Goal: Task Accomplishment & Management: Manage account settings

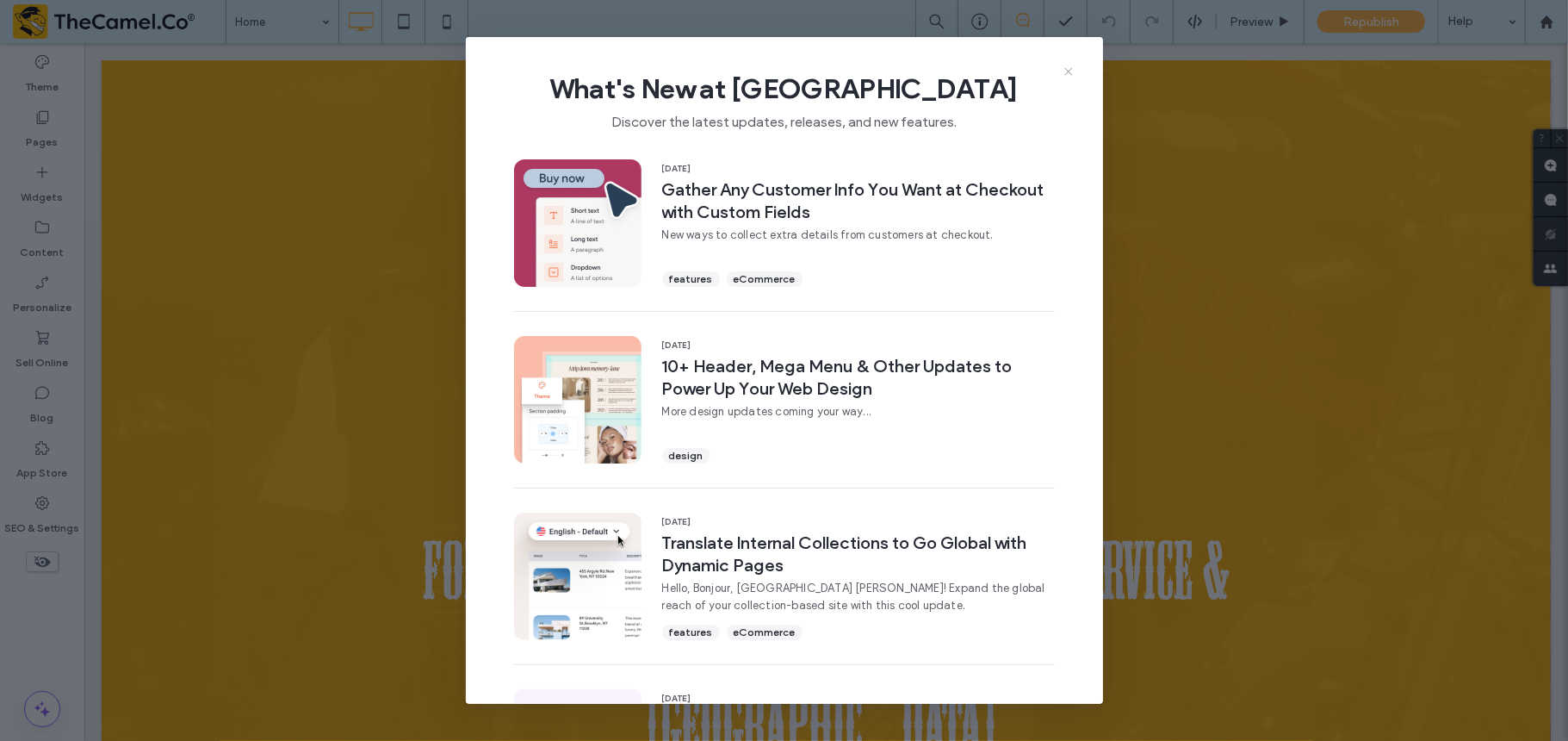
click at [1071, 66] on icon at bounding box center [1068, 71] width 14 height 14
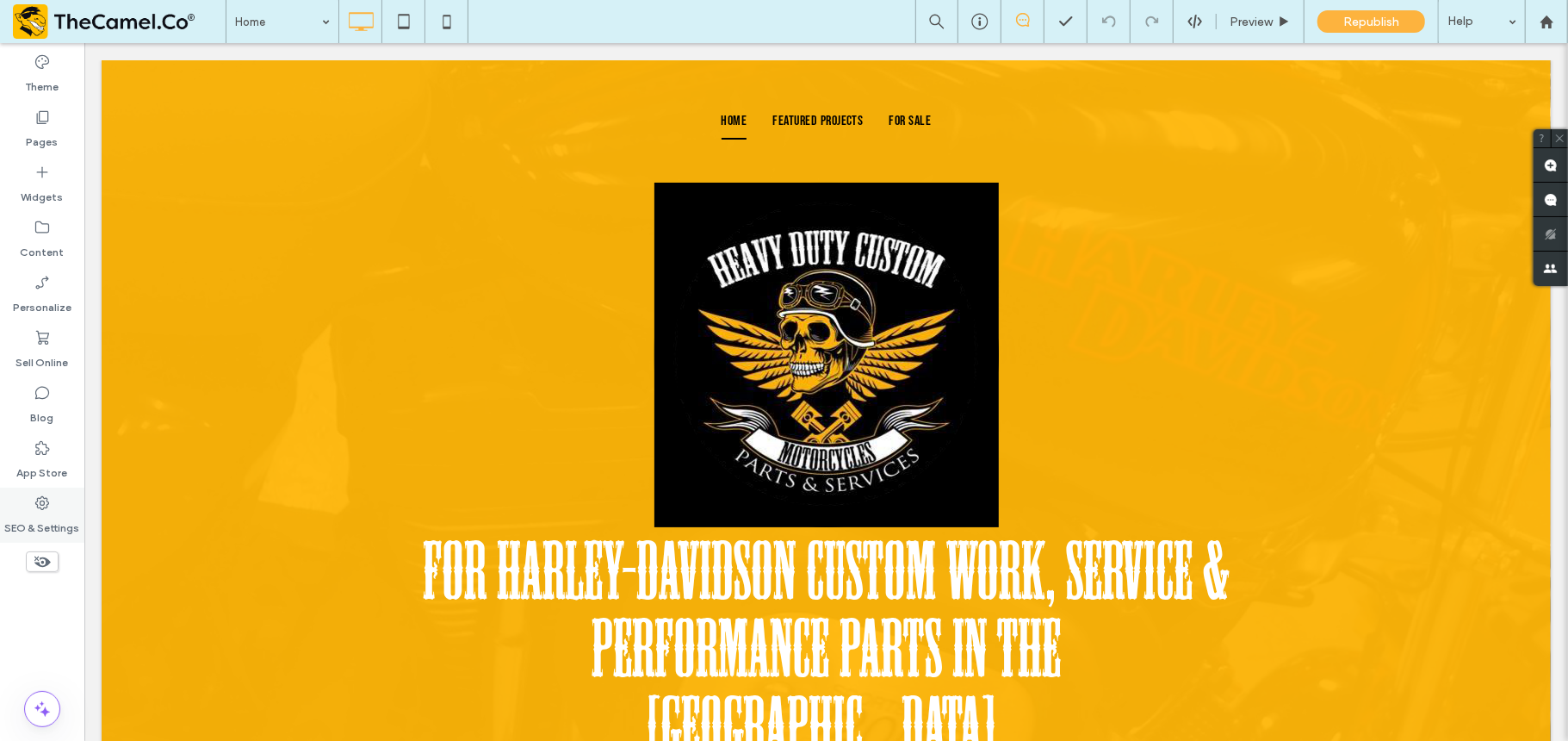
click at [49, 510] on icon at bounding box center [43, 503] width 17 height 17
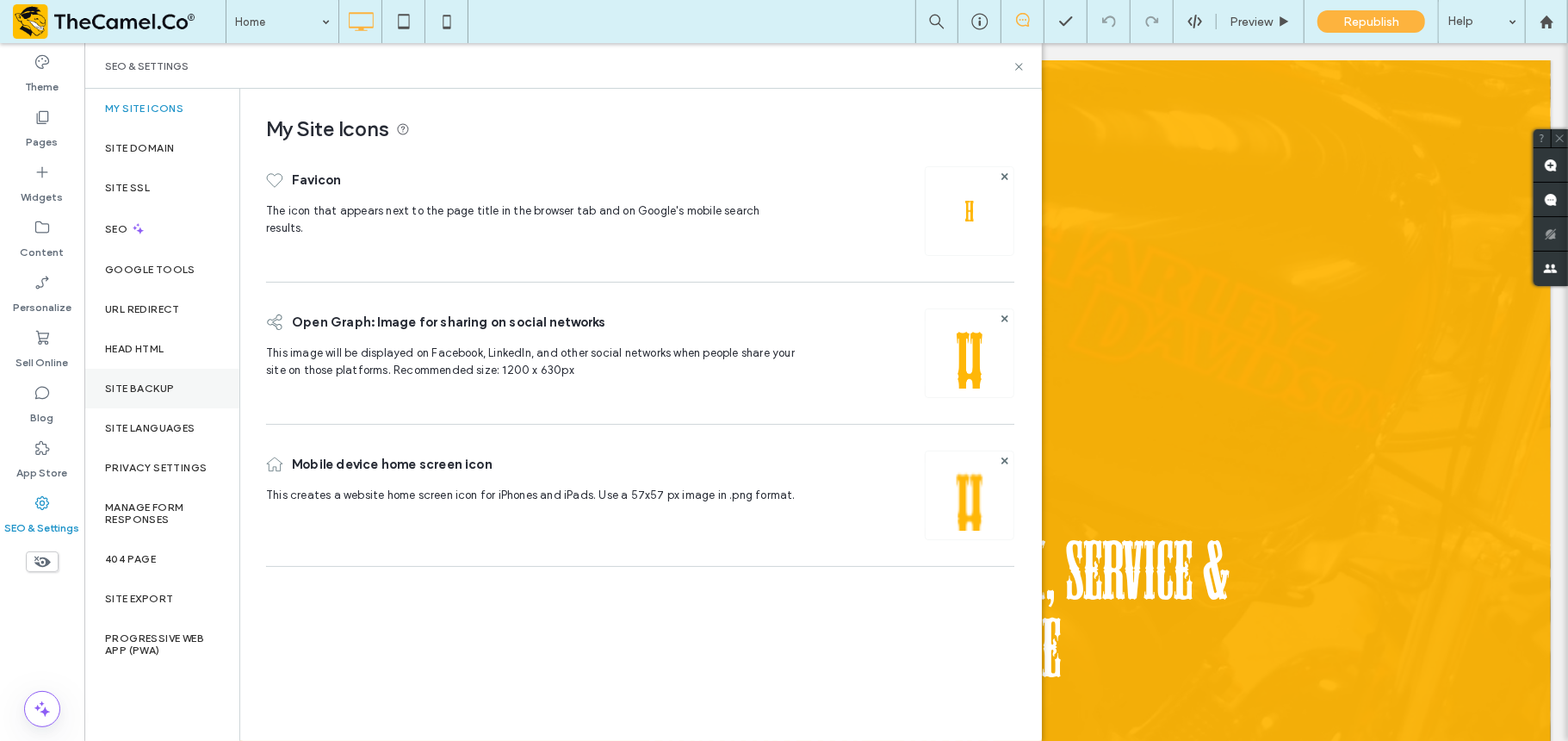
click at [156, 396] on div "Site Backup" at bounding box center [162, 388] width 155 height 40
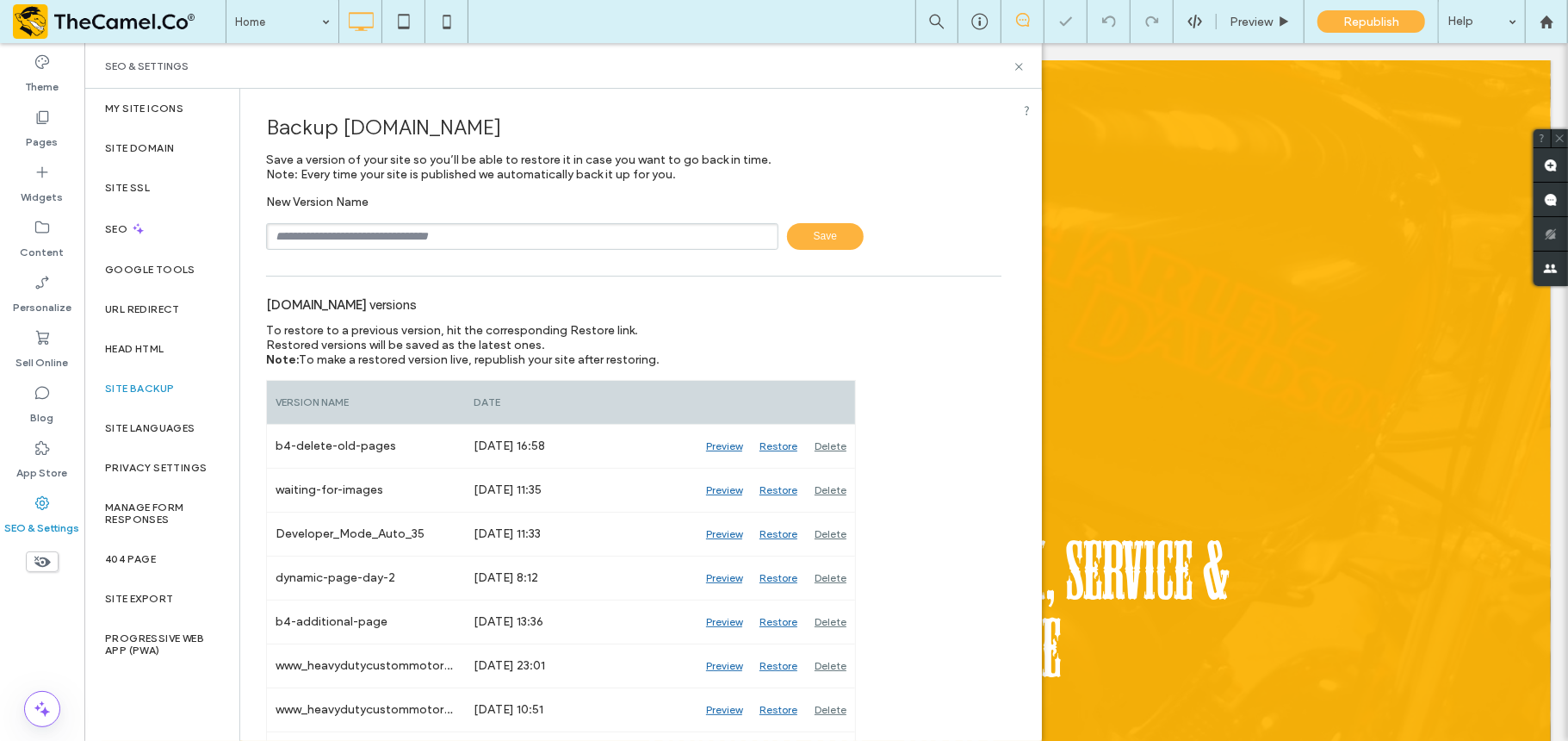
click at [353, 243] on input "text" at bounding box center [522, 236] width 513 height 27
type input "**********"
click at [300, 23] on div at bounding box center [784, 370] width 1568 height 741
click at [35, 132] on label "Pages" at bounding box center [43, 138] width 32 height 24
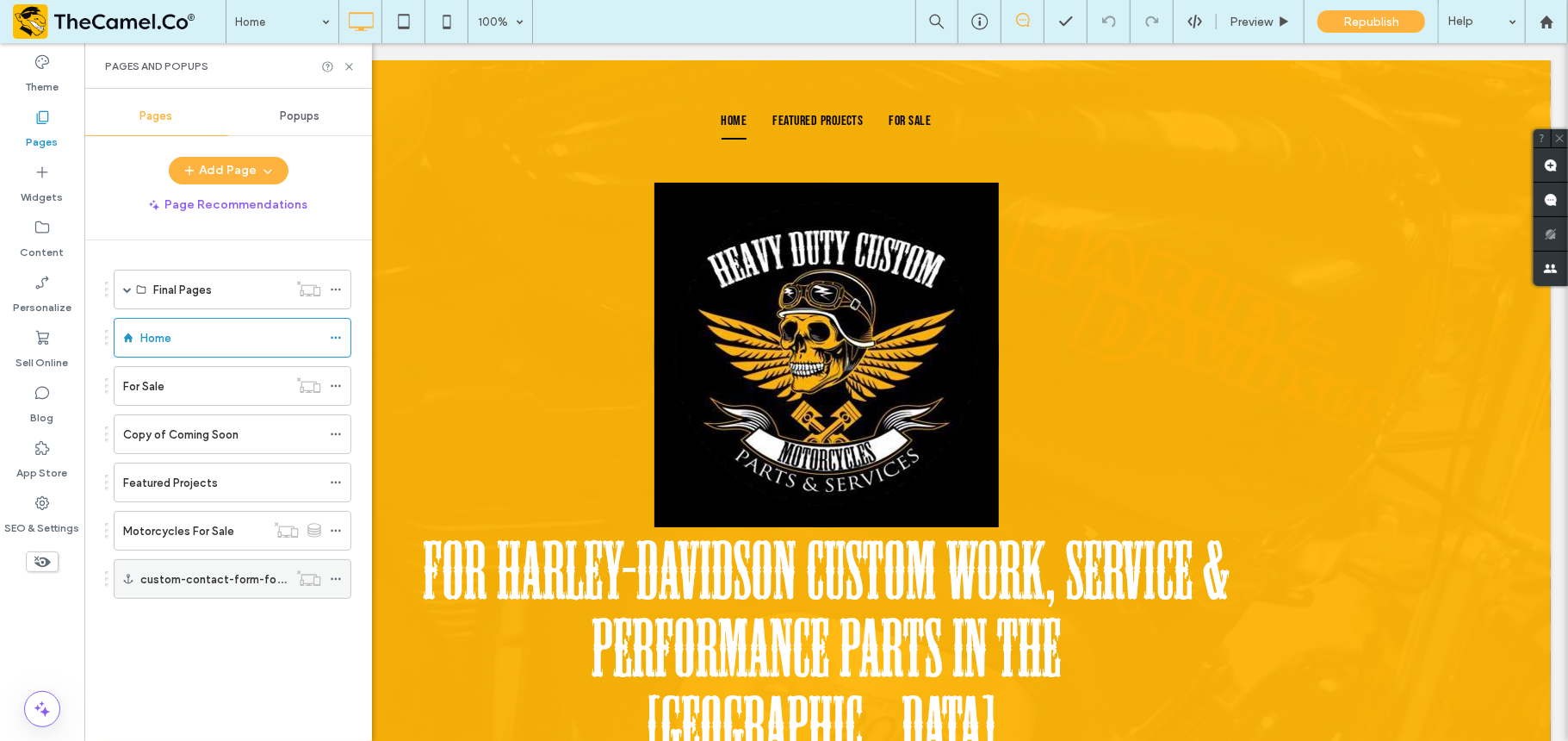
click at [197, 587] on label "custom-contact-form-for-sale-motorcycles" at bounding box center [260, 579] width 239 height 30
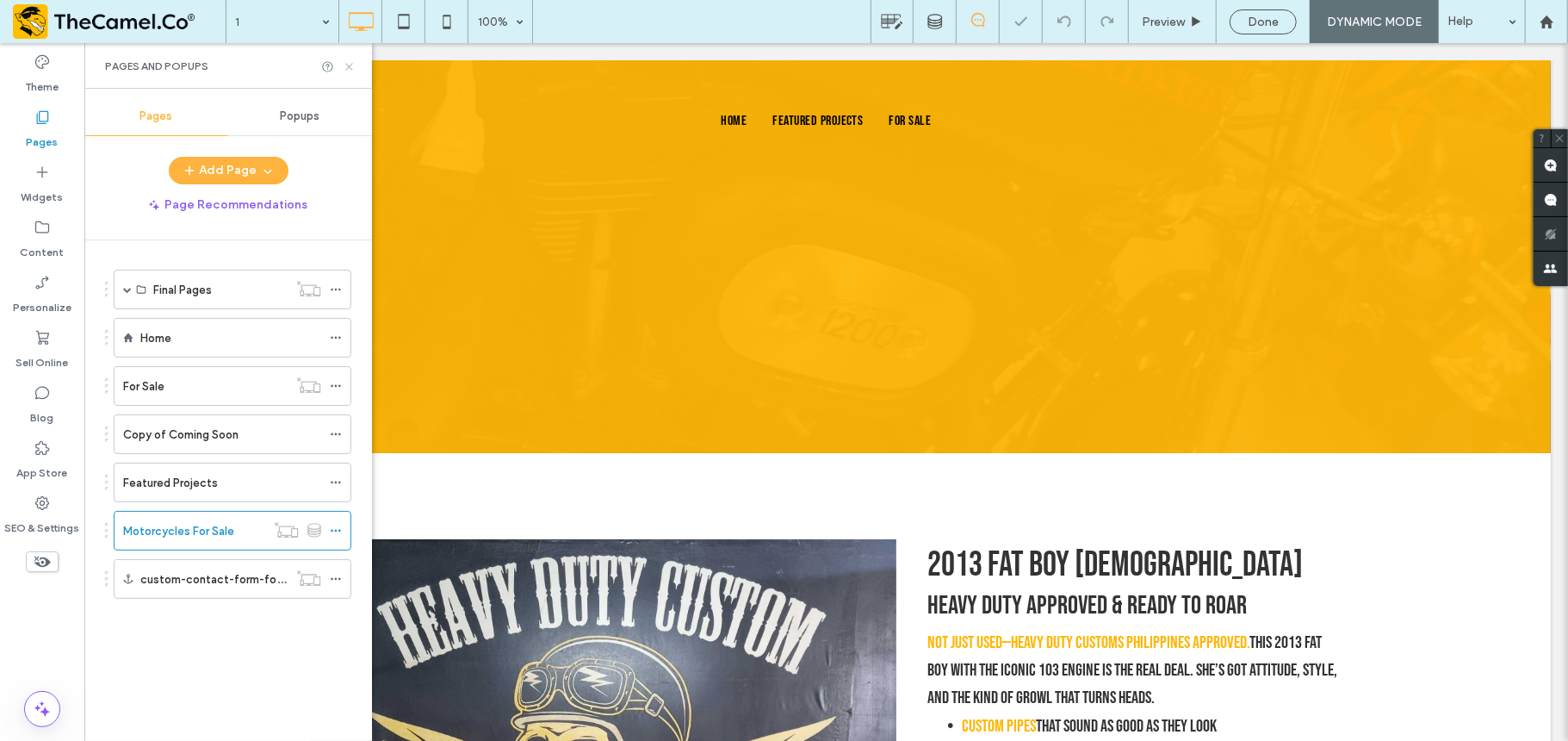
click at [351, 63] on icon at bounding box center [349, 66] width 13 height 13
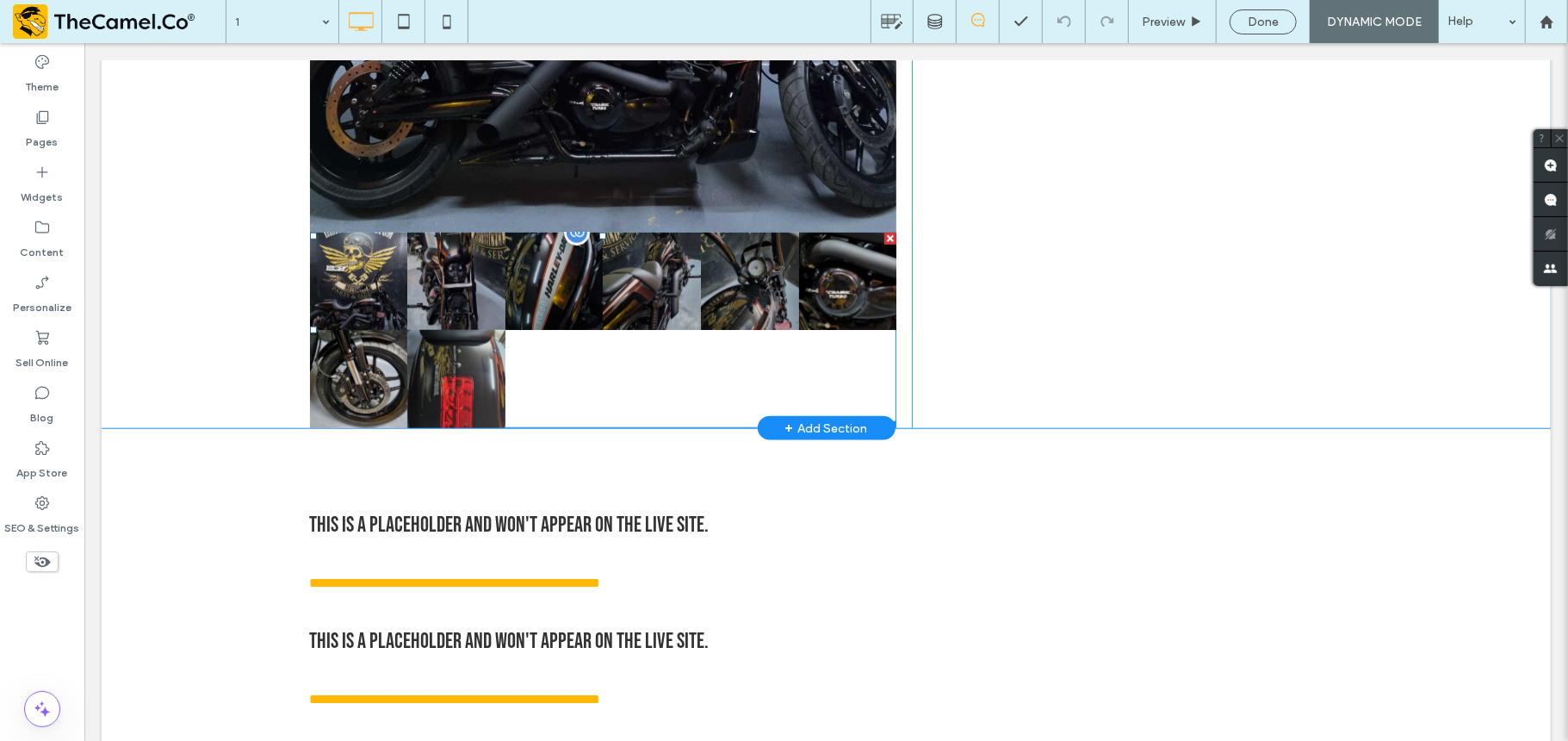
scroll to position [1092, 0]
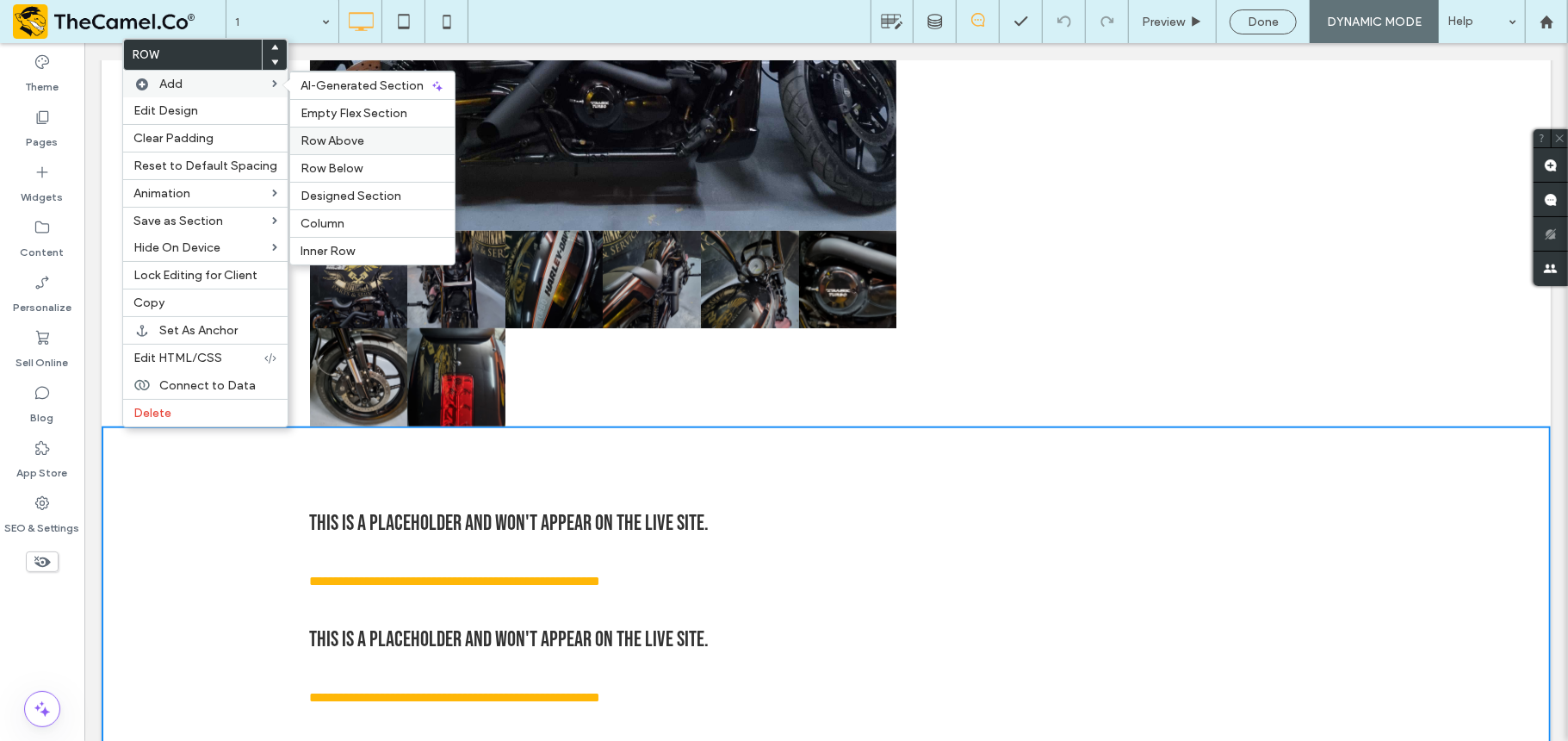
click at [325, 142] on span "Row Above" at bounding box center [332, 141] width 63 height 15
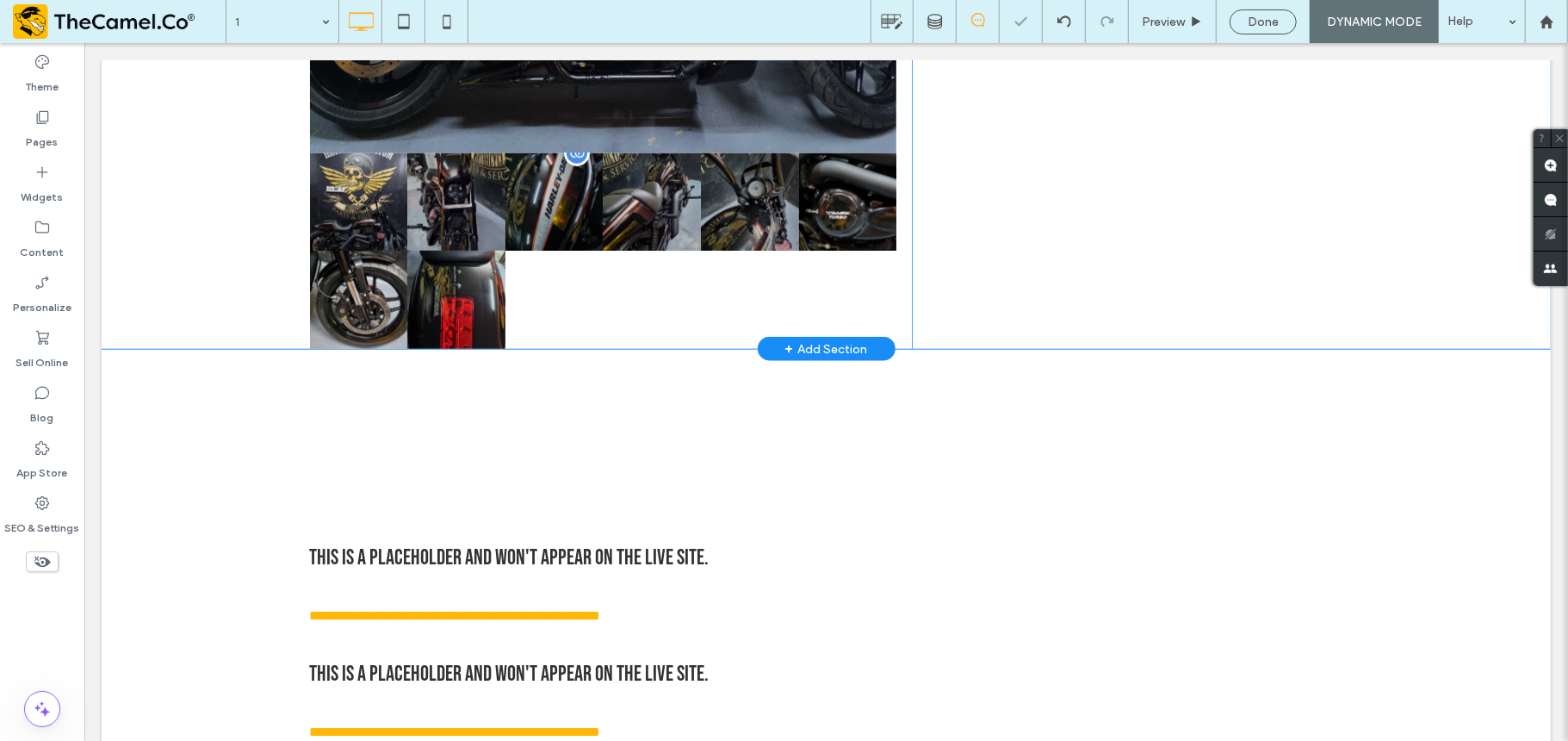
scroll to position [1172, 0]
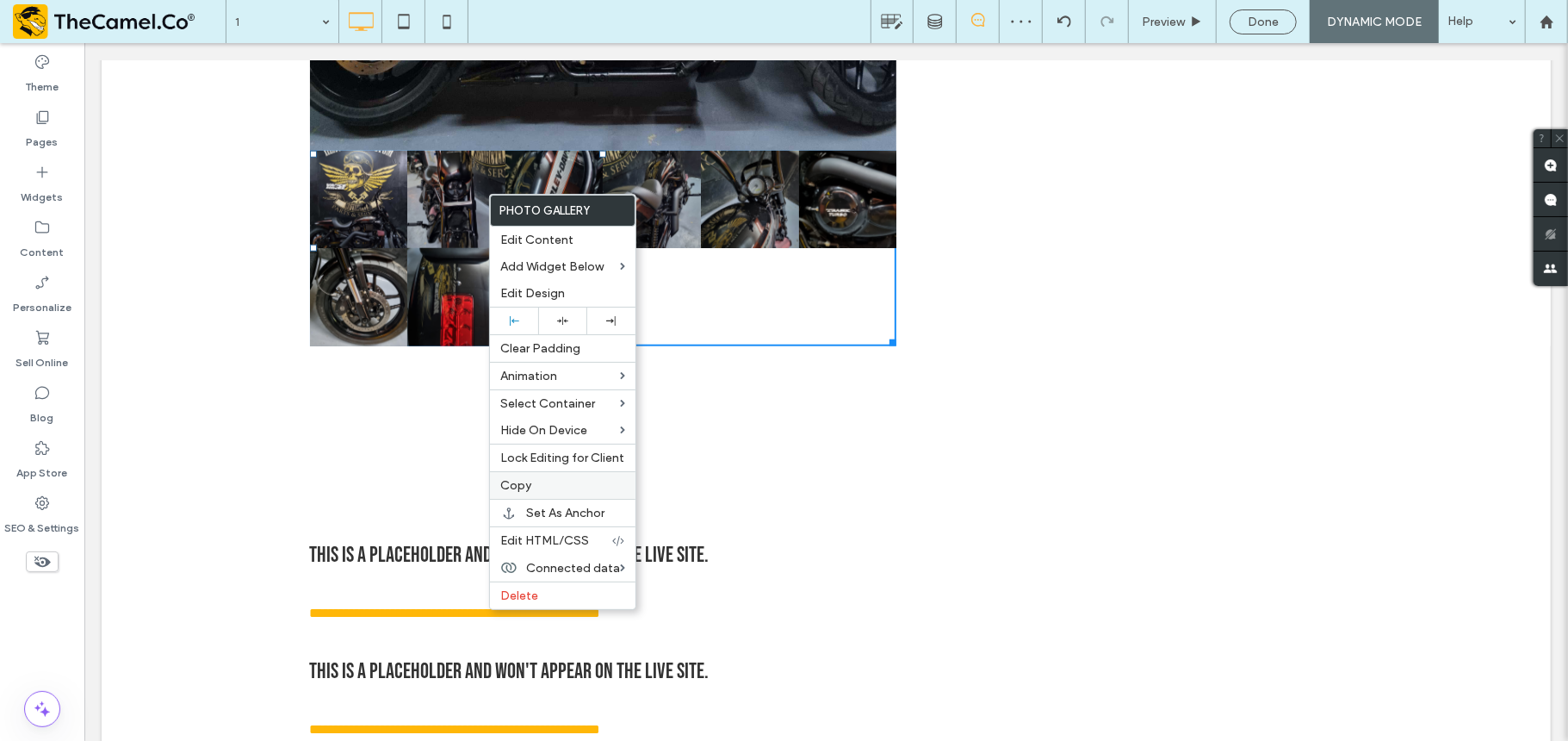
click at [539, 480] on div "Copy" at bounding box center [563, 485] width 146 height 28
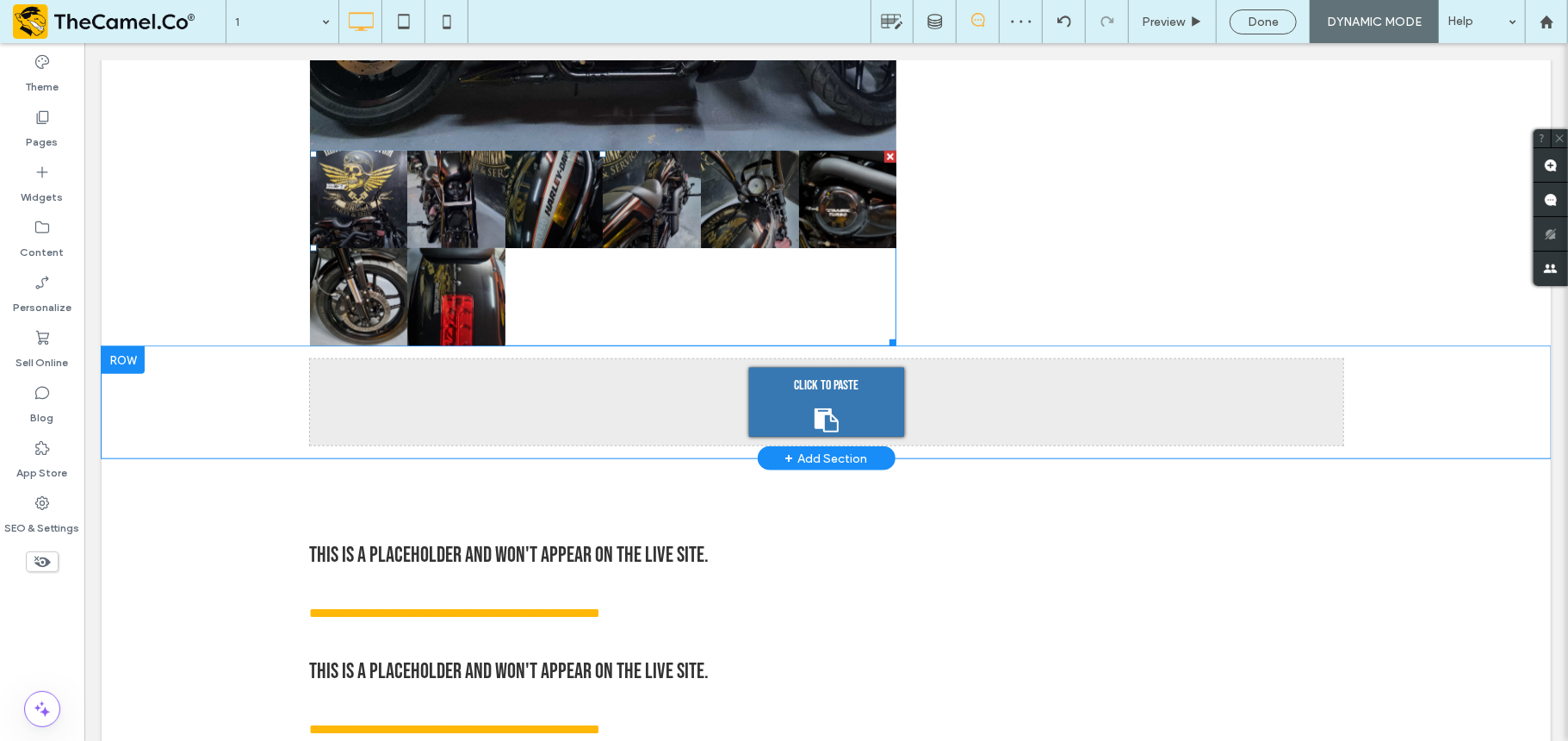
click at [810, 380] on span "Click To Paste" at bounding box center [825, 385] width 64 height 28
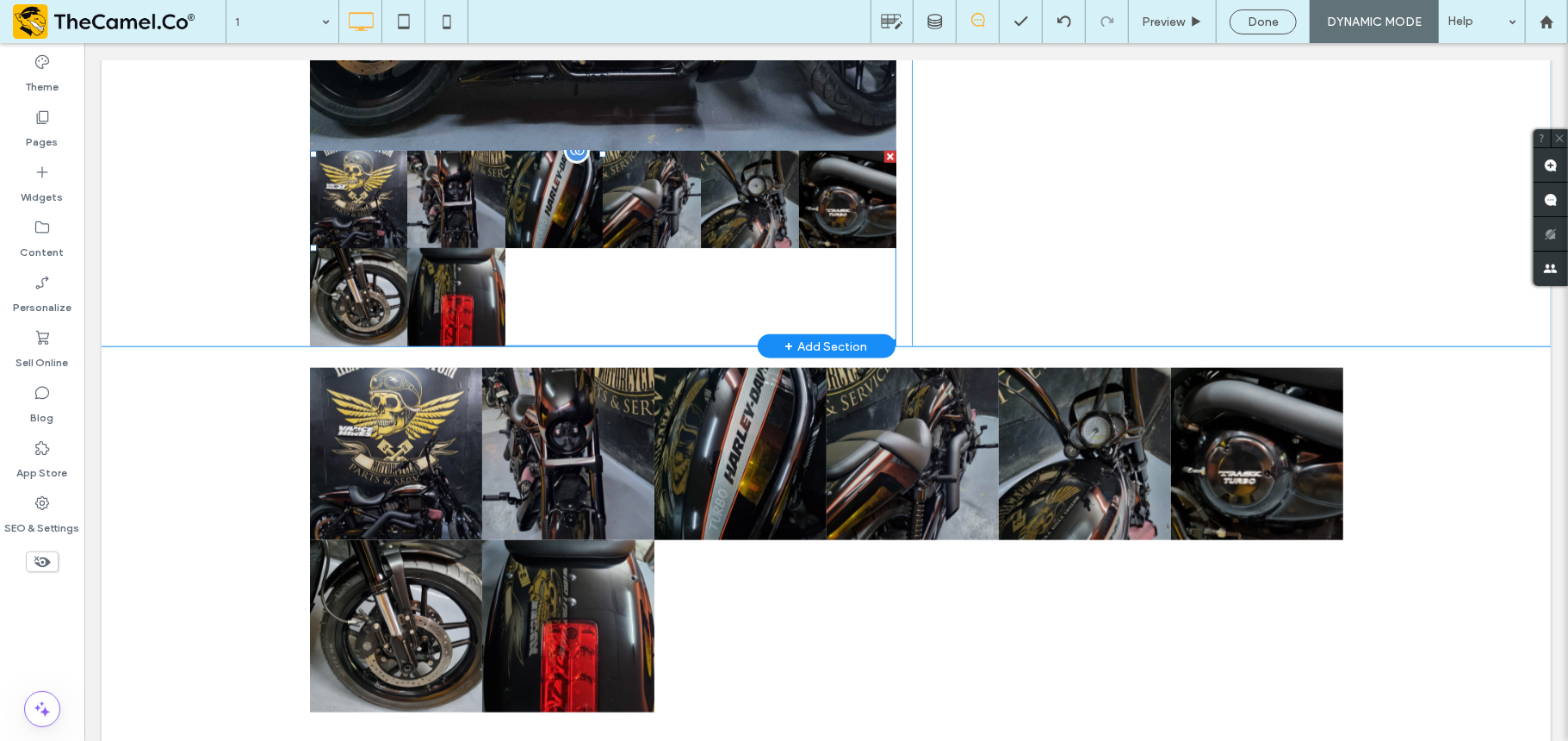
click at [883, 155] on div at bounding box center [890, 156] width 12 height 12
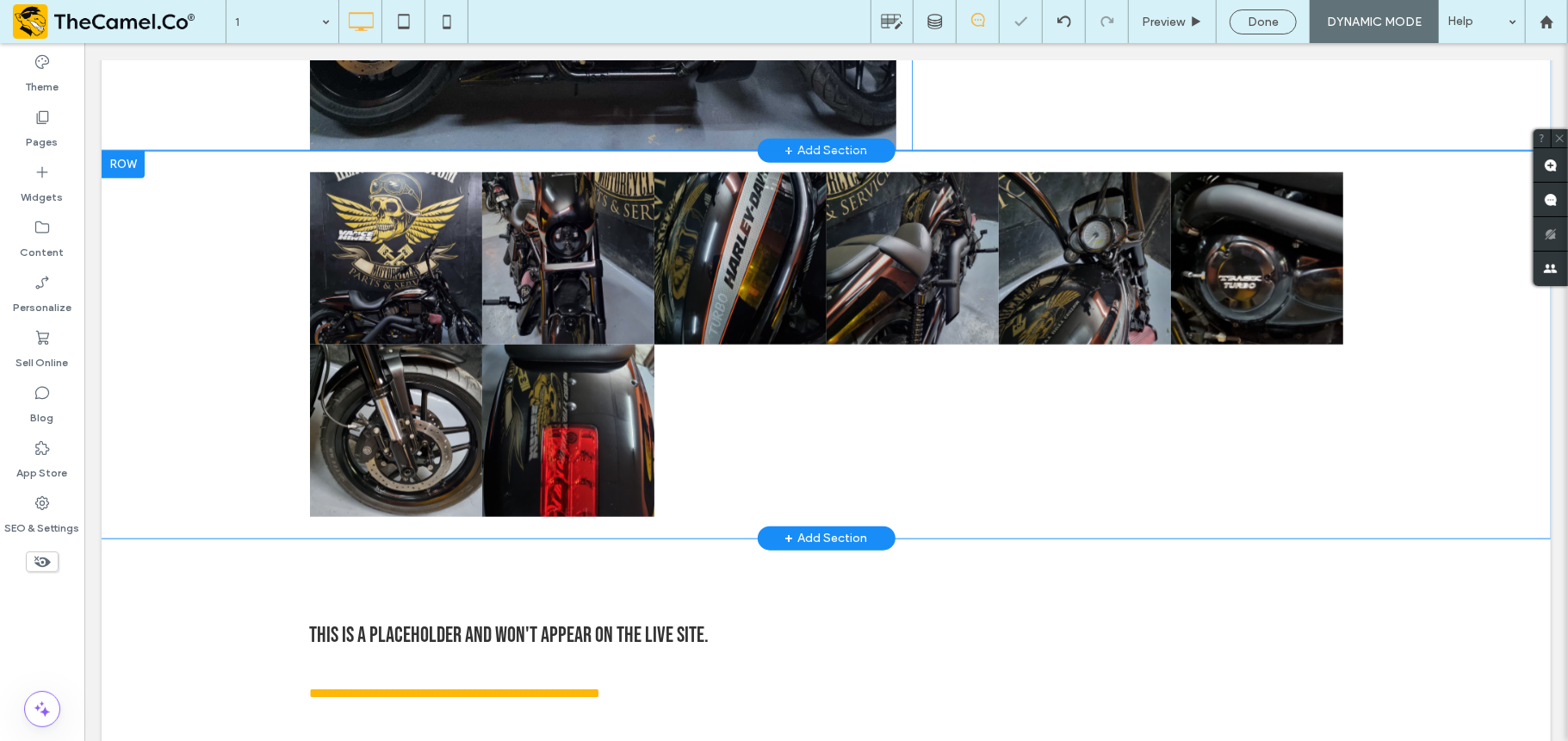
click at [164, 320] on div "Click To Paste Click To Paste Button Button Button Button Button Button Button …" at bounding box center [825, 344] width 1450 height 387
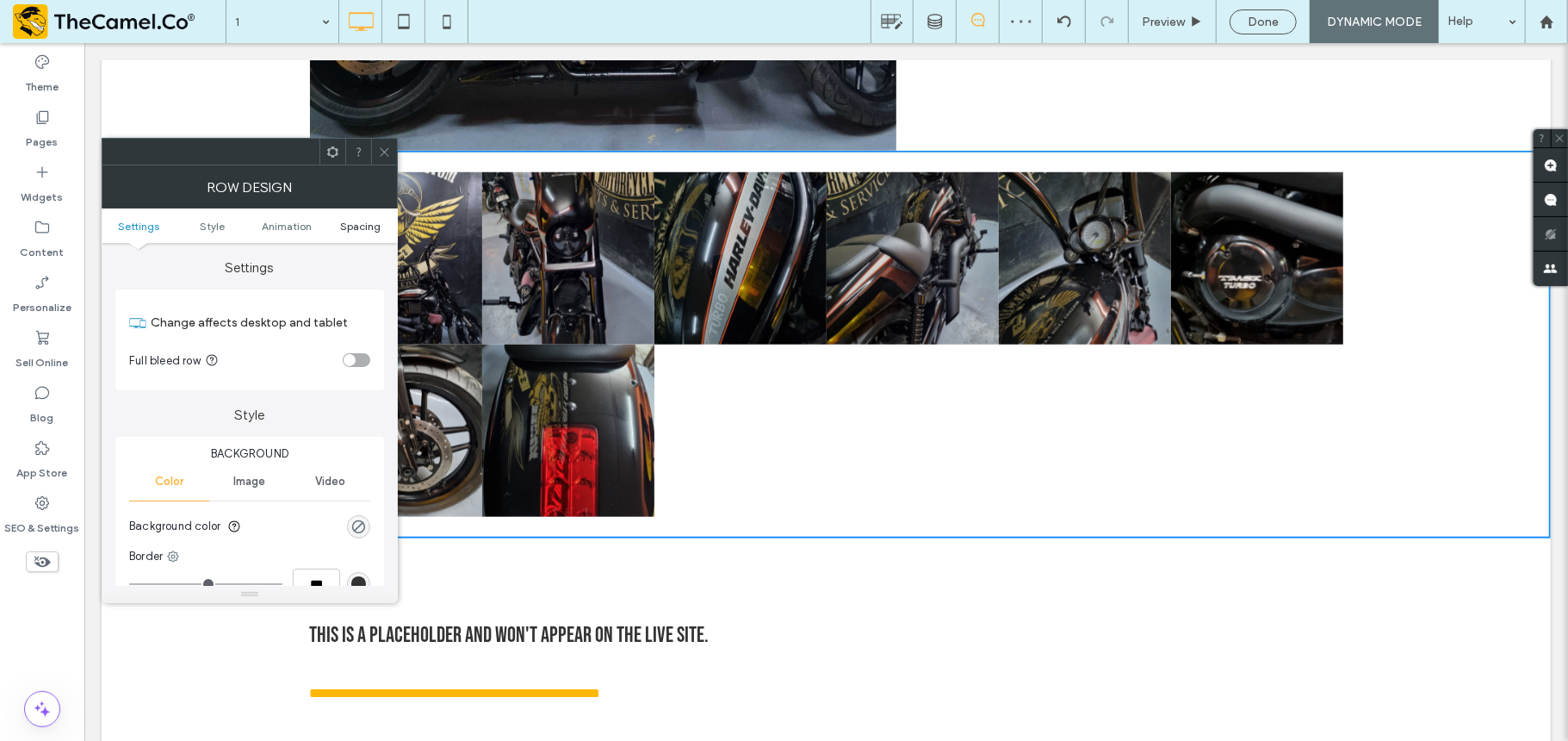
click at [367, 228] on span "Spacing" at bounding box center [361, 226] width 41 height 13
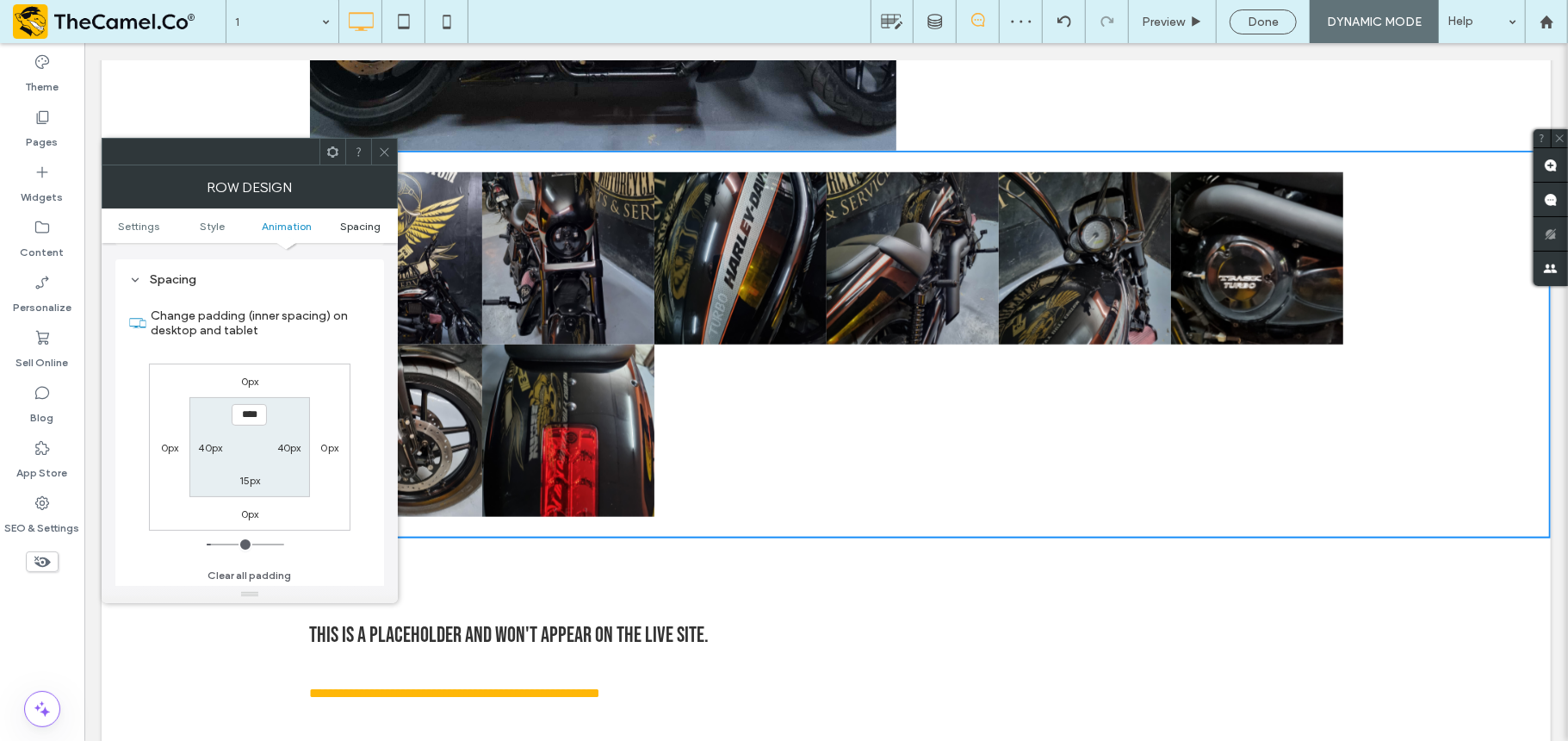
scroll to position [489, 0]
type input "***"
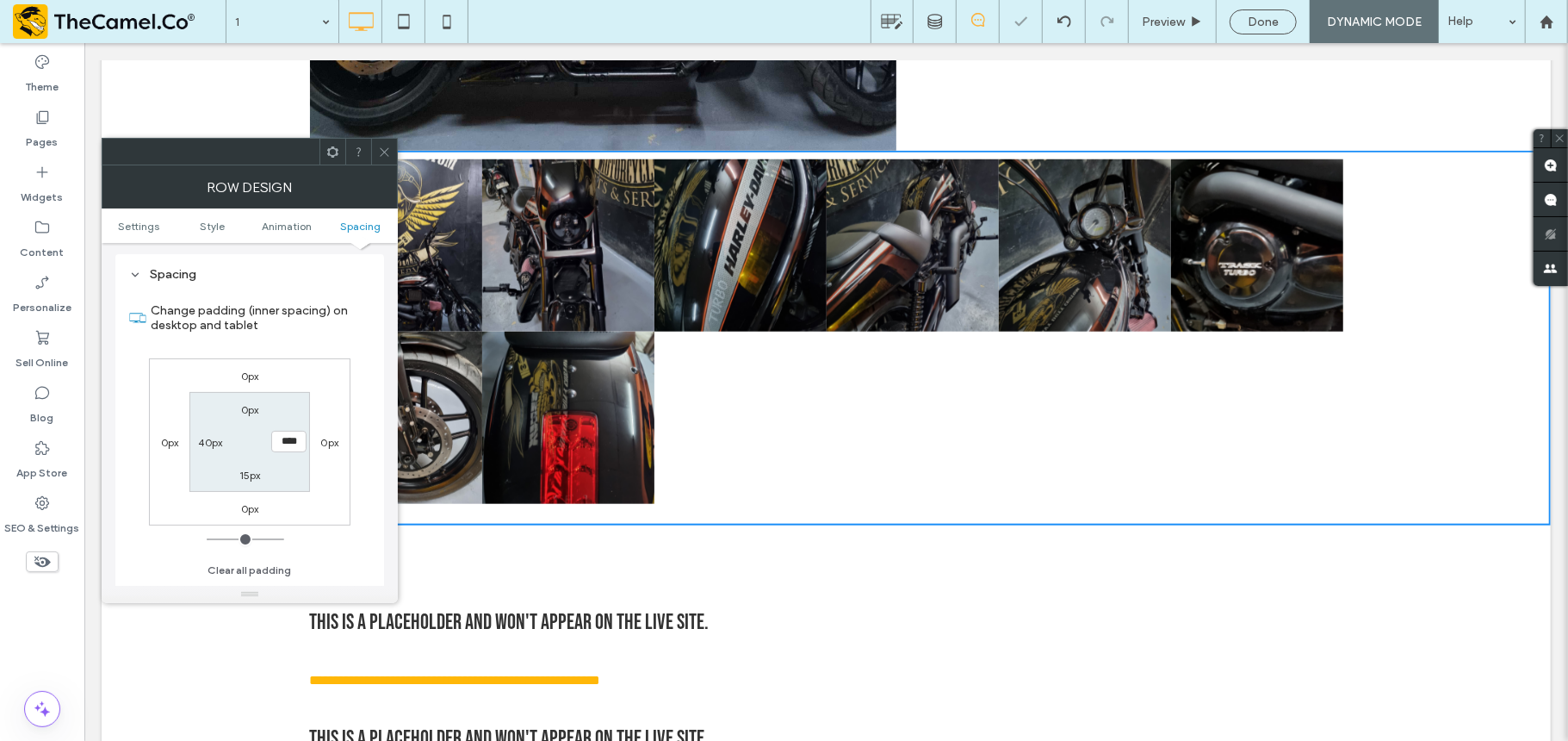
type input "**"
type input "*"
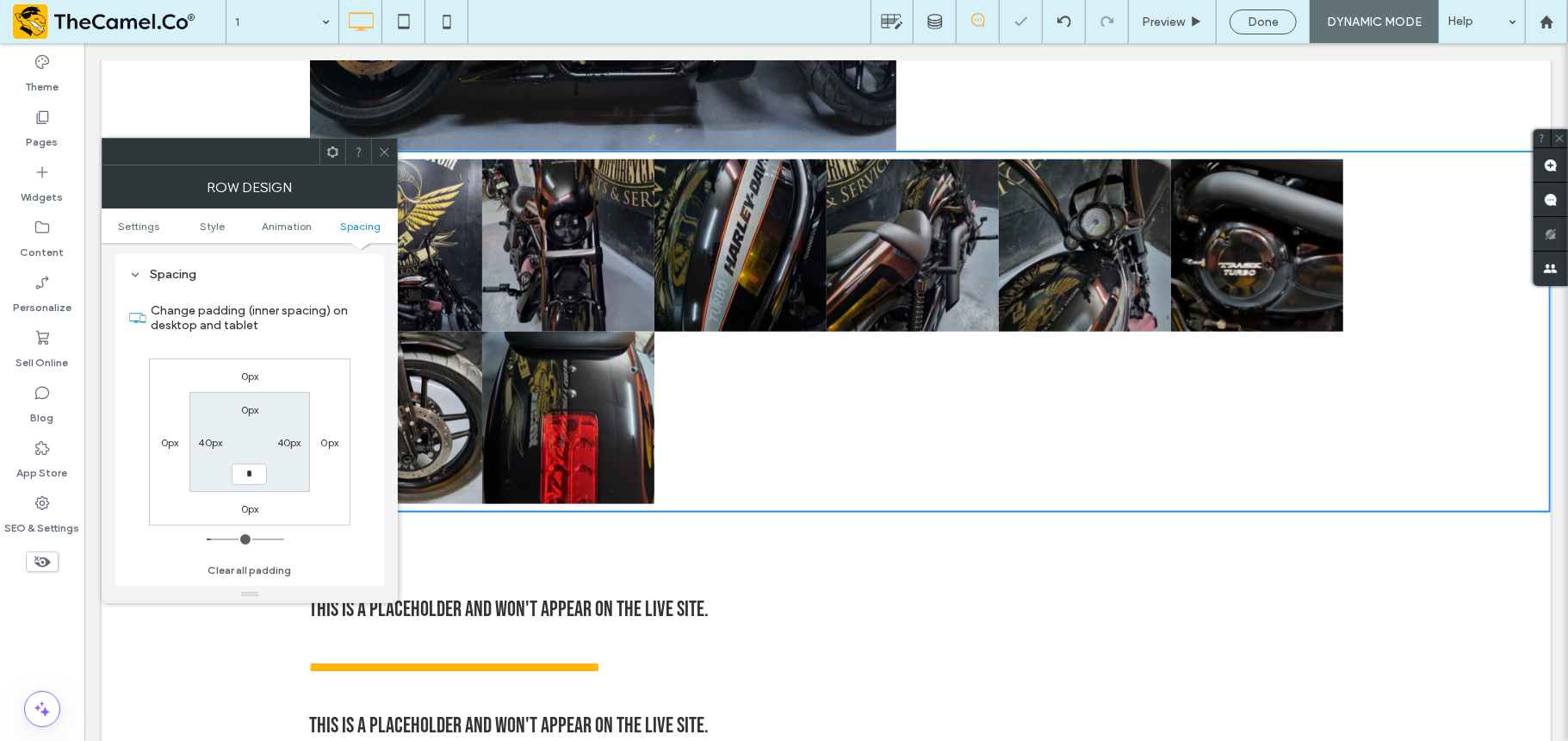
type input "*"
type input "***"
click at [383, 149] on icon at bounding box center [384, 152] width 13 height 13
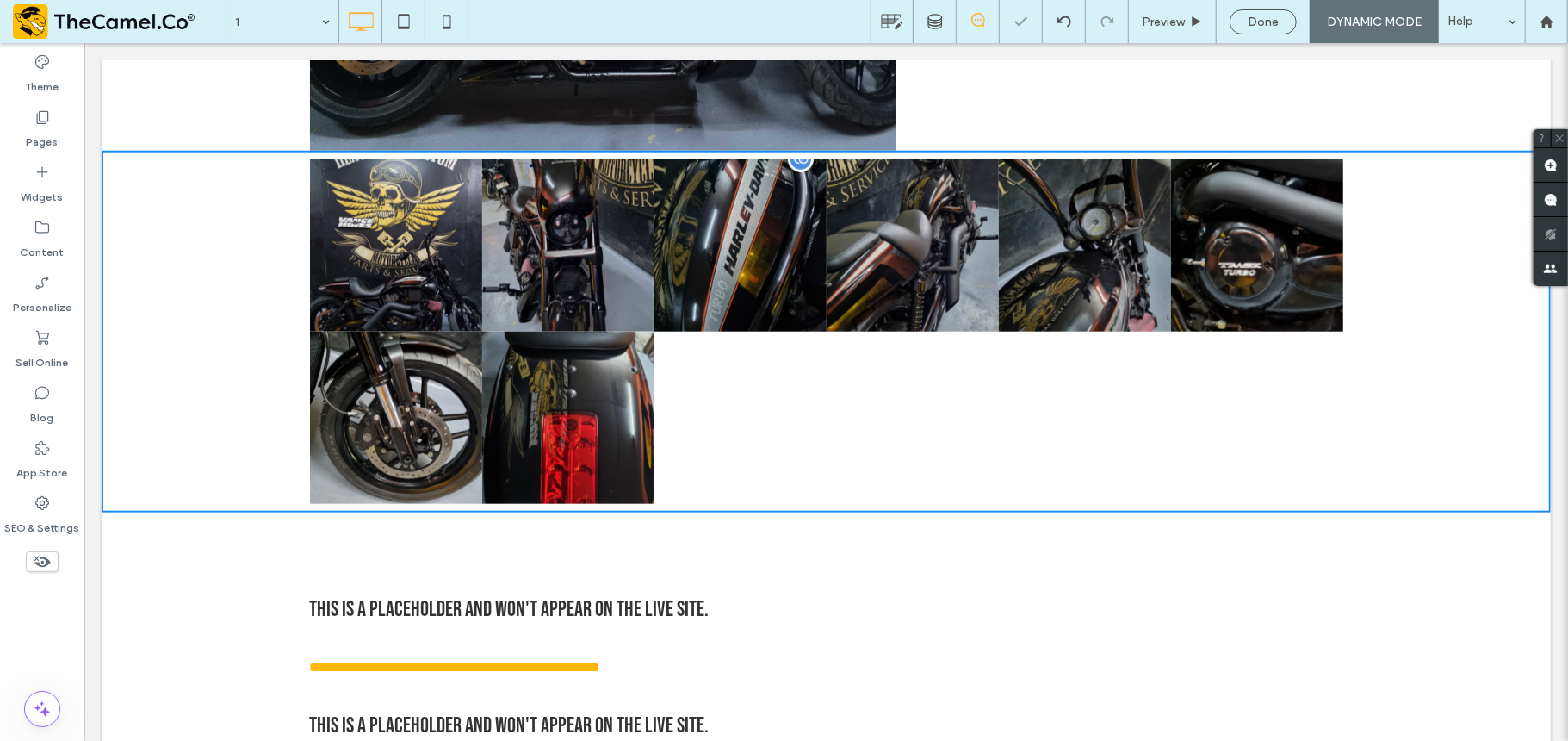
click at [834, 407] on div at bounding box center [912, 417] width 172 height 172
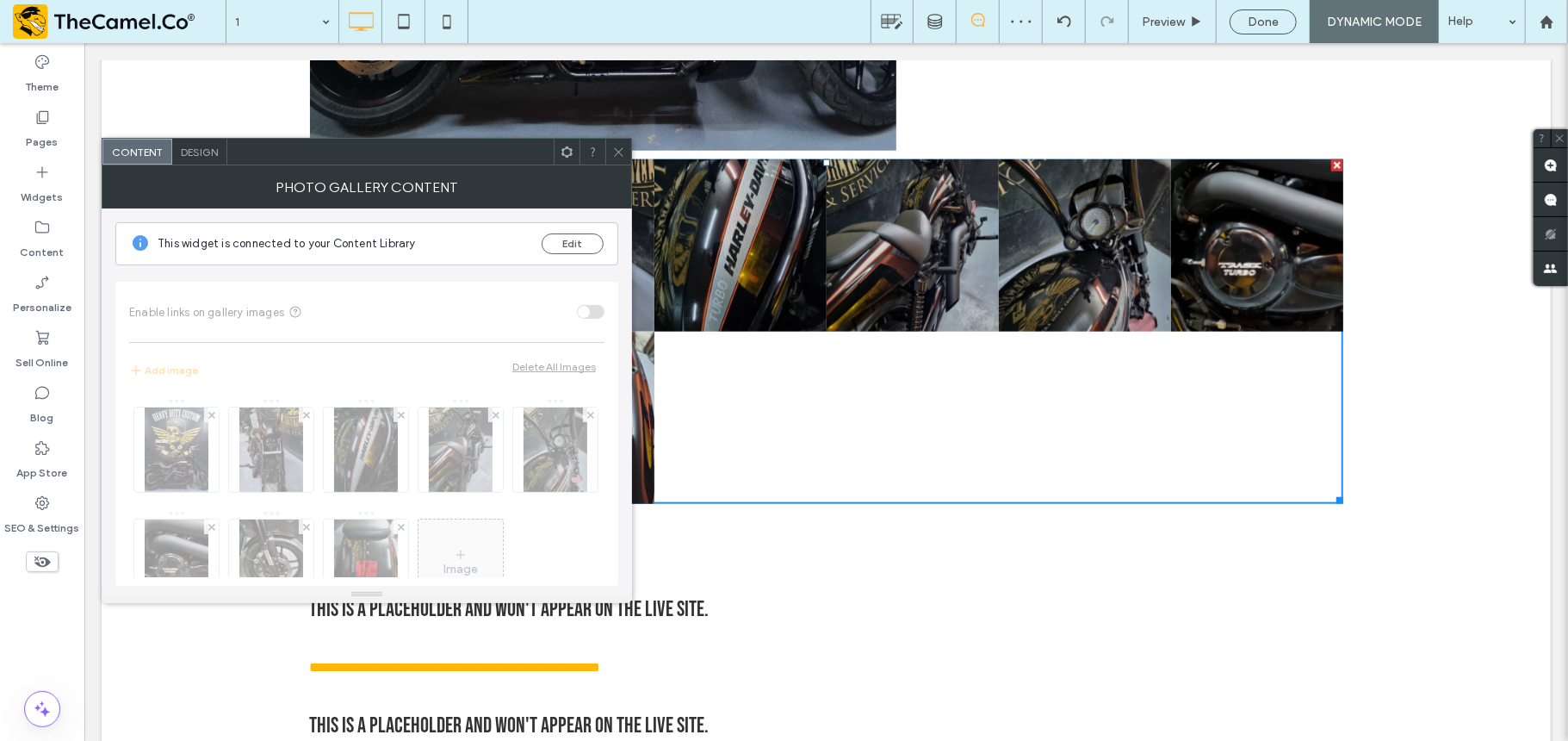
click at [210, 153] on span "Design" at bounding box center [199, 152] width 37 height 13
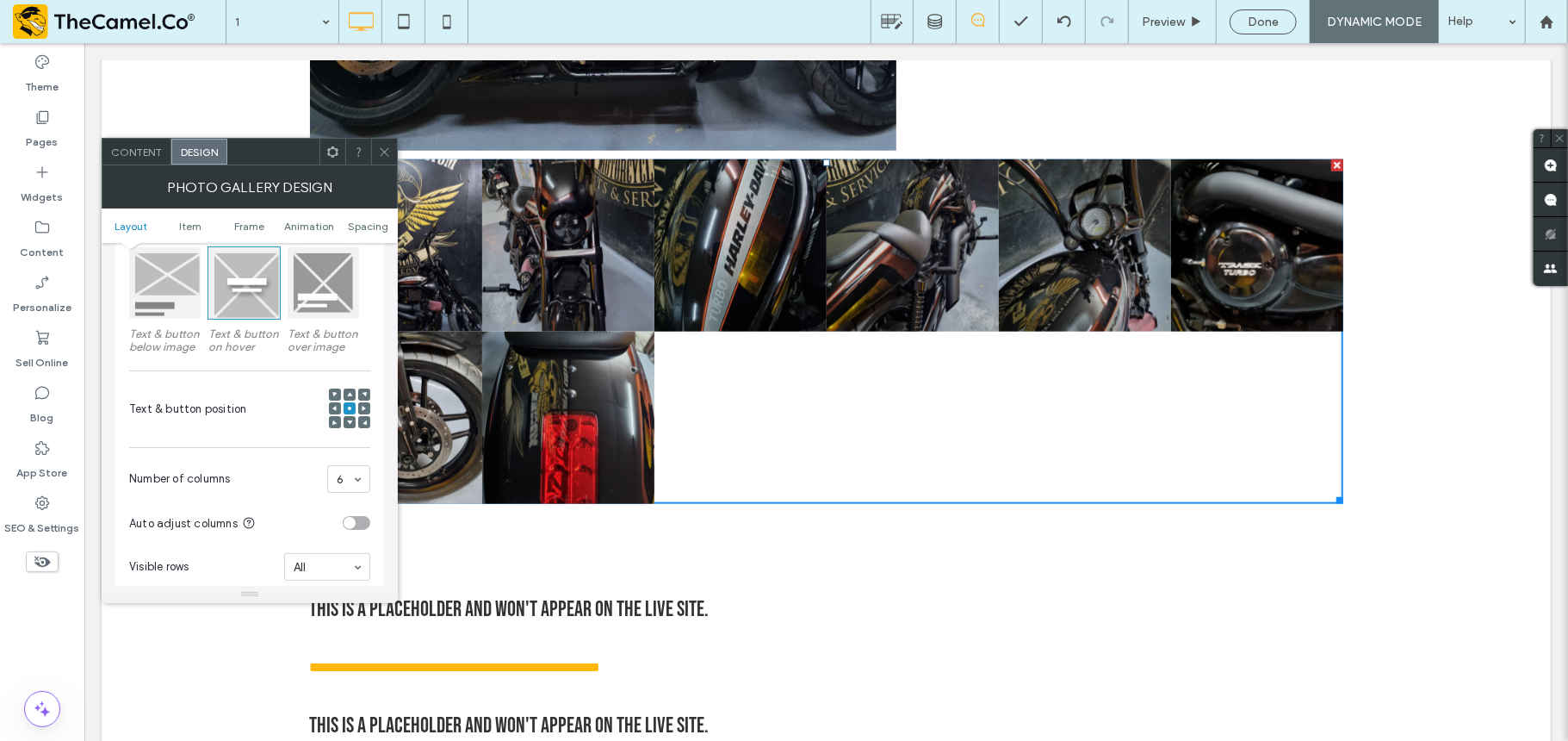
scroll to position [290, 0]
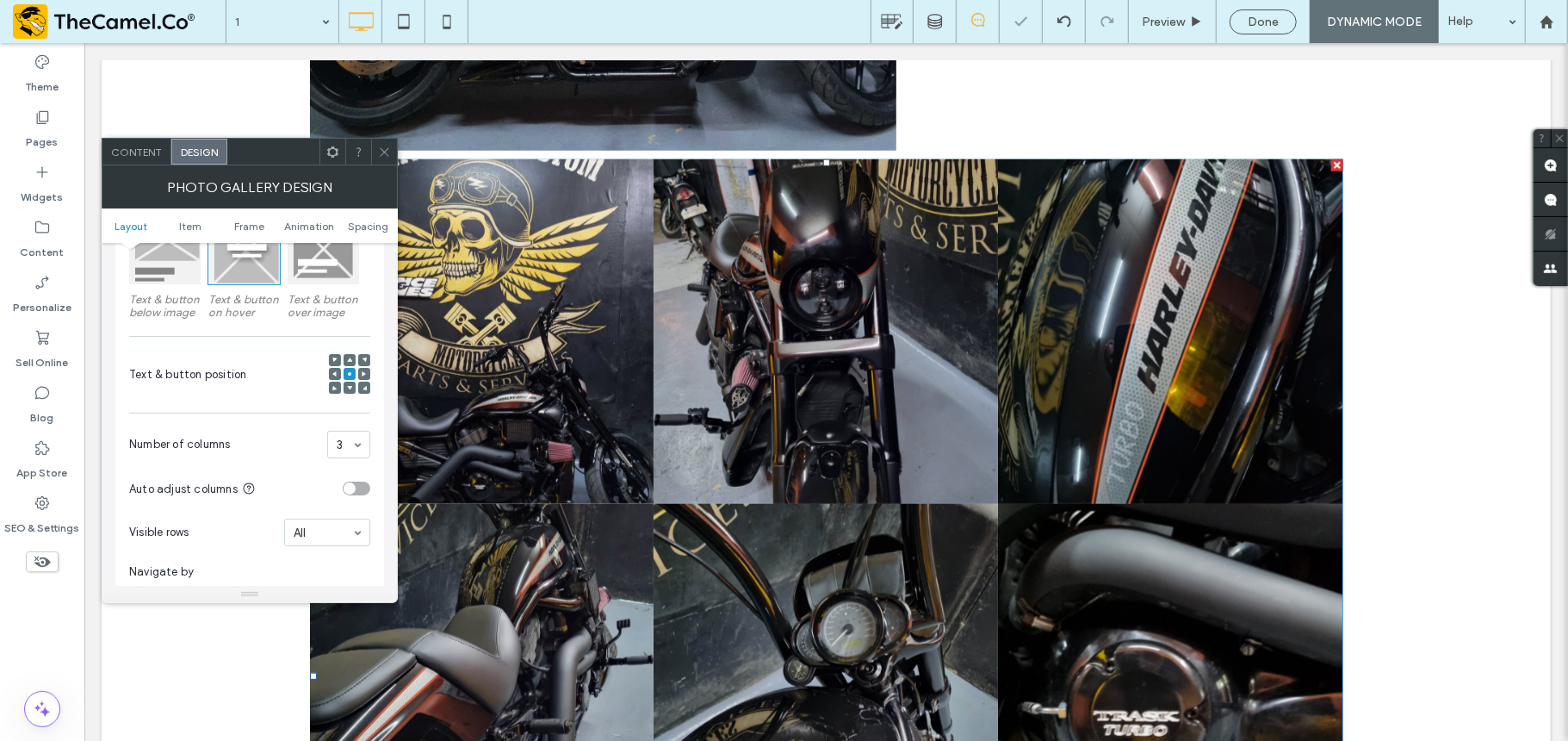
click at [380, 149] on use at bounding box center [384, 152] width 9 height 9
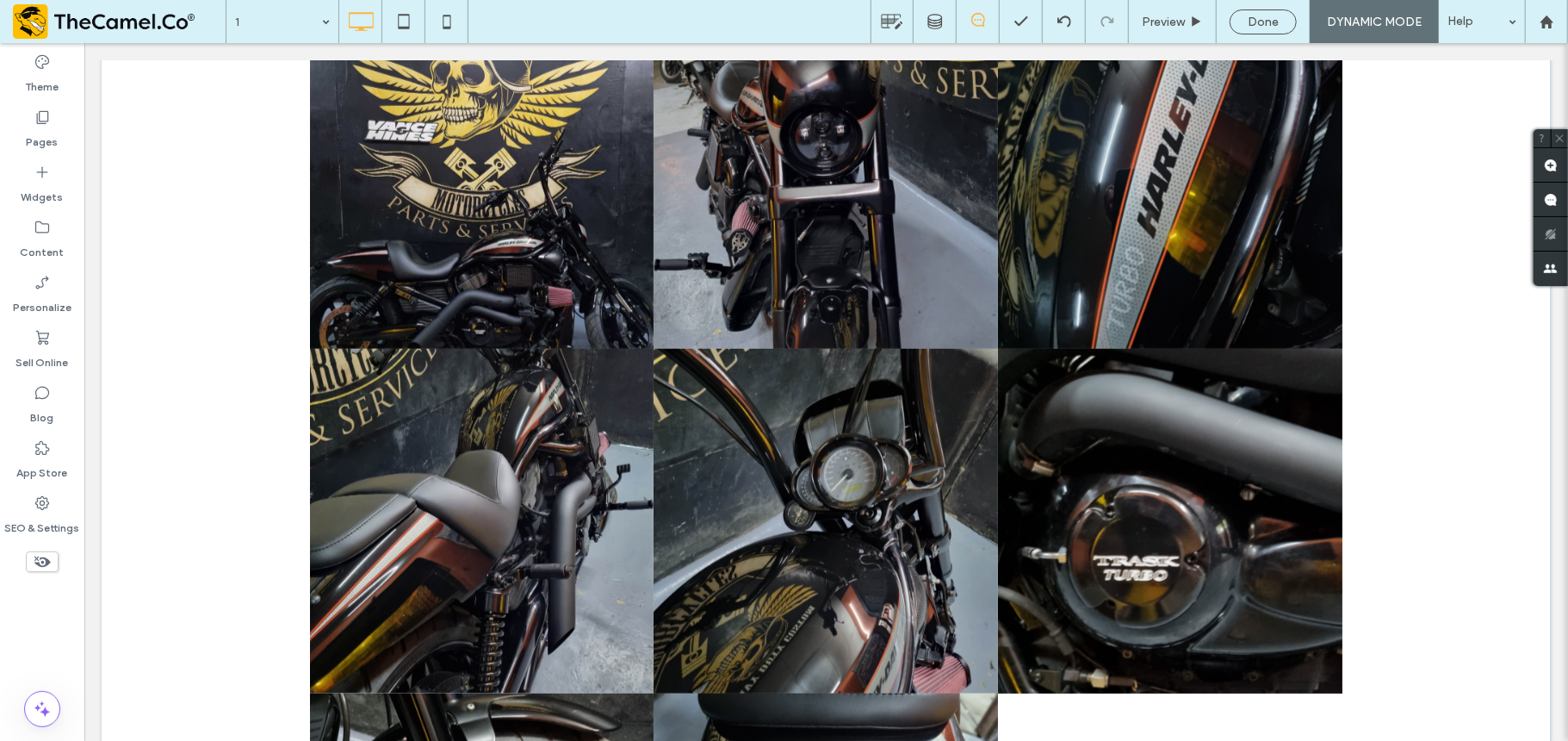
scroll to position [1330, 0]
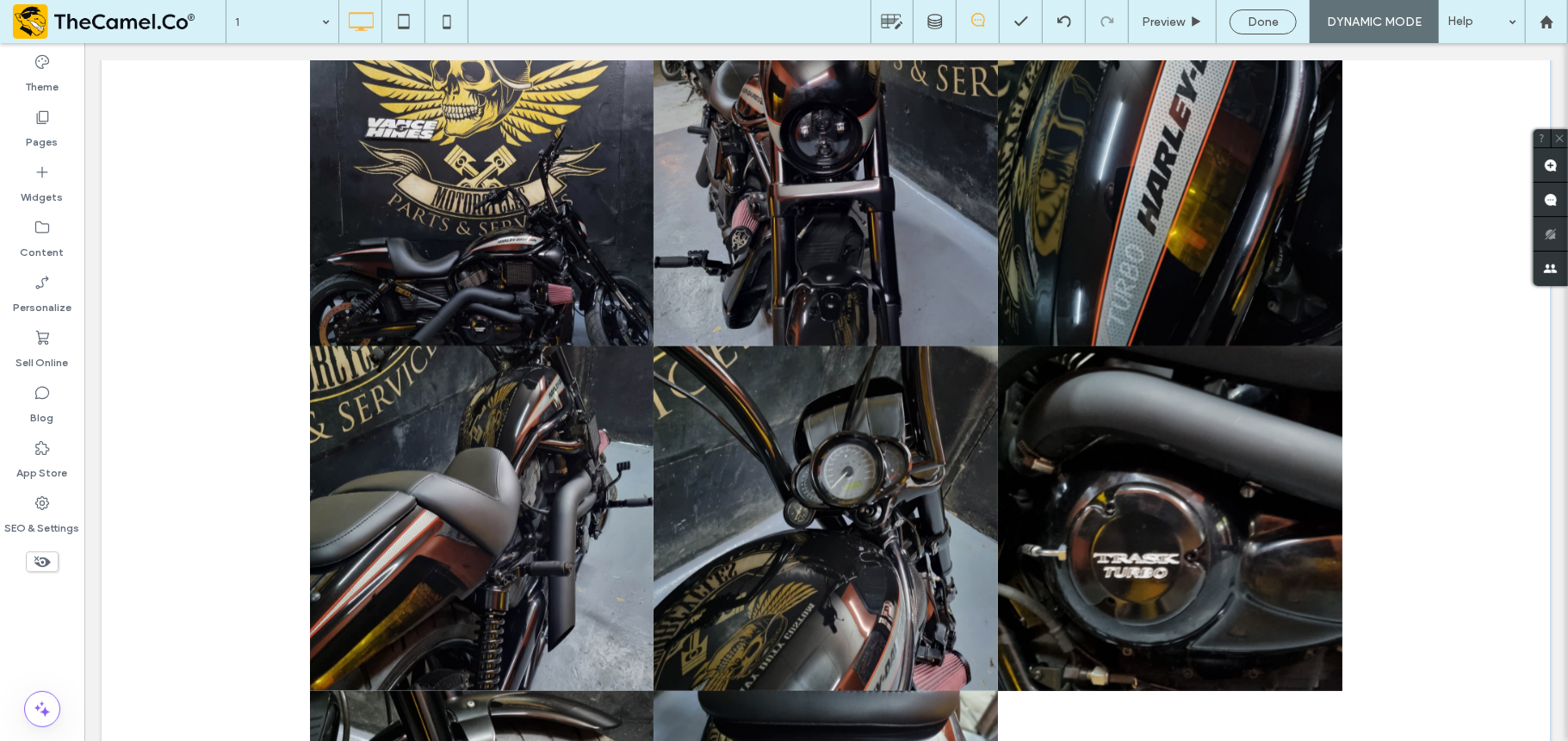
click at [241, 407] on div "Click To Paste Click To Paste Button Button Button Button Button Button Button …" at bounding box center [825, 517] width 1450 height 1050
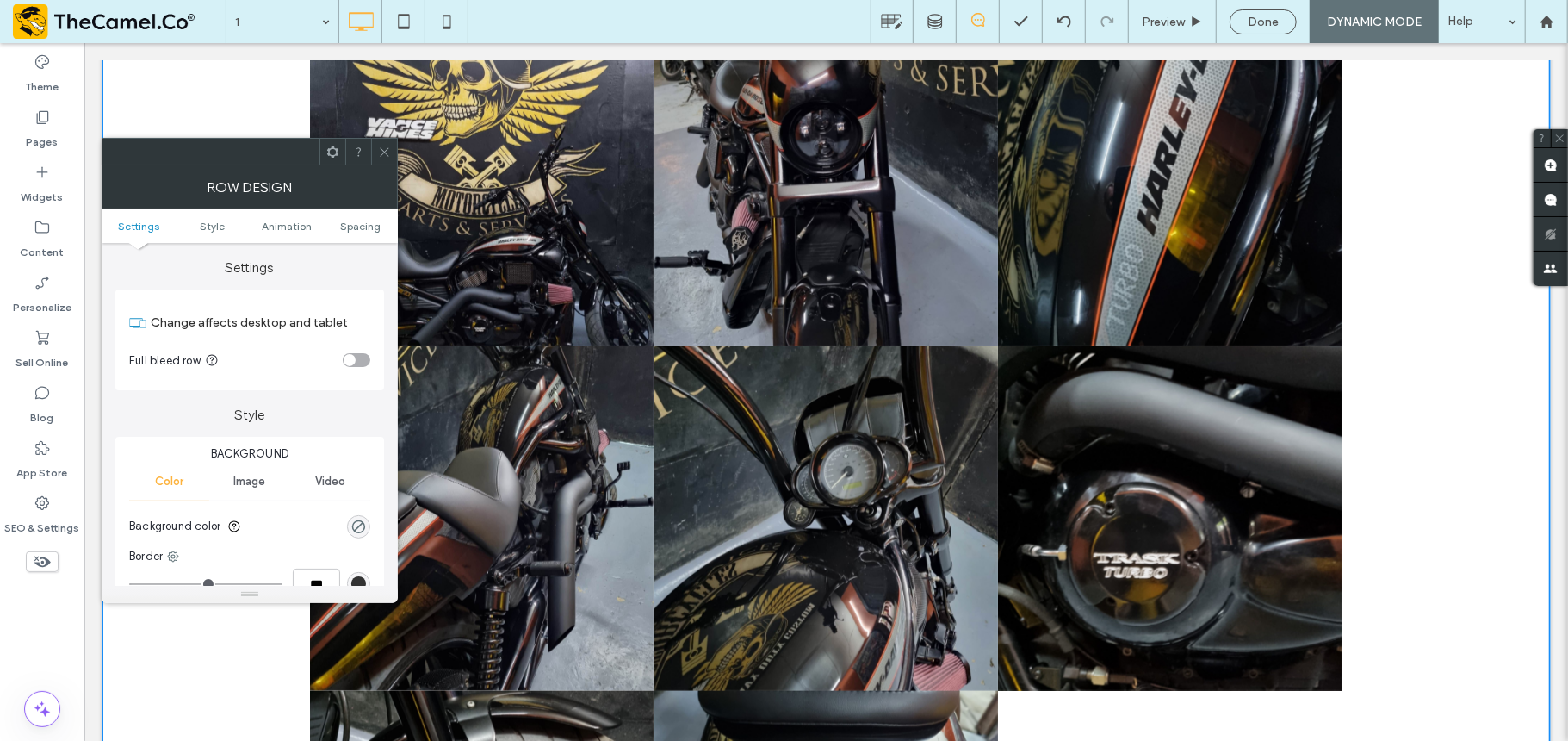
click at [356, 360] on div "toggle" at bounding box center [357, 360] width 28 height 14
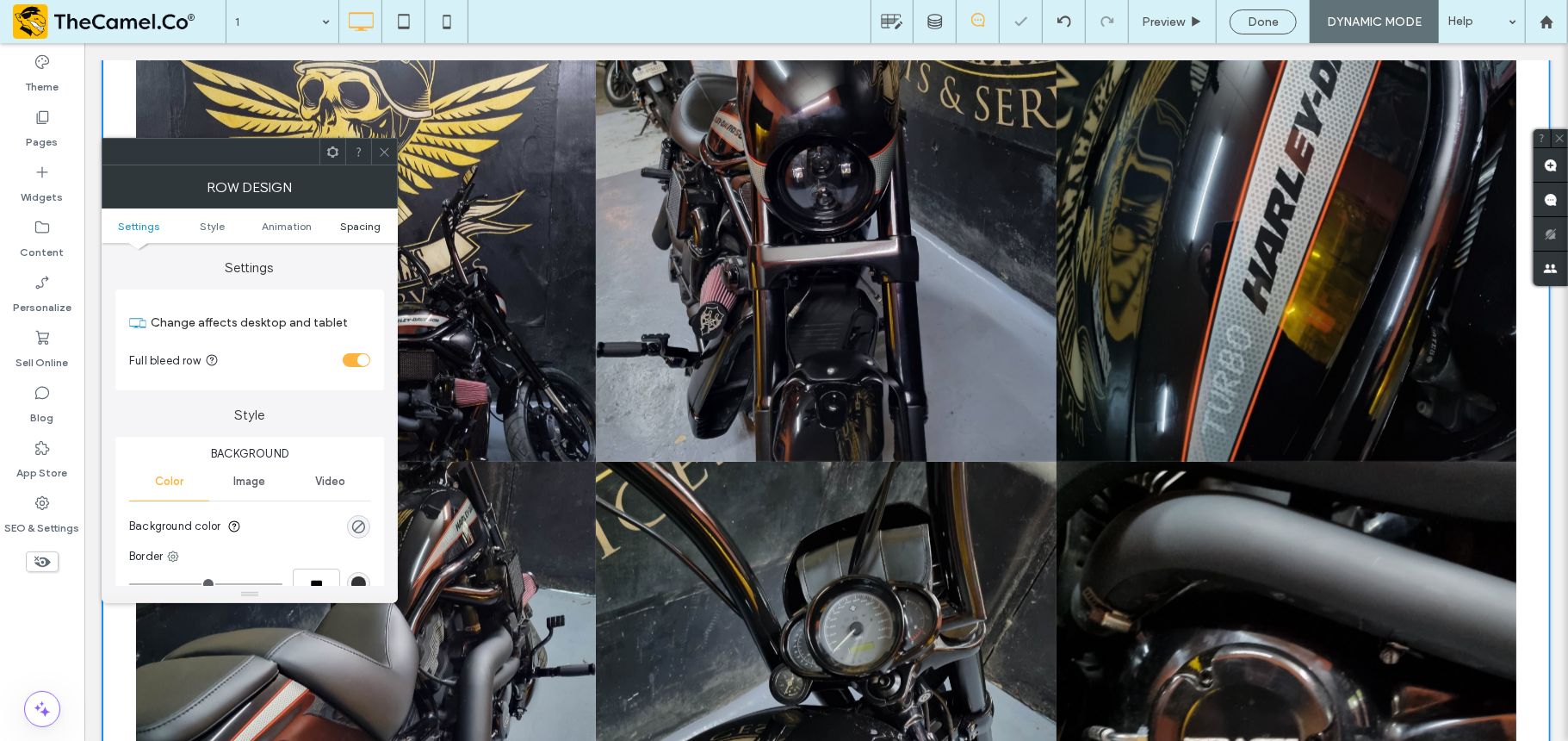
click at [365, 229] on span "Spacing" at bounding box center [361, 226] width 41 height 13
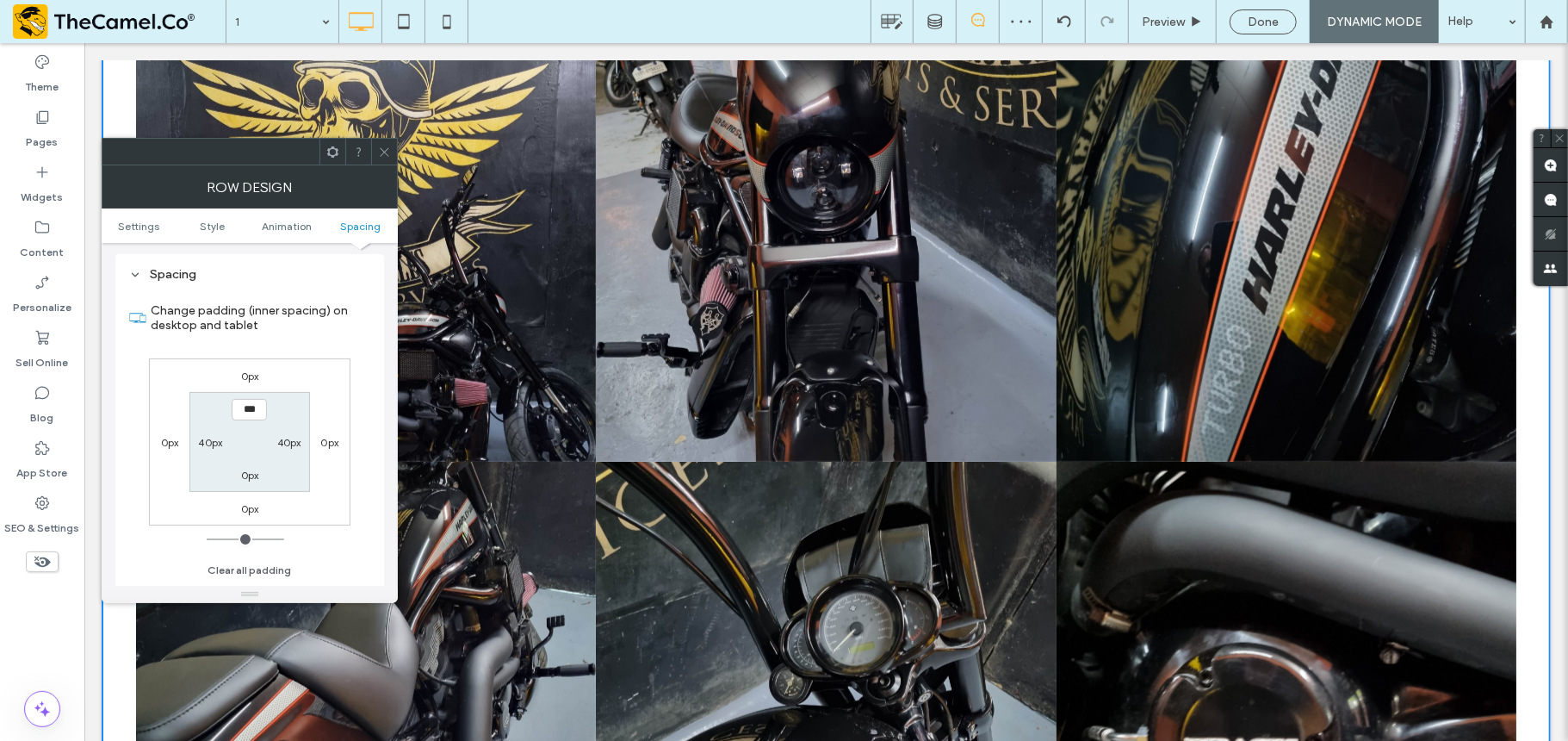
click at [333, 149] on icon at bounding box center [333, 152] width 13 height 13
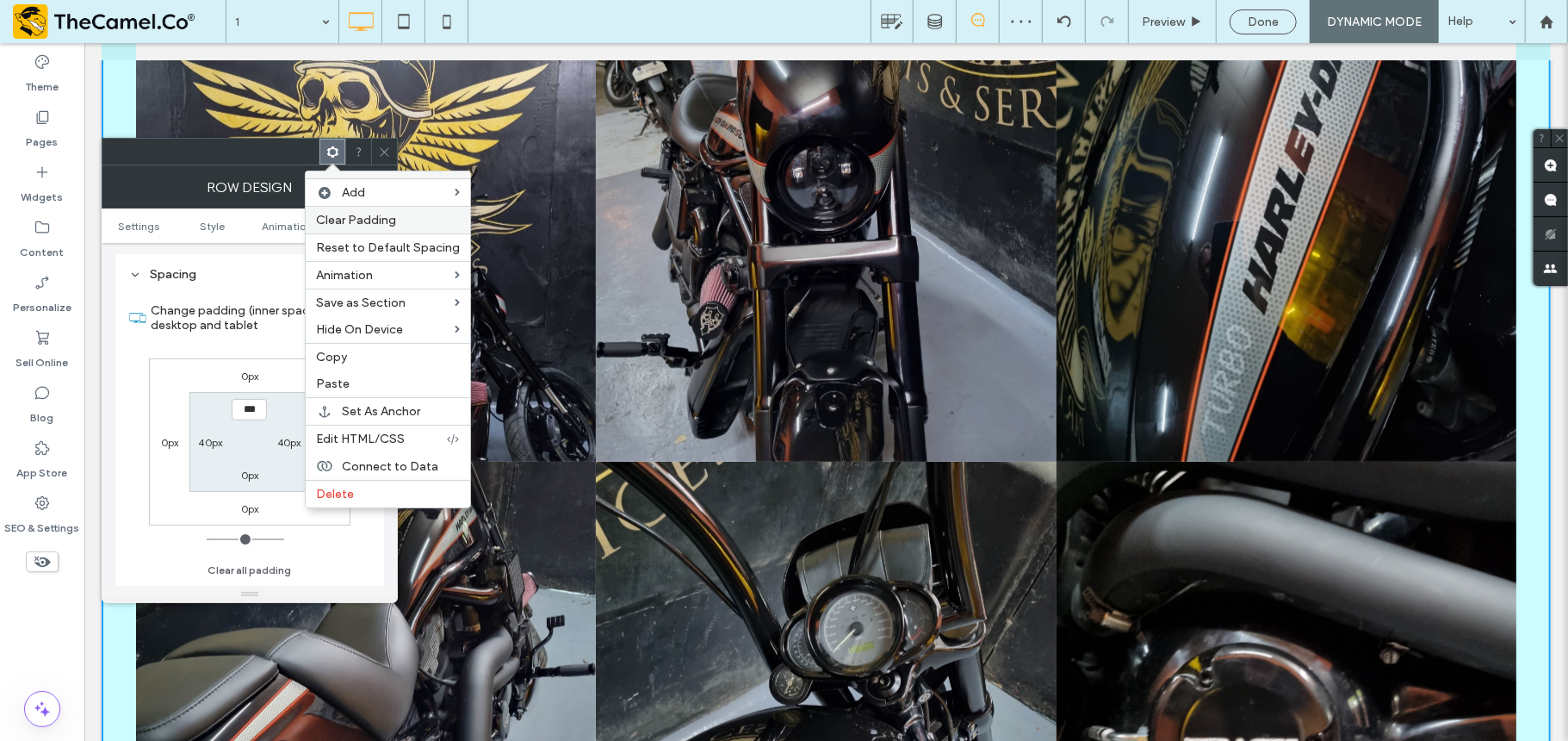
click at [365, 231] on div "Clear Padding" at bounding box center [387, 220] width 164 height 28
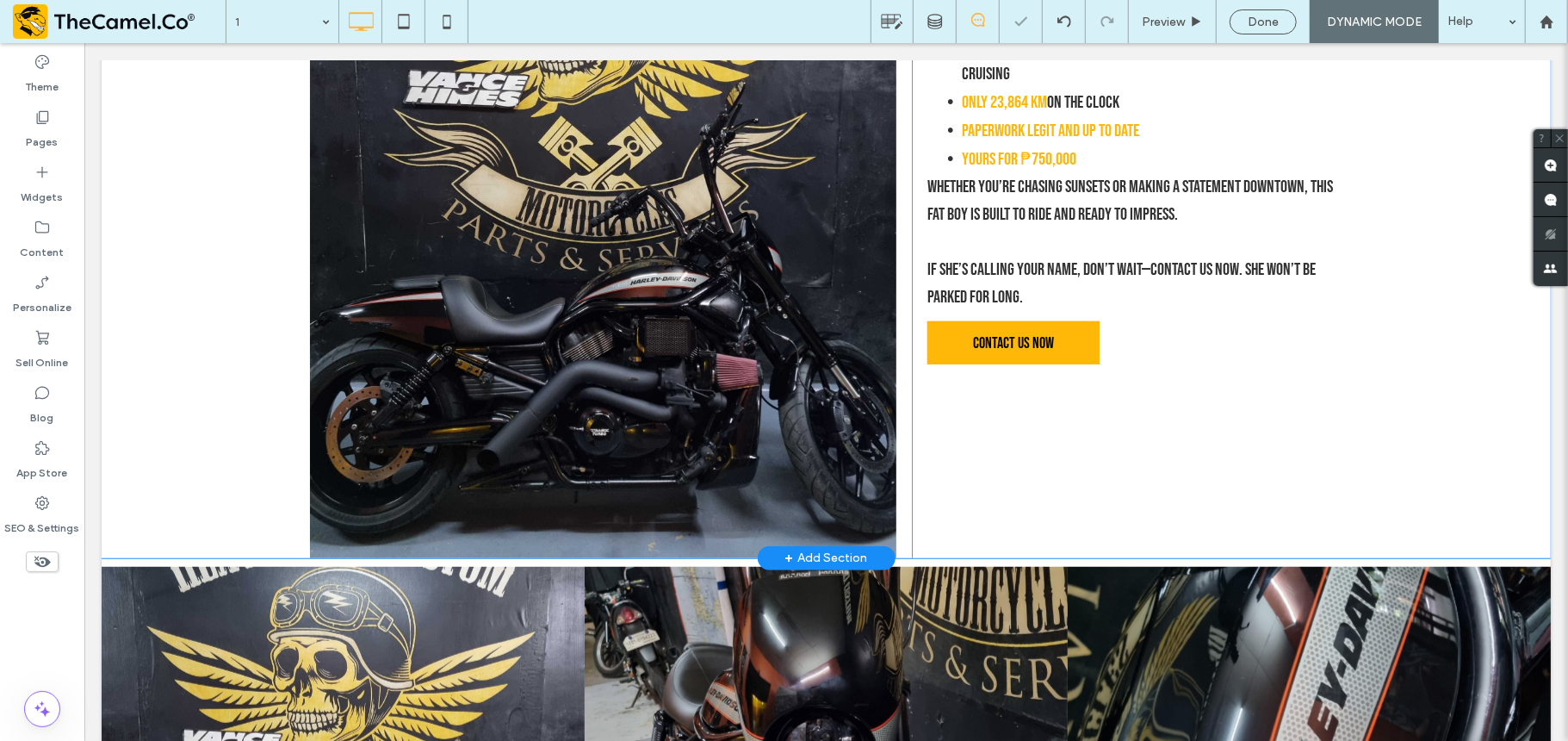
scroll to position [763, 0]
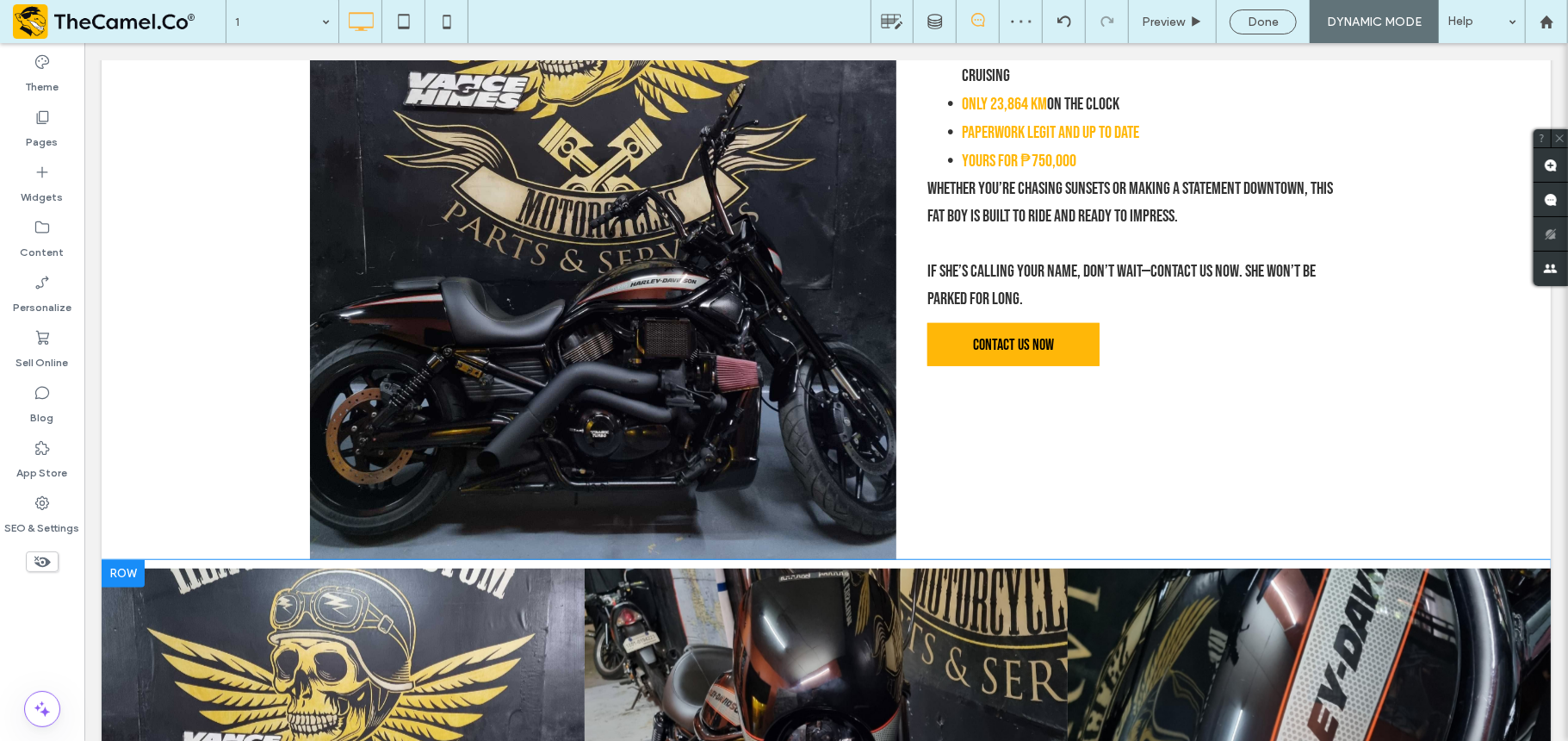
click at [115, 565] on div at bounding box center [122, 572] width 43 height 28
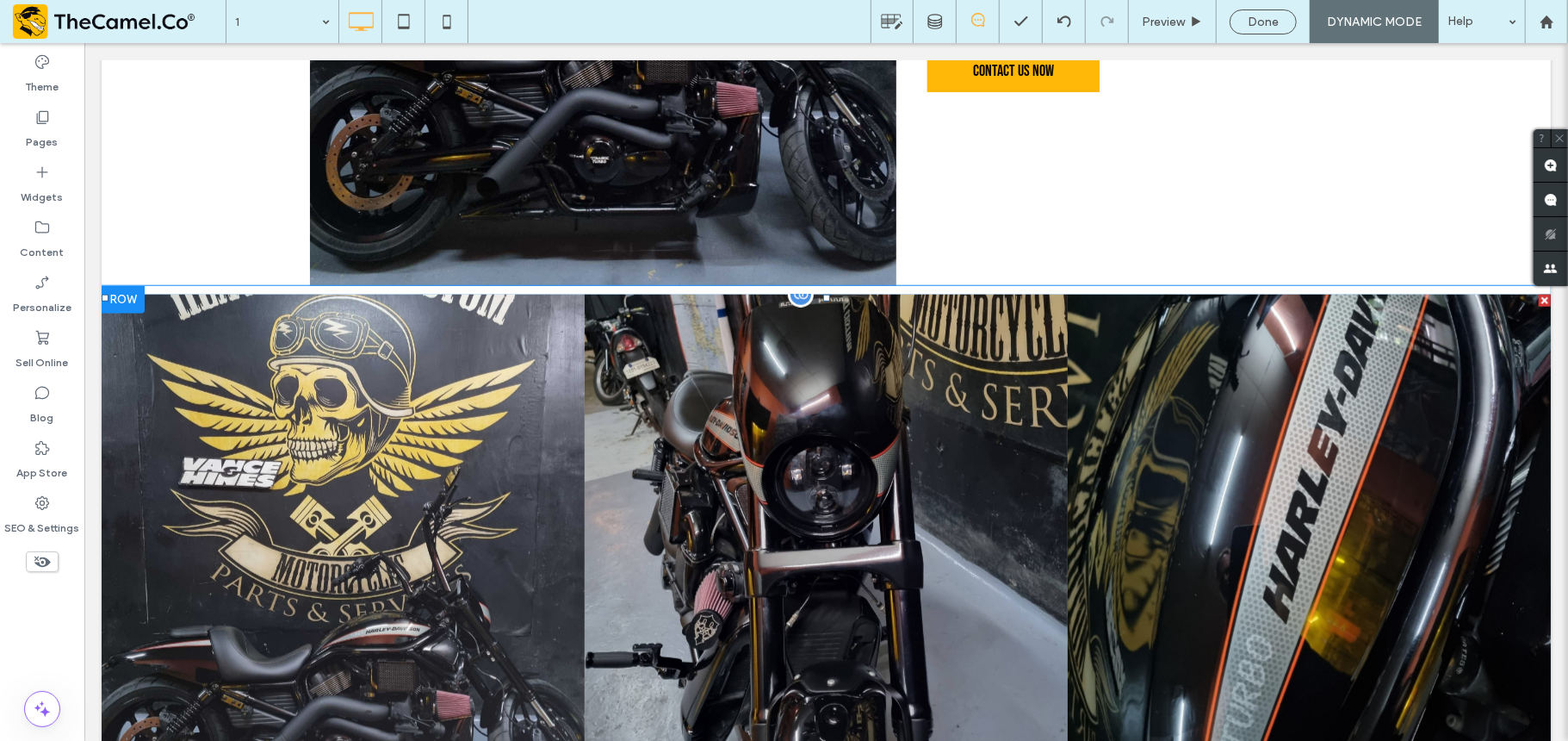
scroll to position [1038, 0]
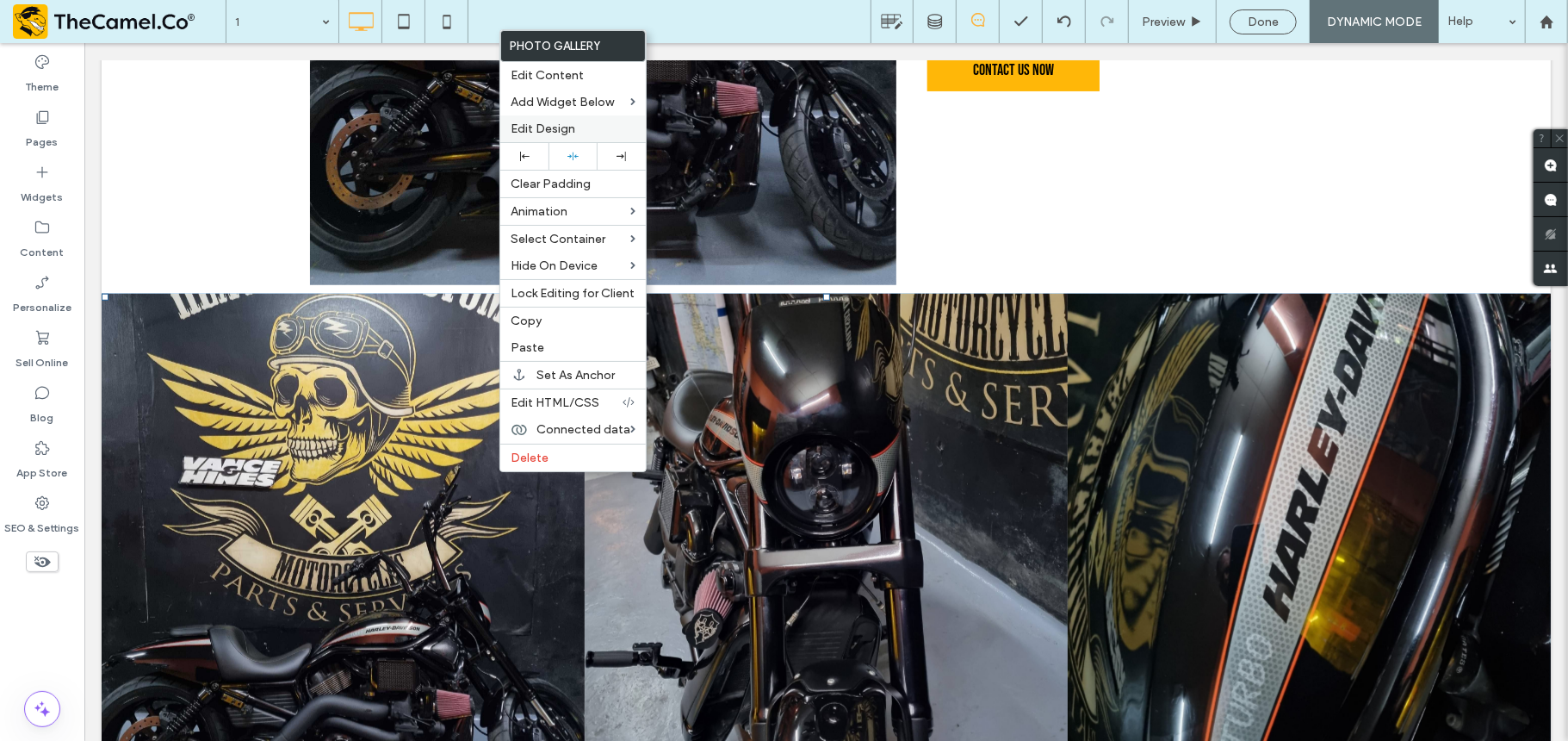
click at [562, 128] on span "Edit Design" at bounding box center [543, 129] width 64 height 15
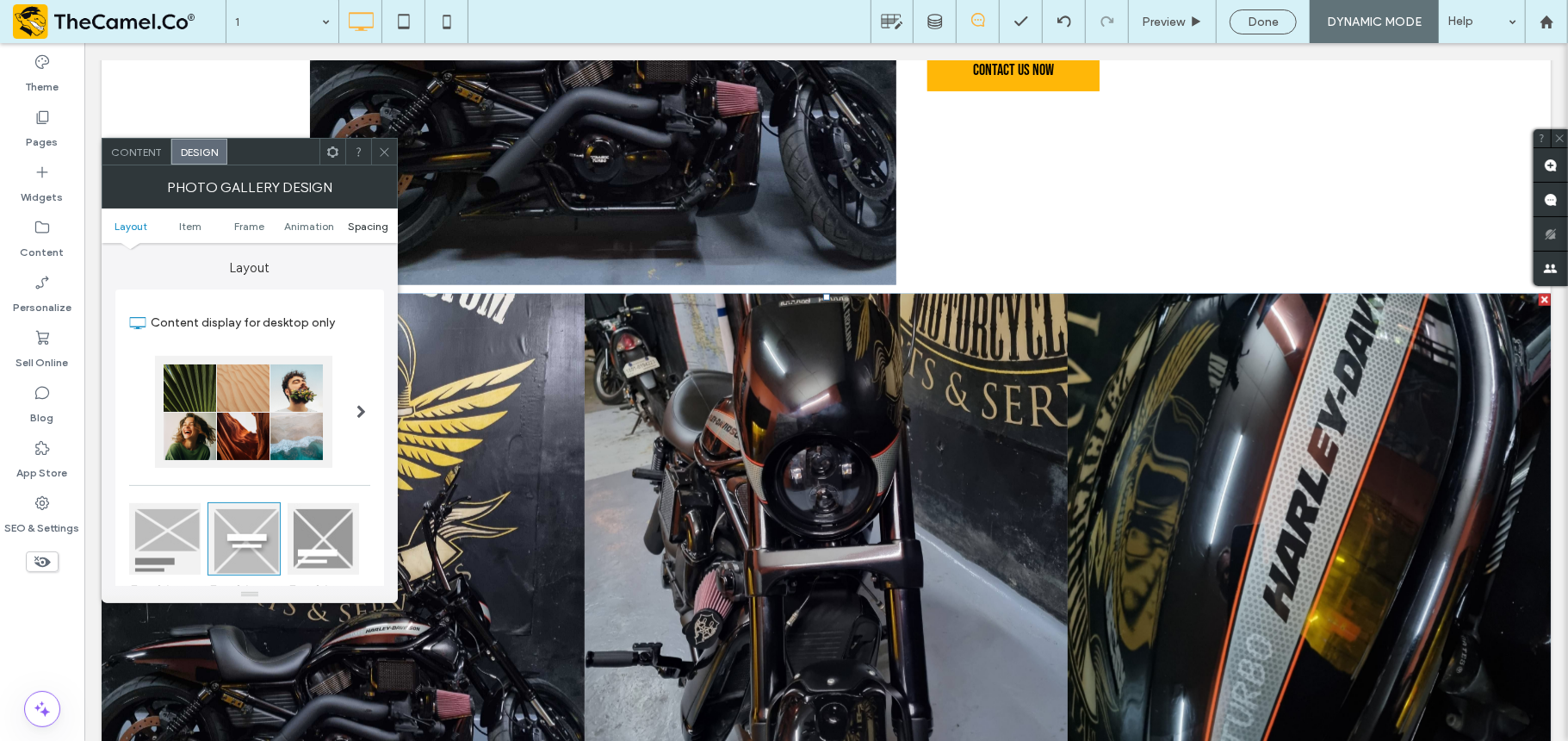
click at [368, 229] on span "Spacing" at bounding box center [368, 226] width 41 height 13
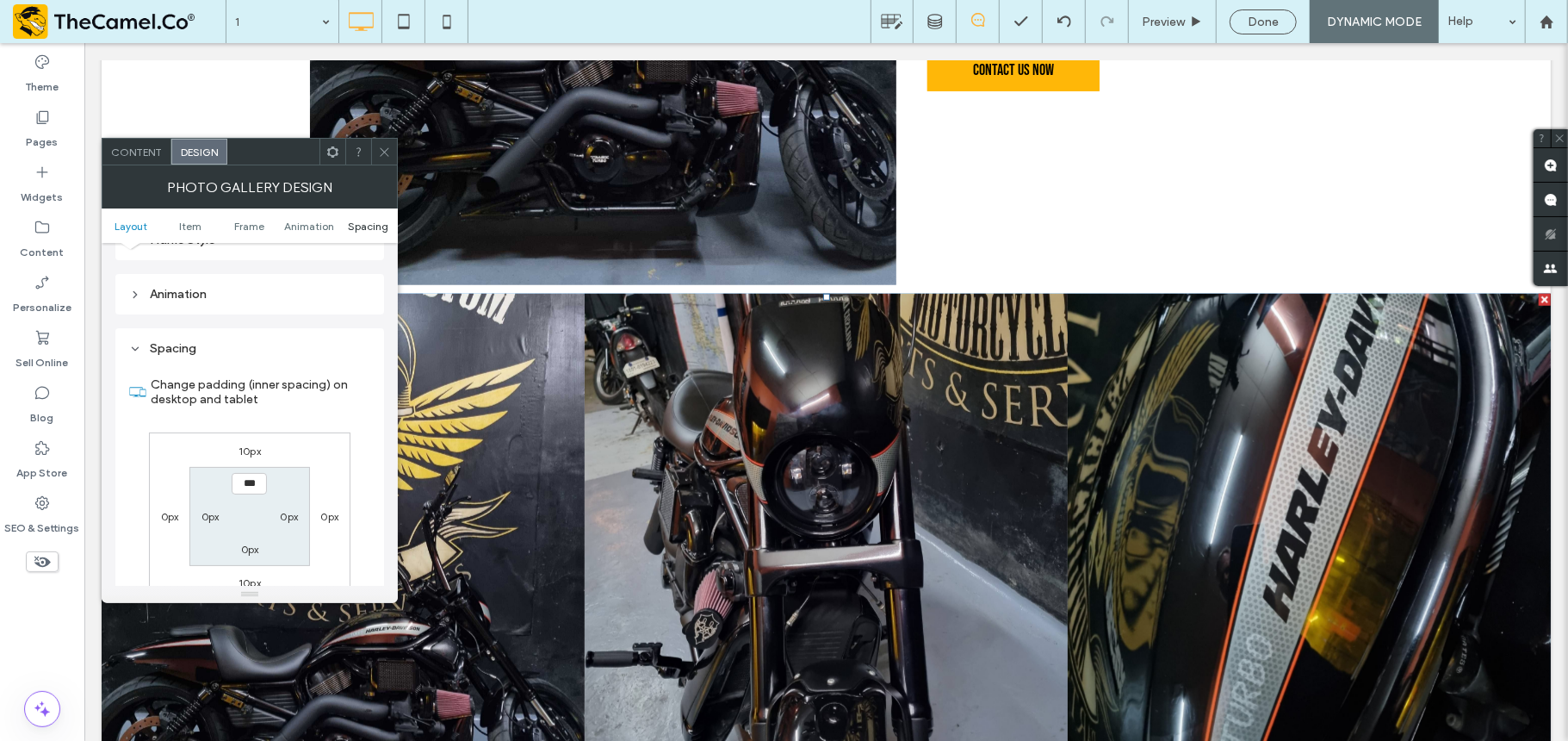
click at [368, 229] on span "Spacing" at bounding box center [368, 226] width 41 height 13
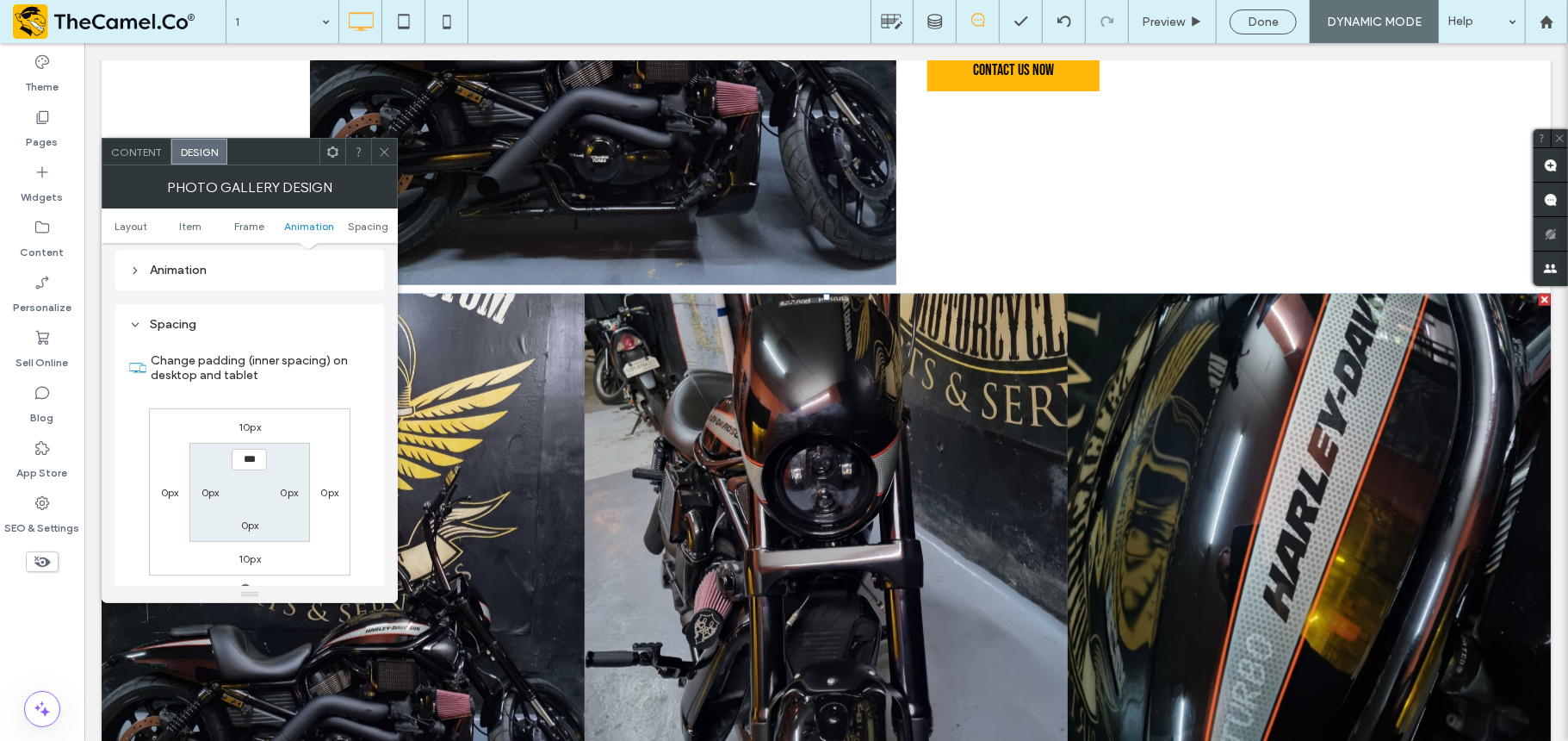
click at [250, 433] on label "10px" at bounding box center [250, 427] width 23 height 13
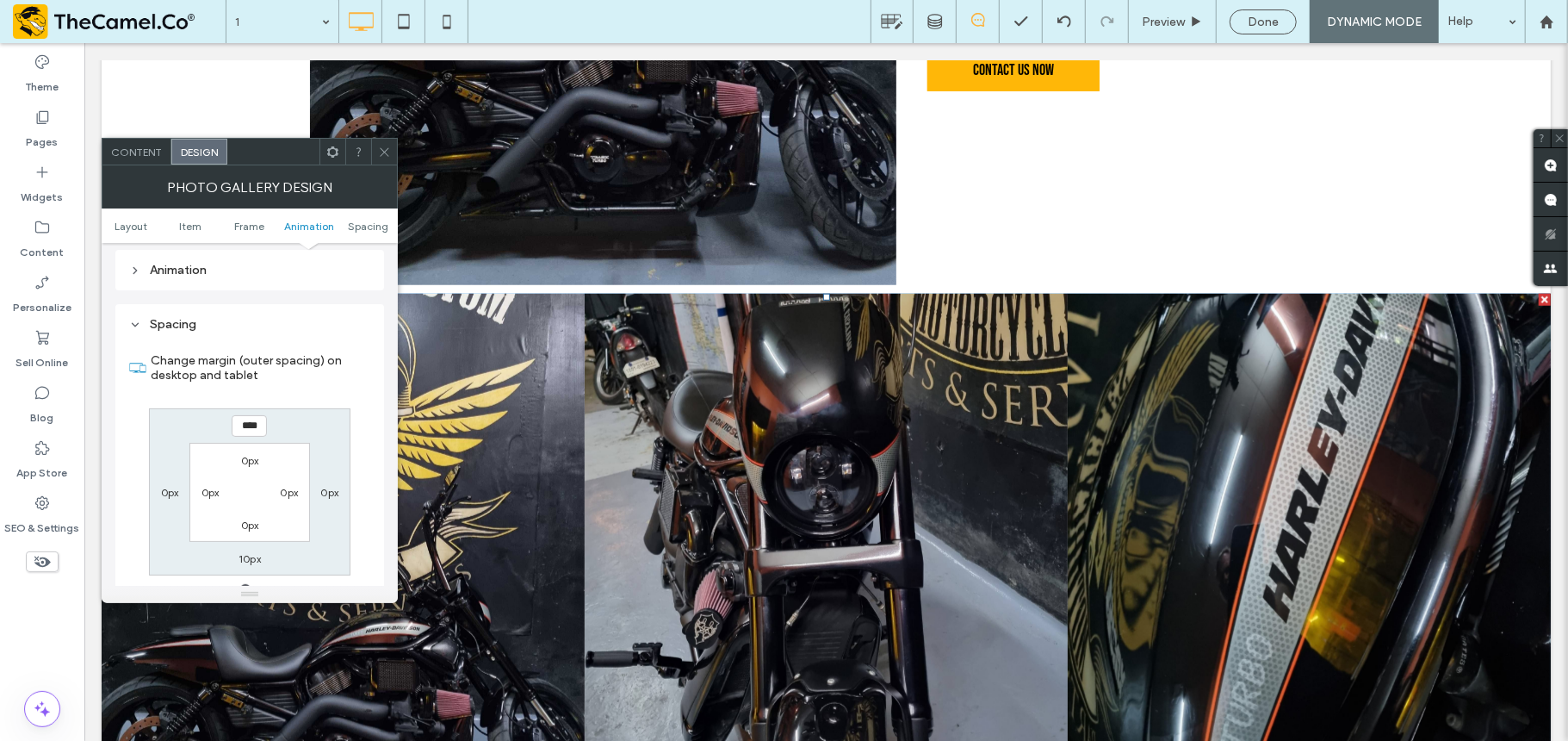
type input "**"
type input "*"
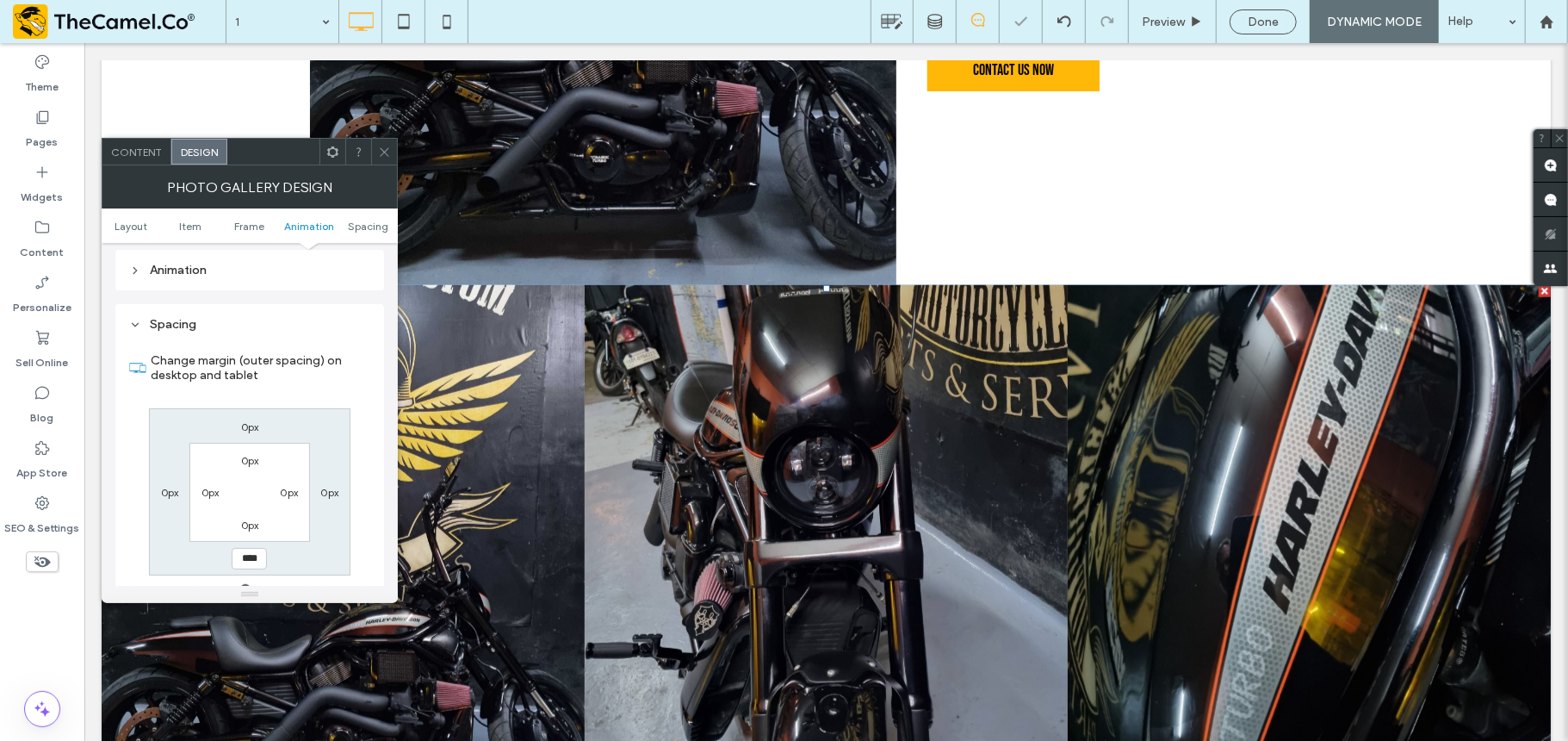
type input "*"
type input "***"
click at [379, 142] on span at bounding box center [384, 152] width 13 height 26
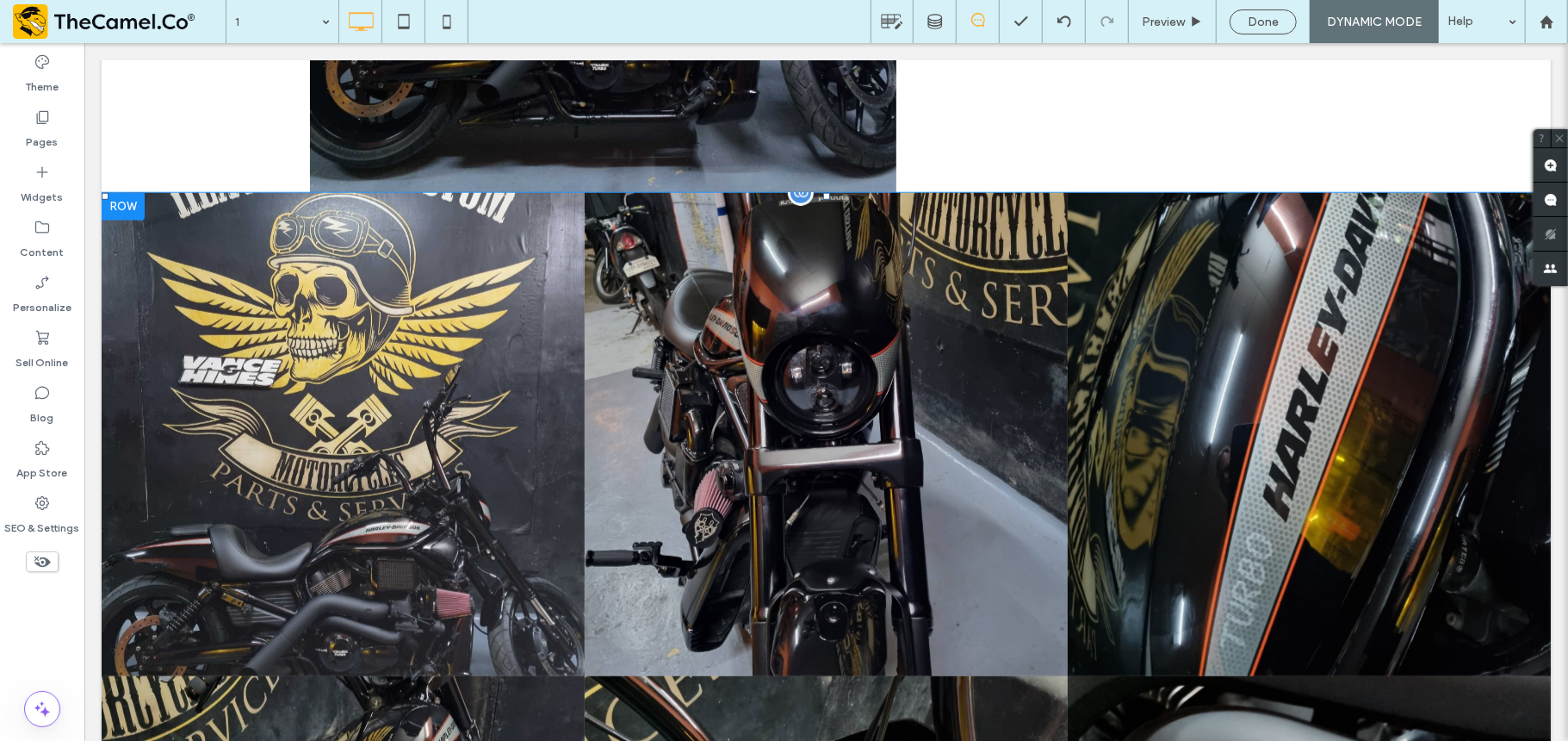
scroll to position [1038, 0]
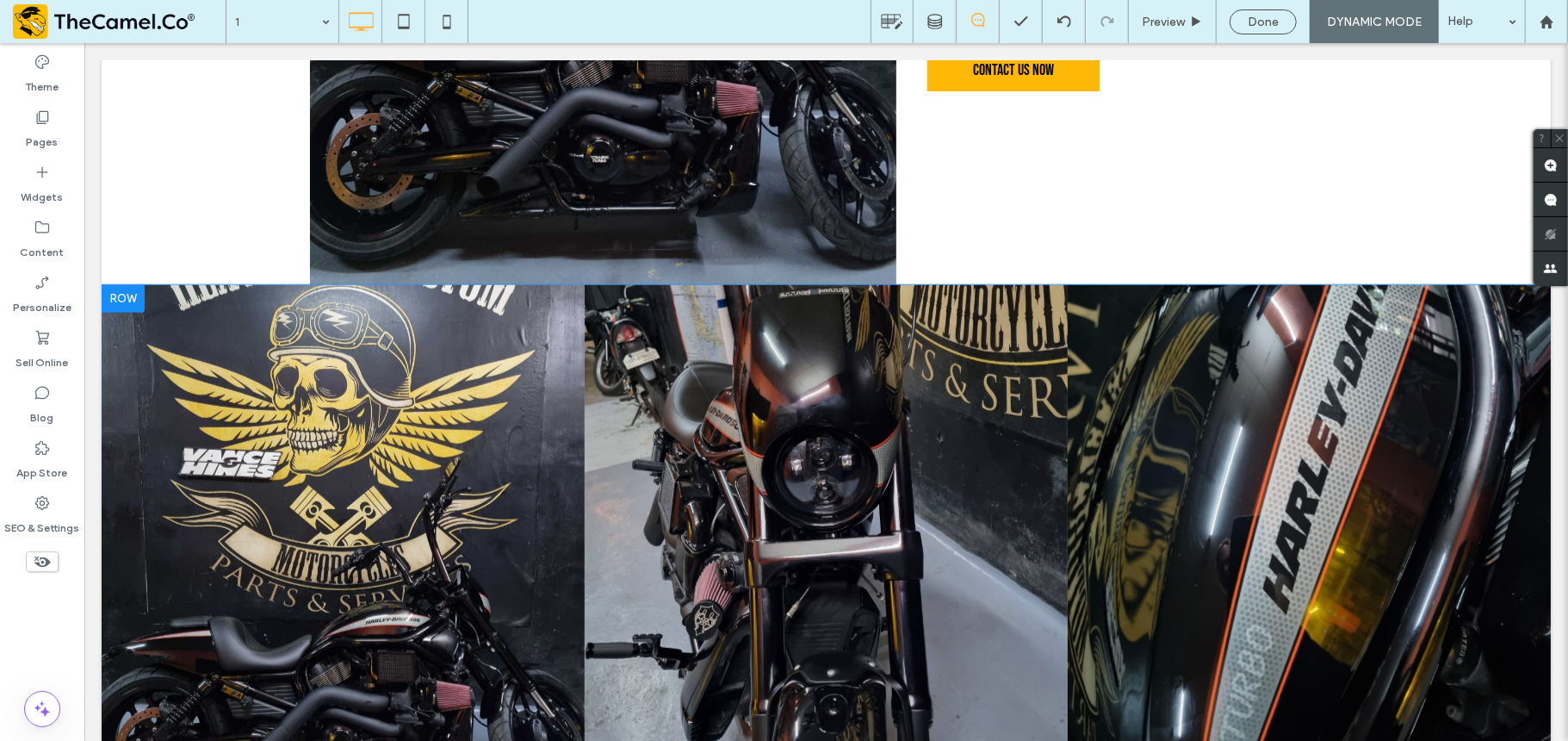
click at [135, 303] on div at bounding box center [122, 298] width 43 height 28
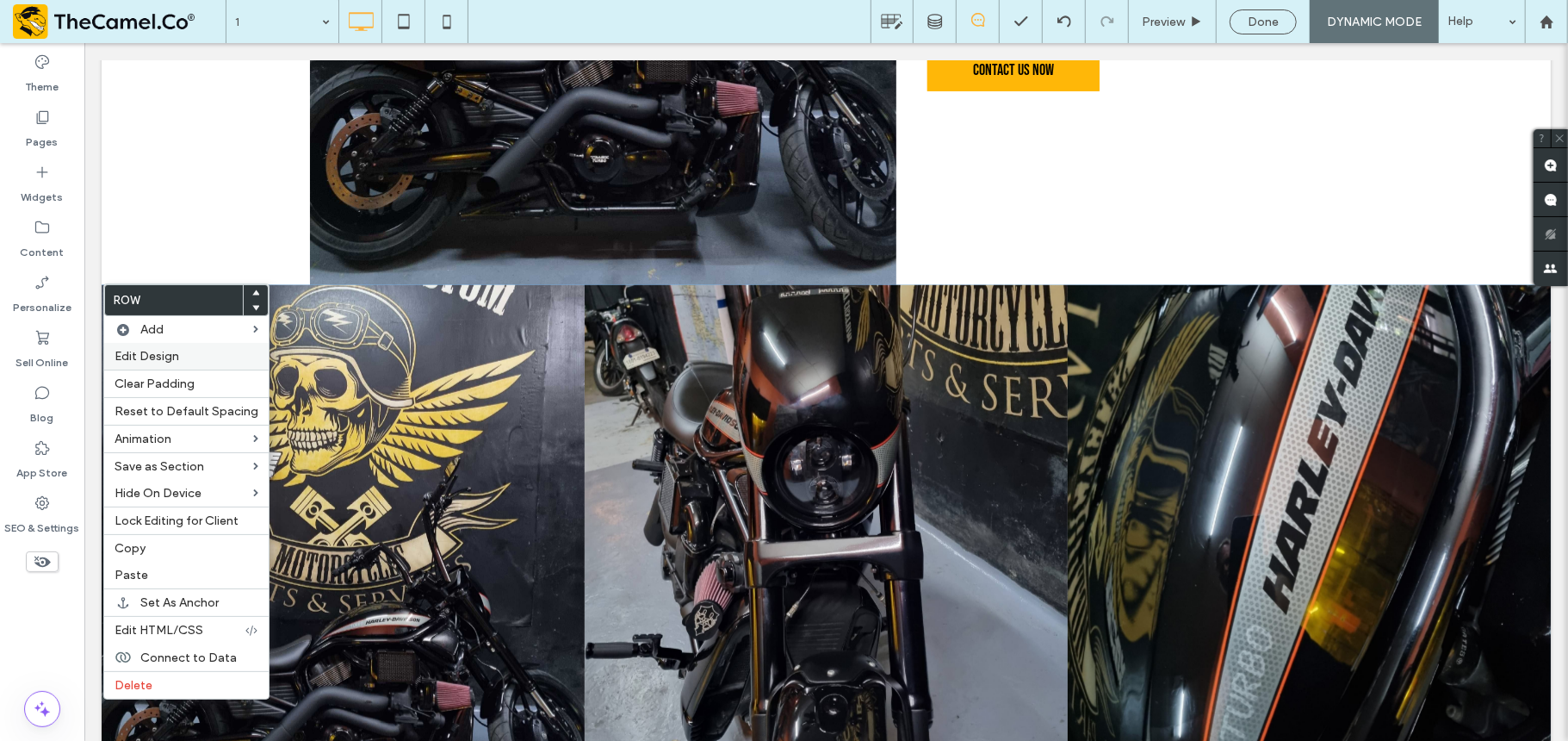
click at [155, 361] on span "Edit Design" at bounding box center [147, 356] width 64 height 15
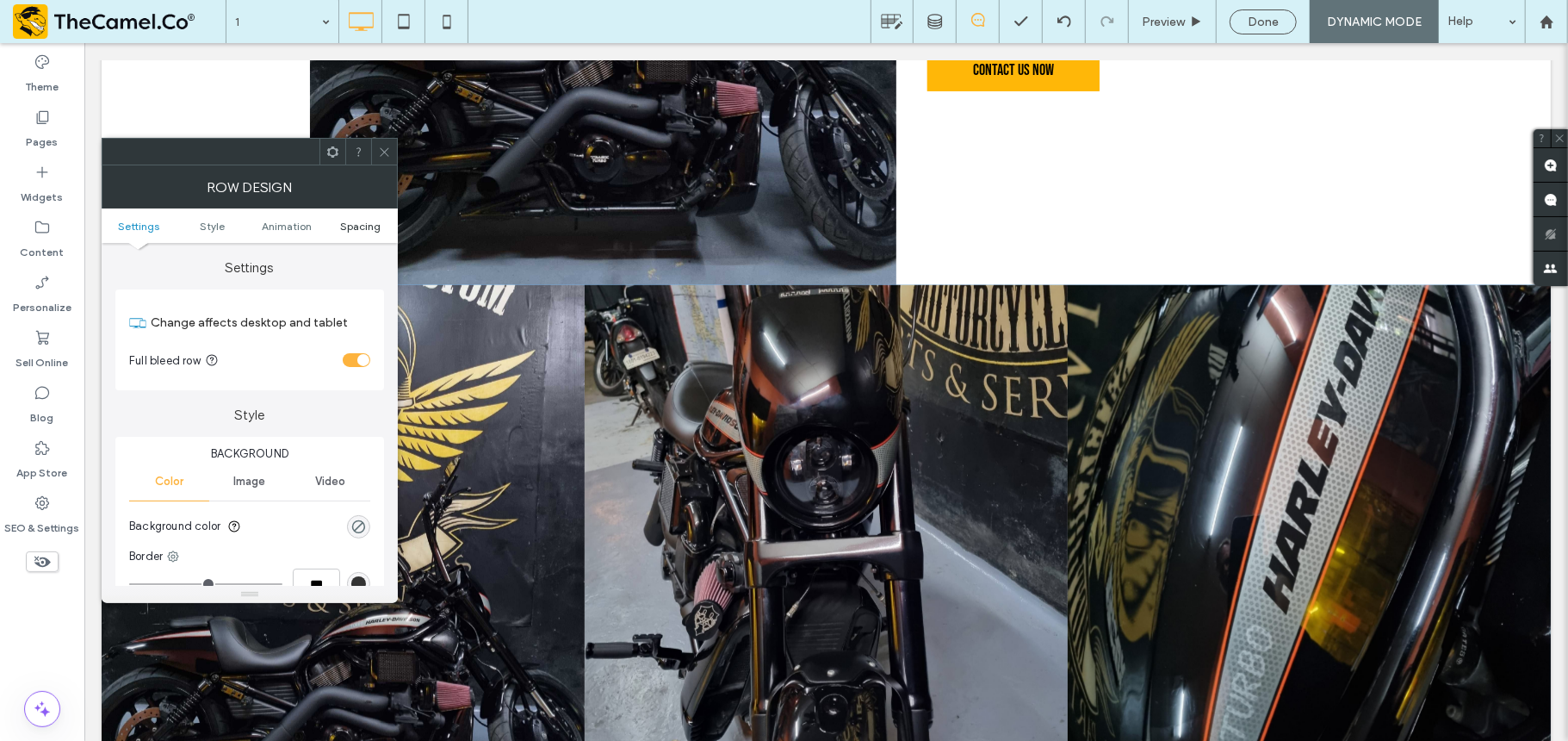
click at [367, 231] on span "Spacing" at bounding box center [361, 226] width 41 height 13
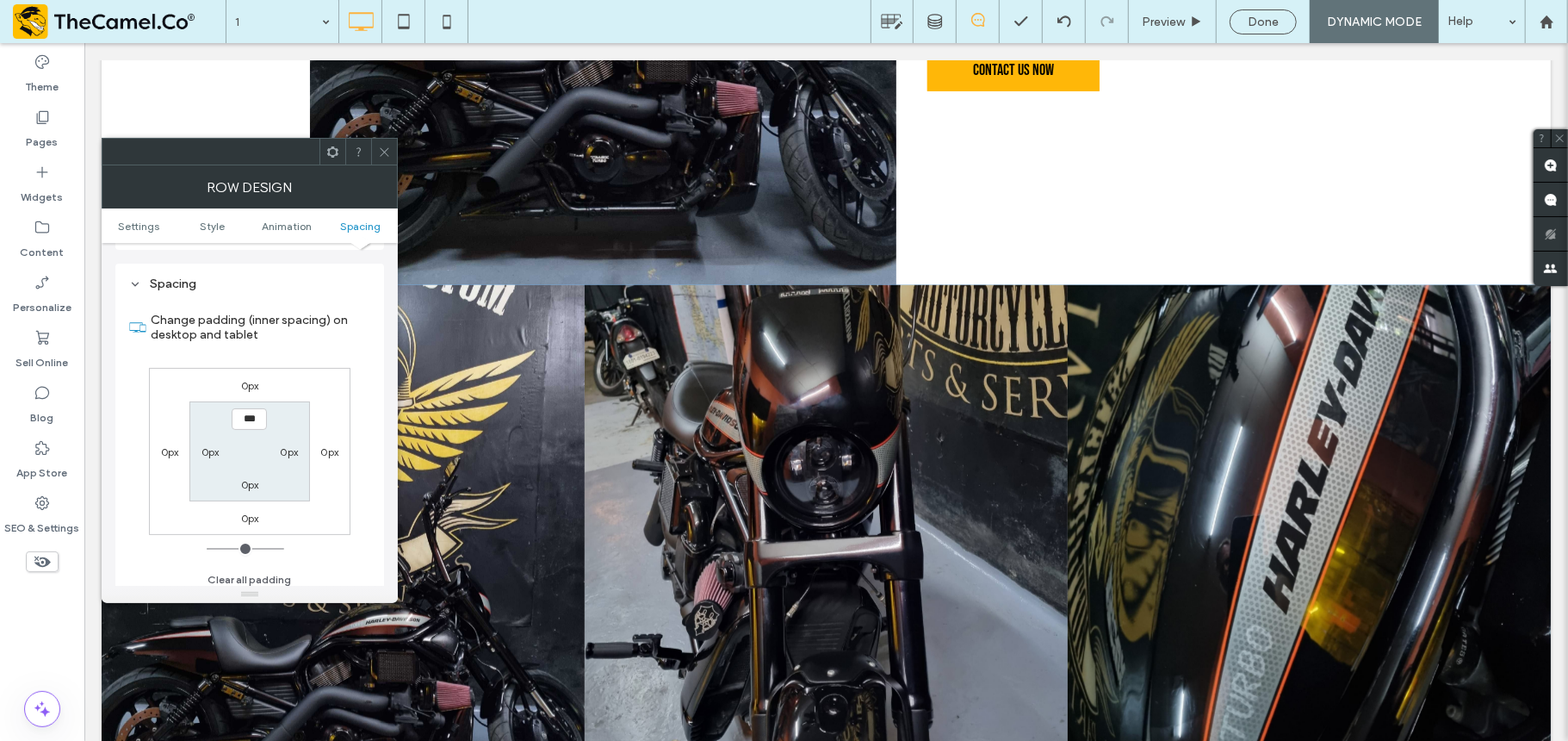
scroll to position [489, 0]
type input "*****"
type input "***"
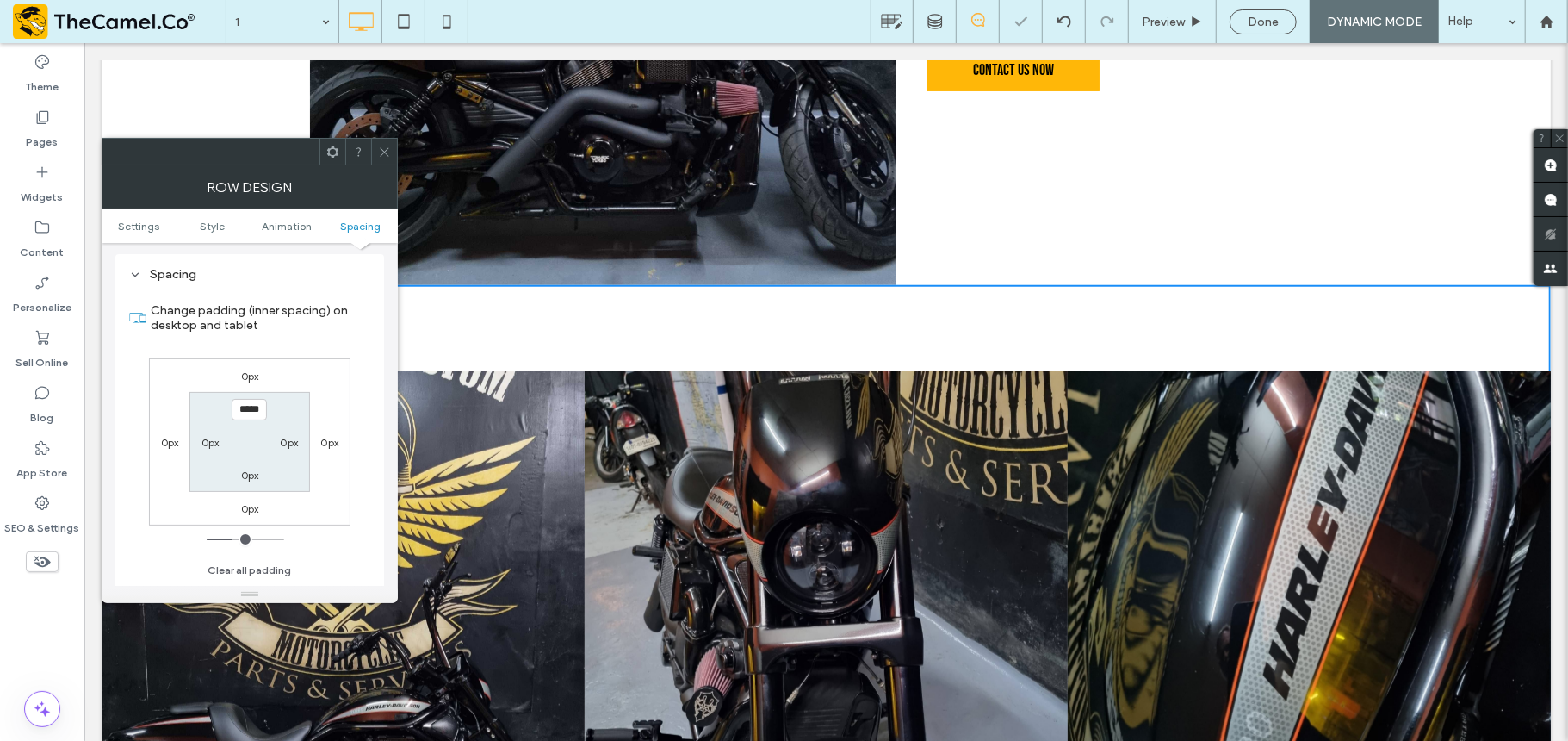
click at [380, 156] on icon at bounding box center [384, 152] width 13 height 13
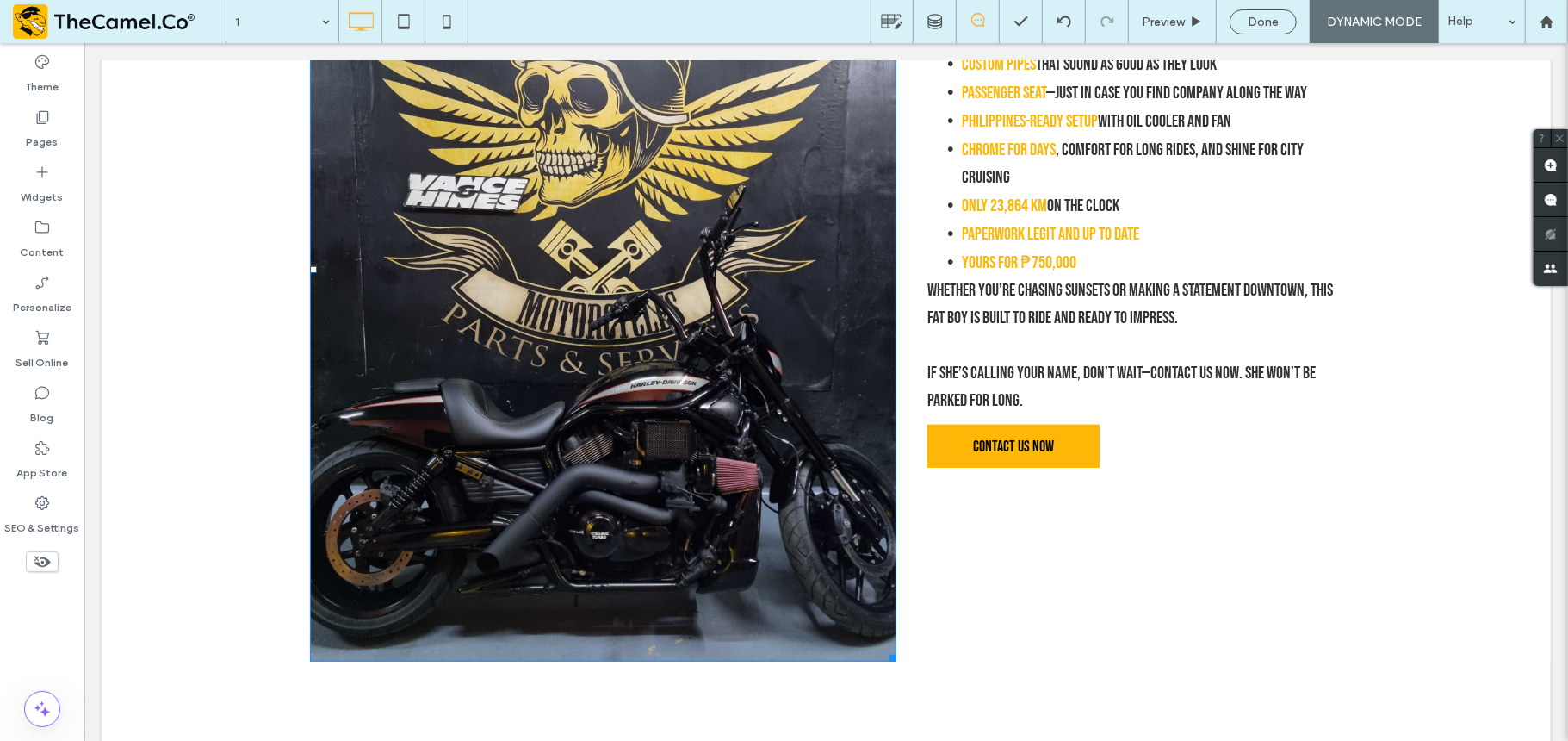
scroll to position [0, 0]
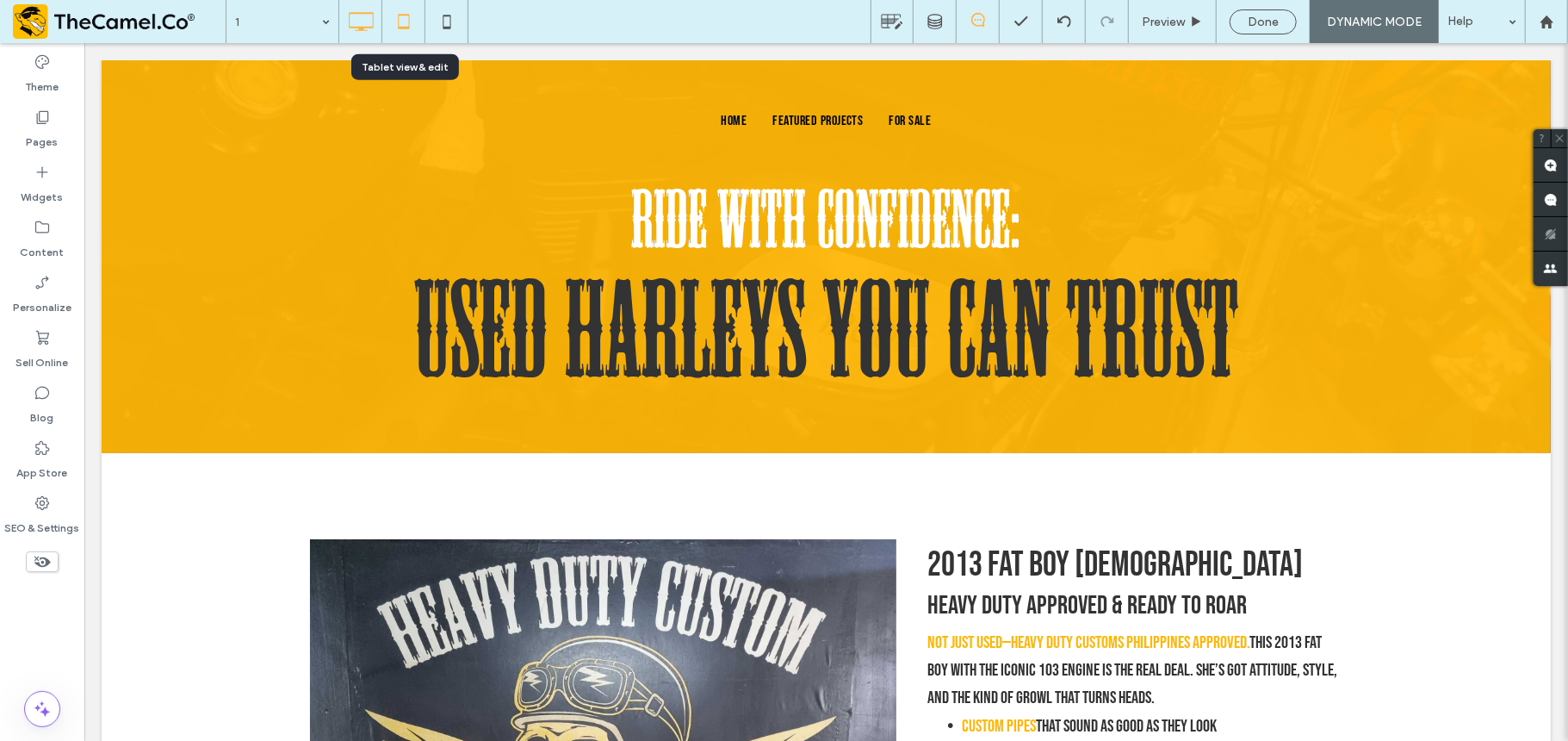
click at [412, 23] on icon at bounding box center [404, 22] width 35 height 35
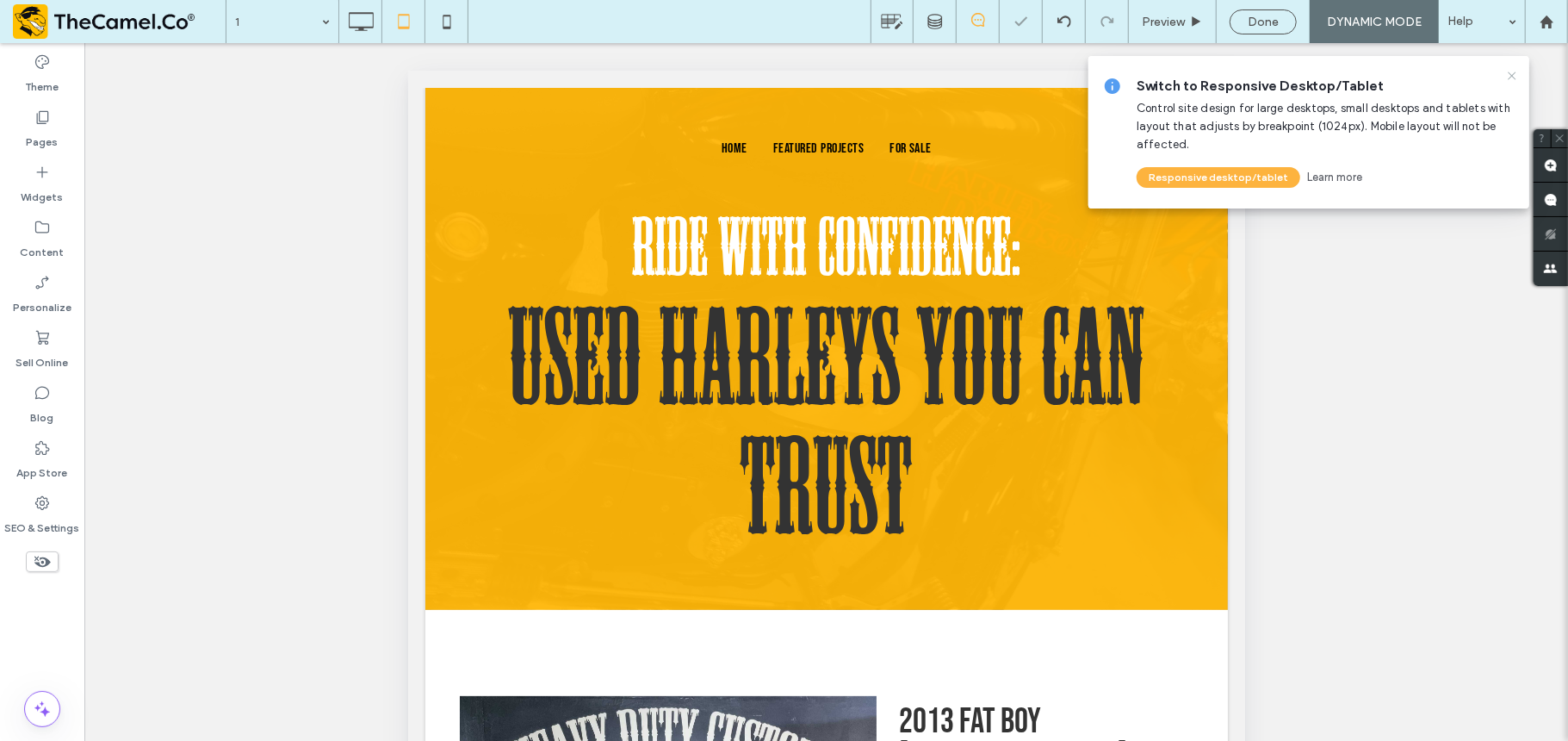
click at [1510, 73] on use at bounding box center [1512, 75] width 8 height 8
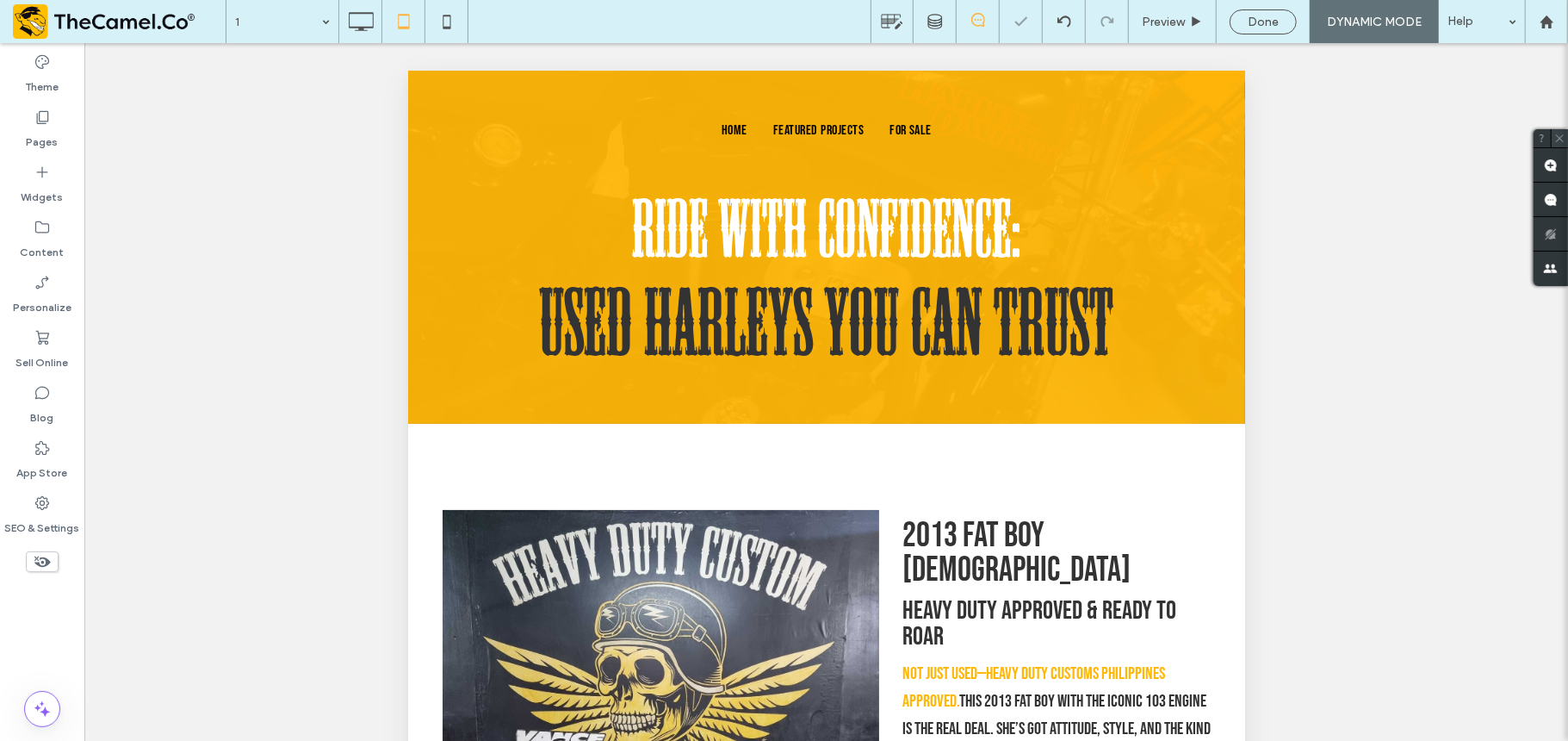
click at [1560, 136] on icon at bounding box center [1559, 138] width 11 height 11
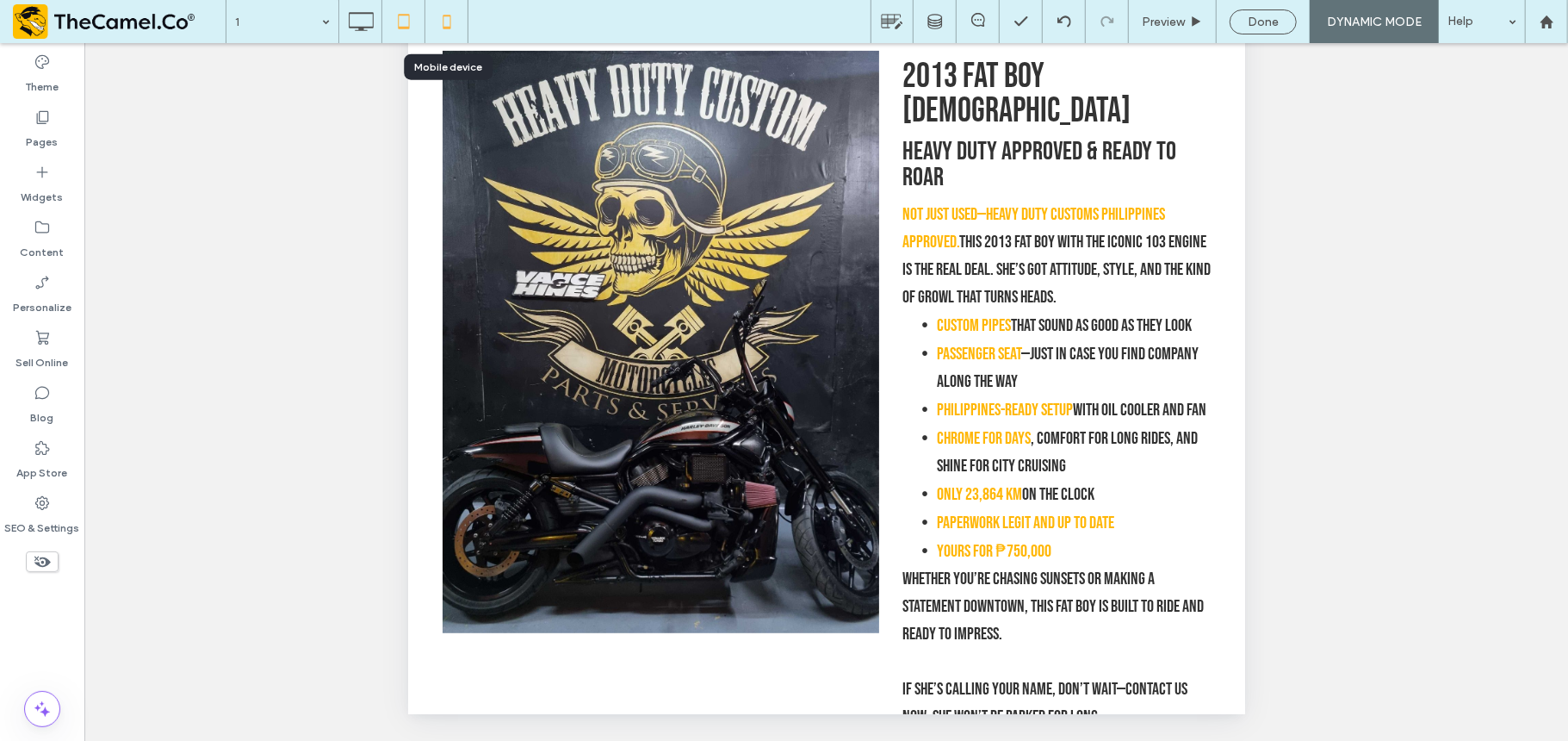
click at [449, 19] on icon at bounding box center [447, 22] width 35 height 35
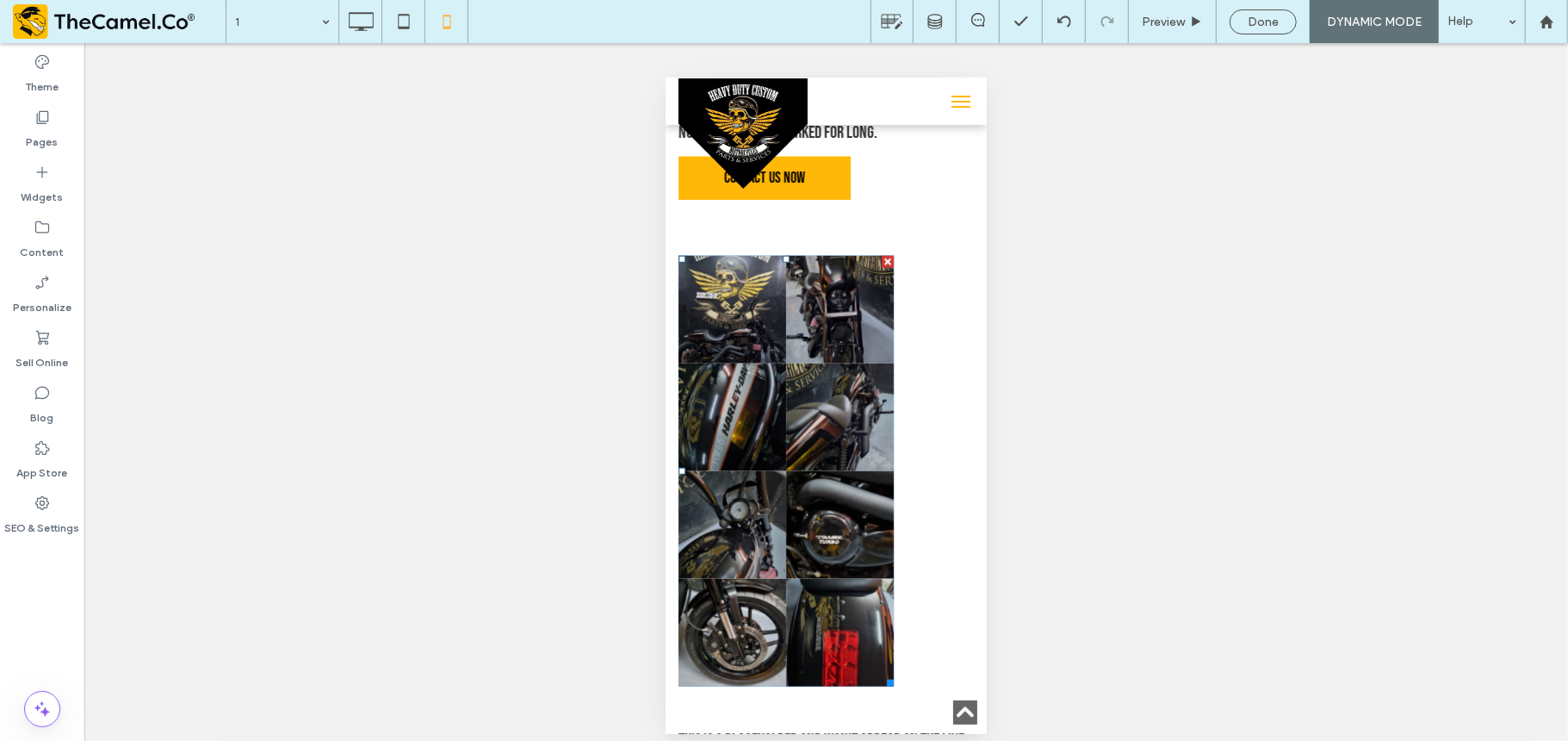
scroll to position [1299, 0]
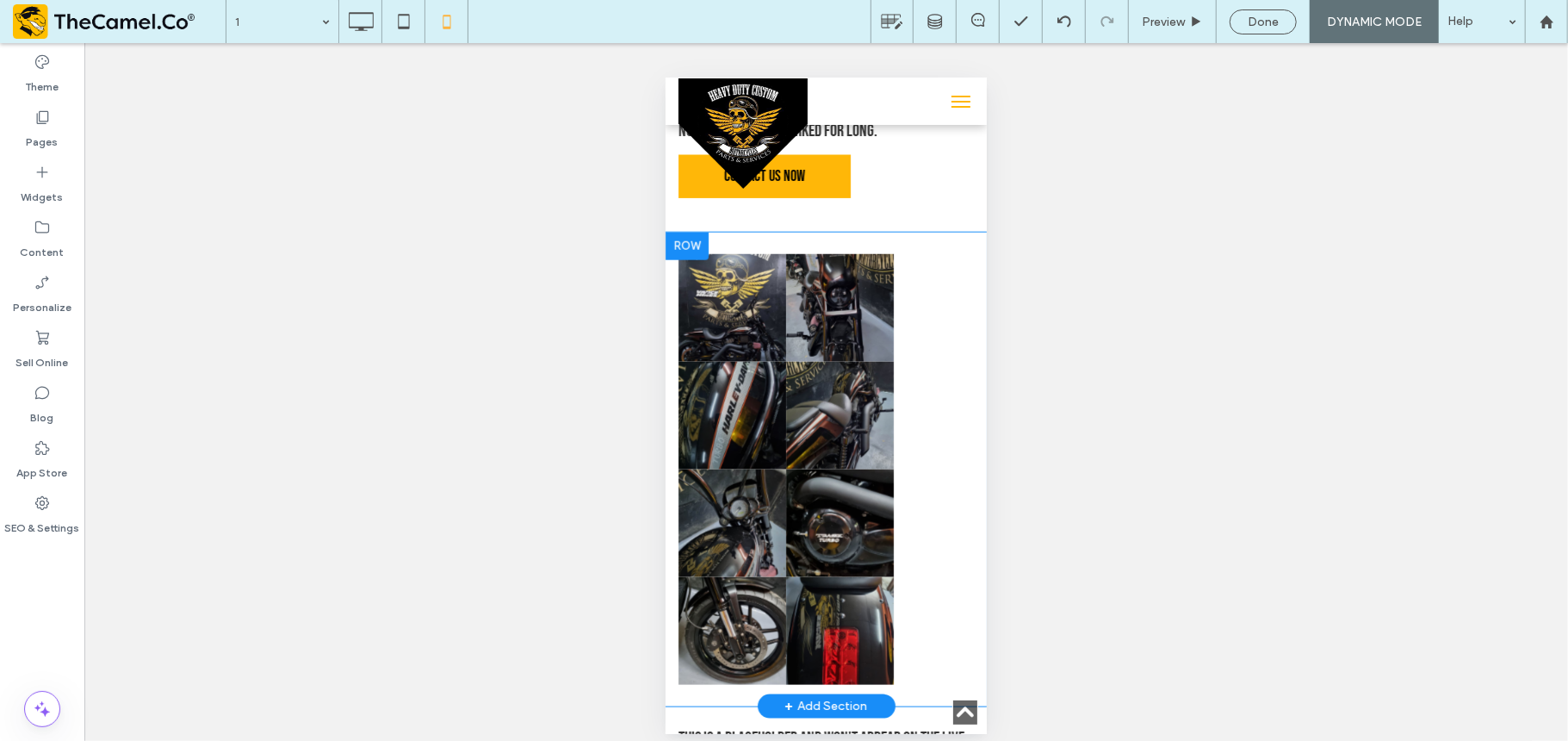
click at [755, 242] on div "Button Button Button Button Button Button Button Button Click To Paste Row + Ad…" at bounding box center [825, 468] width 321 height 473
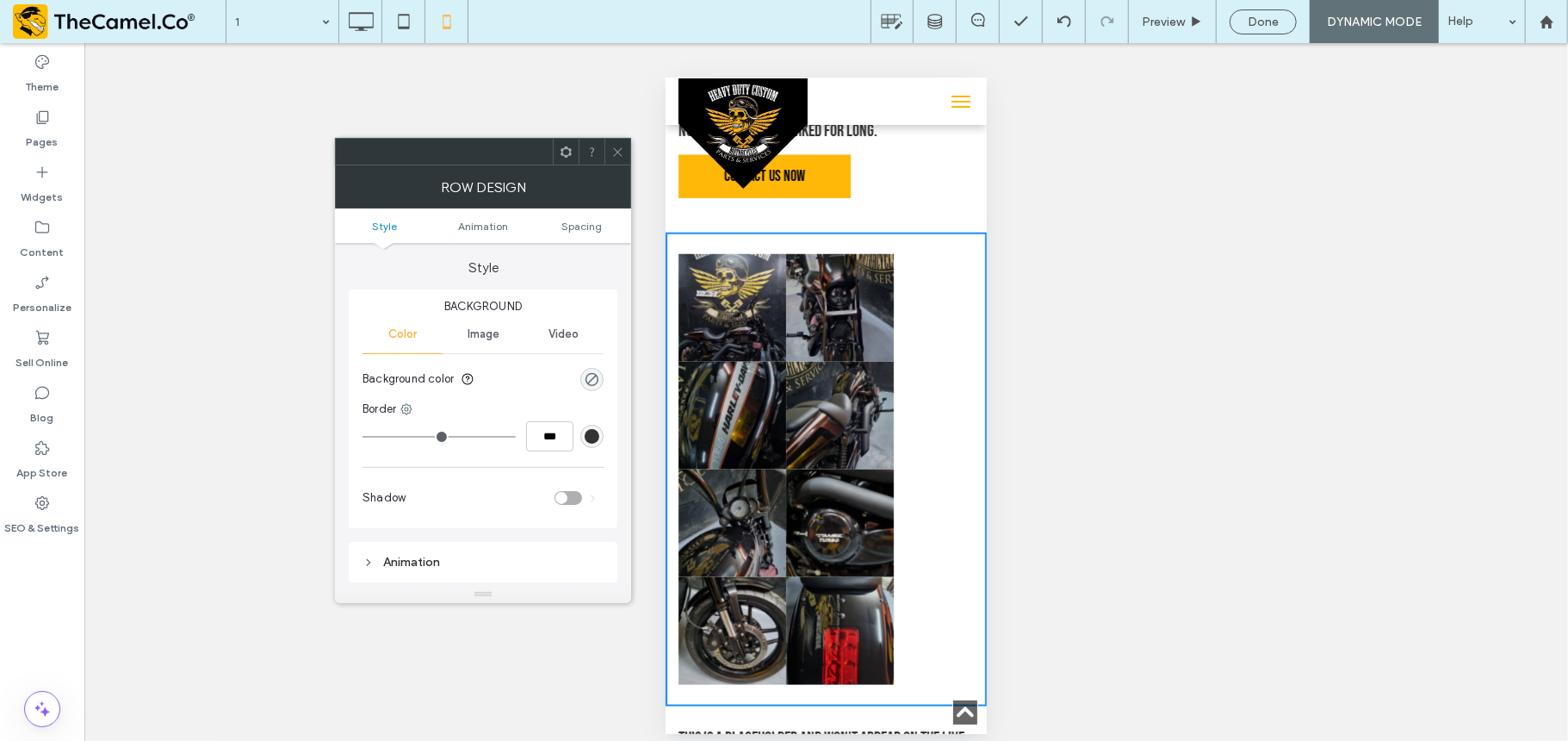
click at [565, 158] on span at bounding box center [566, 152] width 13 height 26
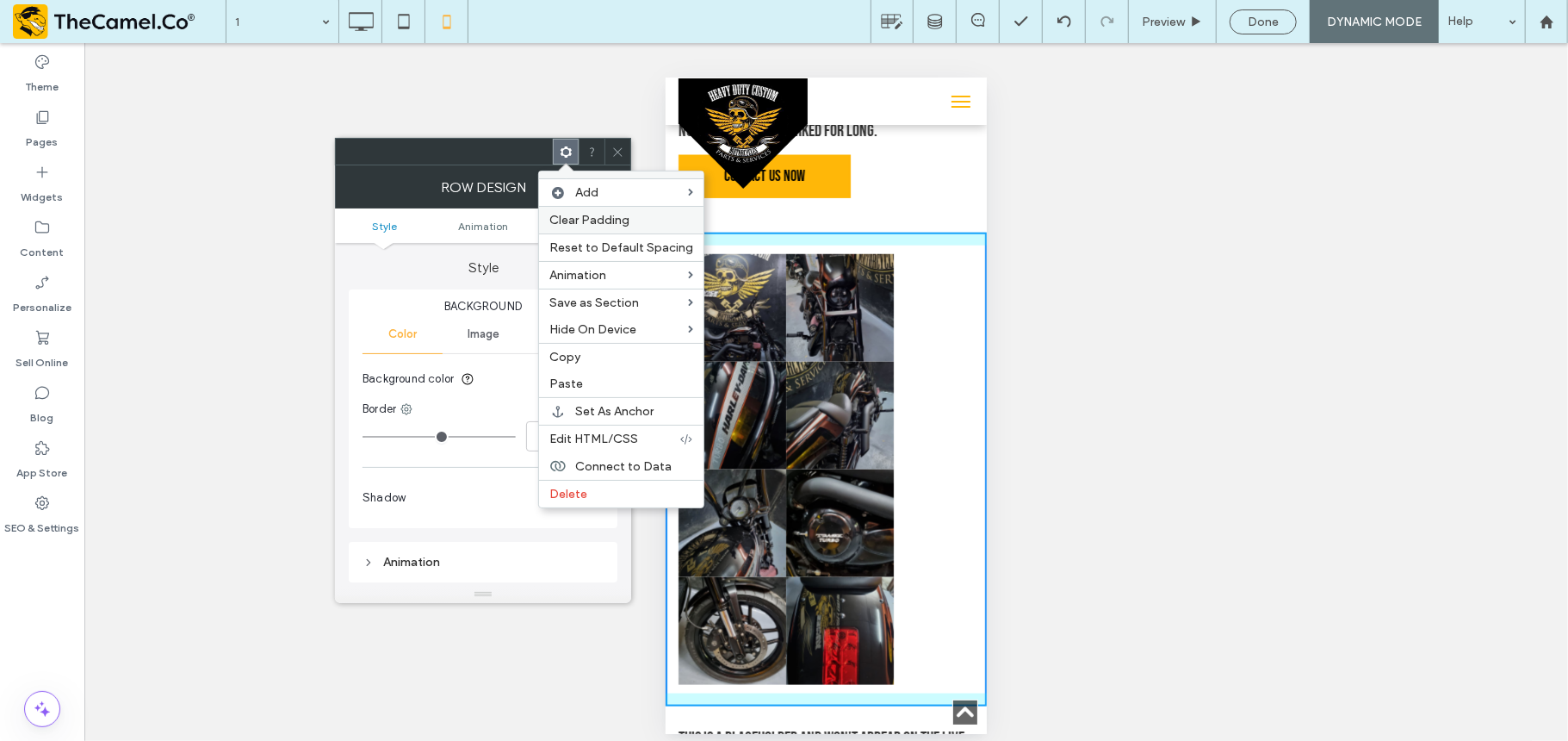
click at [620, 225] on span "Clear Padding" at bounding box center [590, 220] width 80 height 15
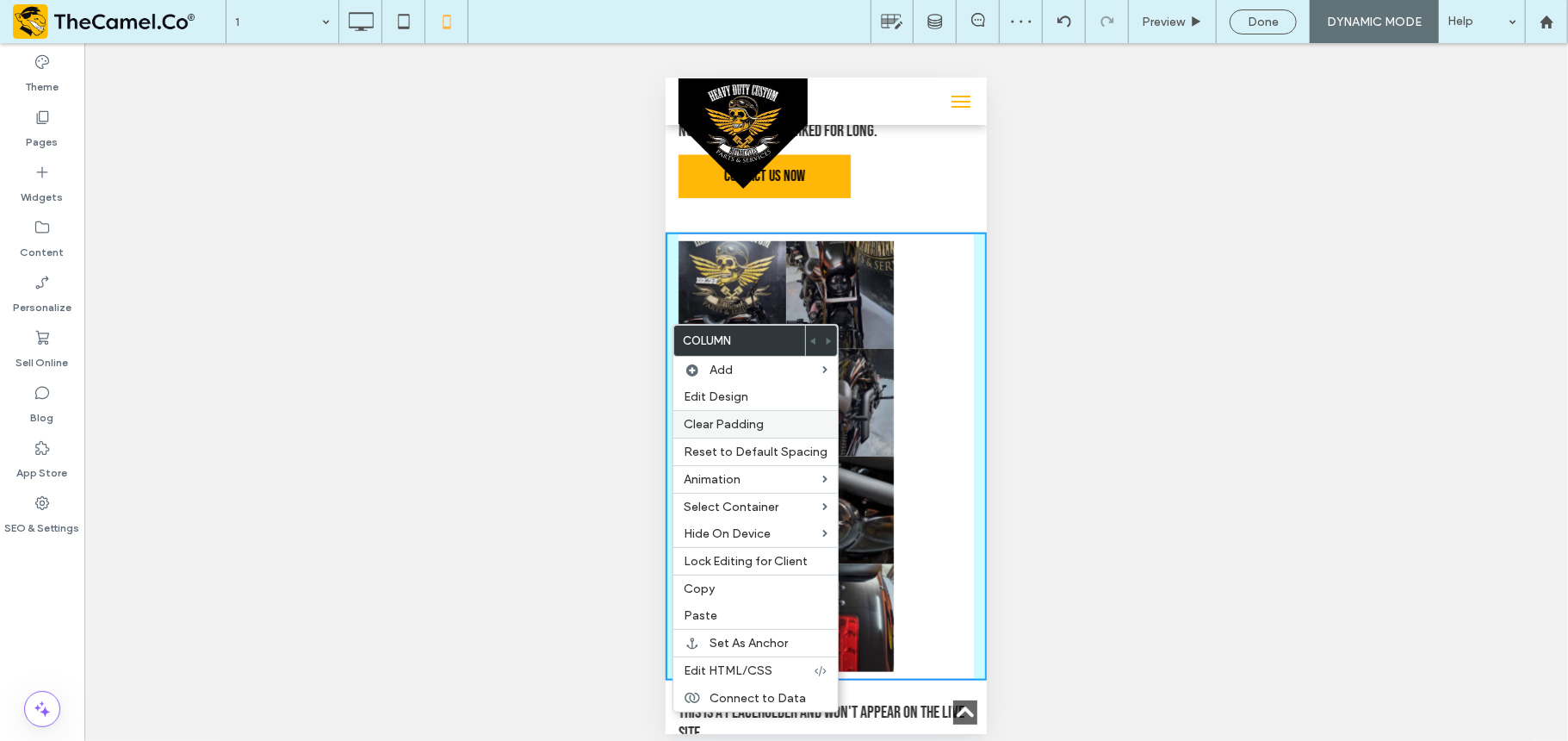
click at [727, 421] on span "Clear Padding" at bounding box center [724, 424] width 80 height 15
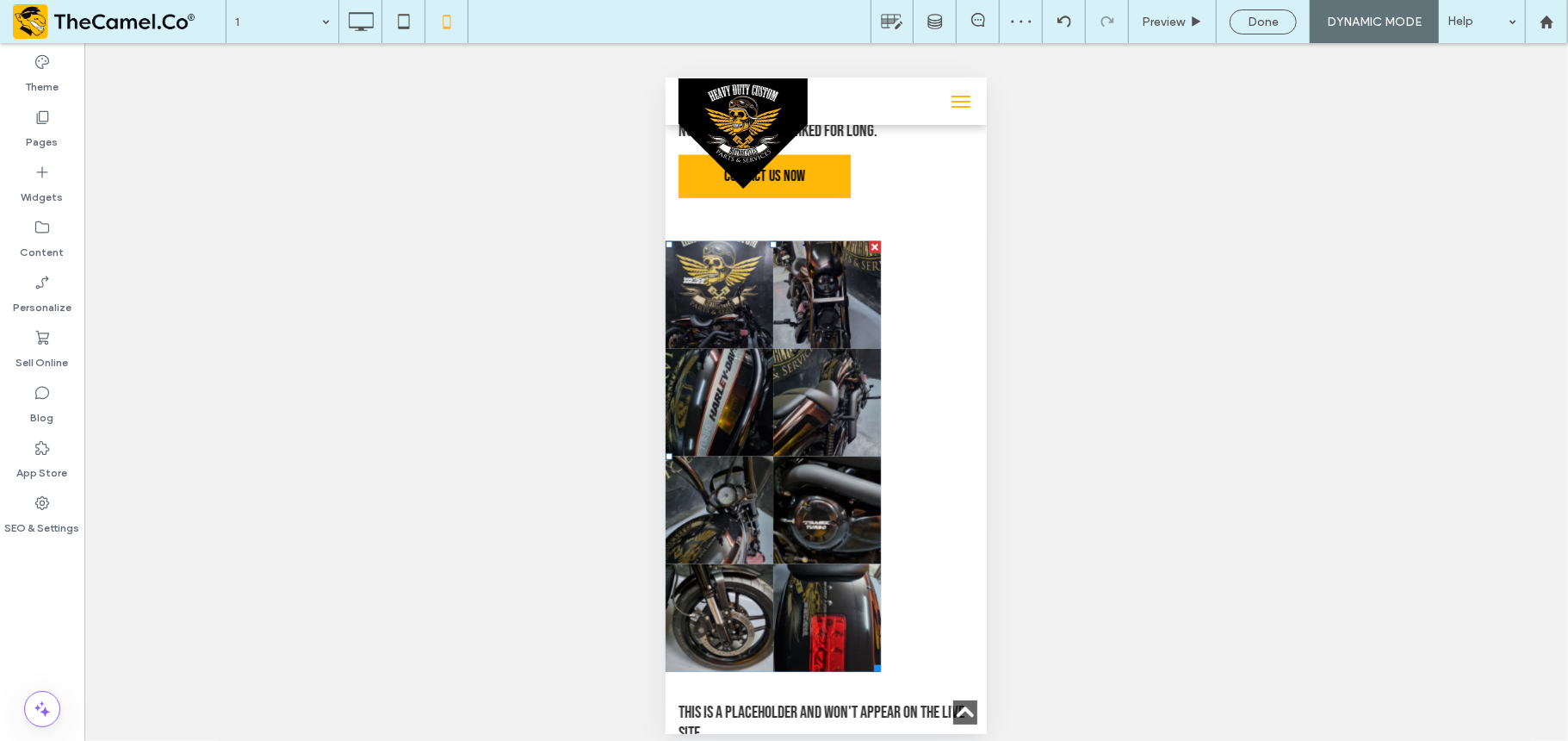
click at [741, 346] on link at bounding box center [718, 294] width 108 height 108
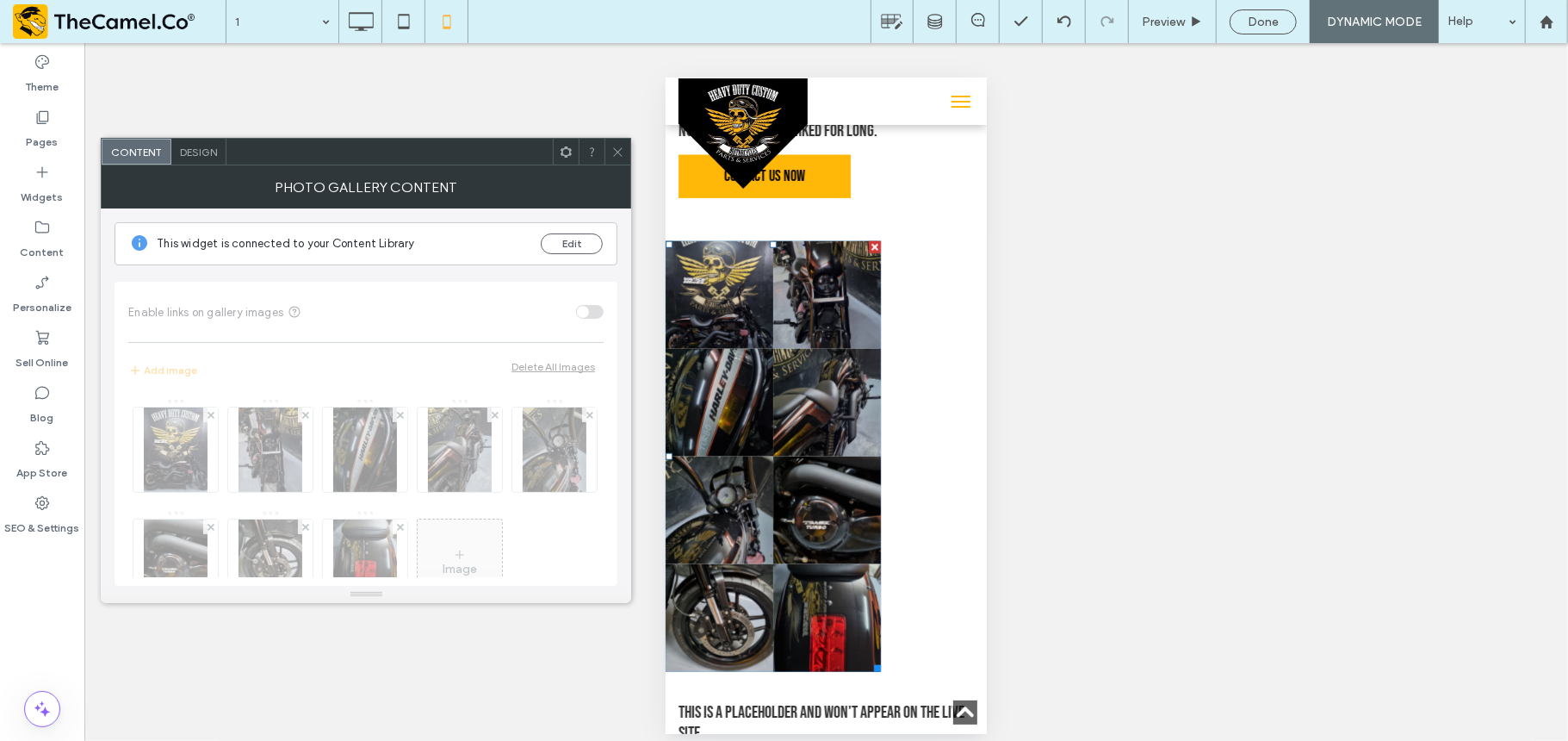
click at [208, 153] on span "Design" at bounding box center [198, 152] width 37 height 13
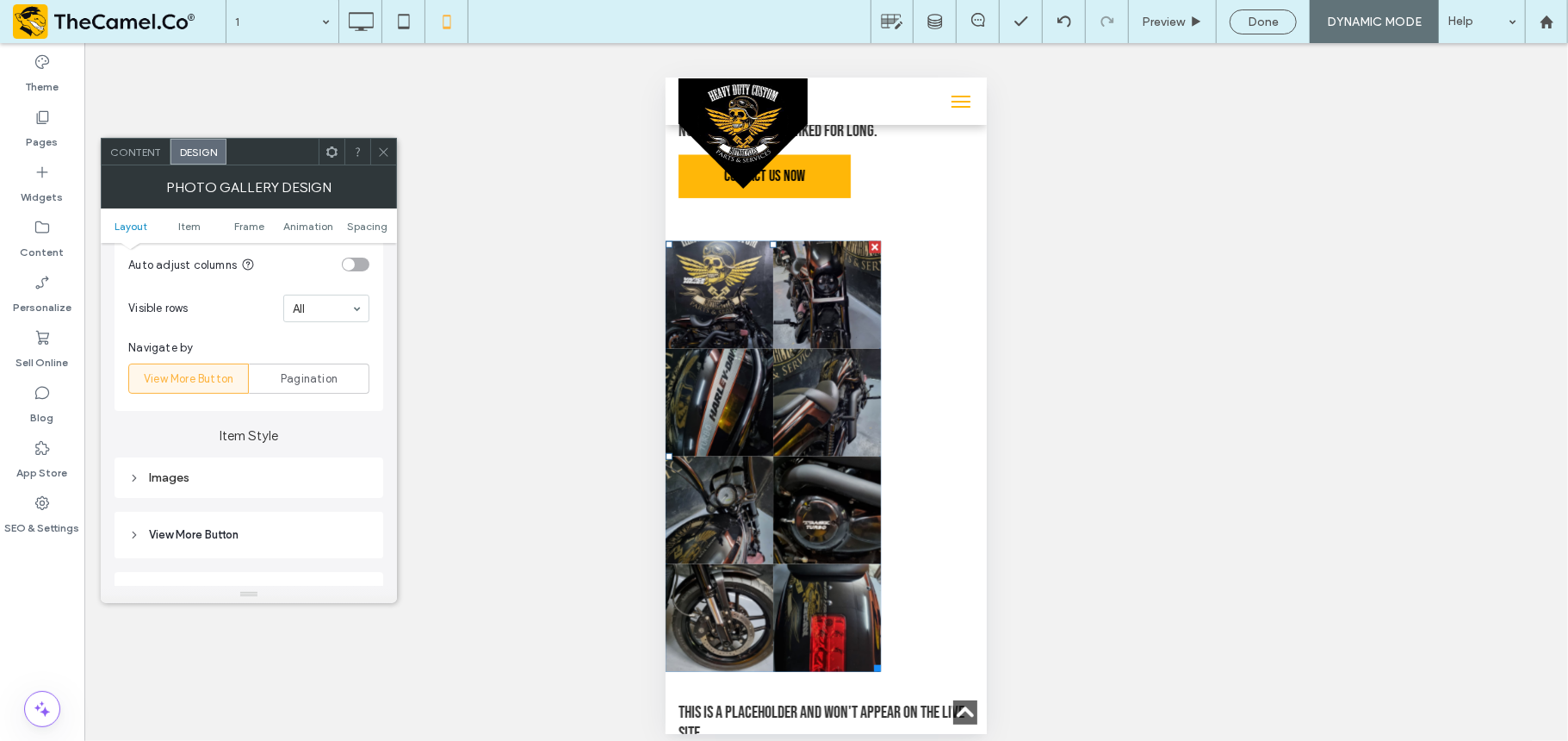
scroll to position [720, 0]
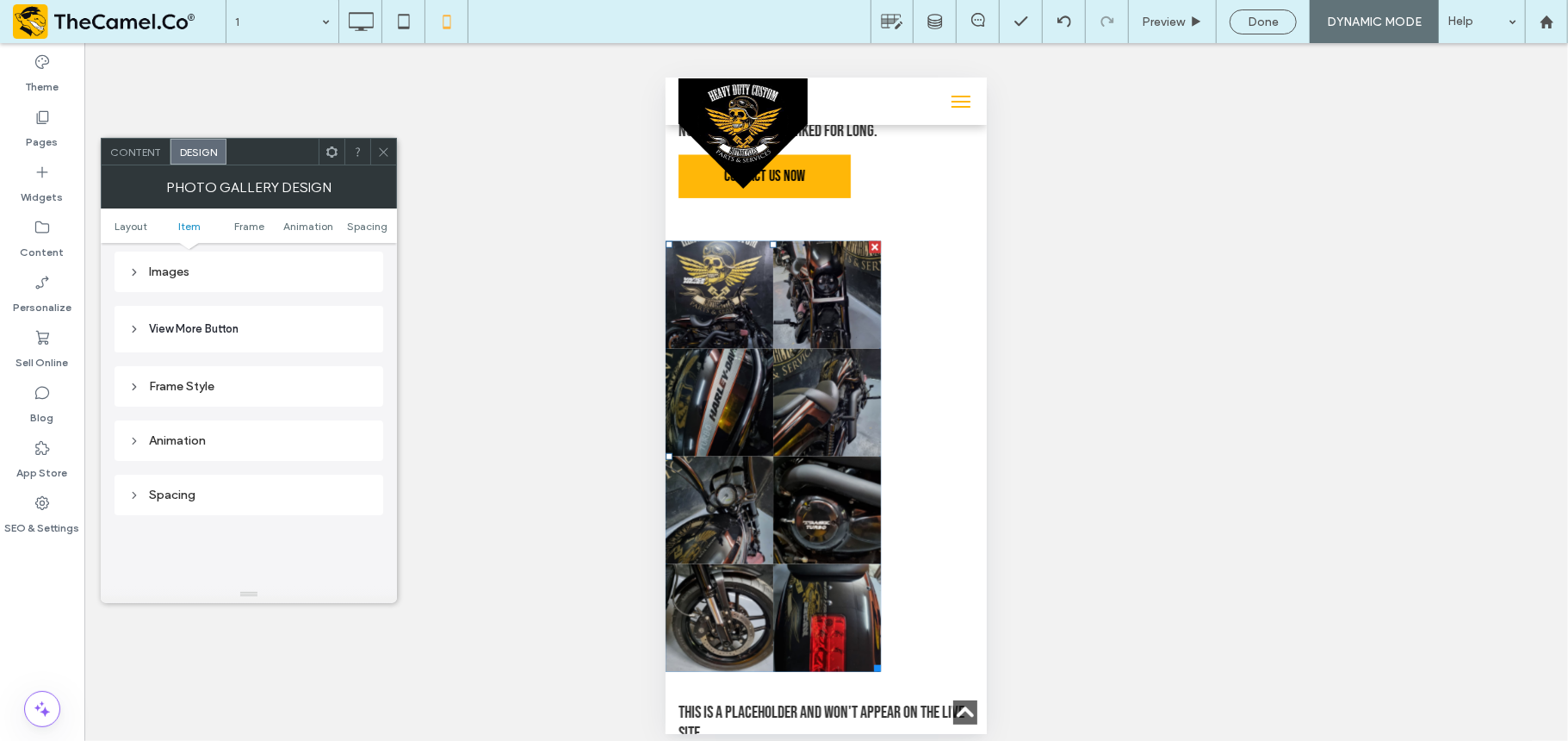
click at [260, 394] on div "Frame Style" at bounding box center [249, 386] width 241 height 15
click at [354, 475] on div "toggle" at bounding box center [356, 468] width 28 height 14
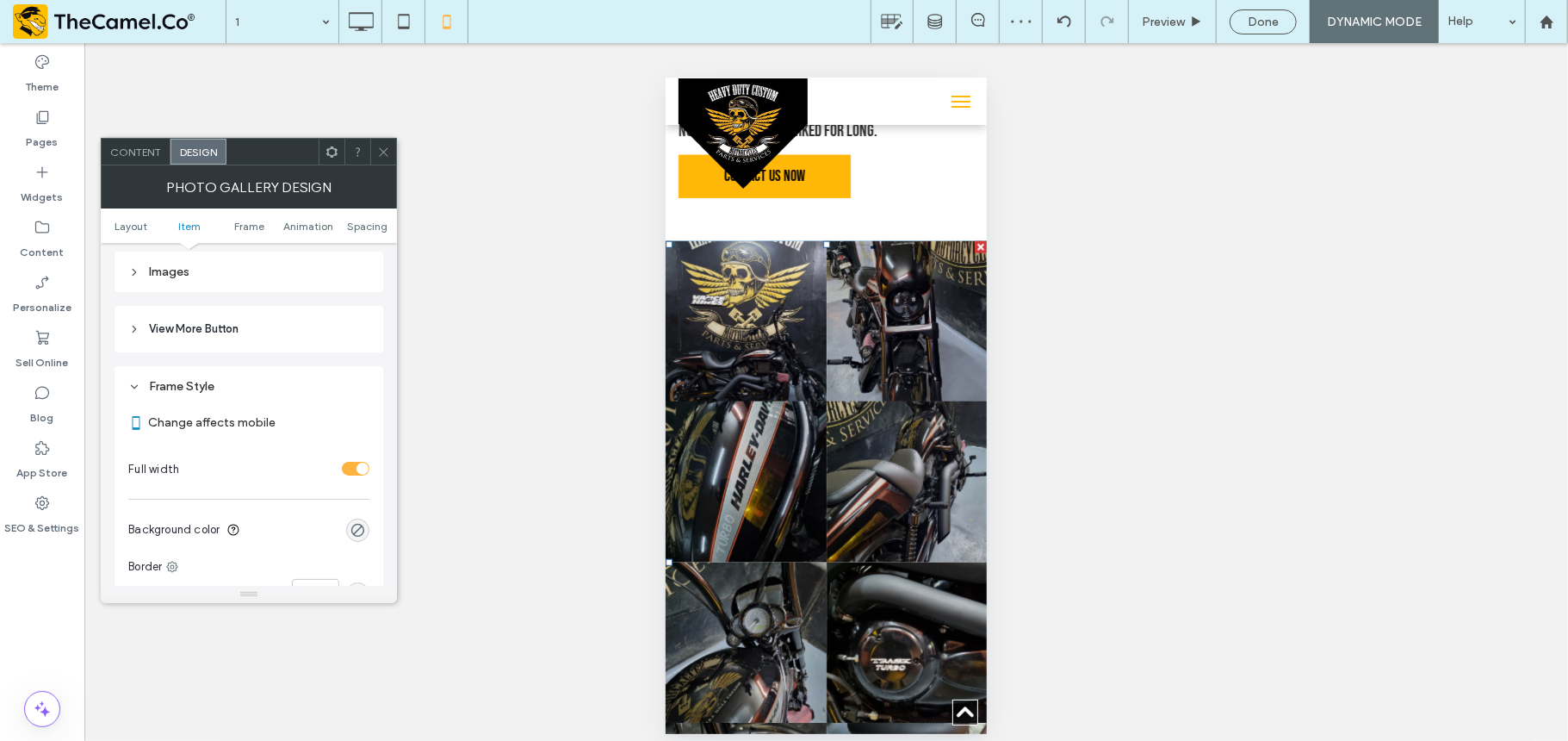
click at [365, 240] on ul "Layout Item Frame Animation Spacing" at bounding box center [248, 226] width 296 height 35
click at [389, 218] on ul "Layout Item Frame Animation Spacing" at bounding box center [248, 226] width 296 height 35
click at [369, 228] on span "Spacing" at bounding box center [367, 226] width 41 height 13
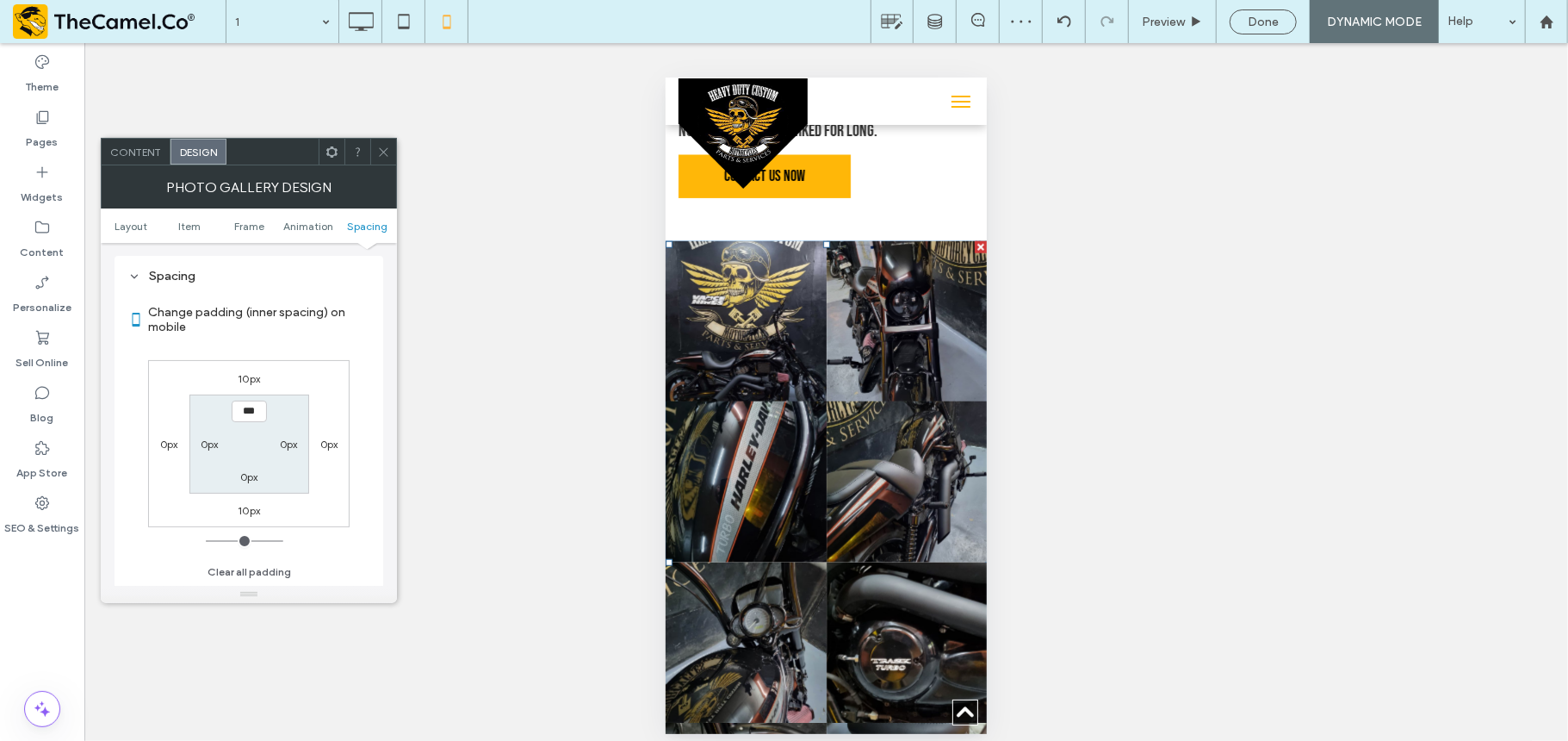
scroll to position [1265, 0]
type input "**"
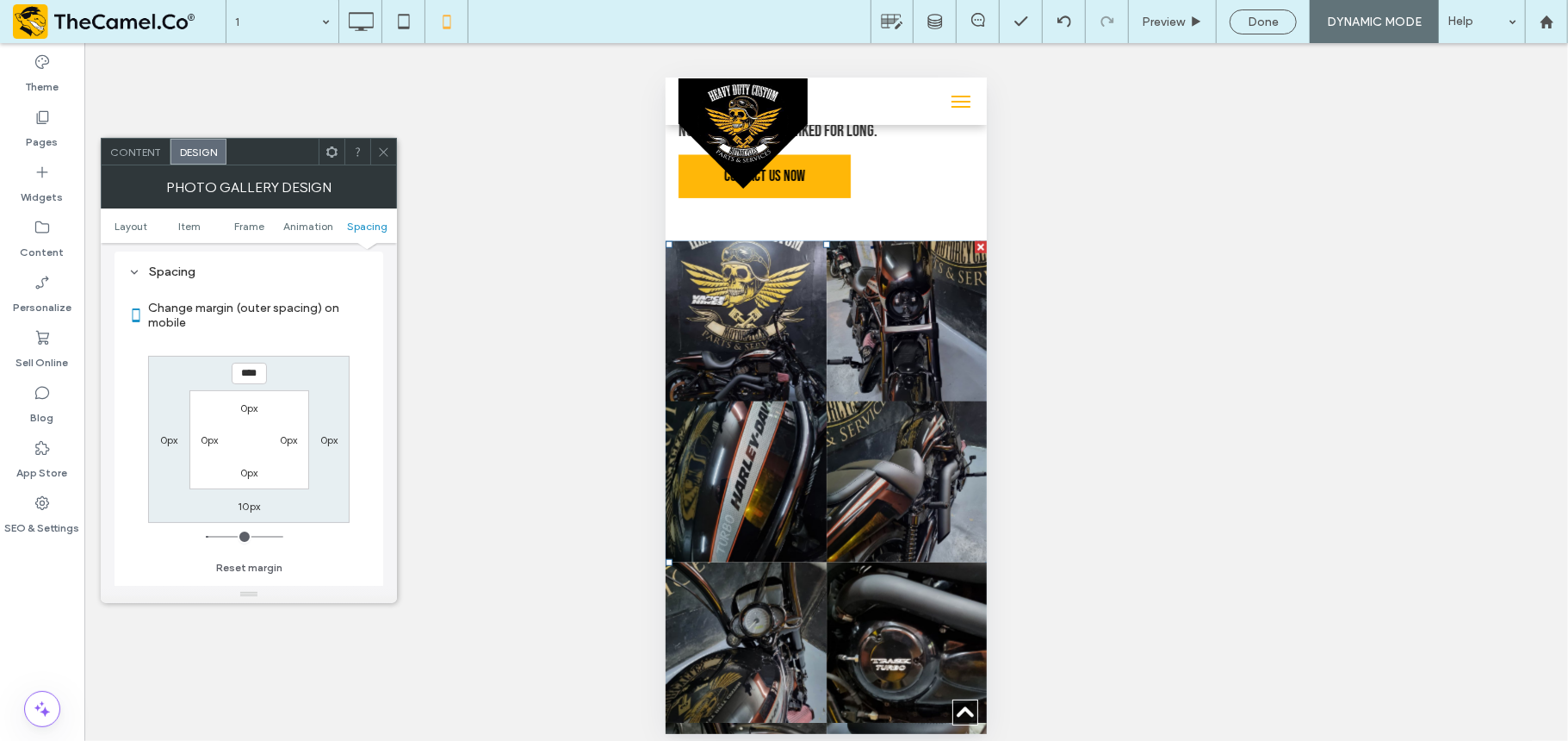
type input "*"
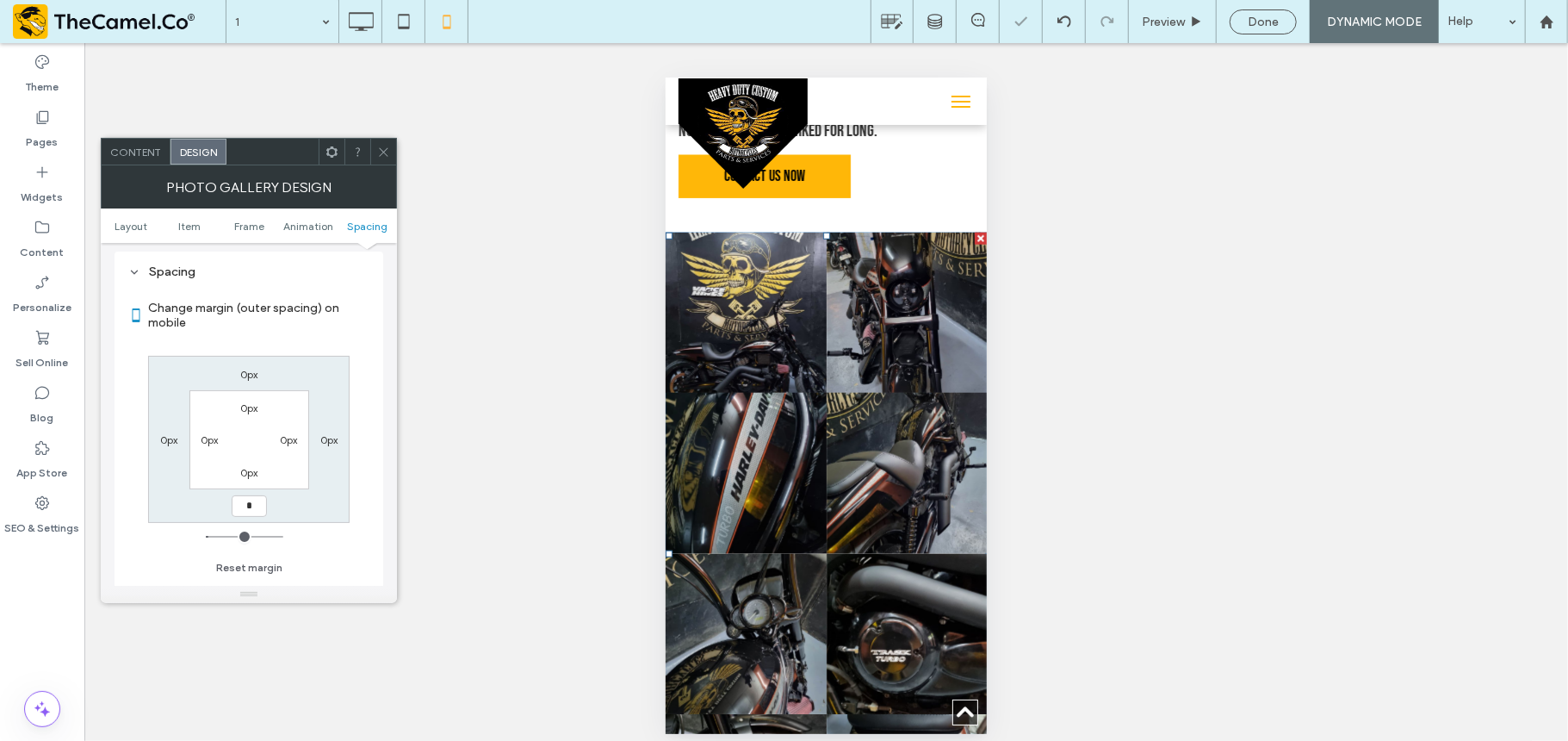
type input "*"
type input "***"
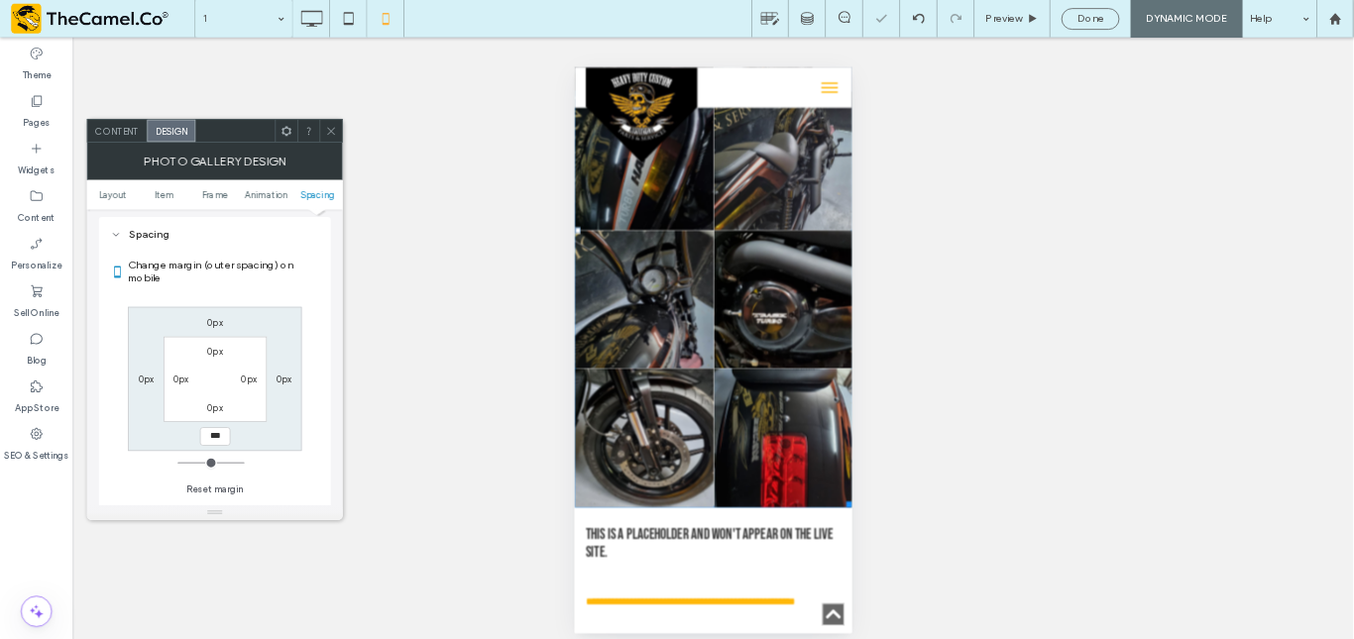
scroll to position [1826, 0]
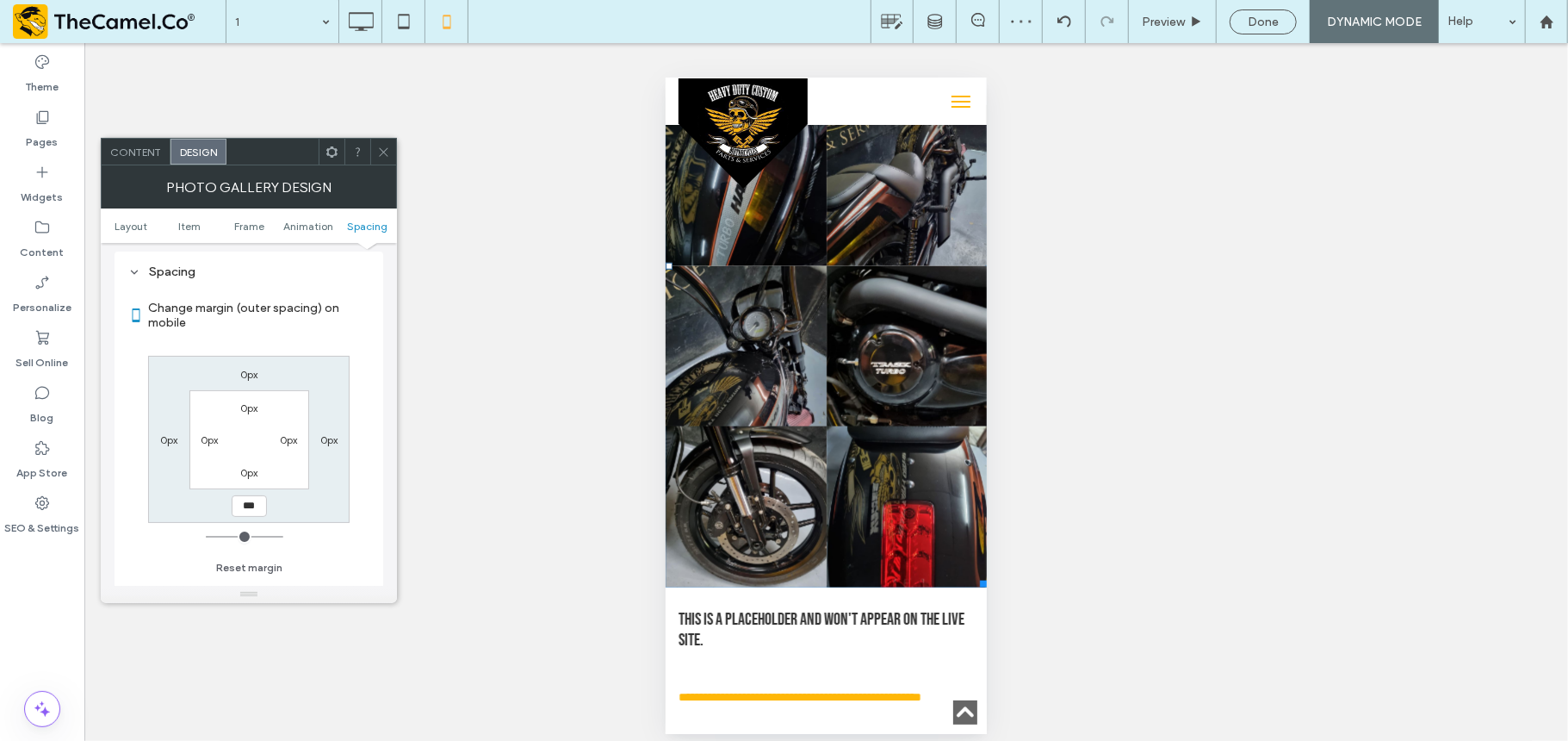
click at [383, 149] on icon at bounding box center [383, 152] width 13 height 13
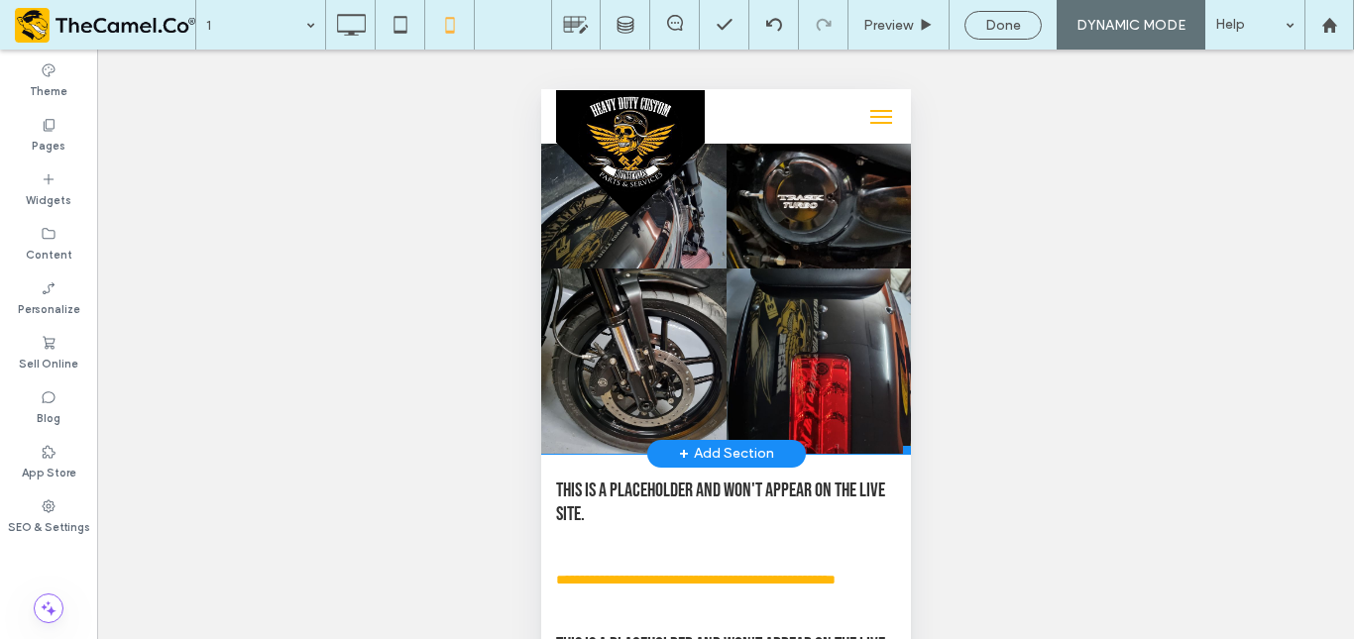
scroll to position [2066, 0]
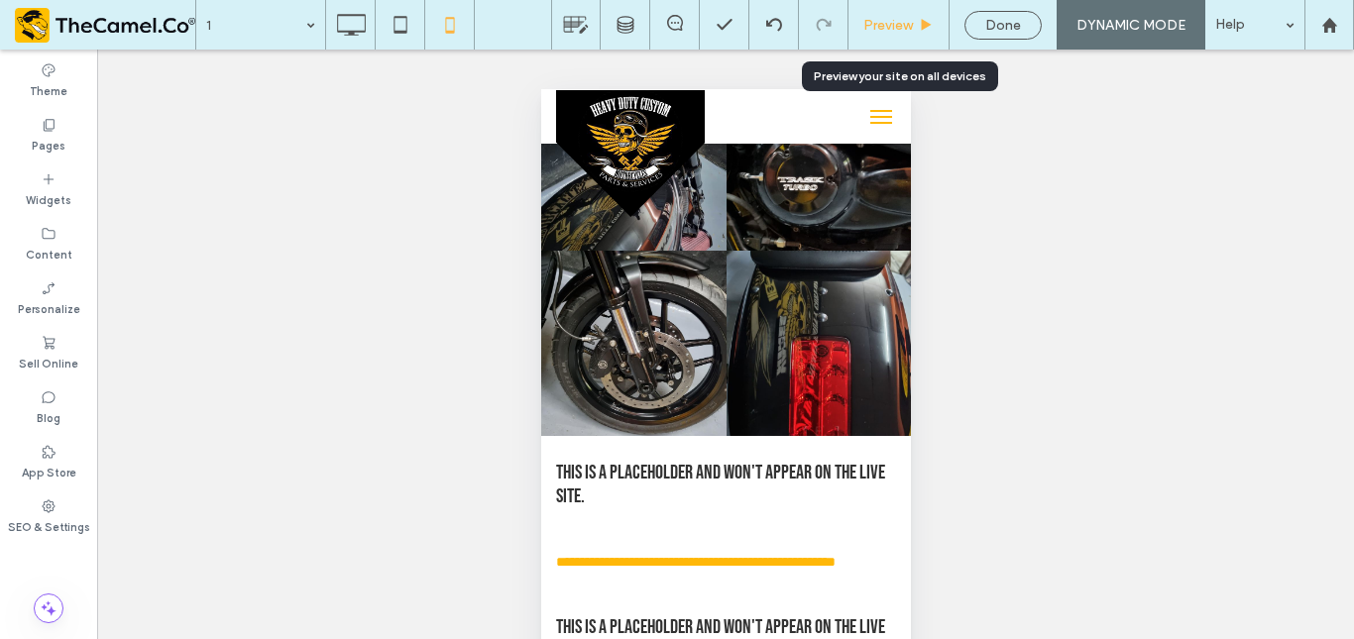
click at [895, 34] on div "Preview" at bounding box center [899, 25] width 101 height 50
click at [895, 24] on span "Preview" at bounding box center [888, 25] width 50 height 17
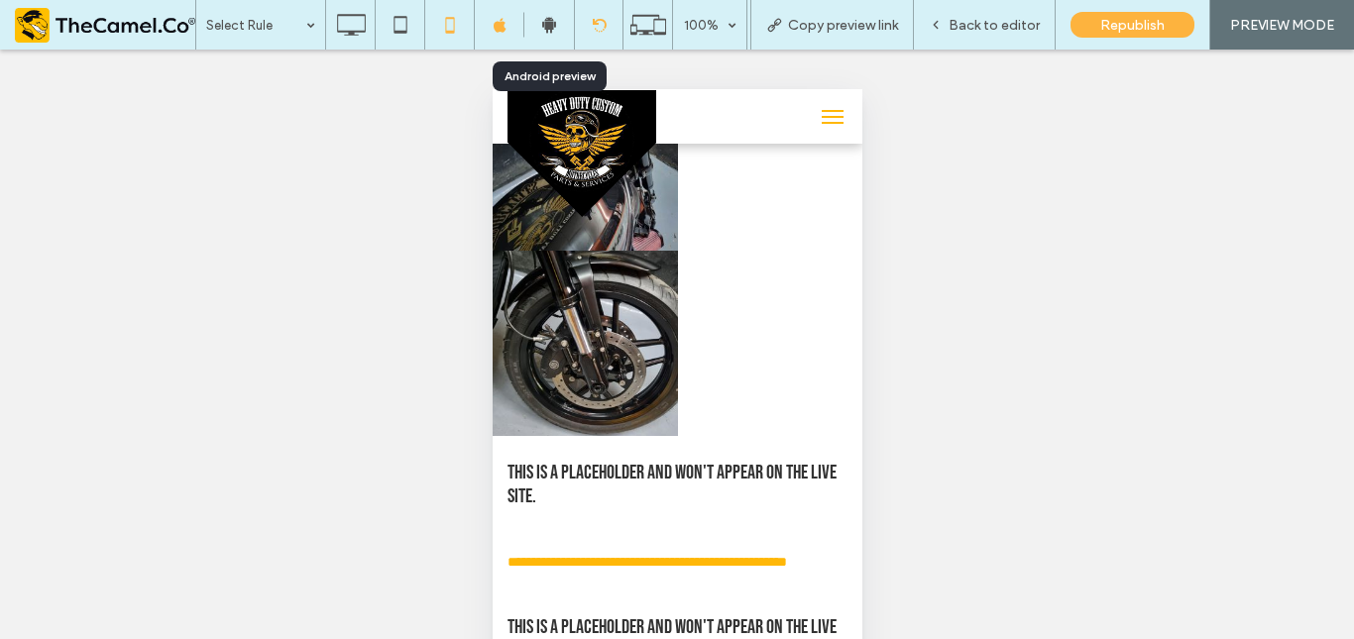
click at [603, 25] on icon at bounding box center [599, 25] width 15 height 15
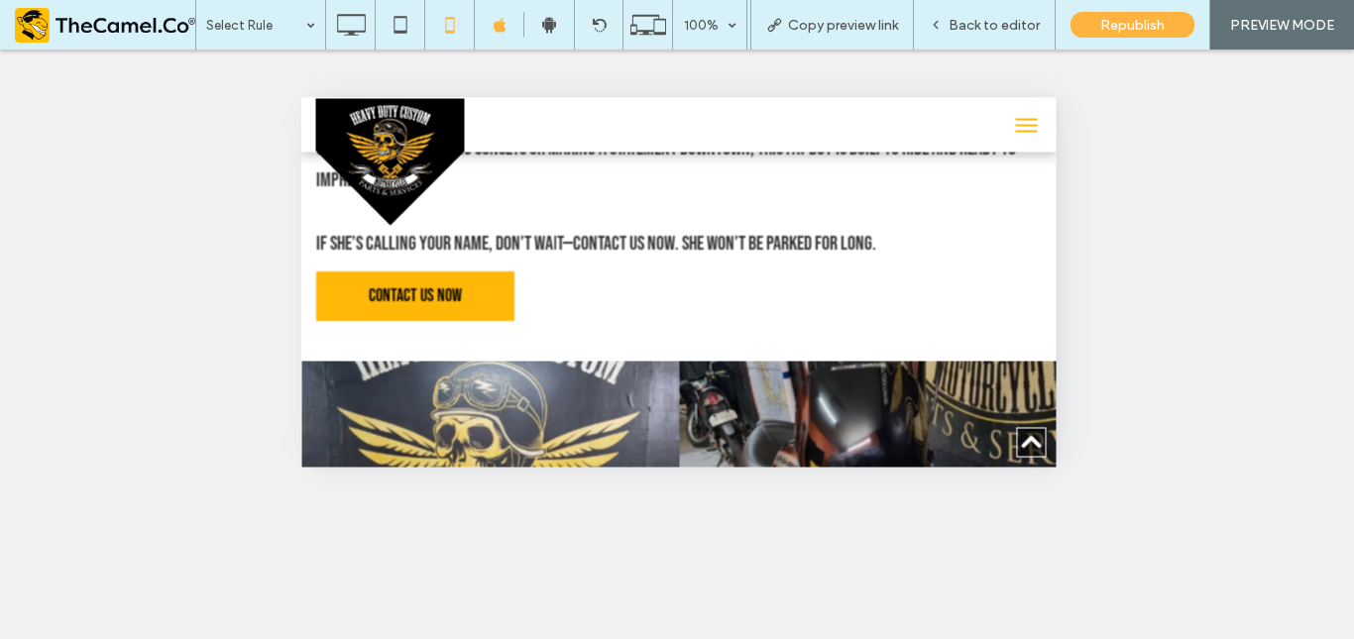
scroll to position [1081, 0]
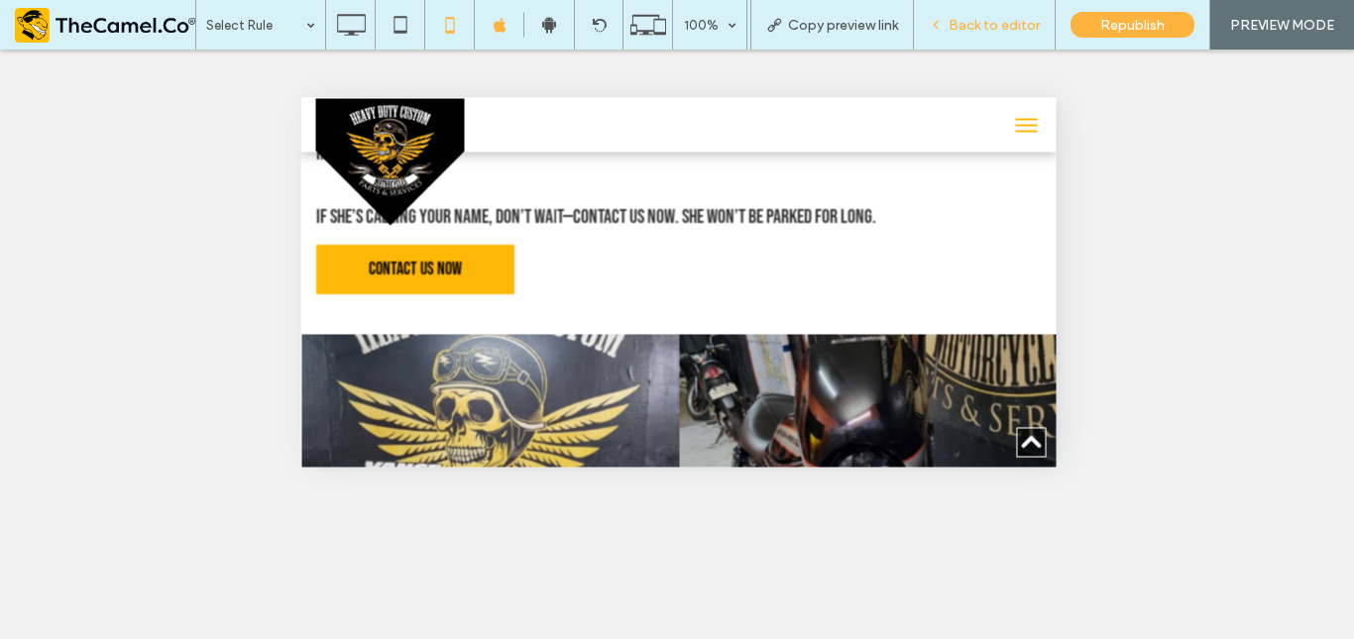
click at [959, 33] on span "Back to editor" at bounding box center [994, 25] width 91 height 17
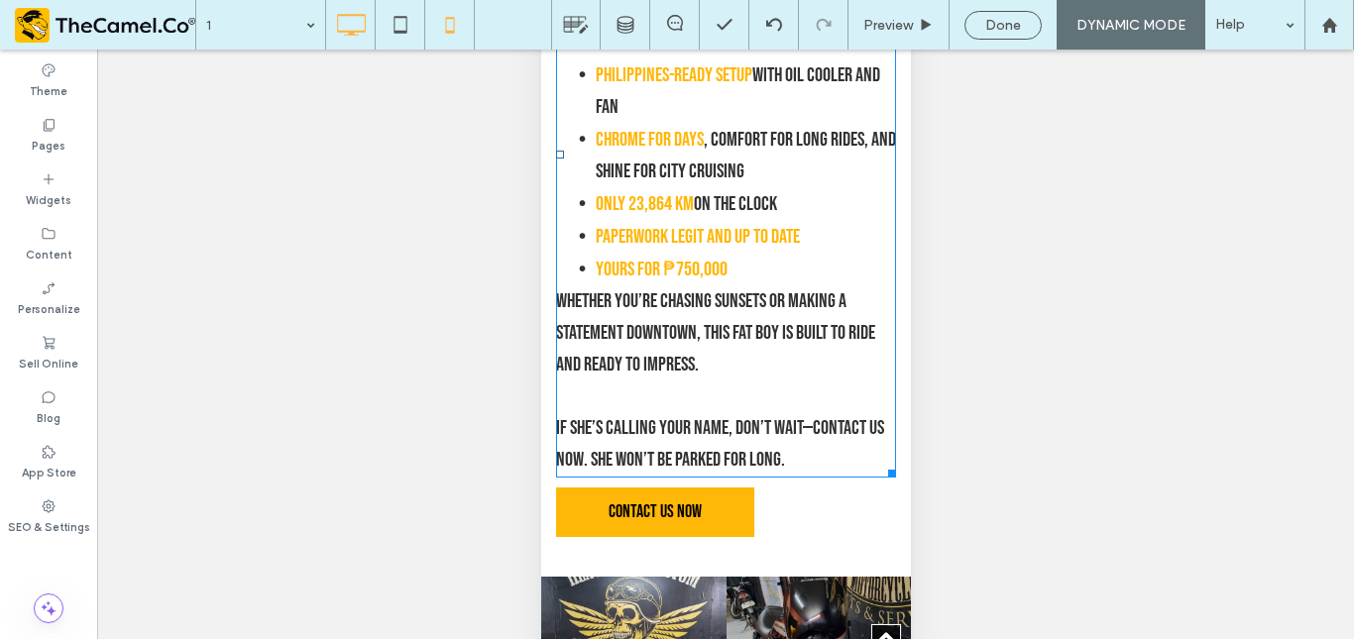
scroll to position [541, 0]
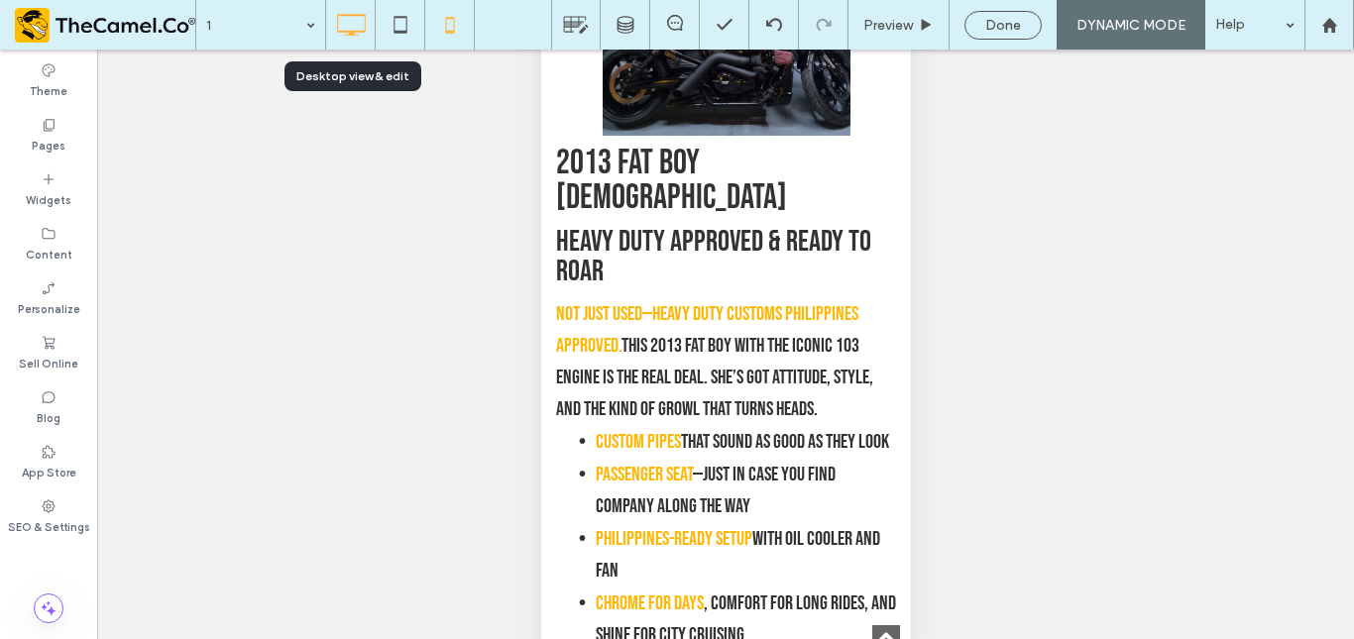
click at [333, 26] on icon at bounding box center [351, 25] width 40 height 40
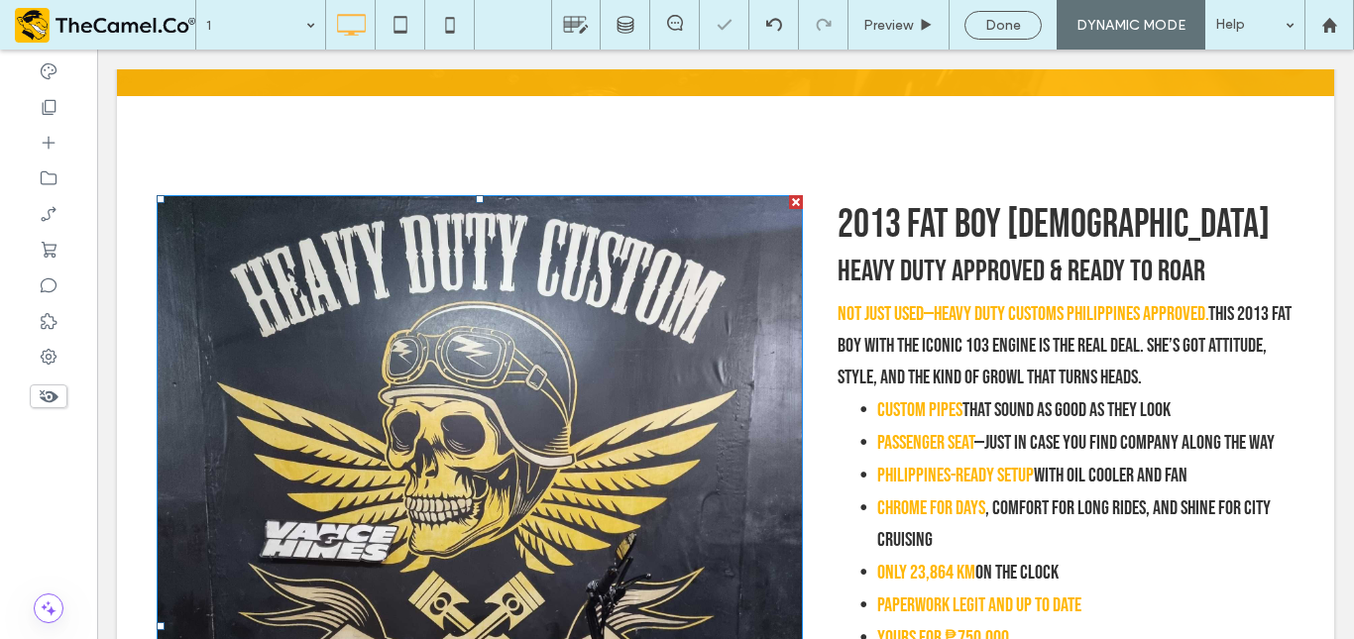
scroll to position [0, 0]
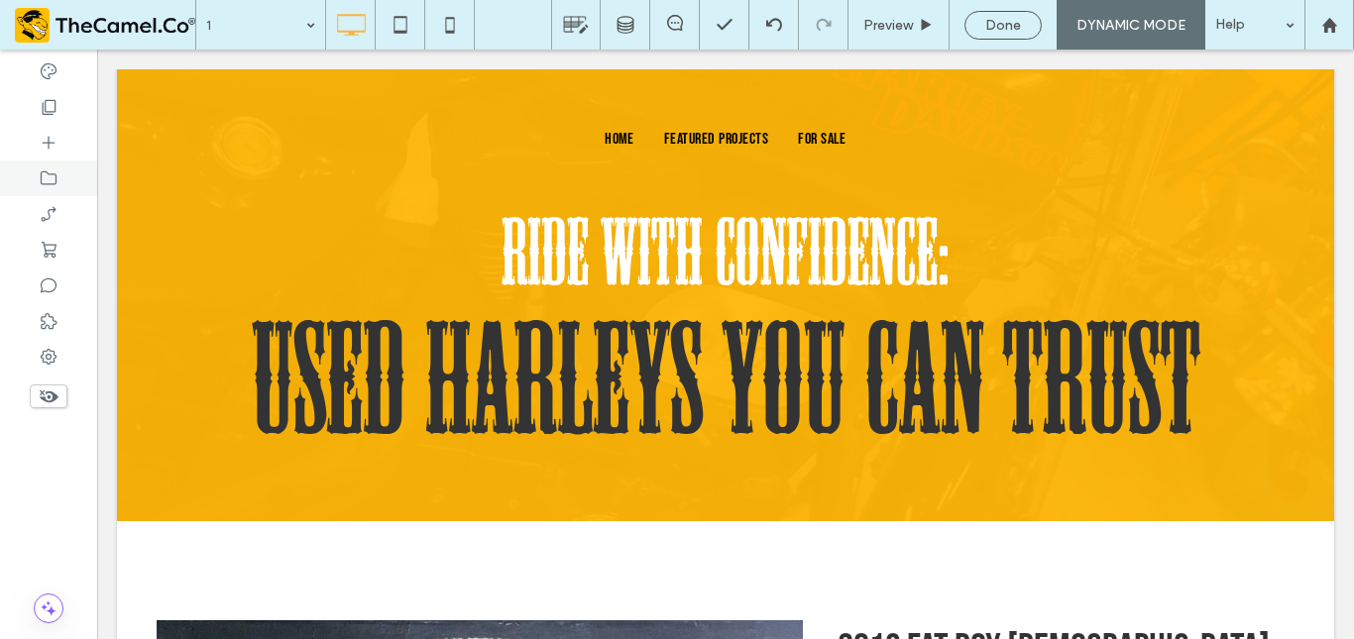
click at [59, 193] on div at bounding box center [48, 179] width 97 height 36
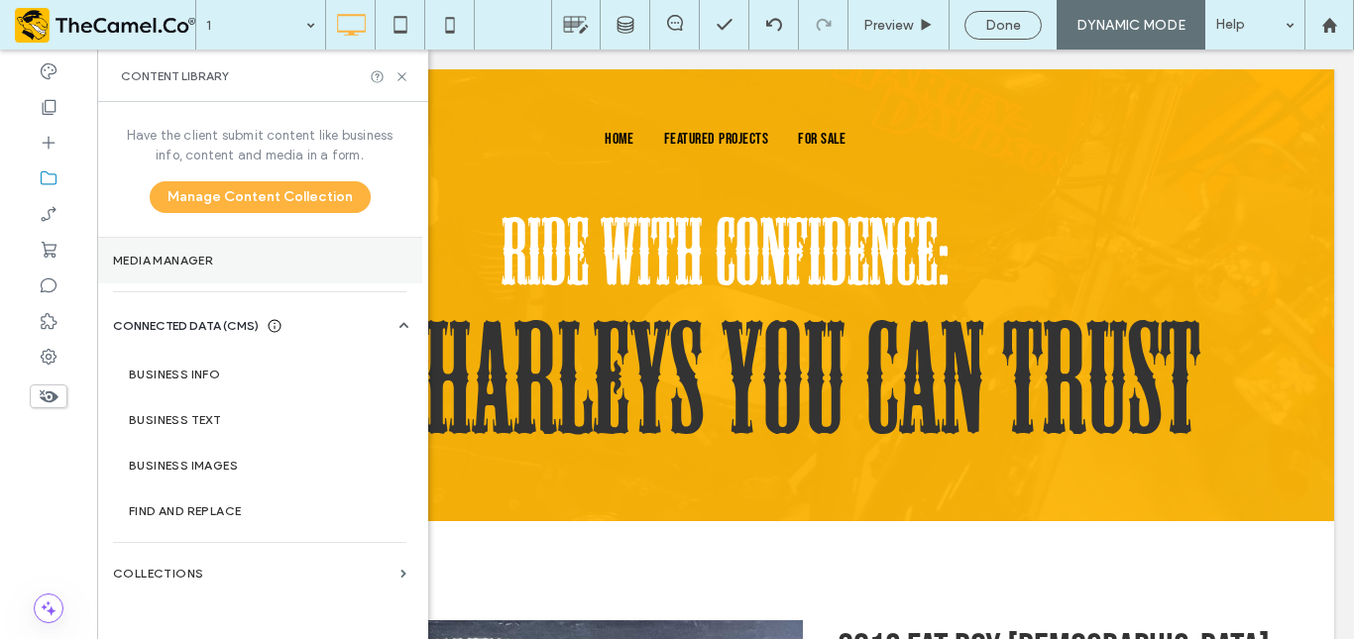
click at [147, 281] on section "Media Manager" at bounding box center [259, 261] width 325 height 46
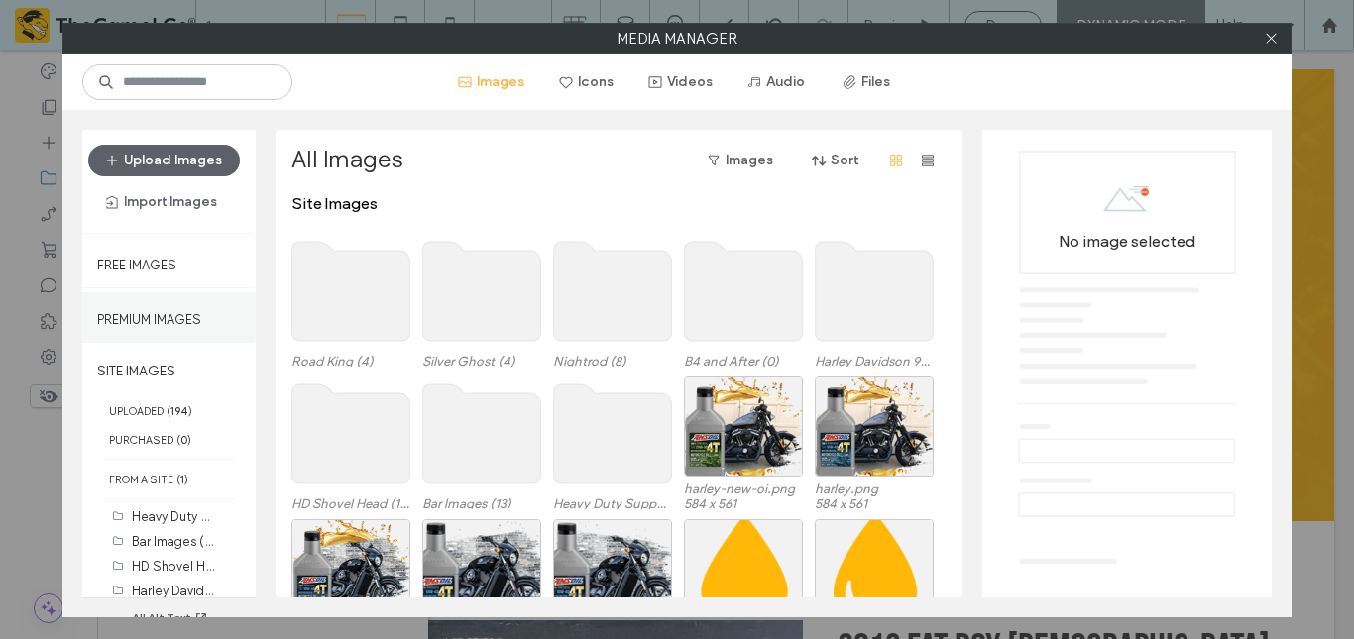
scroll to position [85, 0]
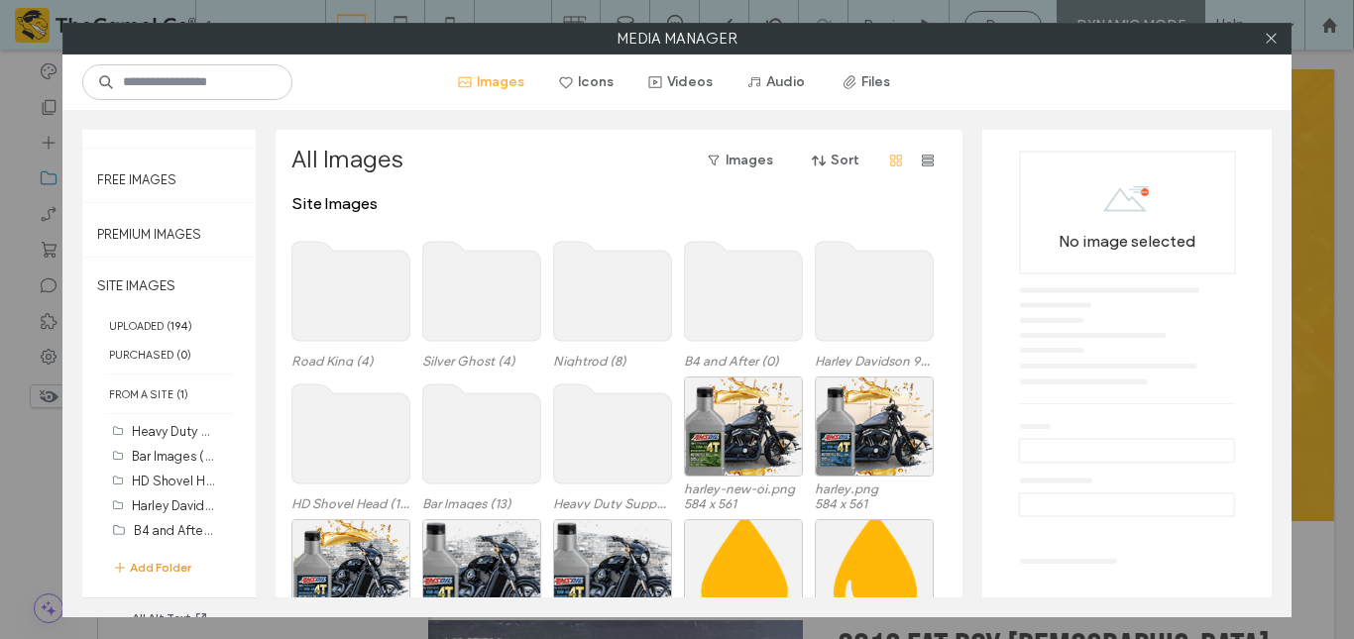
click at [164, 573] on button "Add Folder" at bounding box center [151, 568] width 79 height 20
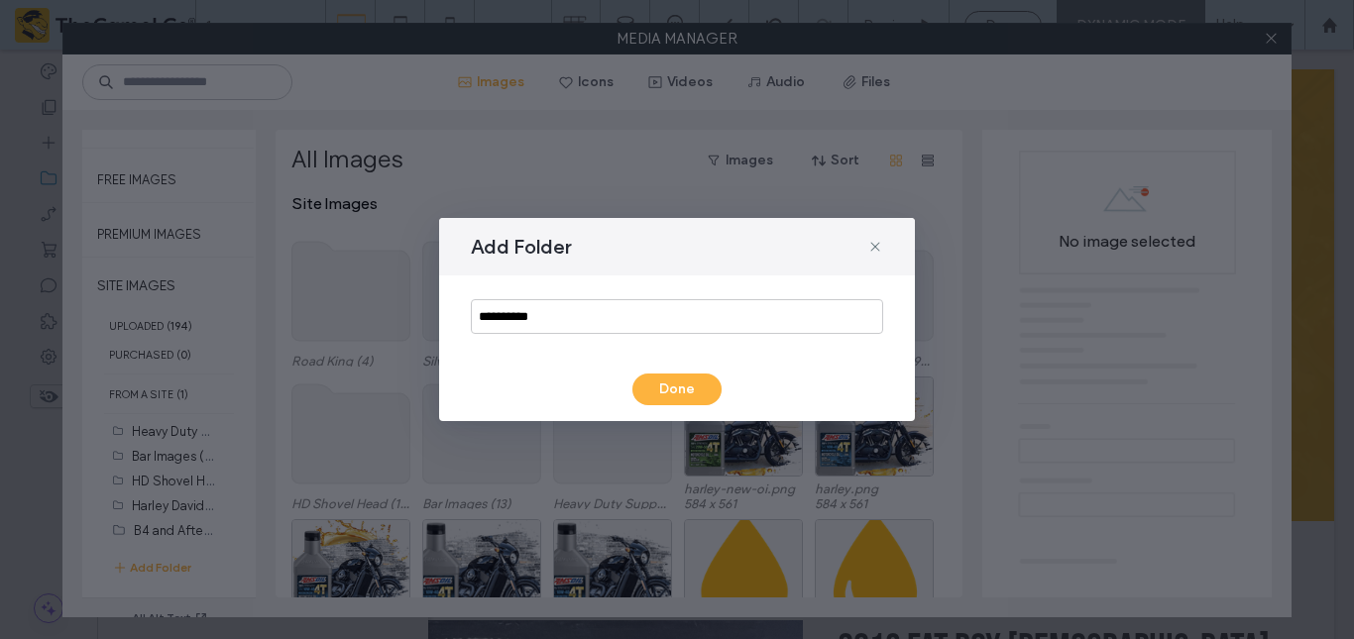
click at [573, 296] on div "**********" at bounding box center [677, 317] width 476 height 82
click at [570, 310] on input "**********" at bounding box center [677, 316] width 412 height 35
paste input "**********"
type input "**********"
click at [676, 384] on button "Done" at bounding box center [677, 390] width 89 height 32
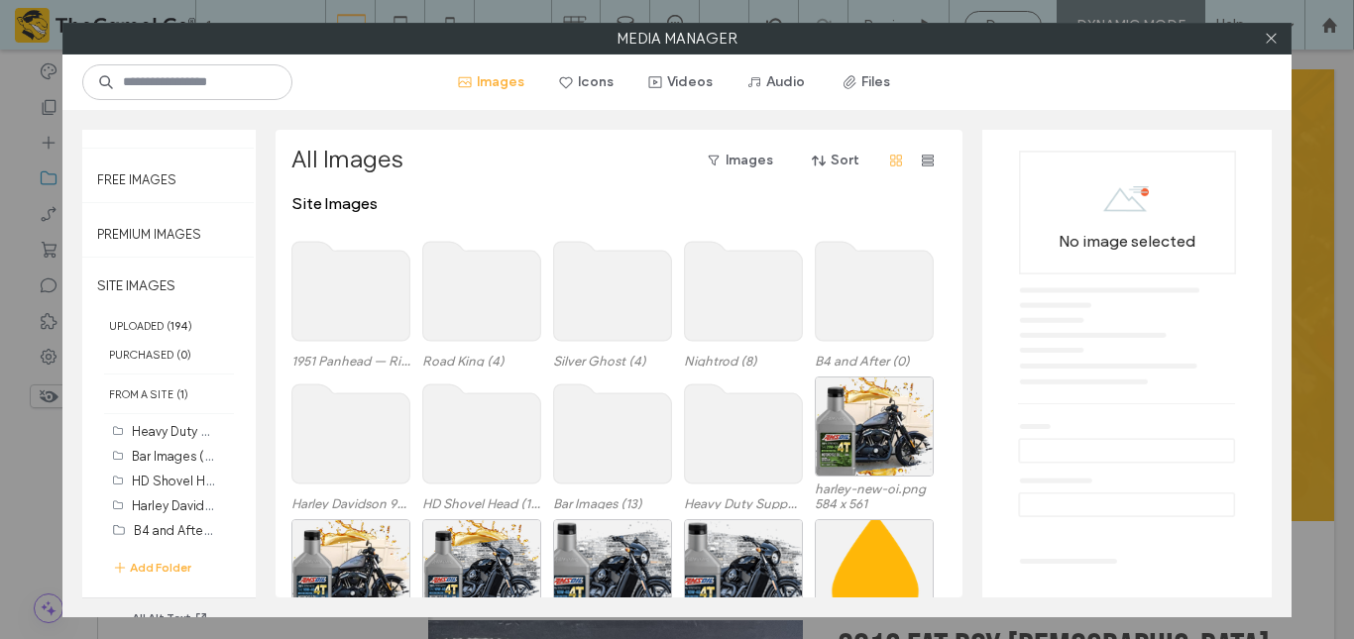
click at [340, 289] on use at bounding box center [351, 291] width 118 height 99
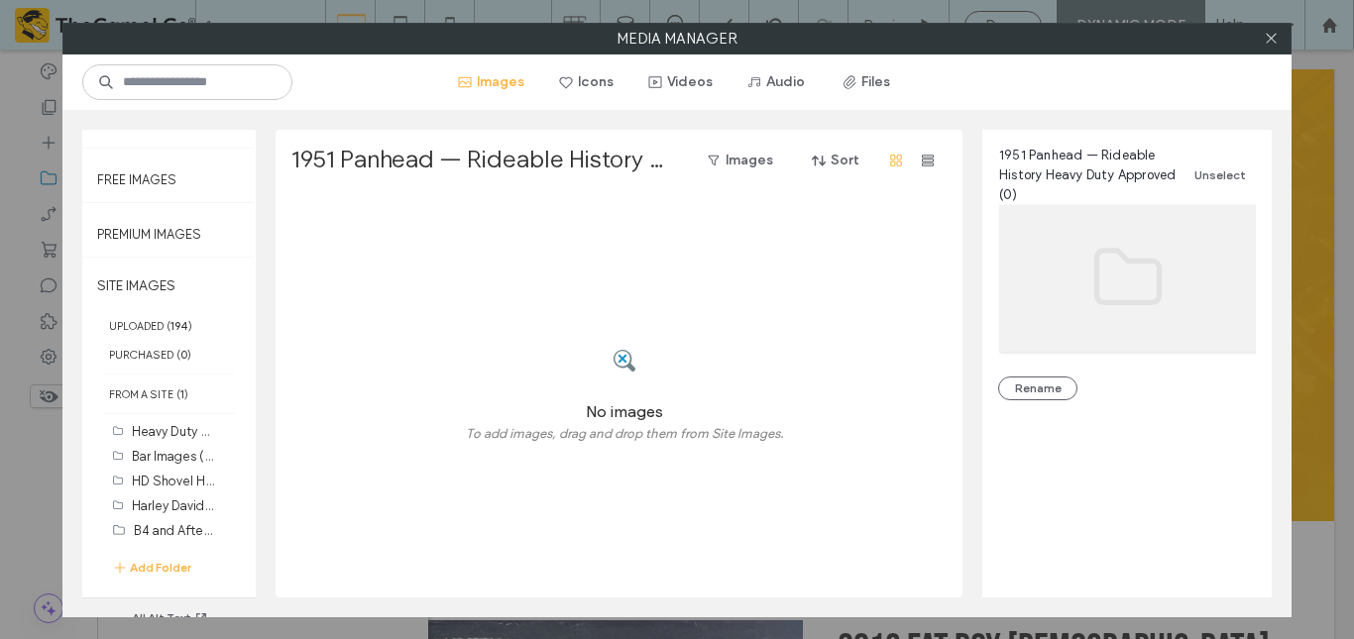
scroll to position [0, 0]
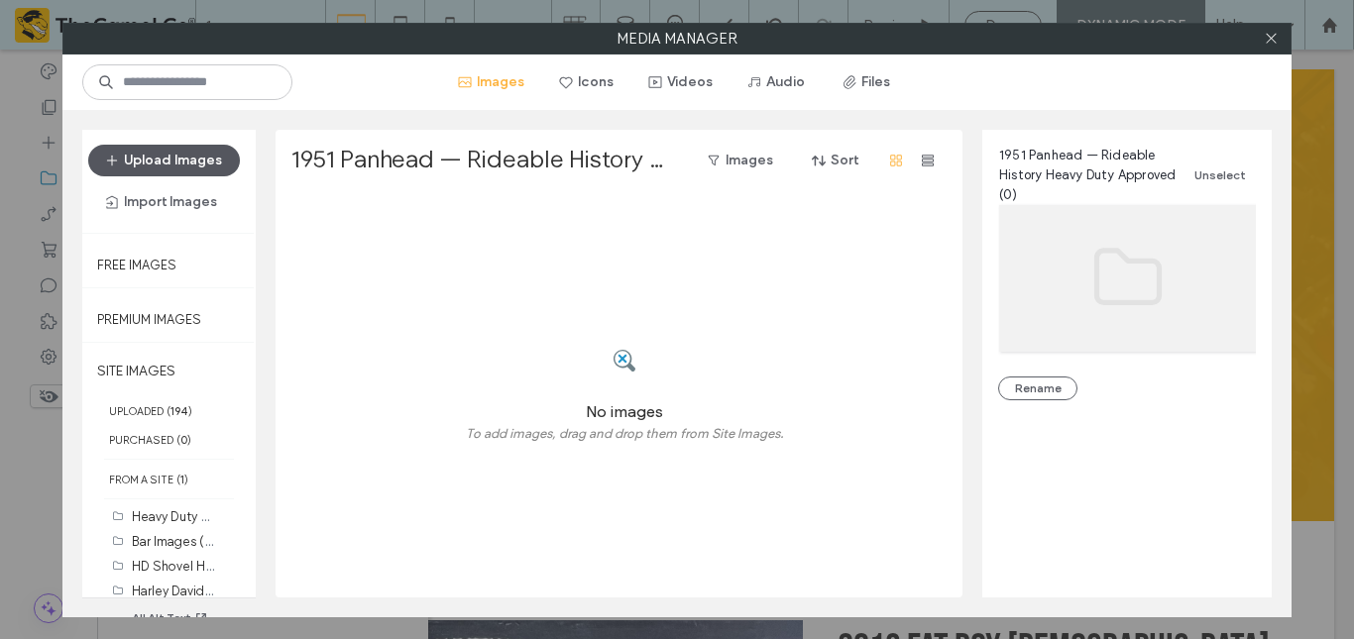
click at [183, 163] on button "Upload Images" at bounding box center [164, 161] width 152 height 32
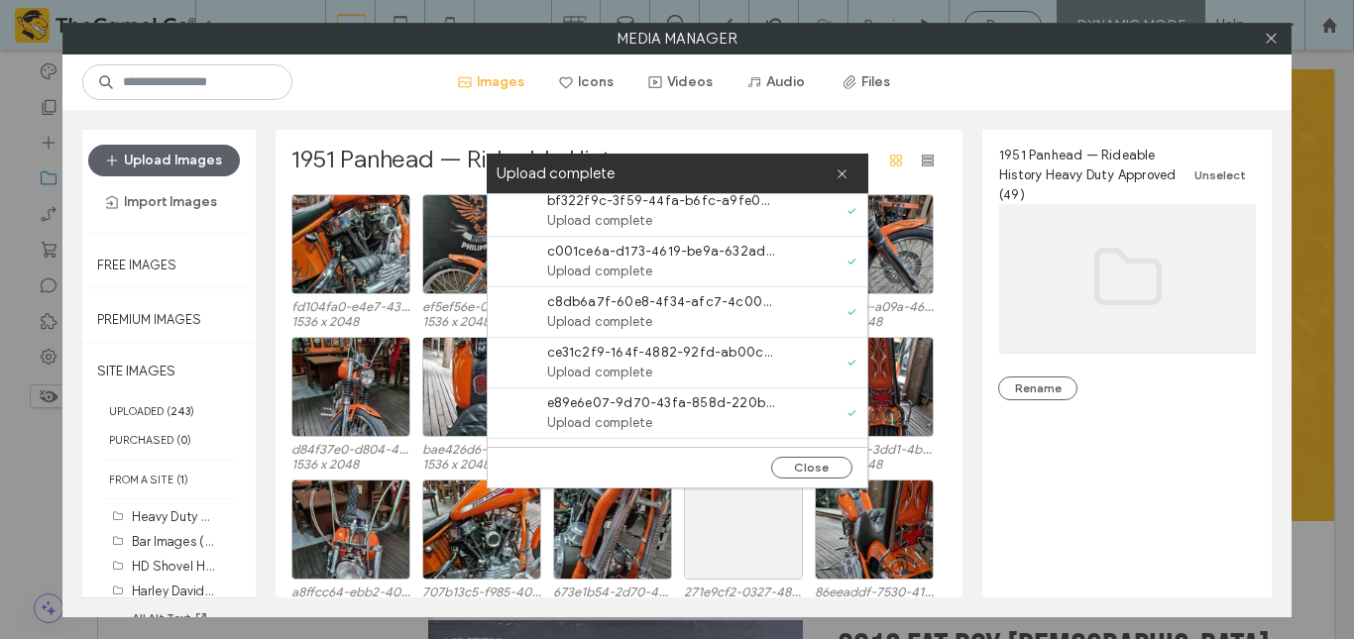
click at [850, 440] on div "e244f60c-5cea-4000-b57d-33c60c67f739.jpeg Upload complete" at bounding box center [683, 464] width 370 height 50
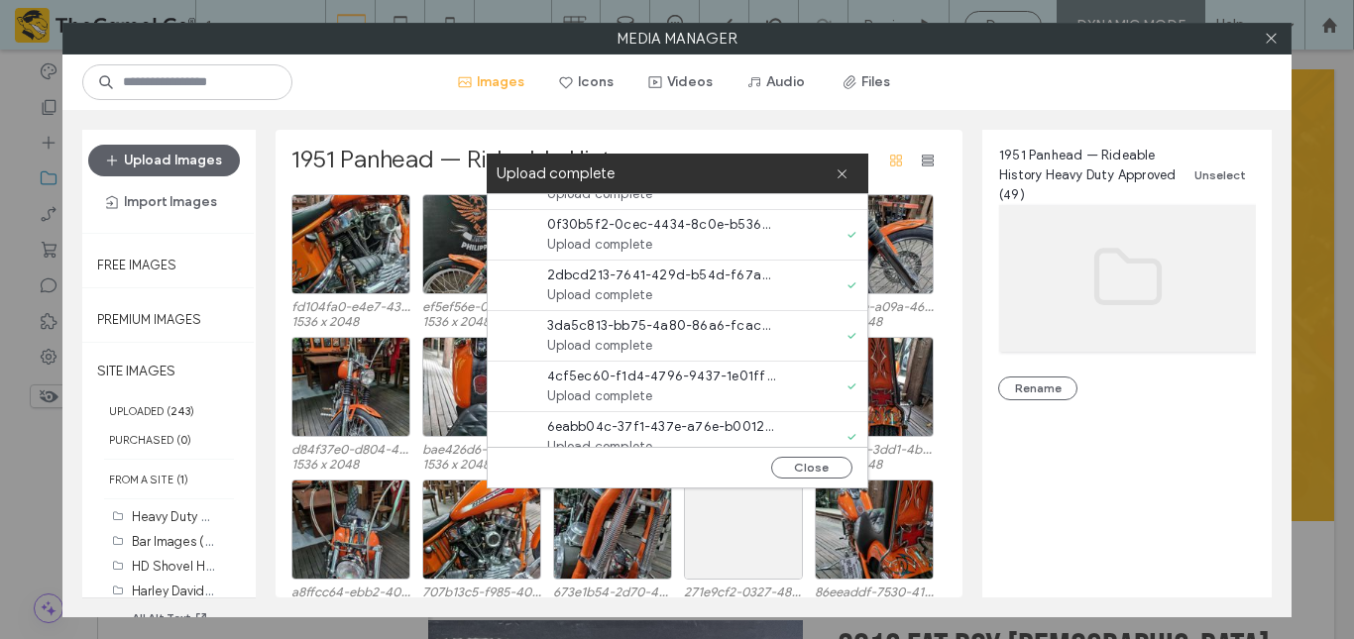
scroll to position [2225, 0]
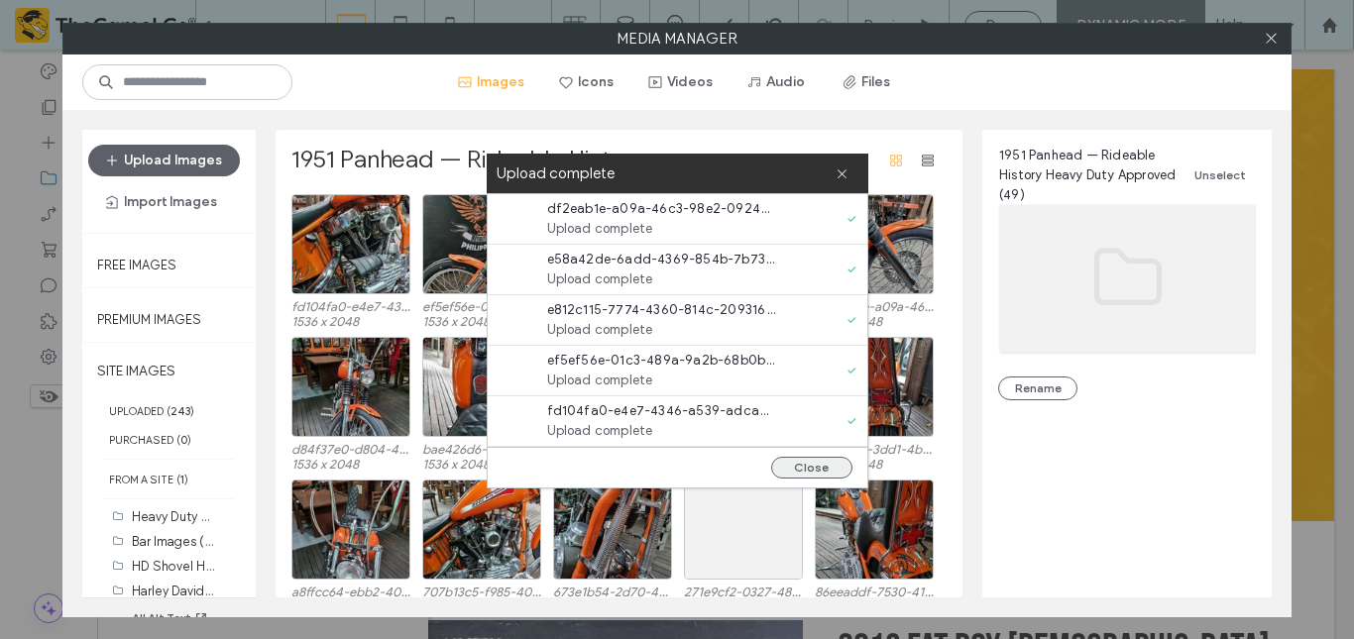
click at [821, 471] on button "Close" at bounding box center [811, 468] width 81 height 22
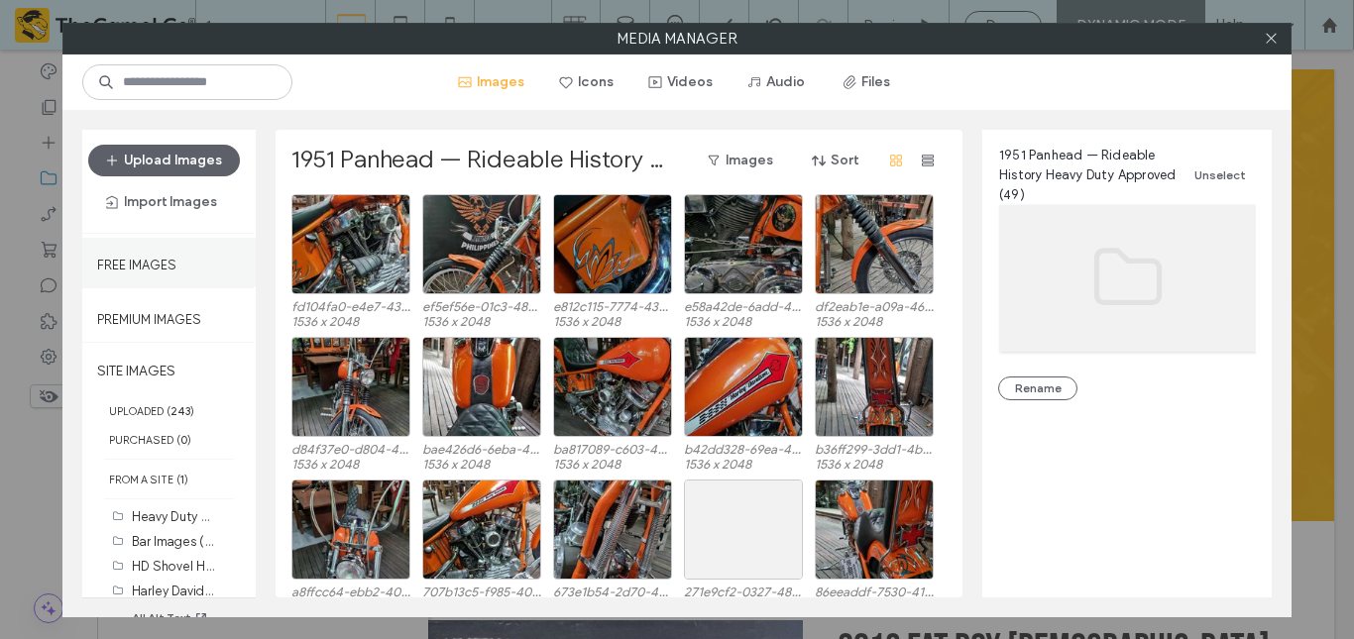
scroll to position [85, 0]
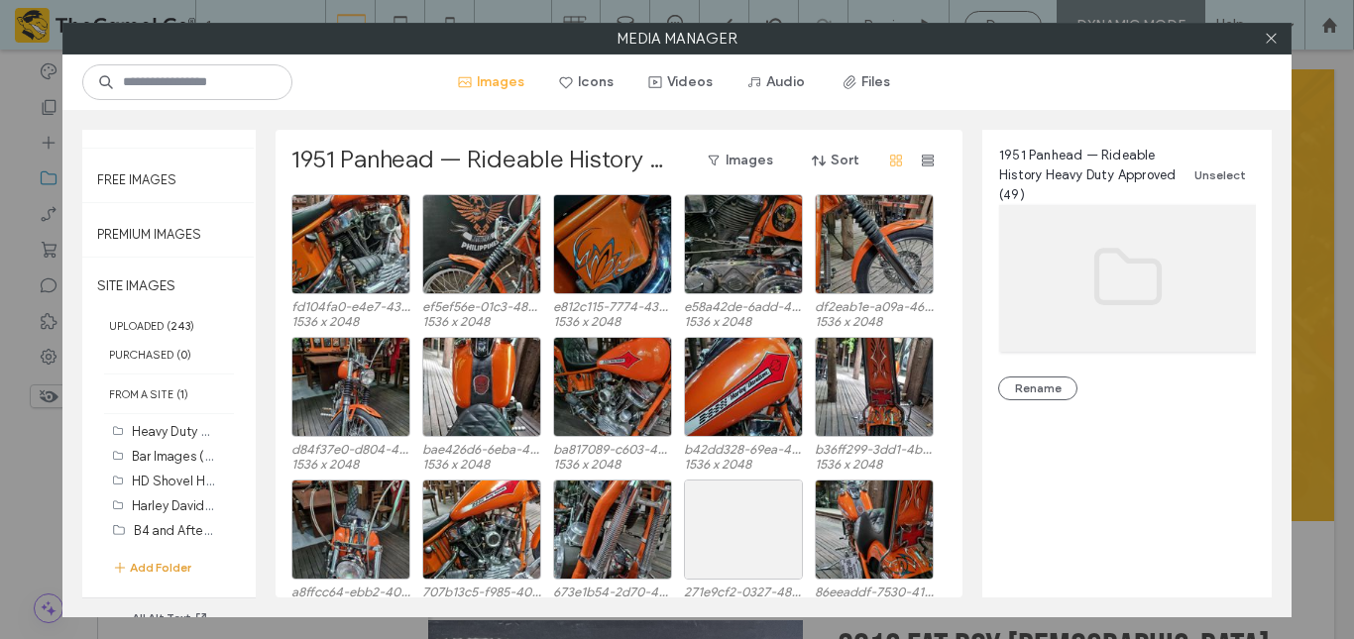
click at [148, 564] on button "Add Folder" at bounding box center [151, 568] width 79 height 20
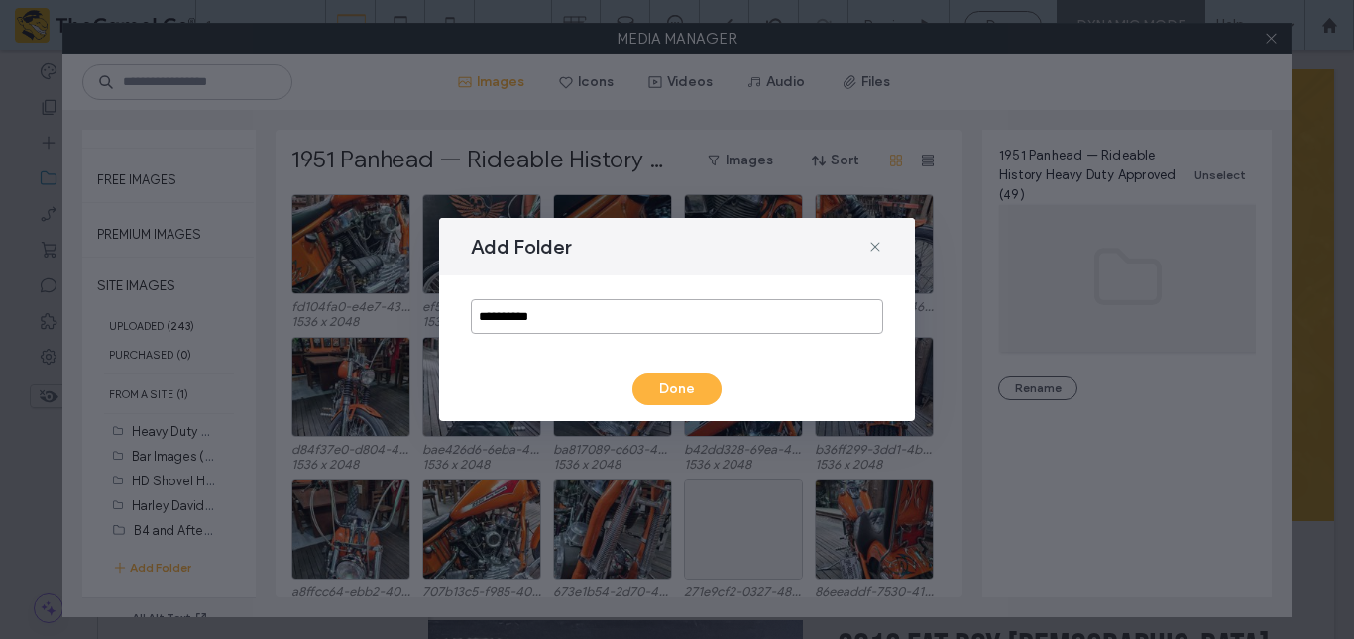
click at [532, 319] on input "**********" at bounding box center [677, 316] width 412 height 35
paste input "**********"
type input "**********"
click at [688, 394] on button "Done" at bounding box center [677, 390] width 89 height 32
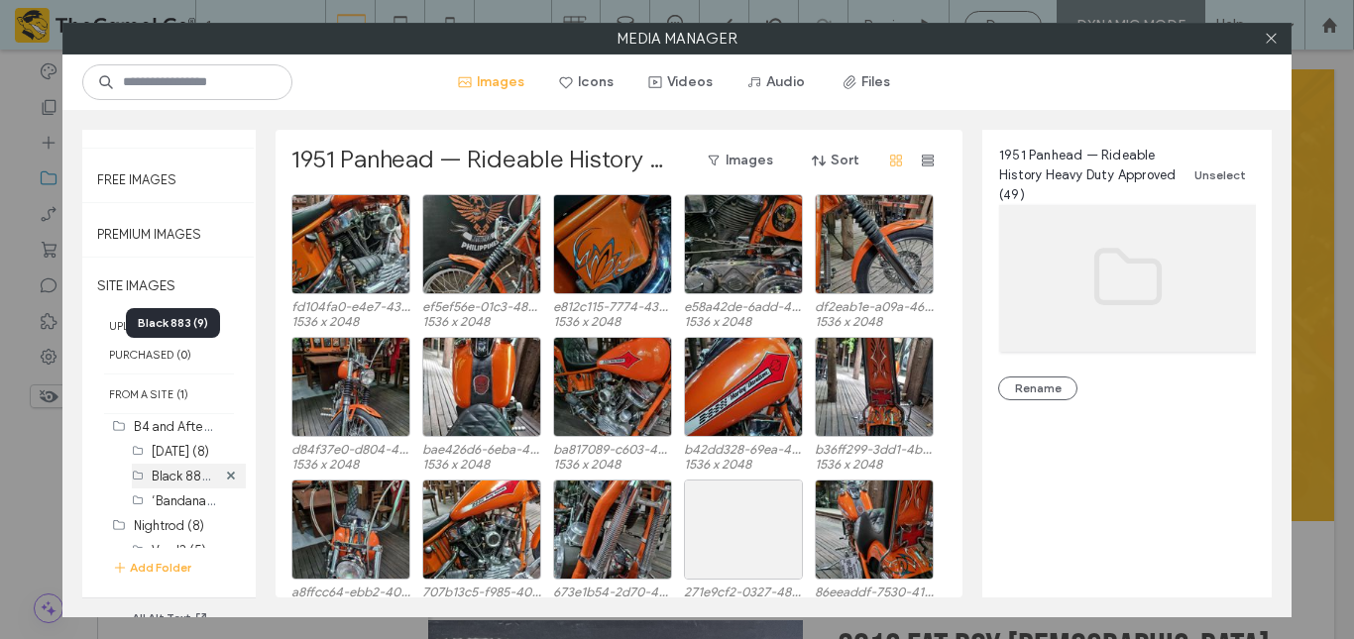
scroll to position [220, 0]
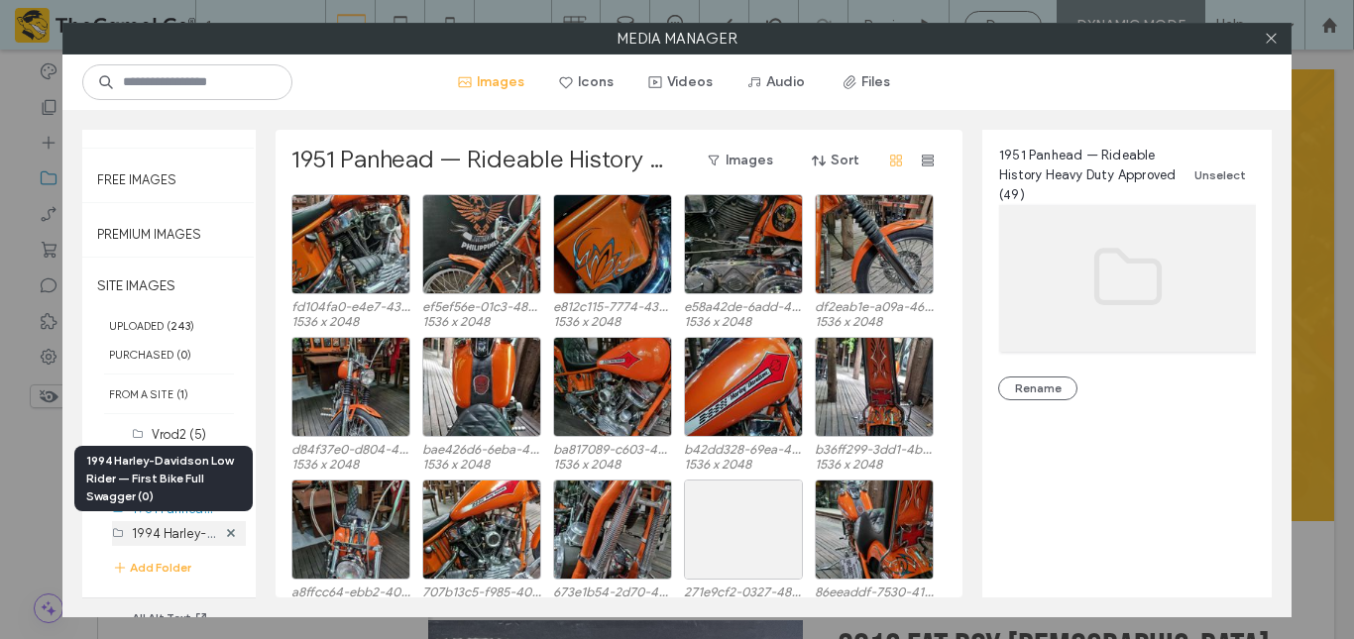
click at [164, 532] on label "1994 Harley-Davidson Low Rider — First Bike Full Swagger (0)" at bounding box center [311, 532] width 358 height 19
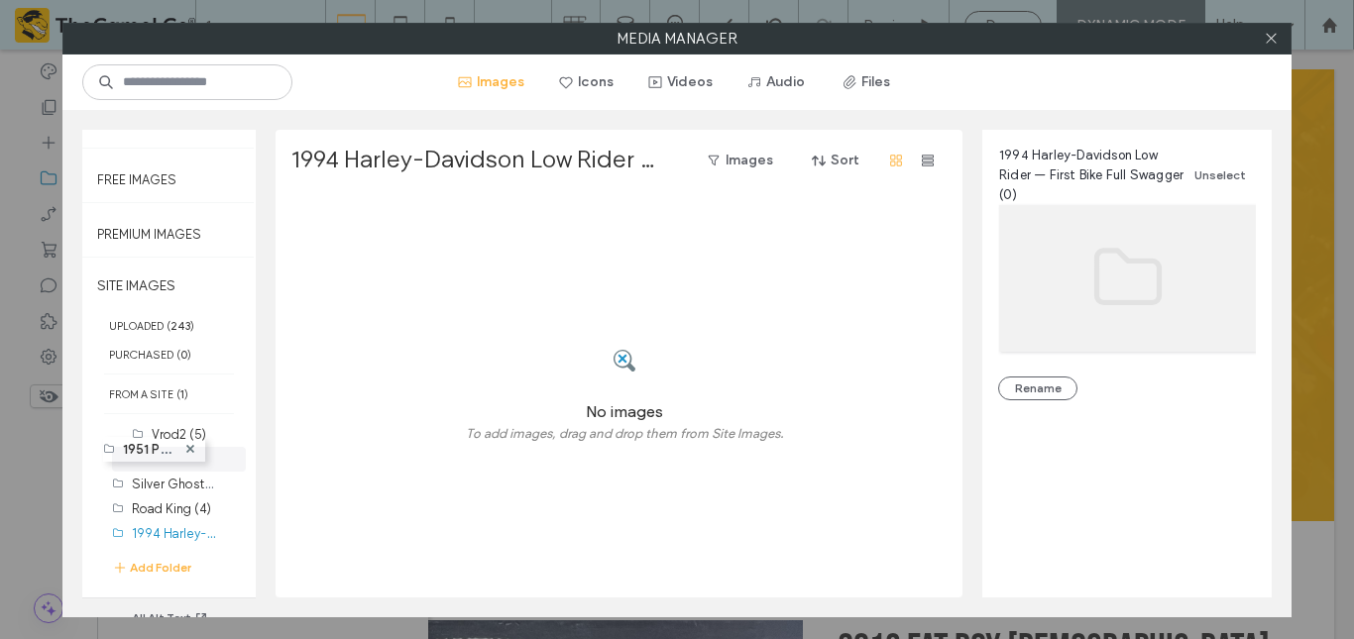
drag, startPoint x: 164, startPoint y: 513, endPoint x: 130, endPoint y: 443, distance: 77.1
drag, startPoint x: 155, startPoint y: 504, endPoint x: 132, endPoint y: 419, distance: 87.3
drag, startPoint x: 171, startPoint y: 528, endPoint x: 131, endPoint y: 414, distance: 120.7
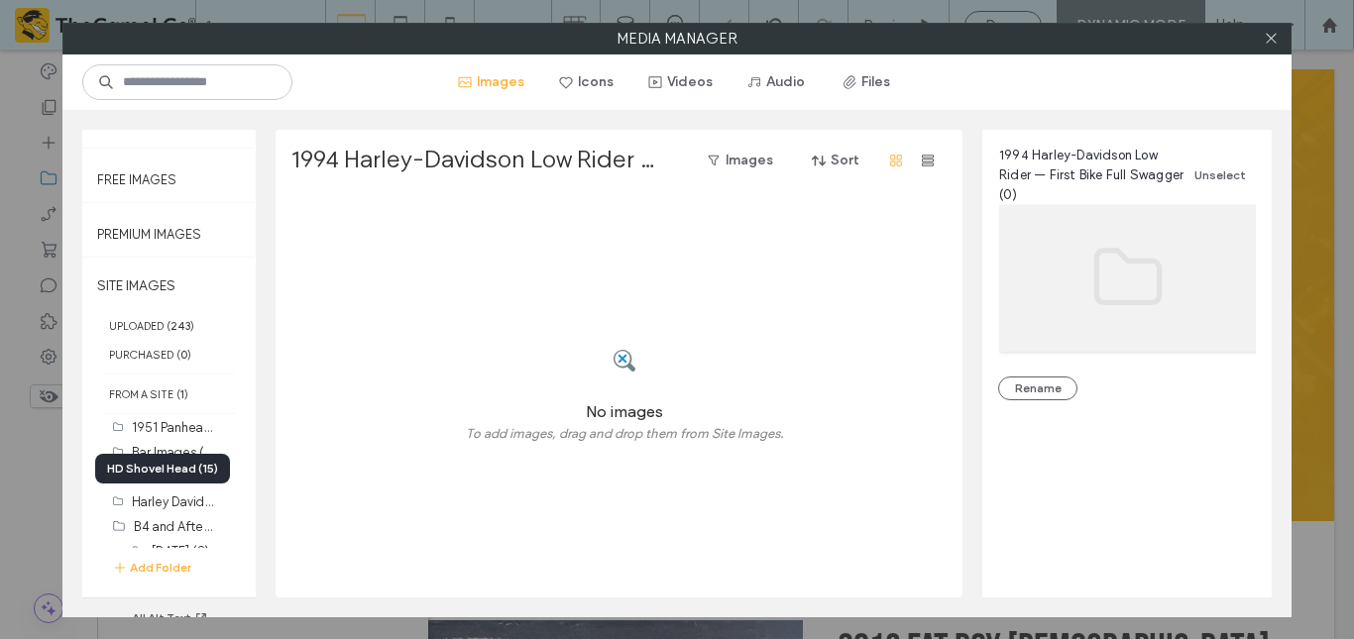
scroll to position [0, 0]
drag, startPoint x: 155, startPoint y: 455, endPoint x: 151, endPoint y: 421, distance: 33.9
drag, startPoint x: 153, startPoint y: 534, endPoint x: 134, endPoint y: 428, distance: 107.7
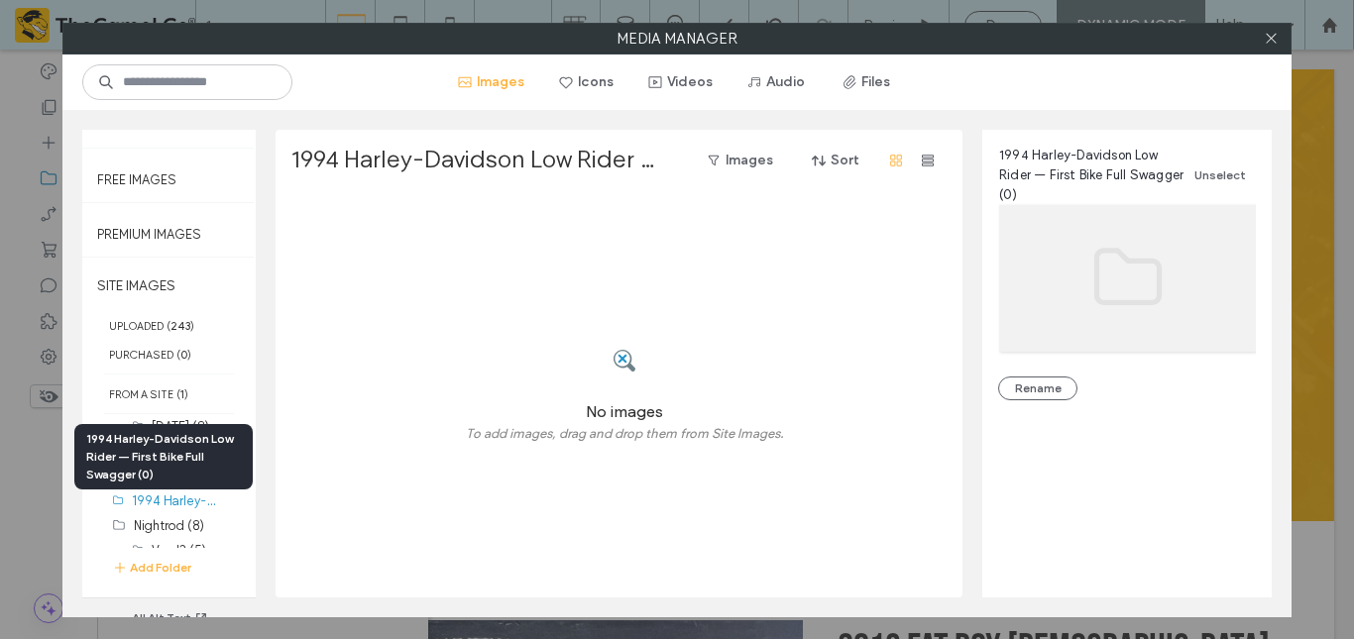
scroll to position [138, 0]
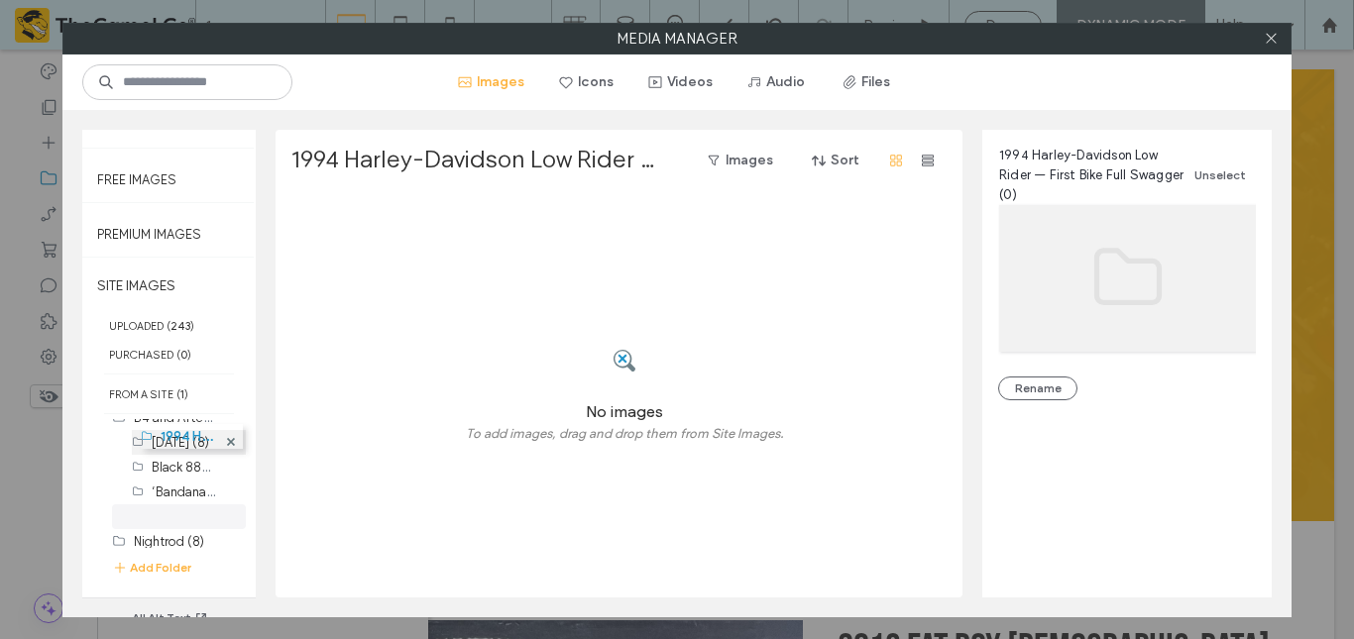
drag, startPoint x: 148, startPoint y: 518, endPoint x: 152, endPoint y: 430, distance: 87.3
drag, startPoint x: 140, startPoint y: 514, endPoint x: 128, endPoint y: 416, distance: 97.9
drag, startPoint x: 143, startPoint y: 541, endPoint x: 131, endPoint y: 430, distance: 111.7
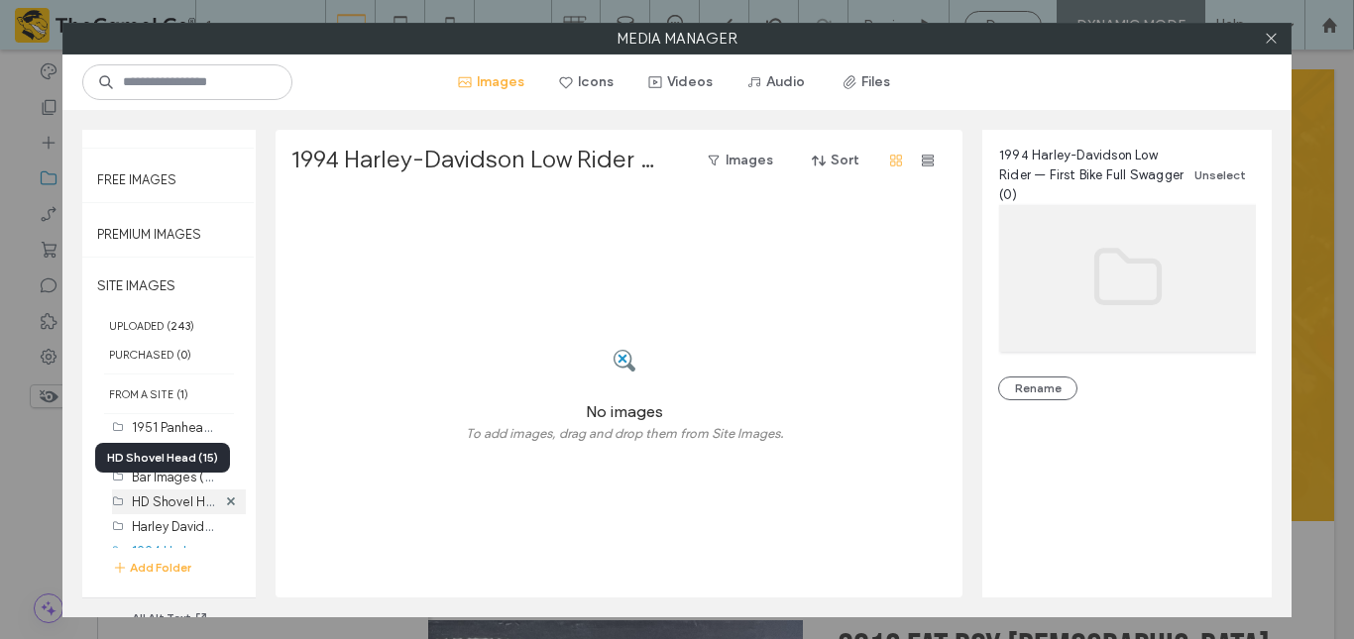
scroll to position [12, 0]
drag, startPoint x: 150, startPoint y: 546, endPoint x: 144, endPoint y: 435, distance: 111.2
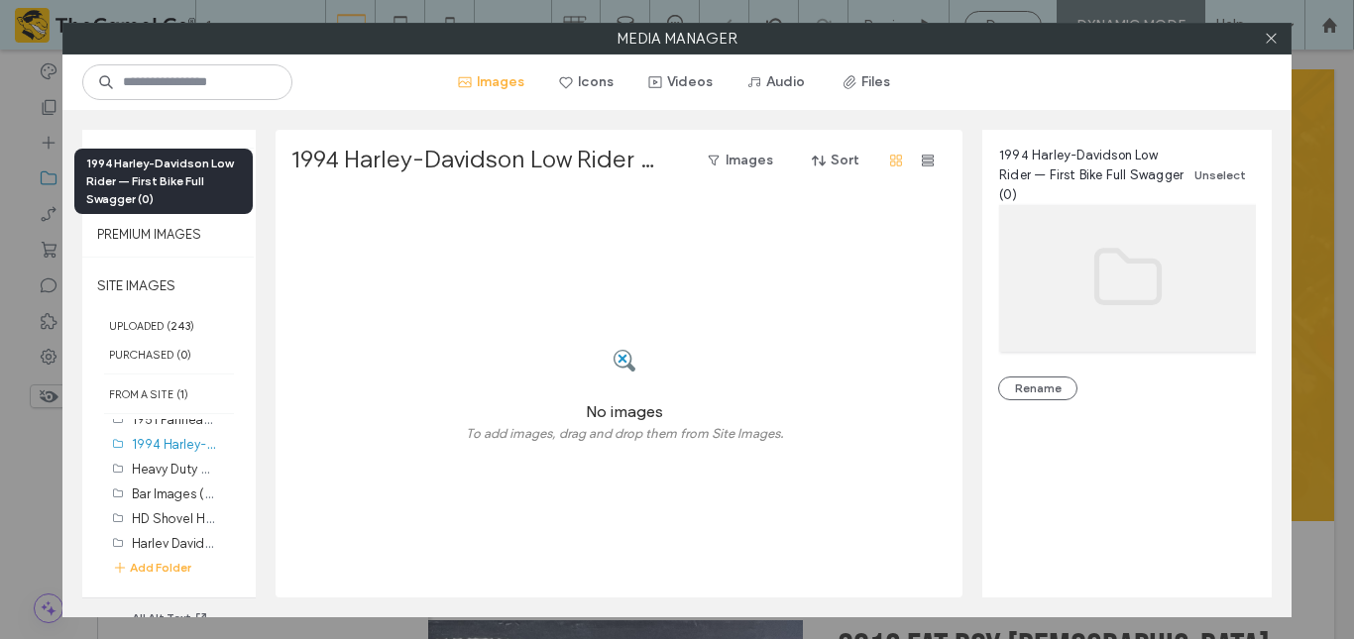
scroll to position [220, 0]
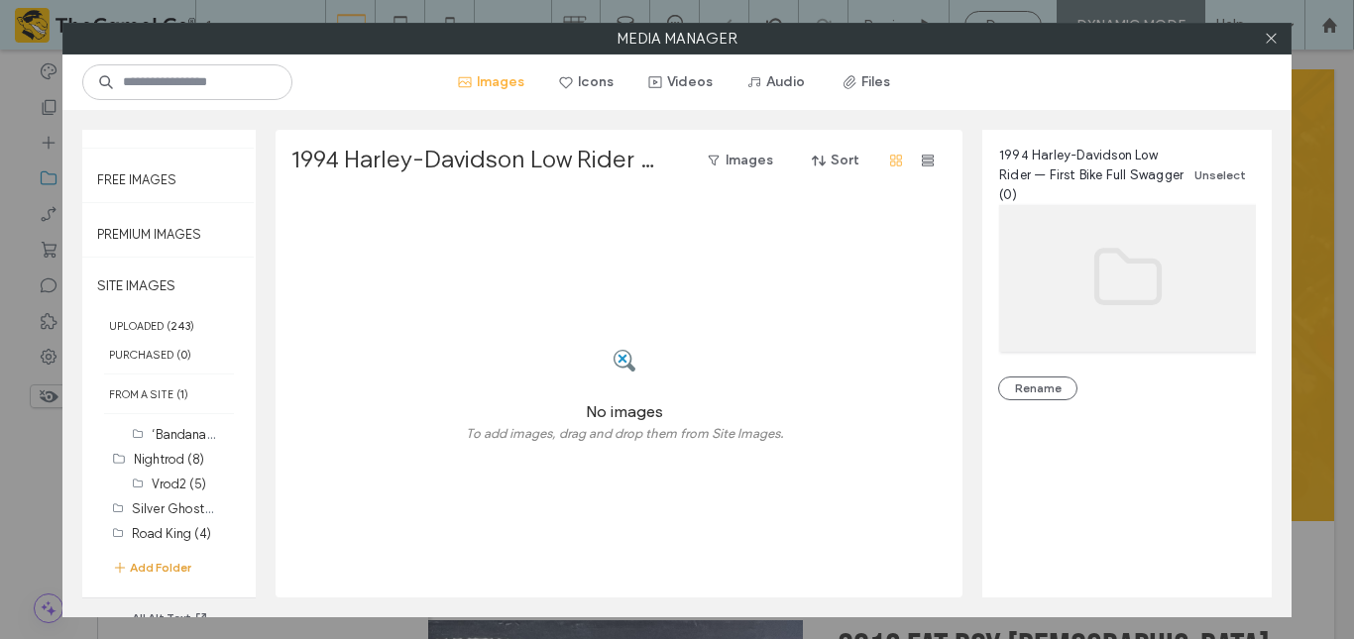
click at [160, 563] on button "Add Folder" at bounding box center [151, 568] width 79 height 20
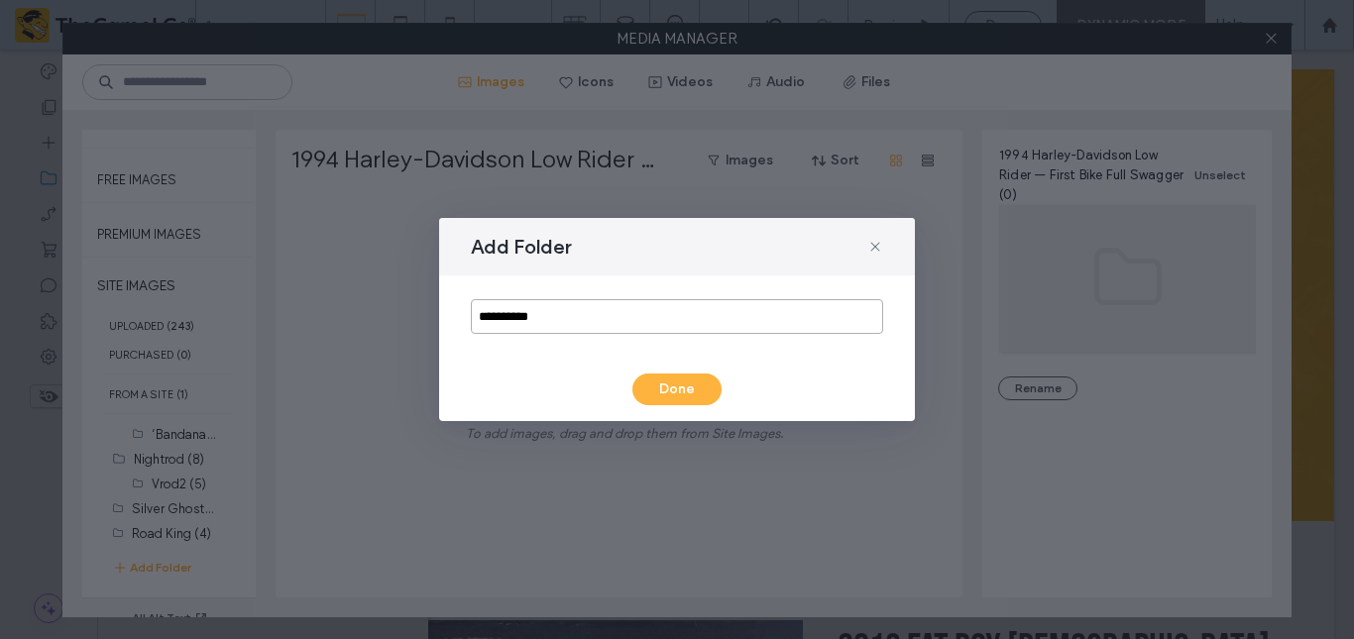
click at [529, 326] on input "**********" at bounding box center [677, 316] width 412 height 35
type input "**********"
click at [693, 387] on button "Done" at bounding box center [677, 390] width 89 height 32
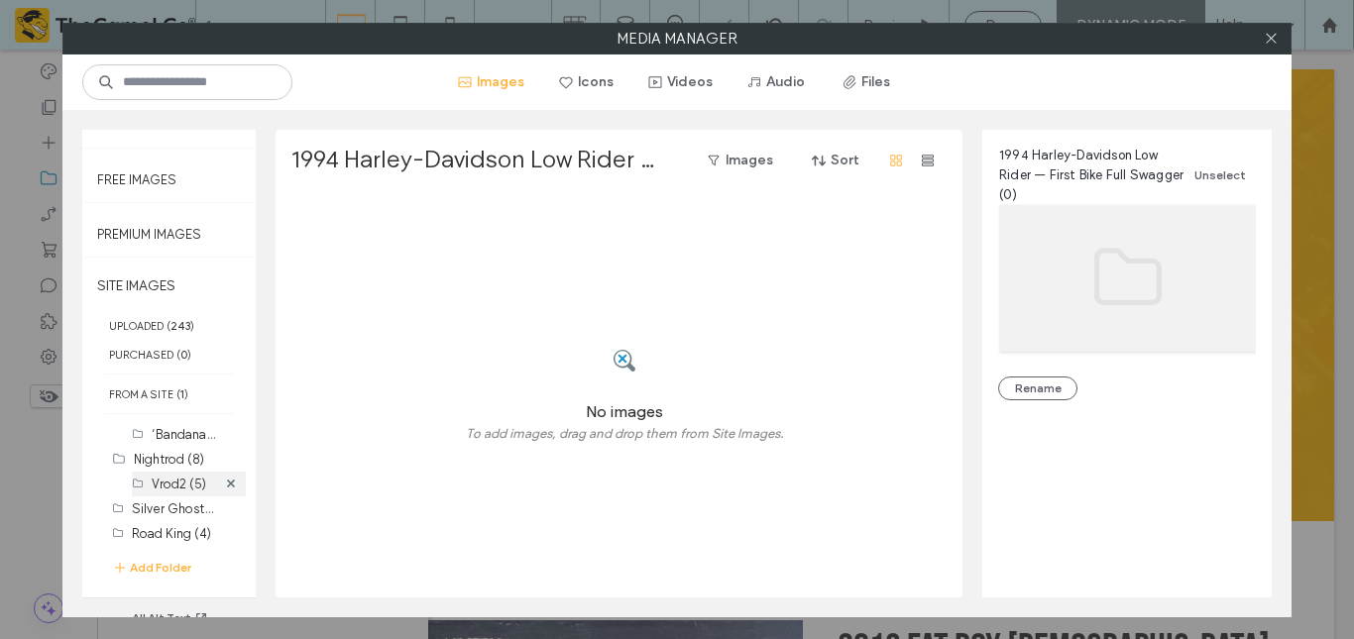
scroll to position [245, 0]
click at [157, 297] on label "SITE IMAGES" at bounding box center [168, 287] width 173 height 50
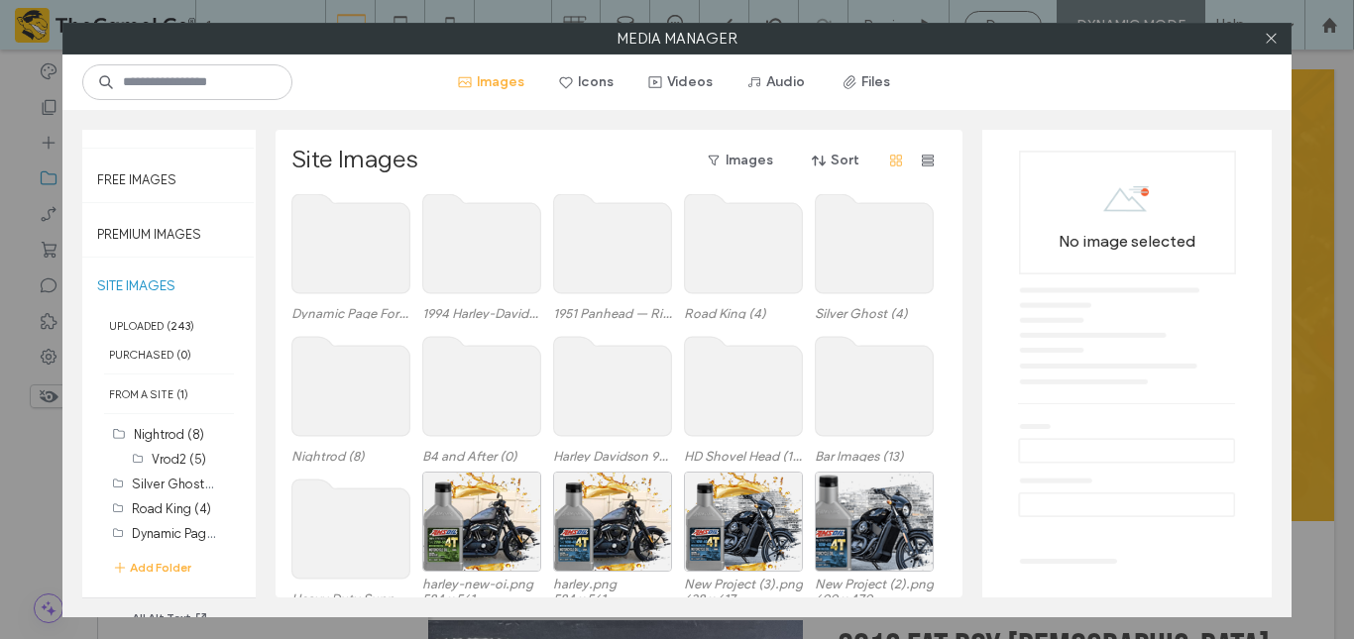
scroll to position [0, 0]
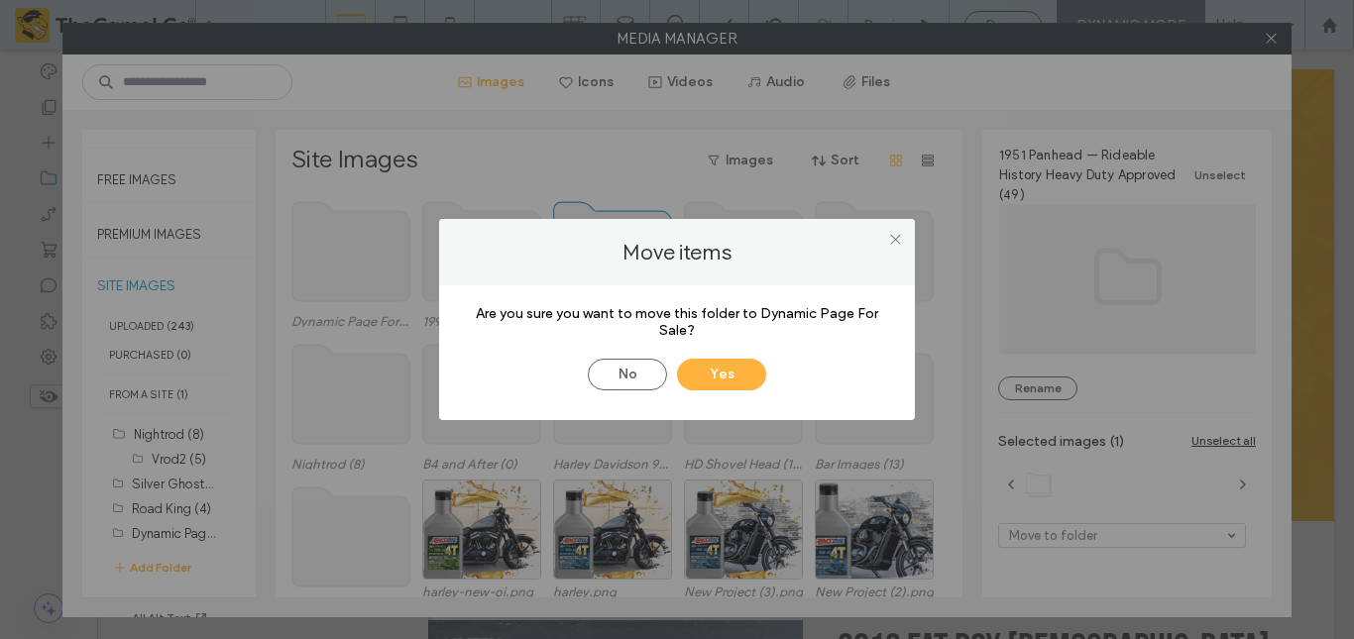
click at [610, 327] on center "Are you sure you want to move this folder to Dynamic Page For Sale?" at bounding box center [677, 322] width 416 height 34
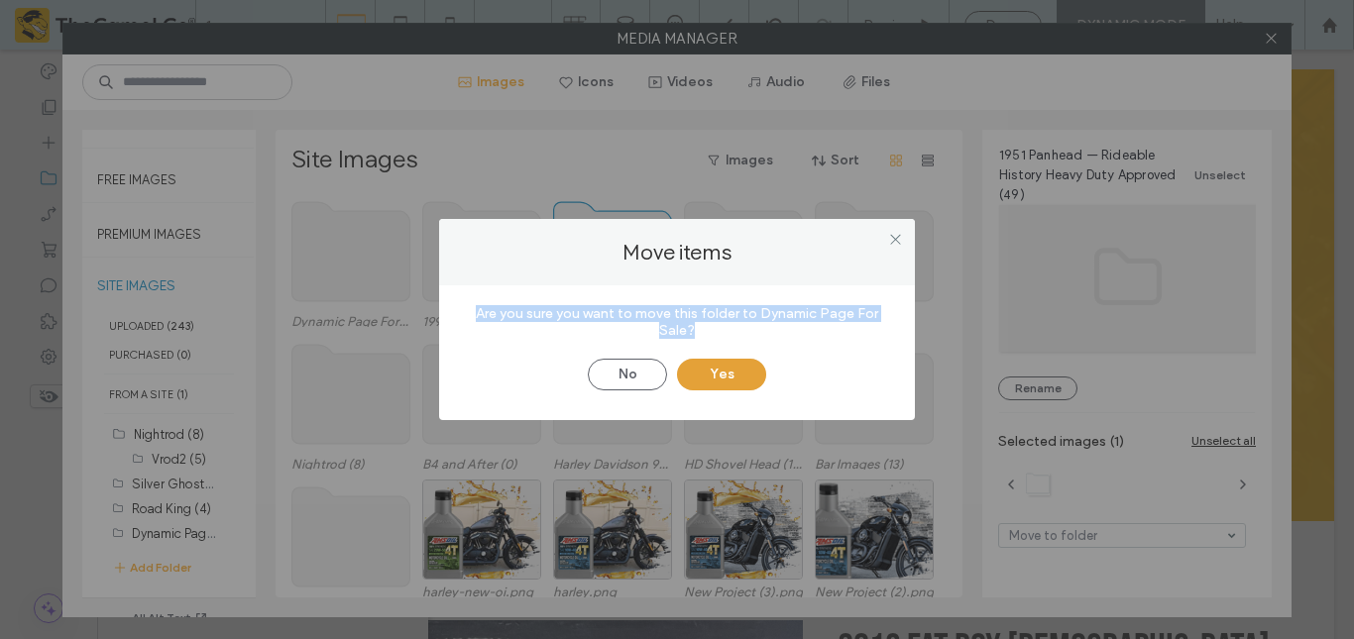
click at [733, 368] on button "Yes" at bounding box center [721, 375] width 89 height 32
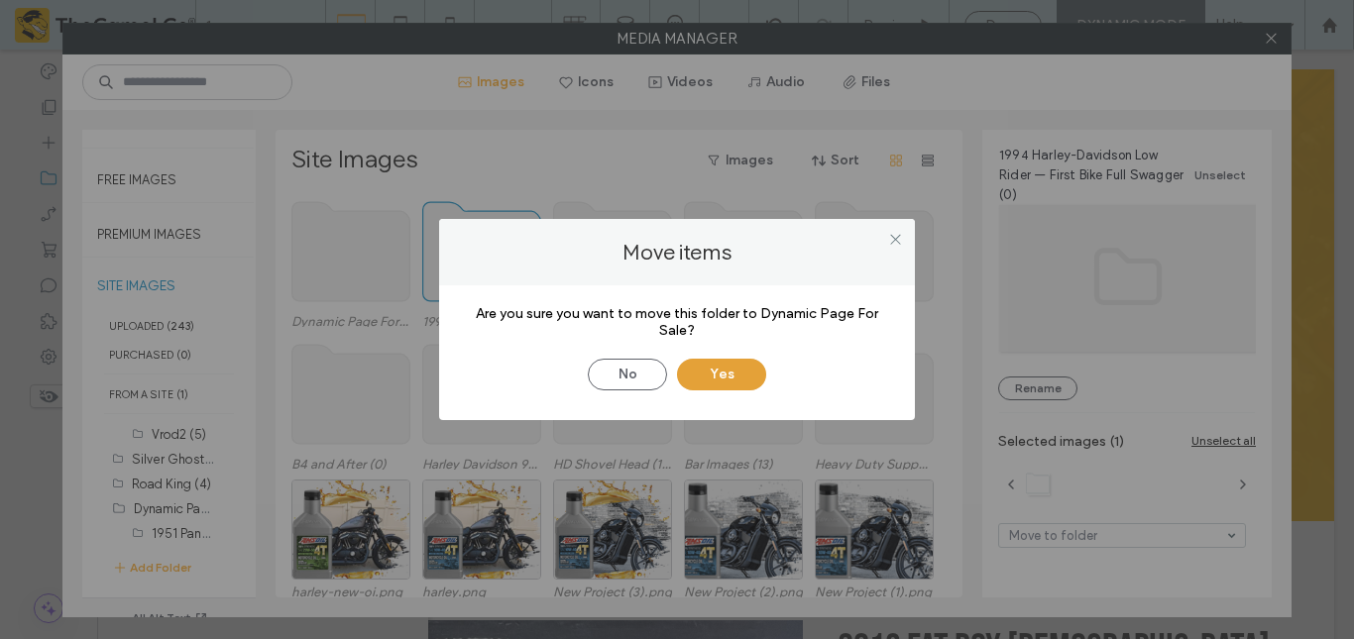
click at [707, 368] on button "Yes" at bounding box center [721, 375] width 89 height 32
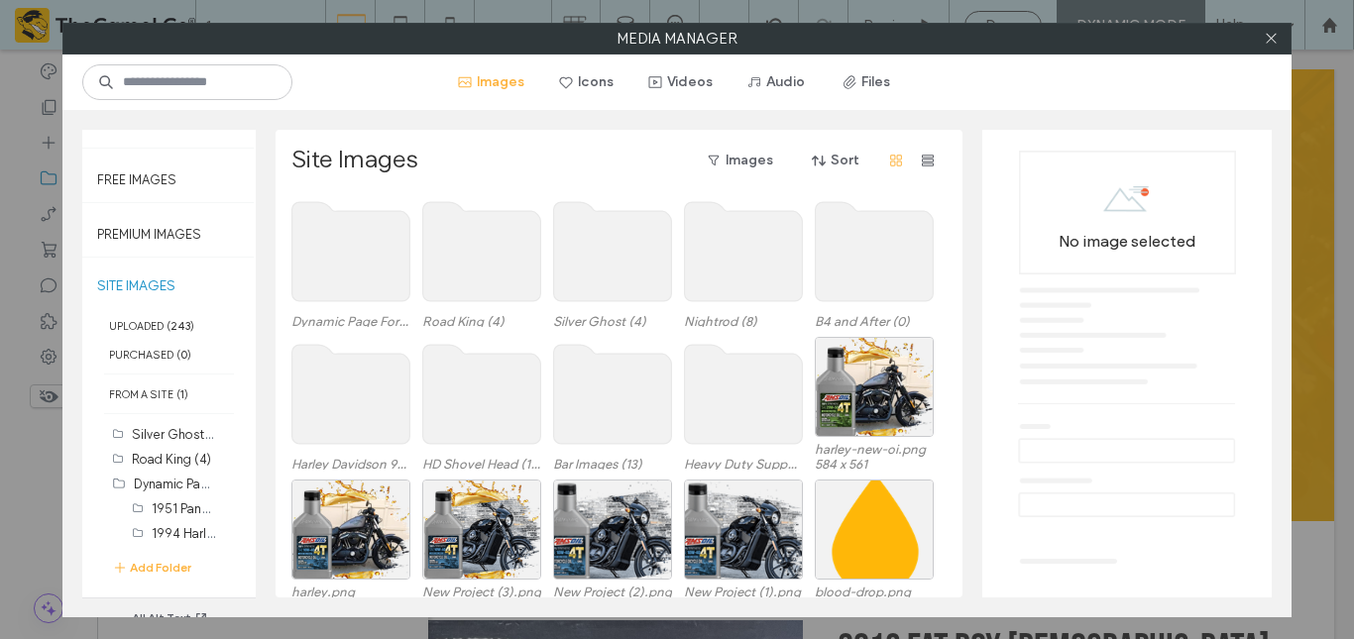
click at [369, 265] on use at bounding box center [351, 251] width 118 height 99
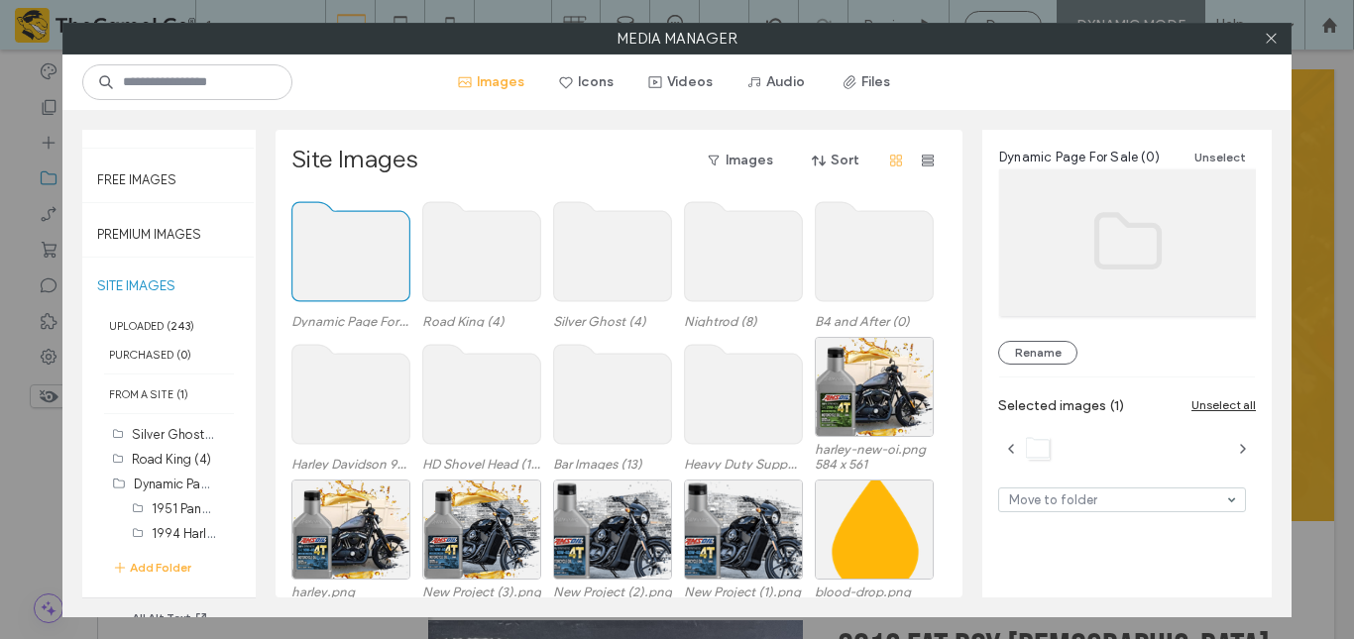
click at [369, 265] on use at bounding box center [351, 251] width 118 height 99
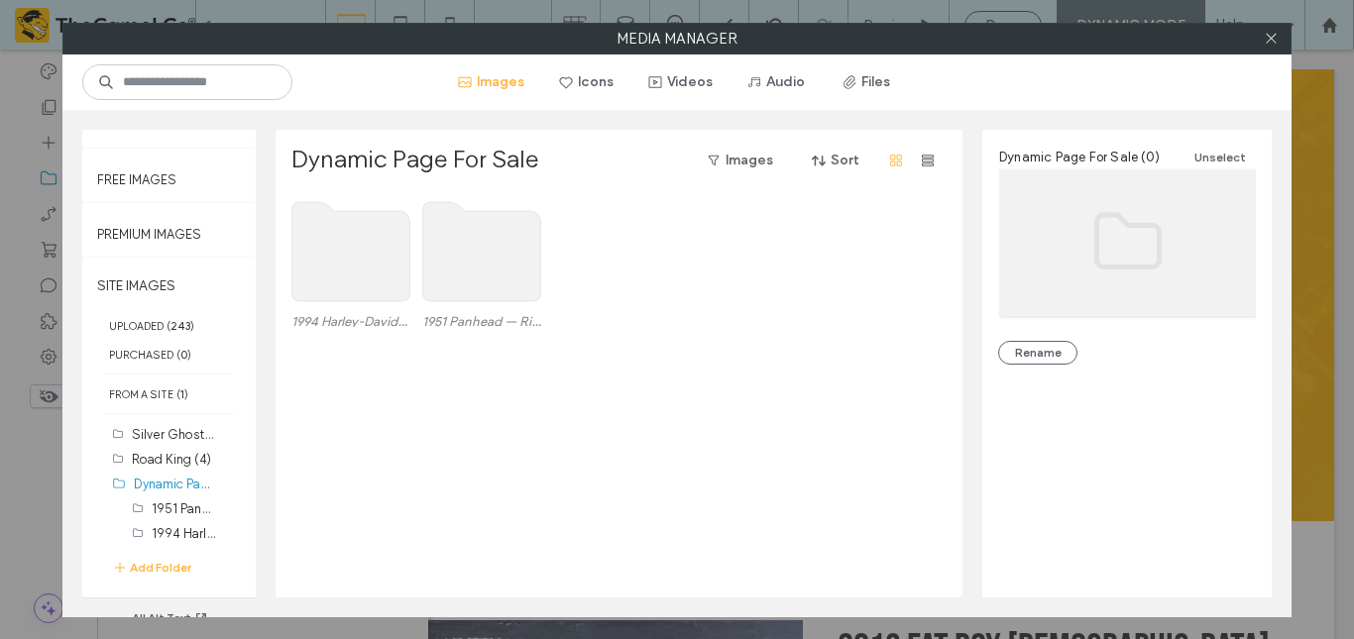
click at [370, 288] on use at bounding box center [351, 251] width 118 height 99
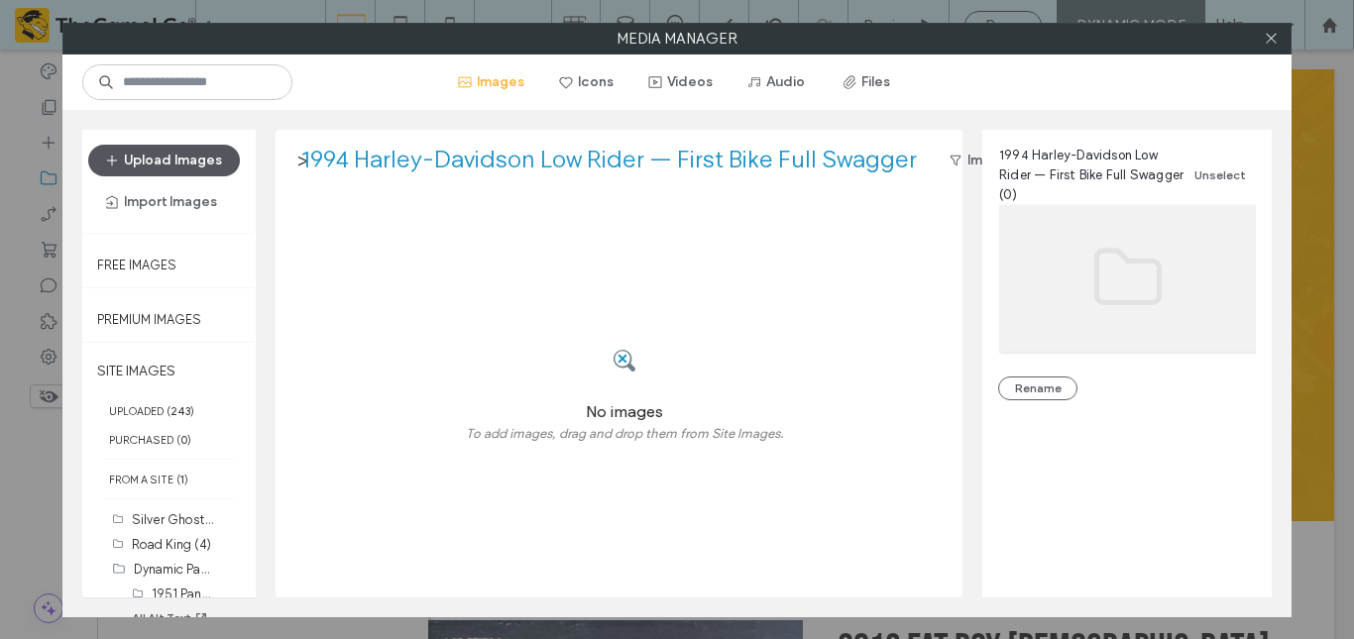
click at [162, 149] on button "Upload Images" at bounding box center [164, 161] width 152 height 32
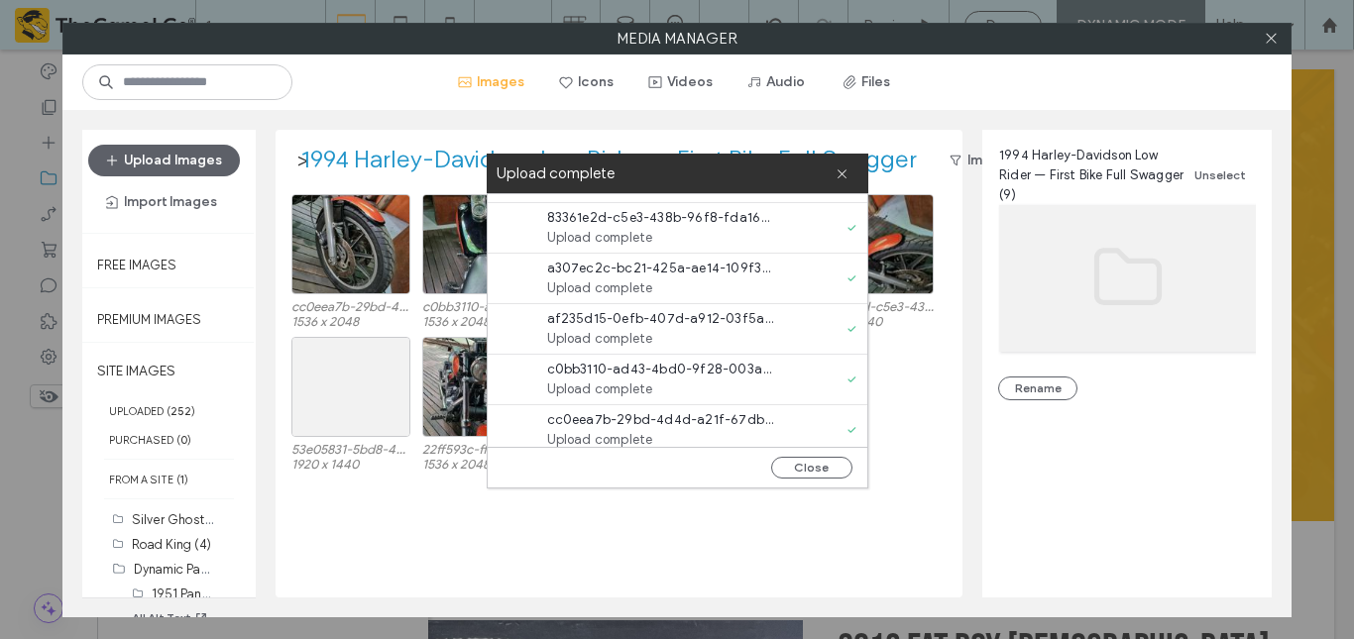
scroll to position [202, 0]
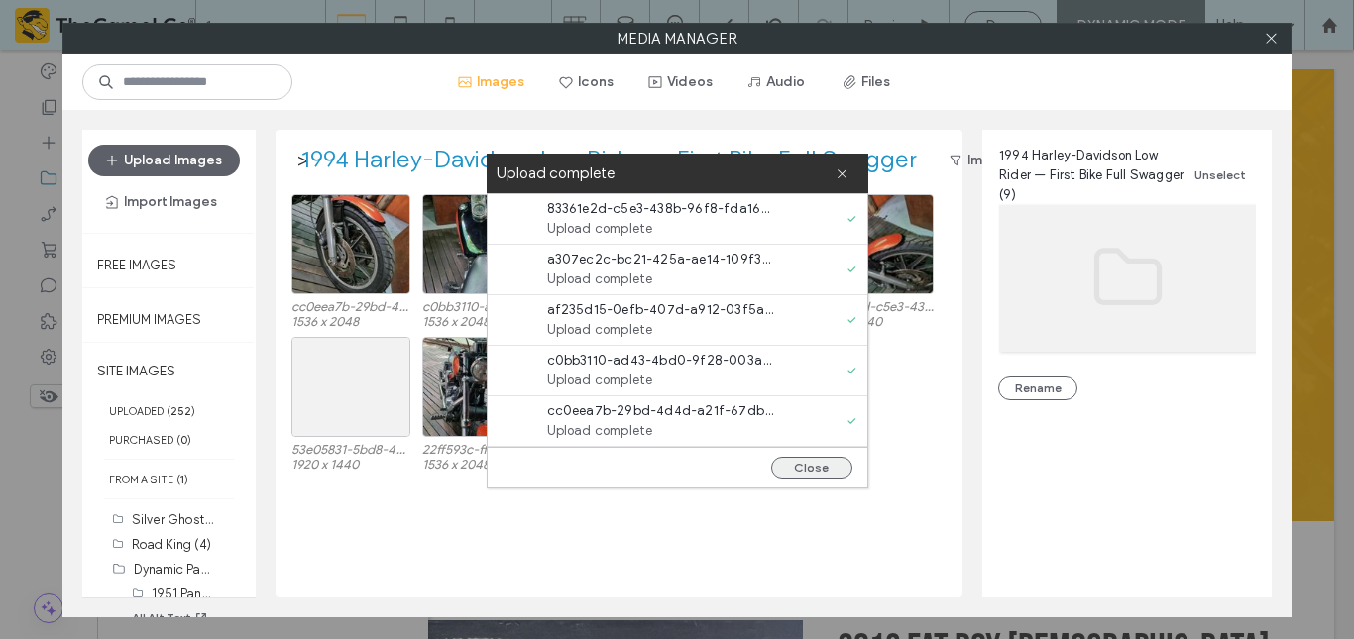
click at [814, 467] on button "Close" at bounding box center [811, 468] width 81 height 22
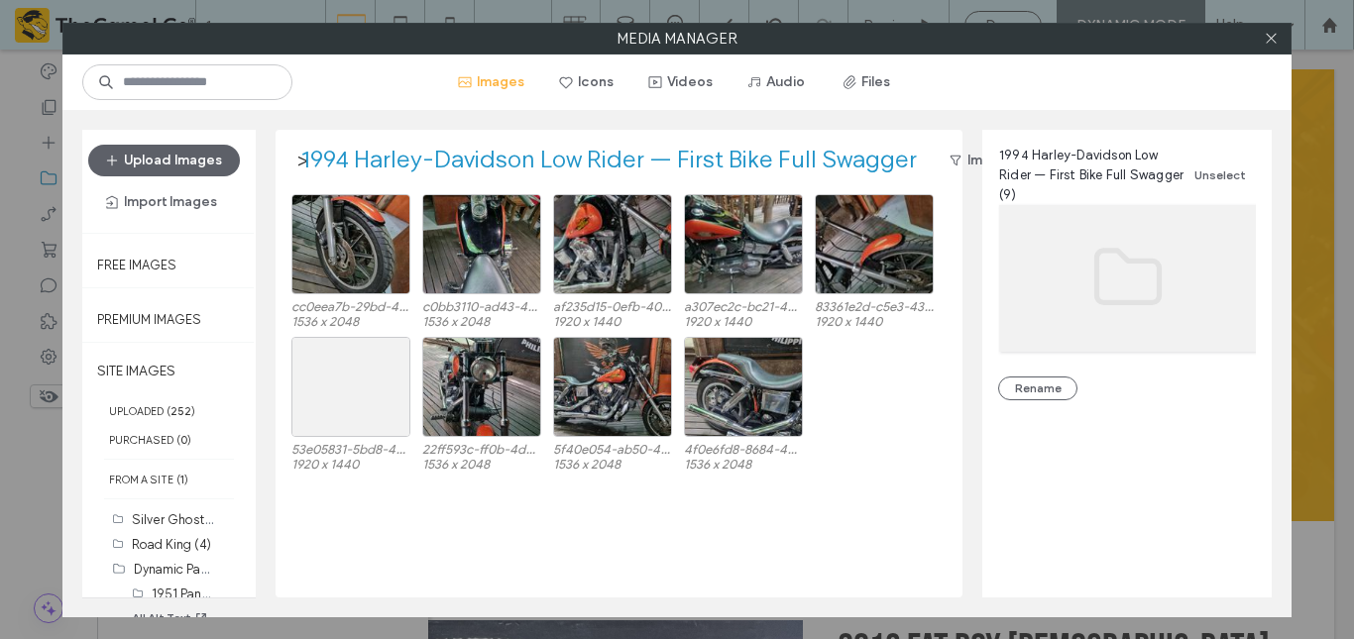
scroll to position [0, 0]
click at [718, 531] on div "cc0eea7b-29bd-4d4d-a21f-67dbf40cc2f6.jpeg 1536 x 2048 c0bb3110-ad43-4bd0-9f28-0…" at bounding box center [624, 395] width 666 height 403
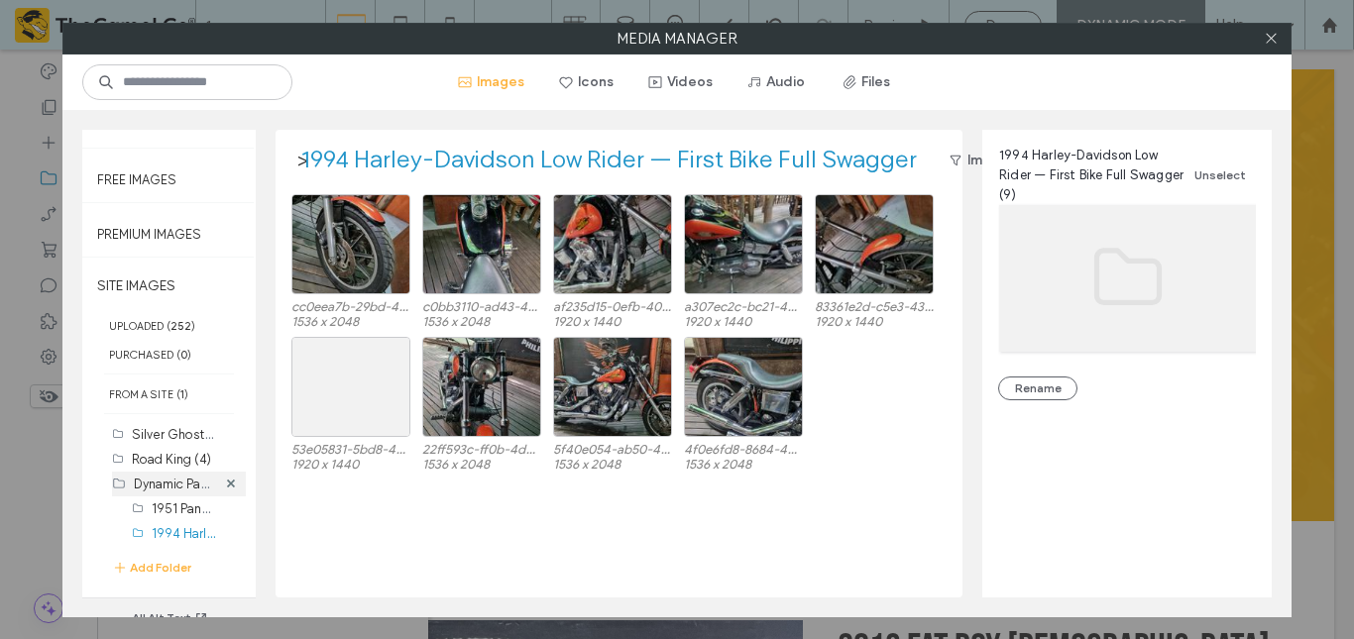
drag, startPoint x: 172, startPoint y: 593, endPoint x: 135, endPoint y: 491, distance: 108.5
click at [135, 491] on label "Dynamic Page For Sale (0)" at bounding box center [211, 483] width 155 height 19
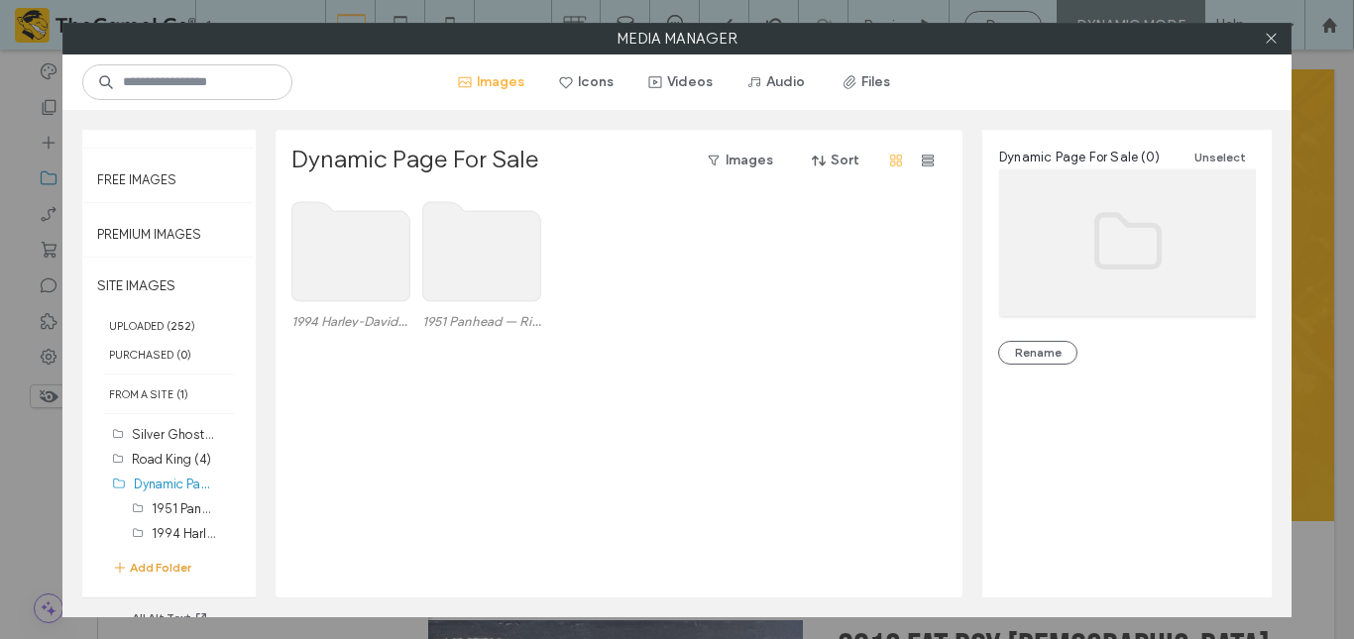
click at [169, 574] on button "Add Folder" at bounding box center [151, 568] width 79 height 20
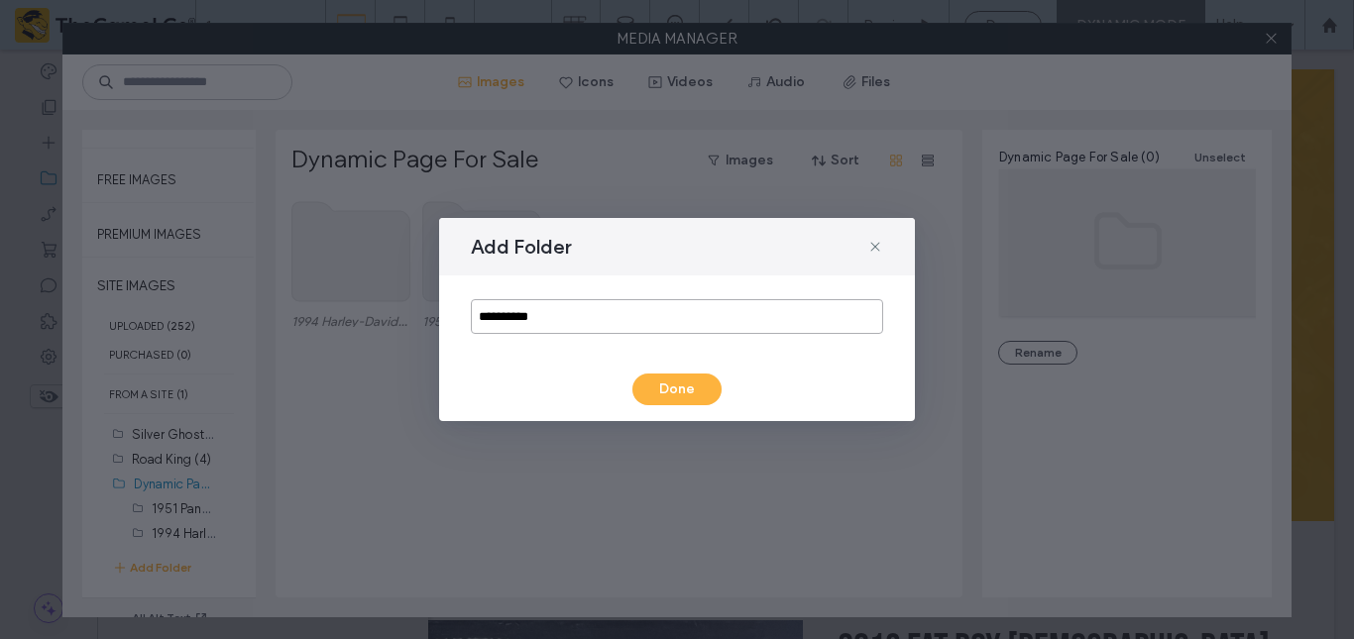
click at [608, 331] on input "**********" at bounding box center [677, 316] width 412 height 35
paste input "**********"
type input "**********"
click at [669, 380] on button "Done" at bounding box center [677, 390] width 89 height 32
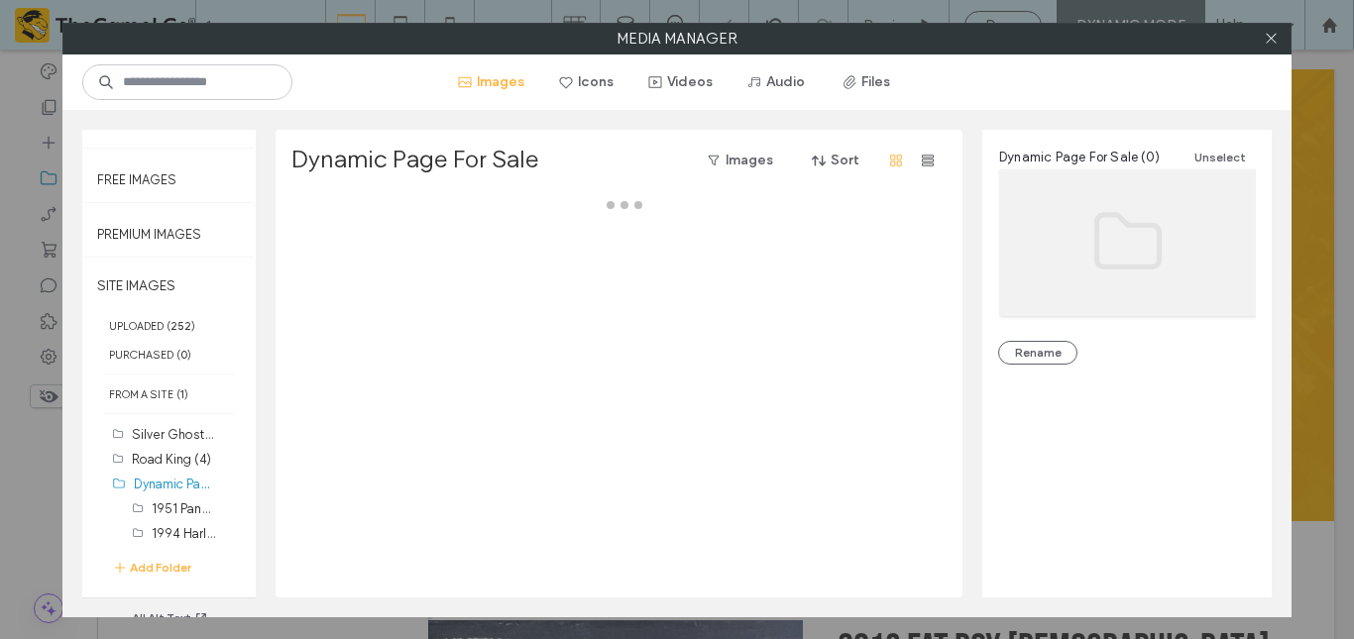
scroll to position [270, 0]
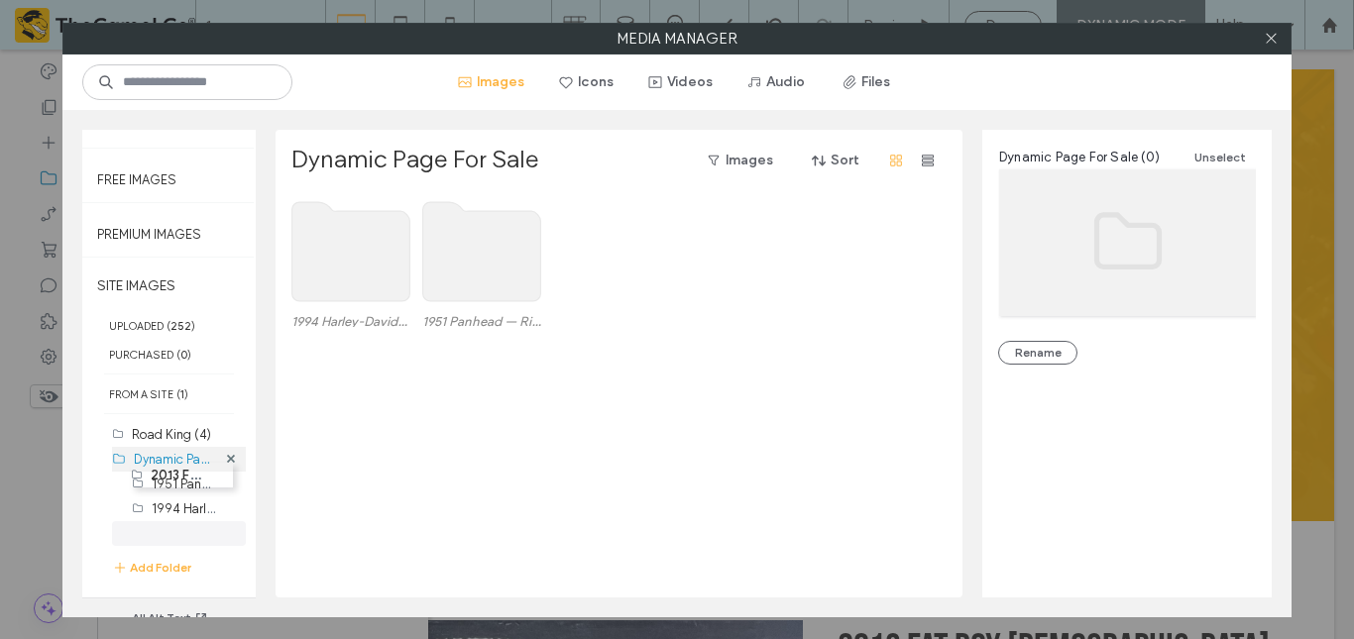
drag, startPoint x: 155, startPoint y: 533, endPoint x: 153, endPoint y: 458, distance: 75.4
drag, startPoint x: 153, startPoint y: 541, endPoint x: 154, endPoint y: 481, distance: 60.5
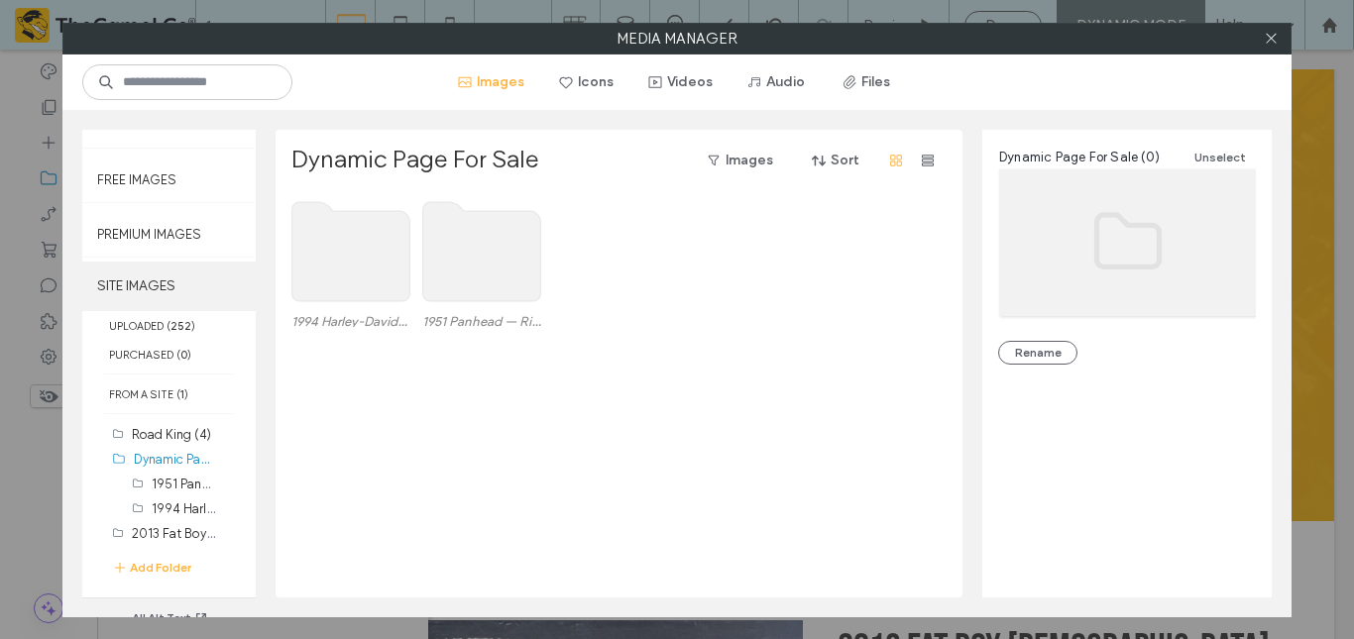
click at [144, 286] on label "SITE IMAGES" at bounding box center [168, 287] width 173 height 50
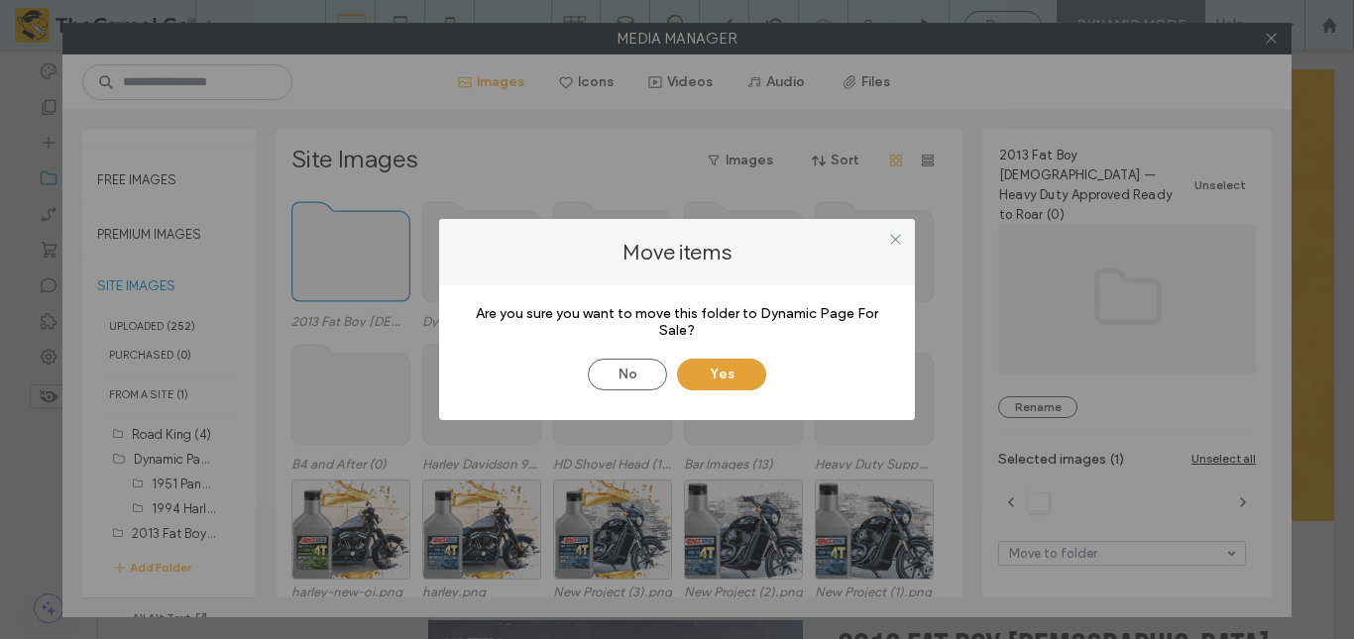
click at [748, 384] on button "Yes" at bounding box center [721, 375] width 89 height 32
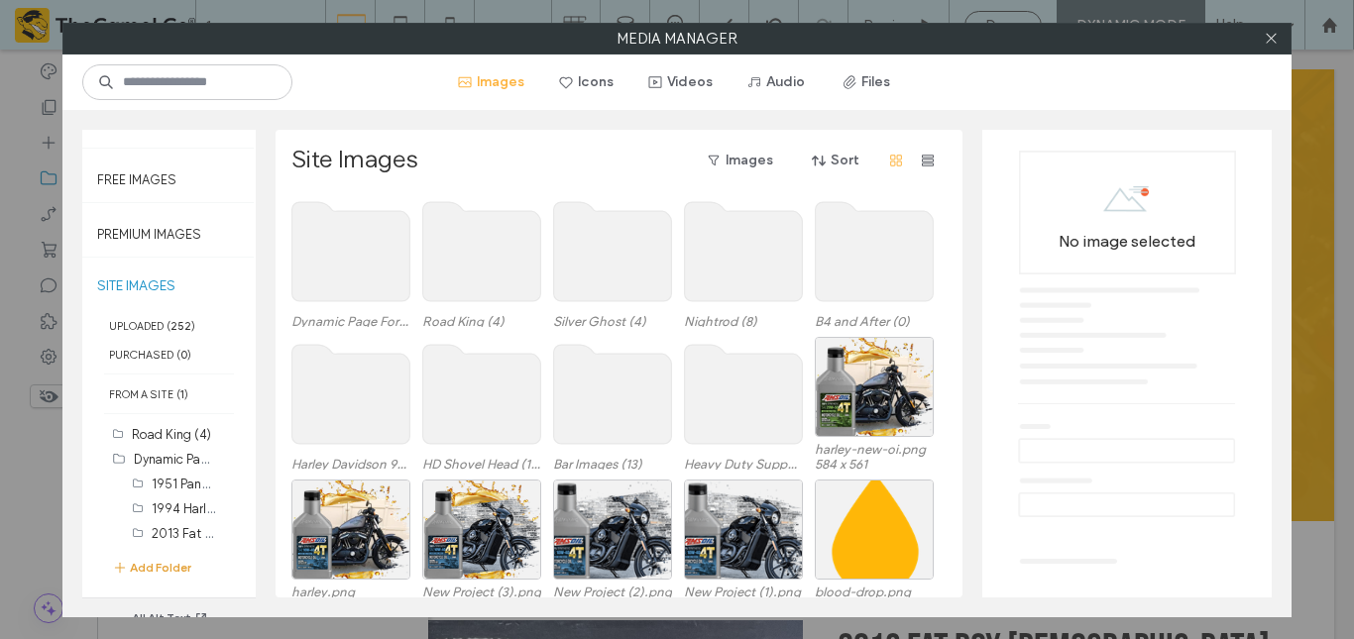
click at [166, 564] on button "Add Folder" at bounding box center [151, 568] width 79 height 20
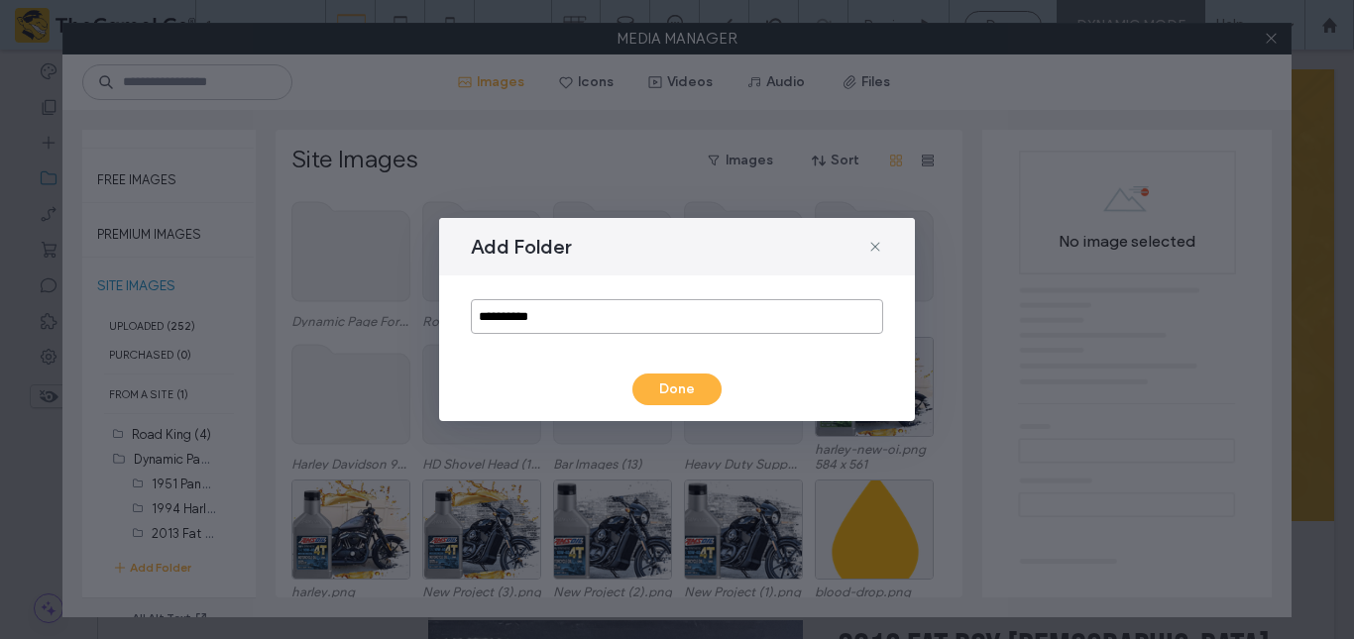
click at [574, 319] on input "**********" at bounding box center [677, 316] width 412 height 35
paste input "**********"
type input "**********"
click at [681, 389] on button "Done" at bounding box center [677, 390] width 89 height 32
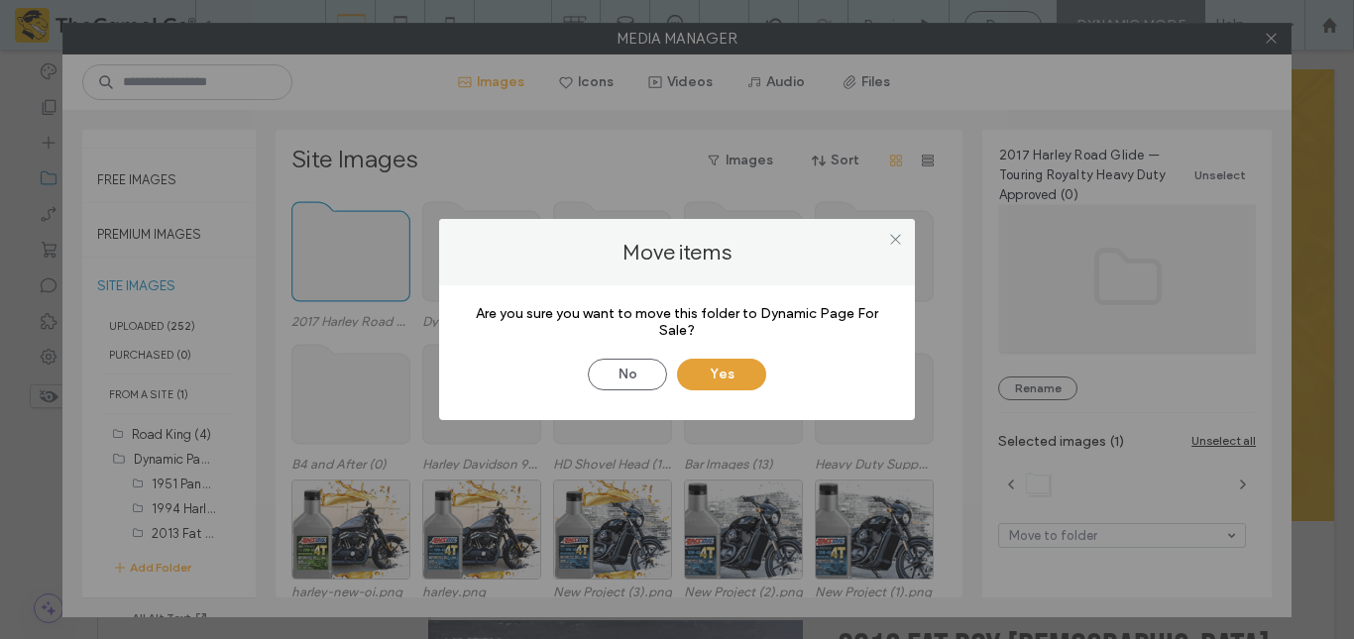
click at [737, 385] on button "Yes" at bounding box center [721, 375] width 89 height 32
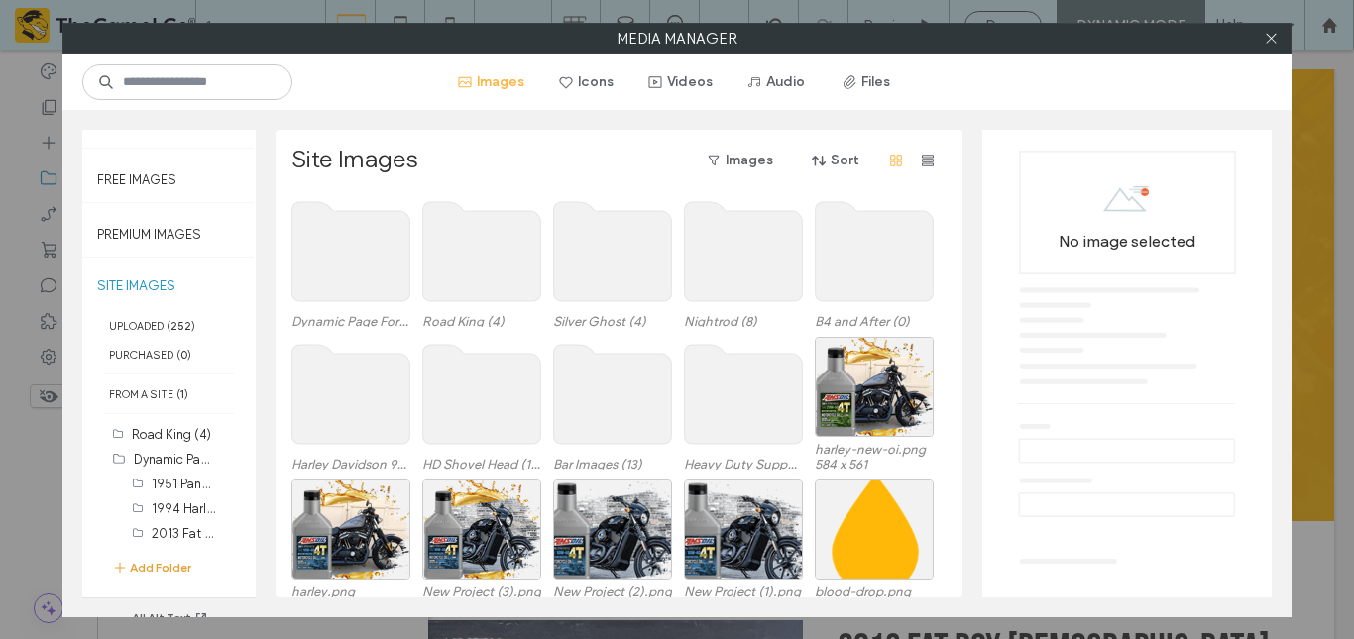
click at [153, 565] on button "Add Folder" at bounding box center [151, 568] width 79 height 20
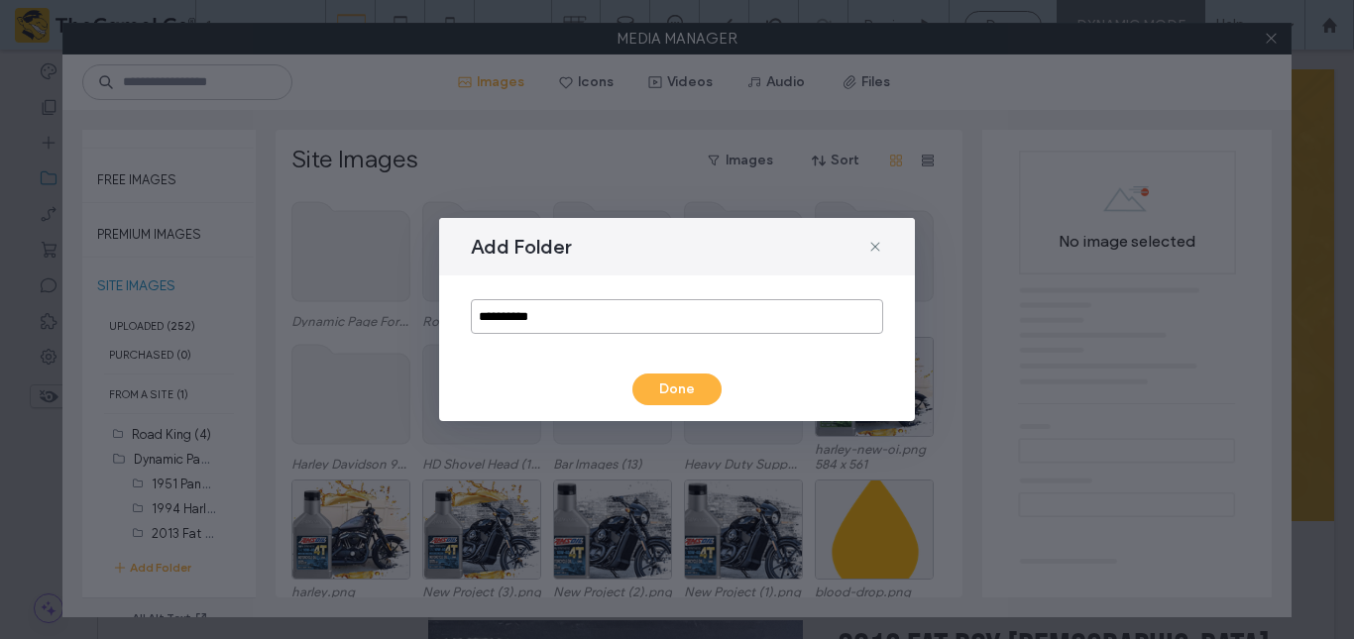
click at [571, 323] on input "**********" at bounding box center [677, 316] width 412 height 35
paste input "**********"
type input "**********"
click at [672, 389] on button "Done" at bounding box center [677, 390] width 89 height 32
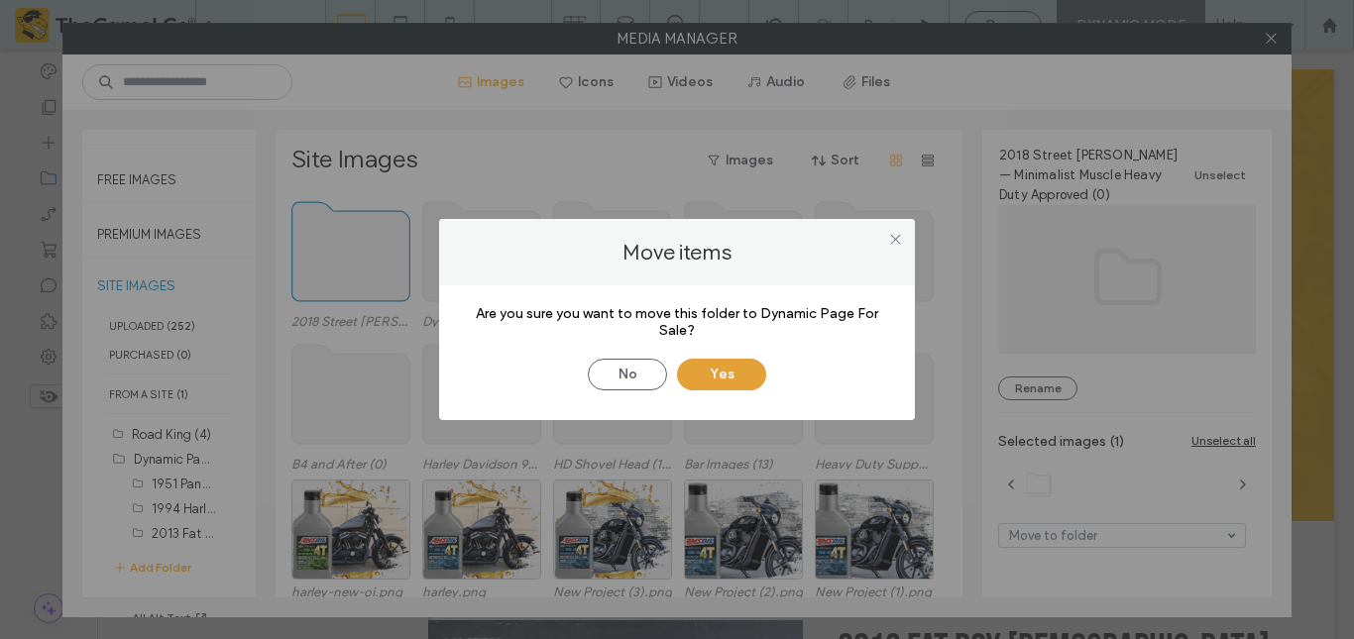
click at [713, 370] on button "Yes" at bounding box center [721, 375] width 89 height 32
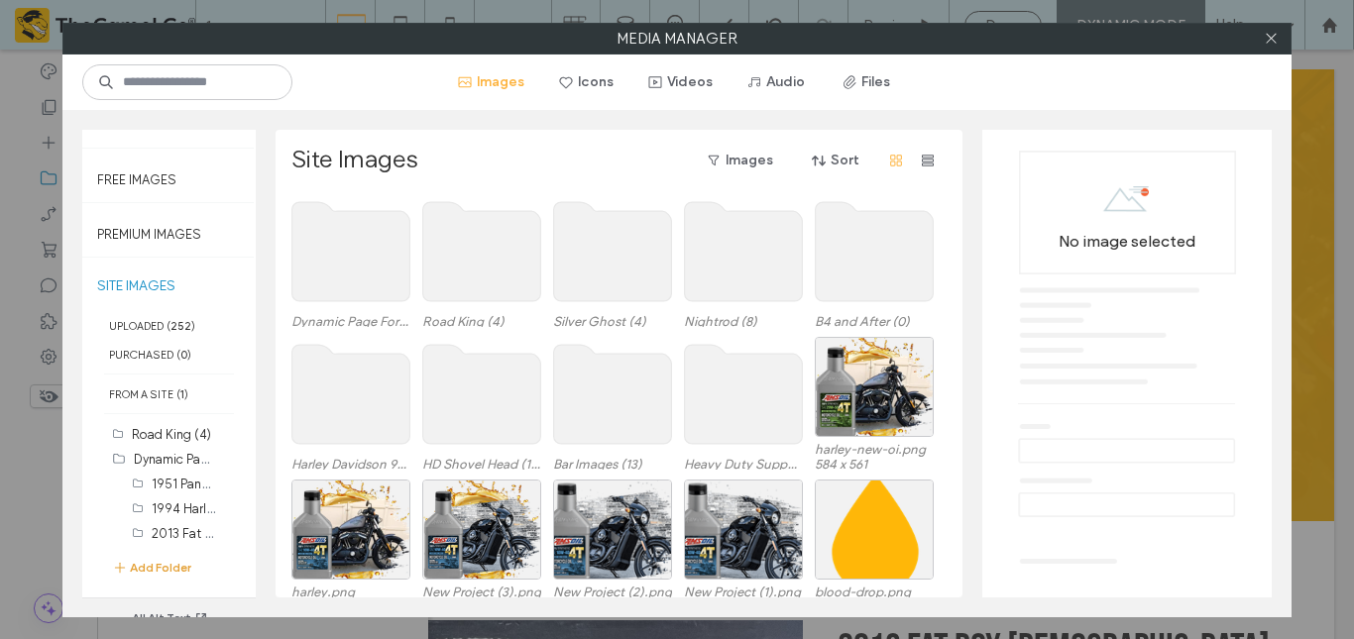
click at [148, 569] on button "Add Folder" at bounding box center [151, 568] width 79 height 20
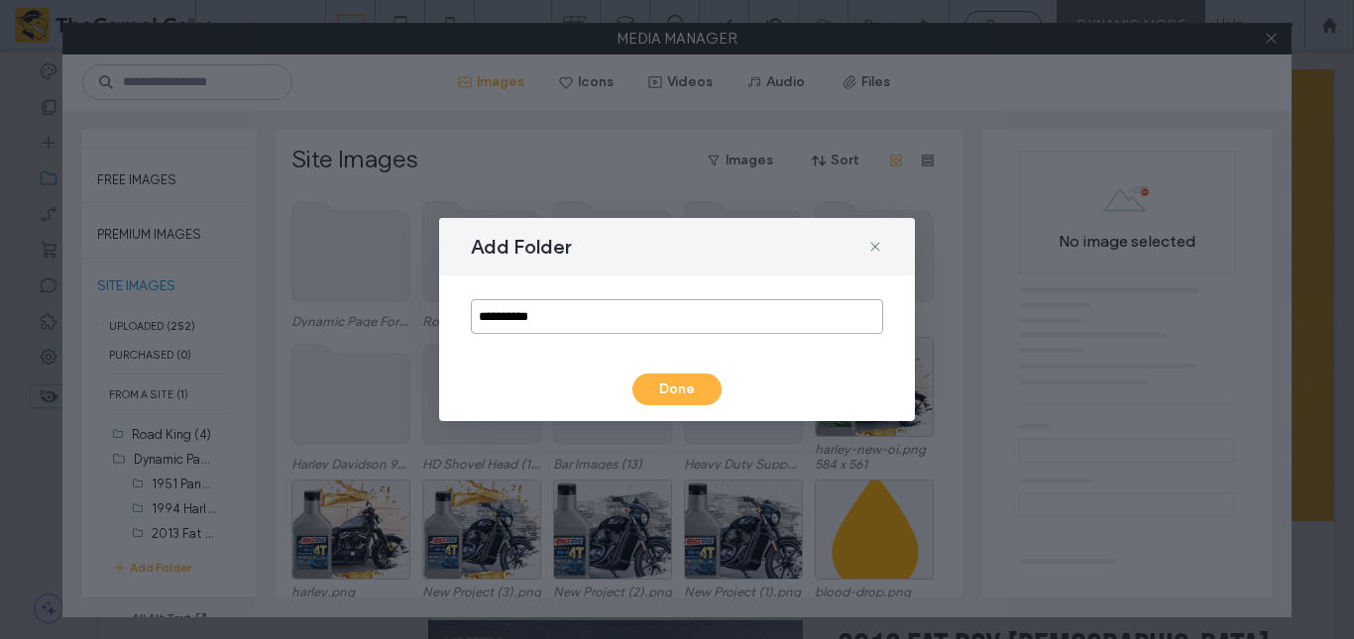
click at [609, 302] on input "**********" at bounding box center [677, 316] width 412 height 35
paste input "**********"
type input "**********"
click at [650, 381] on button "Done" at bounding box center [677, 390] width 89 height 32
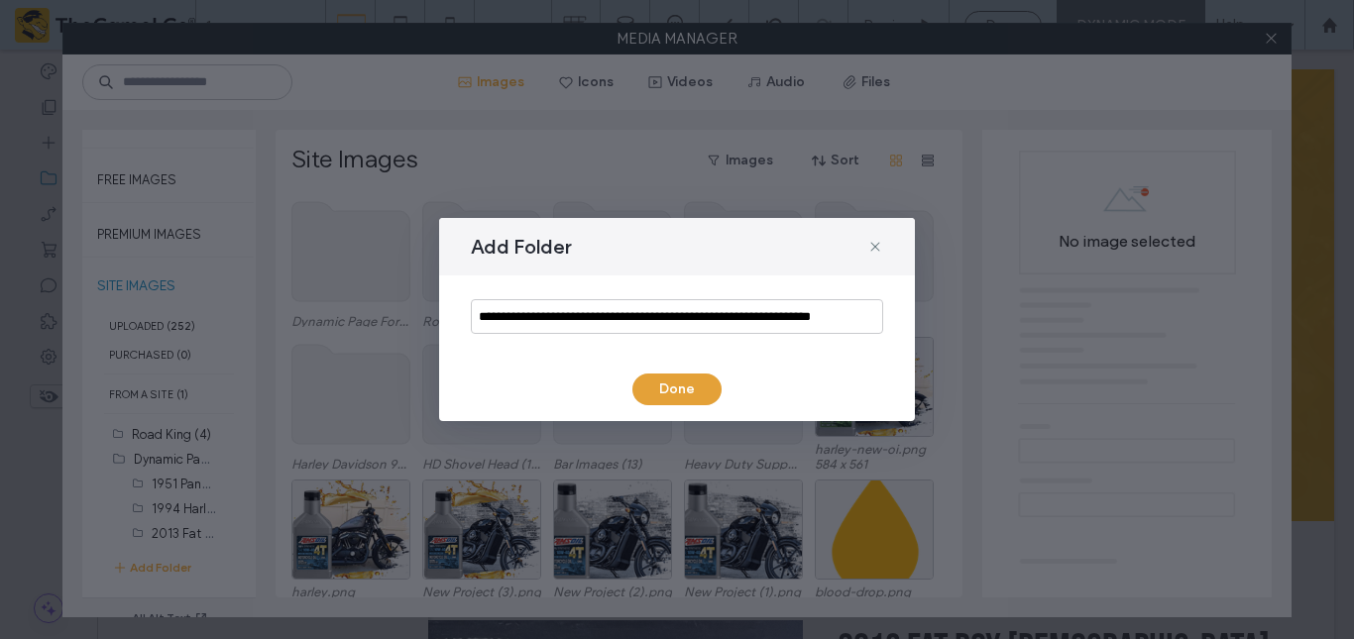
scroll to position [0, 0]
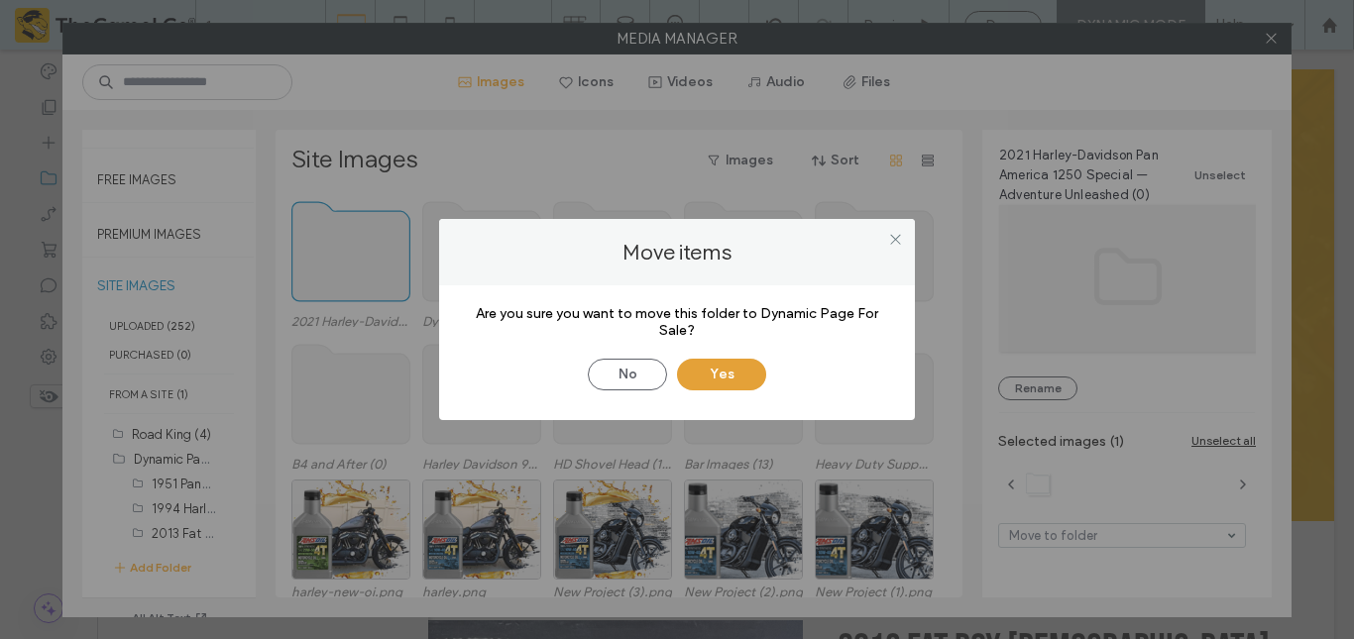
click at [708, 369] on button "Yes" at bounding box center [721, 375] width 89 height 32
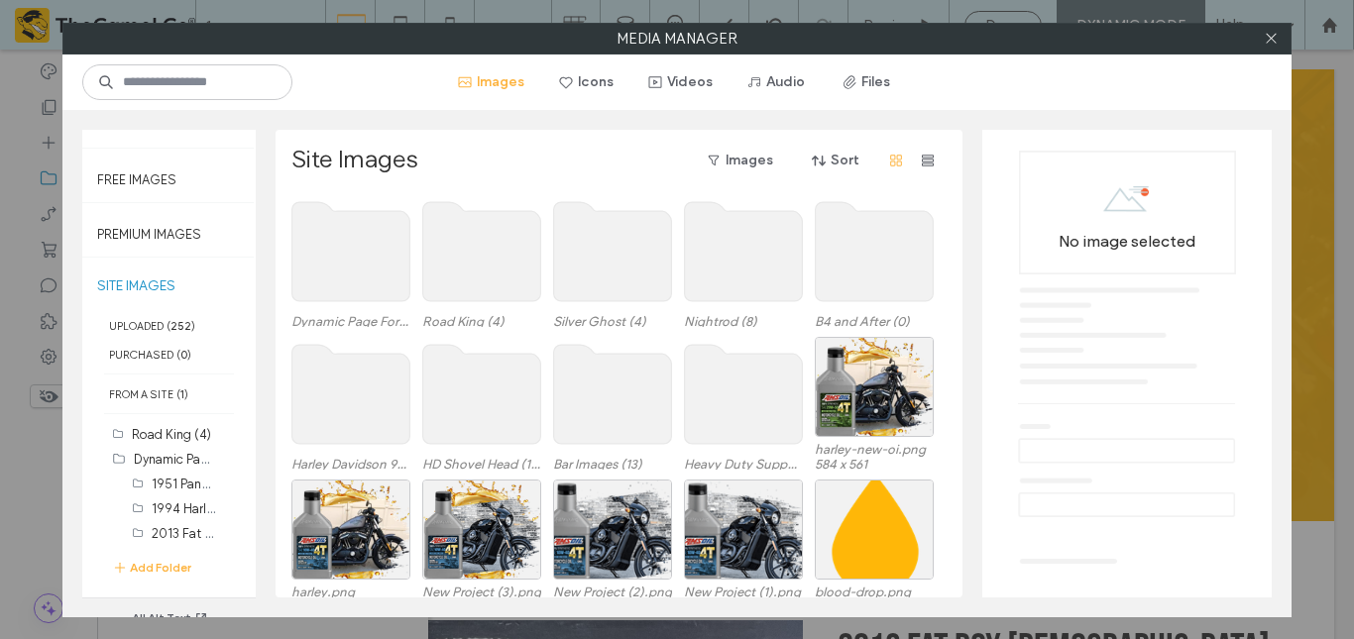
click at [319, 228] on use at bounding box center [351, 251] width 118 height 99
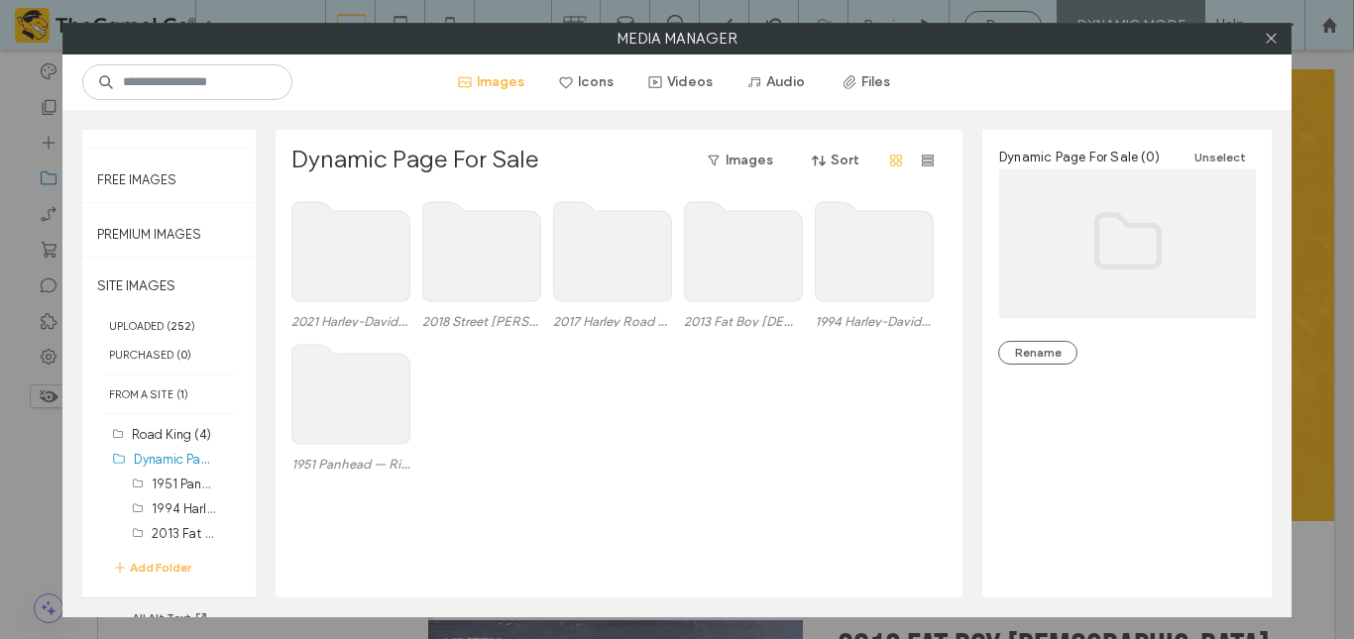
click at [769, 314] on label "2013 Fat Boy [DEMOGRAPHIC_DATA] — Heavy Duty Approved Ready to Roar (0)" at bounding box center [743, 321] width 119 height 15
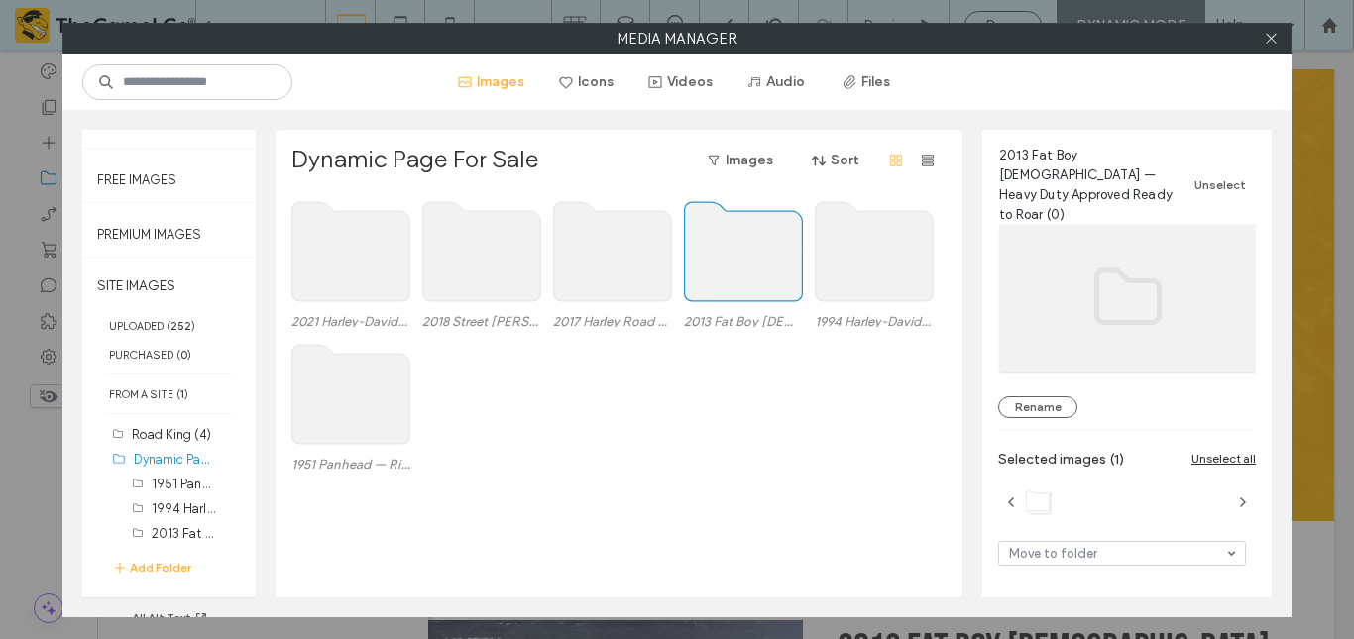
click at [769, 314] on label "2013 Fat Boy [DEMOGRAPHIC_DATA] — Heavy Duty Approved Ready to Roar (0)" at bounding box center [743, 321] width 119 height 15
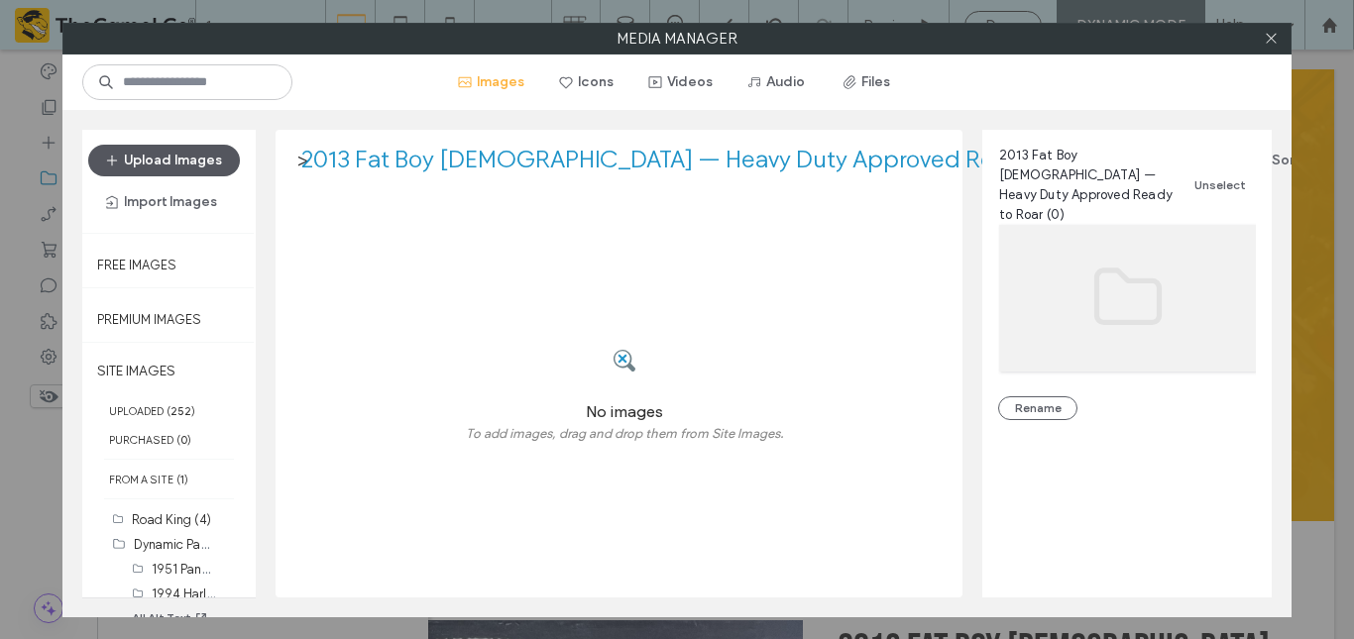
click at [165, 149] on button "Upload Images" at bounding box center [164, 161] width 152 height 32
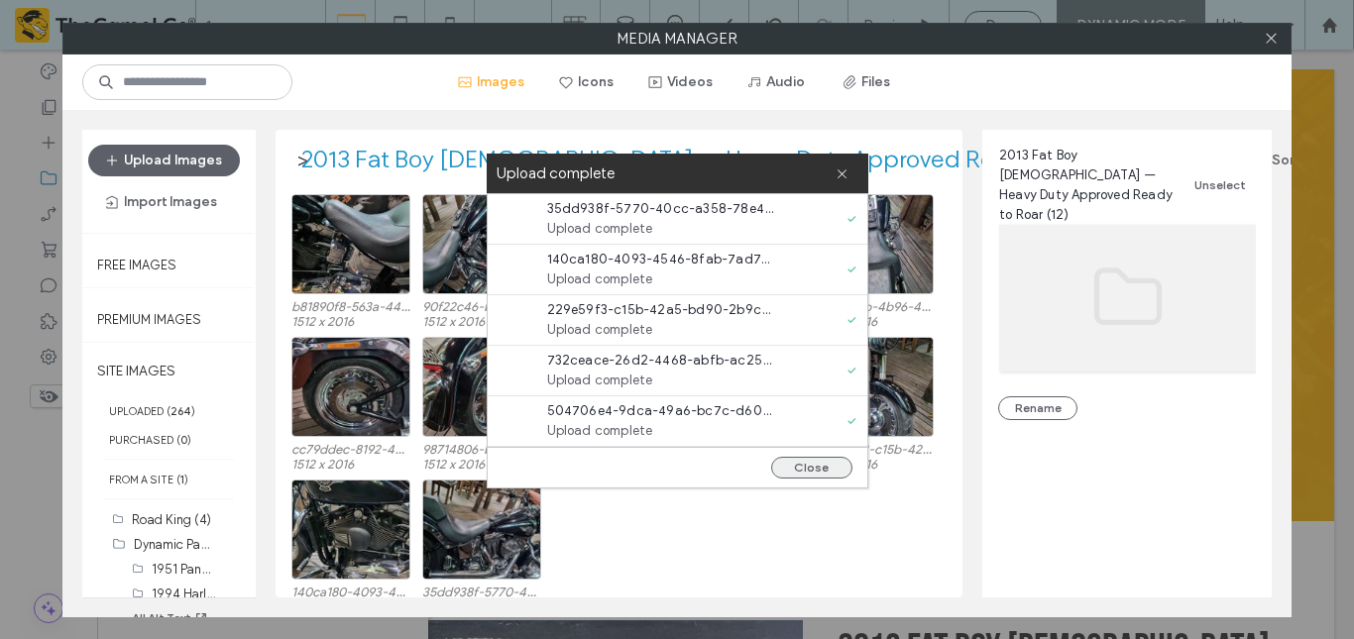
click at [800, 467] on button "Close" at bounding box center [811, 468] width 81 height 22
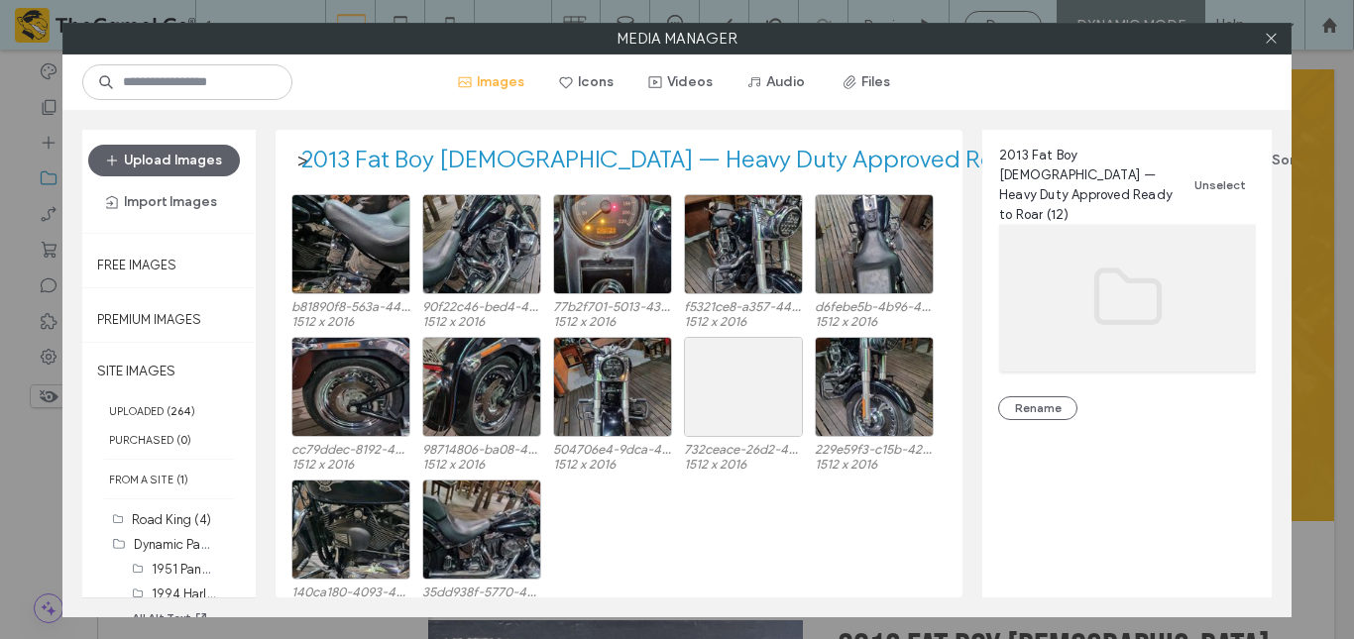
click at [680, 590] on div "140ca180-4093-4546-8fab-7ad7421683ba.jpeg 1512 x 2016 35dd938f-5770-40cc-a358-7…" at bounding box center [624, 551] width 666 height 143
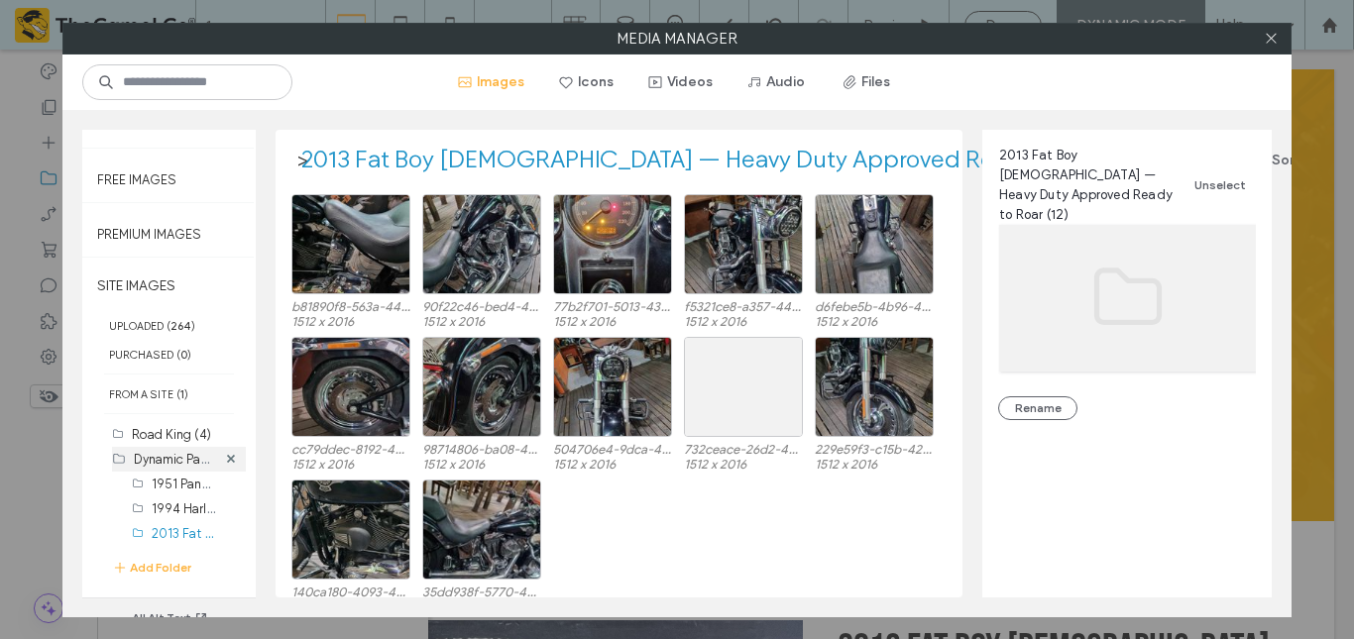
click at [147, 455] on label "Dynamic Page For Sale (0)" at bounding box center [211, 458] width 155 height 19
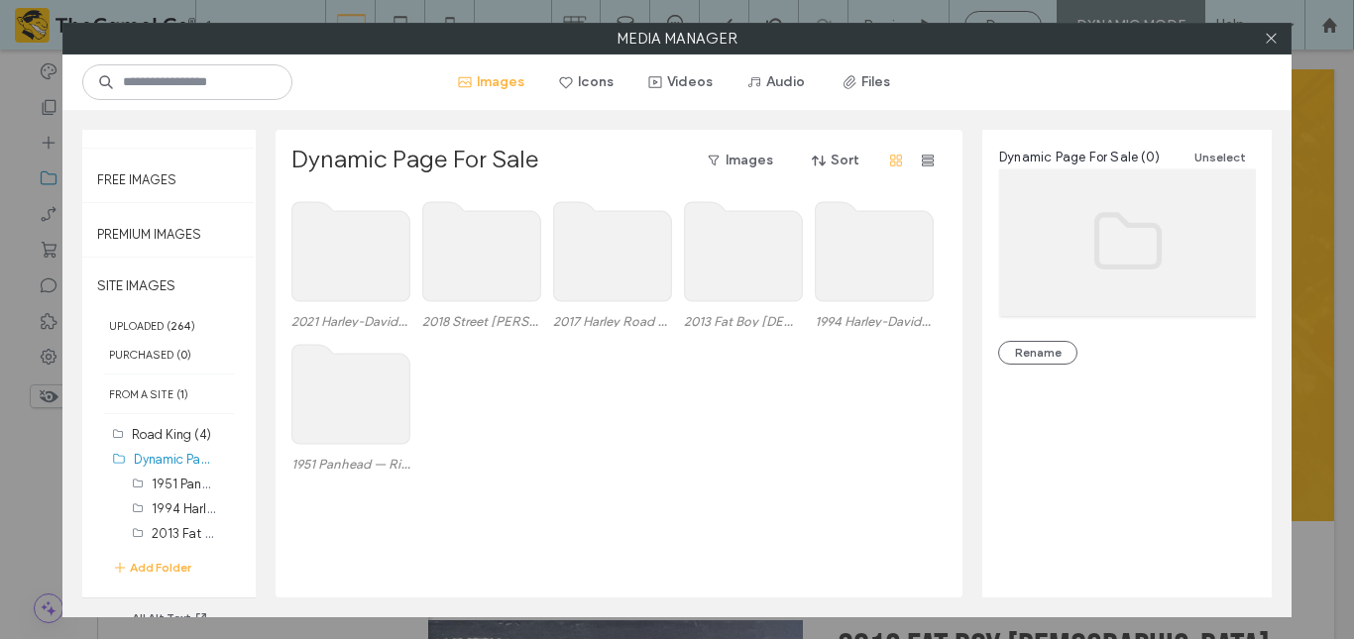
click at [649, 298] on use at bounding box center [613, 251] width 118 height 99
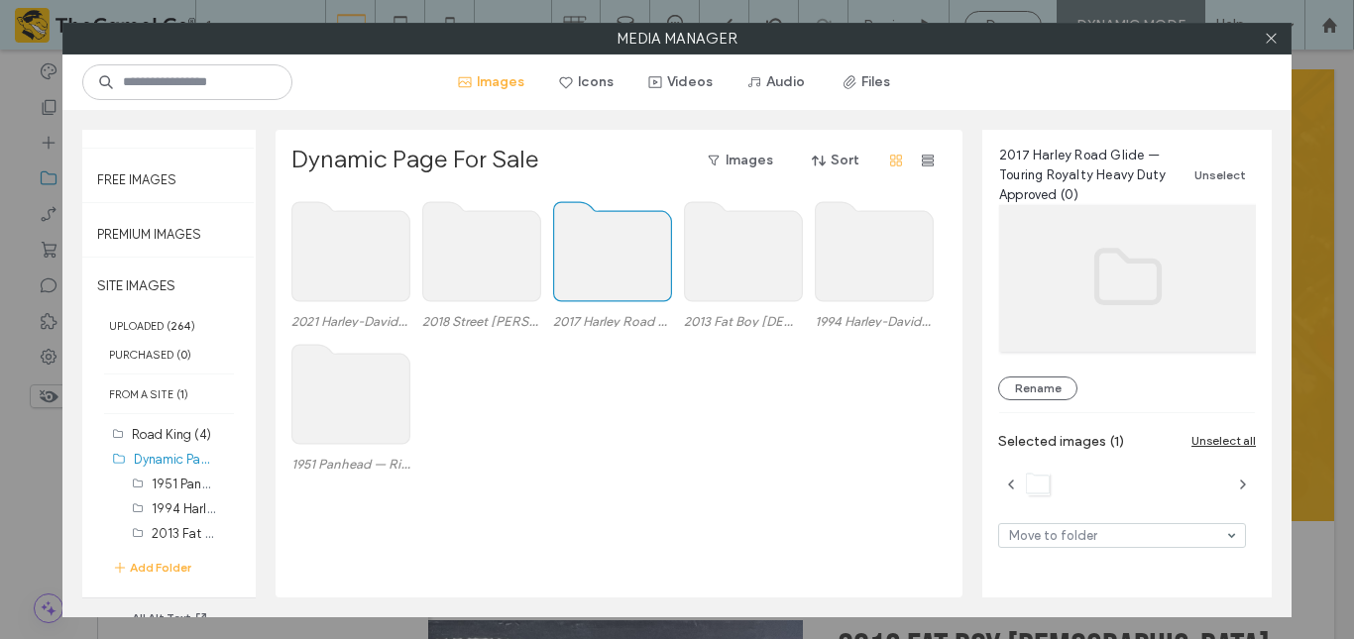
click at [649, 298] on use at bounding box center [613, 251] width 118 height 99
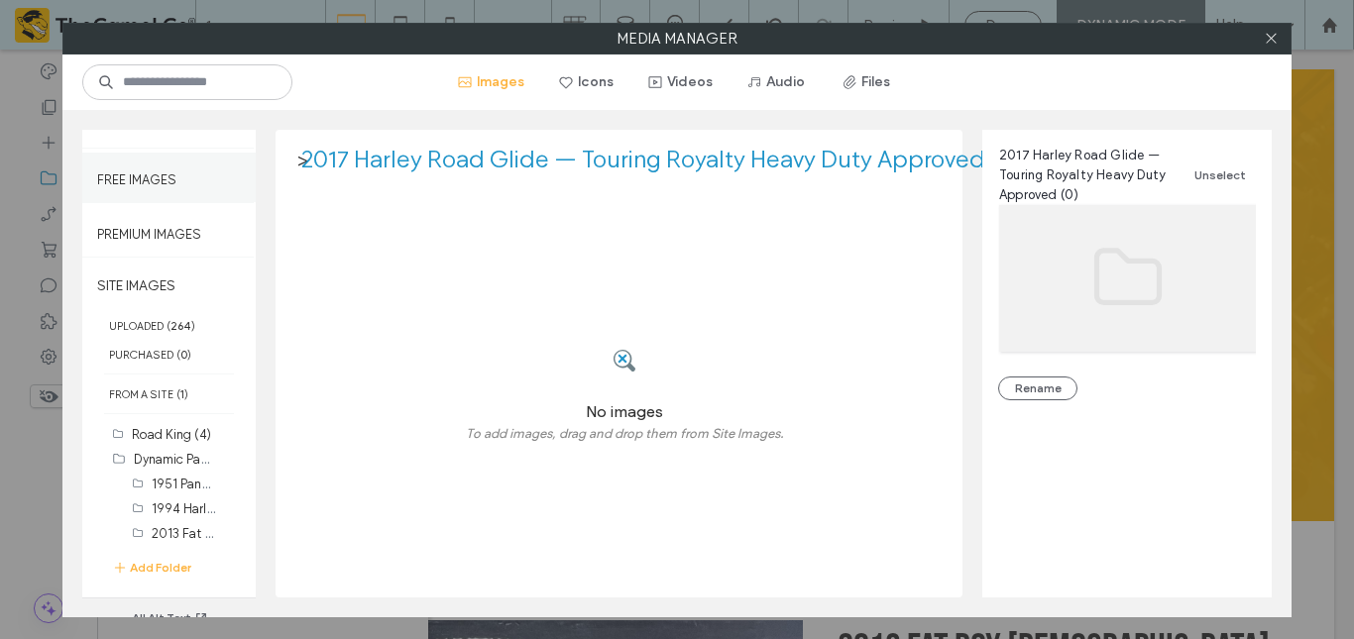
scroll to position [0, 0]
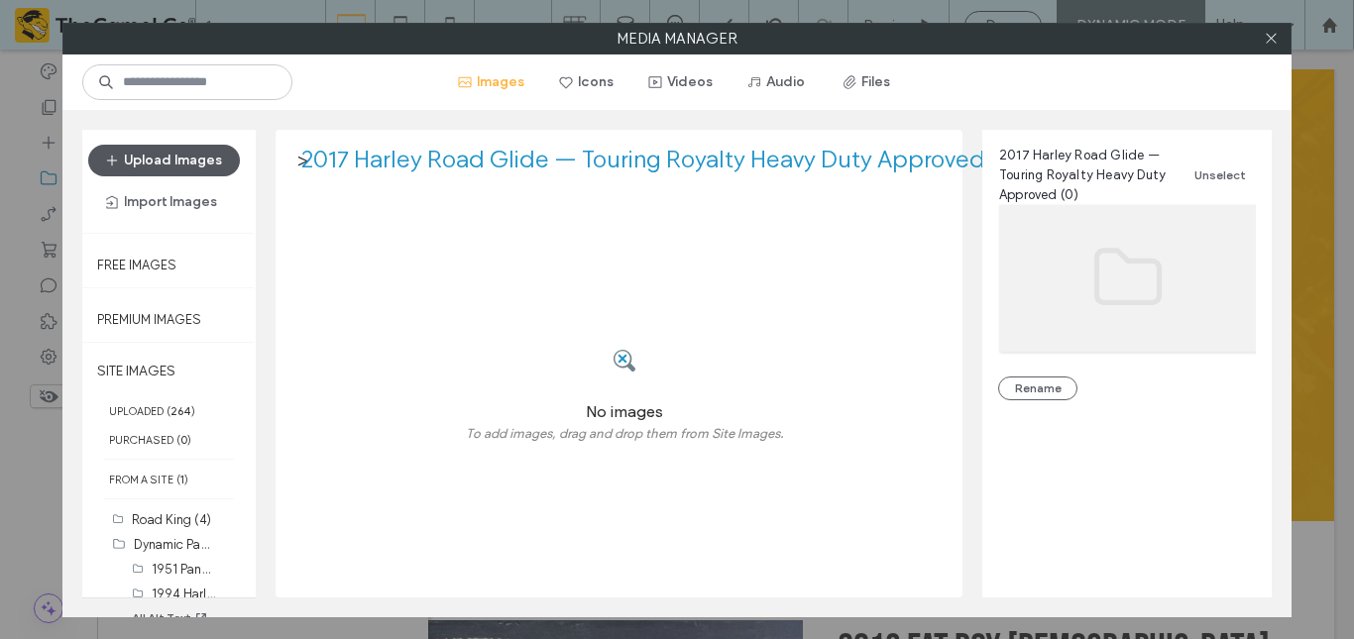
click at [158, 172] on button "Upload Images" at bounding box center [164, 161] width 152 height 32
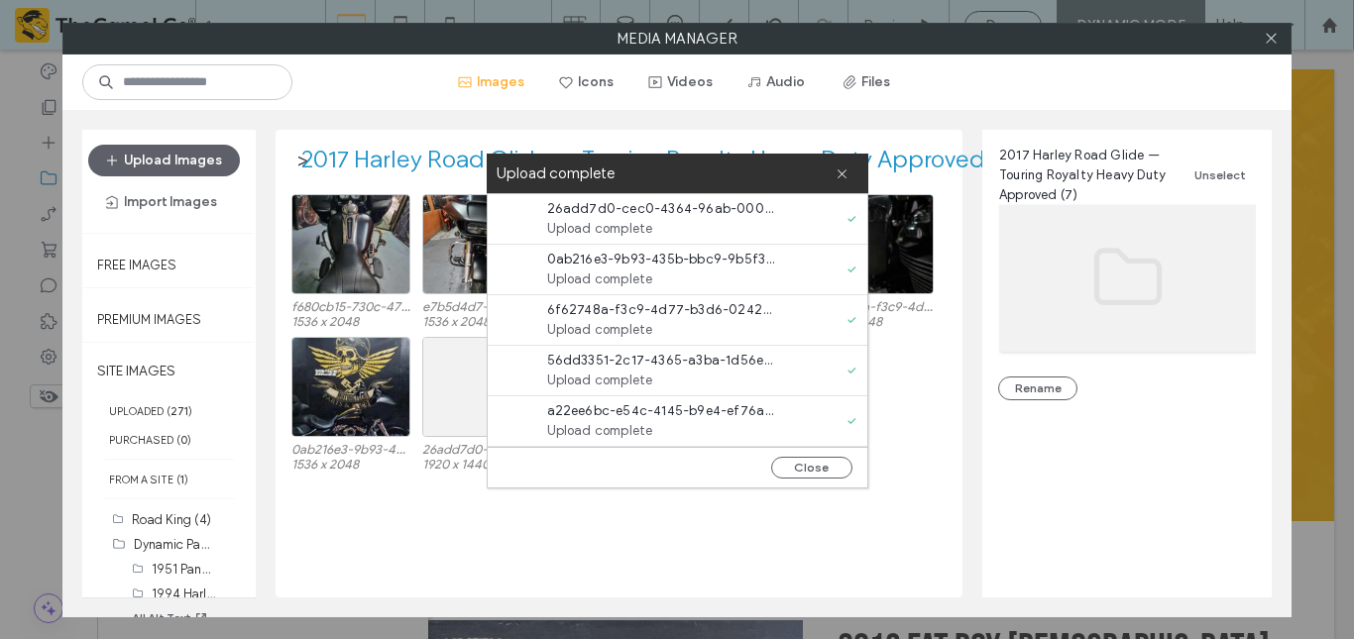
scroll to position [101, 0]
click at [795, 457] on button "Close" at bounding box center [811, 468] width 81 height 22
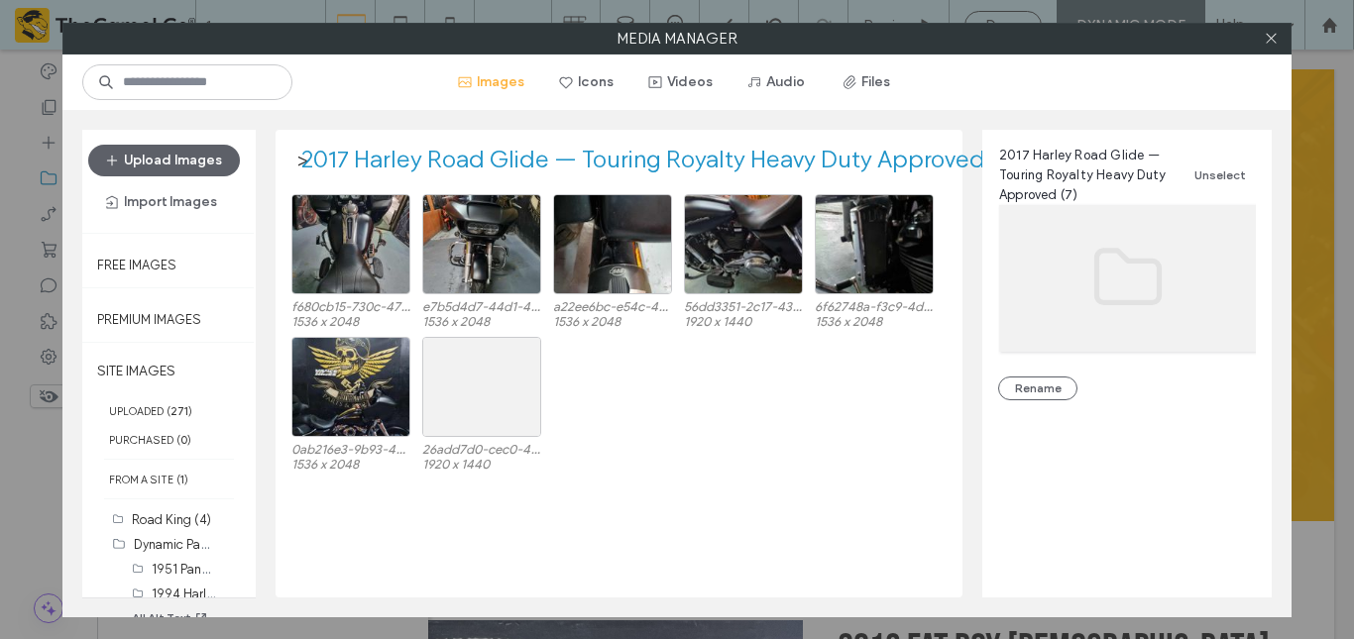
scroll to position [0, 0]
click at [132, 379] on label "SITE IMAGES" at bounding box center [168, 372] width 173 height 50
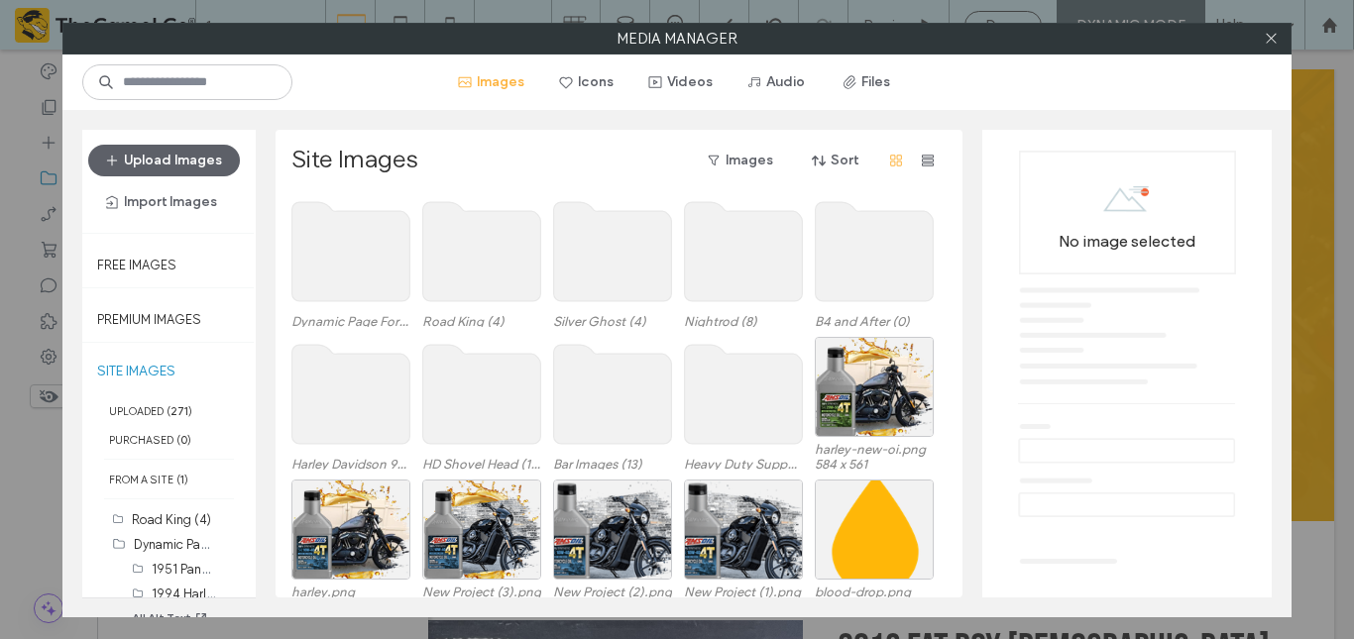
click at [354, 243] on use at bounding box center [351, 251] width 118 height 99
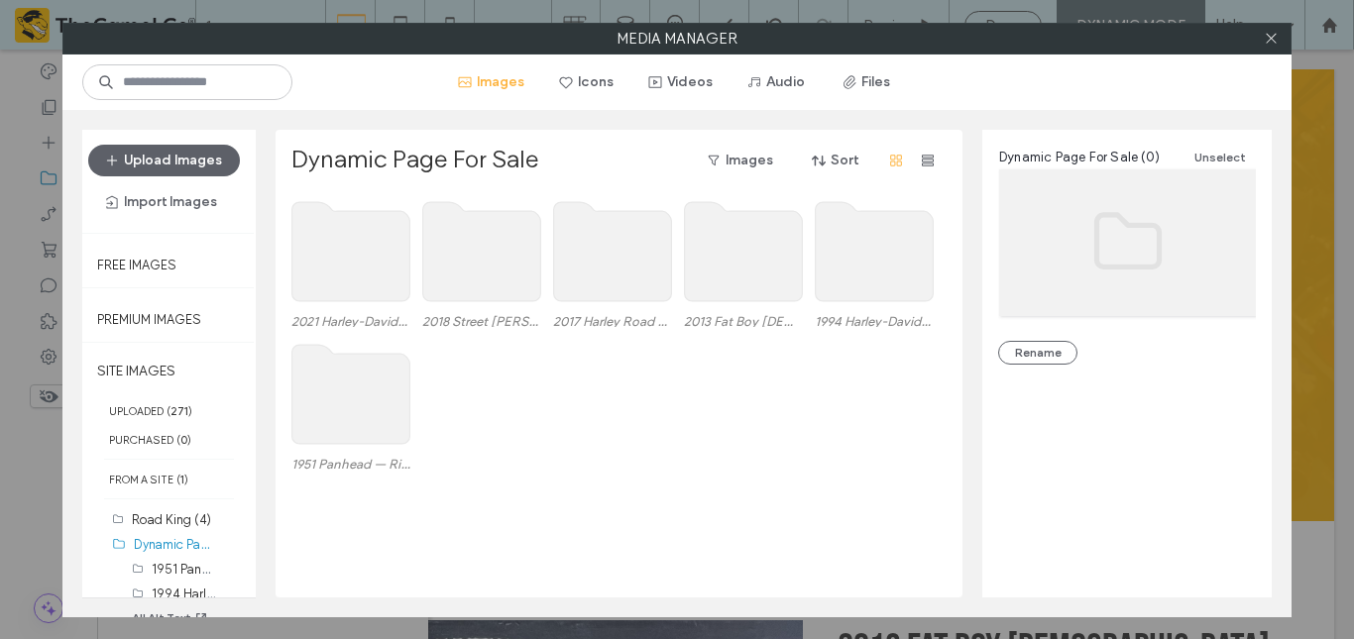
click at [523, 259] on use at bounding box center [482, 251] width 118 height 99
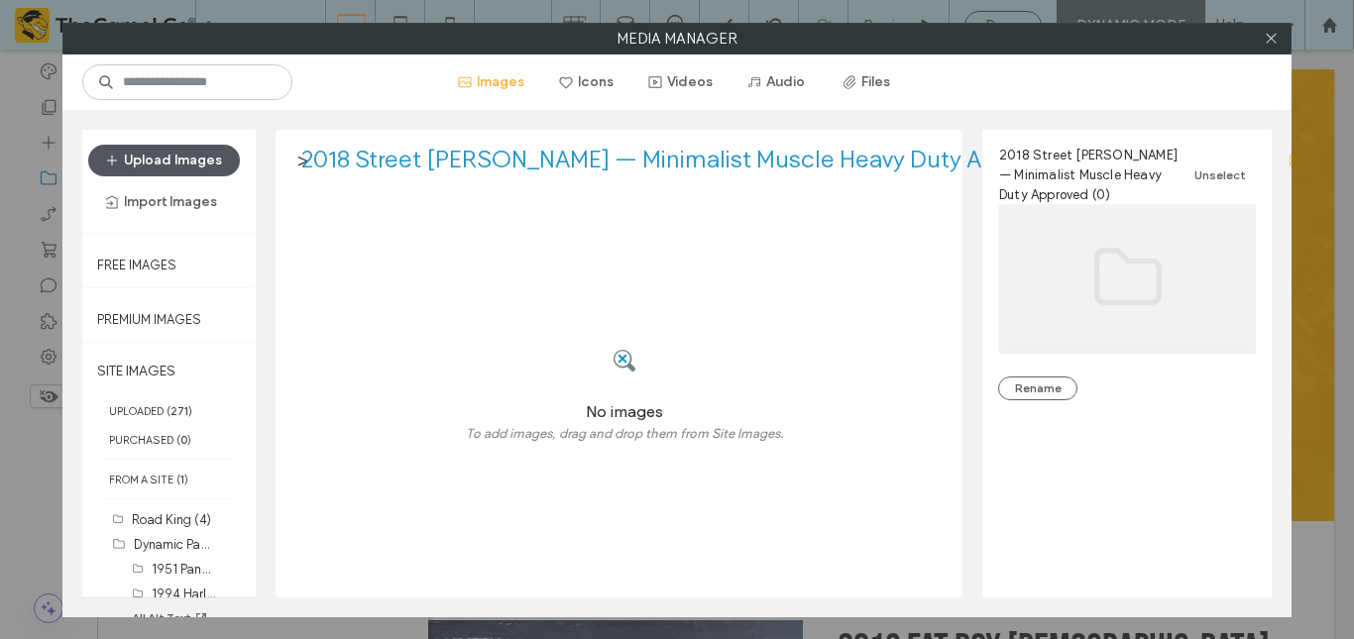
click at [166, 165] on button "Upload Images" at bounding box center [164, 161] width 152 height 32
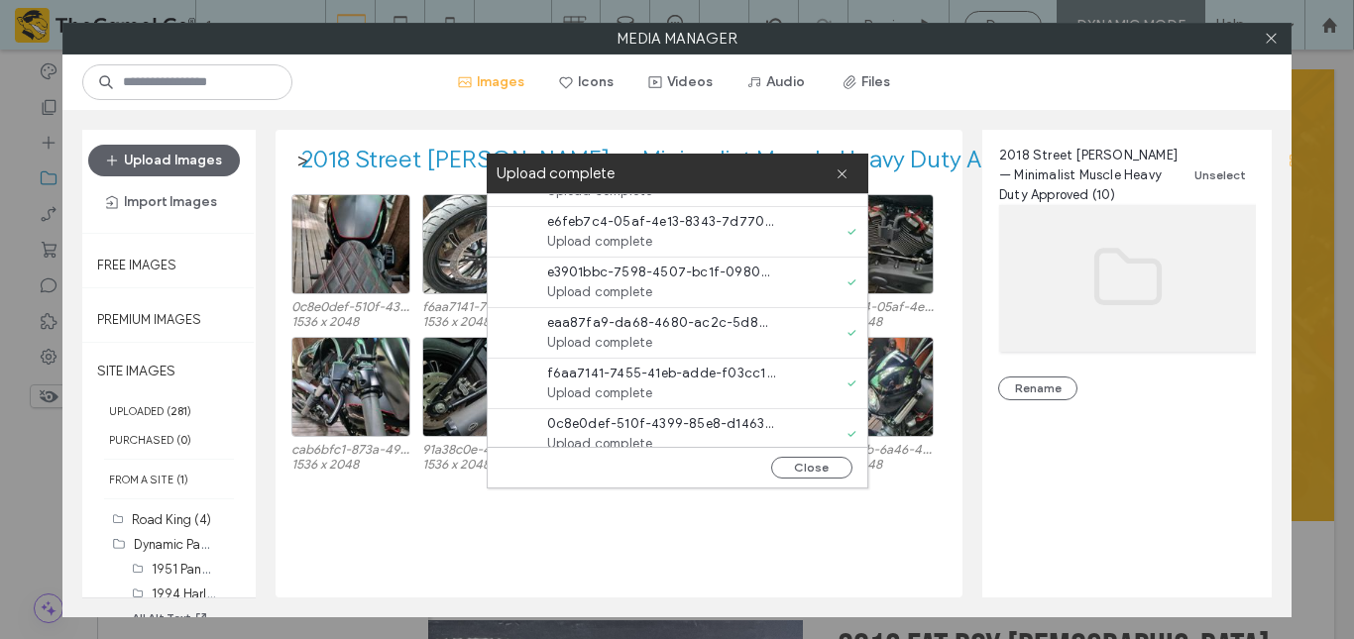
scroll to position [253, 0]
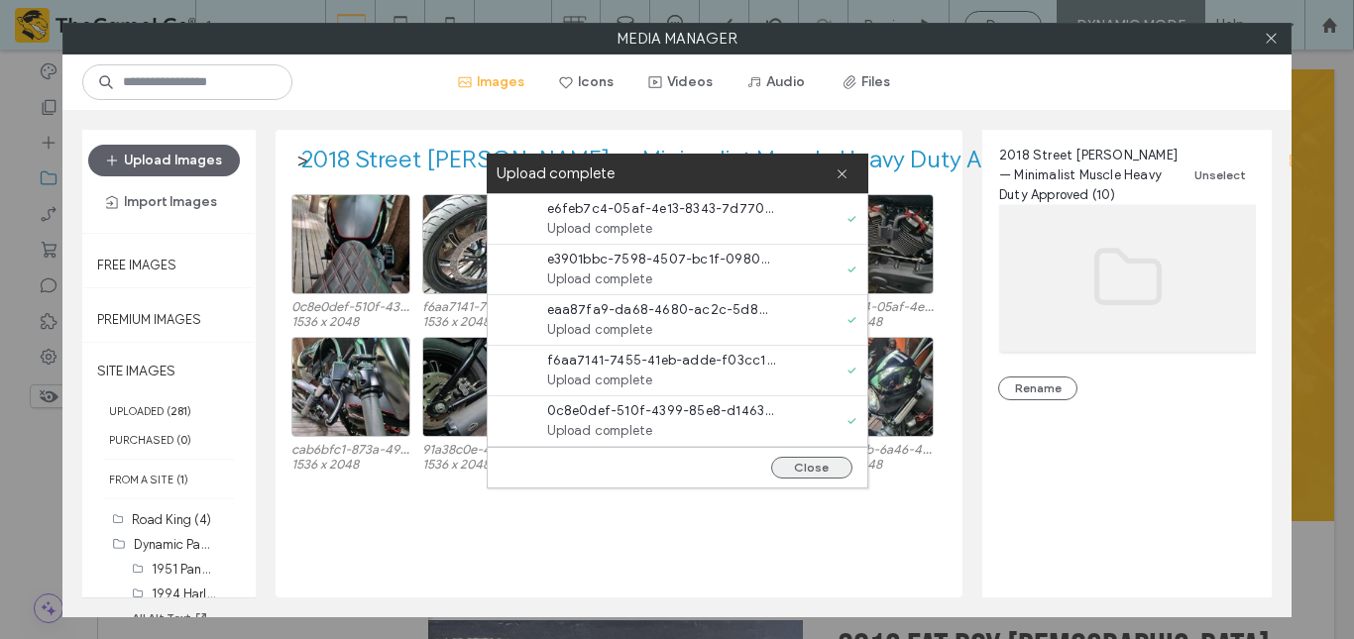
click at [817, 459] on button "Close" at bounding box center [811, 468] width 81 height 22
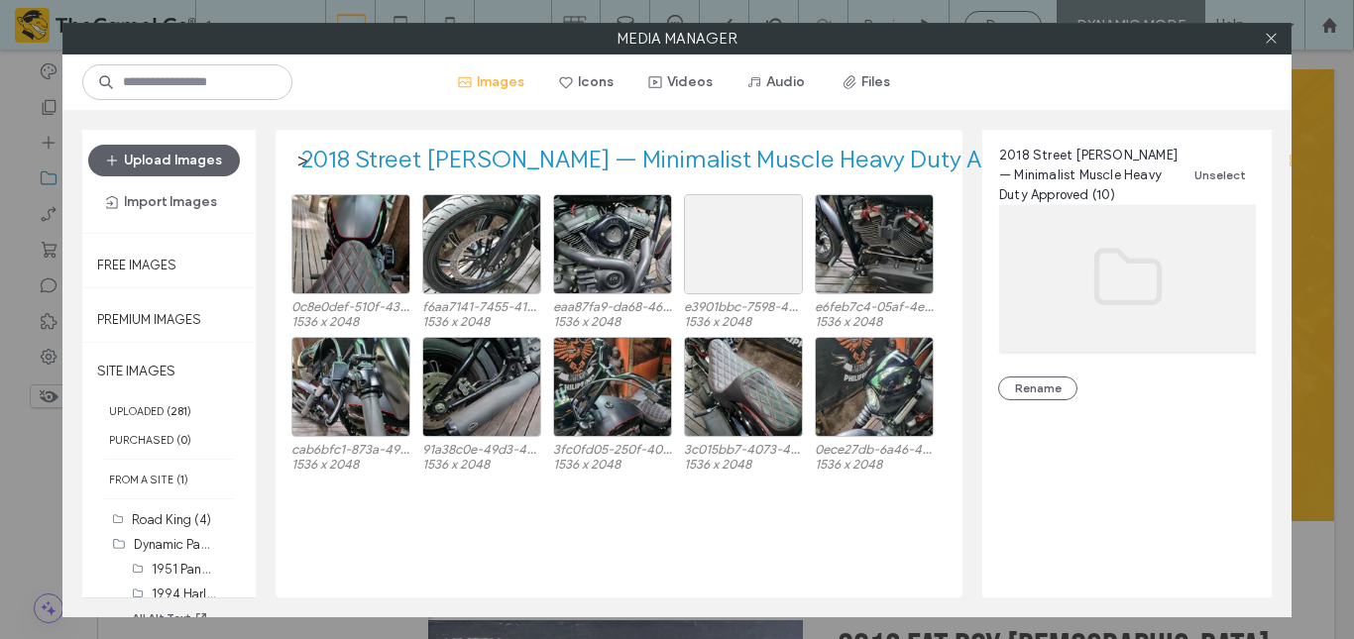
scroll to position [0, 0]
click at [137, 544] on label "Dynamic Page For Sale (0)" at bounding box center [211, 543] width 155 height 19
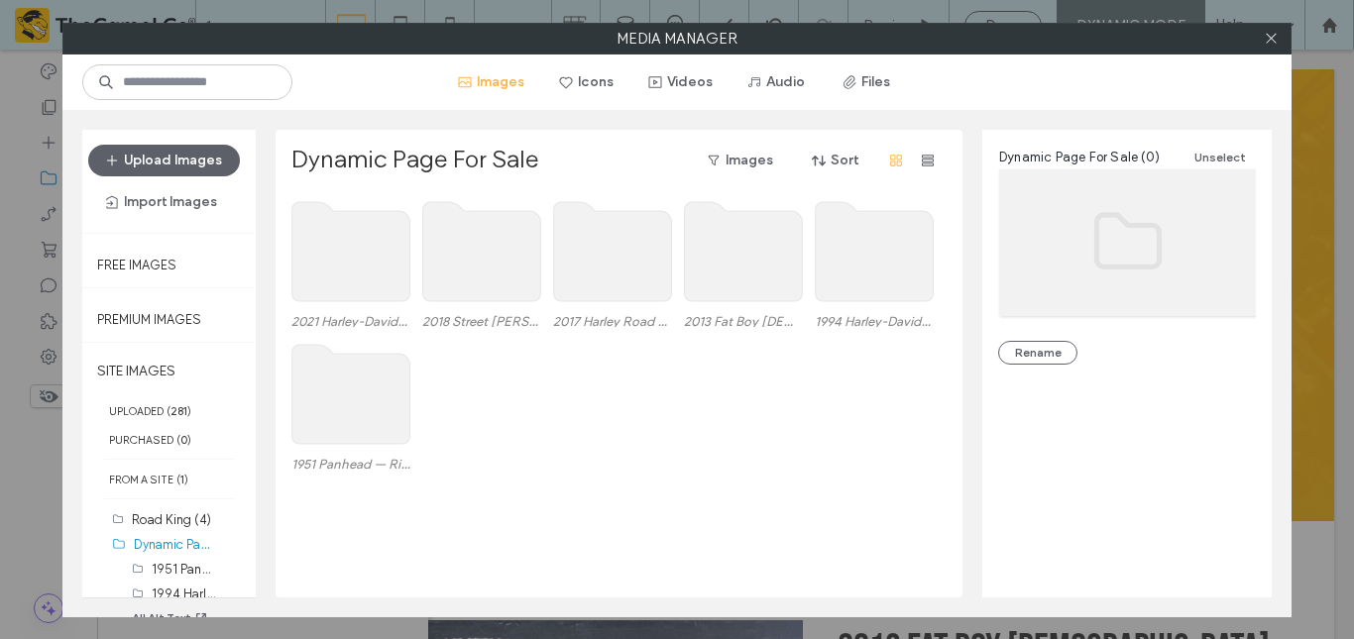
click at [328, 254] on use at bounding box center [351, 251] width 118 height 99
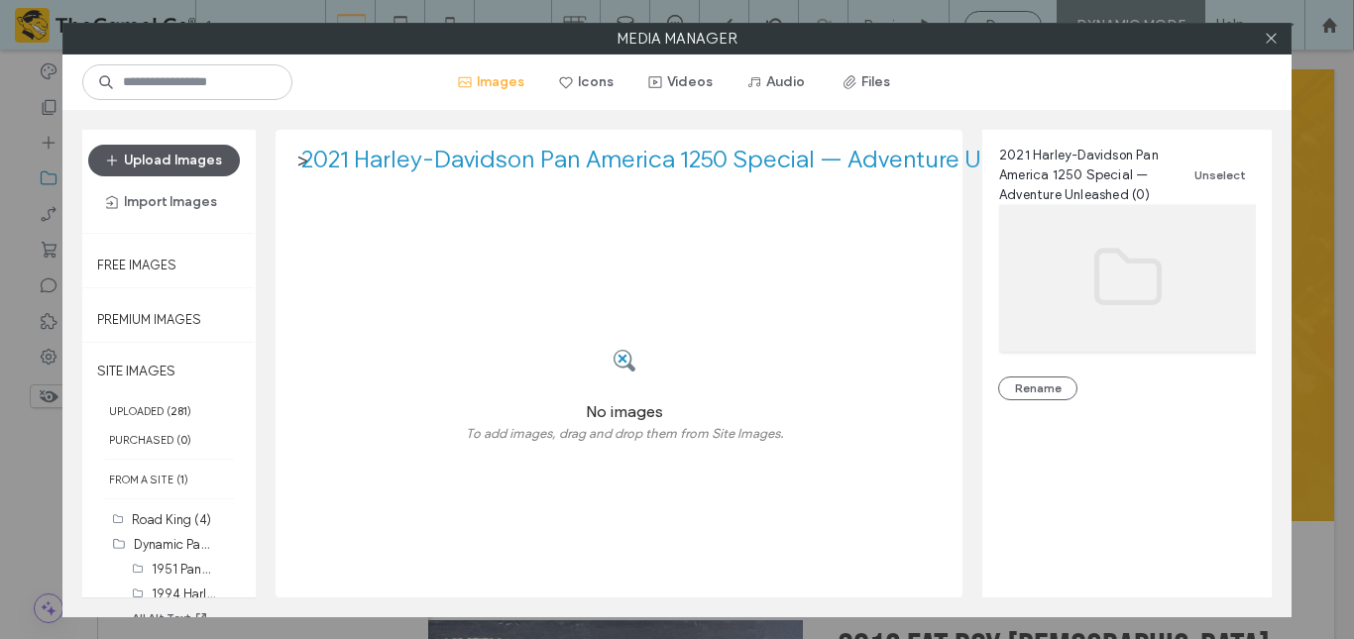
click at [152, 171] on button "Upload Images" at bounding box center [164, 161] width 152 height 32
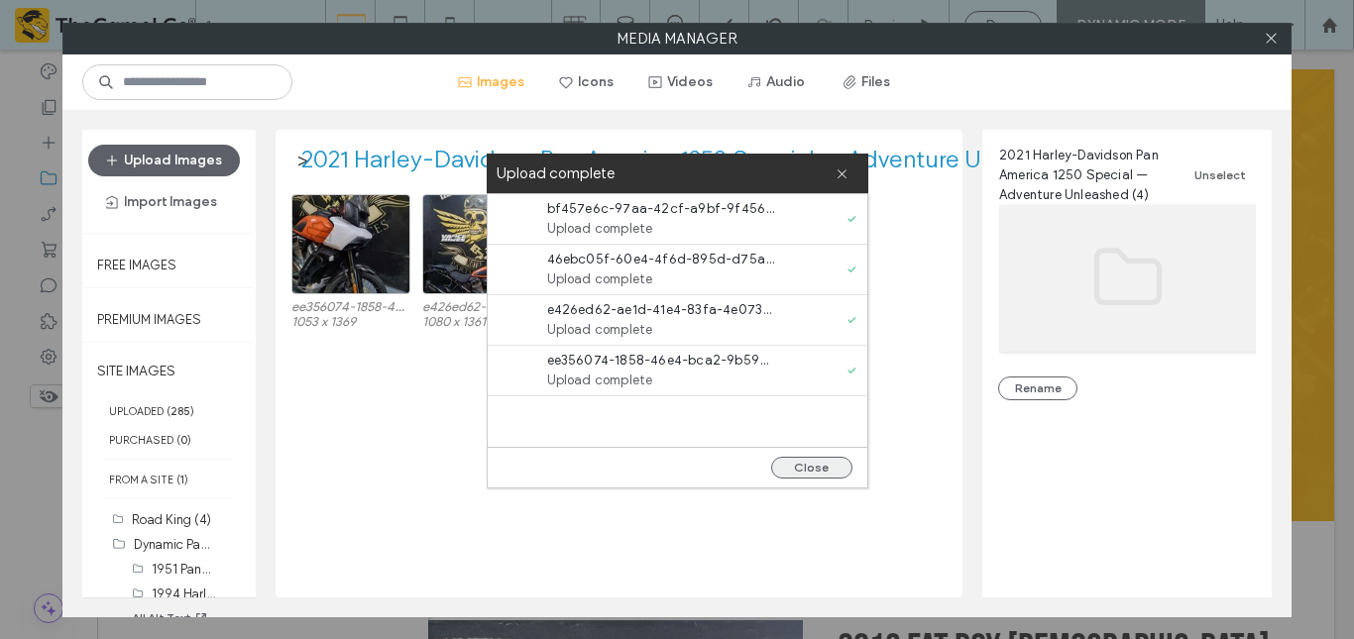
click at [809, 458] on button "Close" at bounding box center [811, 468] width 81 height 22
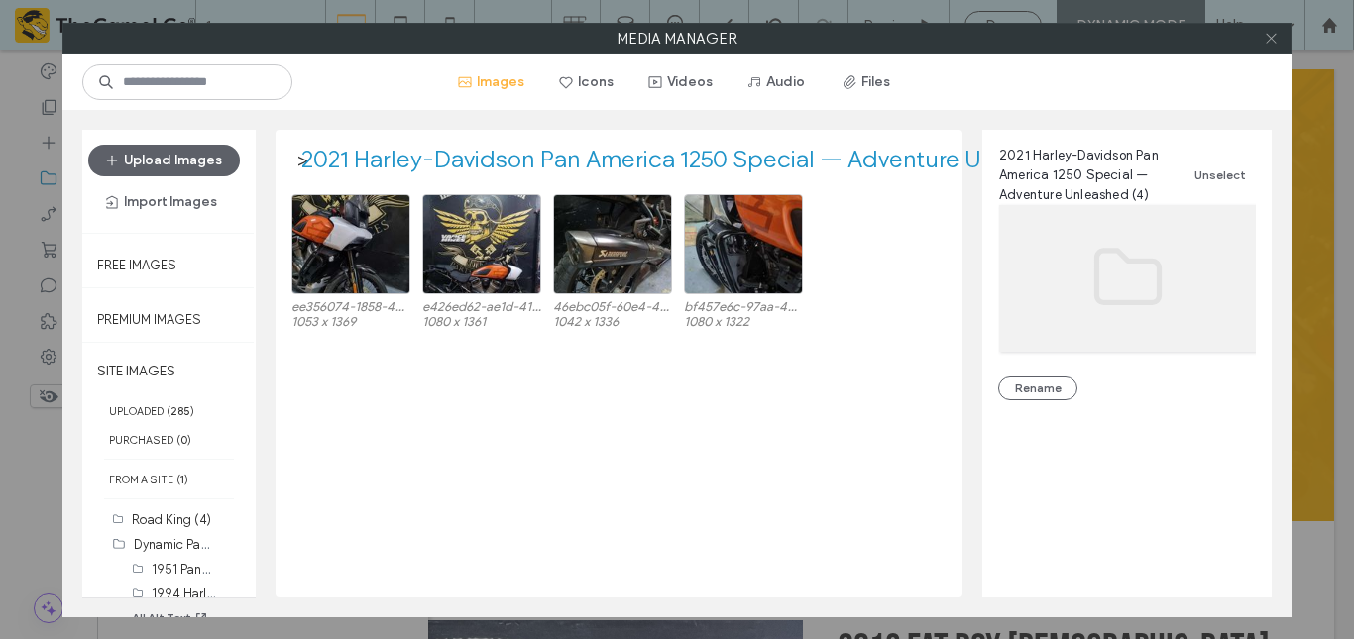
click at [1277, 41] on icon at bounding box center [1271, 38] width 15 height 15
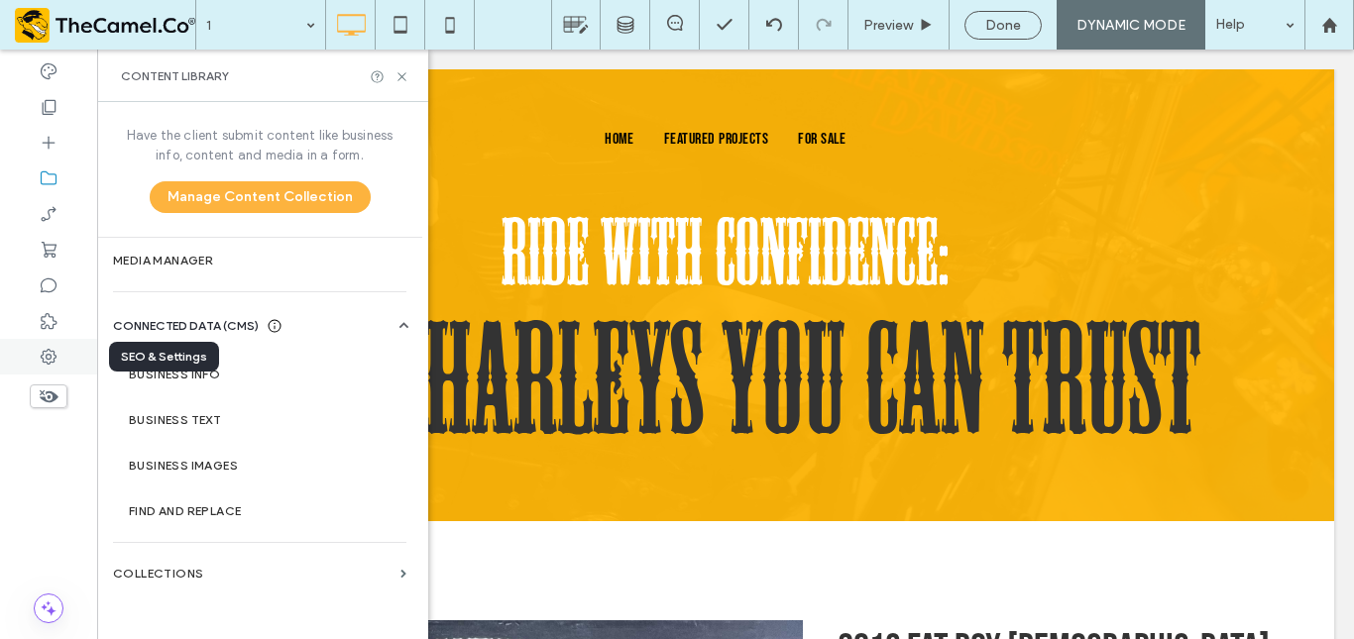
click at [75, 350] on div at bounding box center [48, 357] width 97 height 36
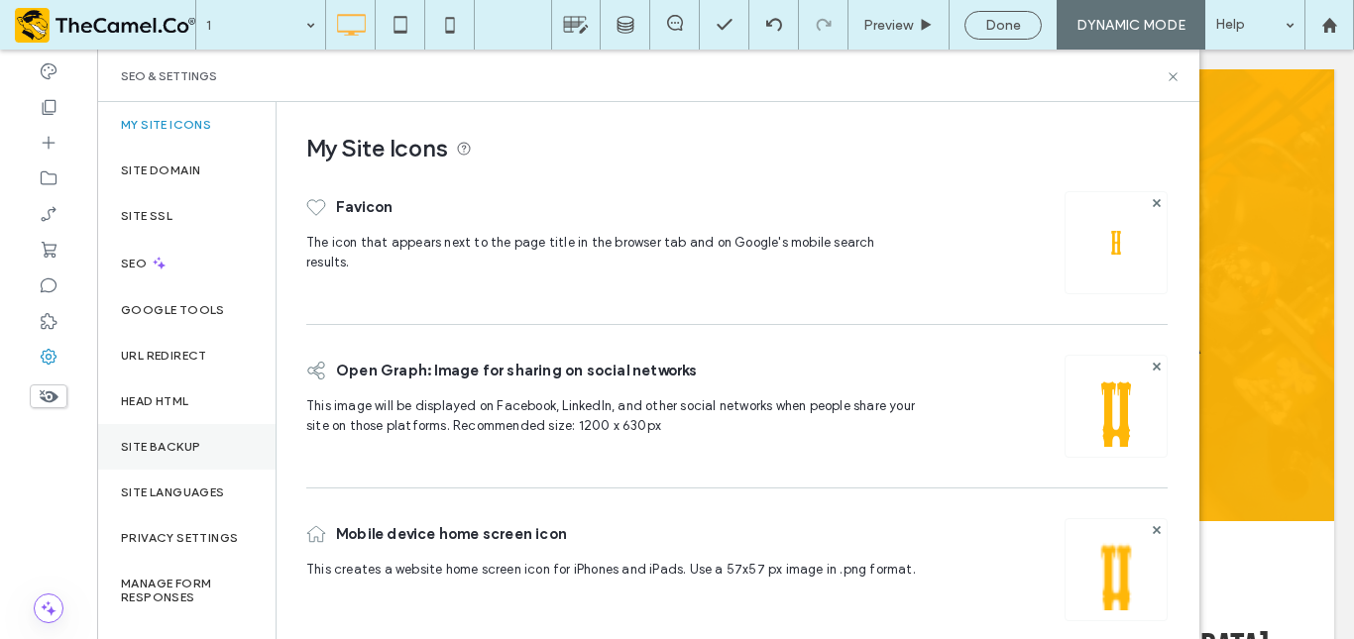
click at [161, 440] on label "Site Backup" at bounding box center [160, 447] width 79 height 14
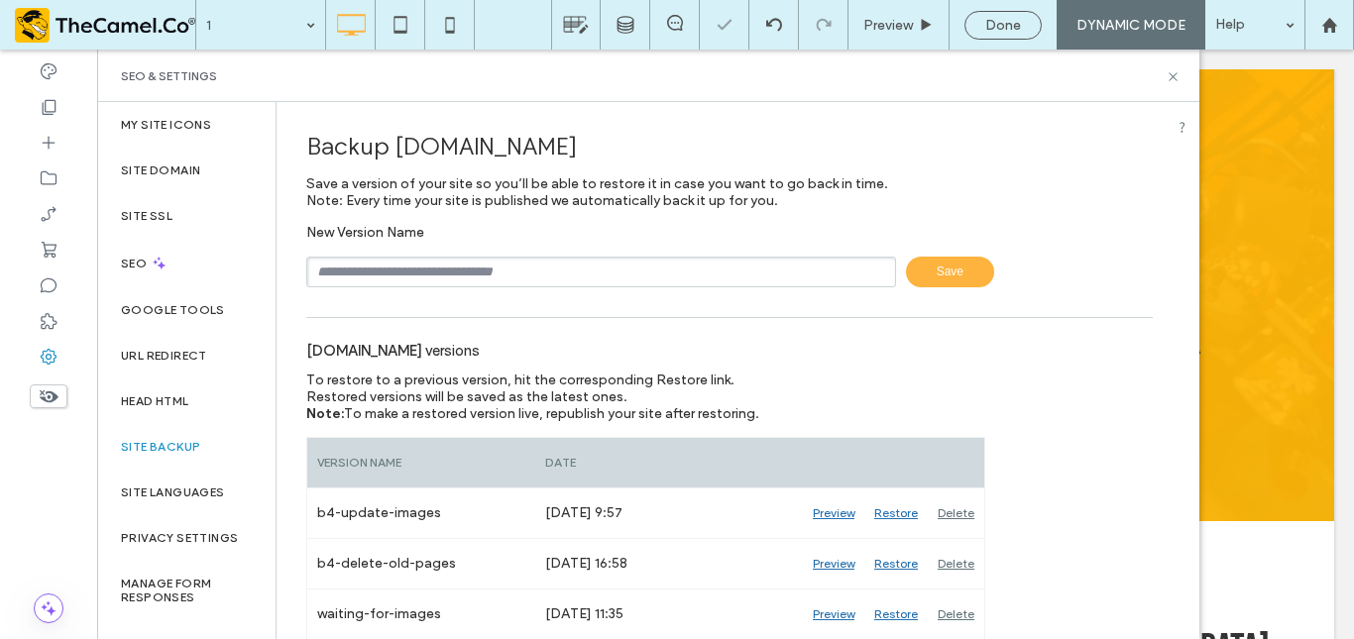
click at [421, 270] on input "text" at bounding box center [601, 272] width 590 height 31
click at [1170, 76] on icon at bounding box center [1173, 76] width 15 height 15
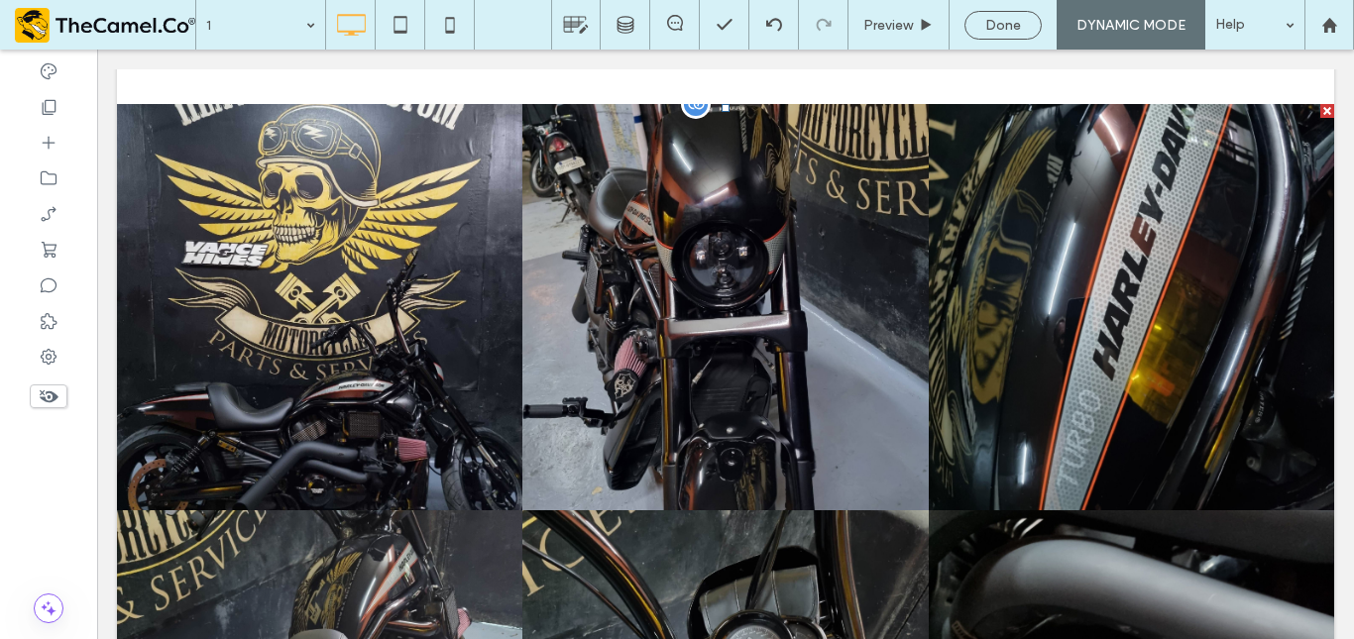
scroll to position [1471, 0]
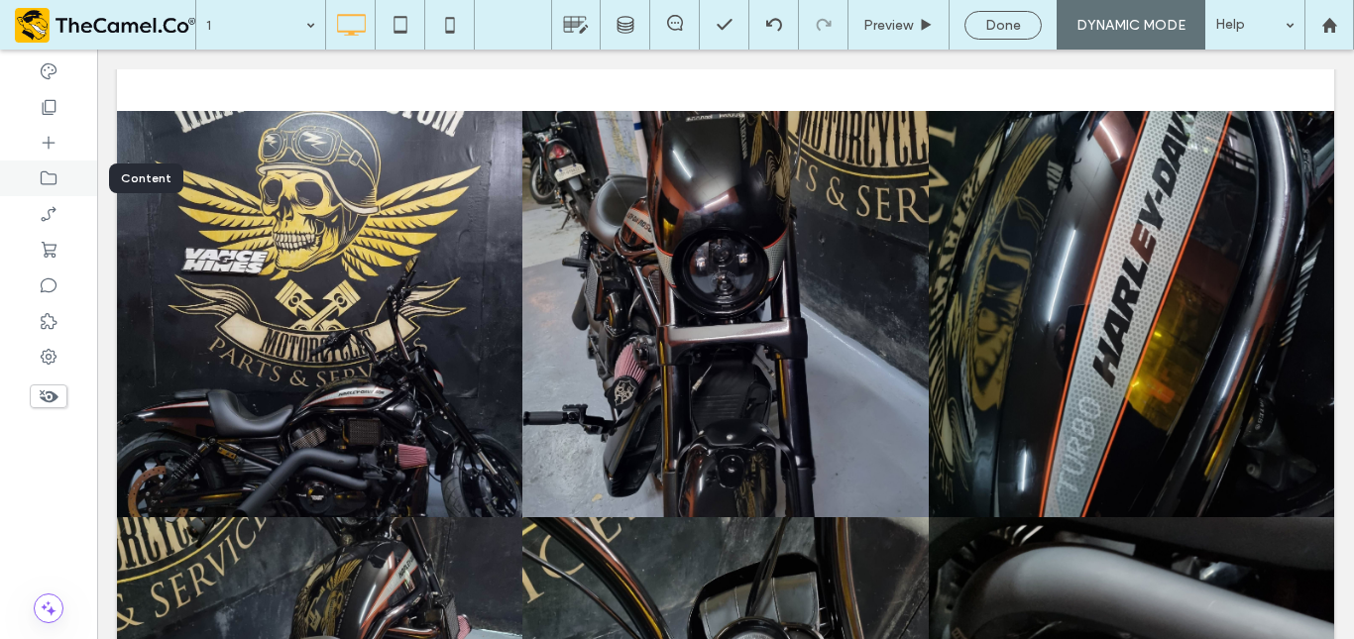
click at [48, 182] on icon at bounding box center [49, 179] width 20 height 20
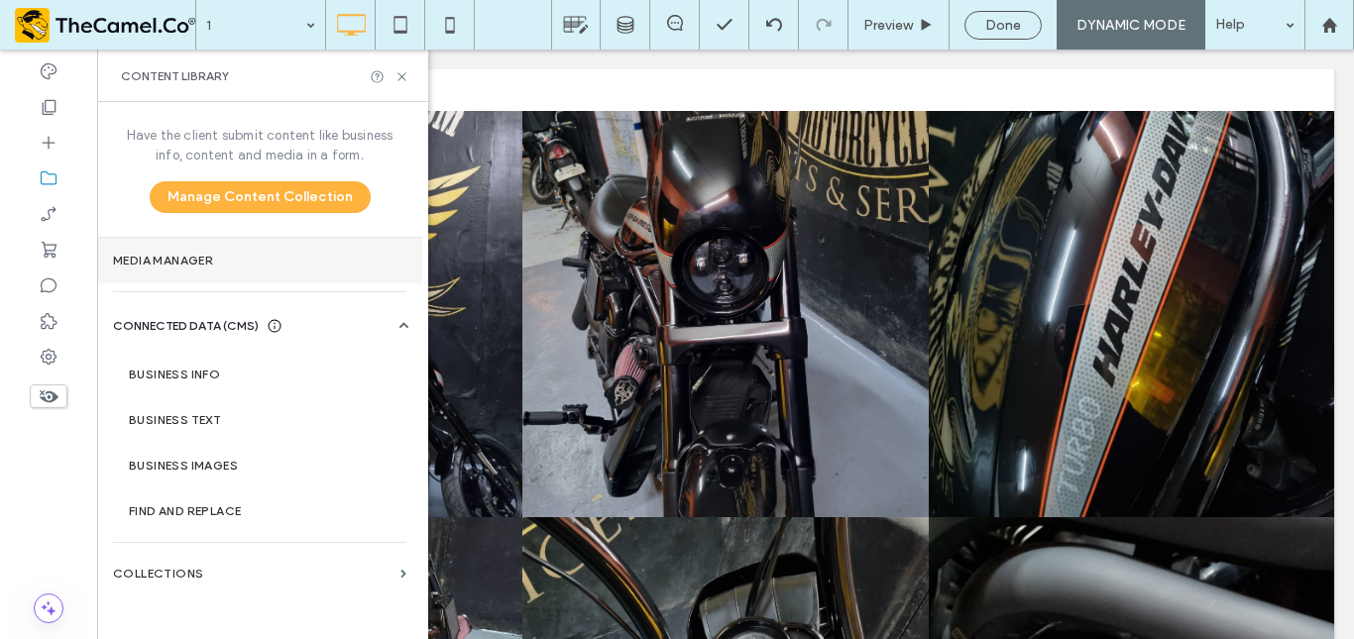
click at [187, 250] on section "Media Manager" at bounding box center [259, 261] width 325 height 46
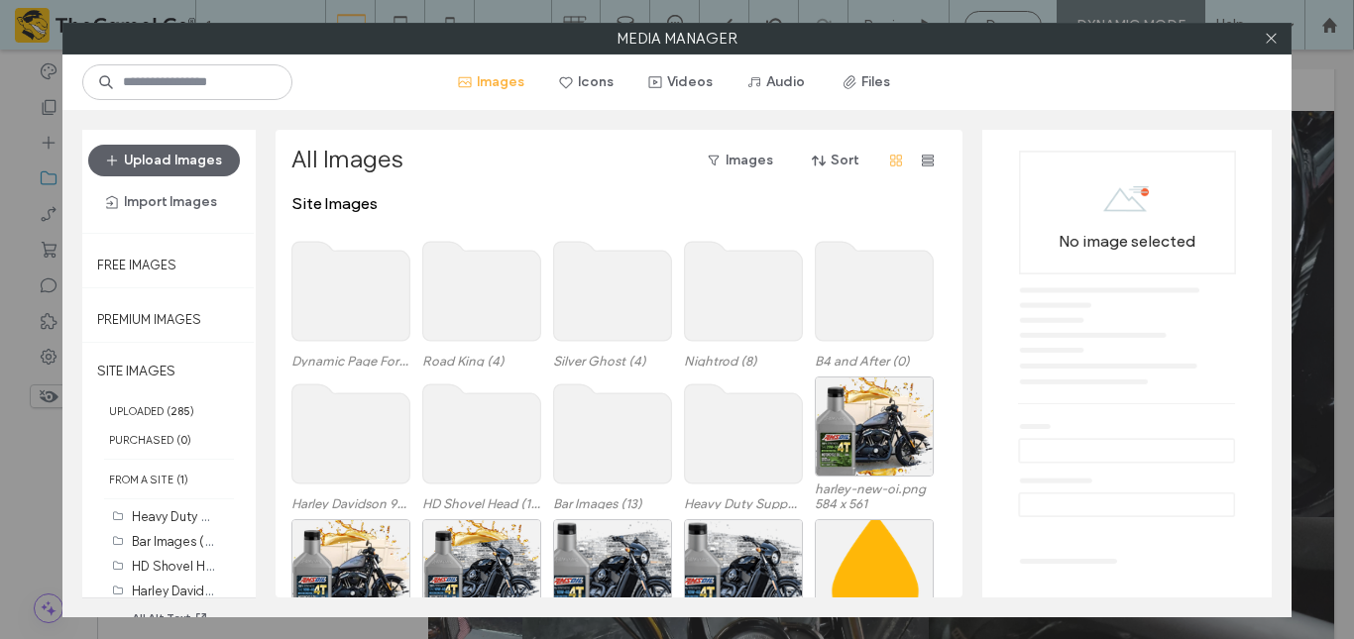
click at [343, 309] on use at bounding box center [351, 291] width 118 height 99
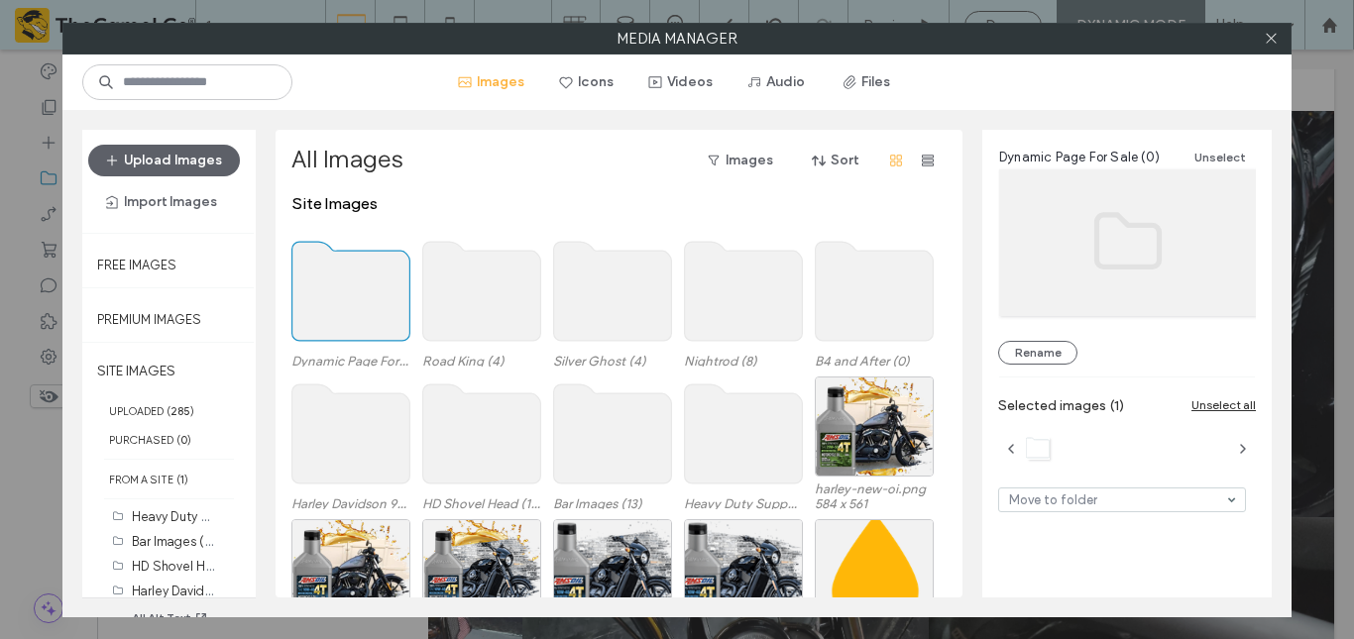
click at [343, 309] on use at bounding box center [351, 291] width 118 height 99
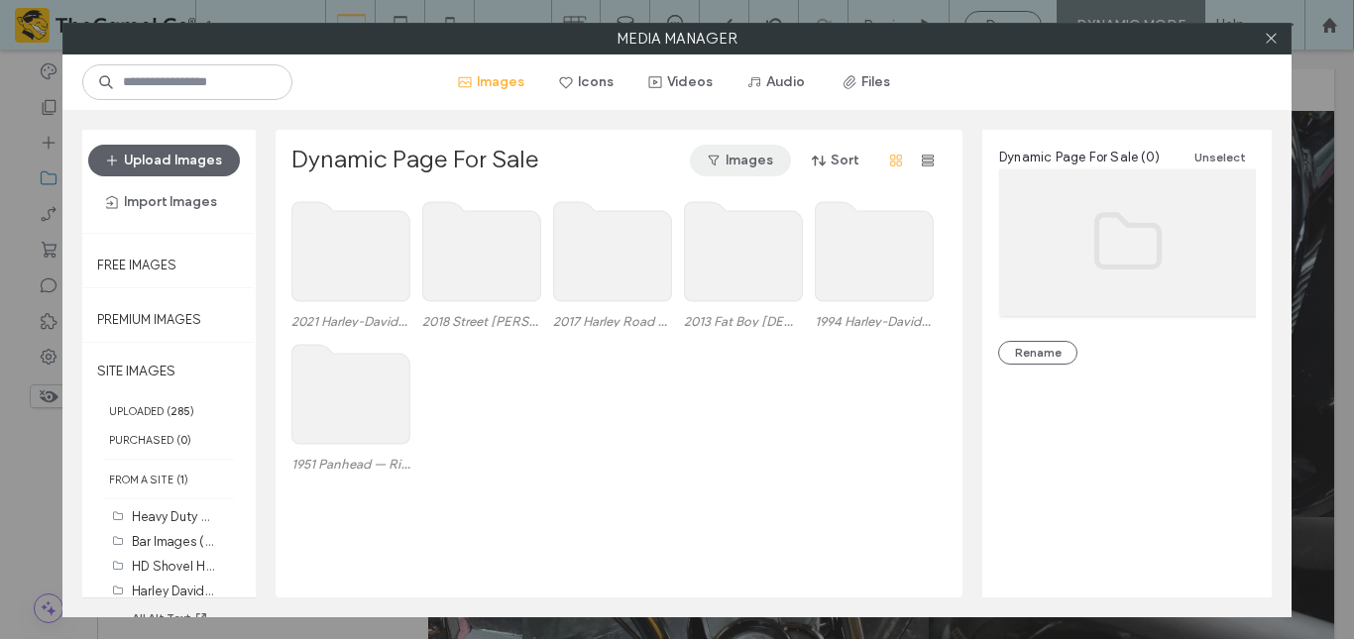
click at [753, 169] on button "Images" at bounding box center [740, 161] width 101 height 32
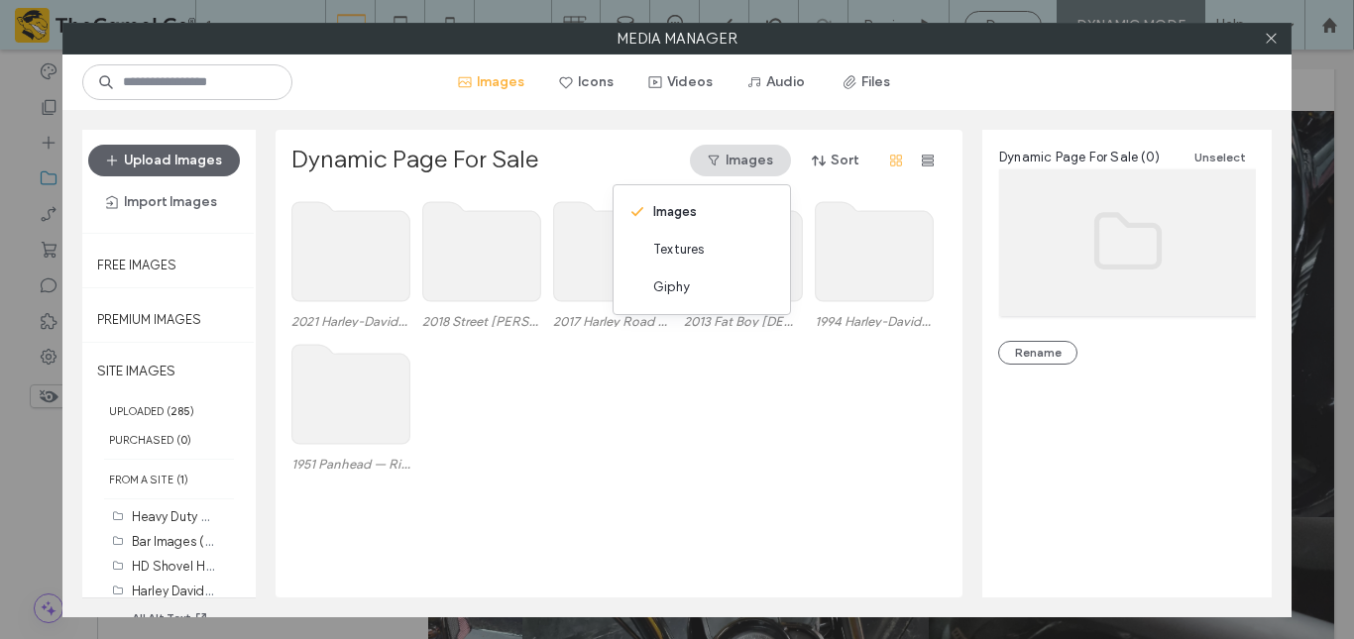
click at [753, 169] on button "Images" at bounding box center [740, 161] width 101 height 32
click at [933, 163] on use "button" at bounding box center [928, 161] width 12 height 12
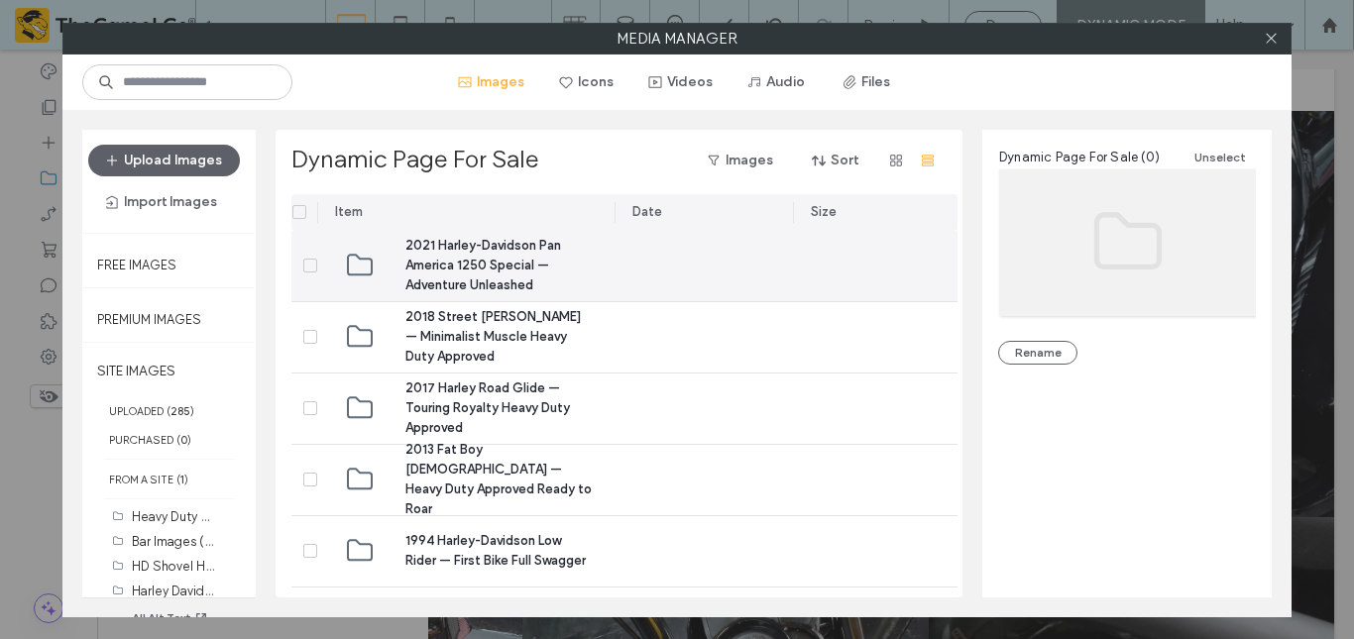
scroll to position [1, 11]
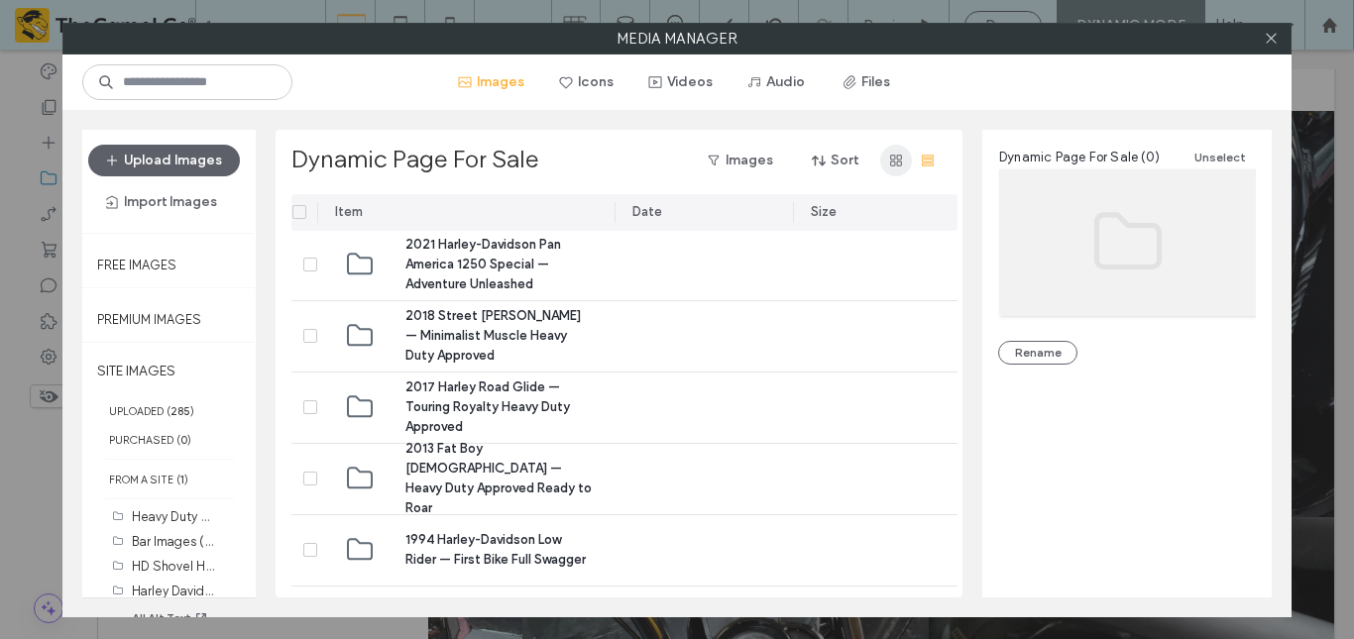
click at [893, 157] on icon "button" at bounding box center [896, 161] width 16 height 16
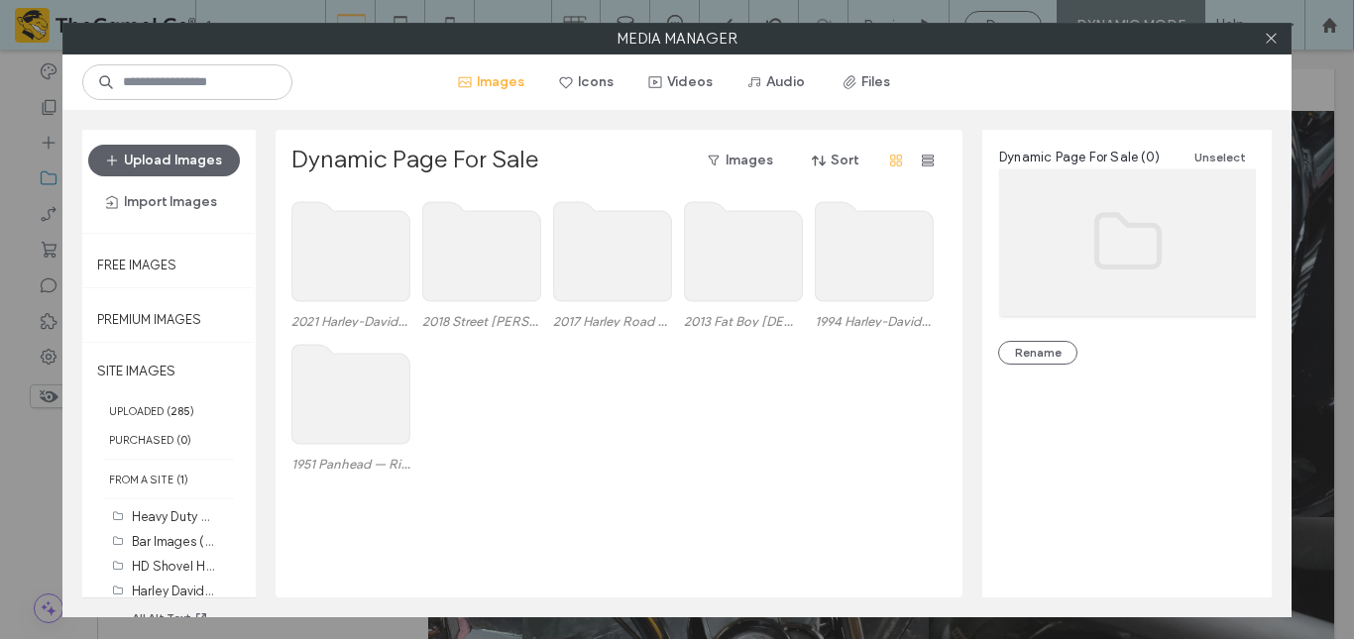
click at [347, 256] on use at bounding box center [351, 251] width 118 height 99
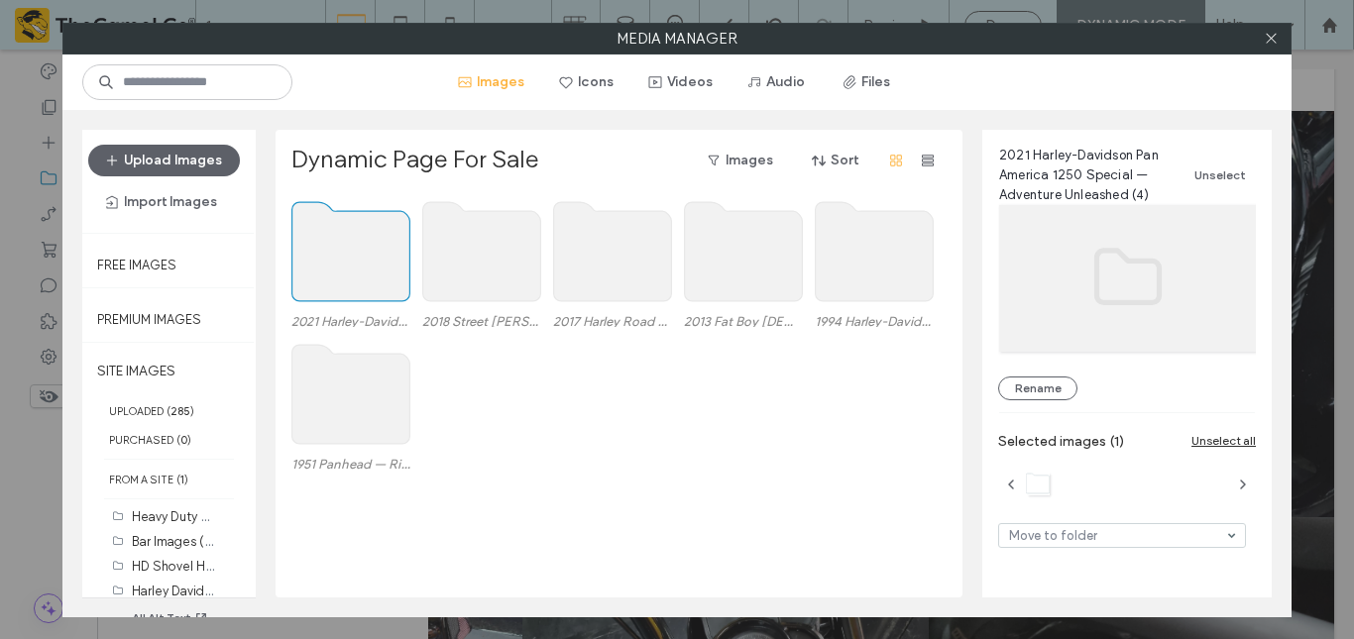
click at [358, 257] on use at bounding box center [351, 251] width 118 height 99
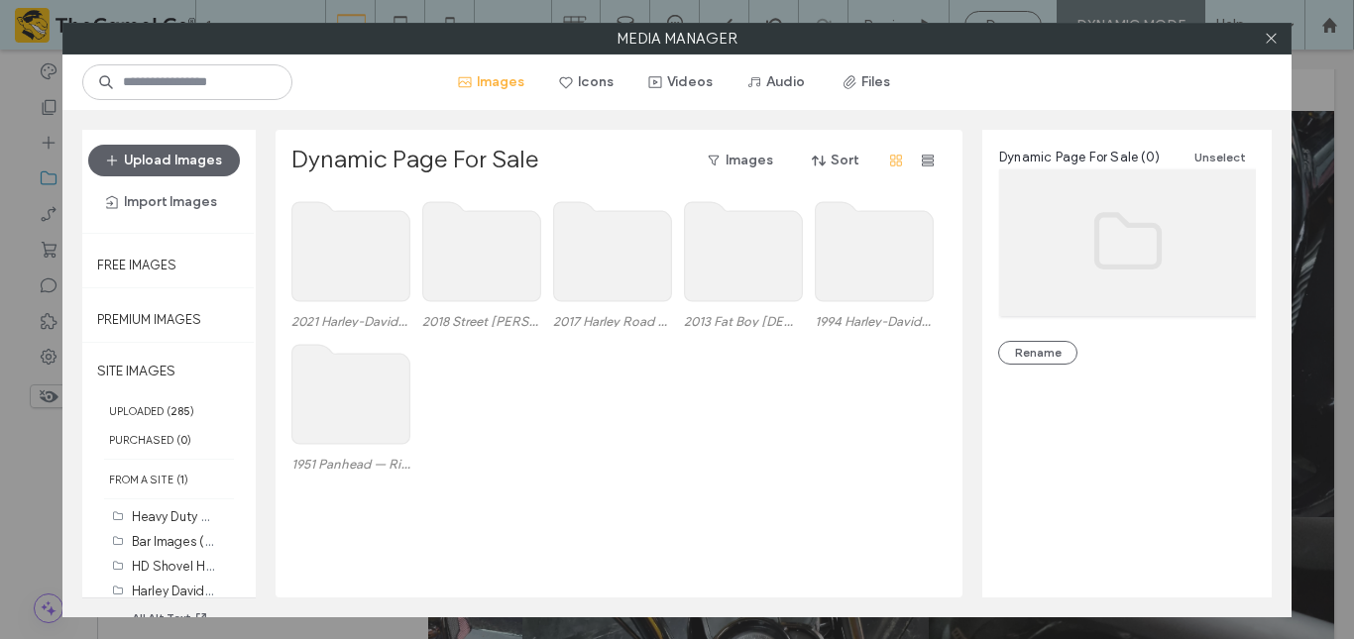
click at [358, 257] on use at bounding box center [351, 251] width 118 height 99
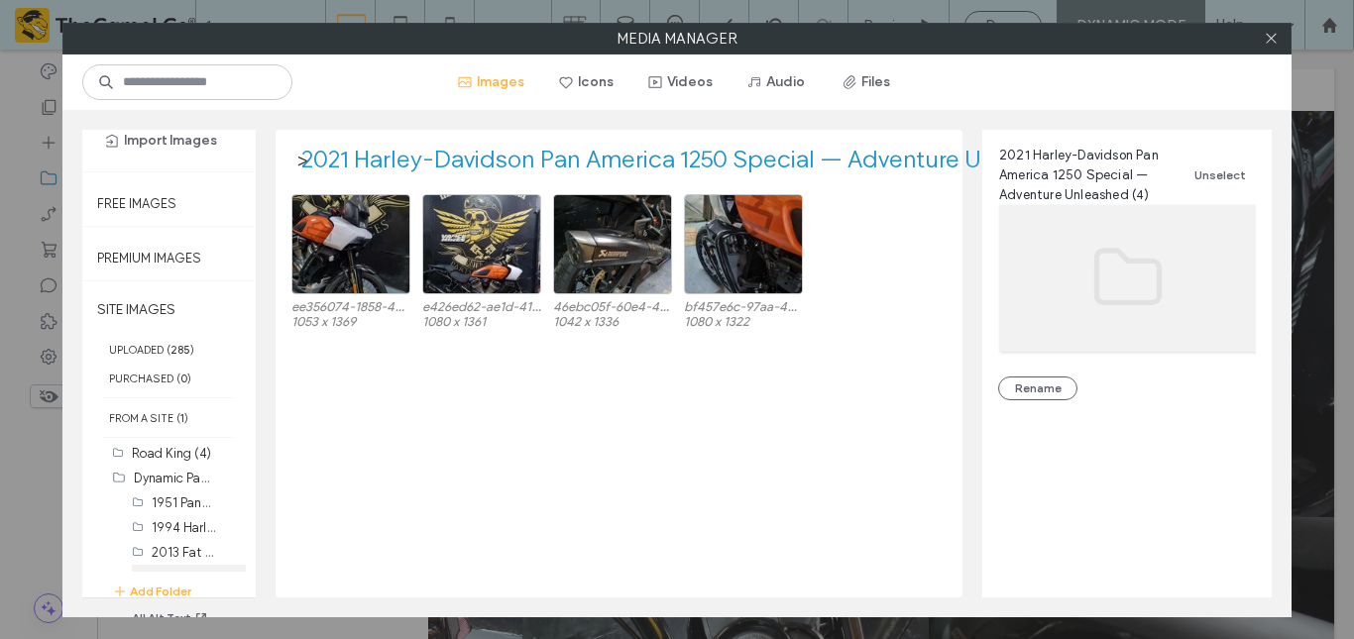
scroll to position [250, 0]
click at [143, 502] on label "Dynamic Page For Sale (0)" at bounding box center [211, 502] width 155 height 19
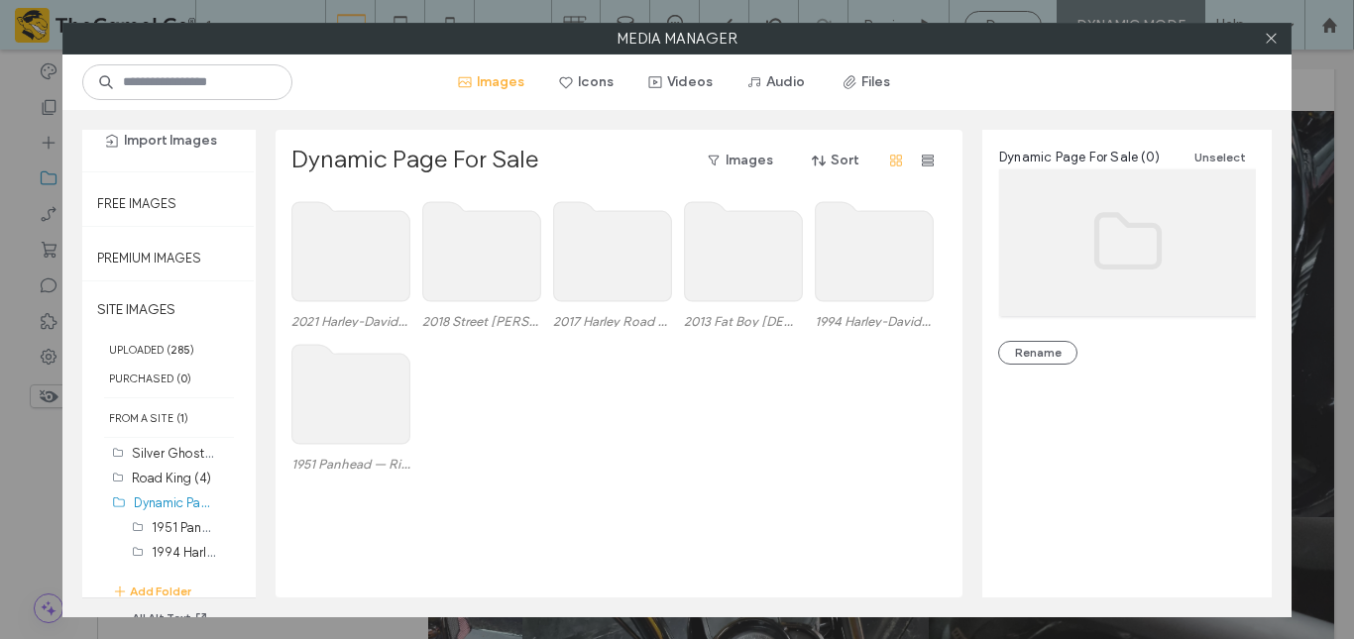
click at [298, 279] on use at bounding box center [351, 251] width 118 height 99
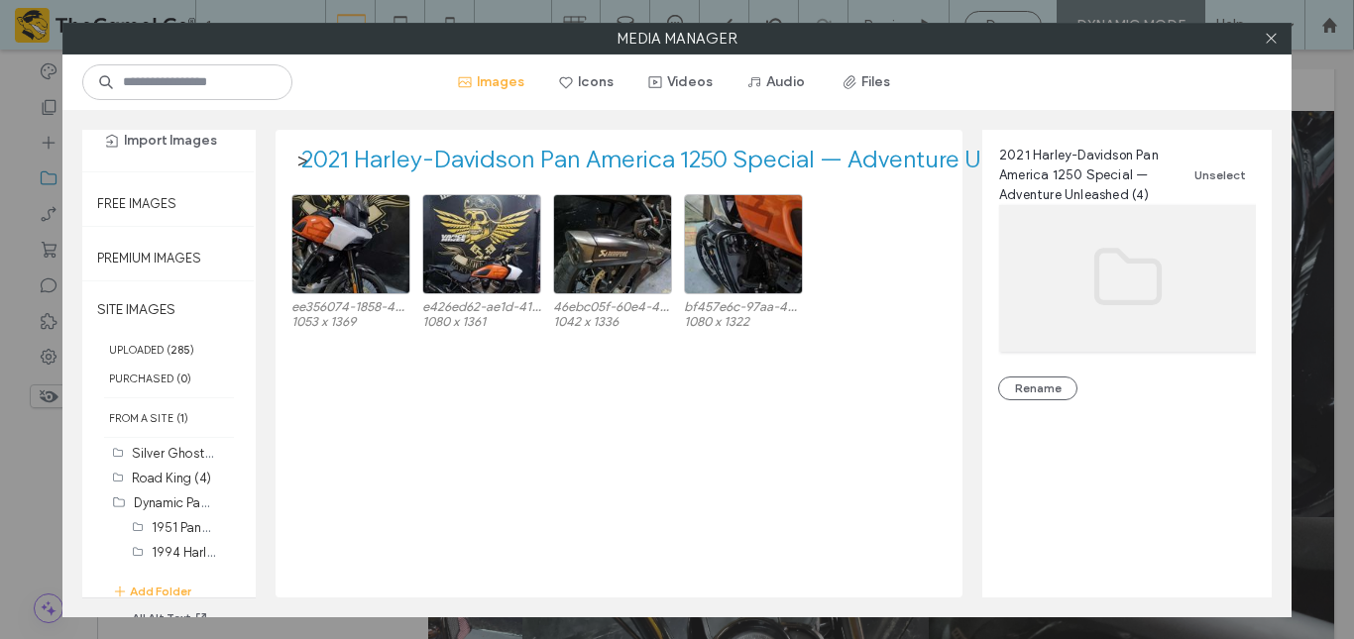
click at [548, 433] on div "ee356074-1858-46e4-bca2-9b59626403da.jpeg 1053 x 1369 e426ed62-ae1d-41e4-83fa-4…" at bounding box center [624, 395] width 666 height 403
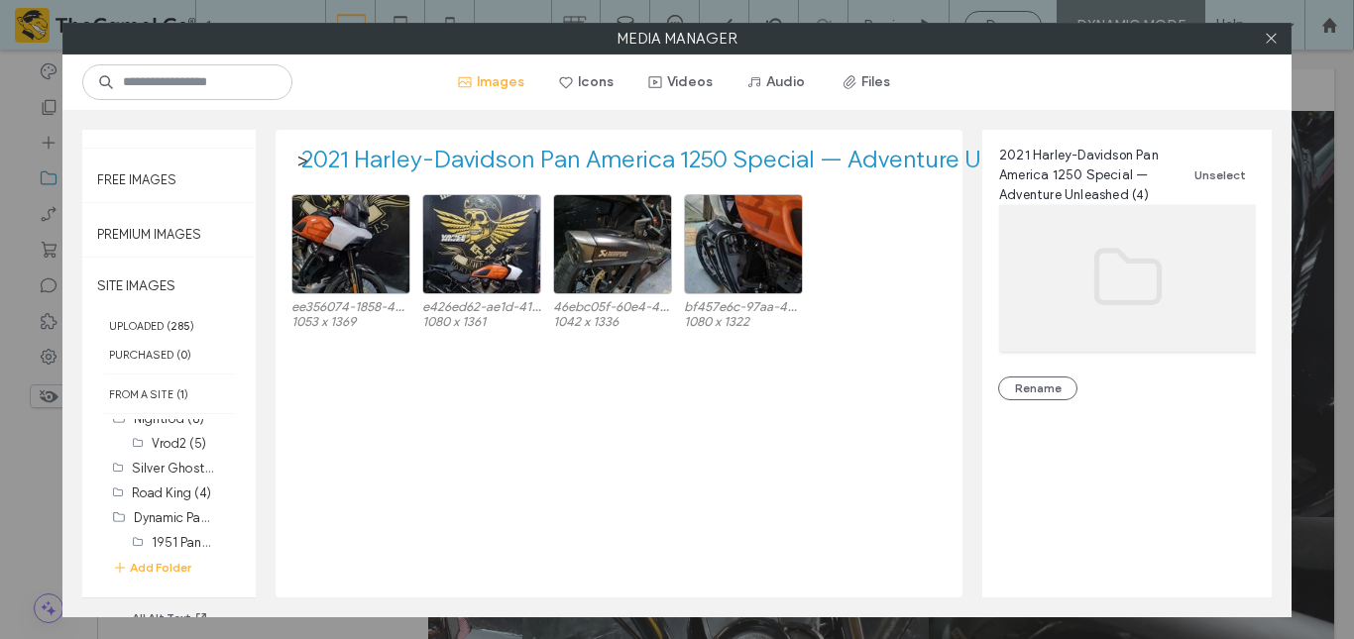
scroll to position [210, 0]
click at [145, 520] on label "Dynamic Page For Sale (0)" at bounding box center [211, 518] width 155 height 19
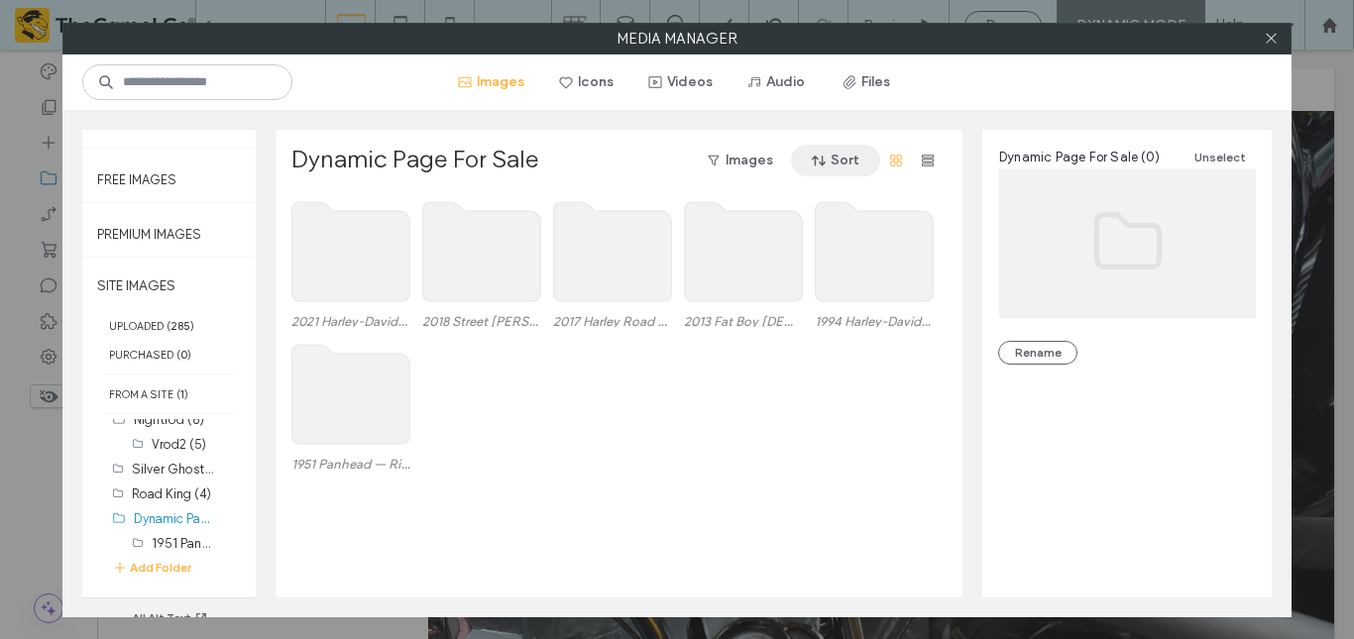
click at [852, 148] on button "Sort" at bounding box center [835, 161] width 89 height 32
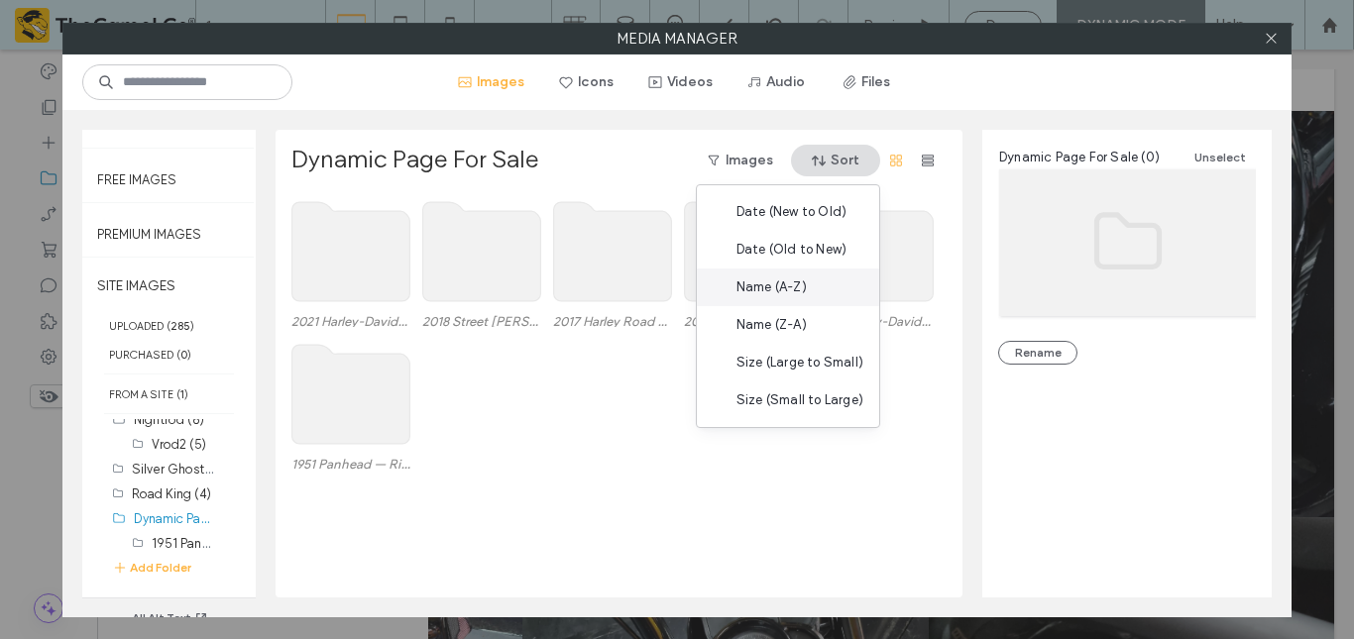
click at [801, 296] on span "Name (A-Z)" at bounding box center [772, 288] width 70 height 20
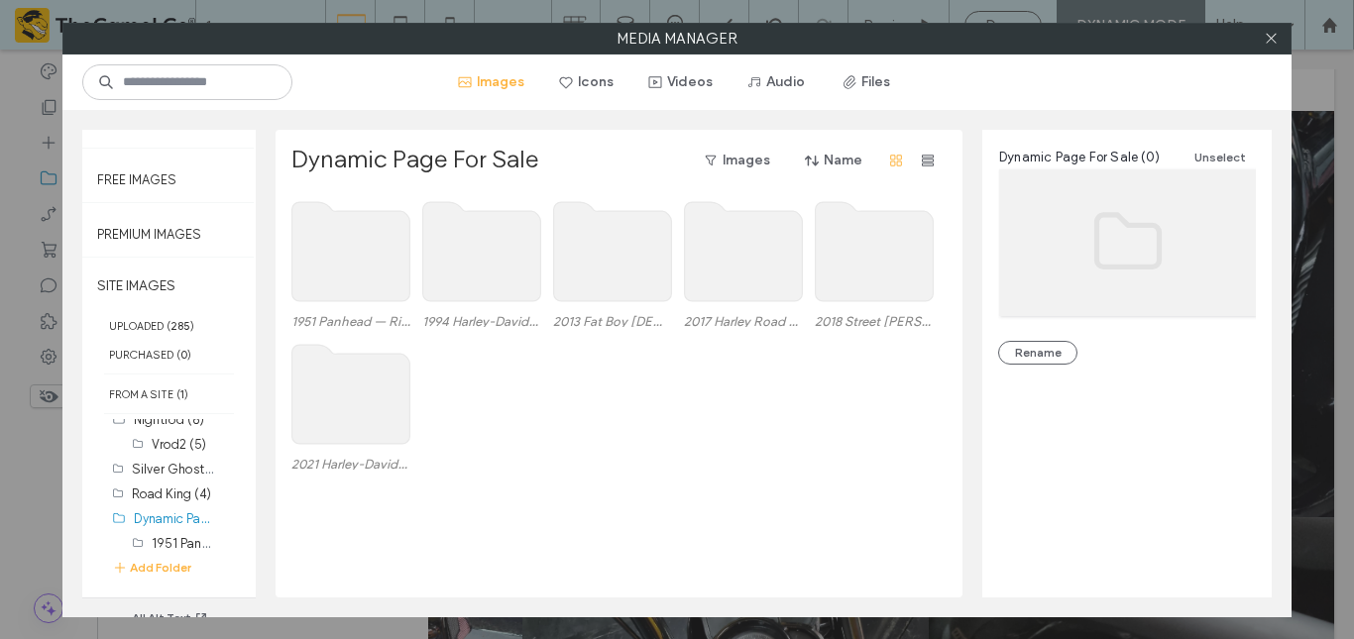
click at [360, 267] on use at bounding box center [351, 251] width 118 height 99
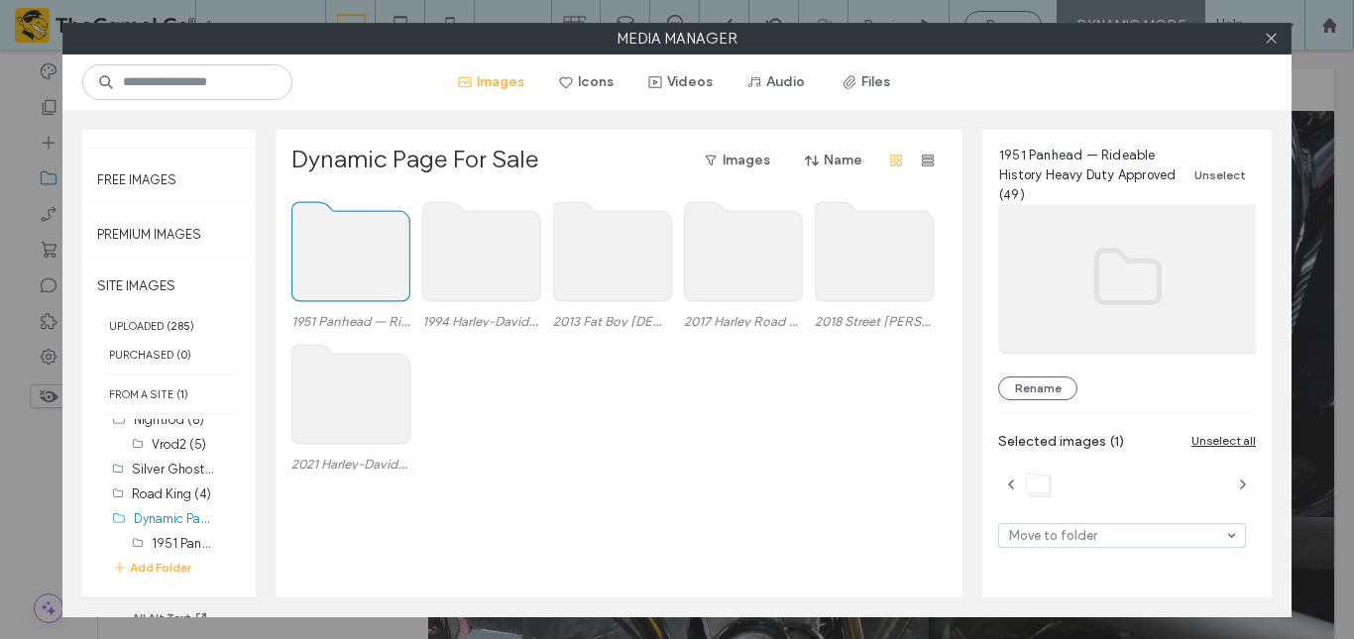
click at [450, 262] on use at bounding box center [482, 251] width 118 height 99
click at [622, 247] on use at bounding box center [613, 251] width 118 height 99
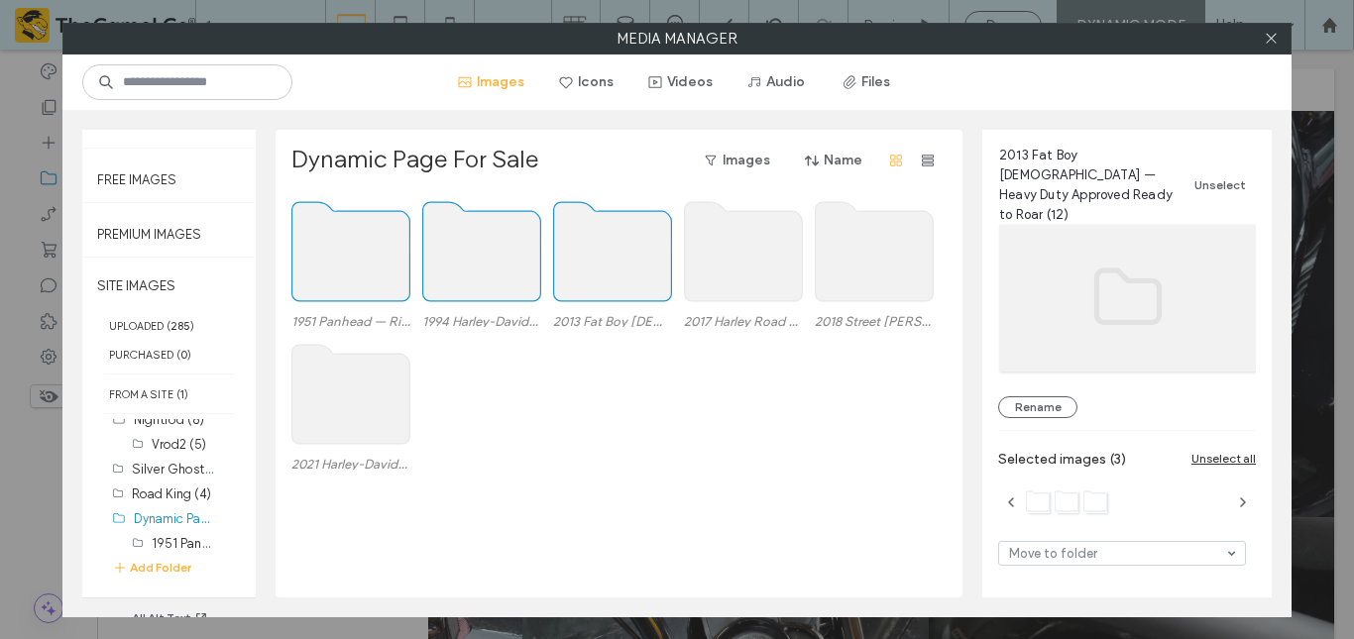
click at [748, 248] on use at bounding box center [744, 251] width 118 height 99
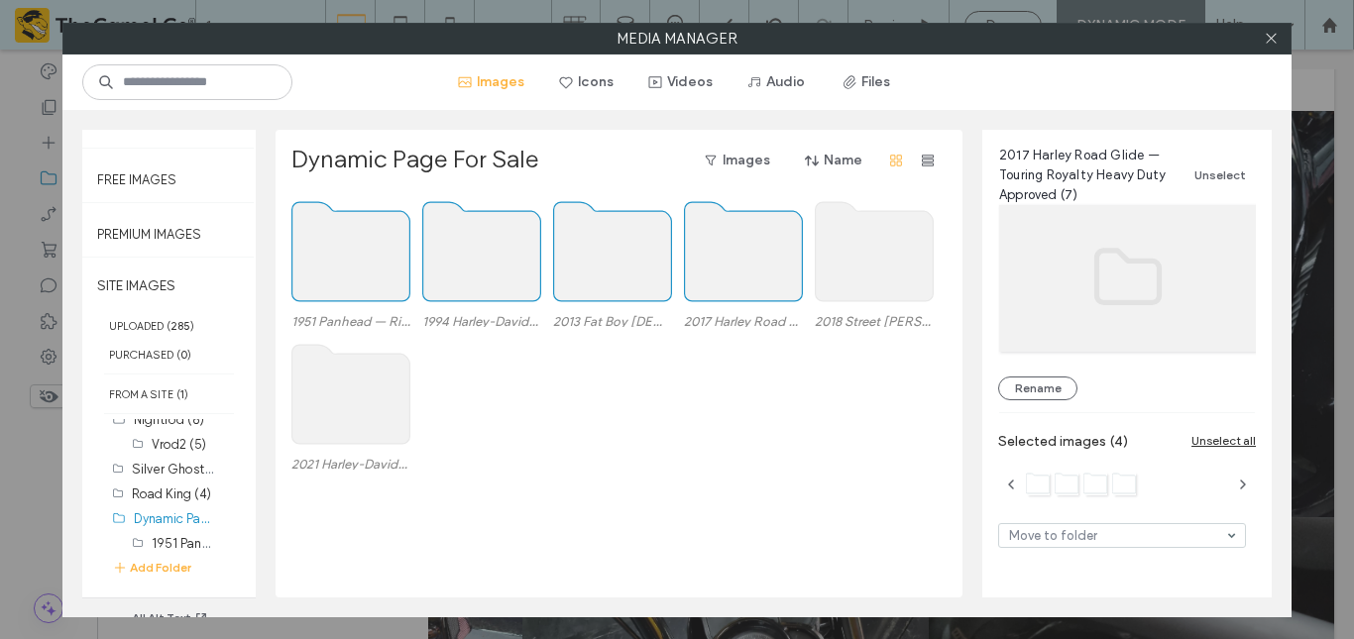
click at [855, 256] on use at bounding box center [875, 251] width 118 height 99
click at [347, 442] on use at bounding box center [351, 394] width 118 height 99
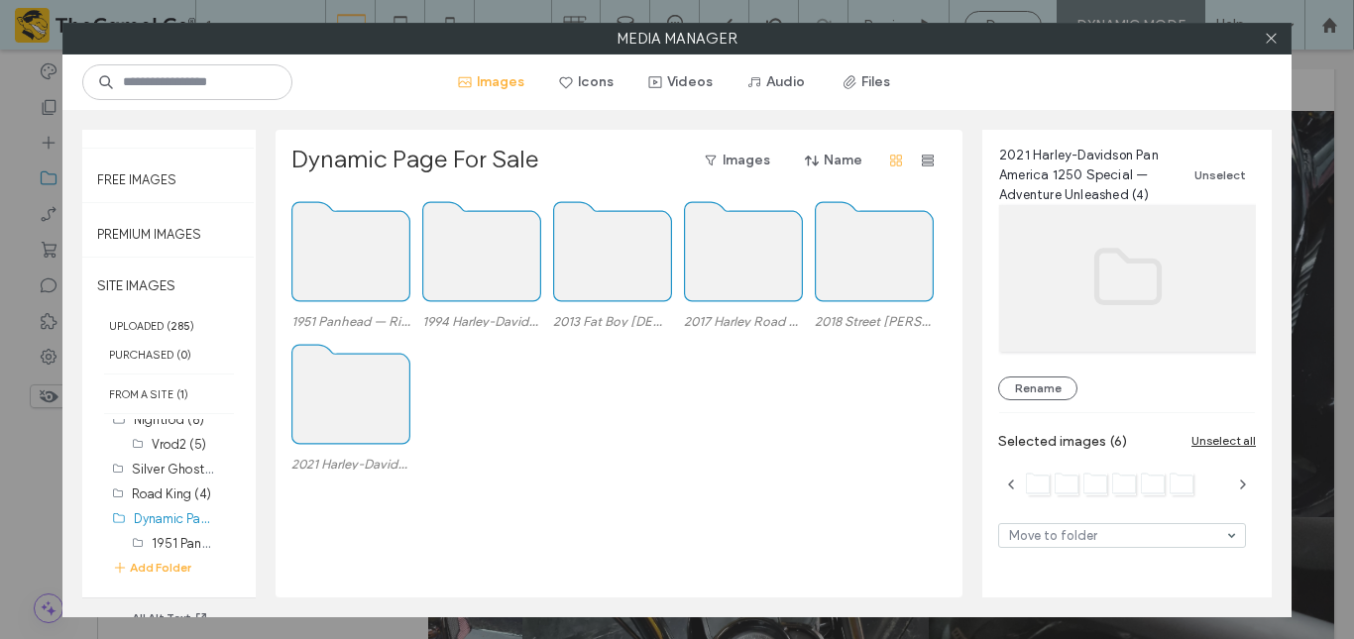
click at [623, 479] on div "2021 Harley-Davidson Pan America 1250 Special — Adventure Unleashed (4)" at bounding box center [624, 408] width 666 height 143
click at [1271, 38] on icon at bounding box center [1271, 38] width 15 height 15
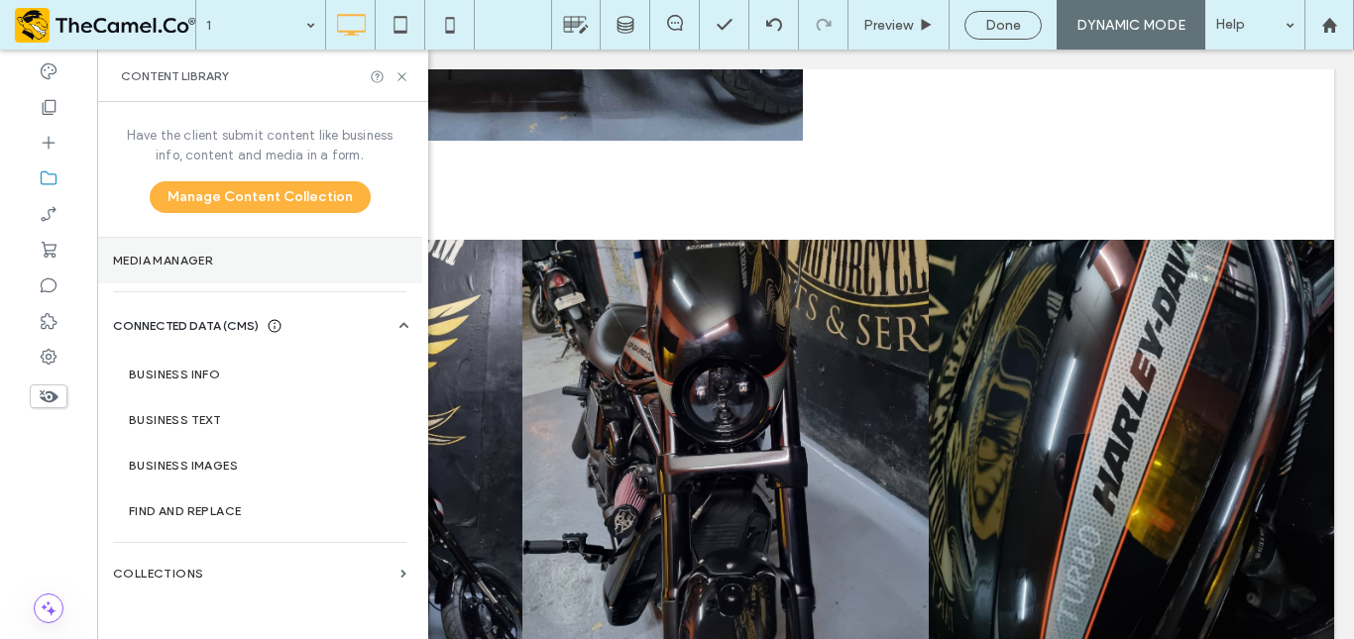
scroll to position [1181, 0]
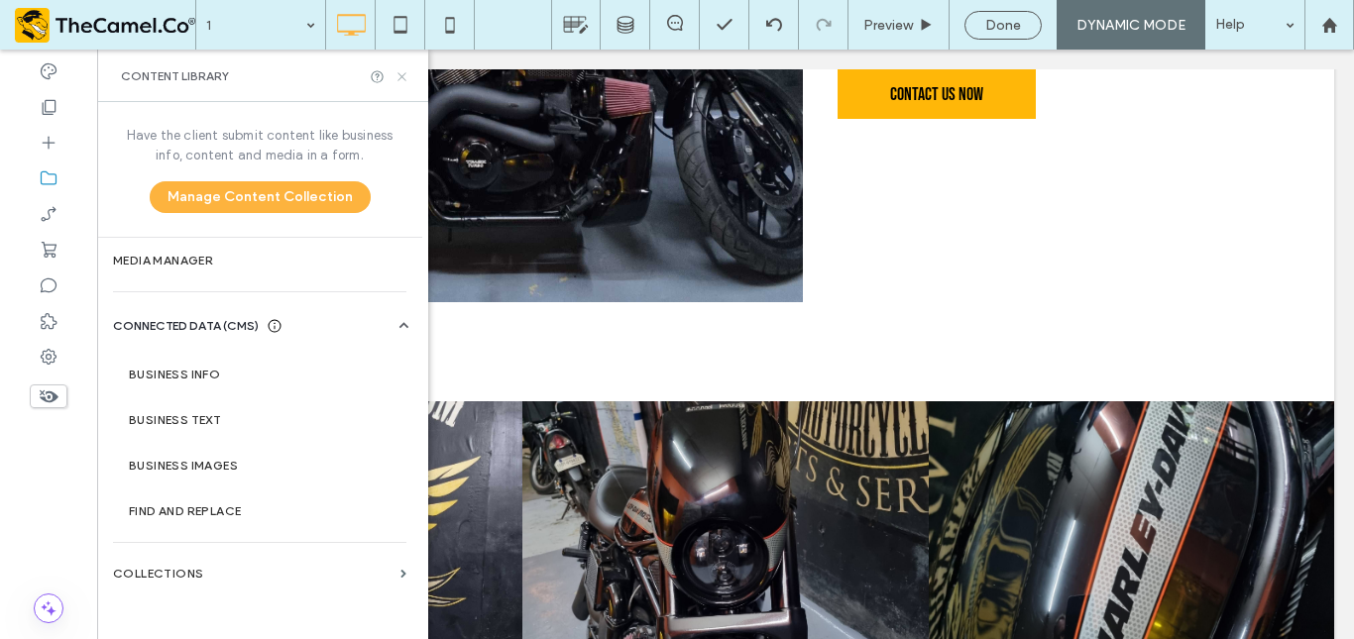
click at [398, 75] on icon at bounding box center [402, 76] width 15 height 15
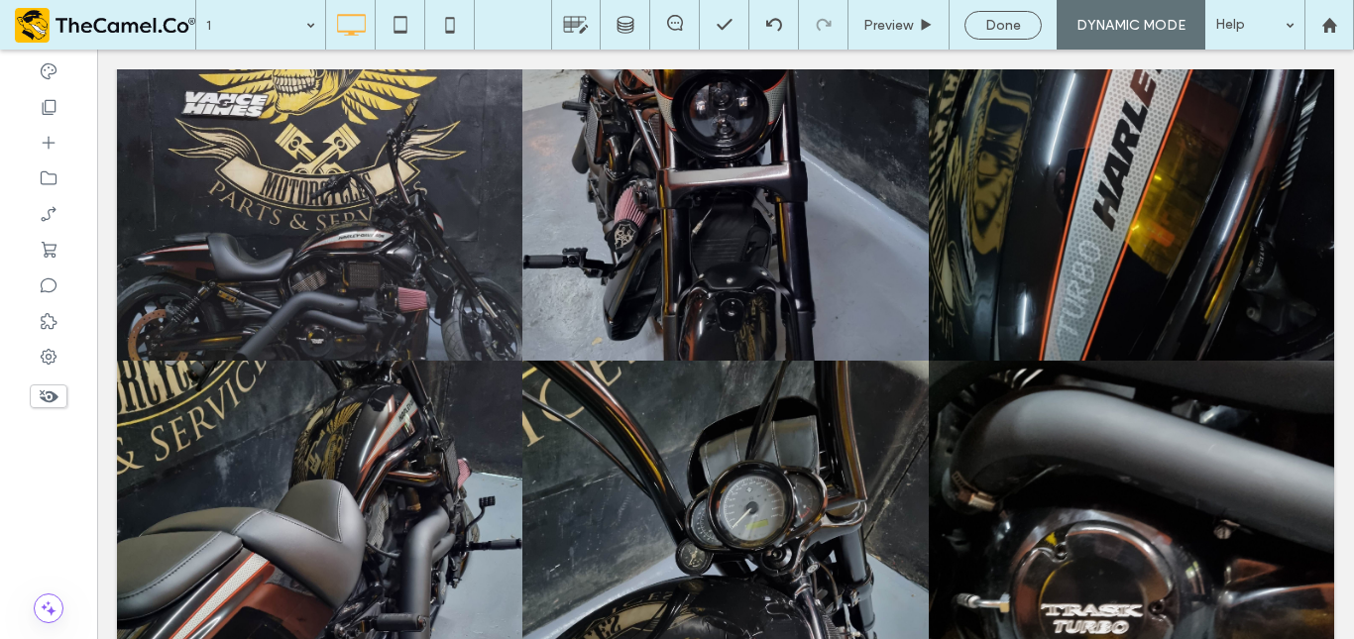
scroll to position [1640, 0]
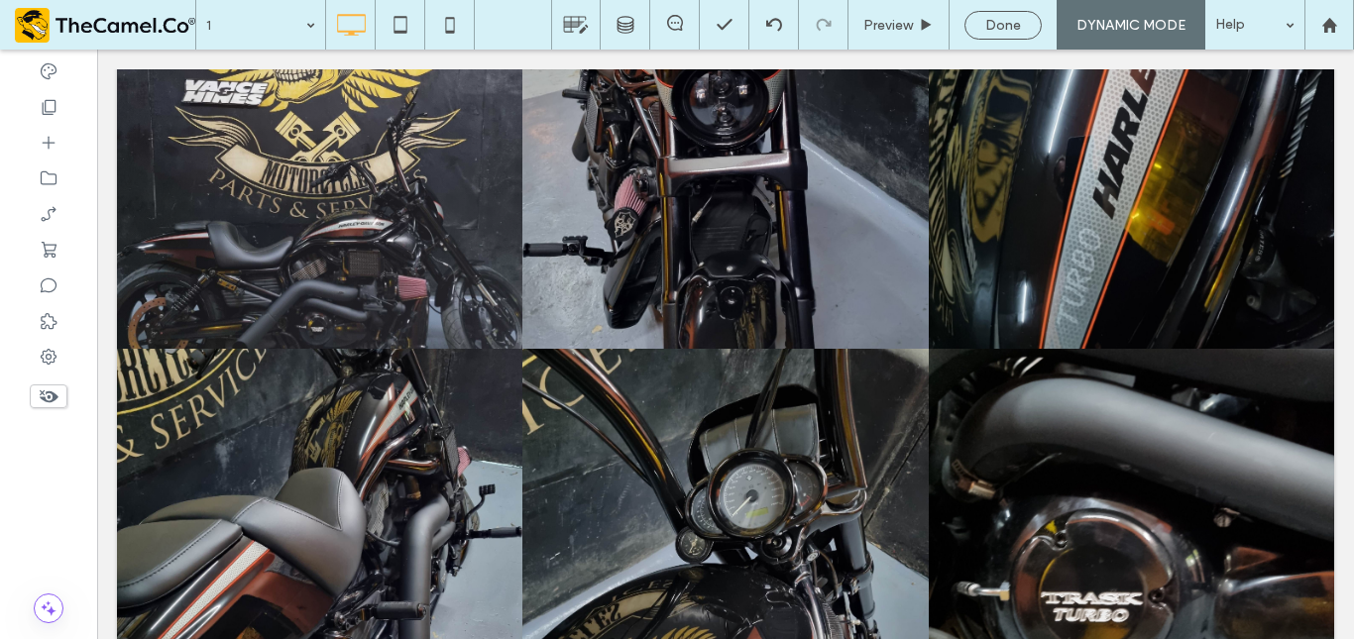
click at [469, 232] on link at bounding box center [319, 144] width 405 height 405
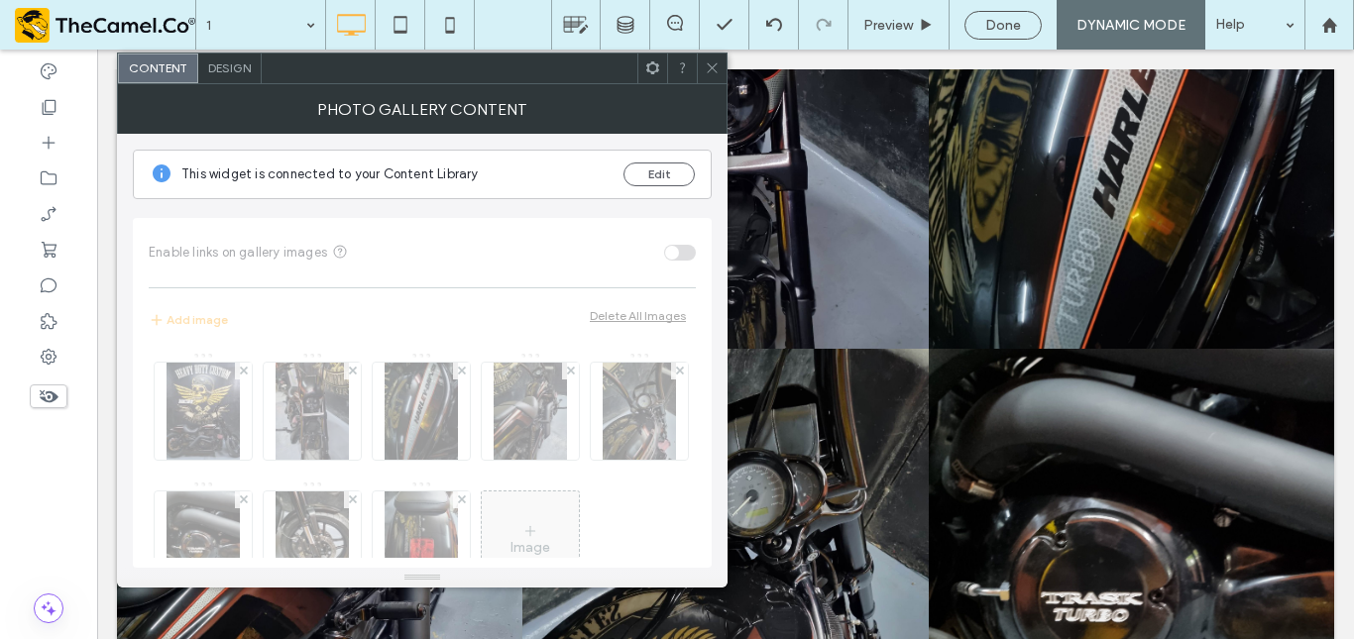
click at [228, 60] on span "Design" at bounding box center [229, 67] width 43 height 15
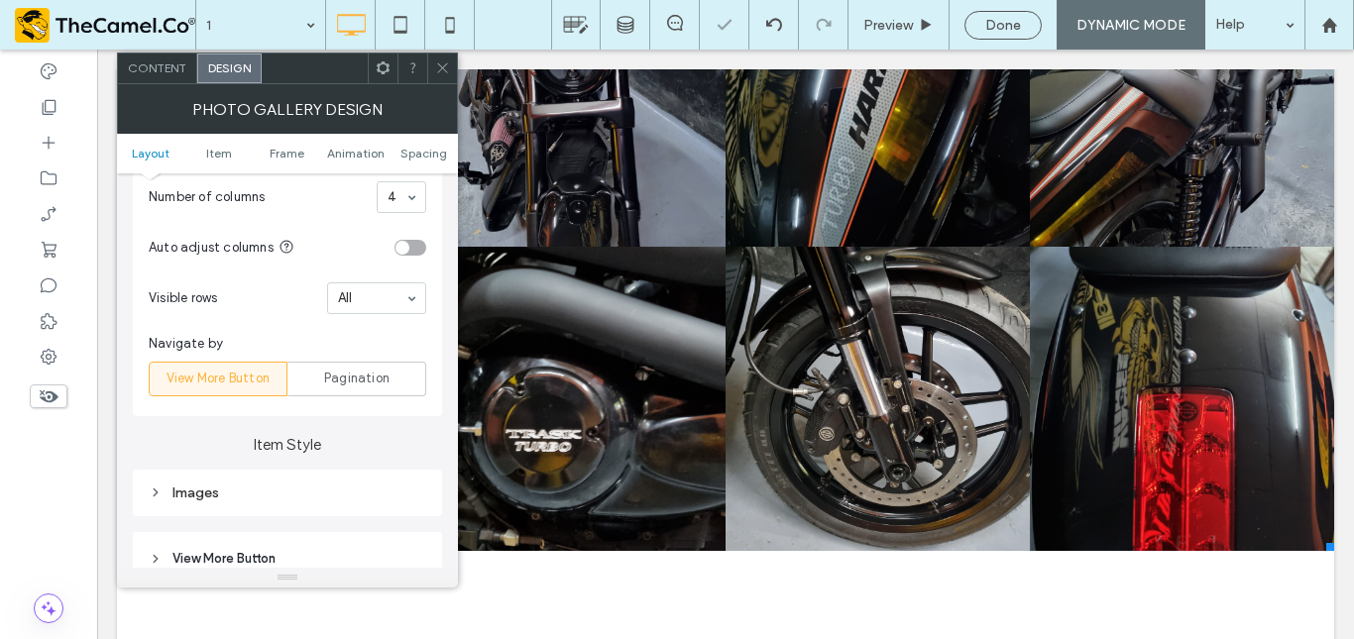
scroll to position [1339, 0]
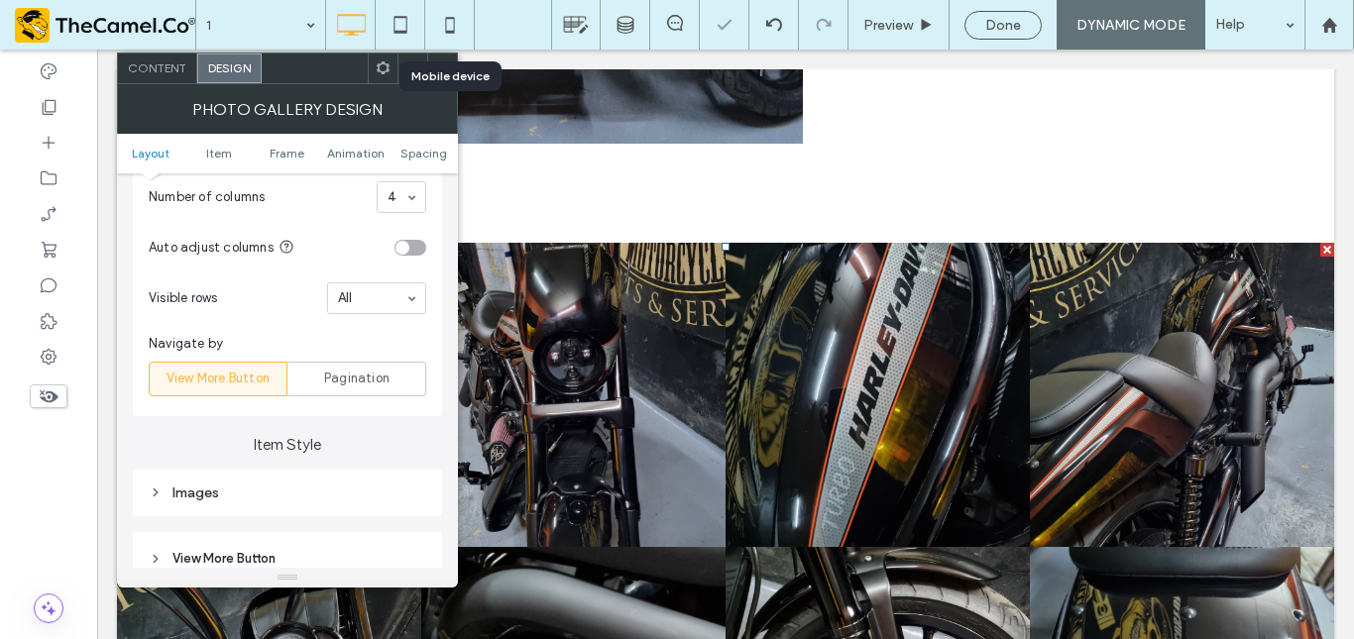
click at [436, 48] on div at bounding box center [450, 25] width 50 height 50
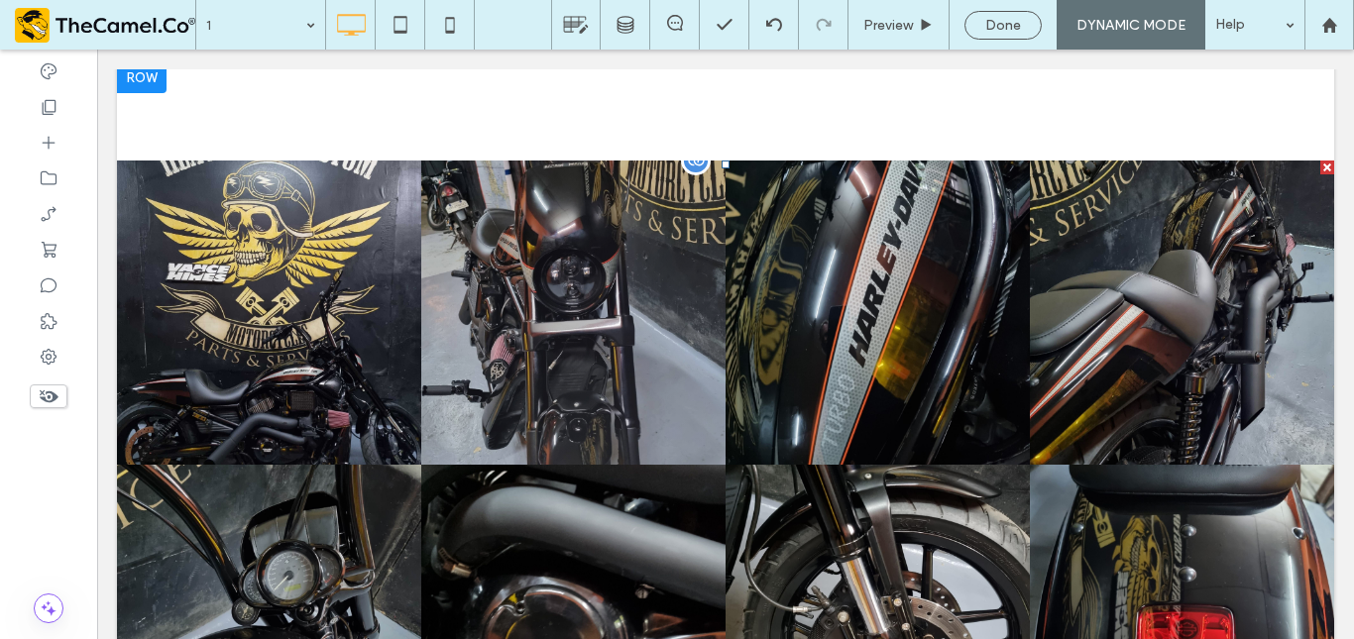
scroll to position [1420, 0]
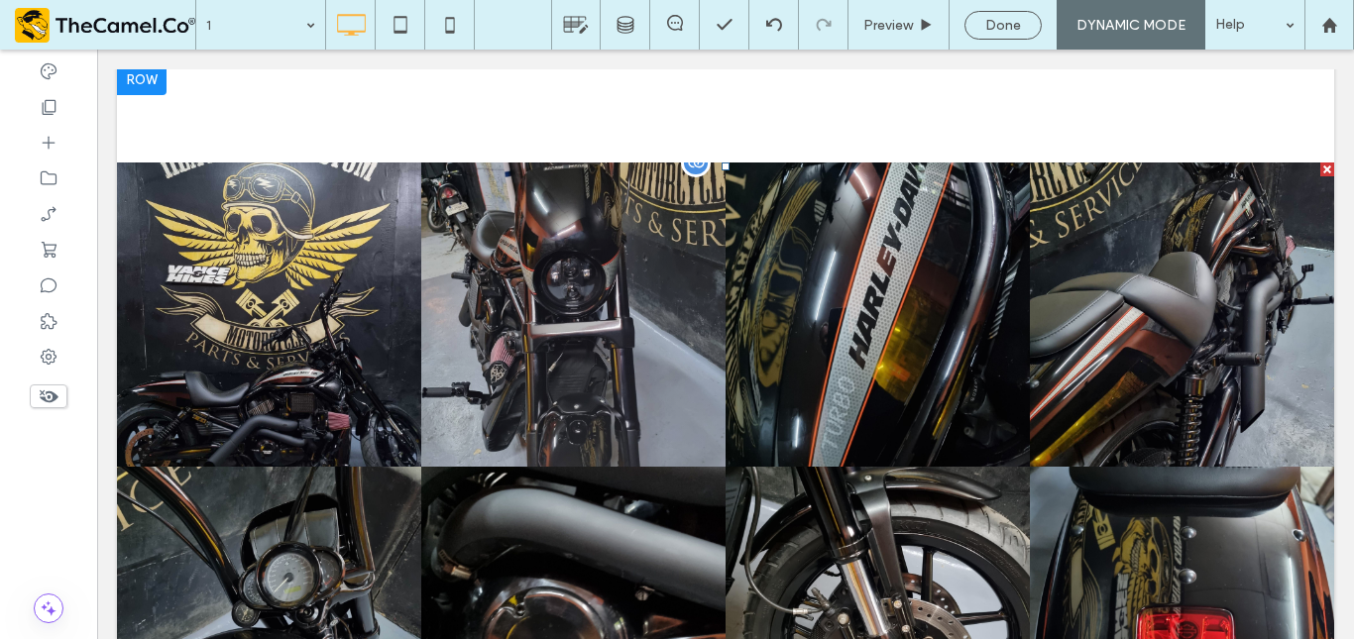
click at [614, 317] on link at bounding box center [573, 315] width 304 height 304
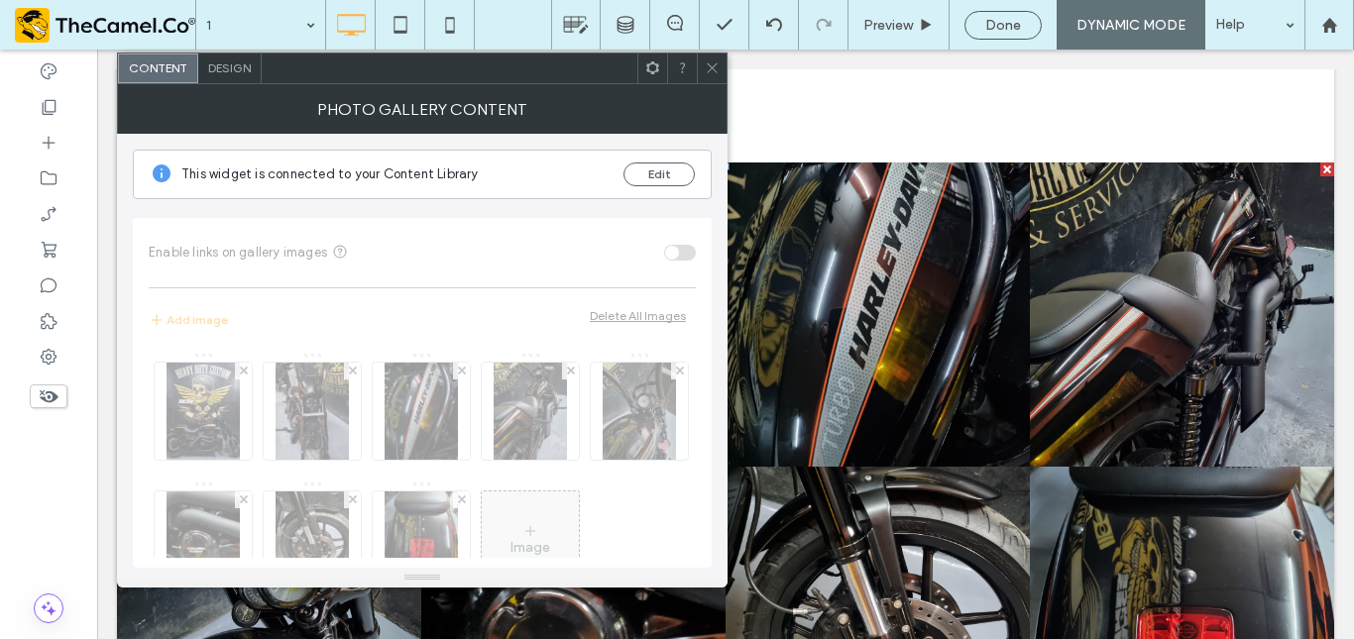
click at [228, 78] on div "Design" at bounding box center [229, 69] width 63 height 30
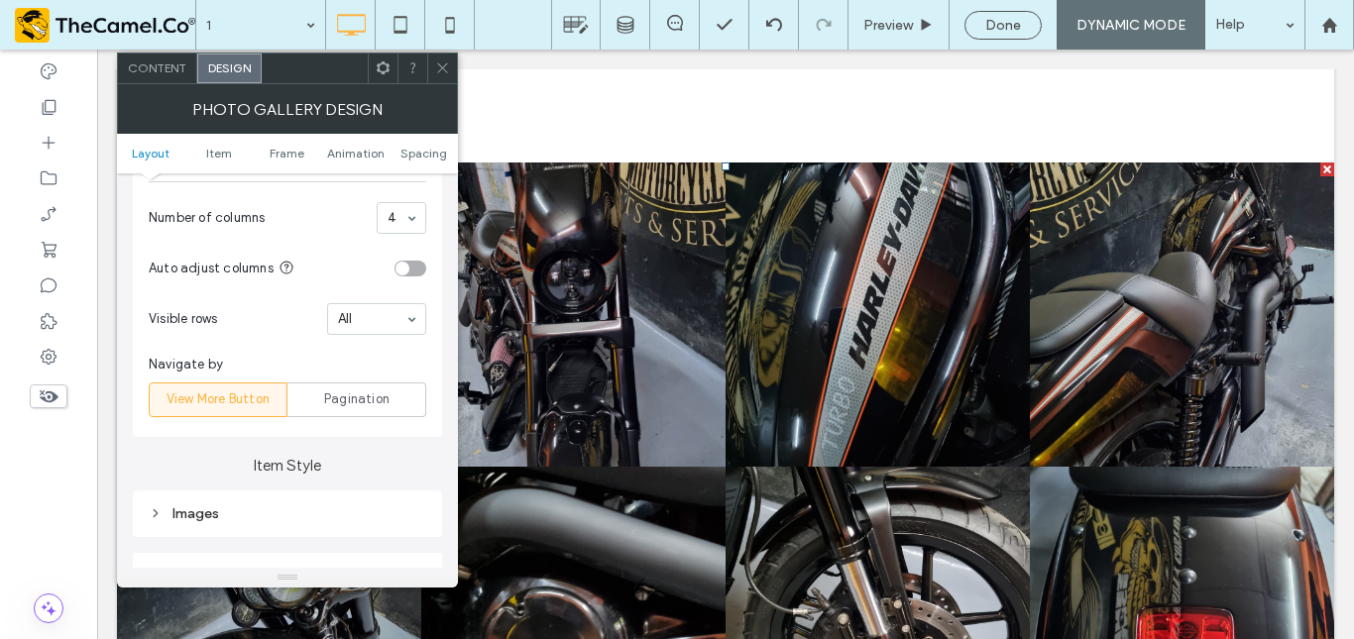
scroll to position [520, 0]
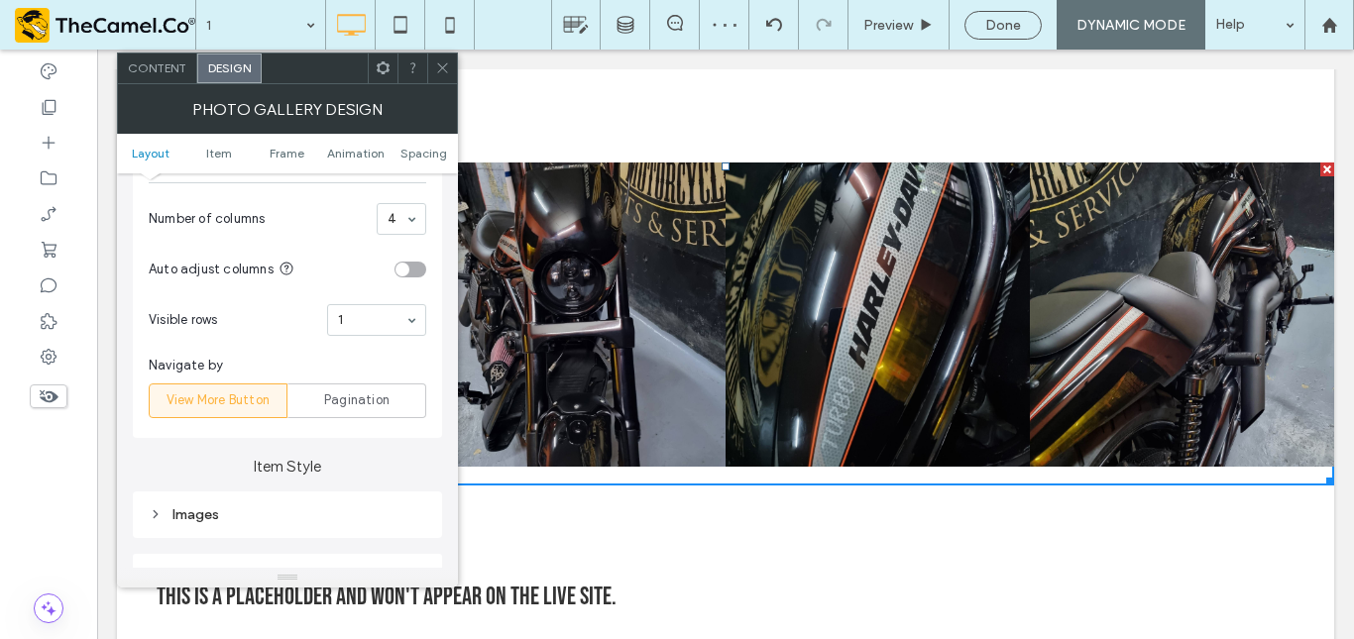
click at [436, 69] on icon at bounding box center [442, 67] width 15 height 15
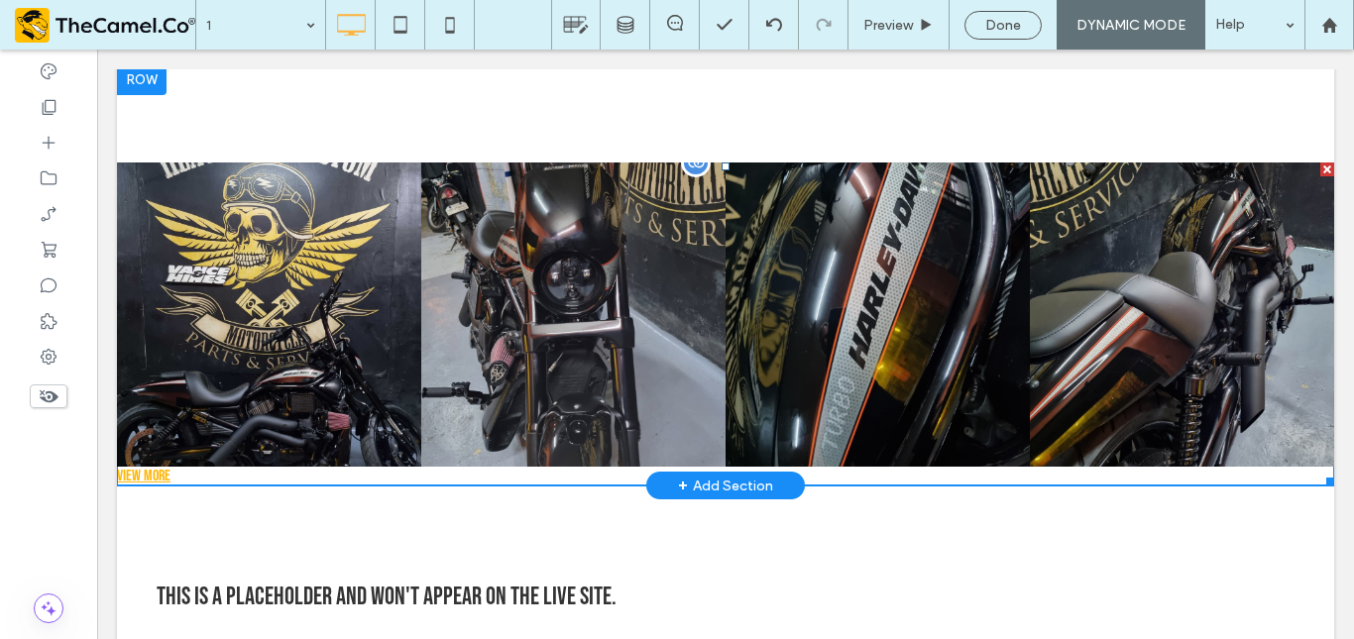
click at [608, 335] on link at bounding box center [573, 315] width 304 height 304
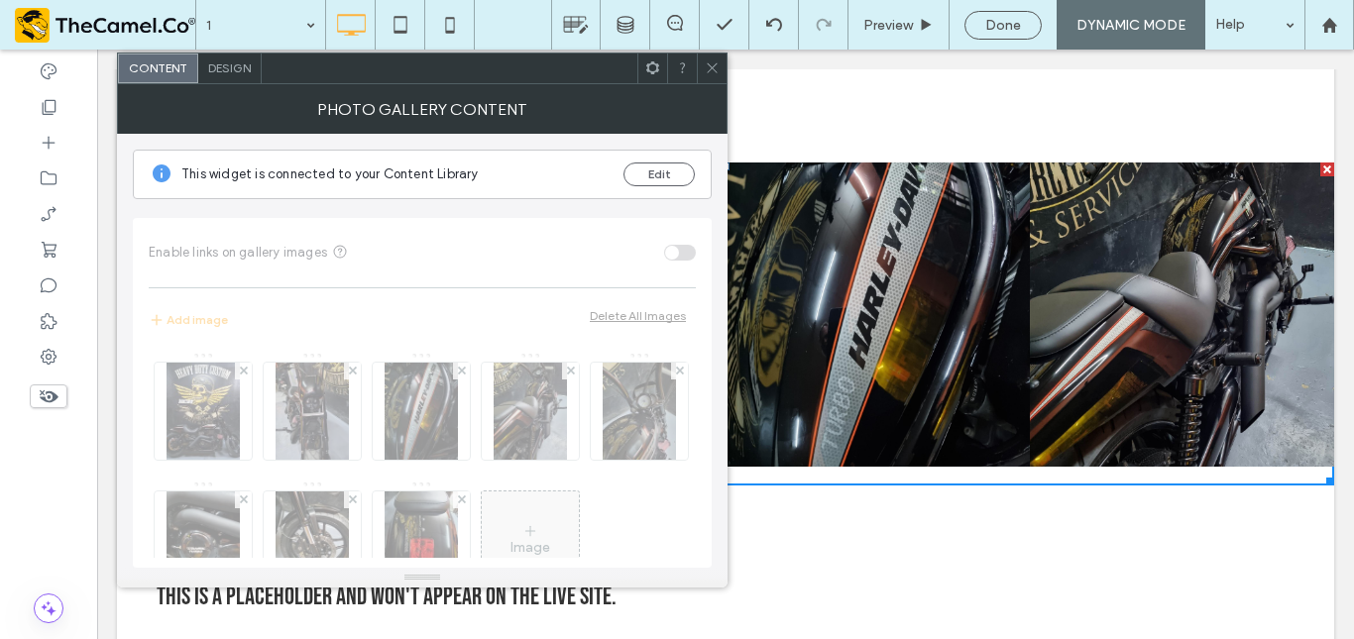
click at [252, 71] on div "Design" at bounding box center [229, 69] width 63 height 30
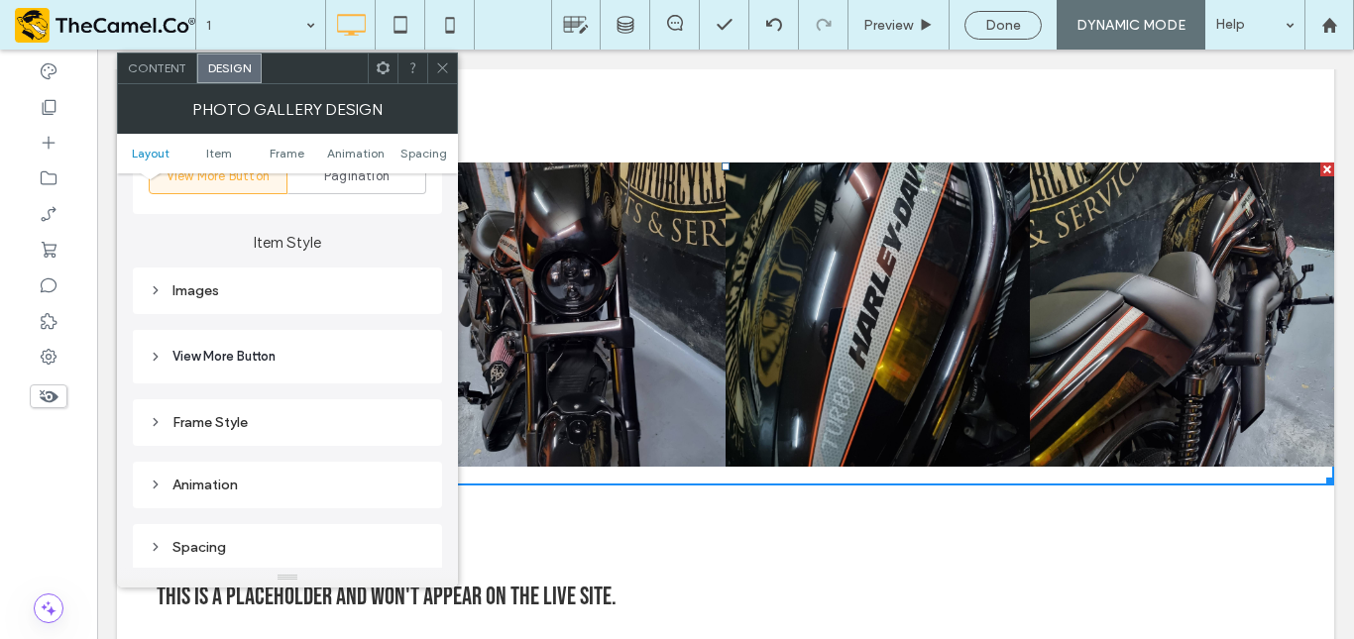
scroll to position [746, 0]
click at [261, 293] on div "Images" at bounding box center [288, 290] width 278 height 17
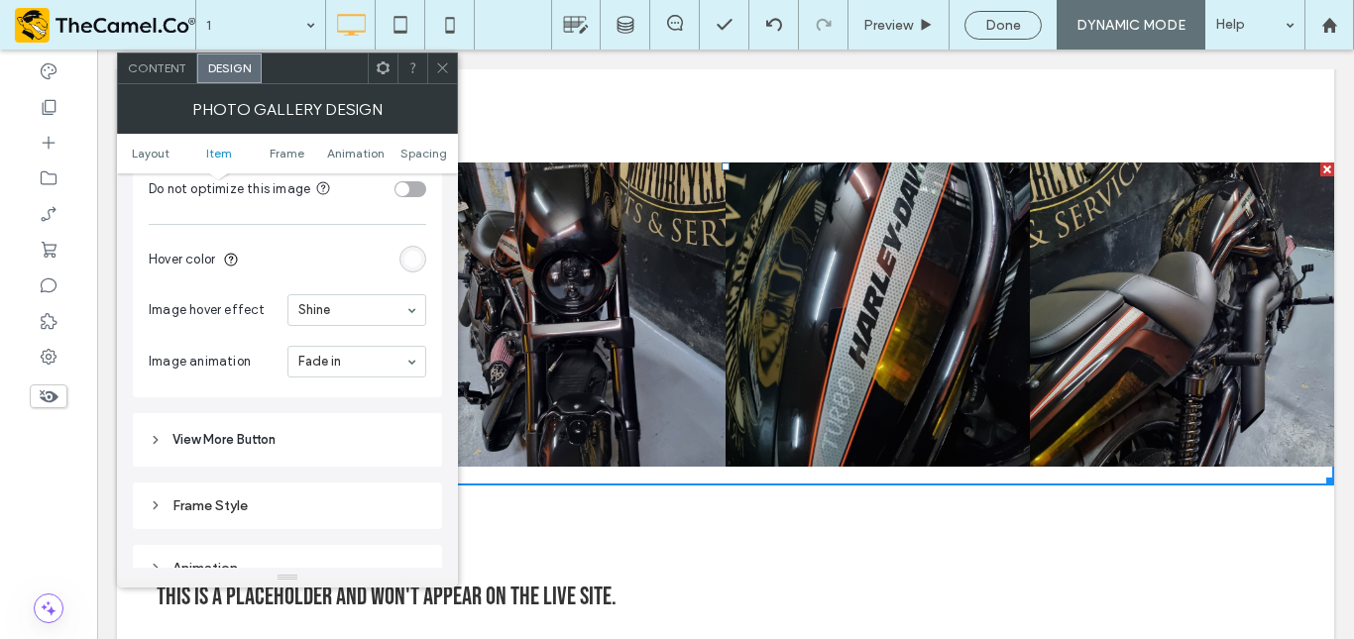
scroll to position [1295, 0]
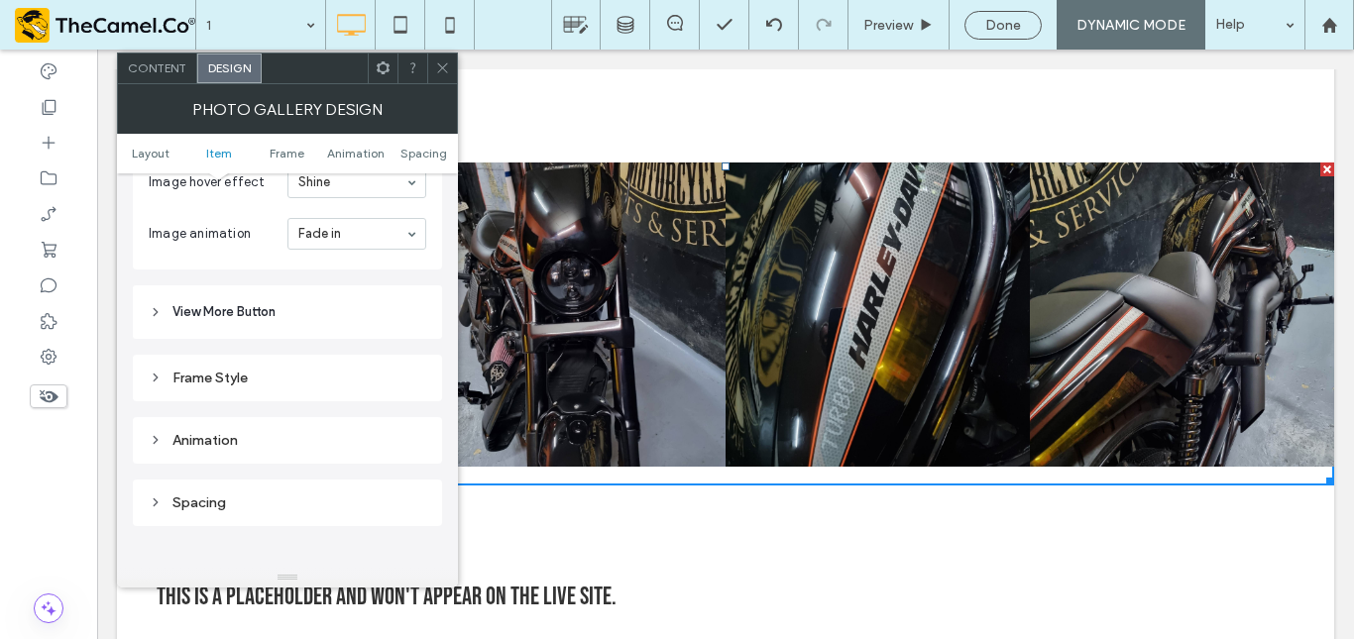
click at [243, 305] on span "View More Button" at bounding box center [224, 312] width 103 height 20
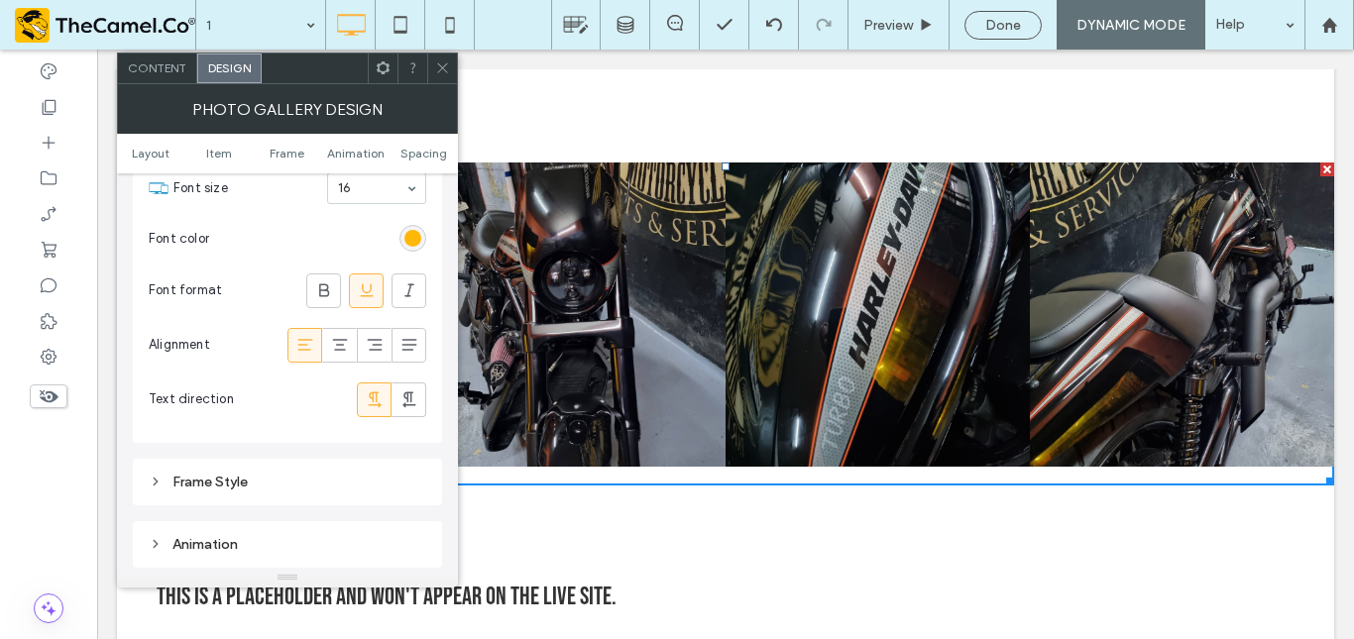
scroll to position [1638, 0]
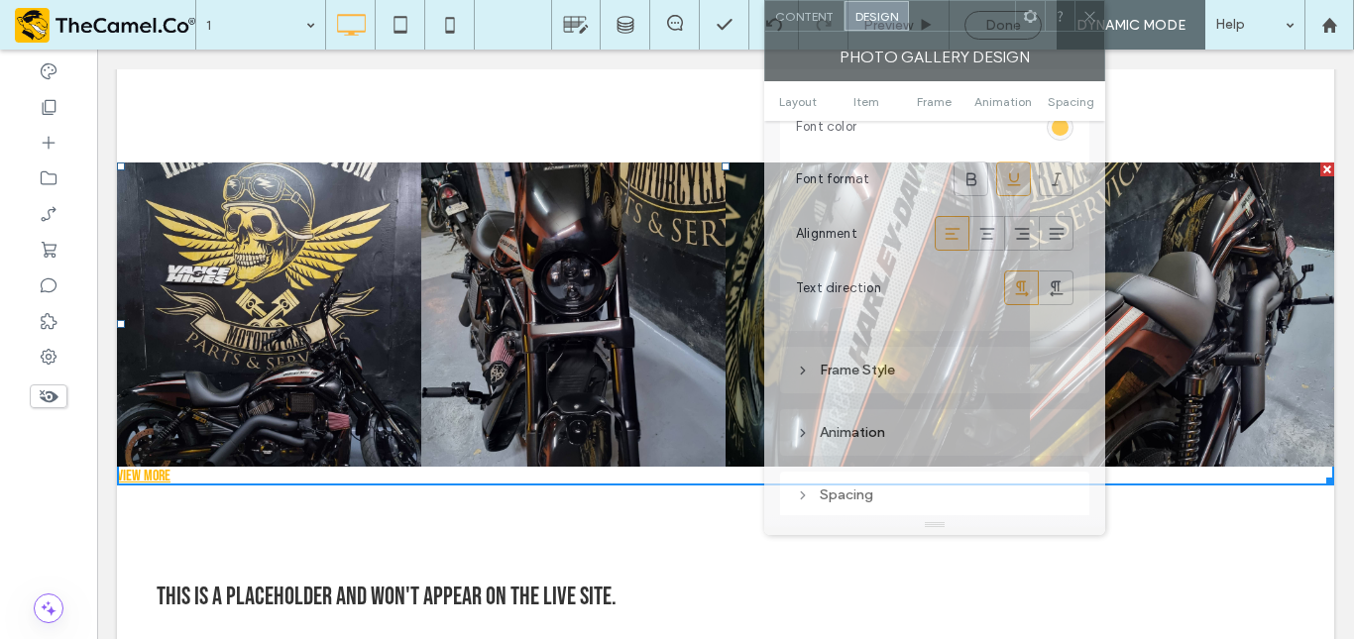
drag, startPoint x: 327, startPoint y: 64, endPoint x: 975, endPoint y: -1, distance: 650.7
click at [975, 0] on html ".wqwq-1{fill:#231f20;} .cls-1q, .cls-2q { fill-rule: evenodd; } .cls-2q { fill:…" at bounding box center [677, 319] width 1354 height 639
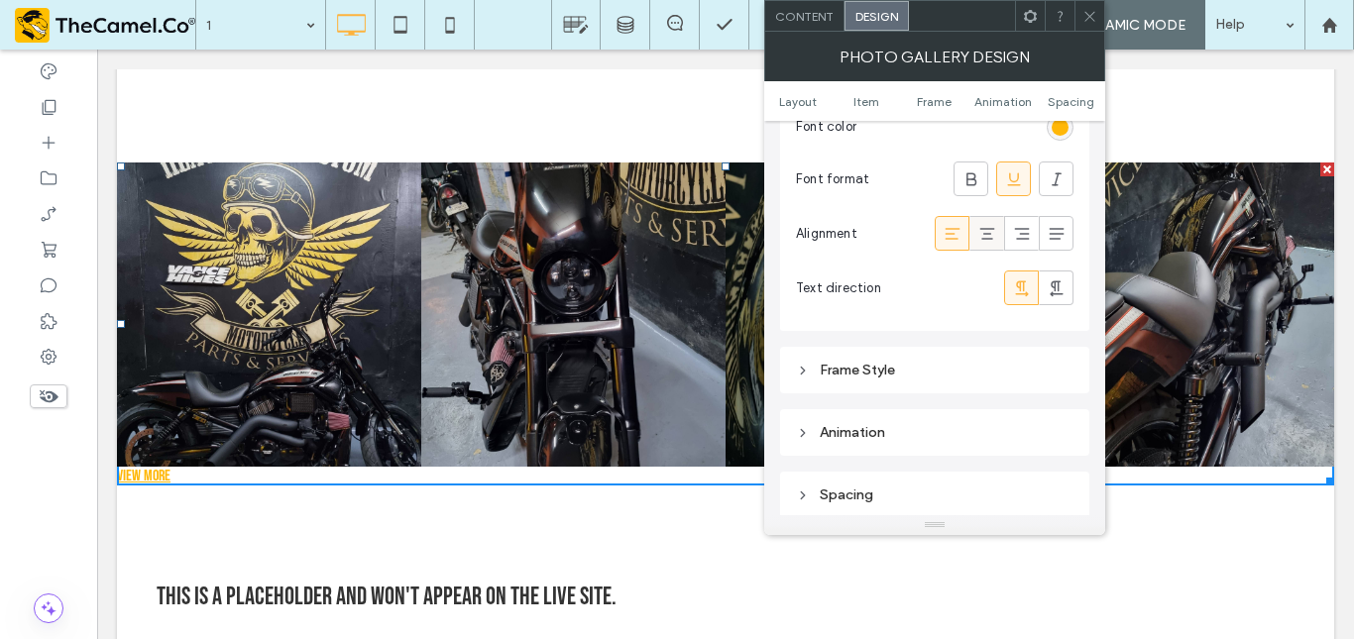
click at [993, 230] on icon at bounding box center [988, 234] width 20 height 20
click at [884, 312] on div "Text direction" at bounding box center [935, 288] width 278 height 55
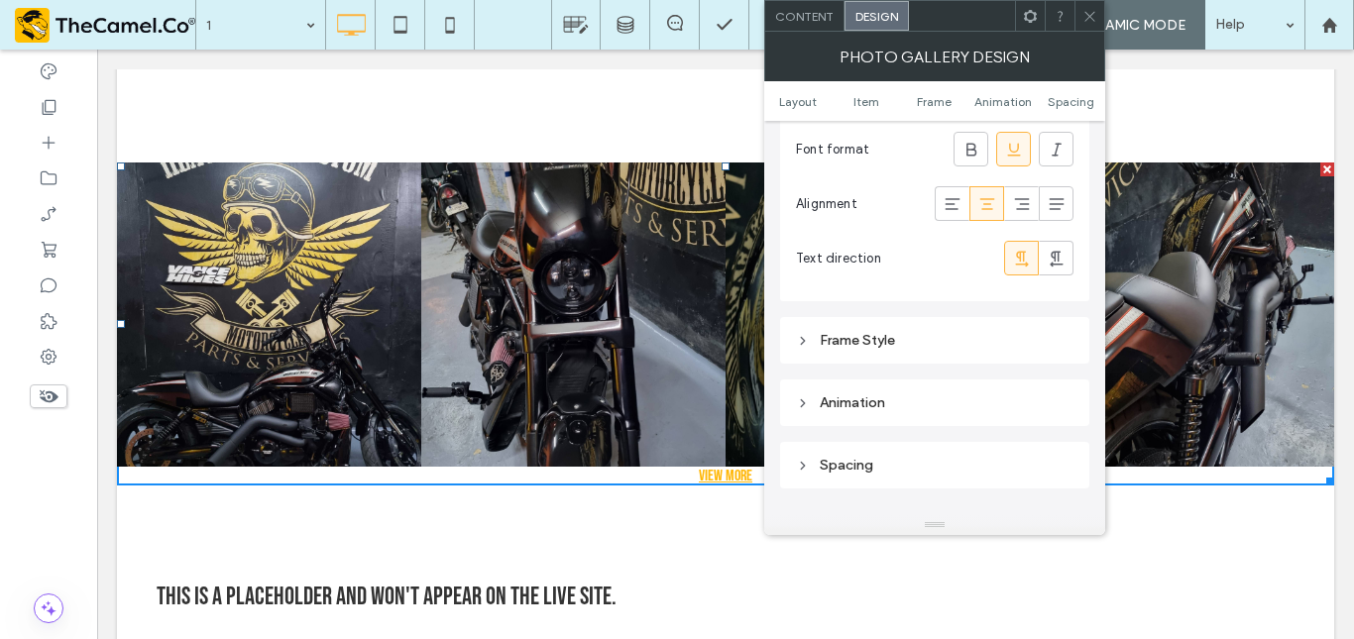
scroll to position [1669, 0]
click at [842, 352] on div "Frame Style" at bounding box center [935, 339] width 278 height 27
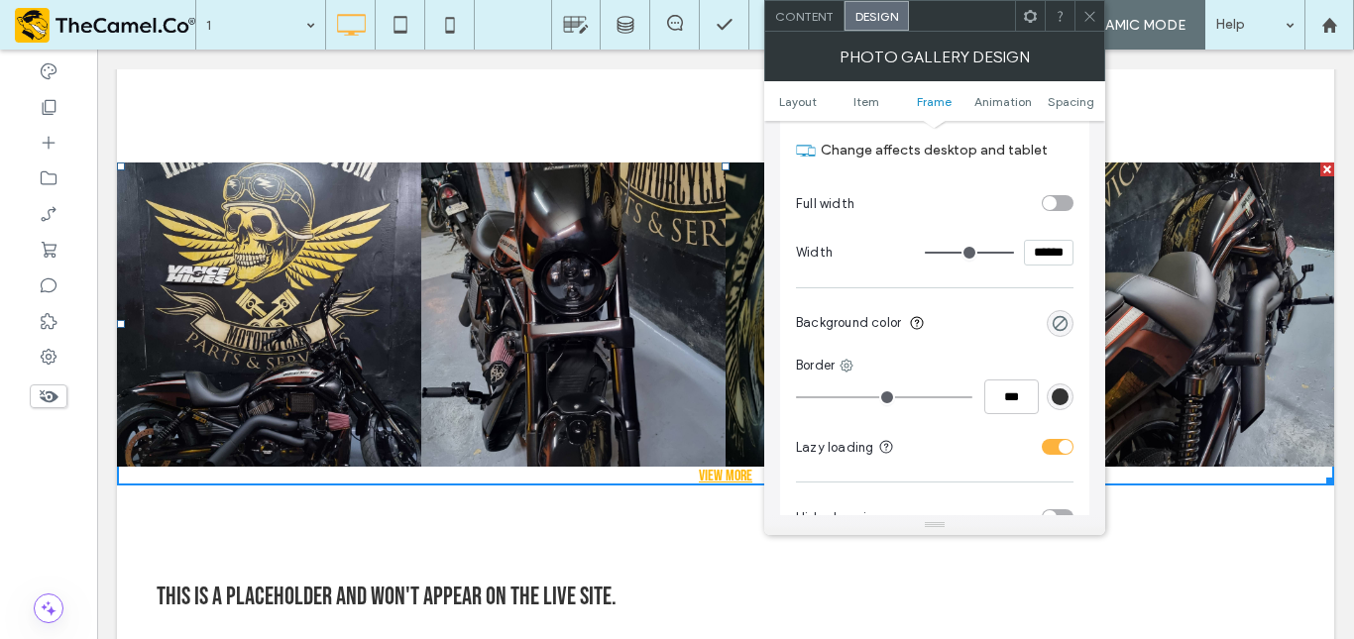
scroll to position [2118, 0]
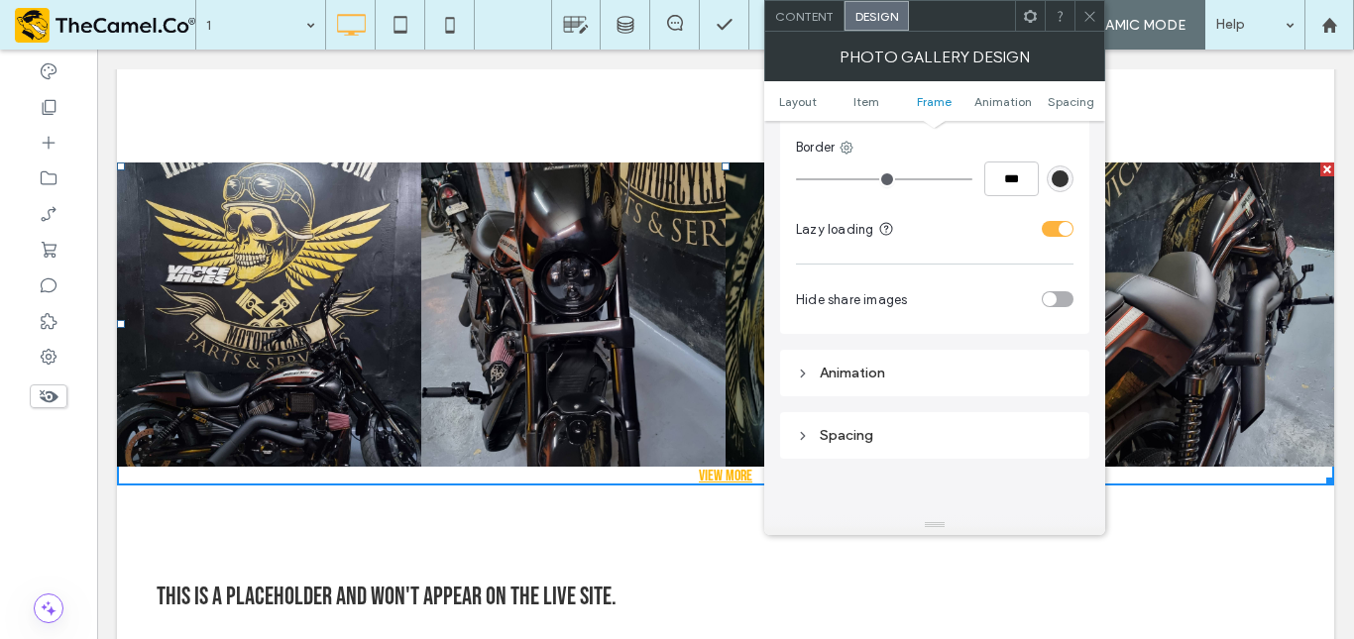
click at [840, 371] on div "Animation" at bounding box center [935, 373] width 278 height 17
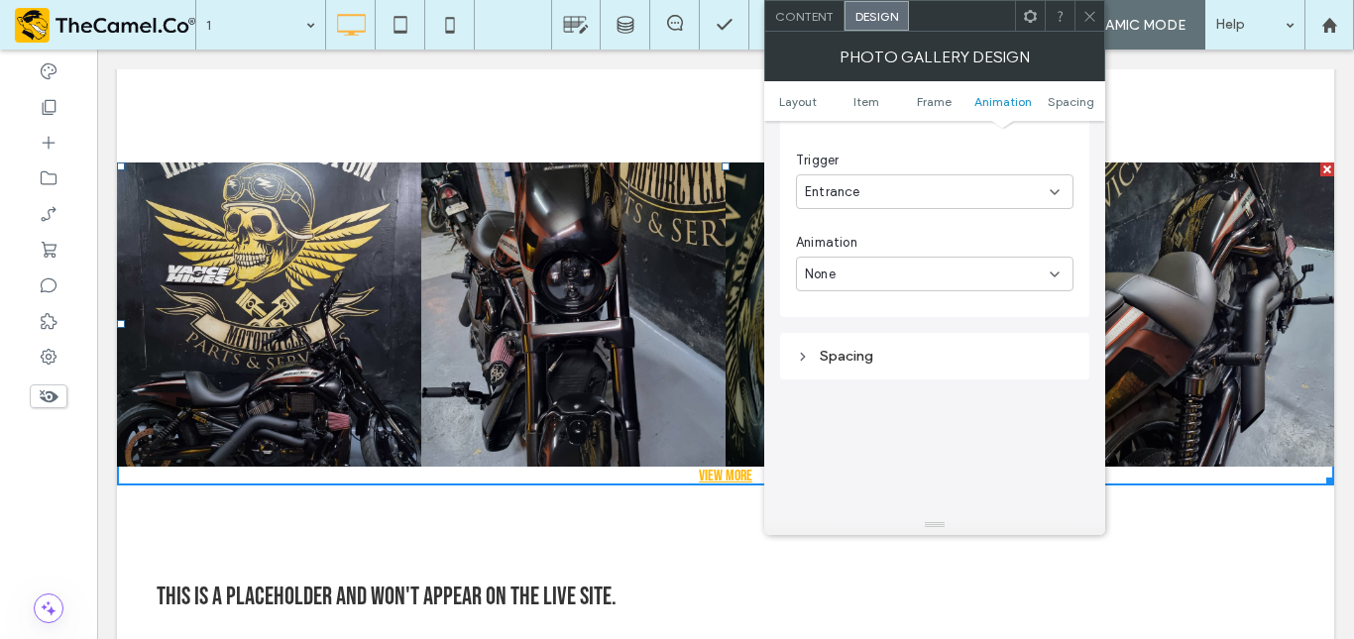
scroll to position [2447, 0]
click at [806, 26] on div "Content" at bounding box center [804, 16] width 79 height 30
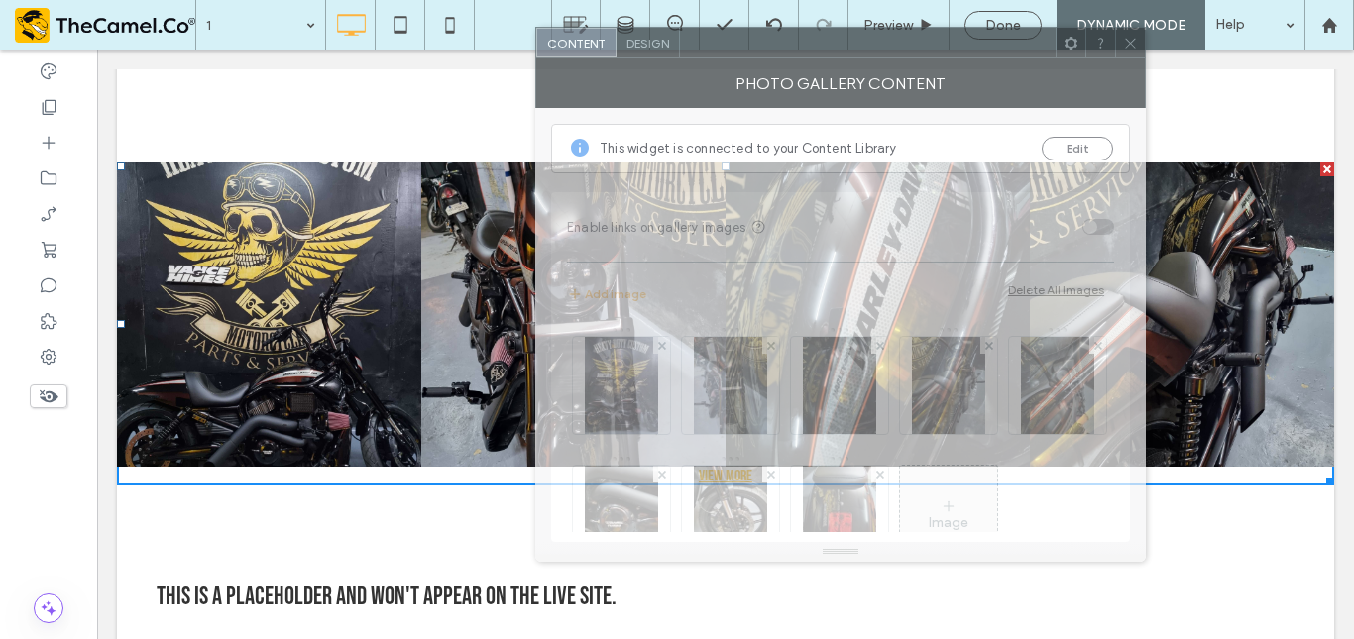
drag, startPoint x: 1167, startPoint y: 23, endPoint x: 907, endPoint y: 38, distance: 260.2
click at [907, 38] on div at bounding box center [868, 43] width 376 height 30
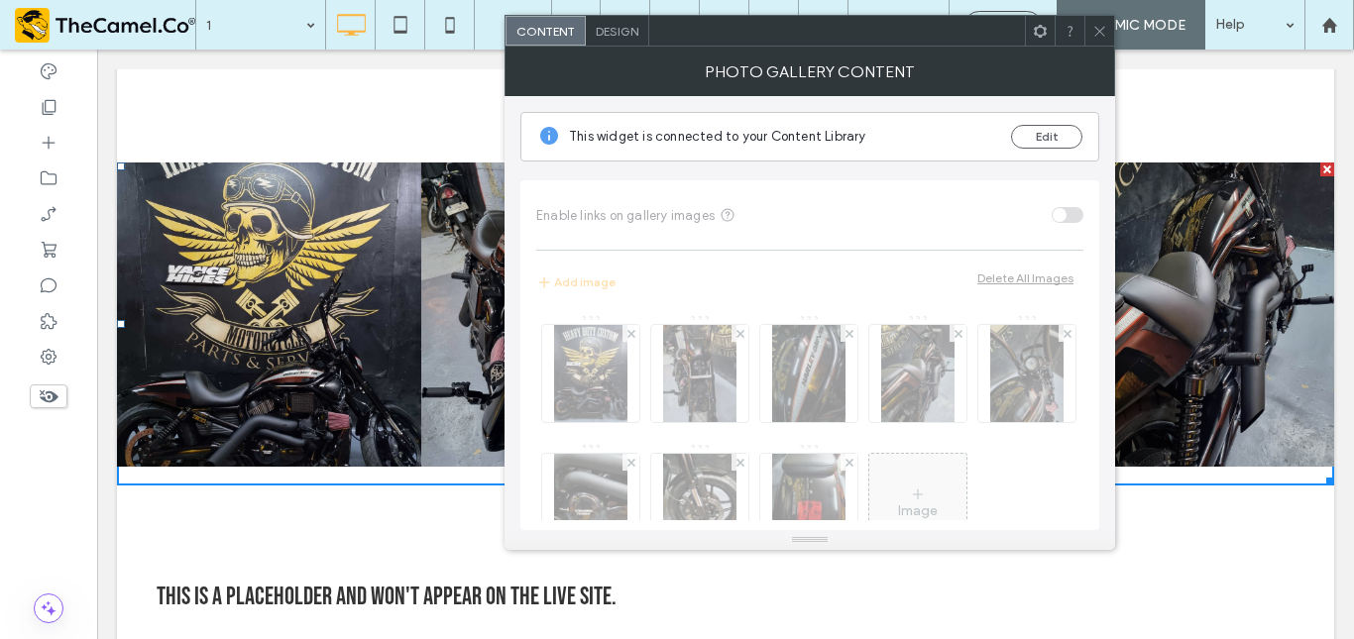
click at [1098, 46] on div "Content Design" at bounding box center [810, 31] width 611 height 32
click at [1093, 30] on icon at bounding box center [1100, 31] width 15 height 15
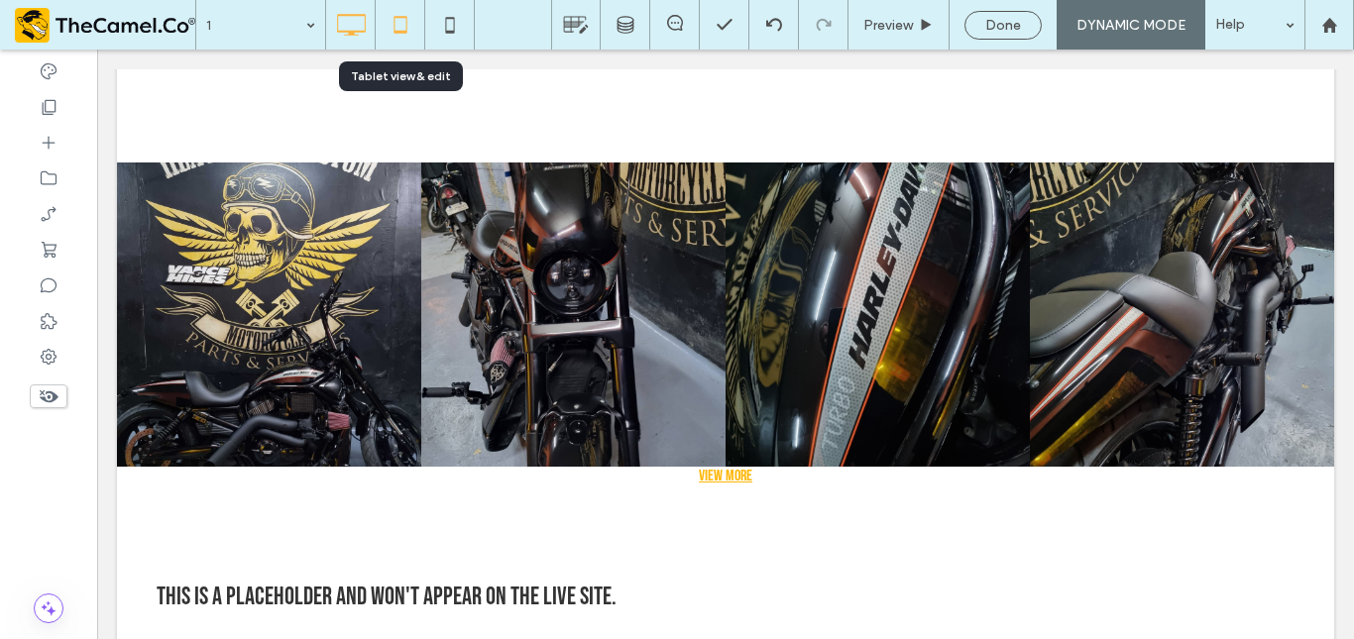
click at [395, 32] on use at bounding box center [400, 24] width 13 height 17
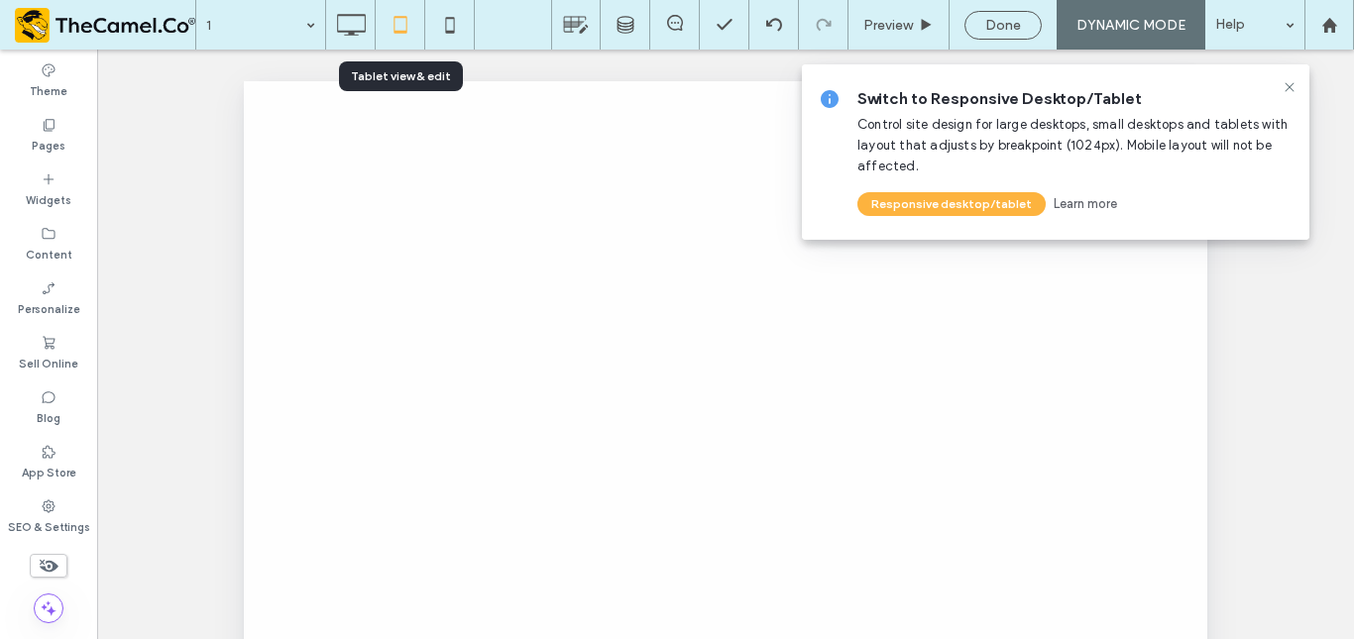
scroll to position [0, 0]
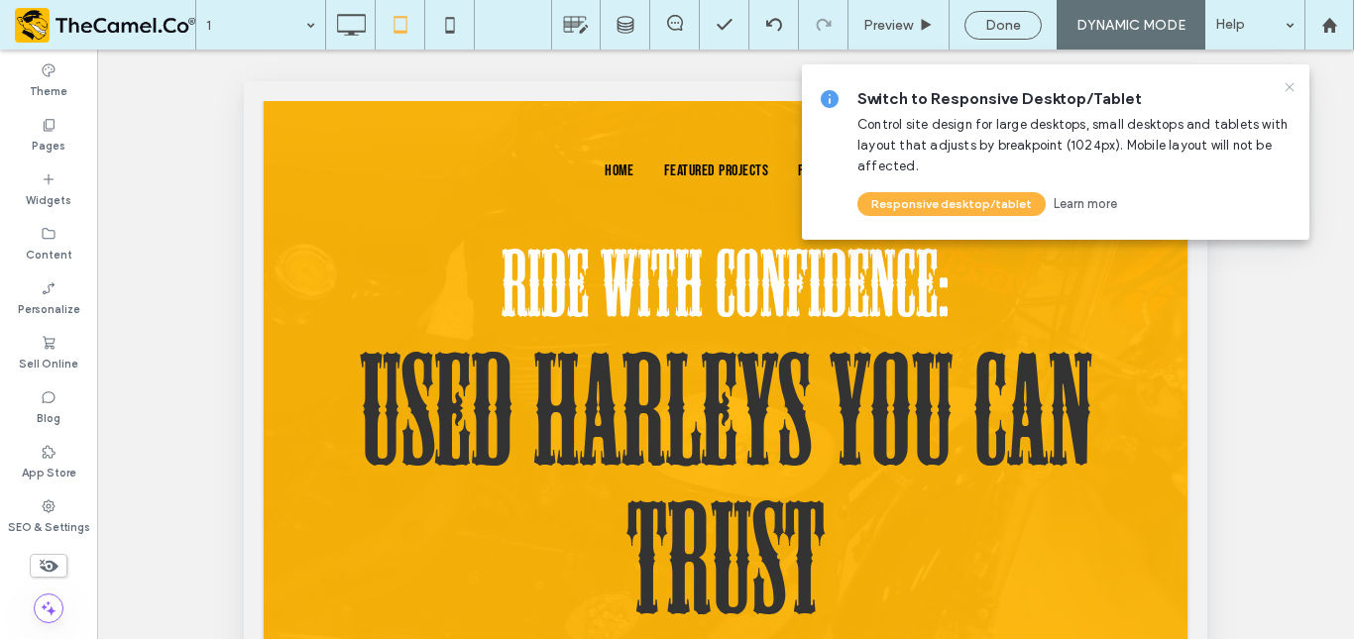
click at [1291, 84] on icon at bounding box center [1290, 87] width 16 height 16
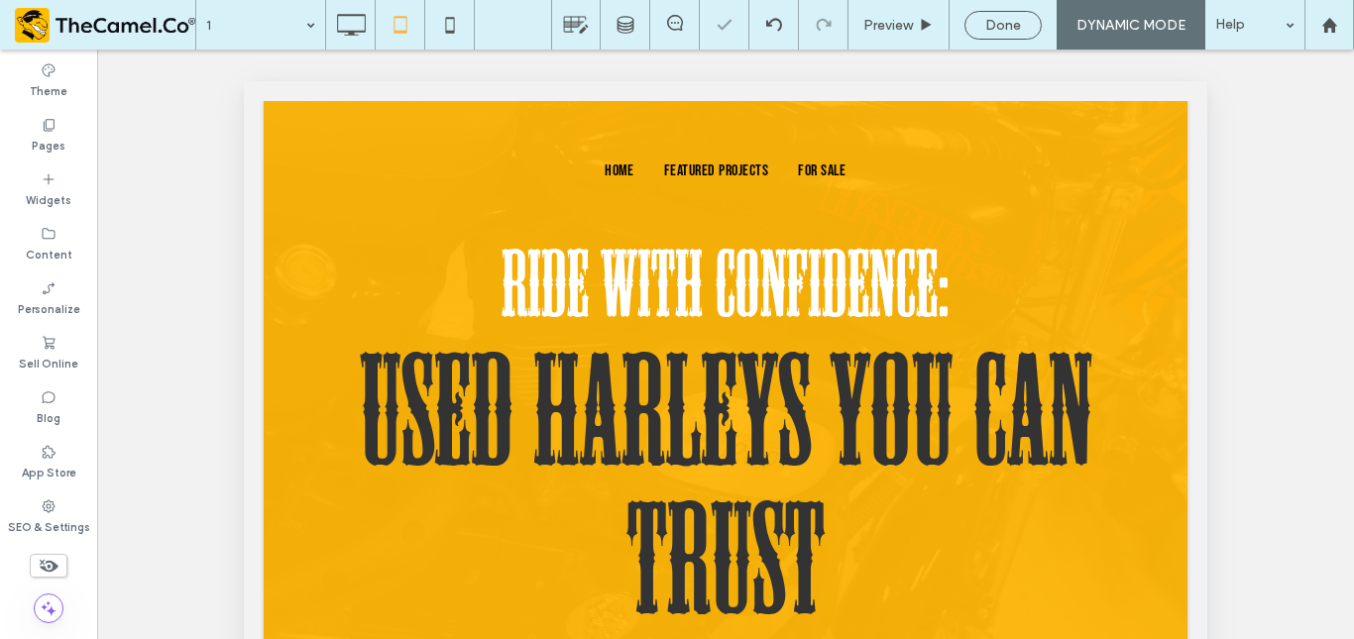
scroll to position [743, 0]
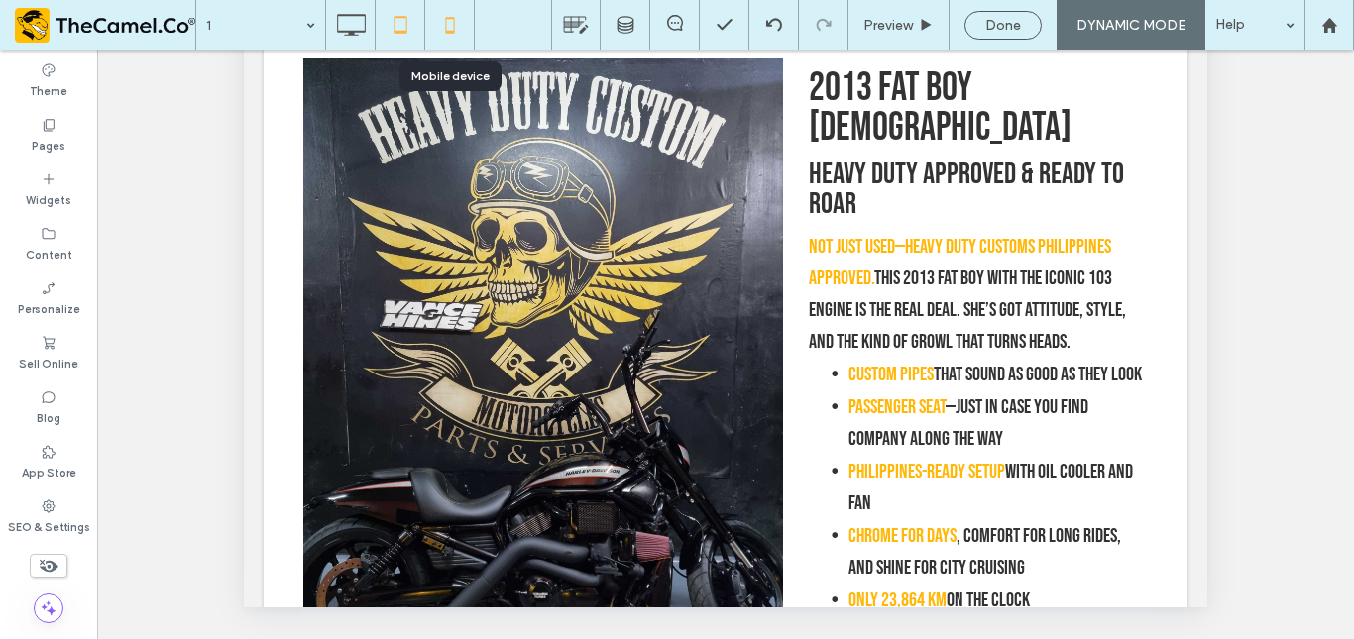
click at [444, 20] on icon at bounding box center [450, 25] width 40 height 40
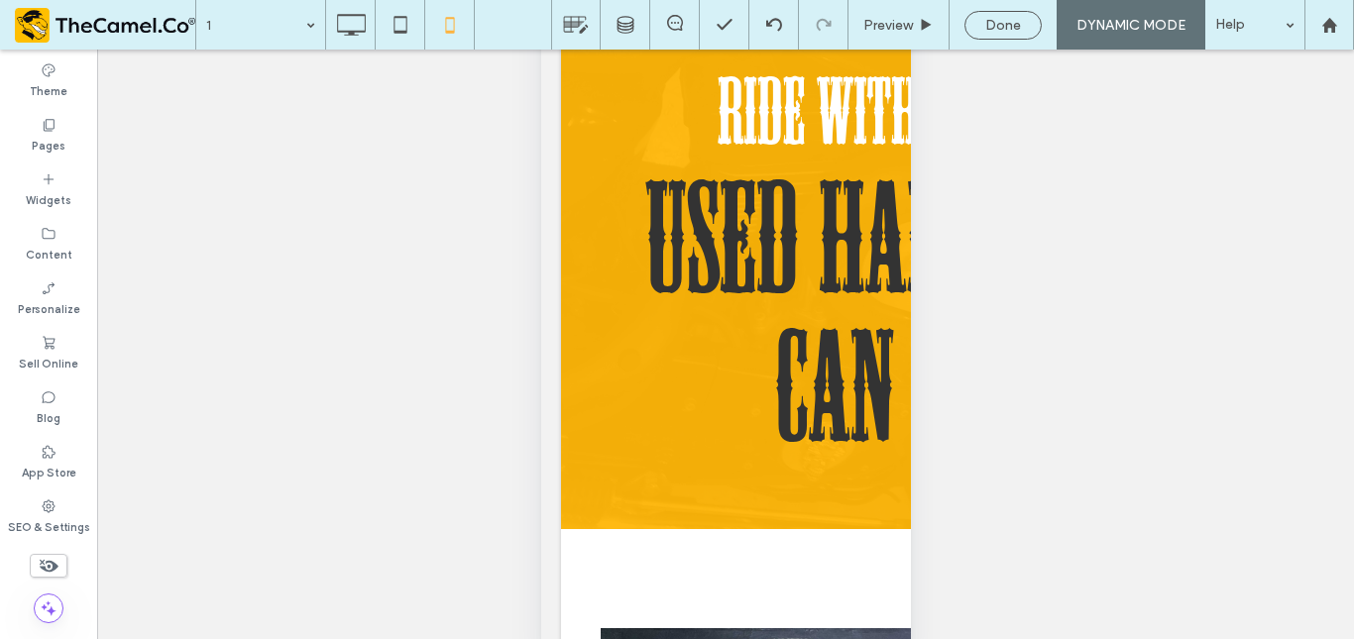
scroll to position [180, 0]
click at [42, 506] on icon at bounding box center [49, 507] width 16 height 16
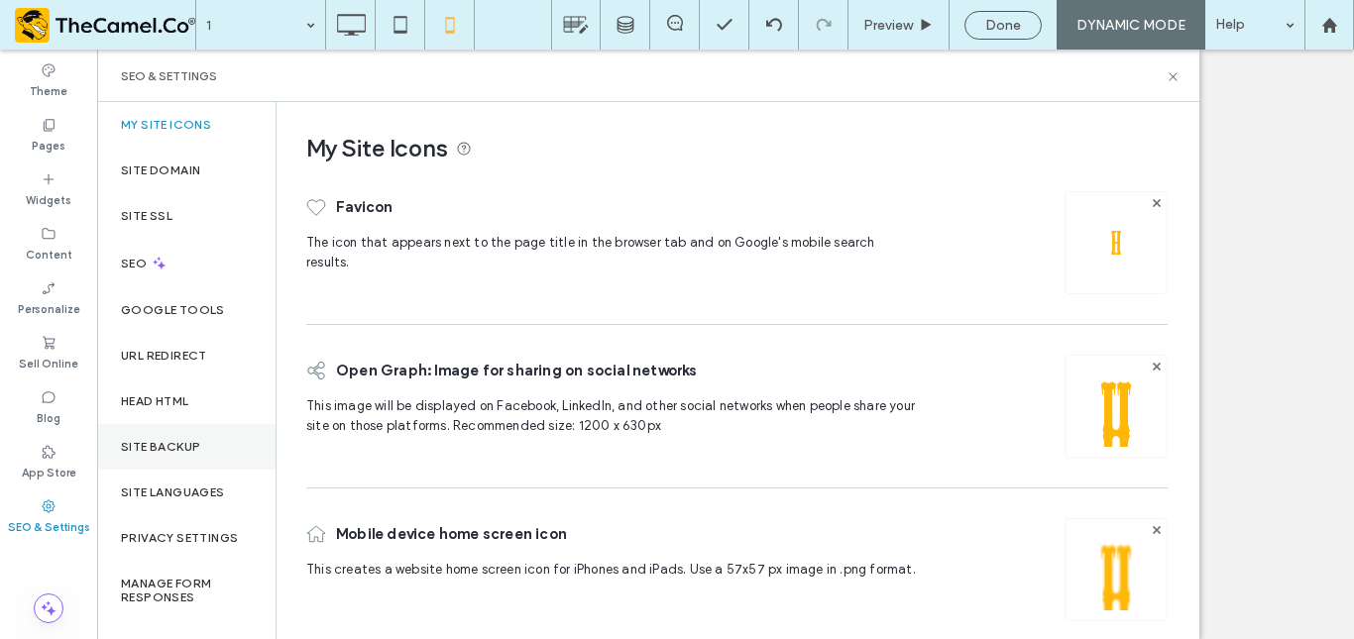
click at [180, 443] on label "Site Backup" at bounding box center [160, 447] width 79 height 14
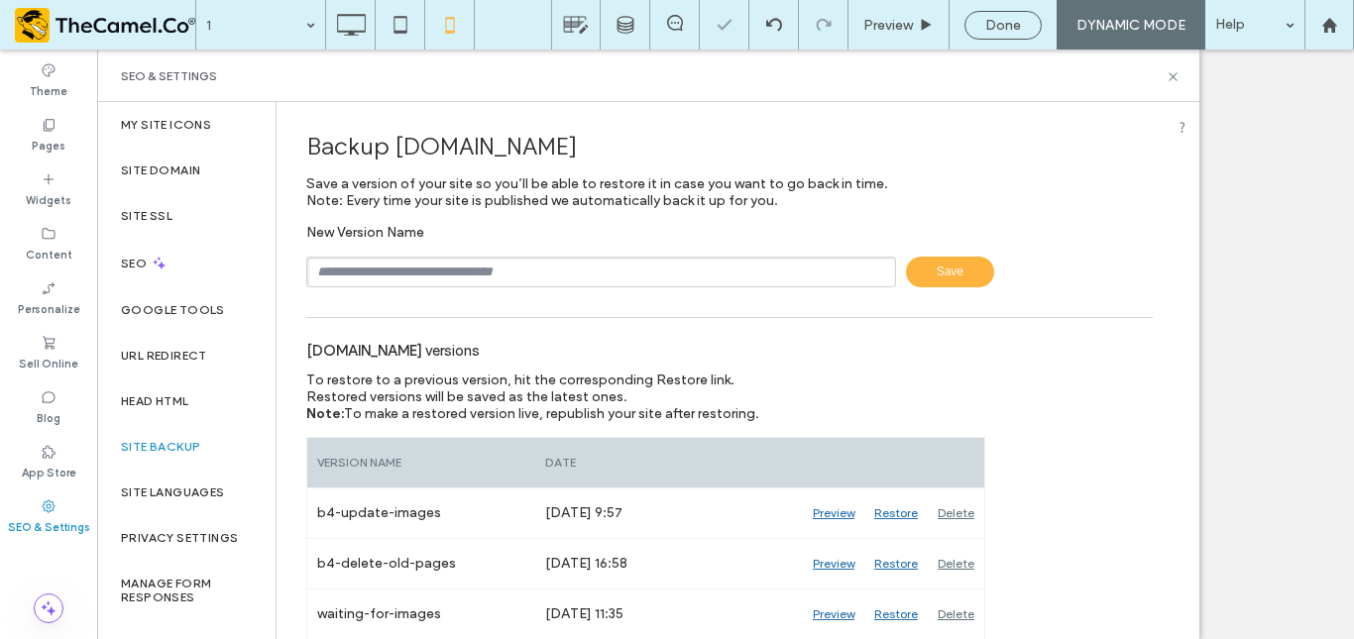
click at [364, 279] on input "text" at bounding box center [601, 272] width 590 height 31
type input "**********"
click at [931, 271] on span "Save" at bounding box center [950, 272] width 88 height 31
click at [1181, 77] on div "SEO & Settings" at bounding box center [648, 76] width 1102 height 53
click at [1175, 77] on use at bounding box center [1173, 76] width 8 height 8
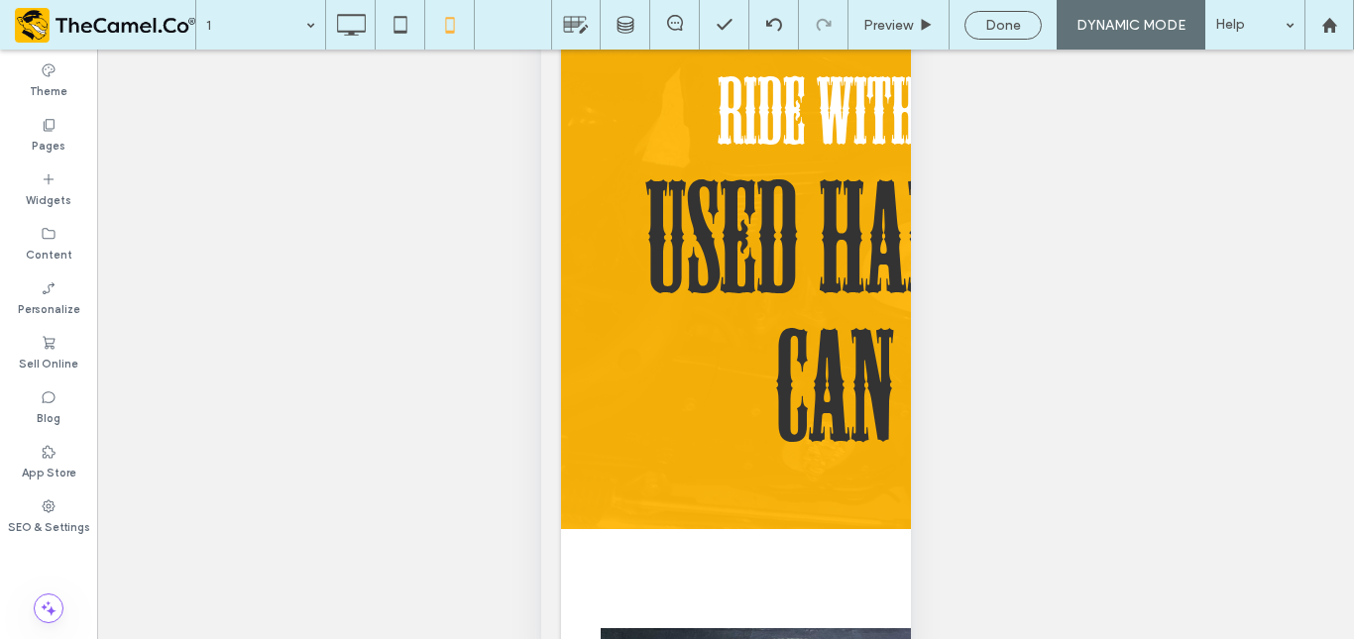
type input "**********"
type input "**"
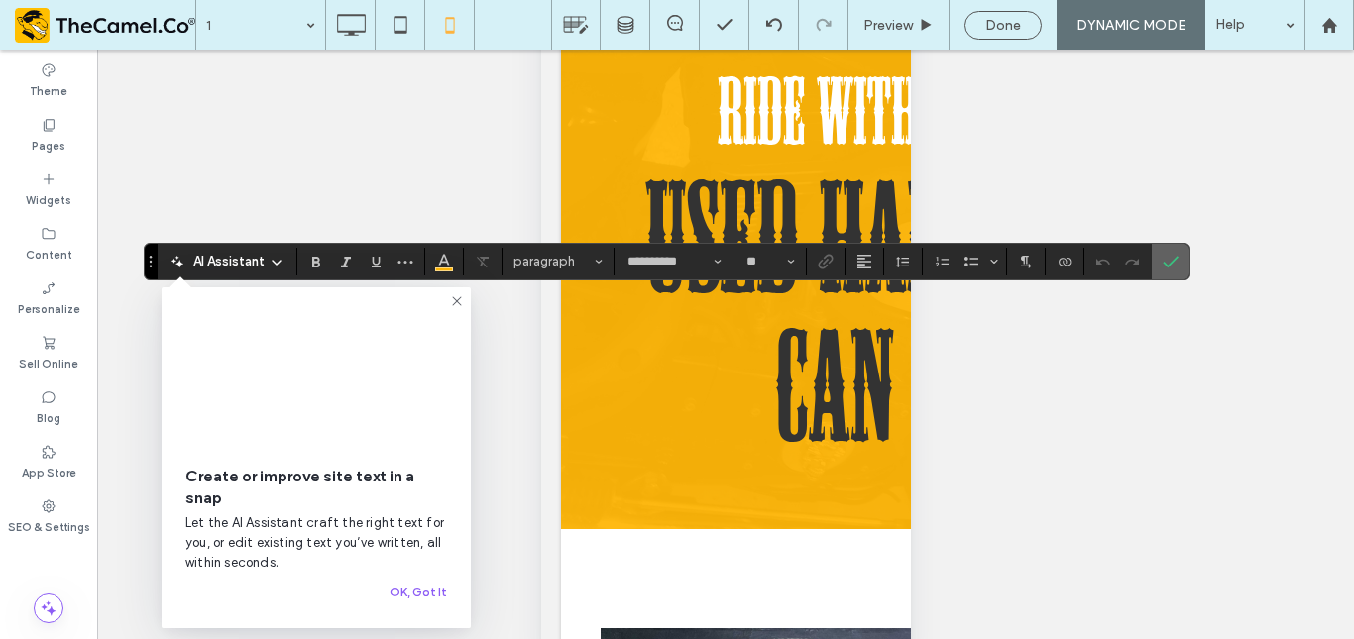
click at [1183, 250] on label "Confirm" at bounding box center [1171, 262] width 30 height 36
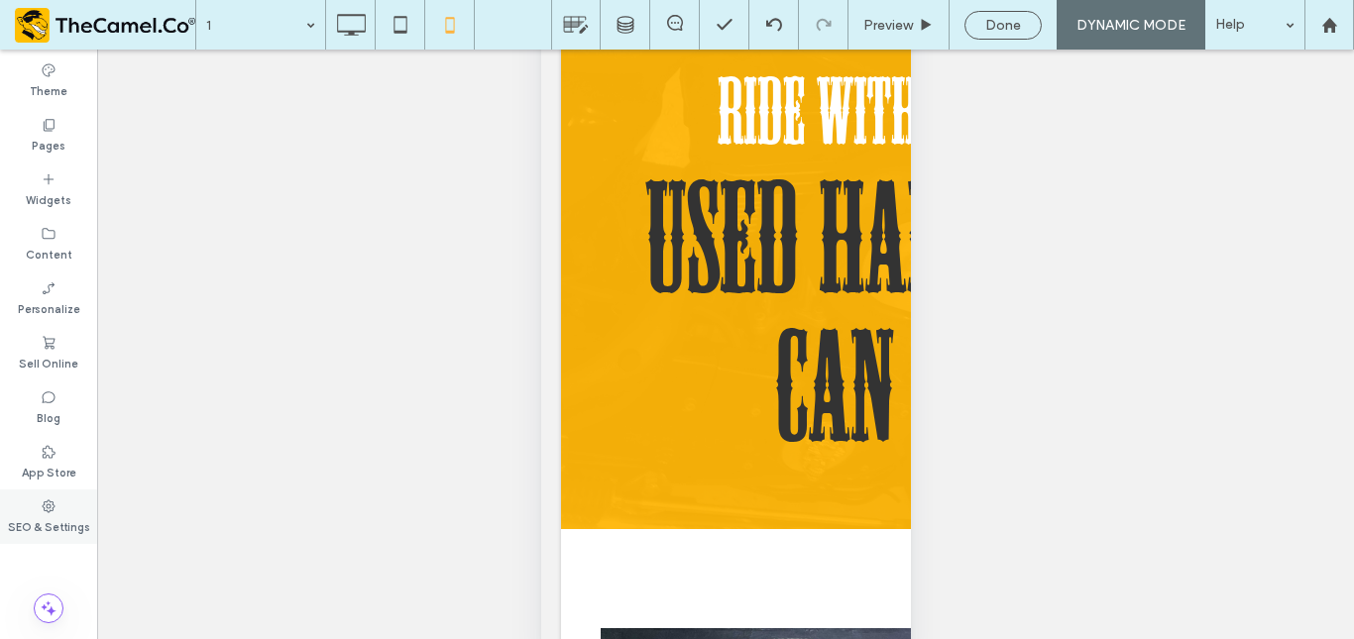
click at [48, 493] on div "SEO & Settings" at bounding box center [48, 517] width 97 height 55
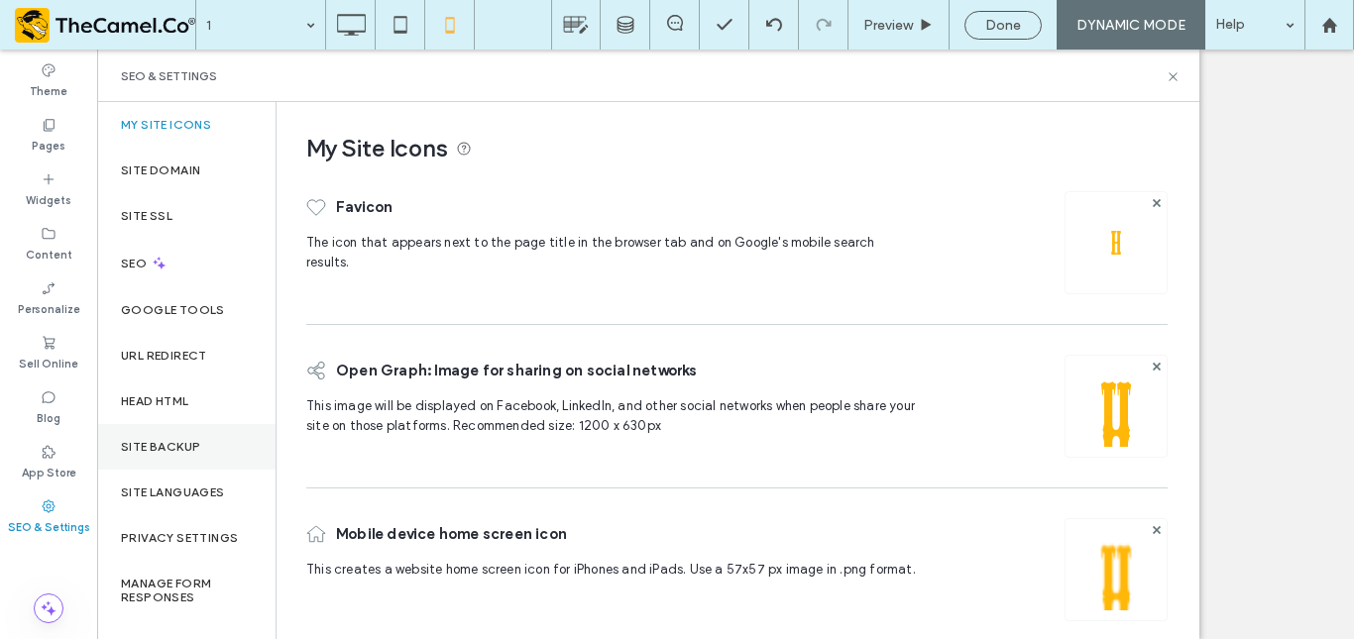
click at [181, 448] on label "Site Backup" at bounding box center [160, 447] width 79 height 14
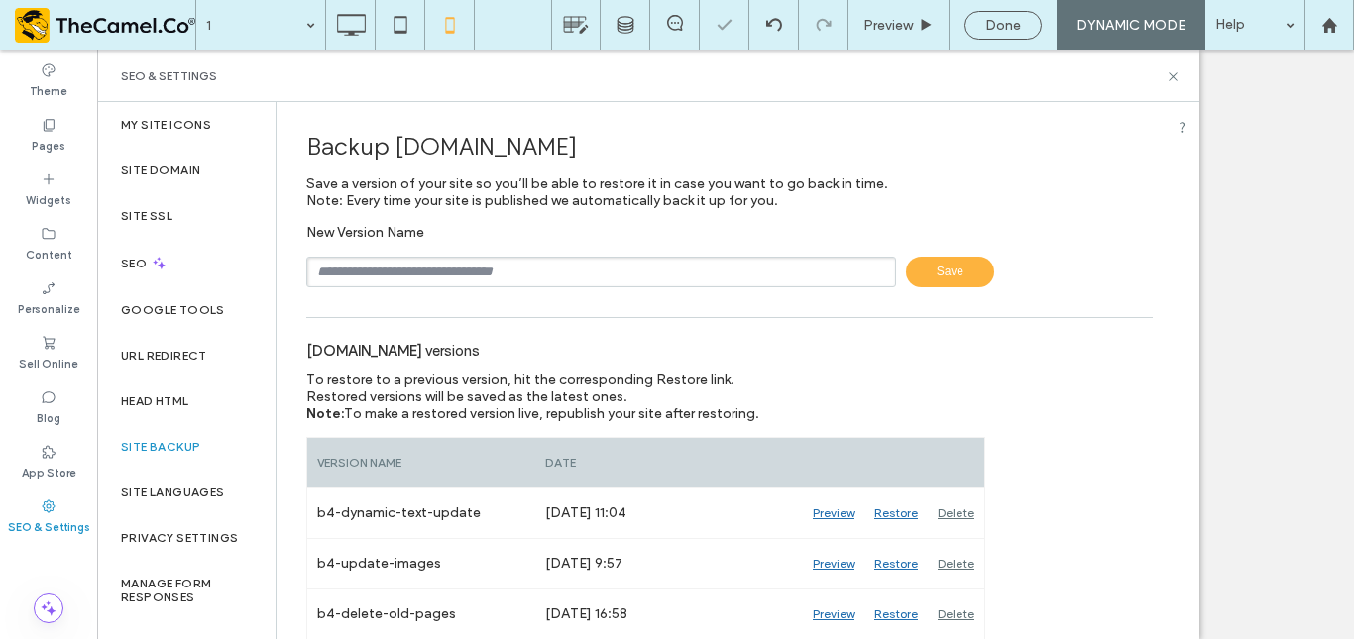
scroll to position [67, 0]
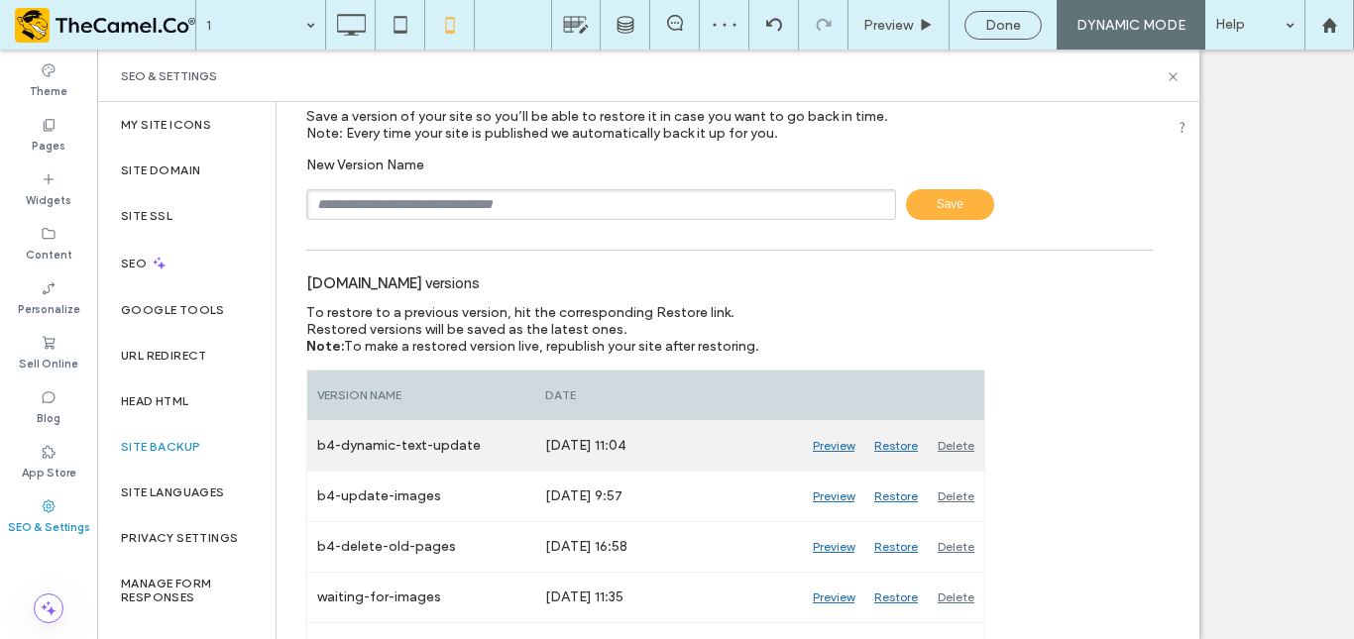
click at [561, 435] on div "Aug 15, 2025 11:04" at bounding box center [669, 446] width 268 height 50
click at [505, 446] on div "b4-dynamic-text-update" at bounding box center [421, 446] width 228 height 50
click at [447, 438] on div "b4-dynamic-text-update" at bounding box center [421, 446] width 228 height 50
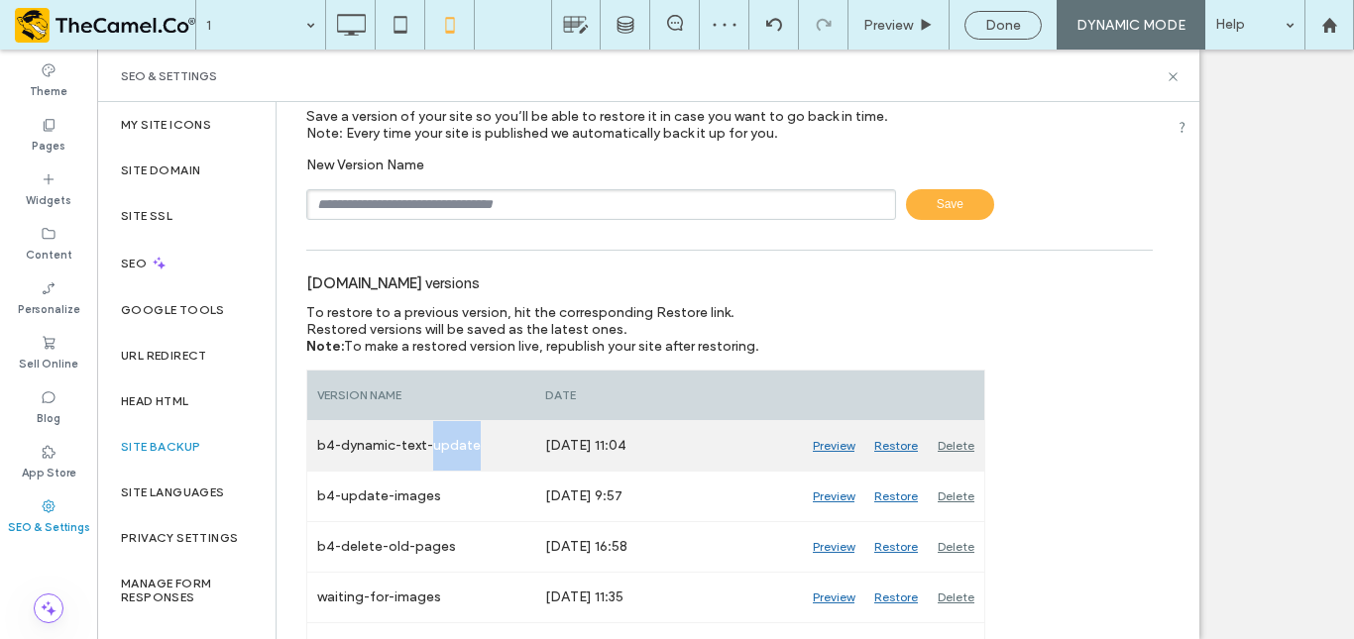
click at [447, 438] on div "b4-dynamic-text-update" at bounding box center [421, 446] width 228 height 50
click at [429, 441] on div "b4-dynamic-text-update" at bounding box center [421, 446] width 228 height 50
click at [426, 441] on div "b4-dynamic-text-update" at bounding box center [421, 446] width 228 height 50
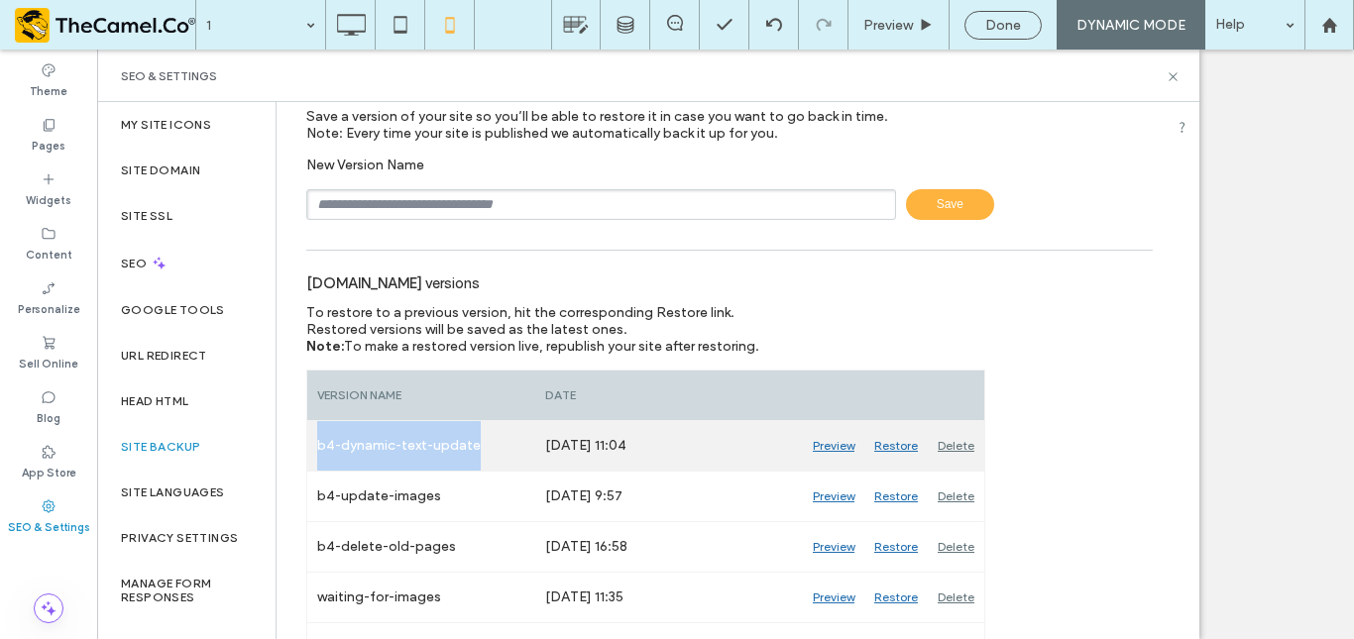
click at [426, 441] on div "b4-dynamic-text-update" at bounding box center [421, 446] width 228 height 50
click at [444, 446] on div "b4-dynamic-text-update" at bounding box center [421, 446] width 228 height 50
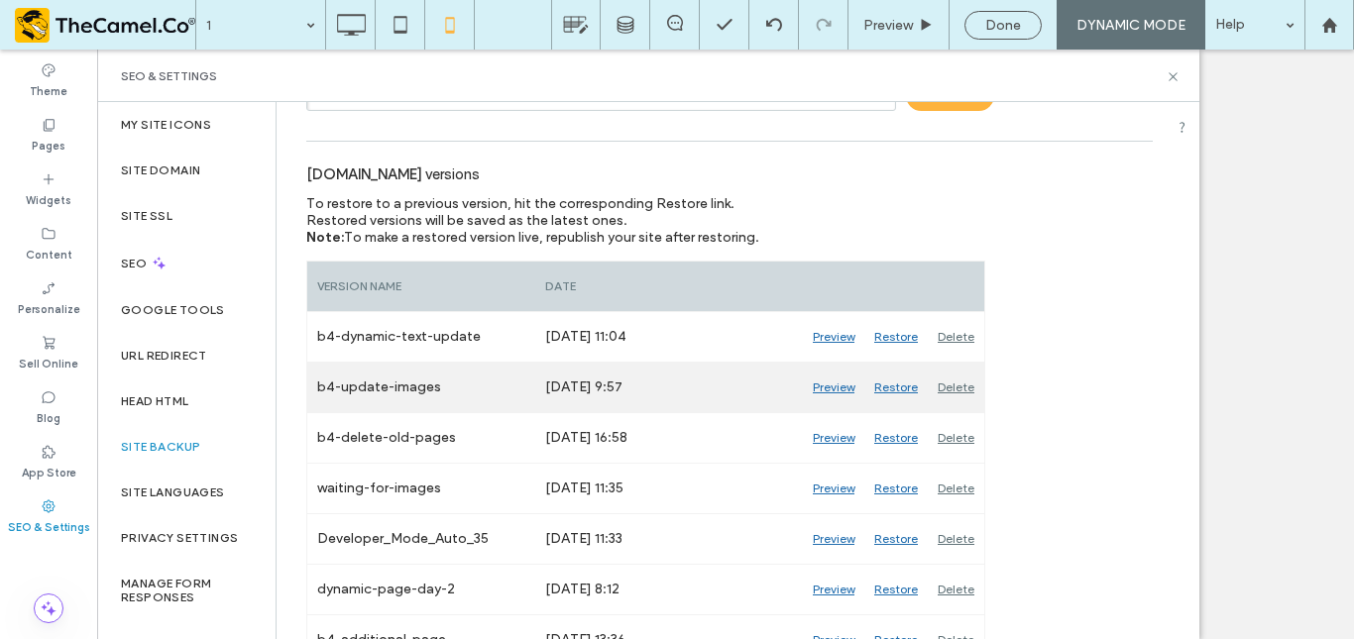
scroll to position [178, 0]
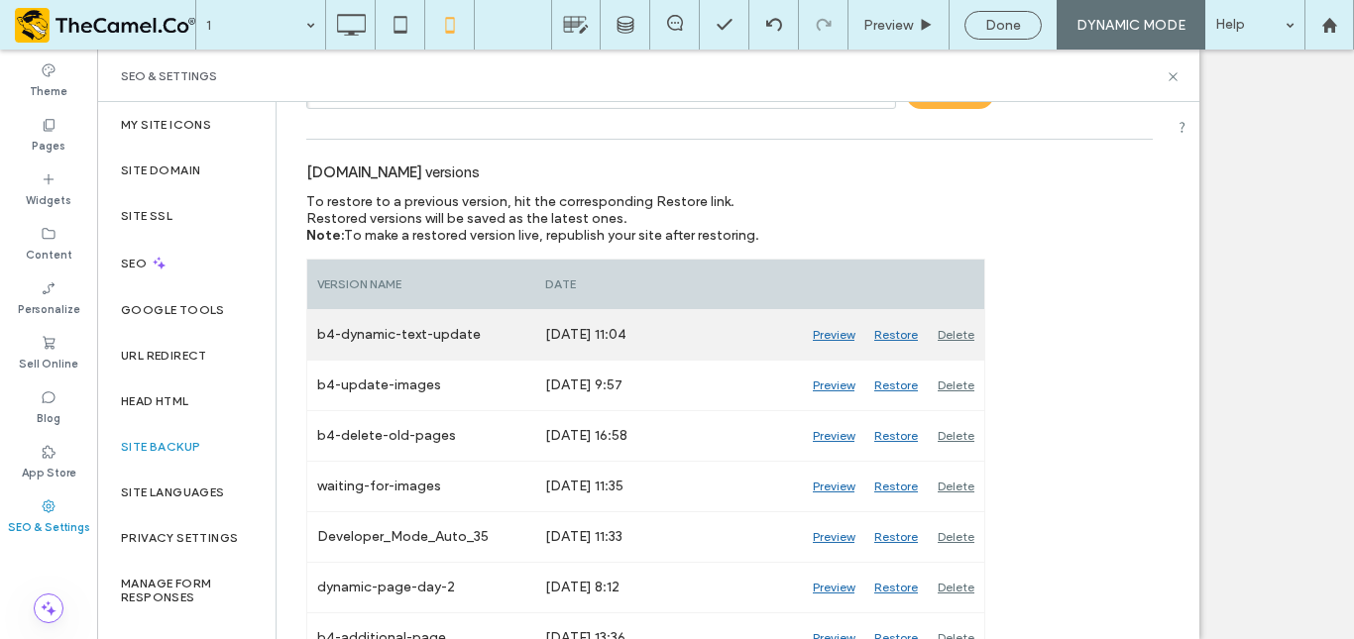
click at [401, 331] on div "b4-dynamic-text-update" at bounding box center [421, 335] width 228 height 50
click at [406, 340] on div "b4-dynamic-text-update" at bounding box center [421, 335] width 228 height 50
click at [900, 335] on div "Restore" at bounding box center [895, 335] width 63 height 50
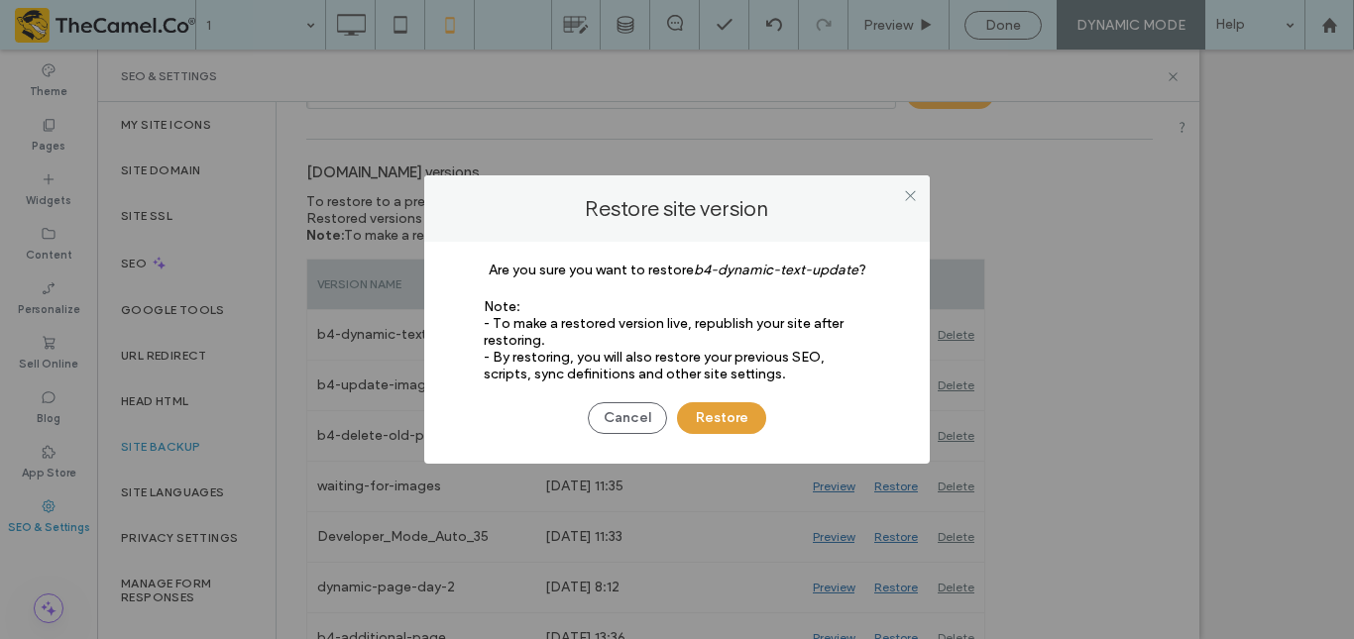
click at [726, 404] on button "Restore" at bounding box center [721, 419] width 89 height 32
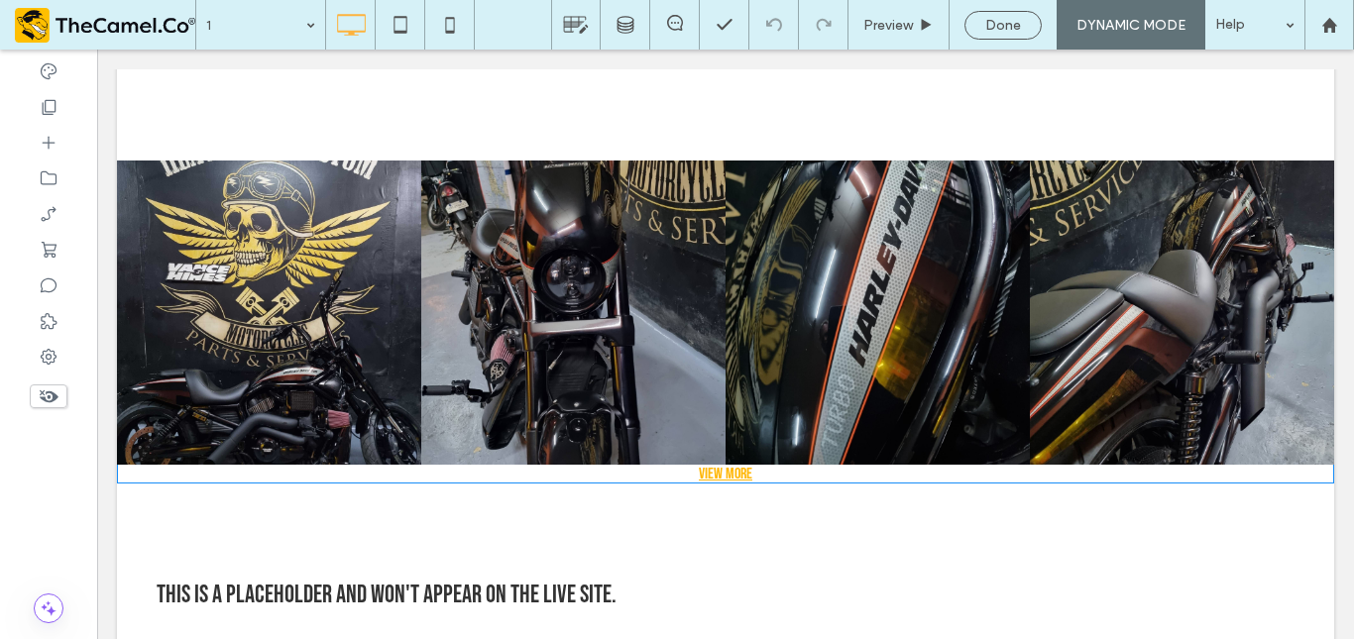
scroll to position [1419, 0]
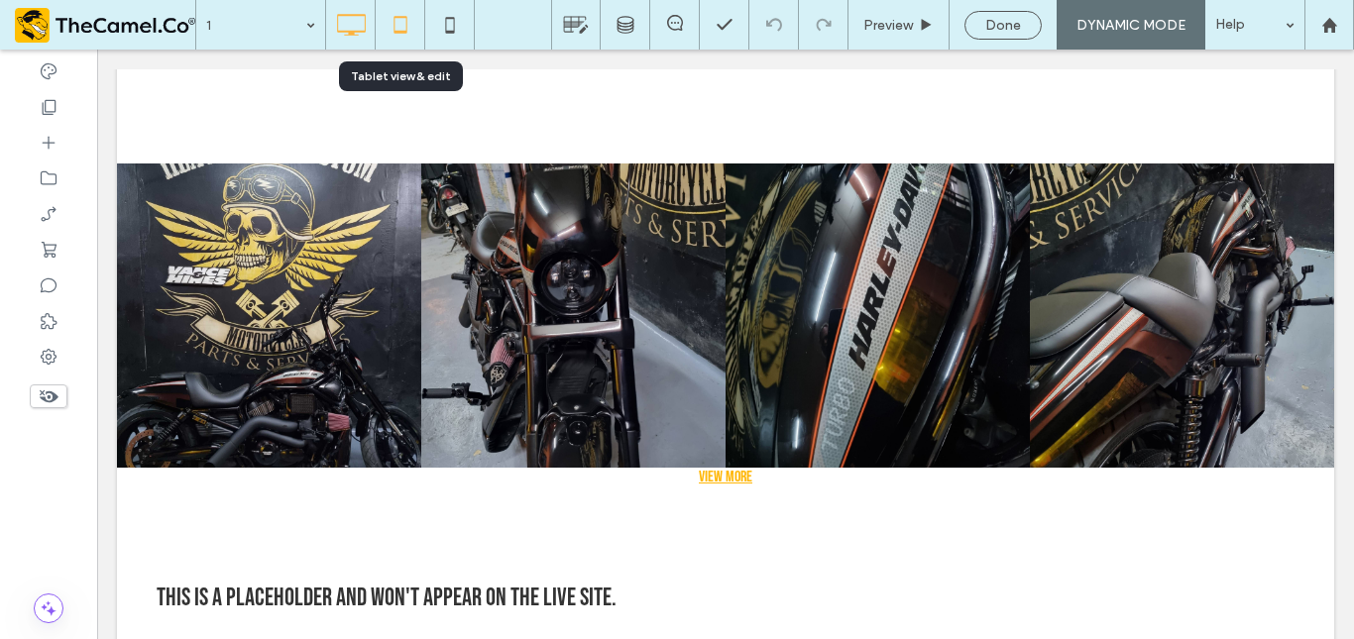
click at [383, 17] on icon at bounding box center [401, 25] width 40 height 40
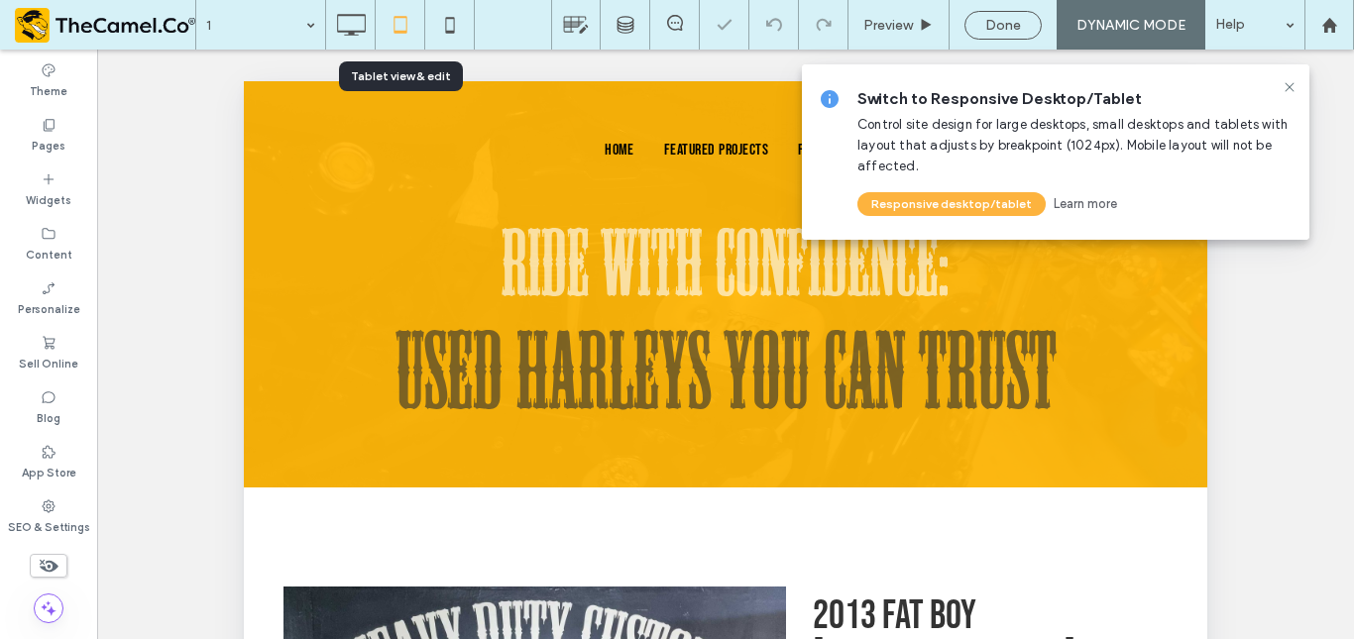
scroll to position [0, 0]
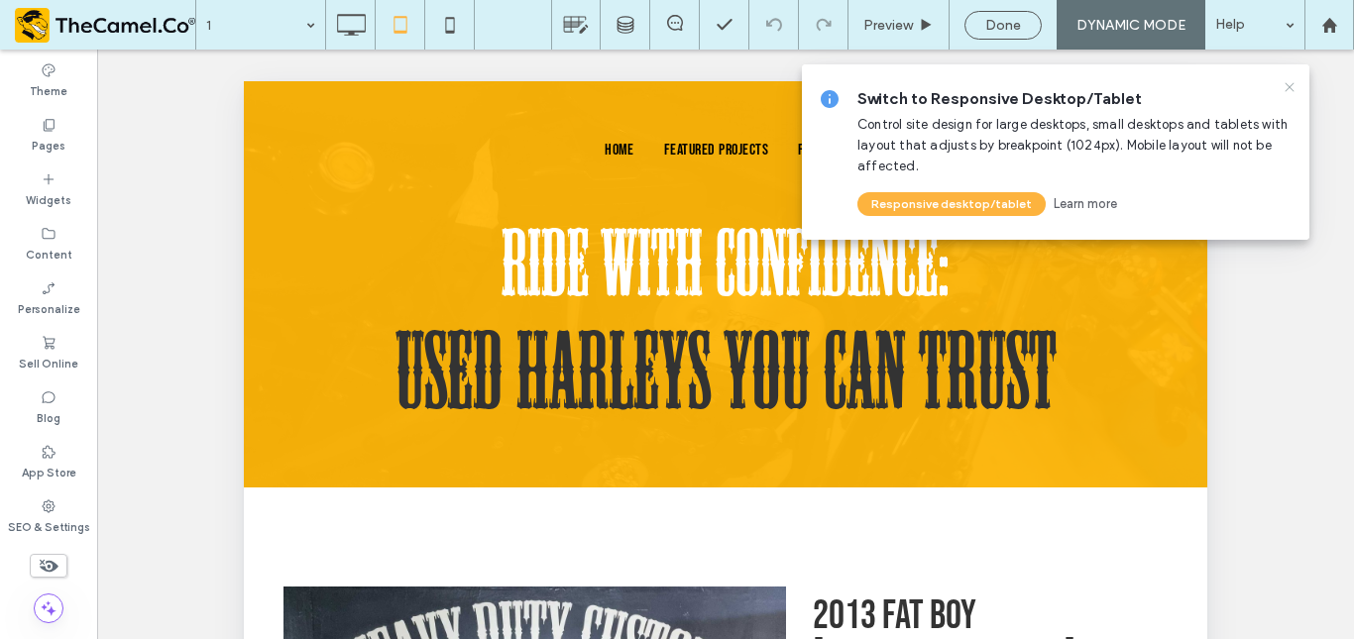
click at [1292, 87] on icon at bounding box center [1290, 87] width 16 height 16
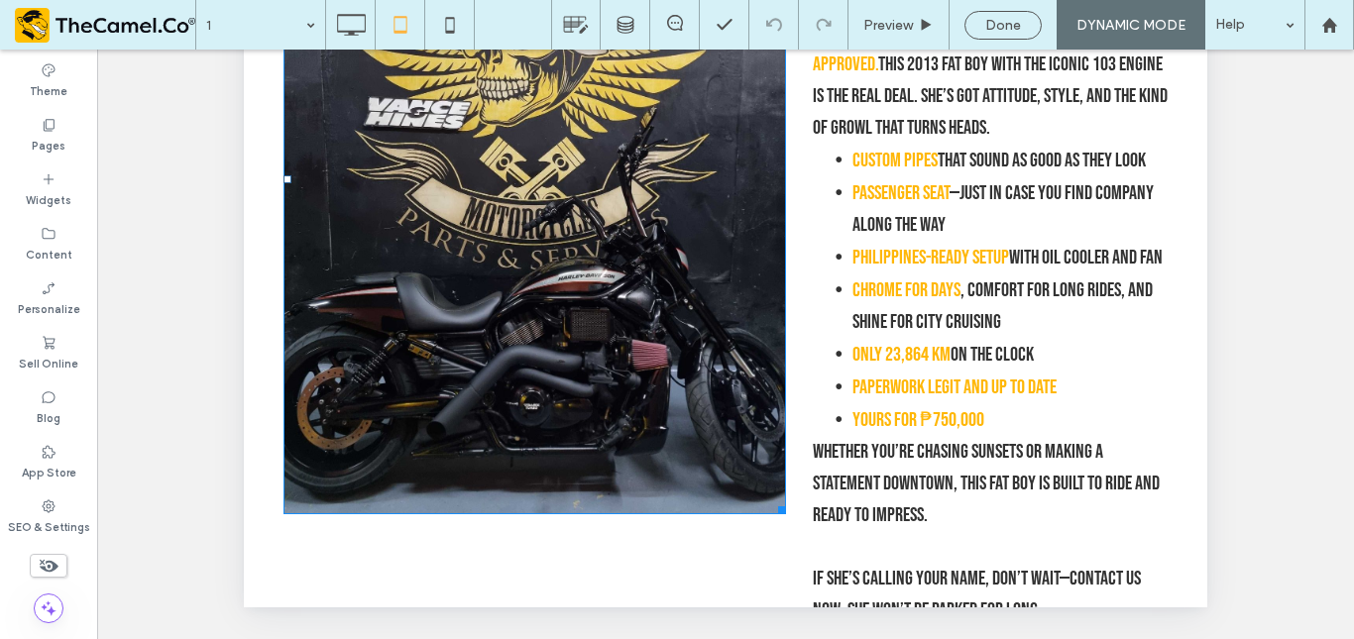
click at [511, 280] on img at bounding box center [535, 179] width 503 height 670
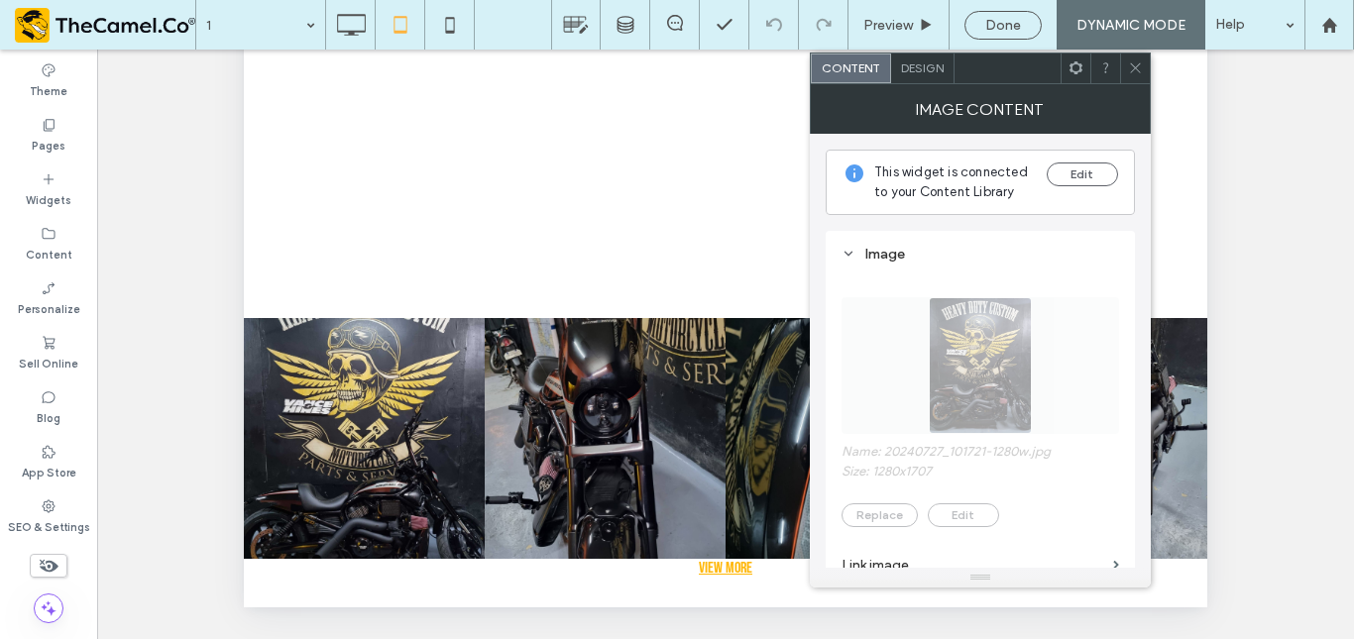
scroll to position [480, 0]
click at [1132, 61] on icon at bounding box center [1135, 67] width 15 height 15
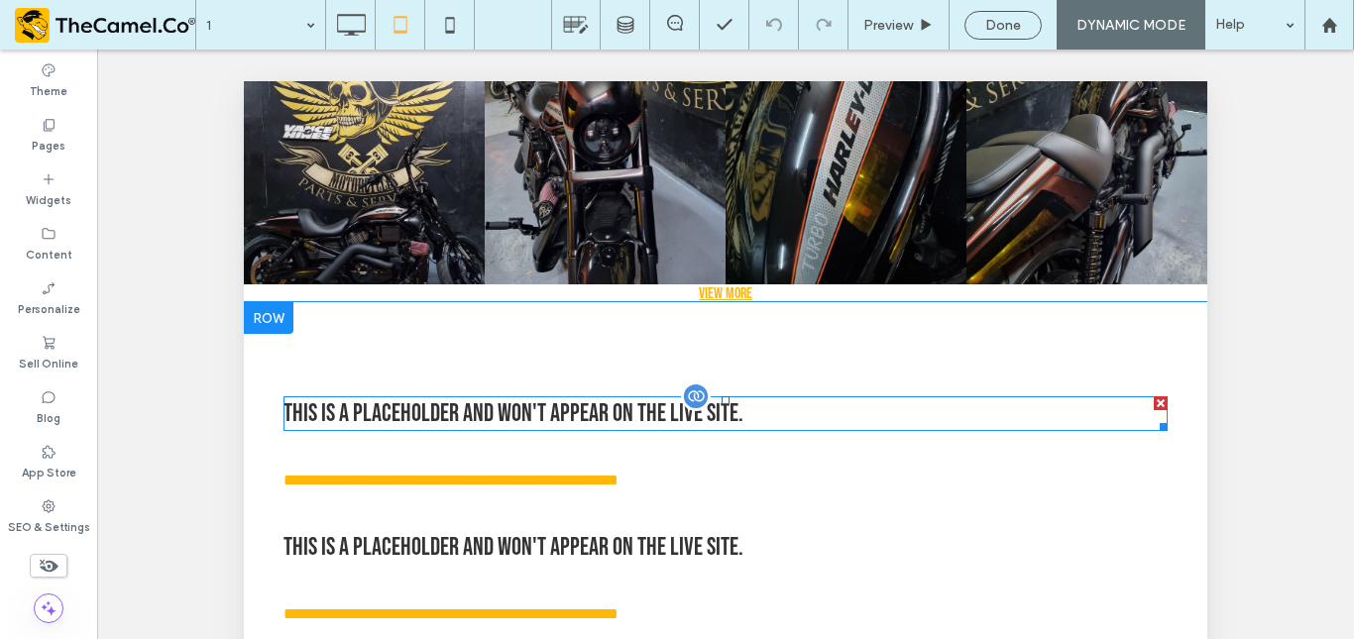
scroll to position [1716, 0]
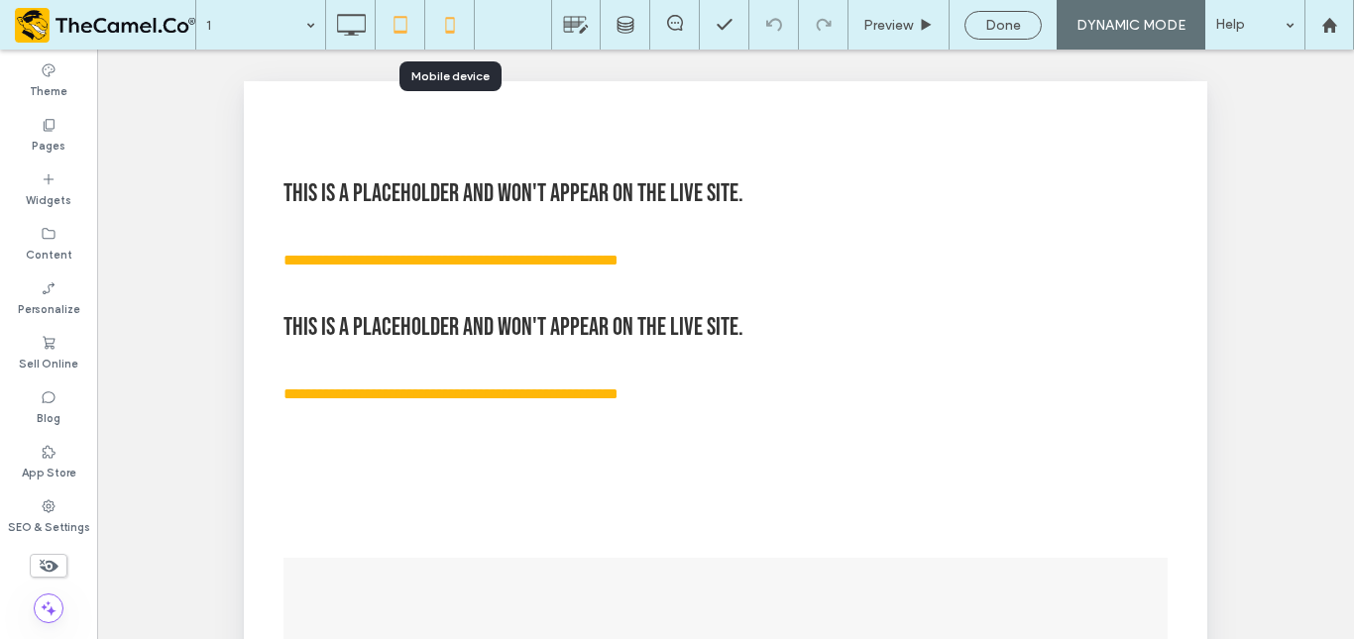
click at [452, 43] on icon at bounding box center [450, 25] width 40 height 40
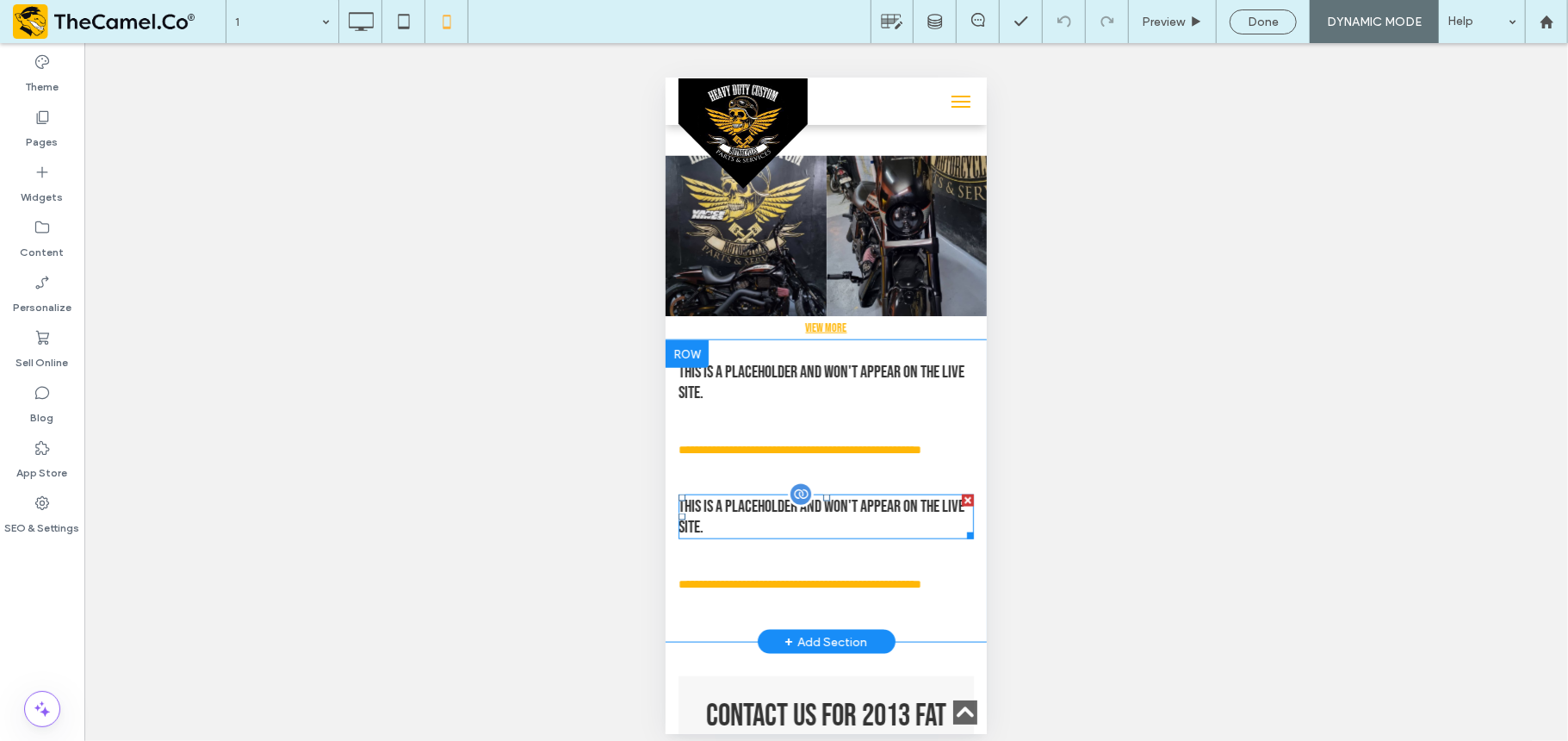
scroll to position [1431, 0]
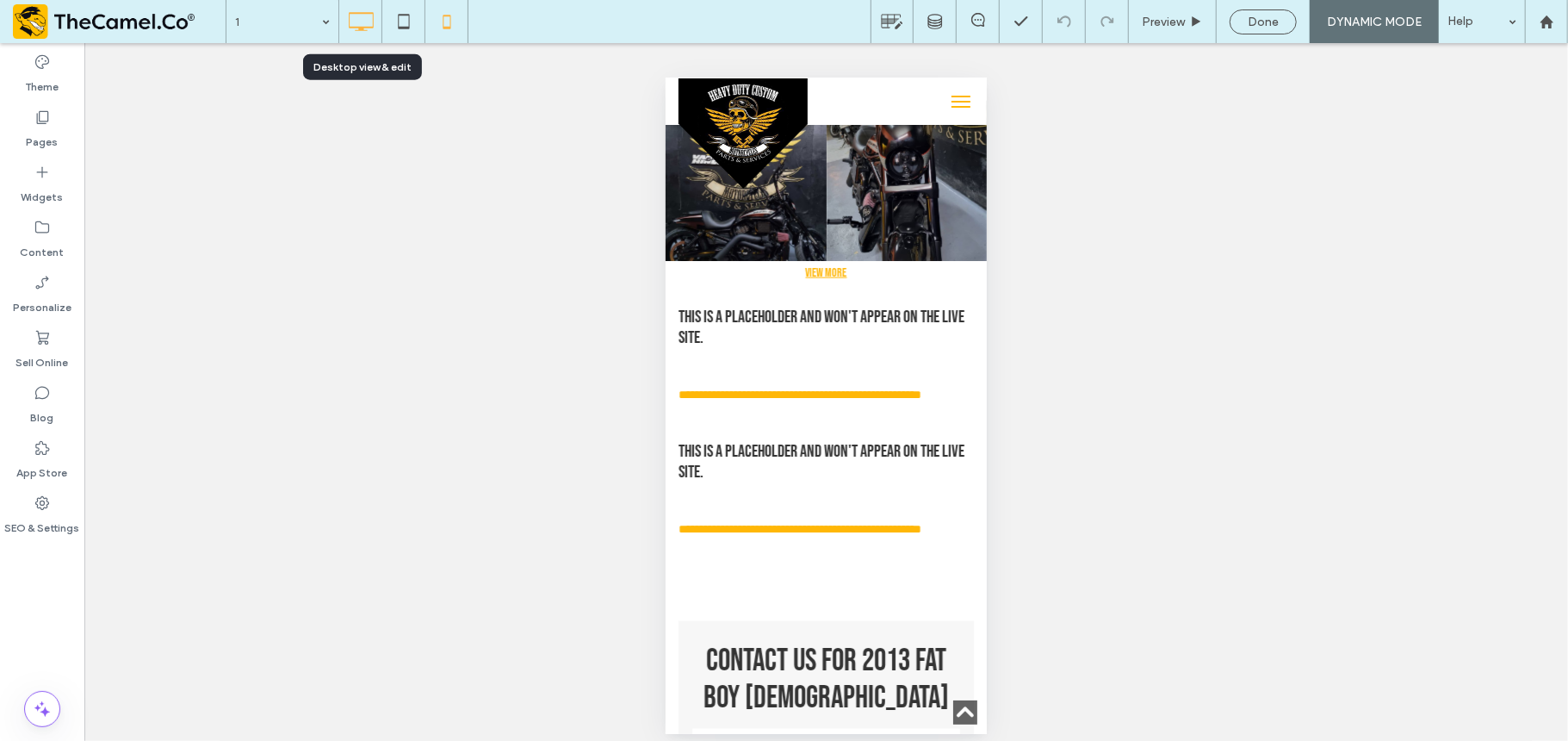
click at [367, 22] on icon at bounding box center [361, 22] width 35 height 35
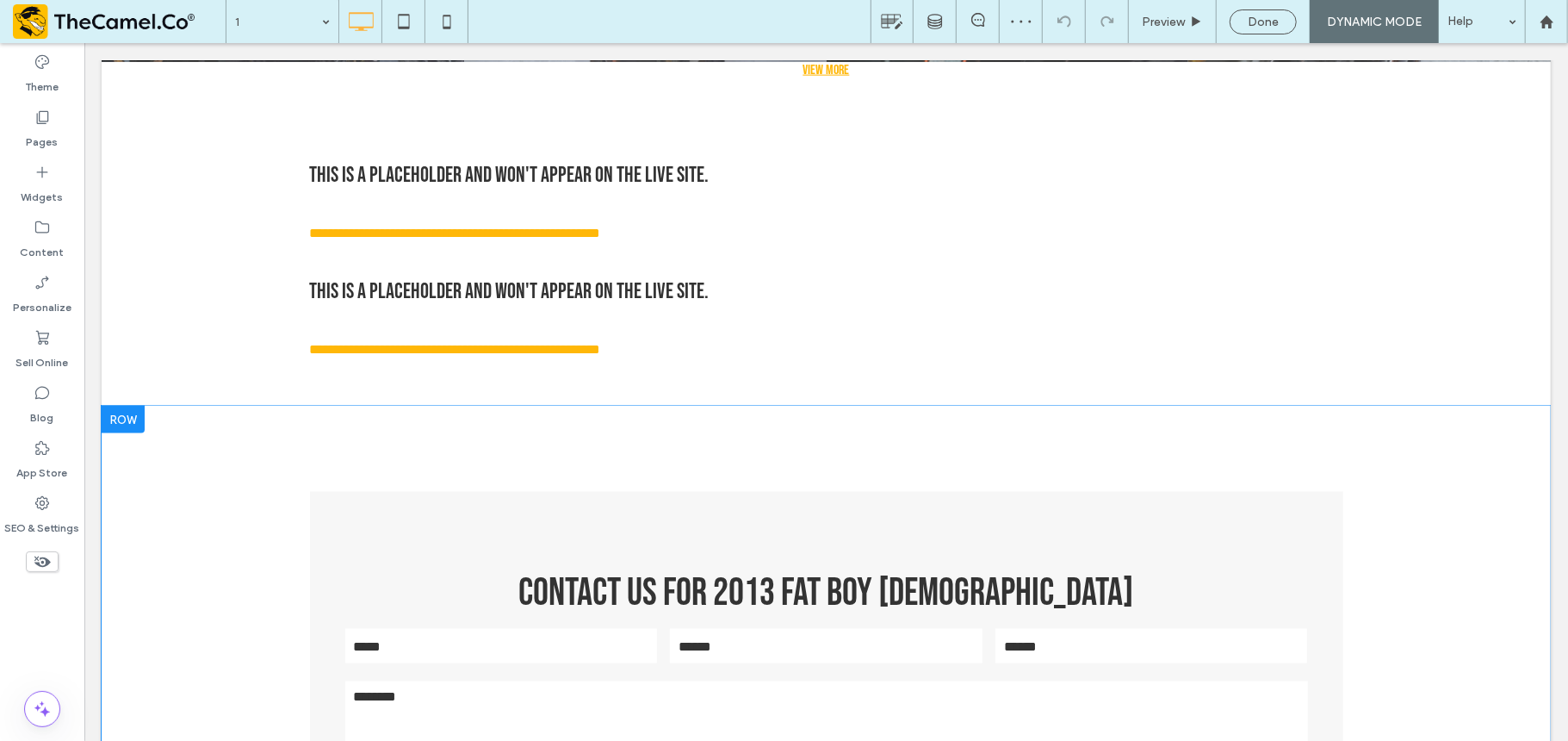
scroll to position [1710, 0]
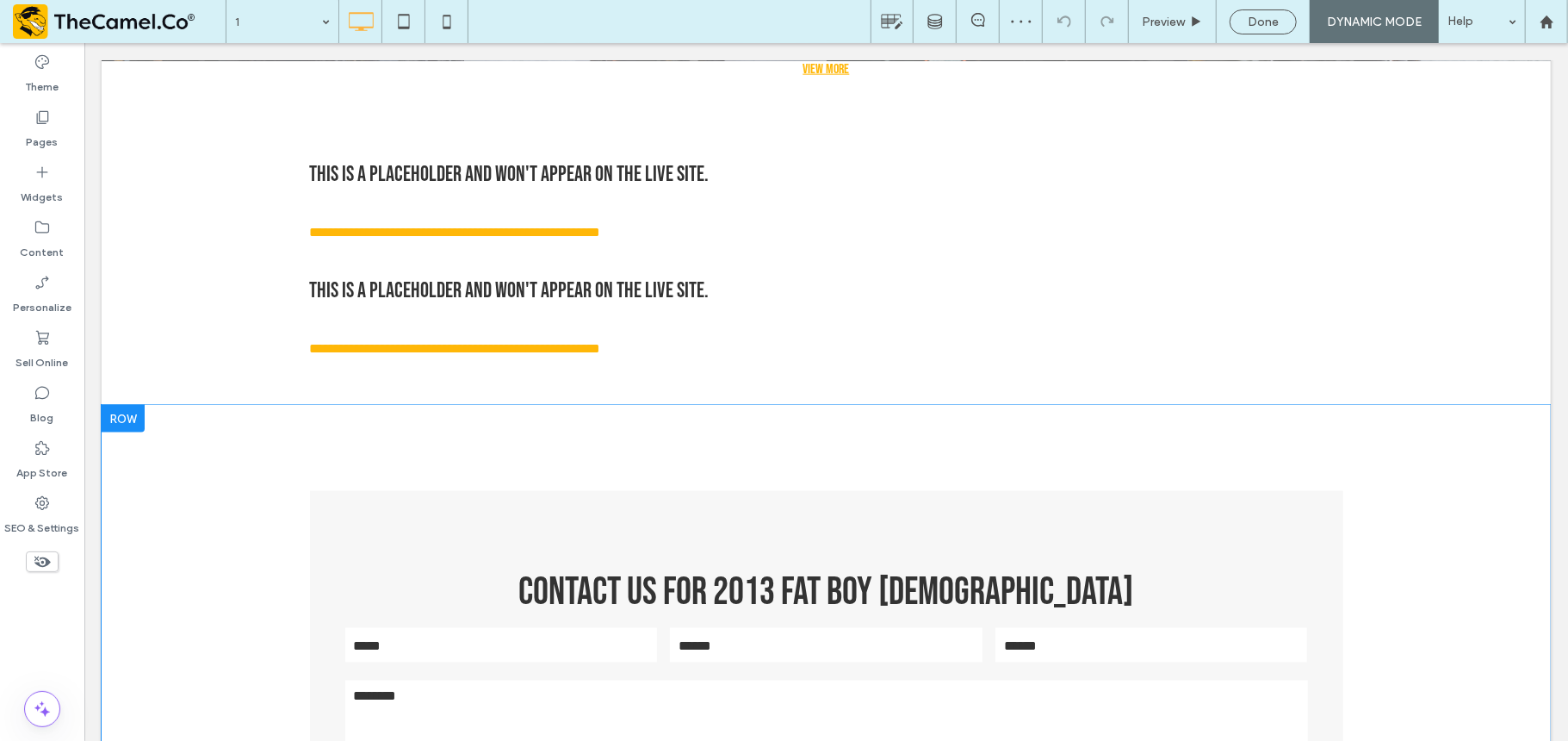
click at [309, 434] on div "cONTACT uS for 2013 Fat Boy 103 Contact Us Name: Email: Phone: Message: ****** …" at bounding box center [825, 651] width 1450 height 494
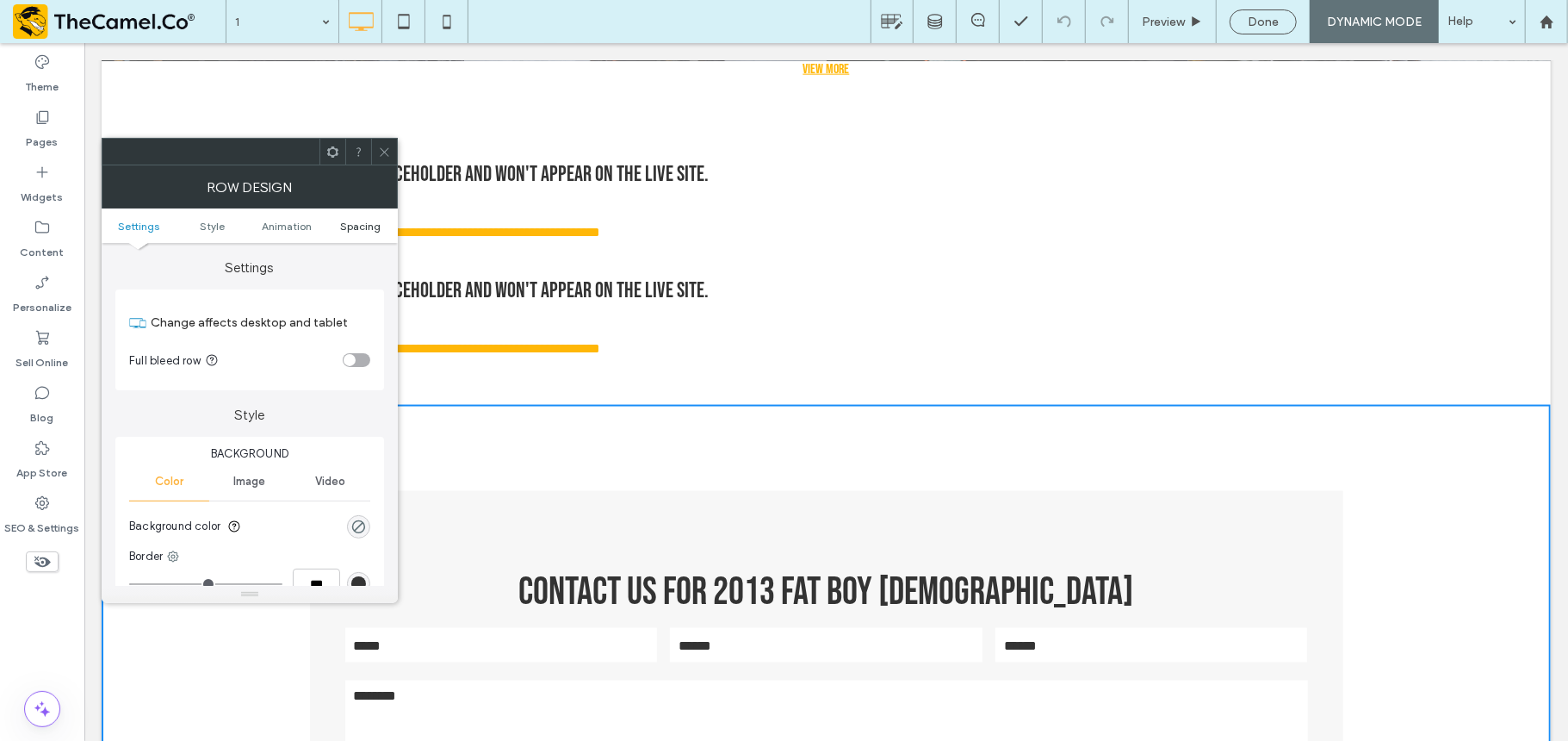
click at [351, 228] on span "Spacing" at bounding box center [361, 226] width 41 height 13
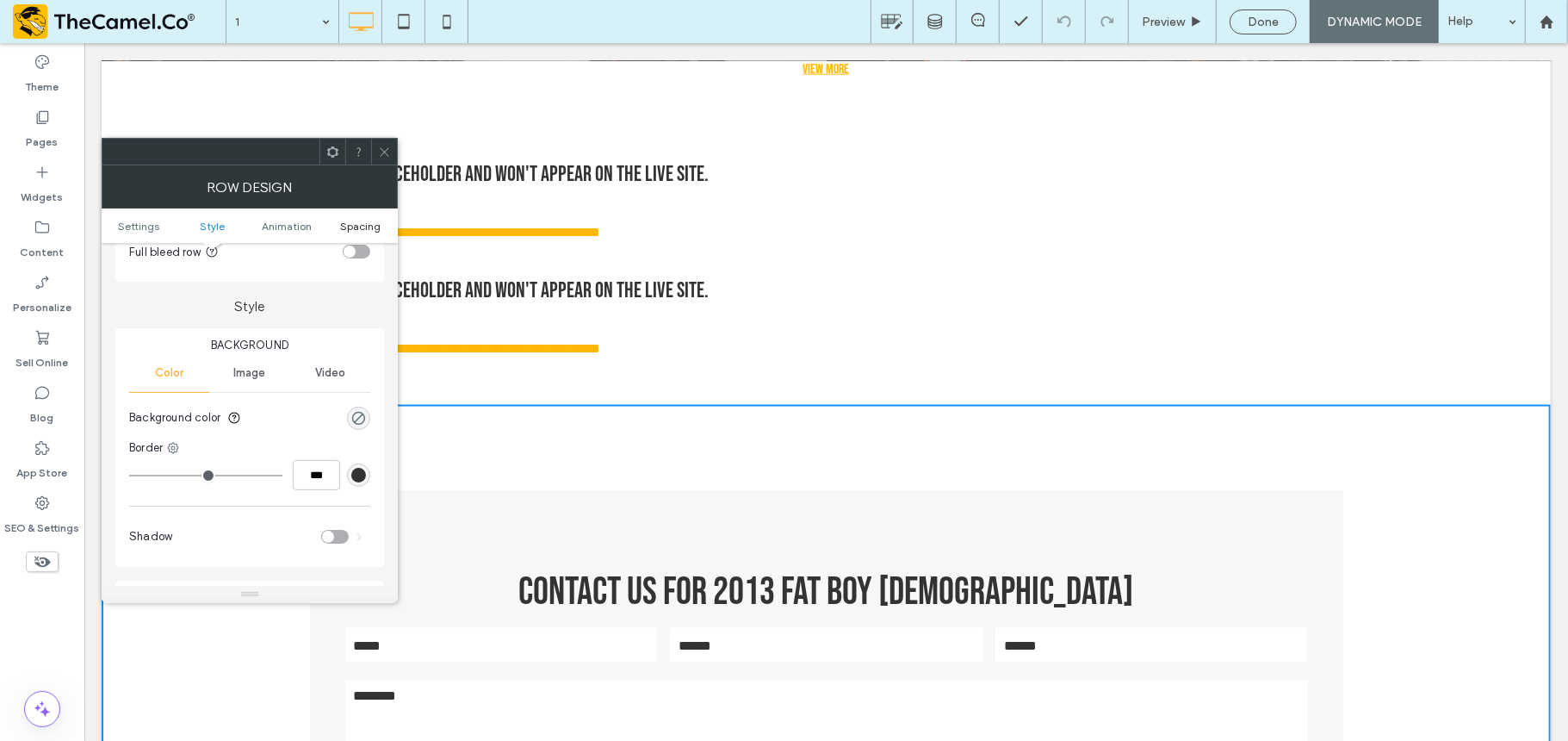
scroll to position [489, 0]
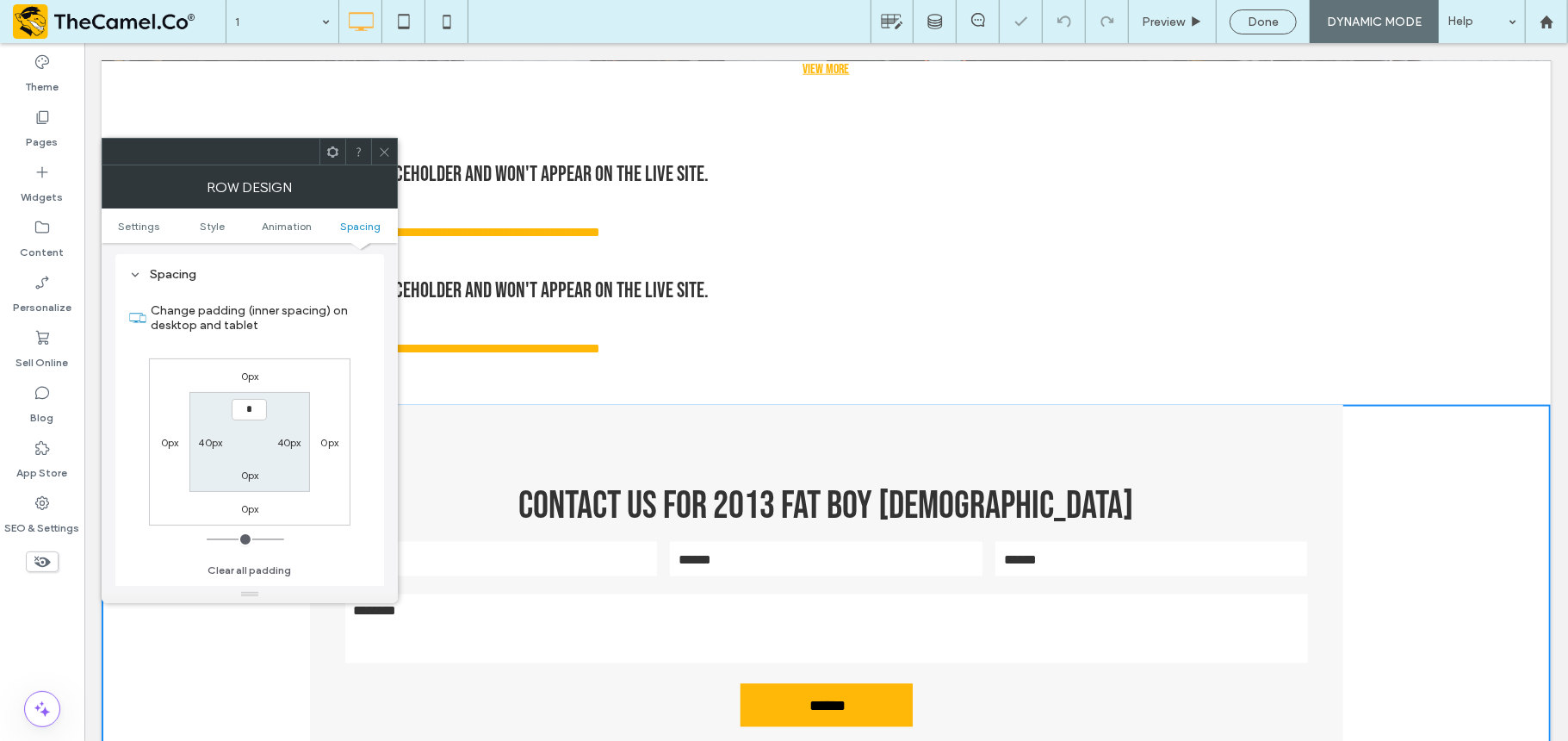
type input "***"
type input "*"
click at [386, 147] on icon at bounding box center [384, 152] width 13 height 13
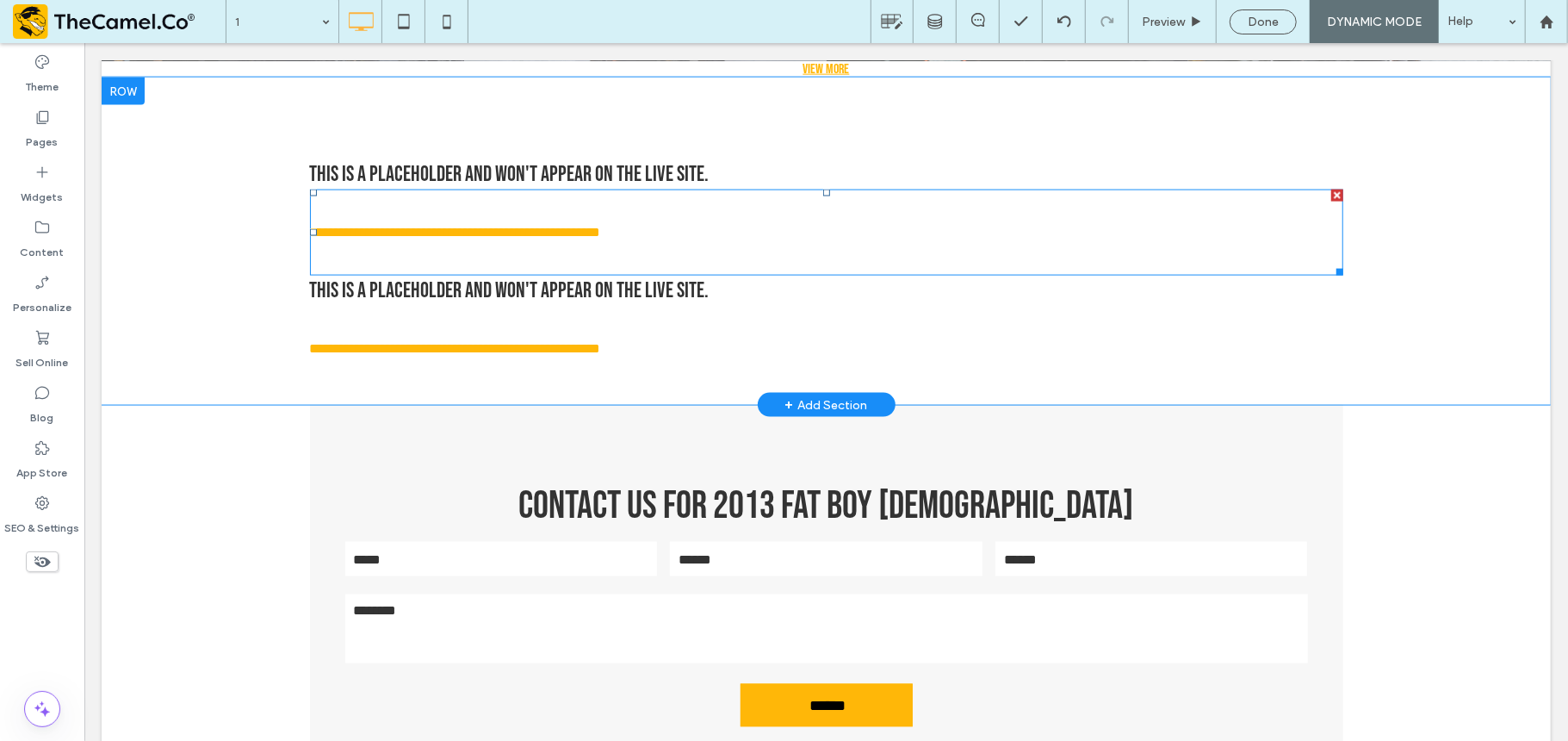
scroll to position [1537, 0]
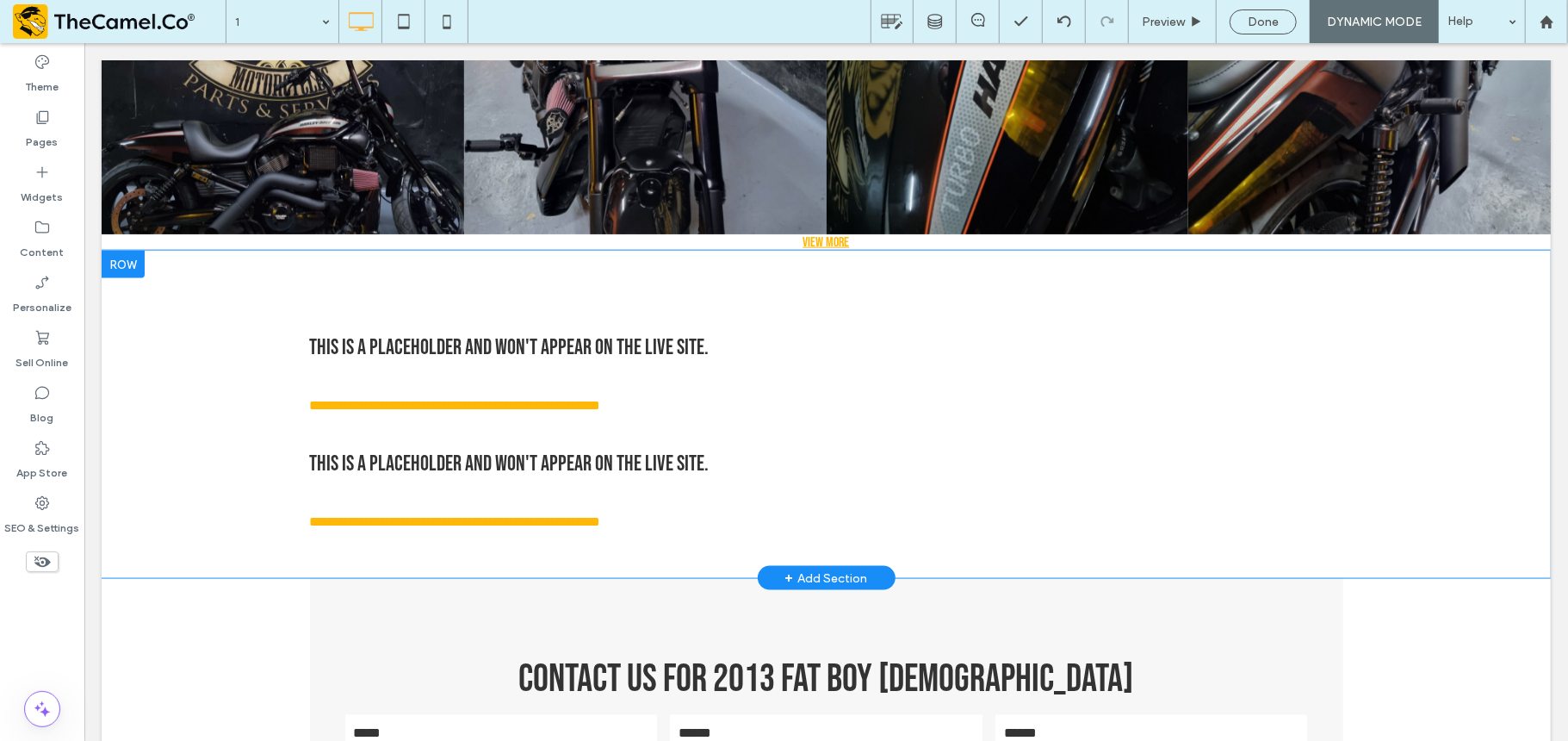
click at [207, 414] on div "**********" at bounding box center [825, 414] width 1450 height 327
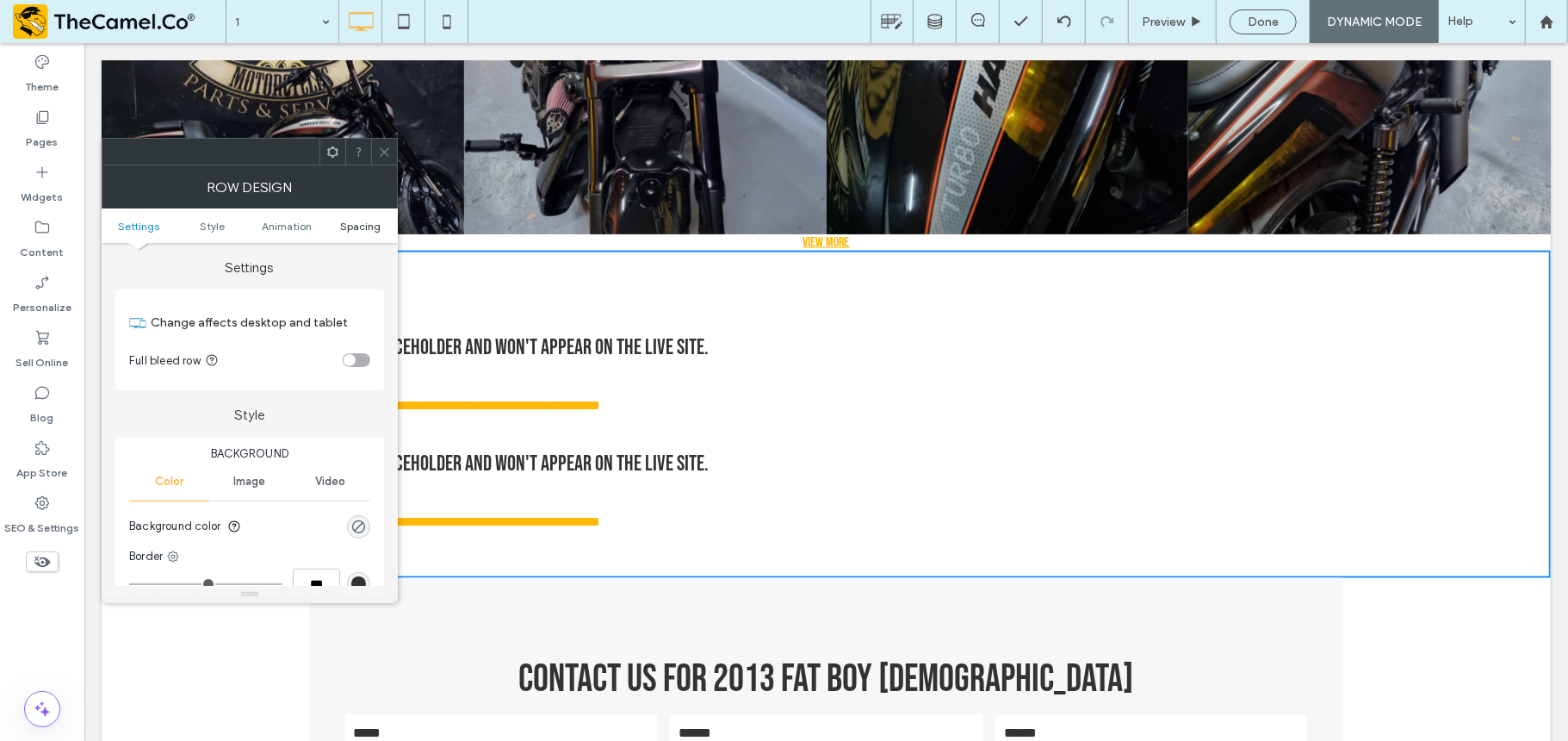
click at [356, 222] on span "Spacing" at bounding box center [361, 226] width 41 height 13
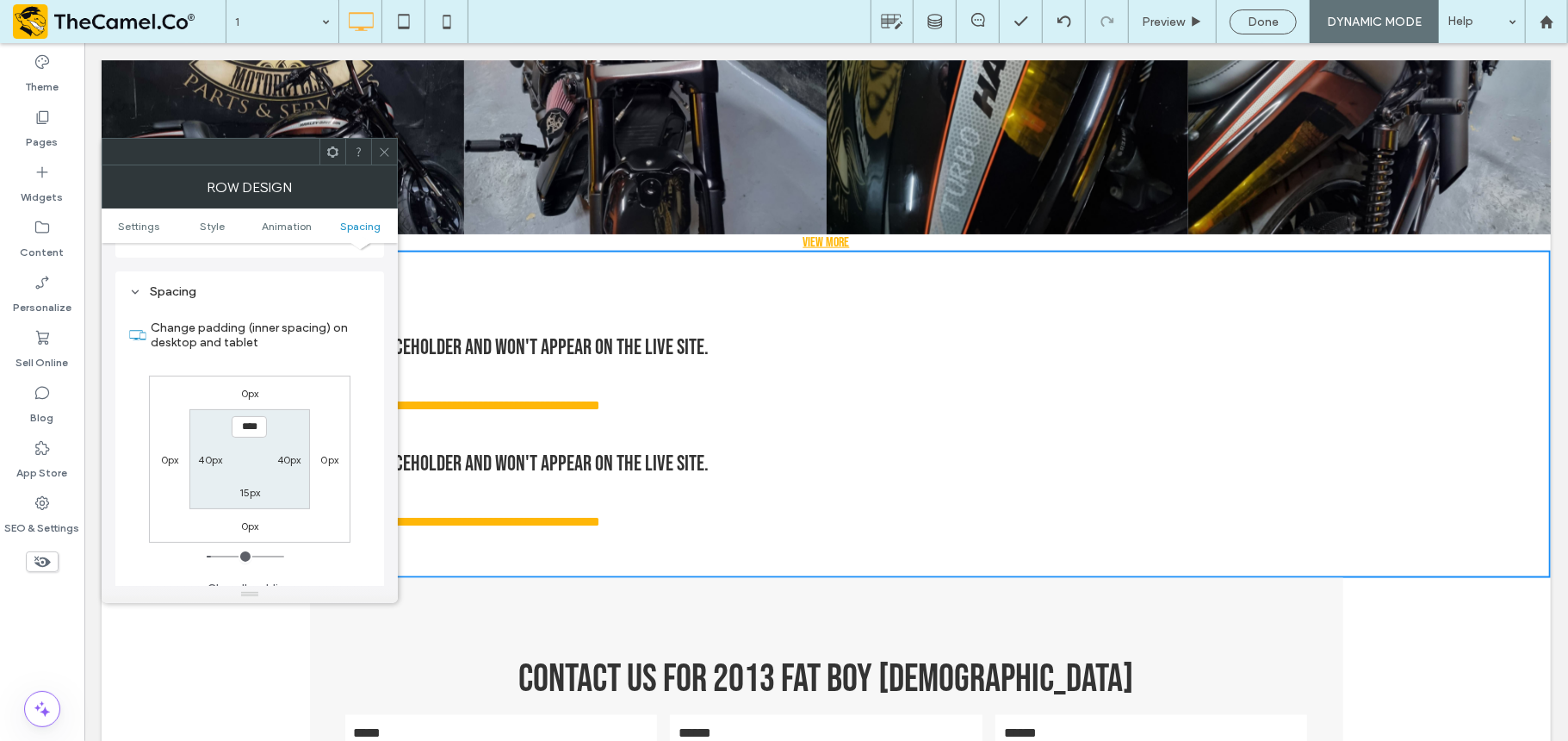
scroll to position [489, 0]
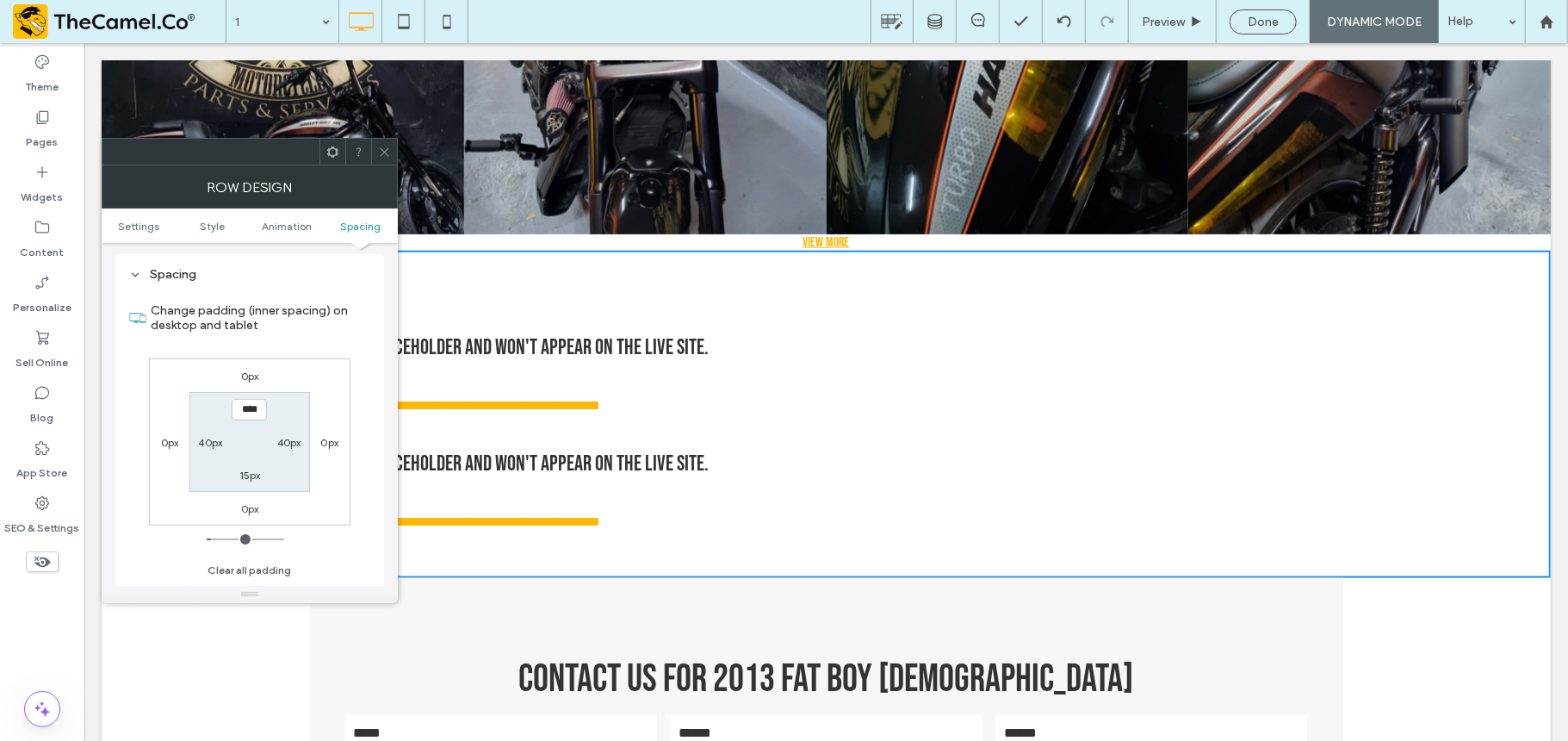
drag, startPoint x: 384, startPoint y: 152, endPoint x: 324, endPoint y: 248, distance: 113.2
click at [384, 152] on use at bounding box center [384, 152] width 9 height 9
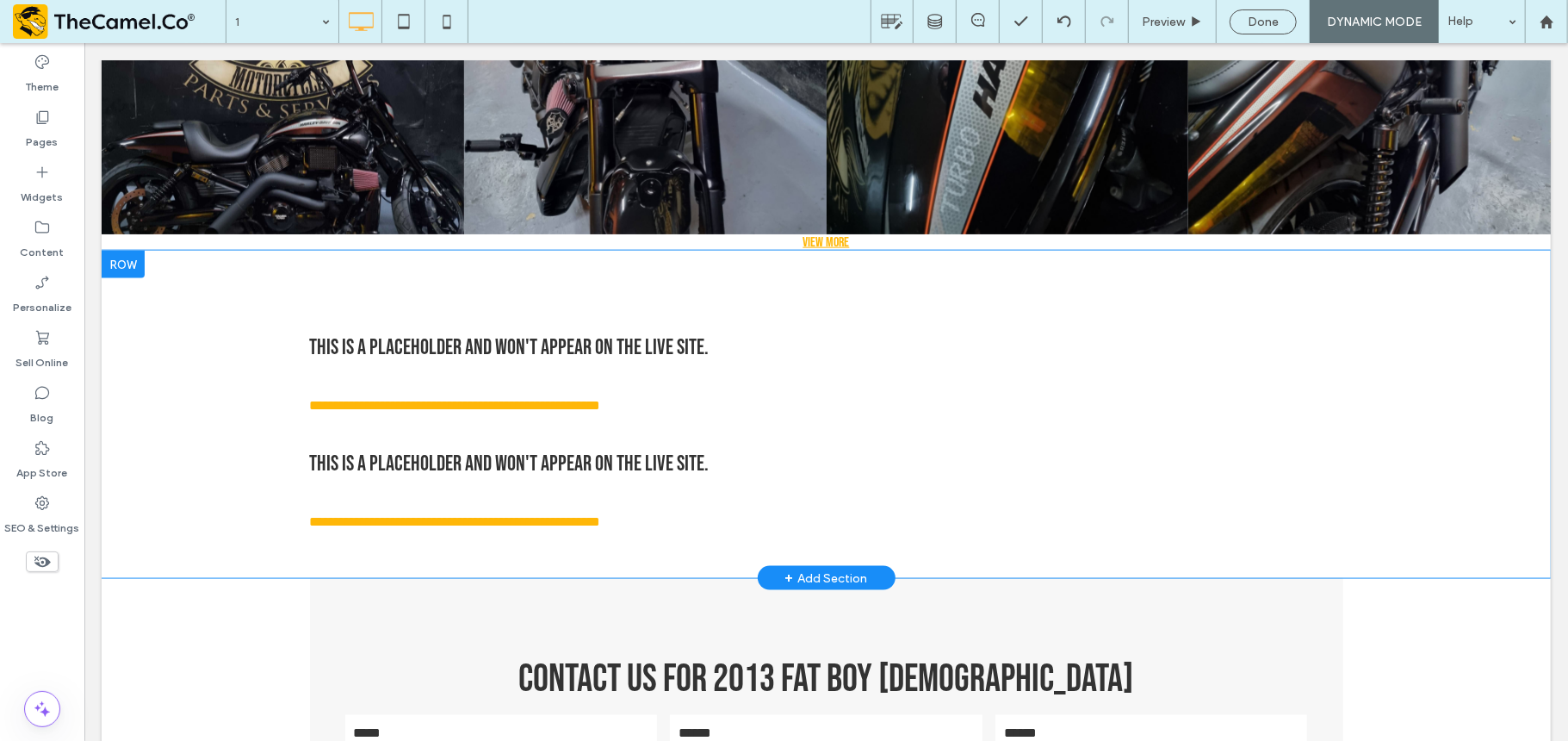
click at [441, 282] on div "**********" at bounding box center [826, 413] width 1034 height 301
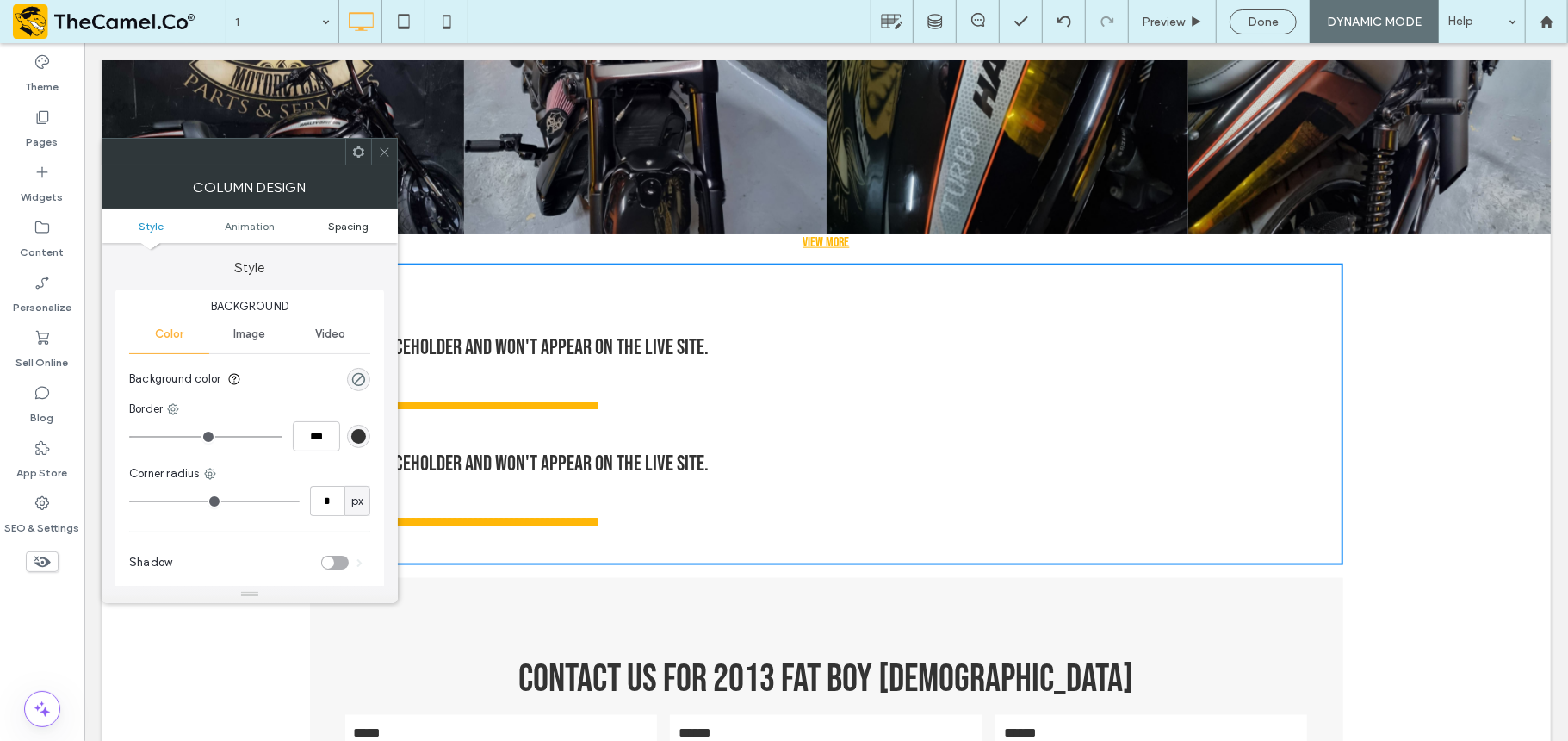
click at [351, 229] on span "Spacing" at bounding box center [348, 226] width 41 height 13
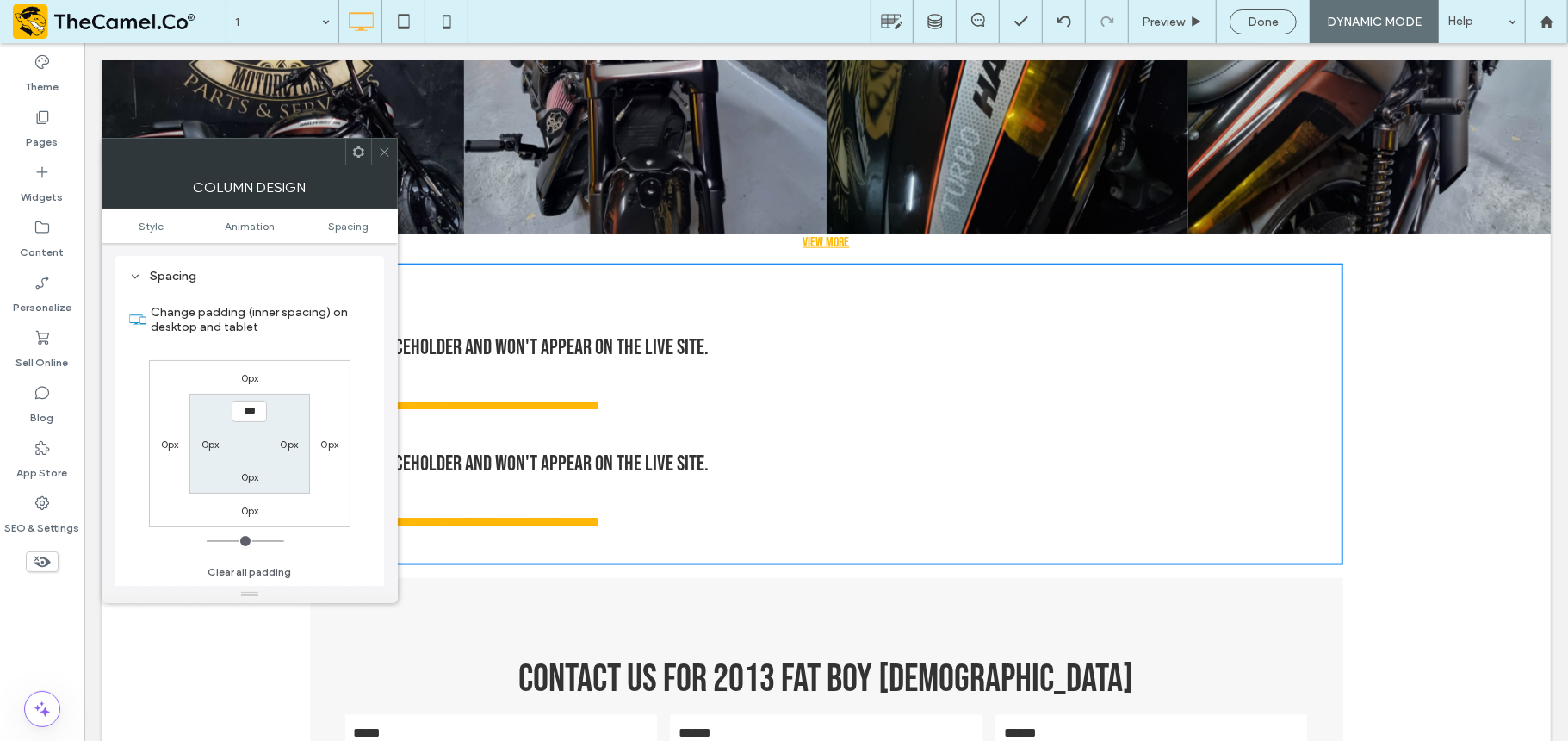
drag, startPoint x: 376, startPoint y: 158, endPoint x: 444, endPoint y: 199, distance: 79.4
click at [376, 158] on div at bounding box center [384, 152] width 26 height 26
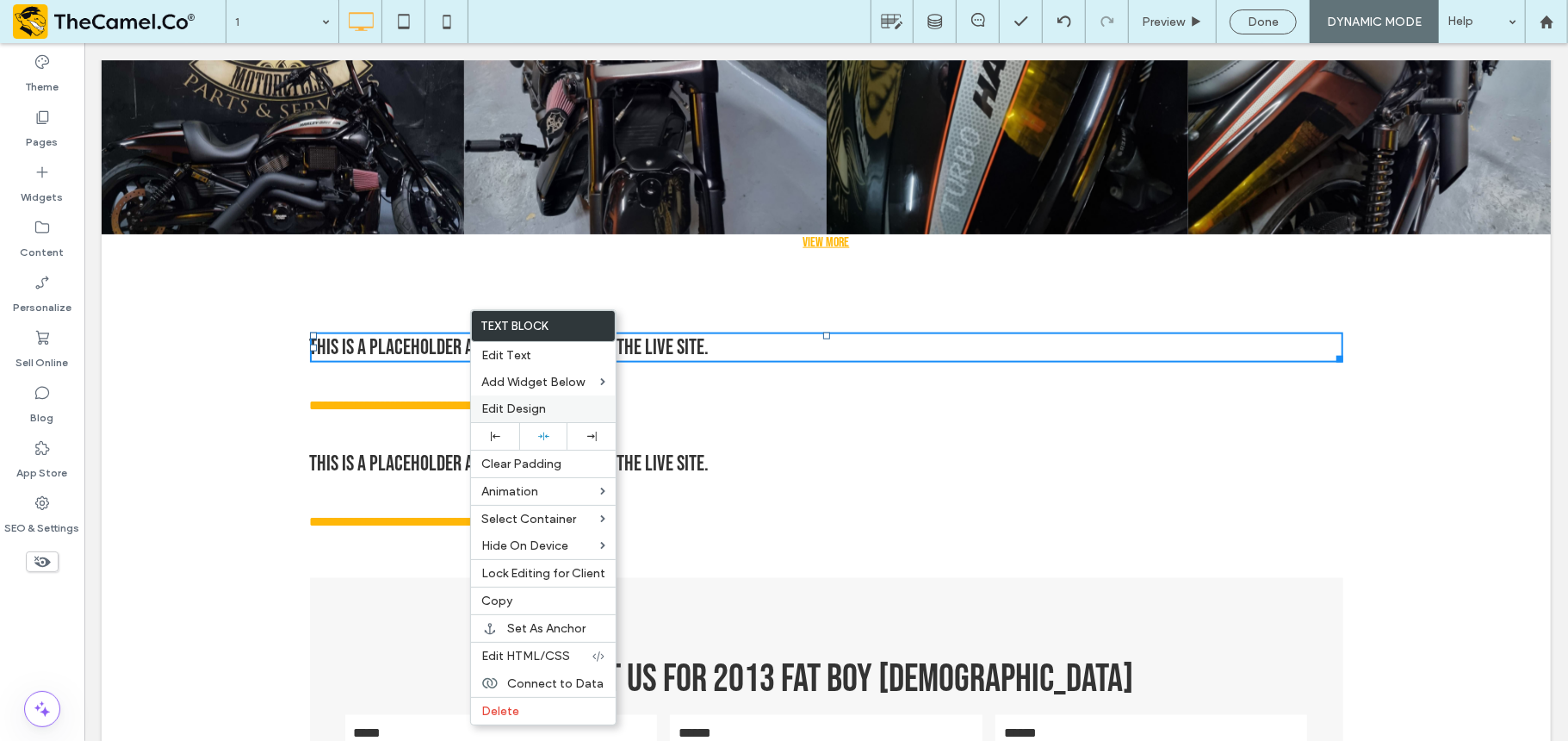
click at [519, 407] on span "Edit Design" at bounding box center [513, 408] width 64 height 15
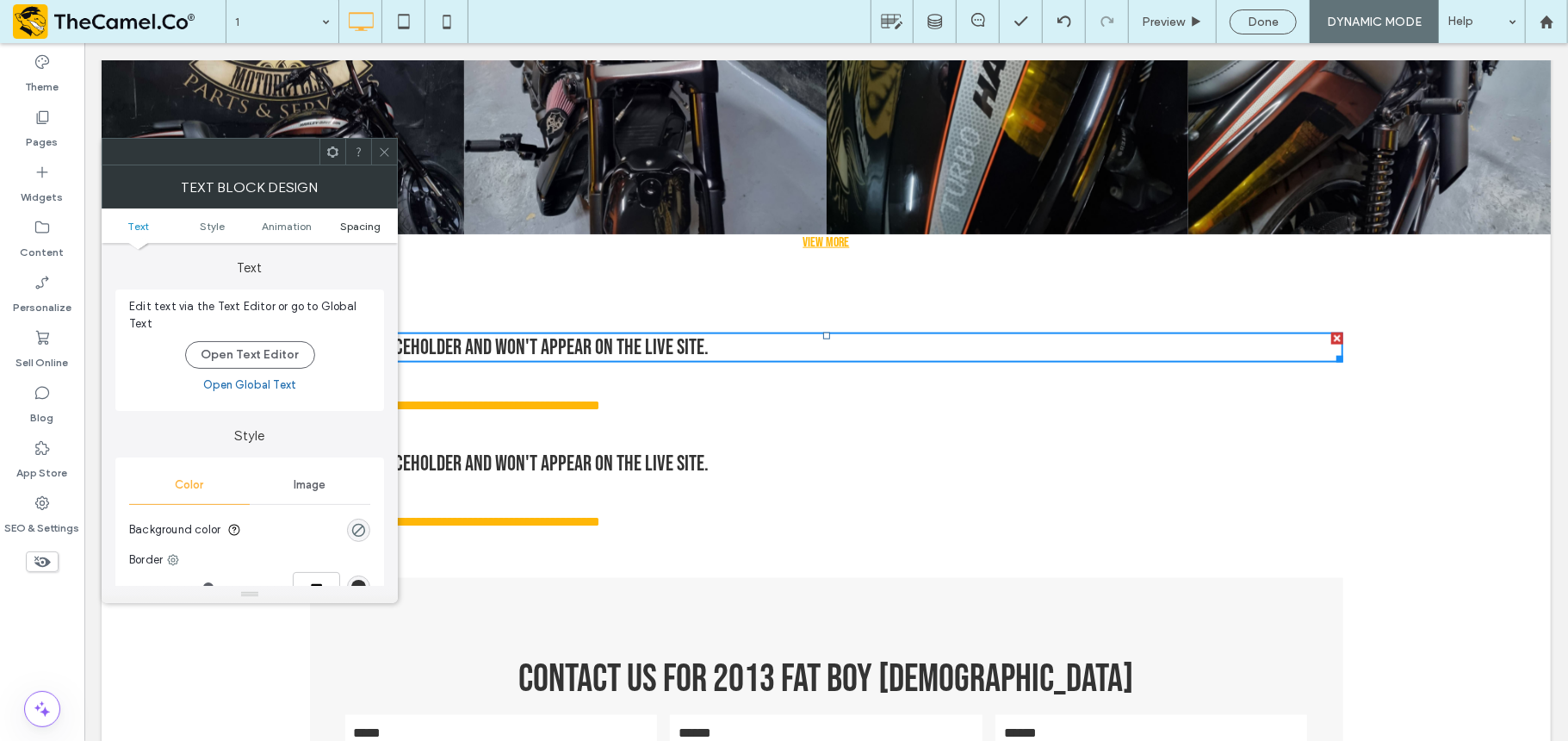
click at [350, 222] on span "Spacing" at bounding box center [361, 226] width 41 height 13
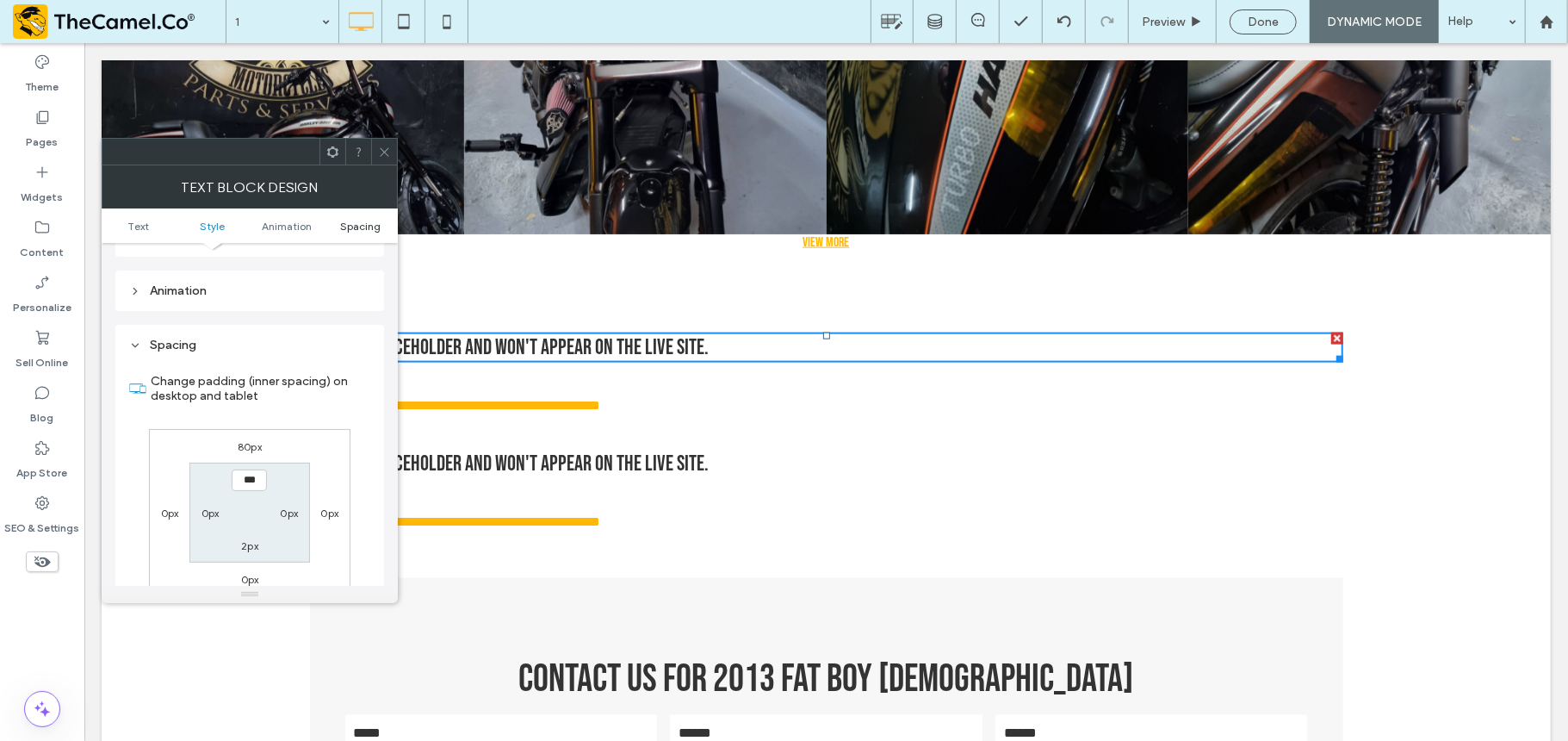
scroll to position [494, 0]
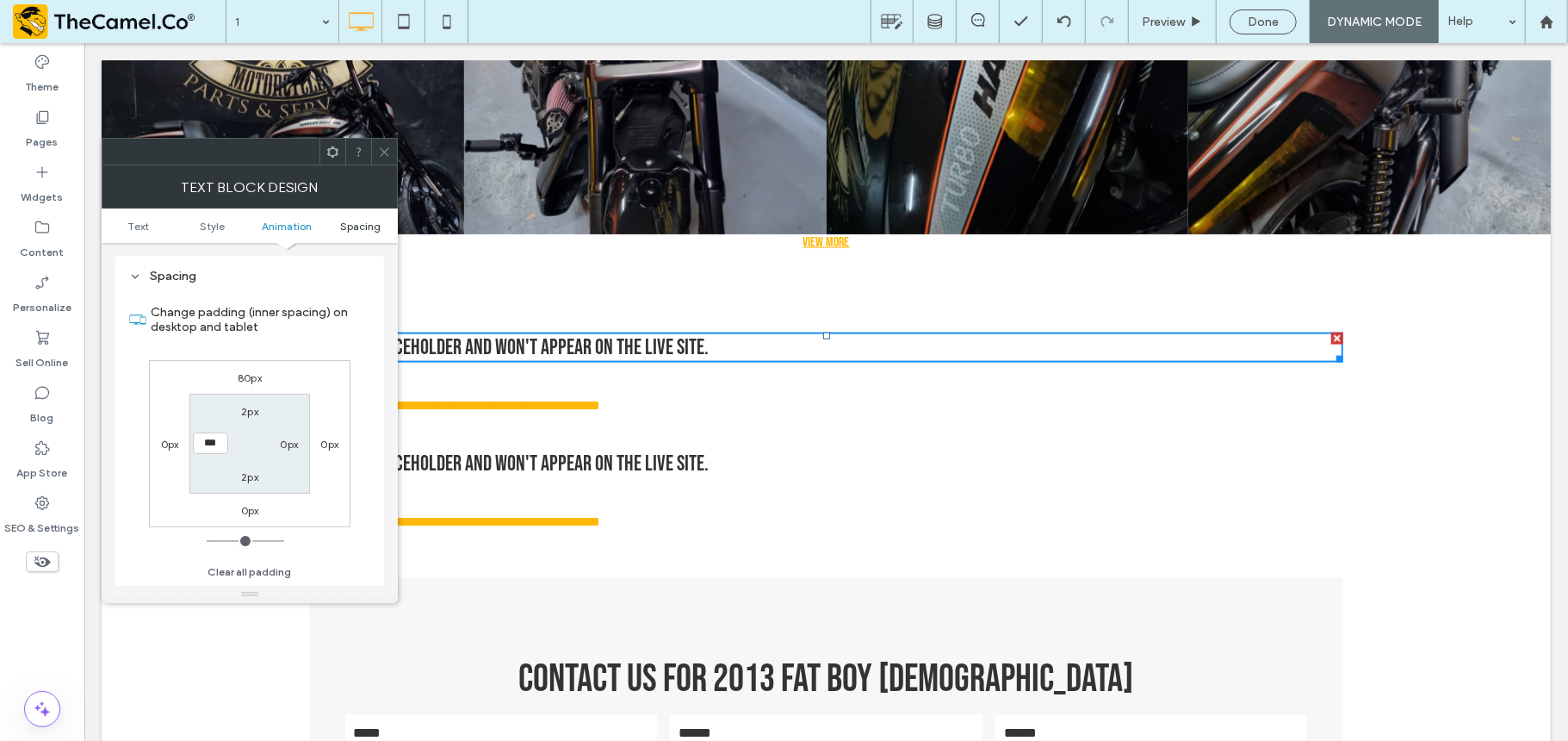
type input "**"
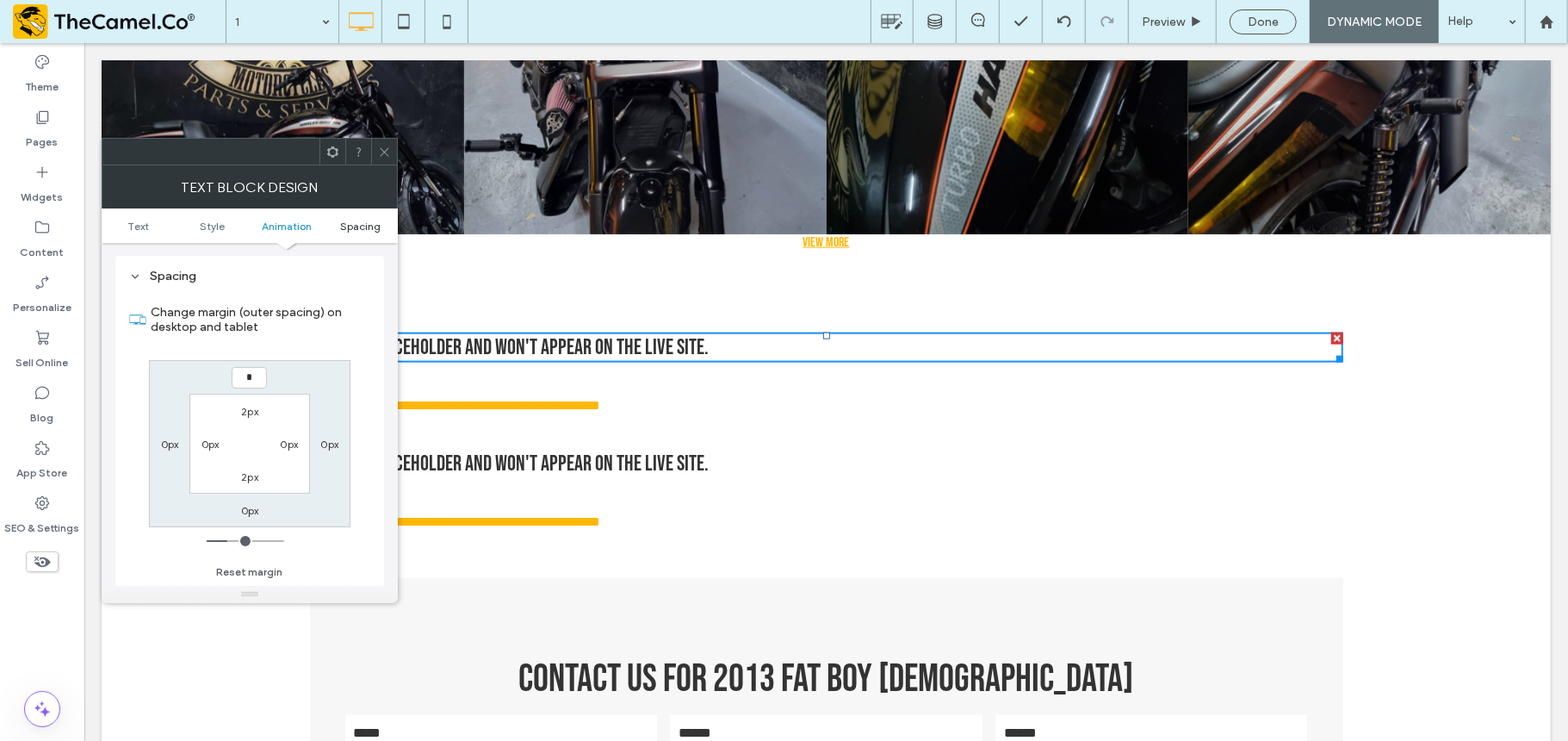
type input "*"
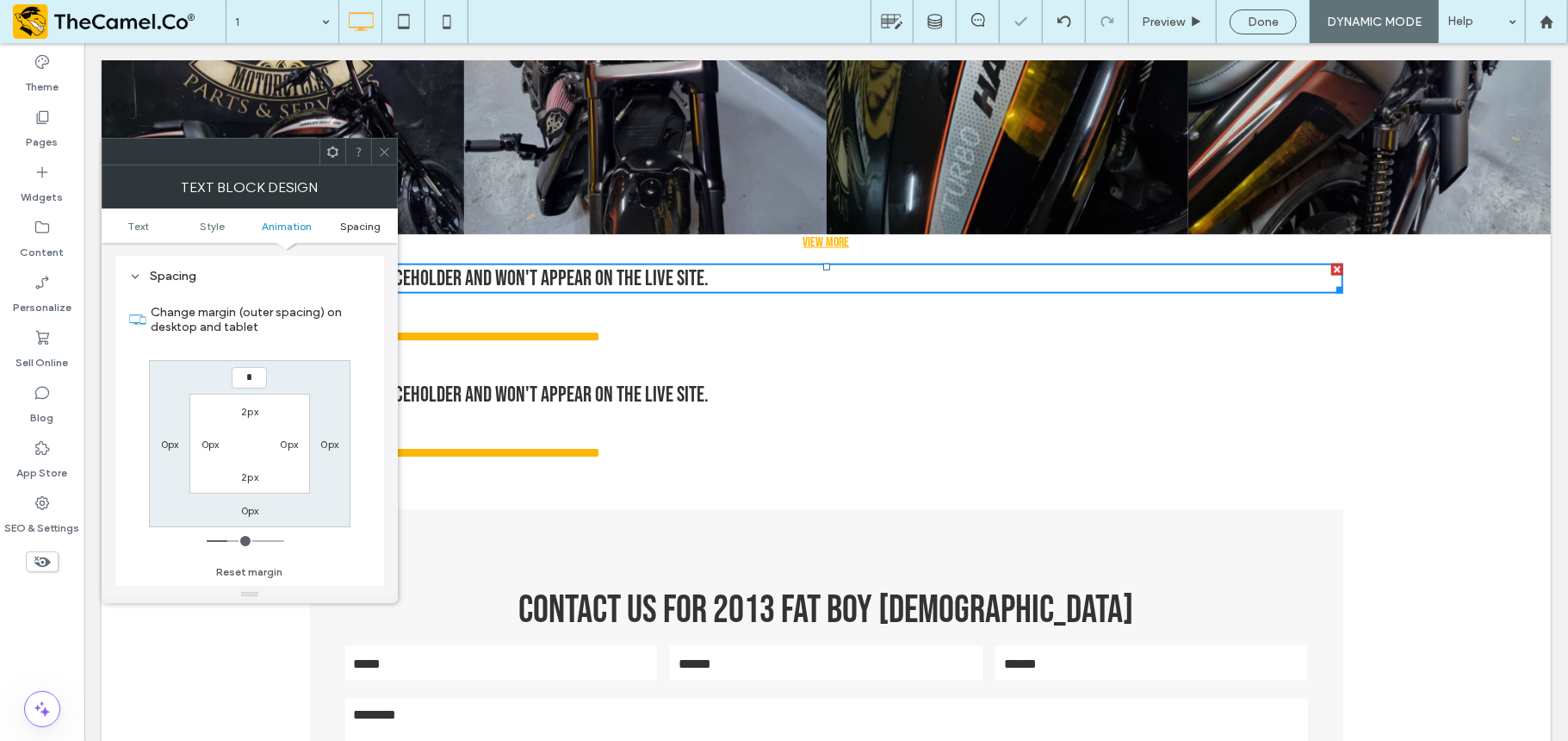
type input "*"
type input "***"
click at [384, 152] on use at bounding box center [384, 152] width 9 height 9
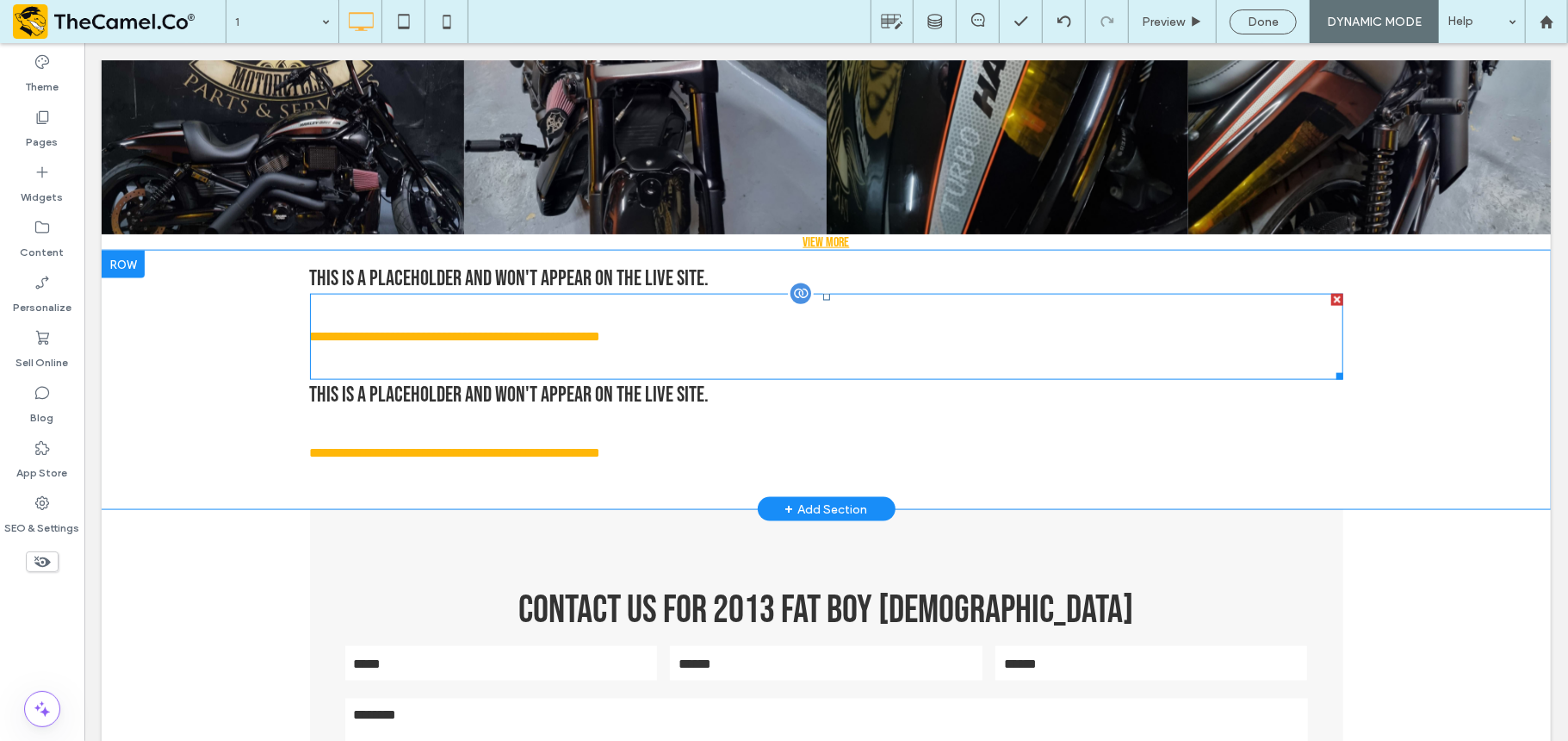
scroll to position [0, 0]
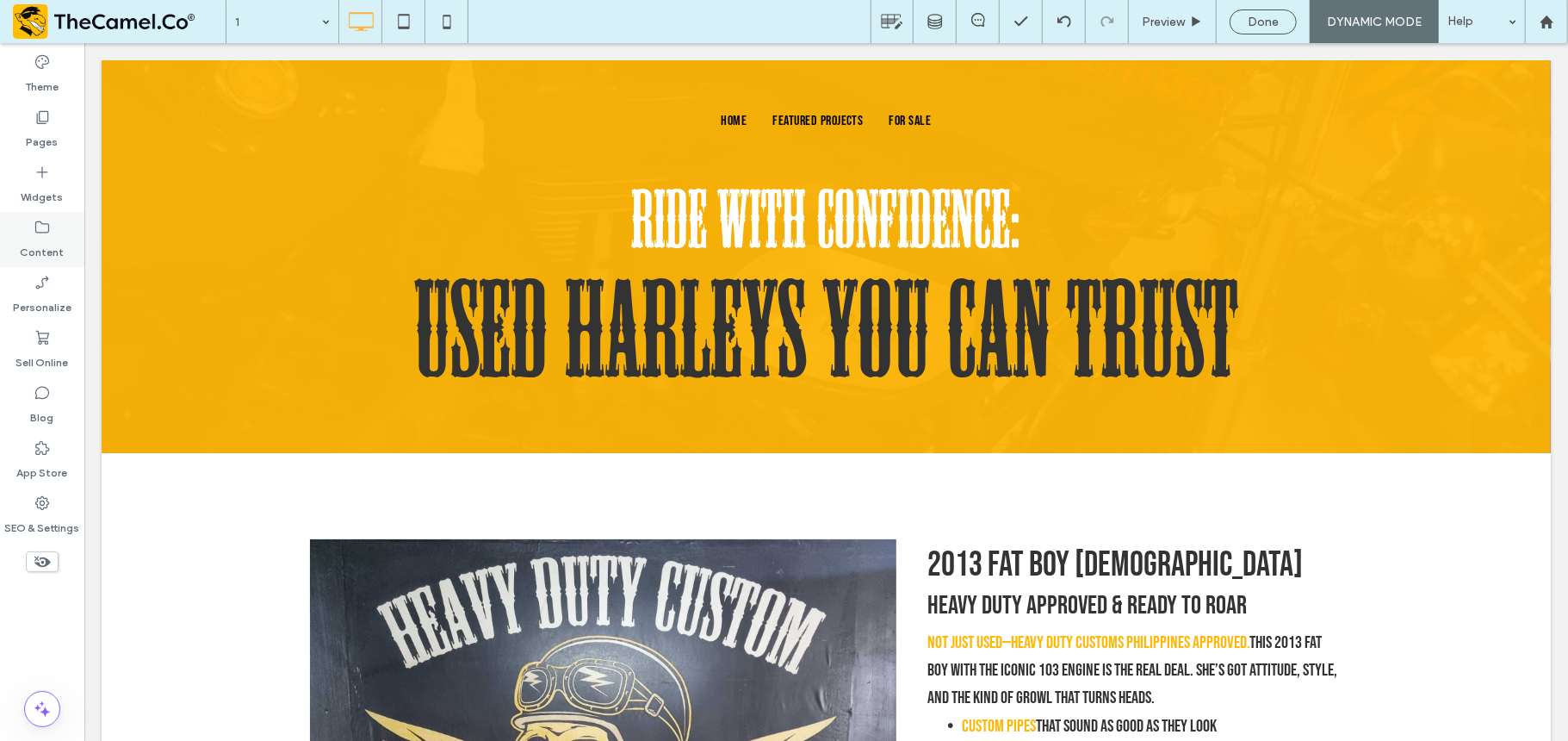
click at [56, 246] on label "Content" at bounding box center [43, 248] width 44 height 24
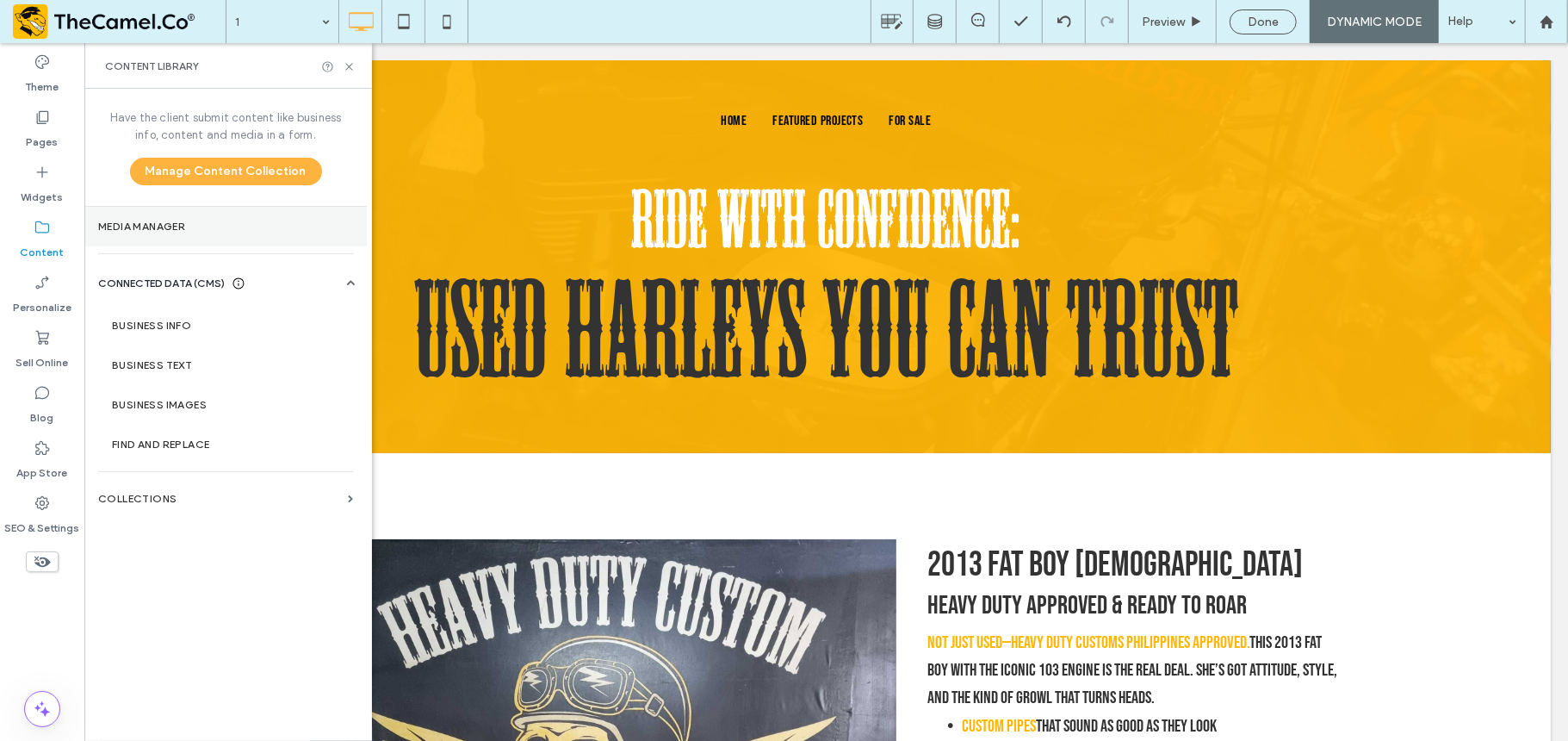
click at [177, 233] on section "Media Manager" at bounding box center [225, 227] width 282 height 40
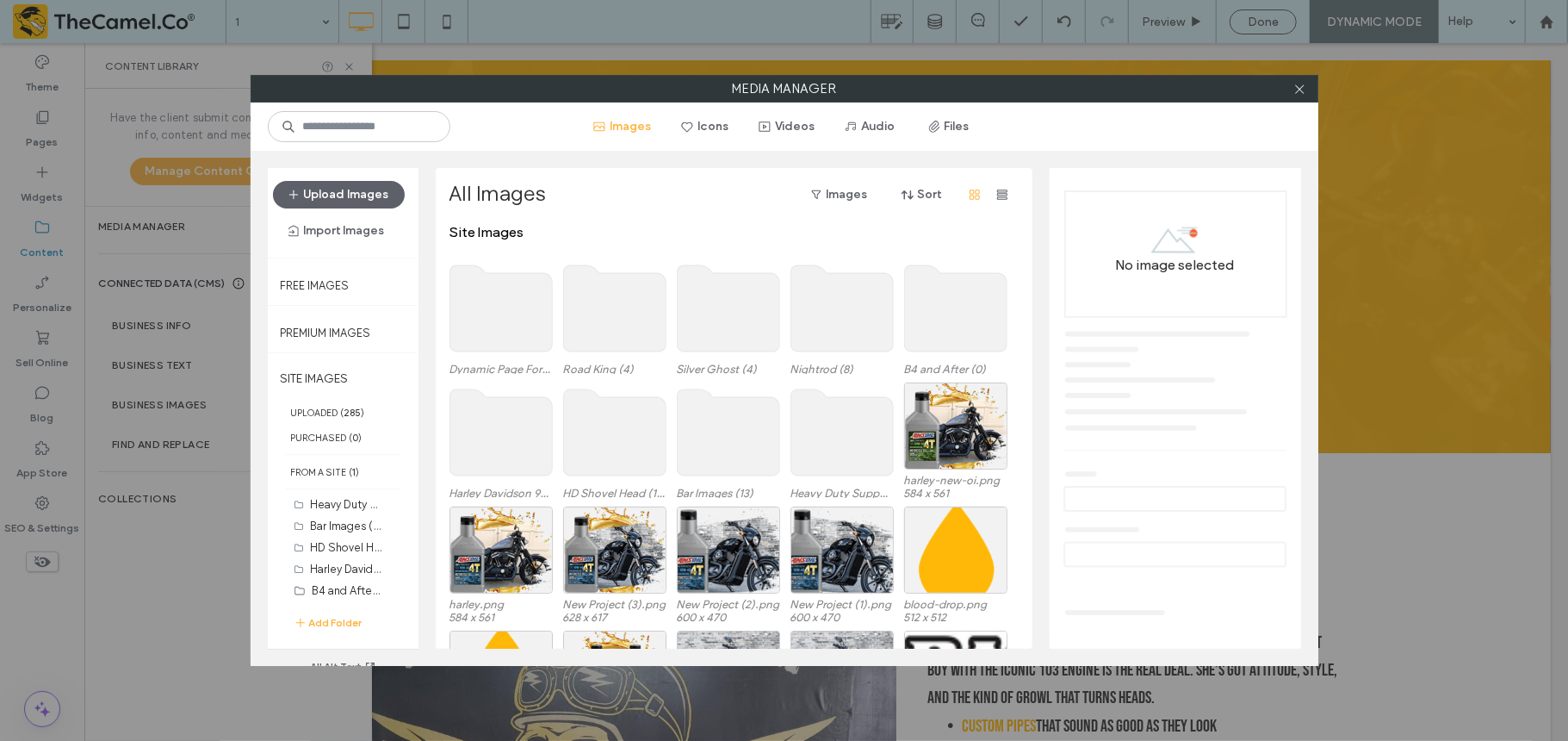
click at [473, 308] on use at bounding box center [501, 308] width 103 height 86
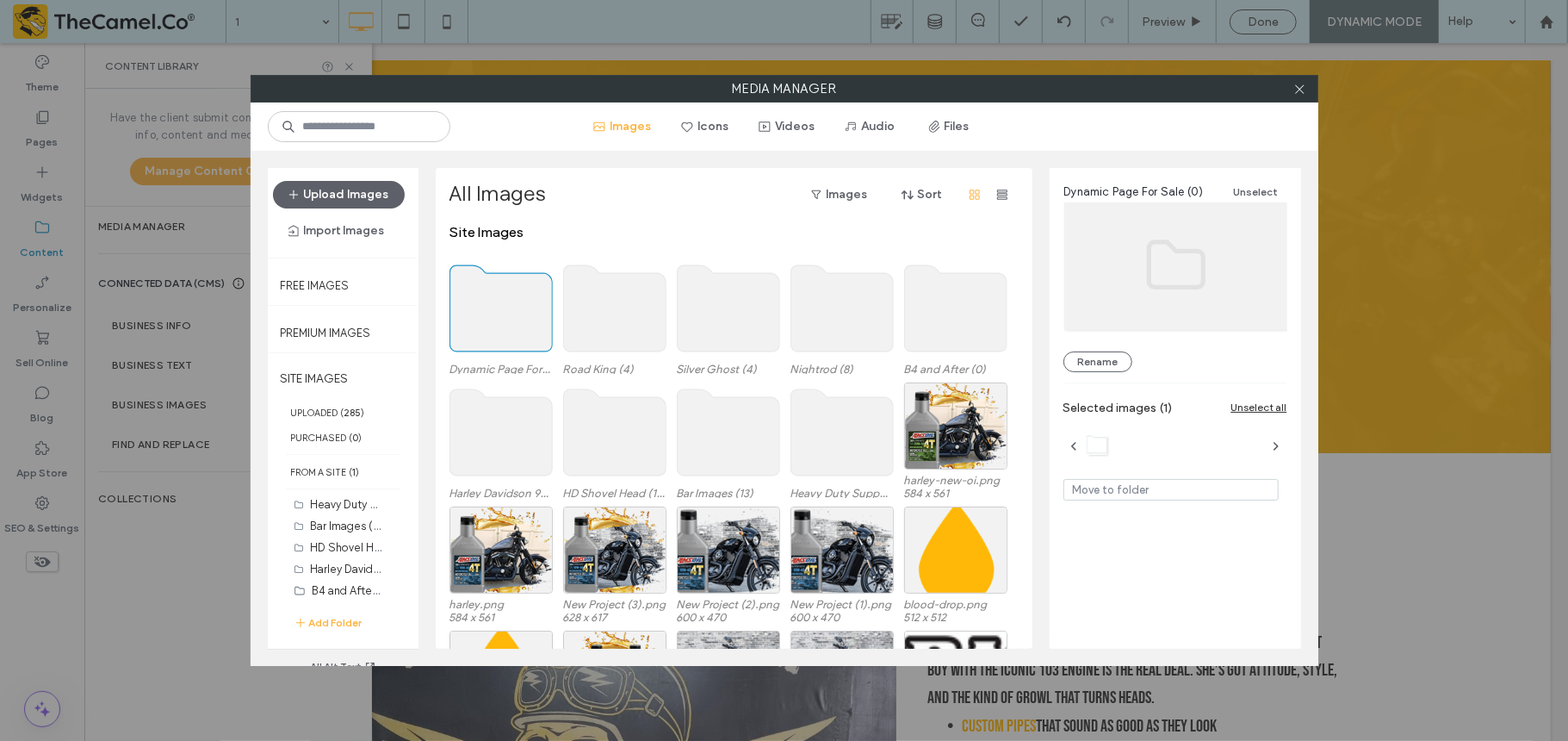
click at [473, 308] on use at bounding box center [501, 308] width 103 height 86
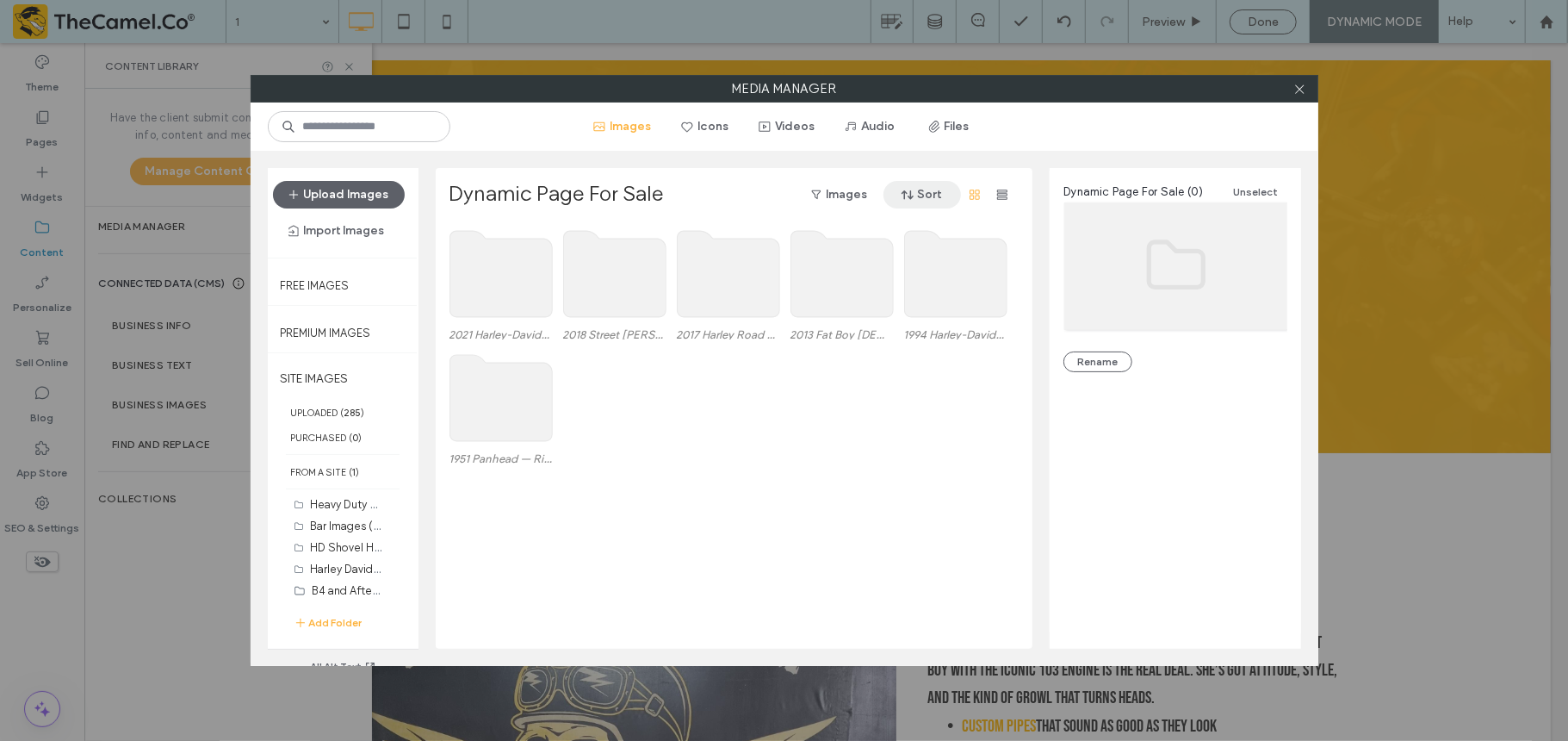
click at [920, 191] on button "Sort" at bounding box center [922, 195] width 77 height 28
click at [875, 312] on span "Name (A-Z)" at bounding box center [866, 306] width 61 height 17
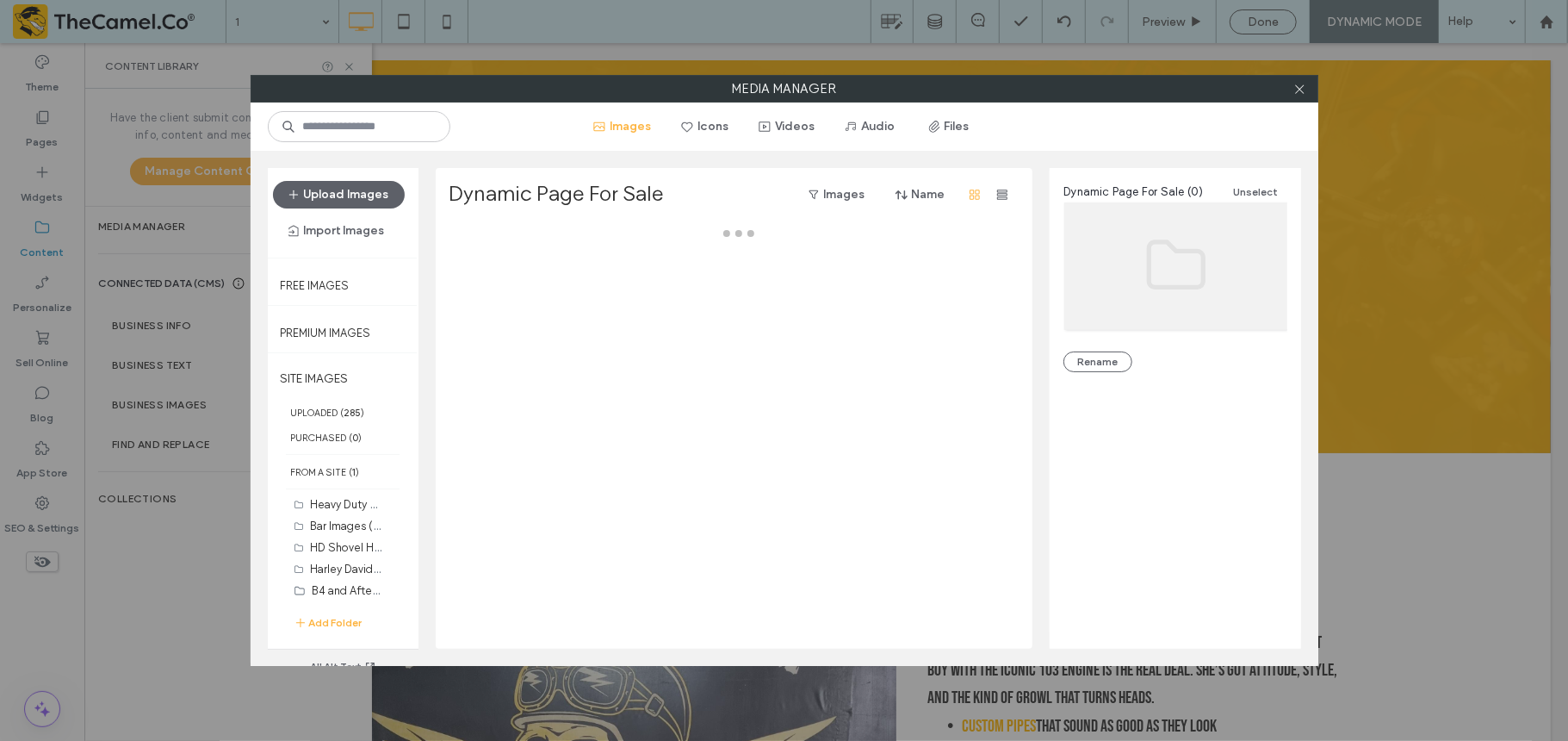
click at [680, 473] on div at bounding box center [739, 436] width 579 height 425
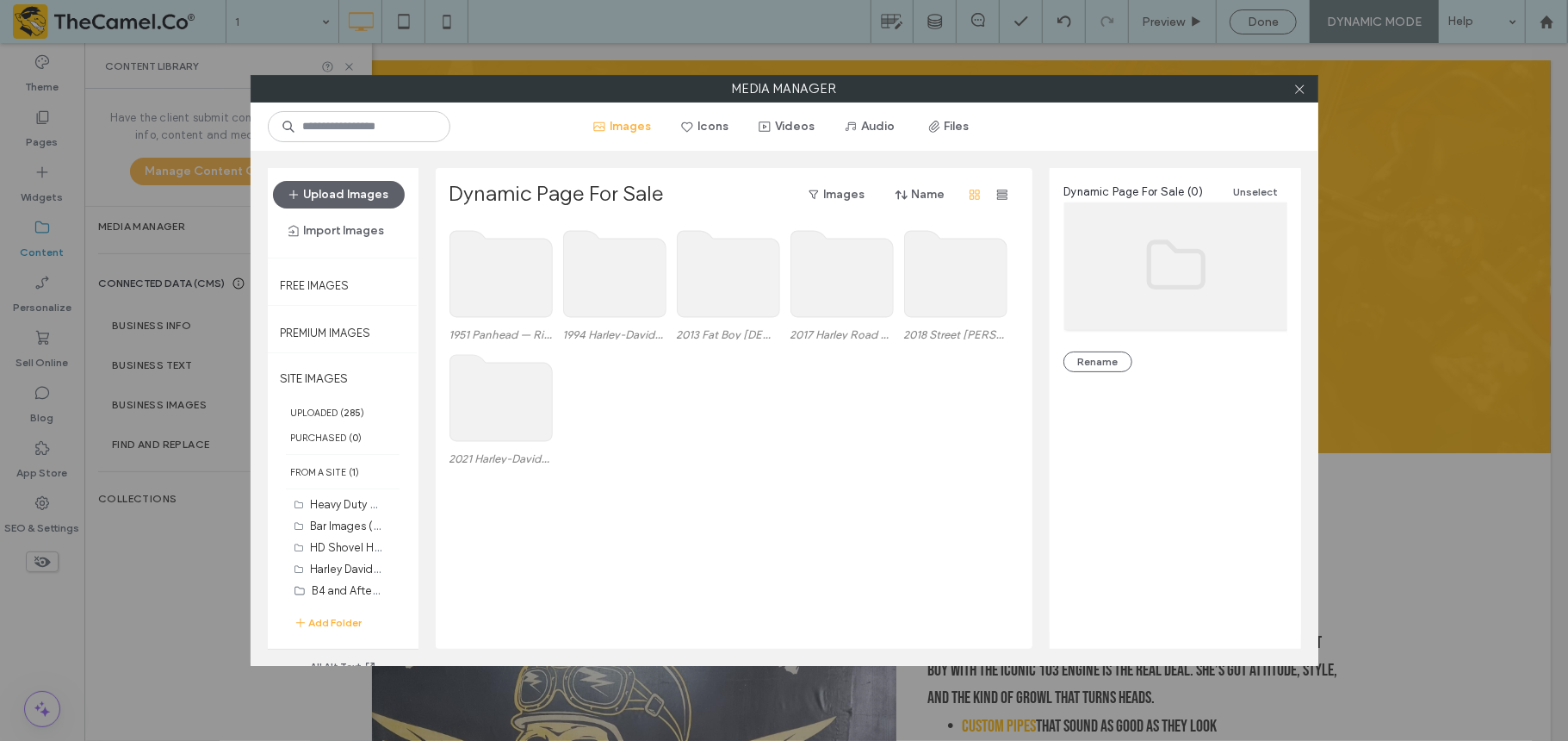
click at [470, 282] on use at bounding box center [501, 274] width 103 height 86
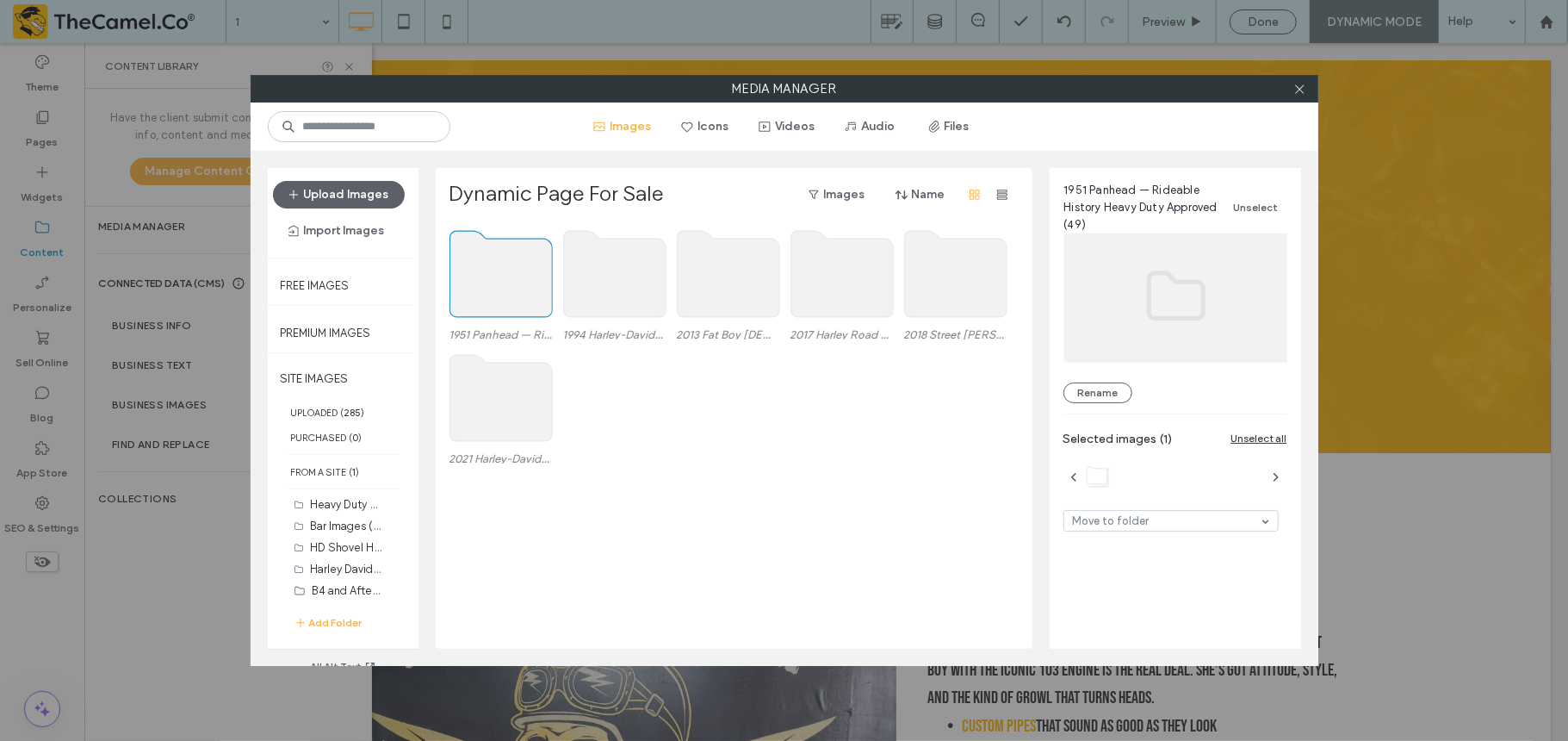
click at [470, 282] on use at bounding box center [501, 274] width 103 height 86
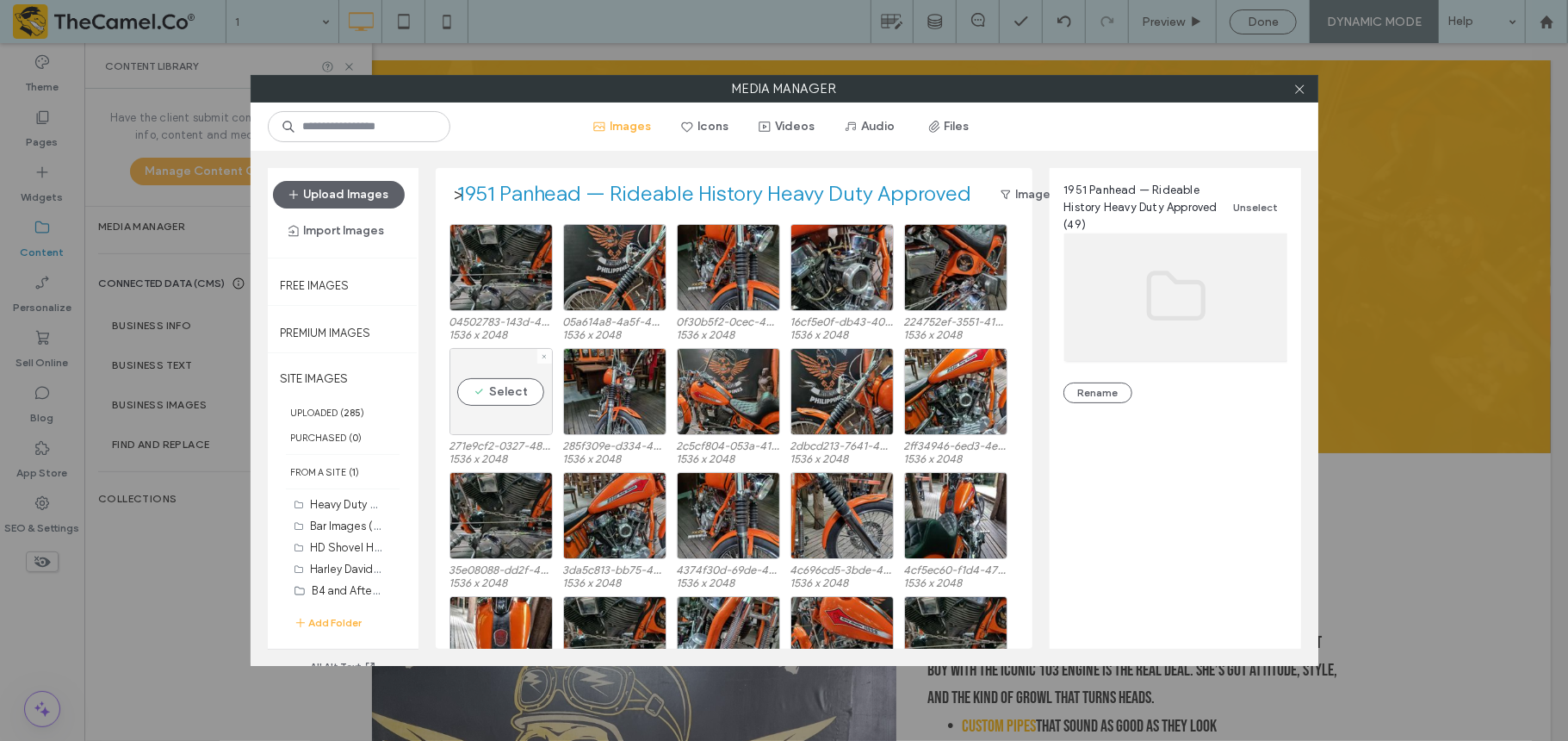
click at [508, 398] on div "Select" at bounding box center [501, 392] width 103 height 87
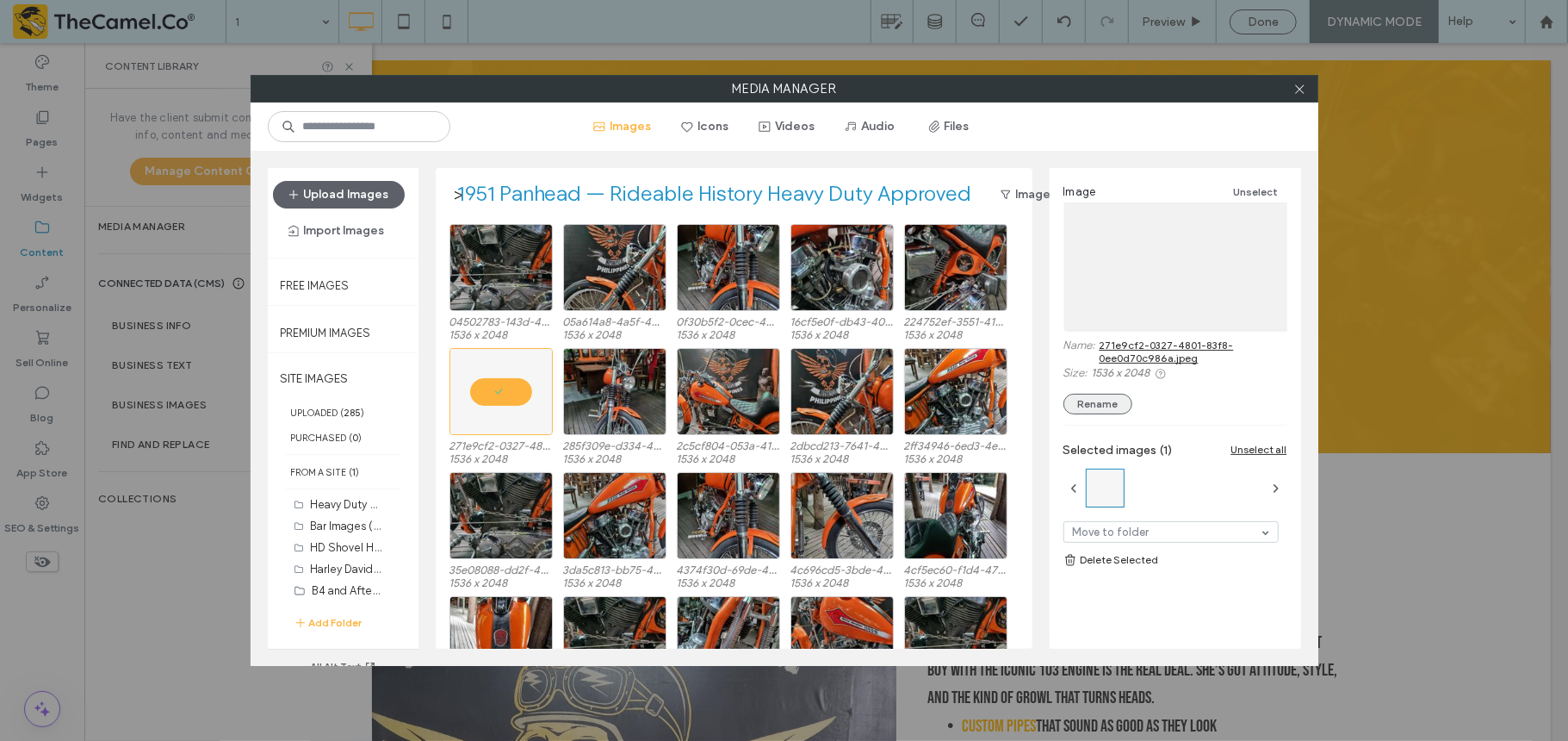
click at [1114, 404] on button "Rename" at bounding box center [1097, 404] width 69 height 21
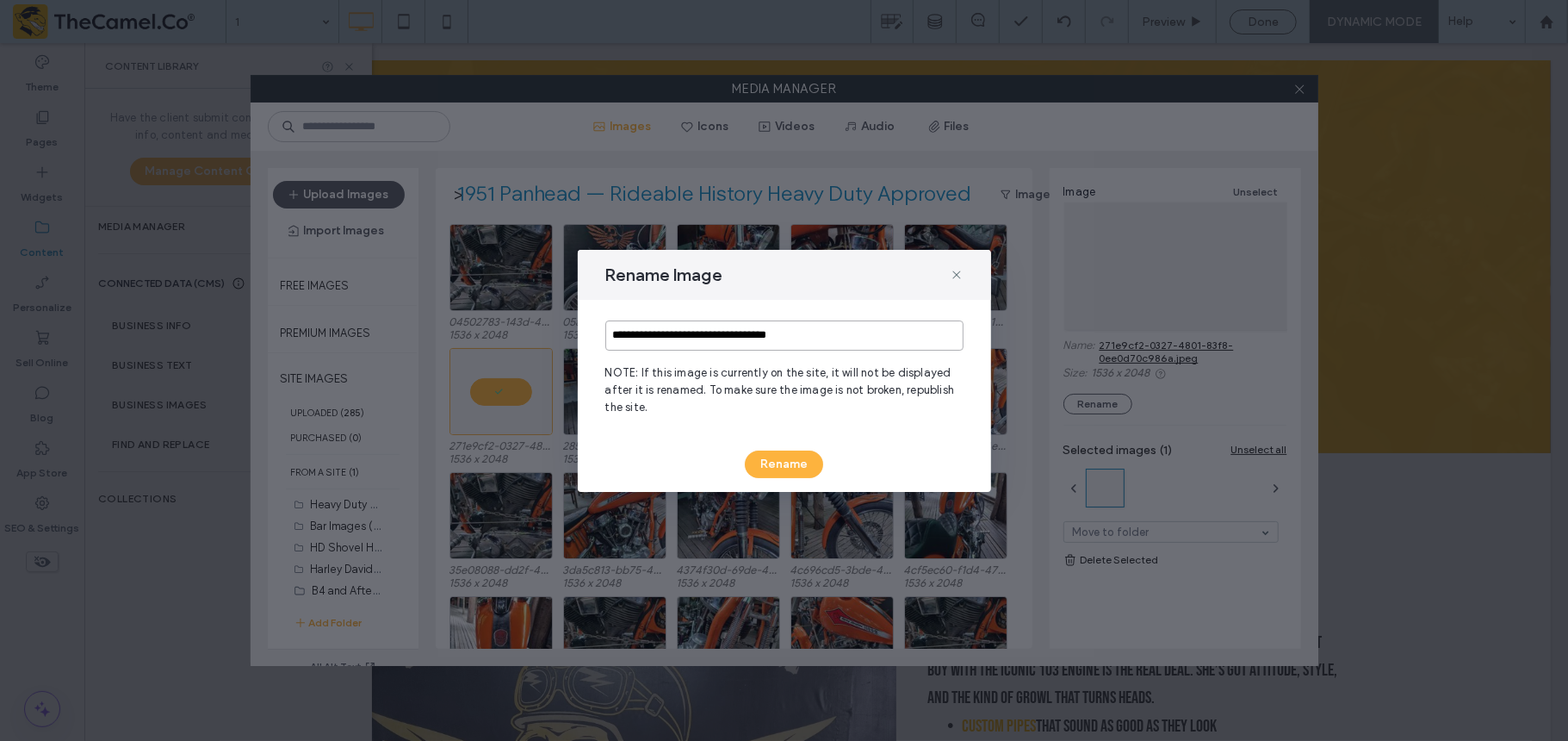
click at [836, 340] on input "**********" at bounding box center [784, 335] width 358 height 30
type input "**********"
click at [784, 473] on button "Rename" at bounding box center [784, 464] width 78 height 28
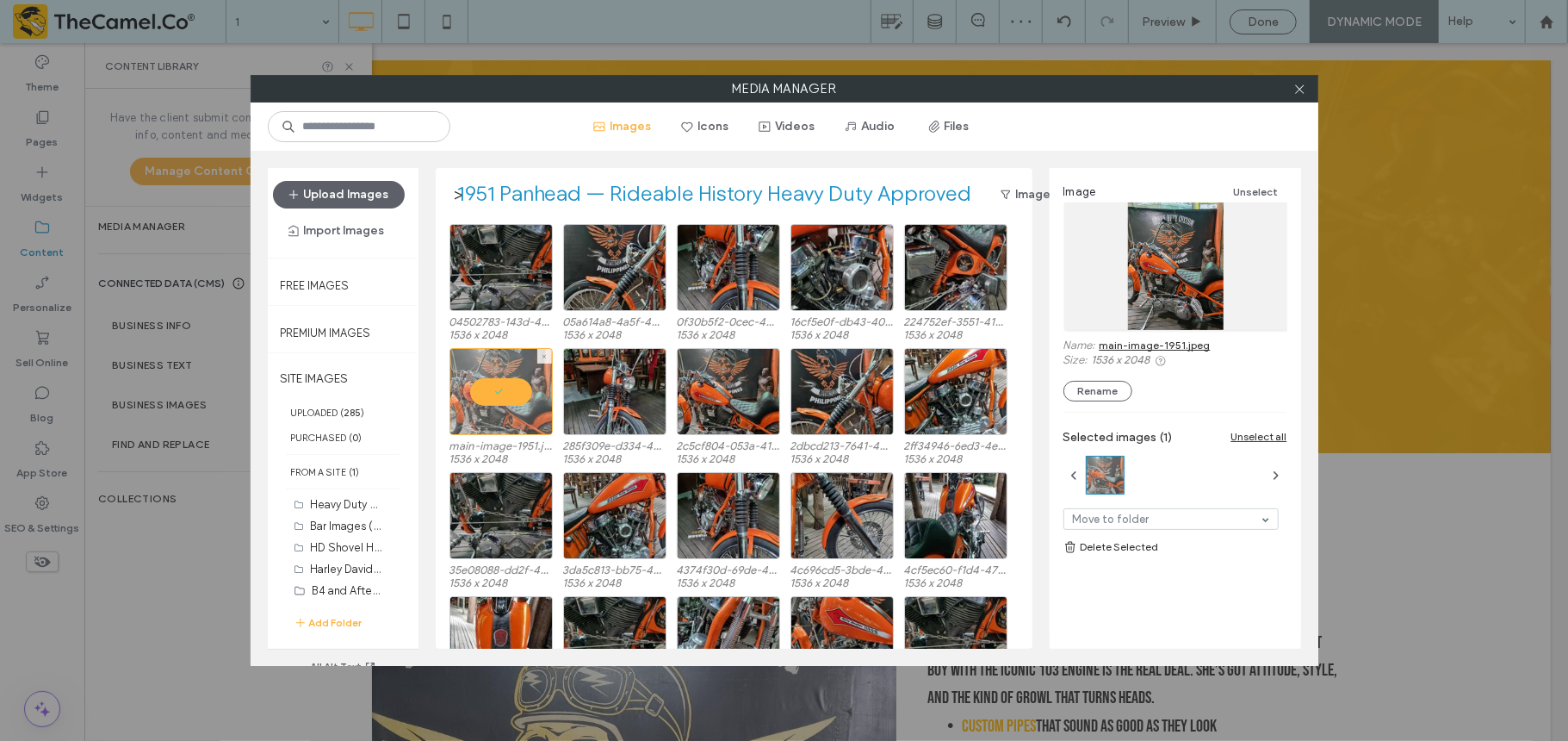
click at [500, 407] on div at bounding box center [501, 392] width 103 height 87
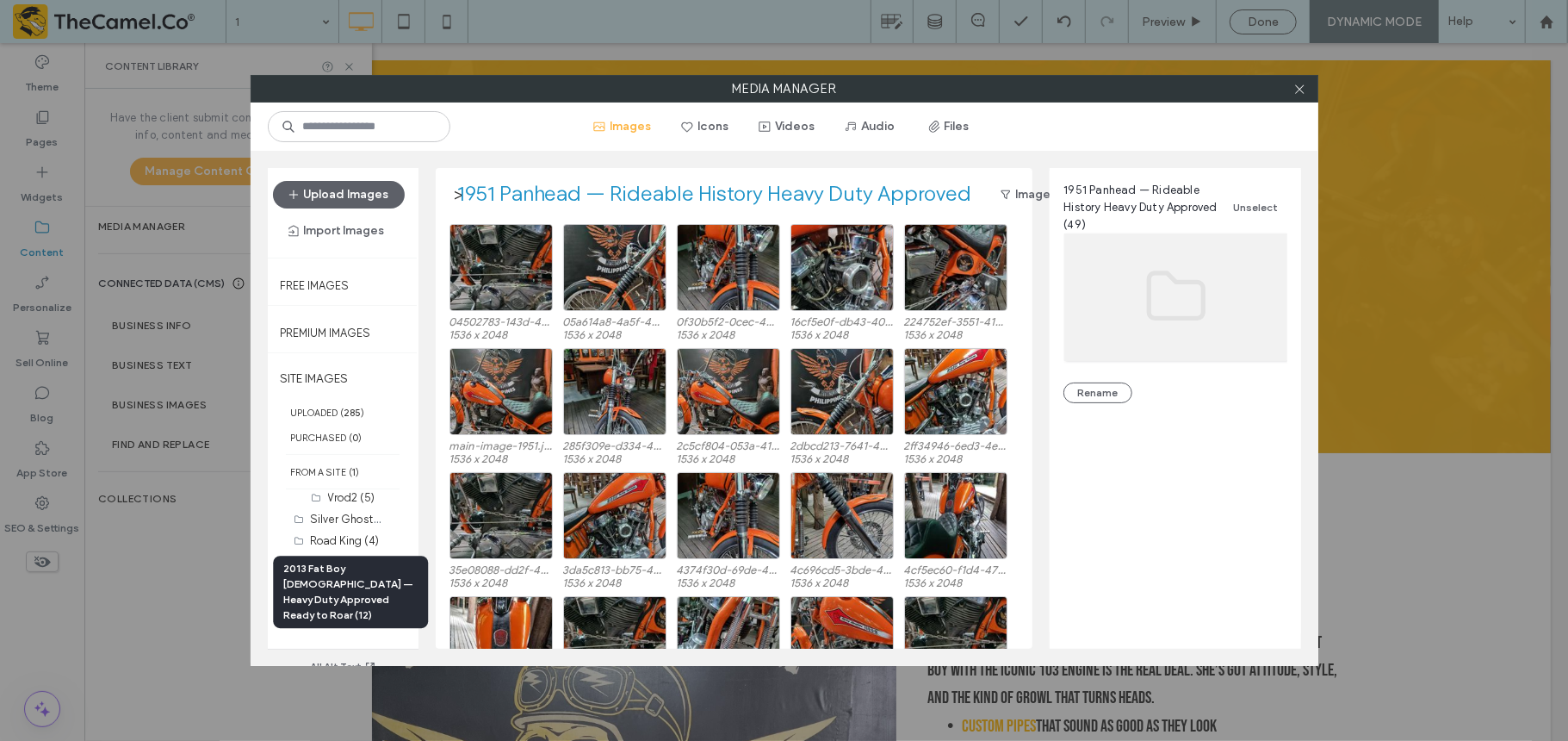
scroll to position [170, 0]
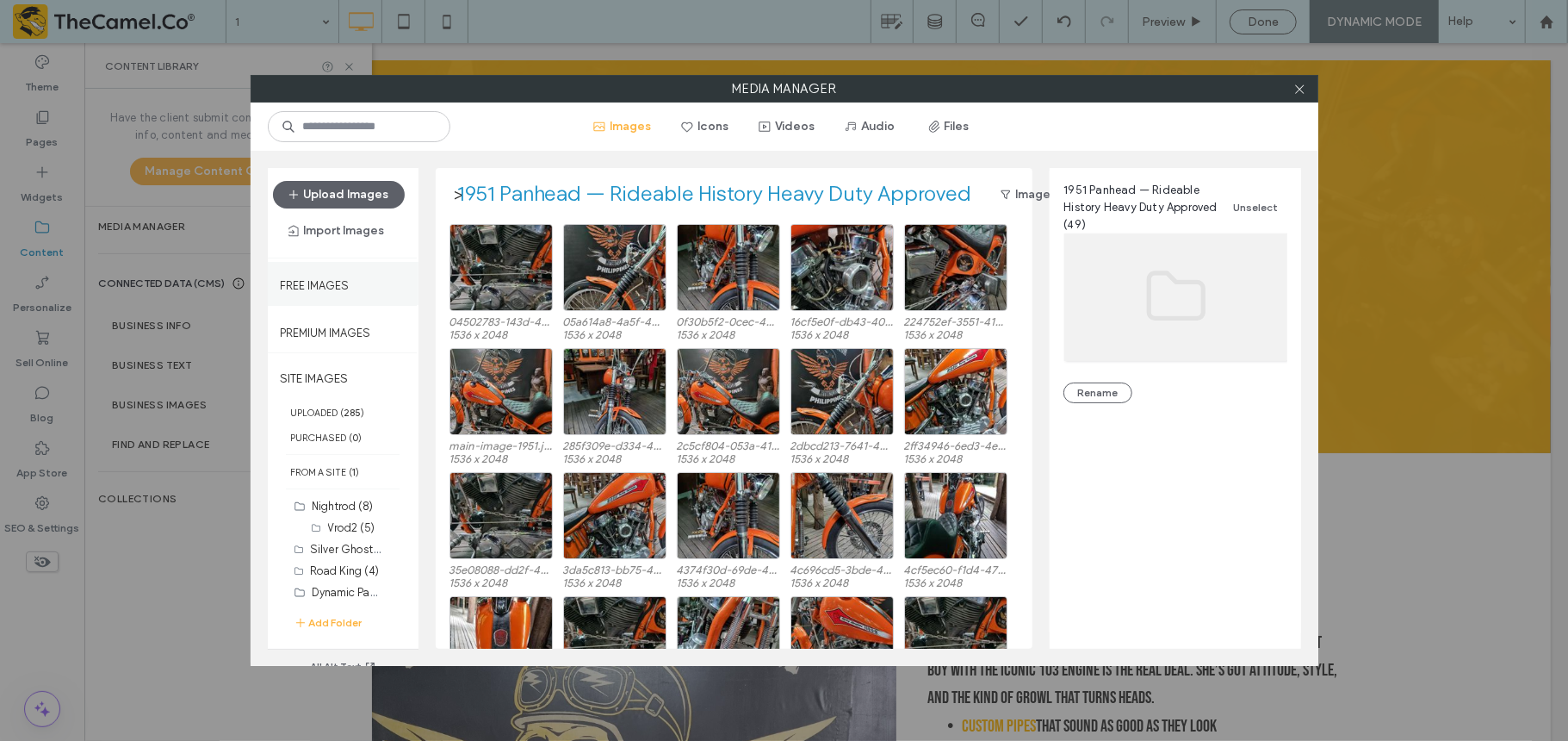
click at [338, 294] on div "Free Images" at bounding box center [342, 283] width 150 height 43
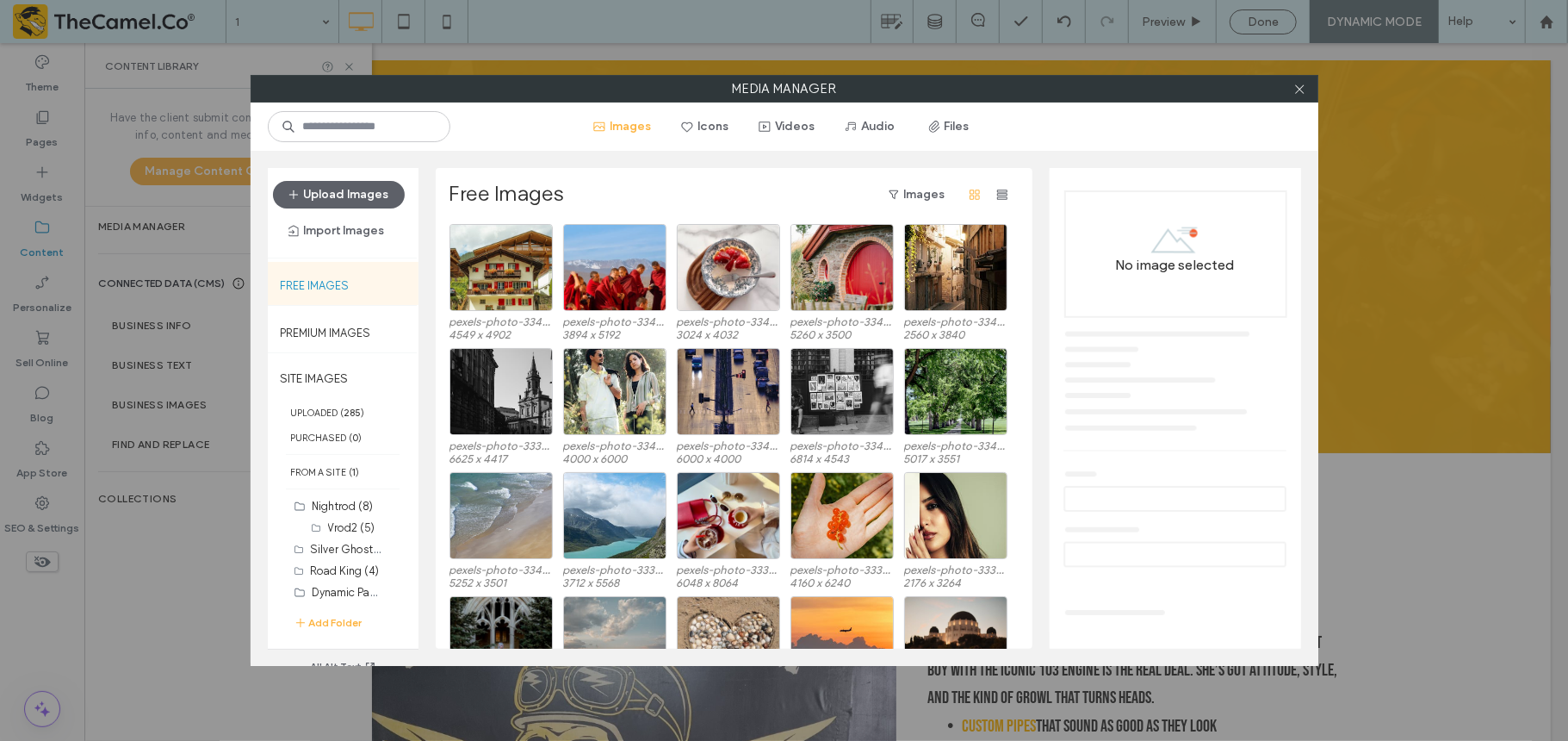
click at [340, 289] on label "Free Images" at bounding box center [314, 281] width 69 height 22
click at [360, 376] on label "SITE IMAGES" at bounding box center [342, 378] width 150 height 43
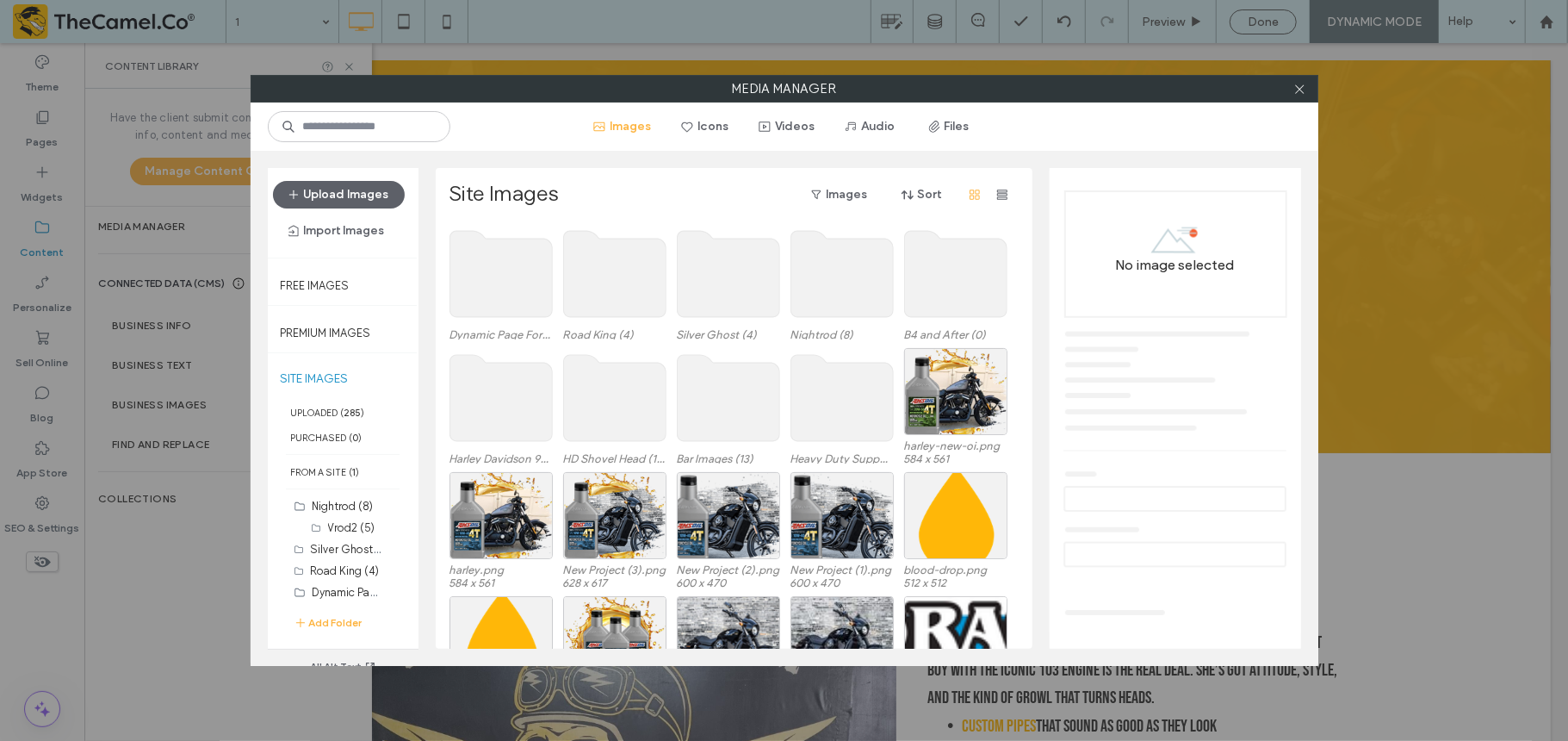
click at [470, 242] on use at bounding box center [501, 274] width 103 height 86
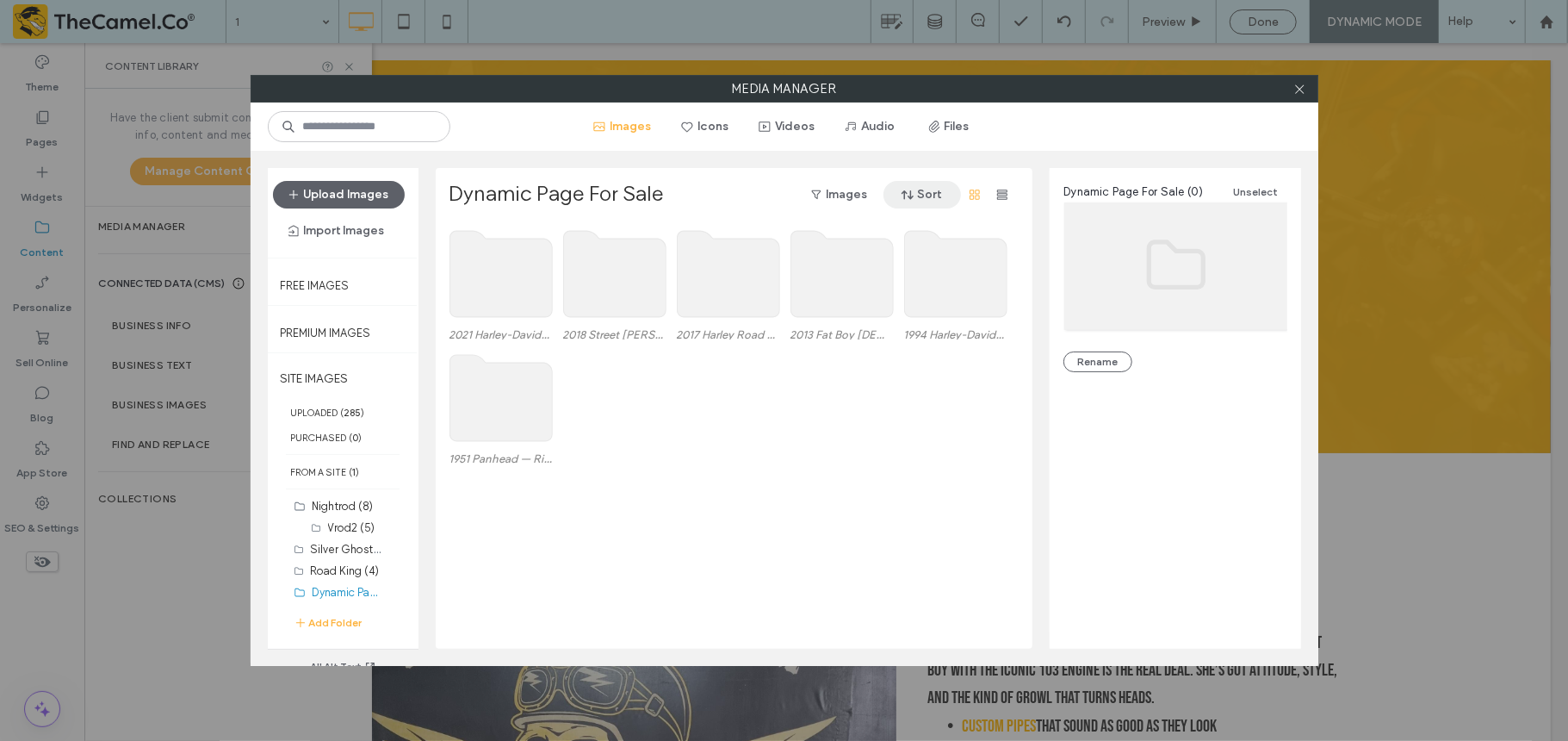
click at [928, 195] on button "Sort" at bounding box center [922, 195] width 77 height 28
click at [903, 312] on div "Name (A-Z)" at bounding box center [880, 306] width 158 height 33
click at [625, 268] on use at bounding box center [614, 274] width 103 height 86
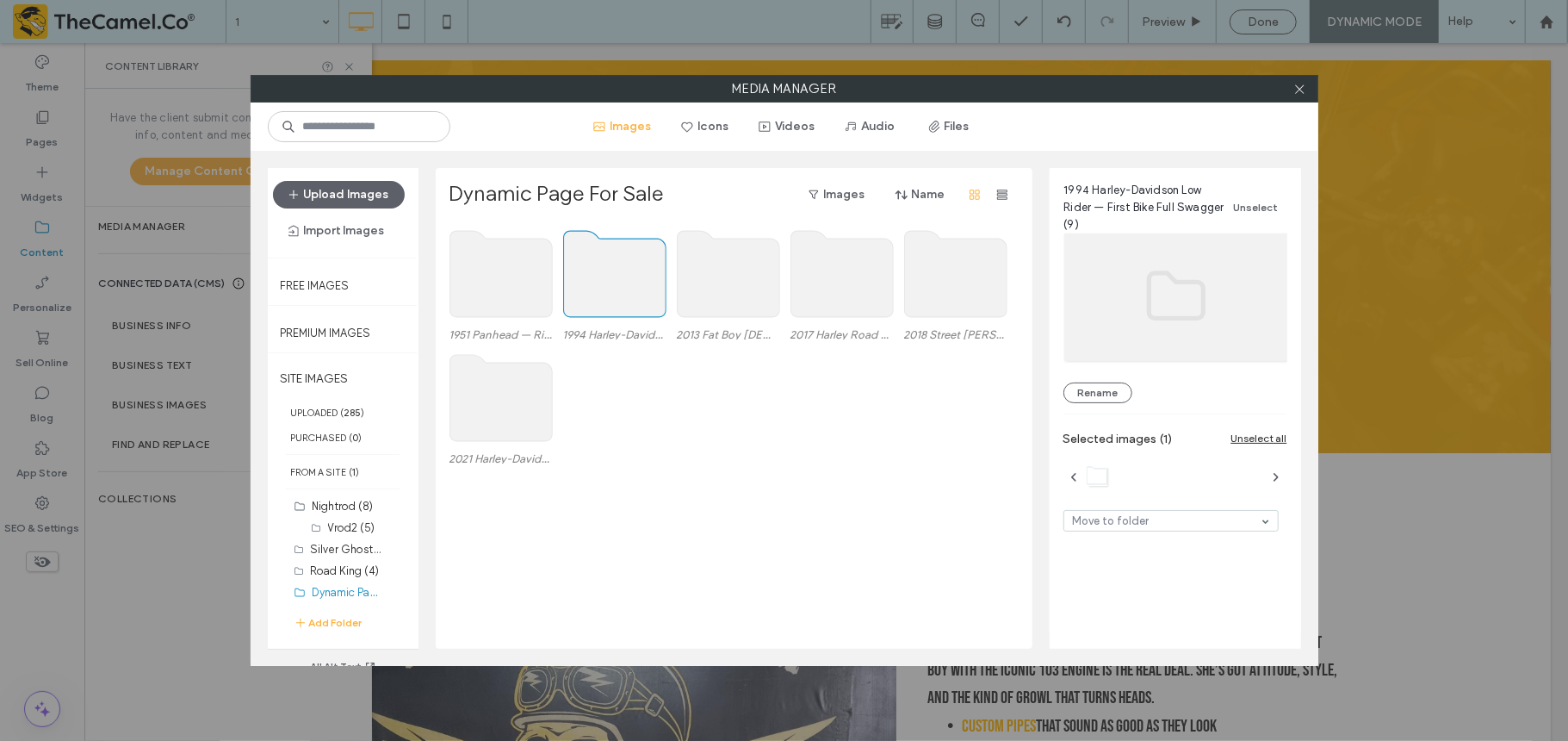
click at [625, 268] on use at bounding box center [614, 274] width 103 height 86
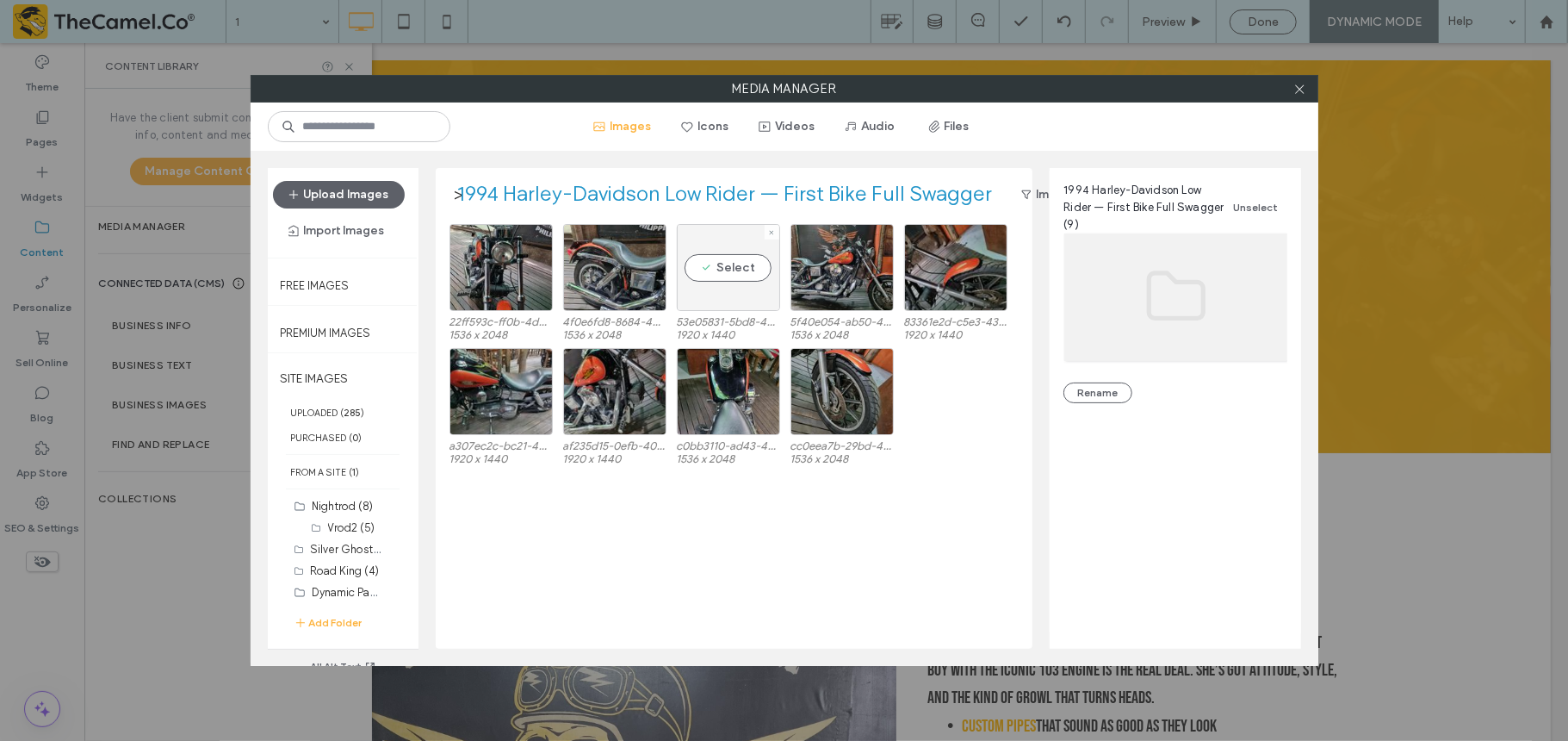
click at [704, 286] on div "Select" at bounding box center [728, 268] width 103 height 87
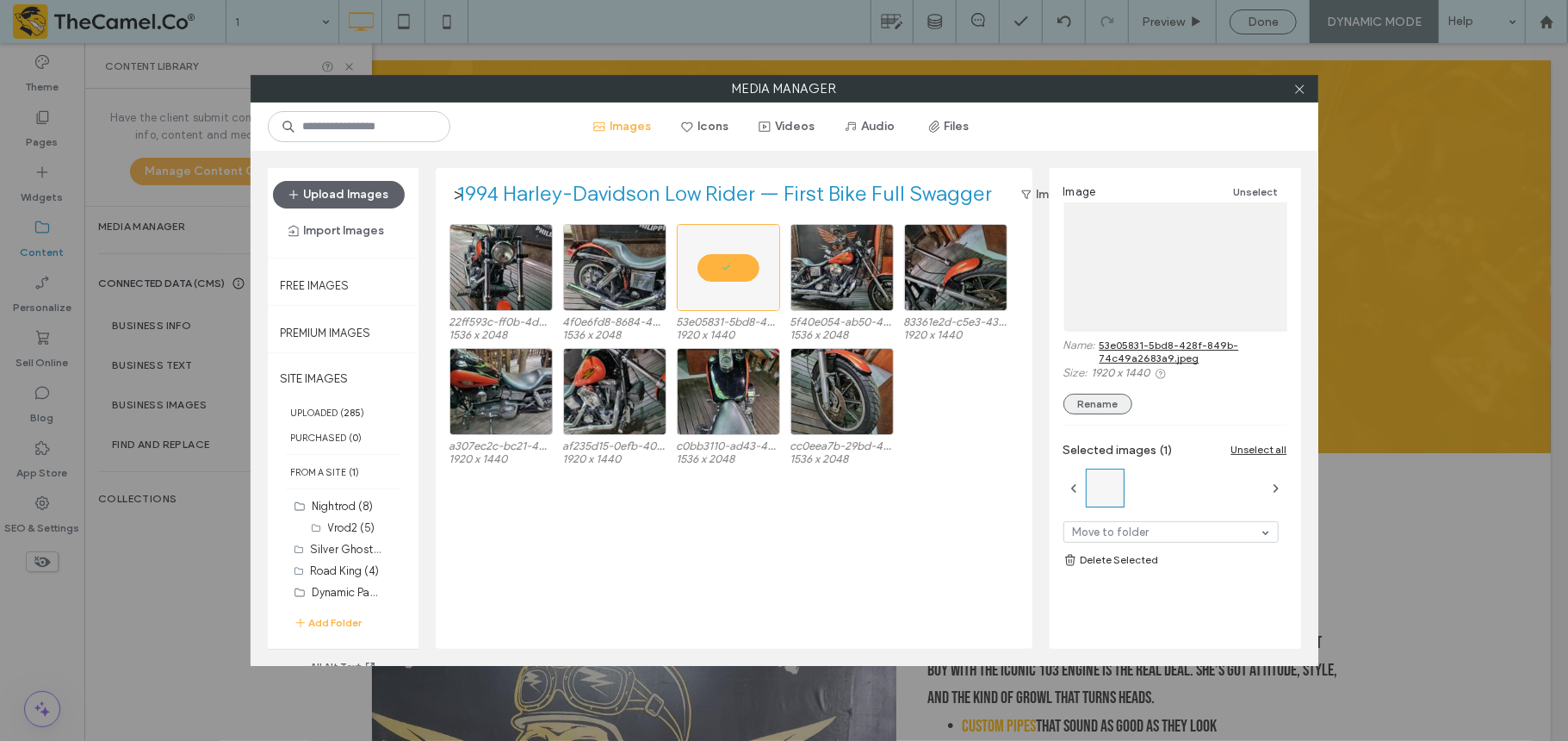
click at [1092, 405] on button "Rename" at bounding box center [1097, 404] width 69 height 21
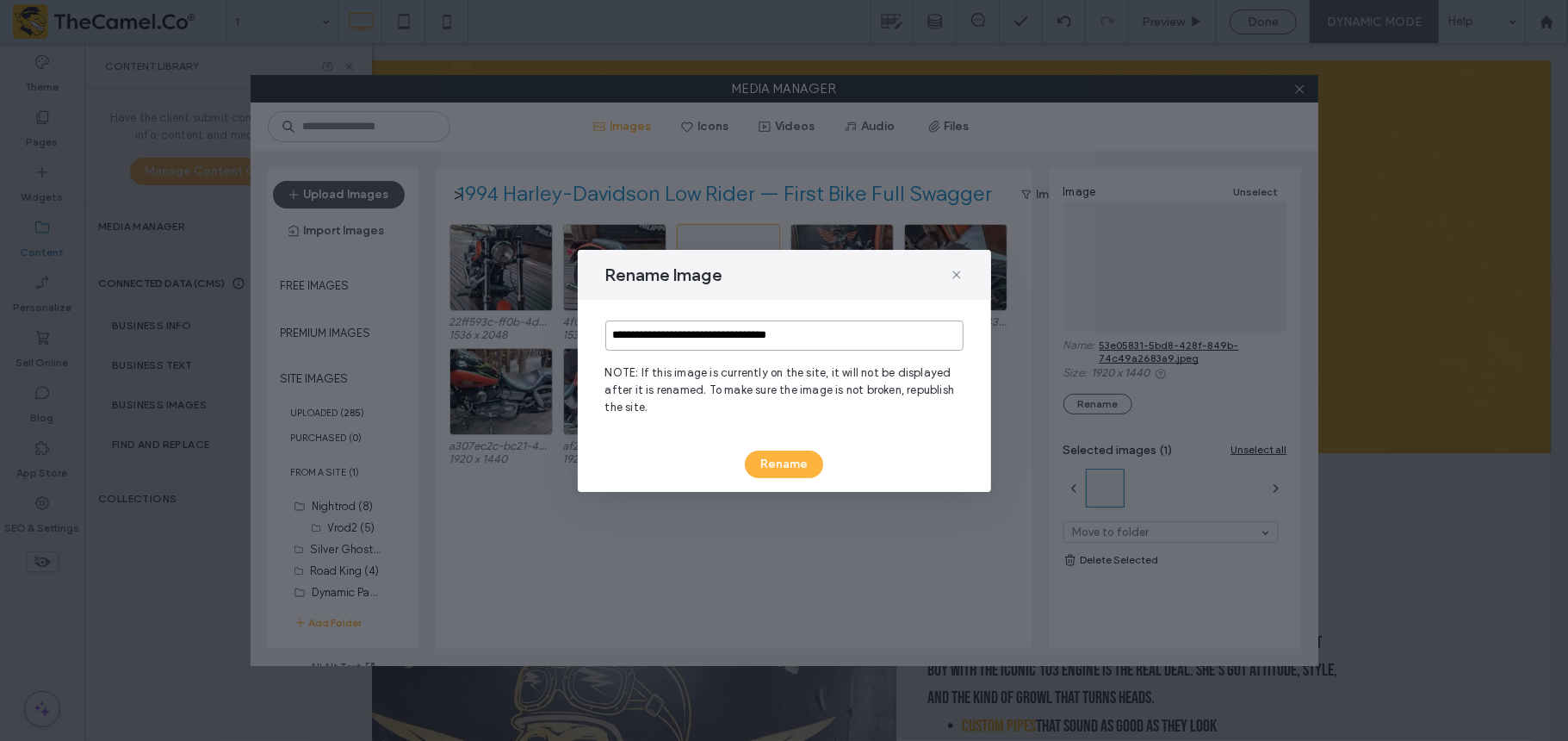
click at [894, 349] on input "**********" at bounding box center [784, 335] width 358 height 30
type input "**********"
click at [778, 479] on div "**********" at bounding box center [784, 371] width 414 height 242
click at [797, 458] on button "Rename" at bounding box center [784, 464] width 78 height 28
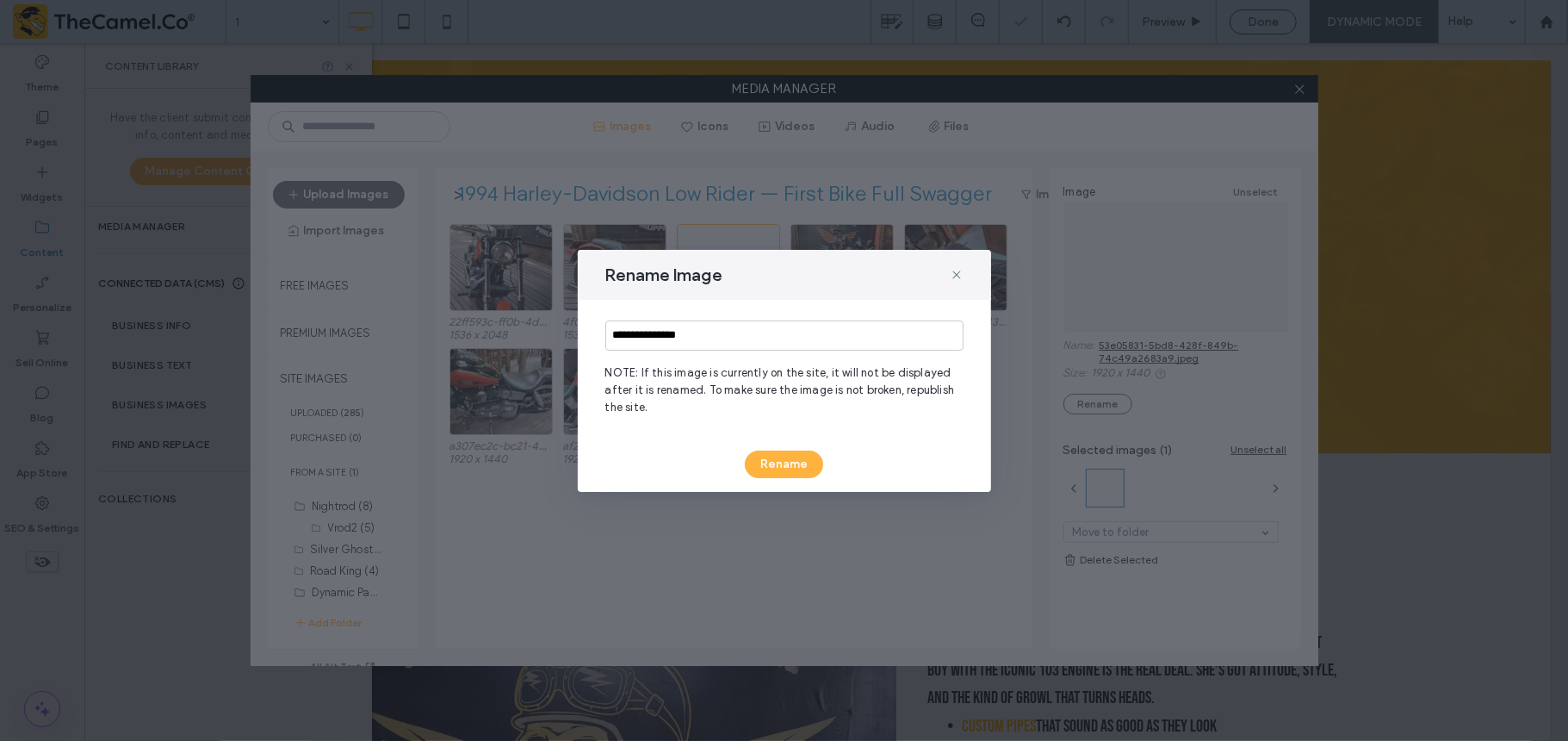
click at [822, 535] on div "**********" at bounding box center [784, 370] width 1568 height 741
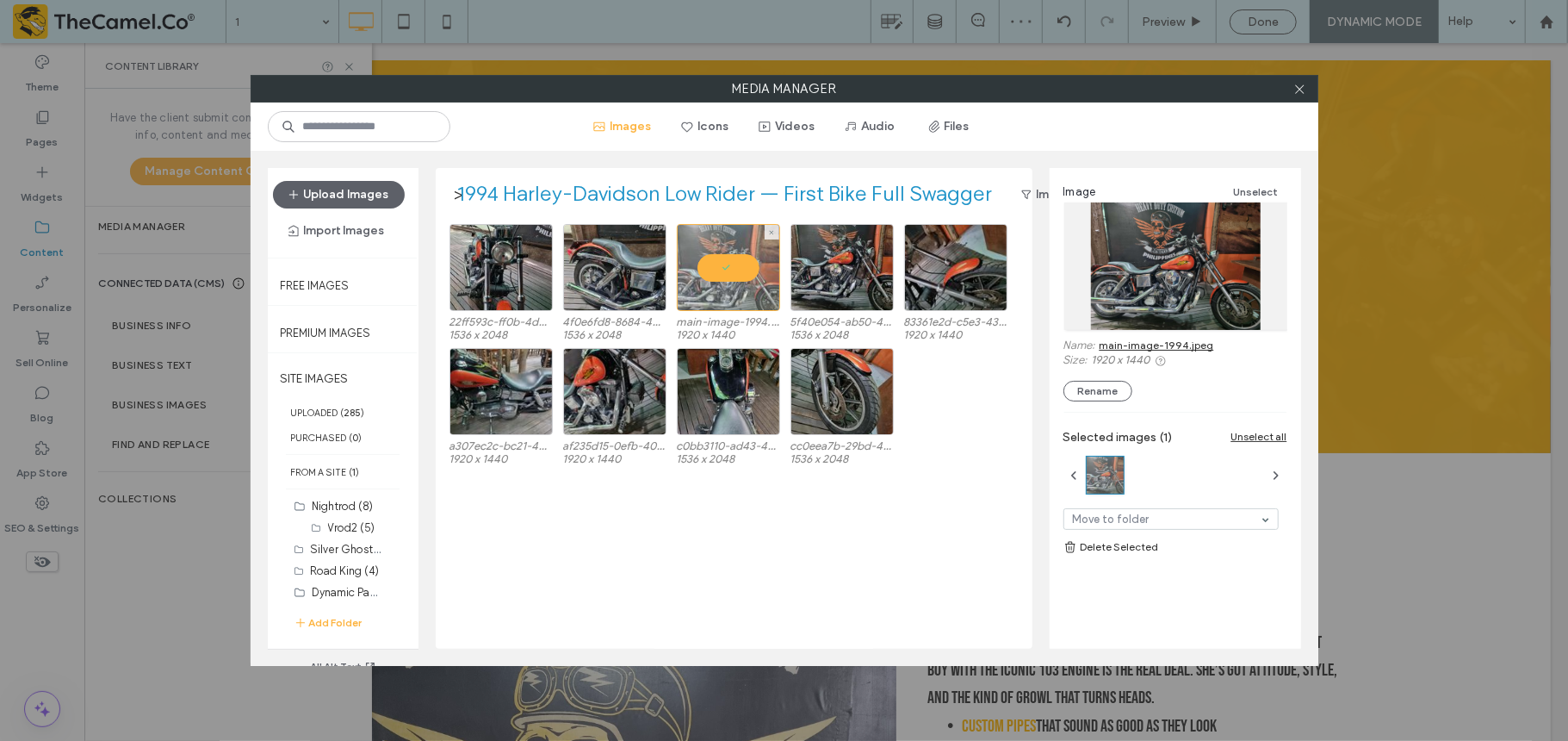
click at [705, 270] on div at bounding box center [728, 268] width 103 height 87
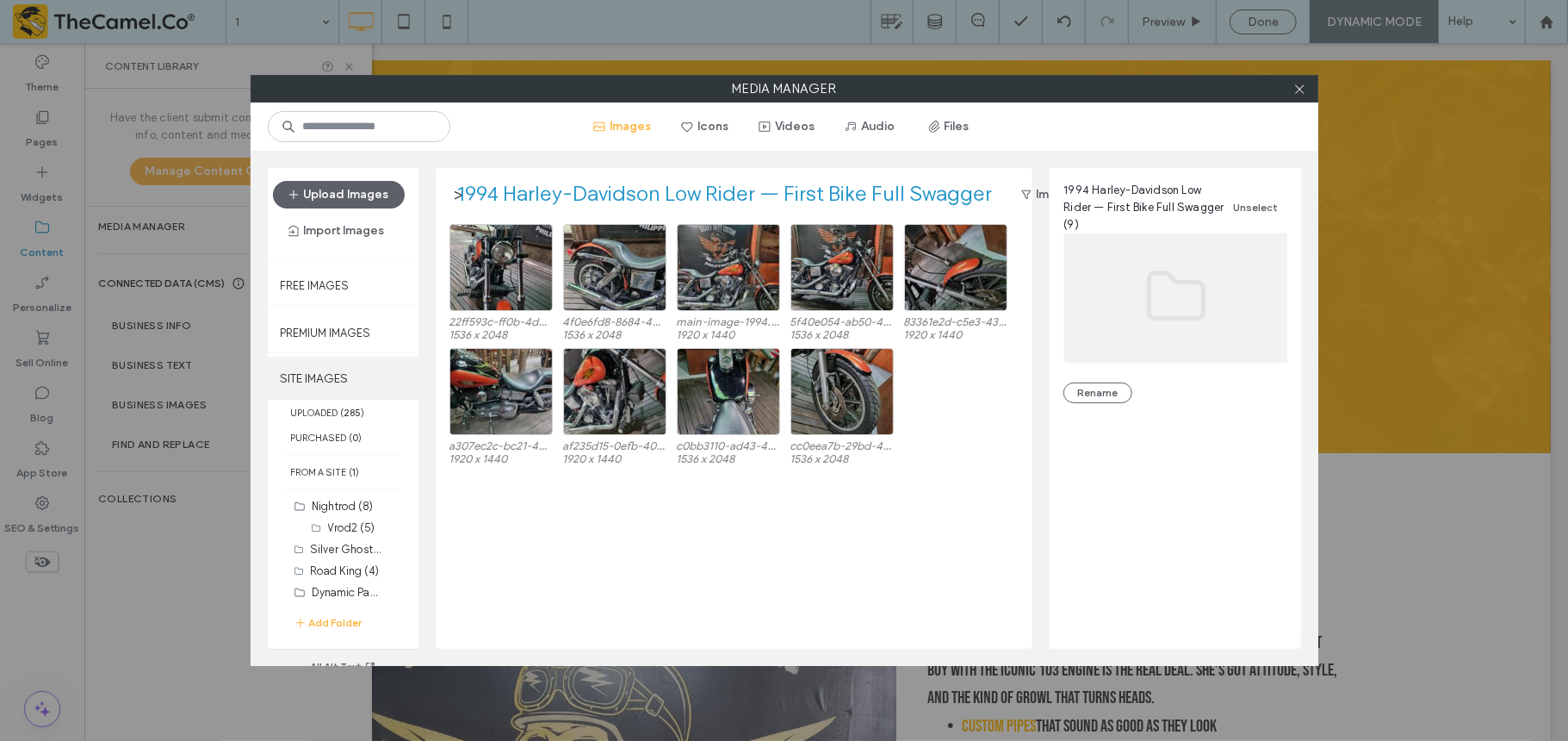
click at [328, 365] on label "SITE IMAGES" at bounding box center [342, 378] width 150 height 43
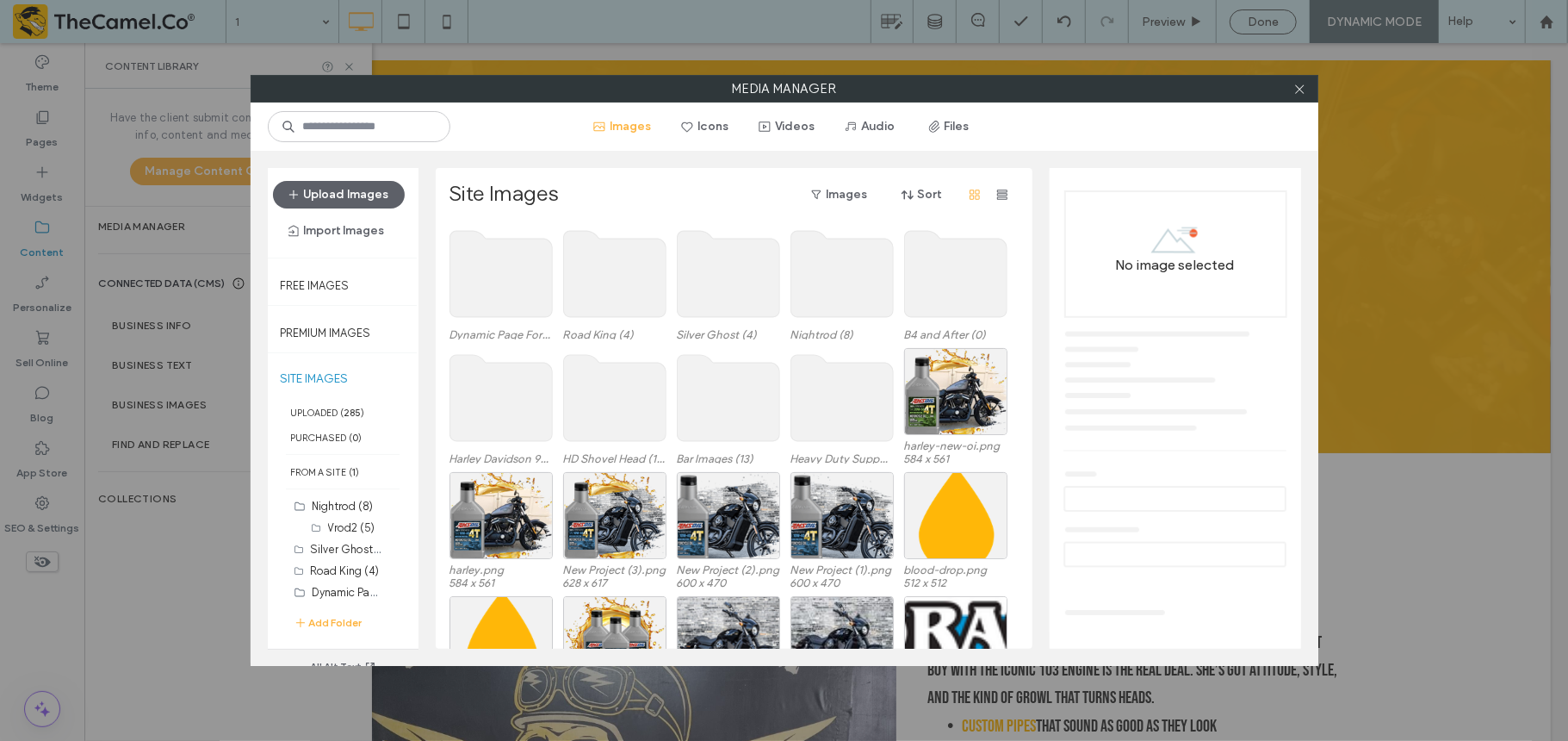
click at [421, 290] on div "Upload Images Import Images Free Images Premium Images SITE IMAGES UPLOADED ( 2…" at bounding box center [784, 407] width 1068 height 515
click at [483, 290] on use at bounding box center [501, 274] width 103 height 86
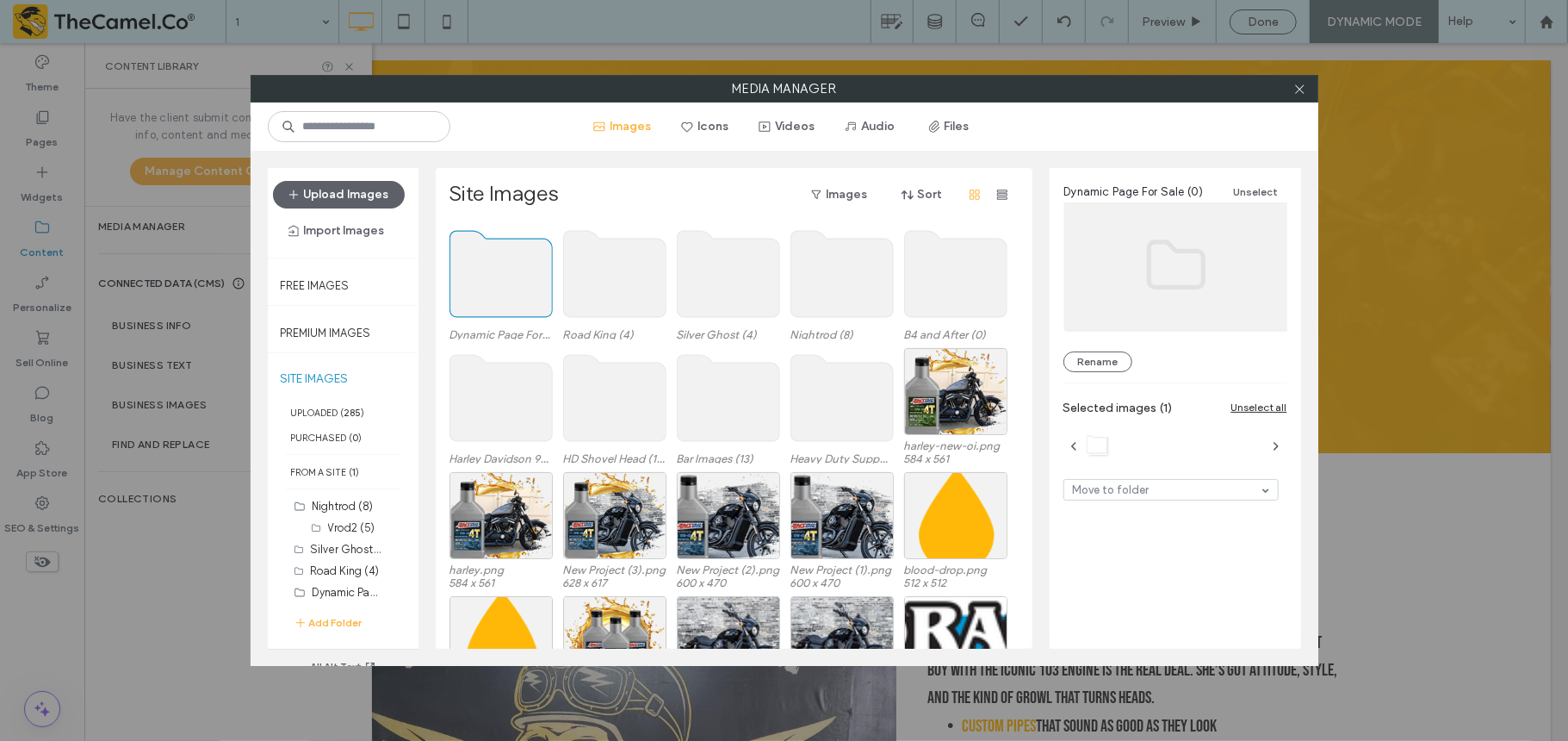
click at [483, 290] on use at bounding box center [501, 274] width 103 height 86
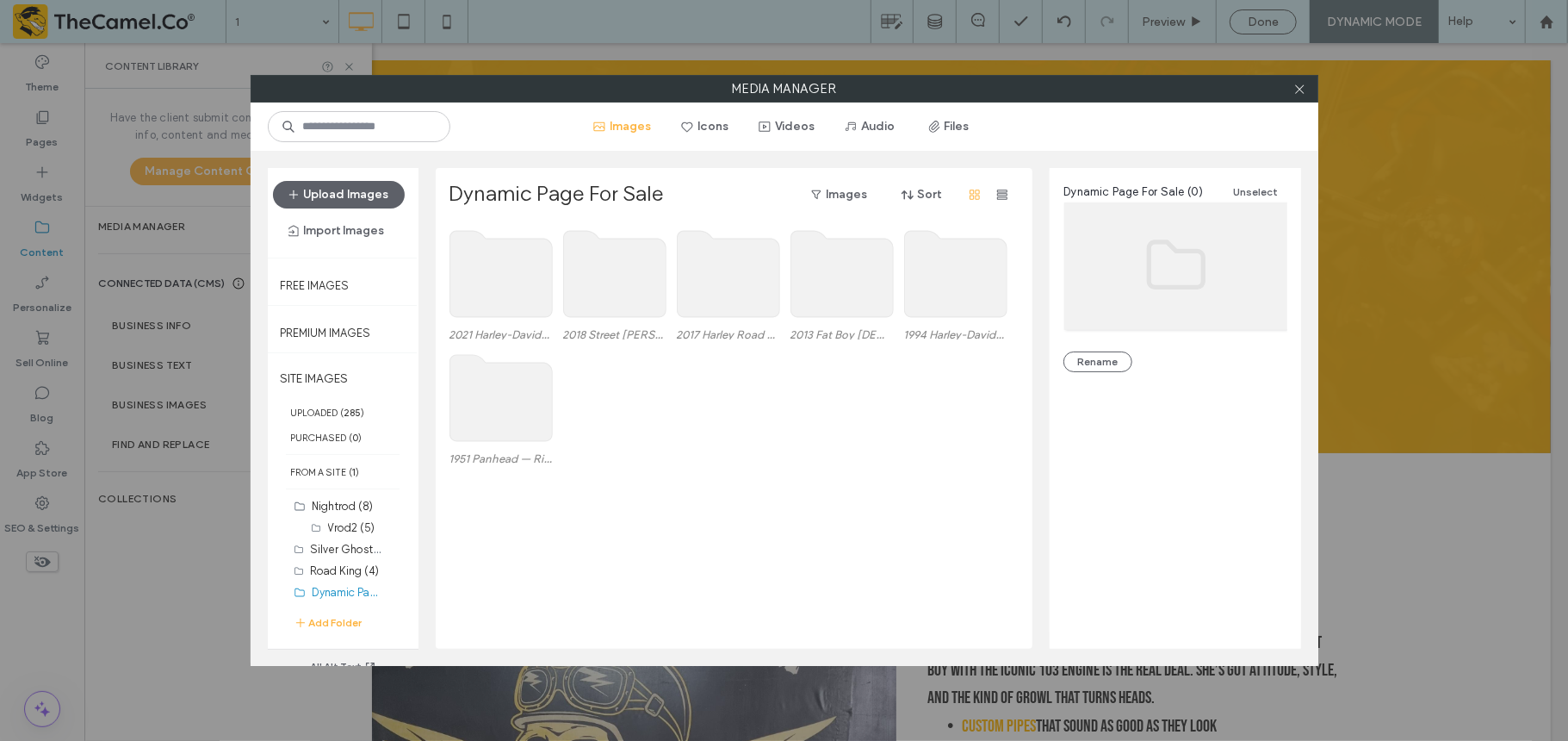
click at [852, 269] on use at bounding box center [842, 274] width 103 height 86
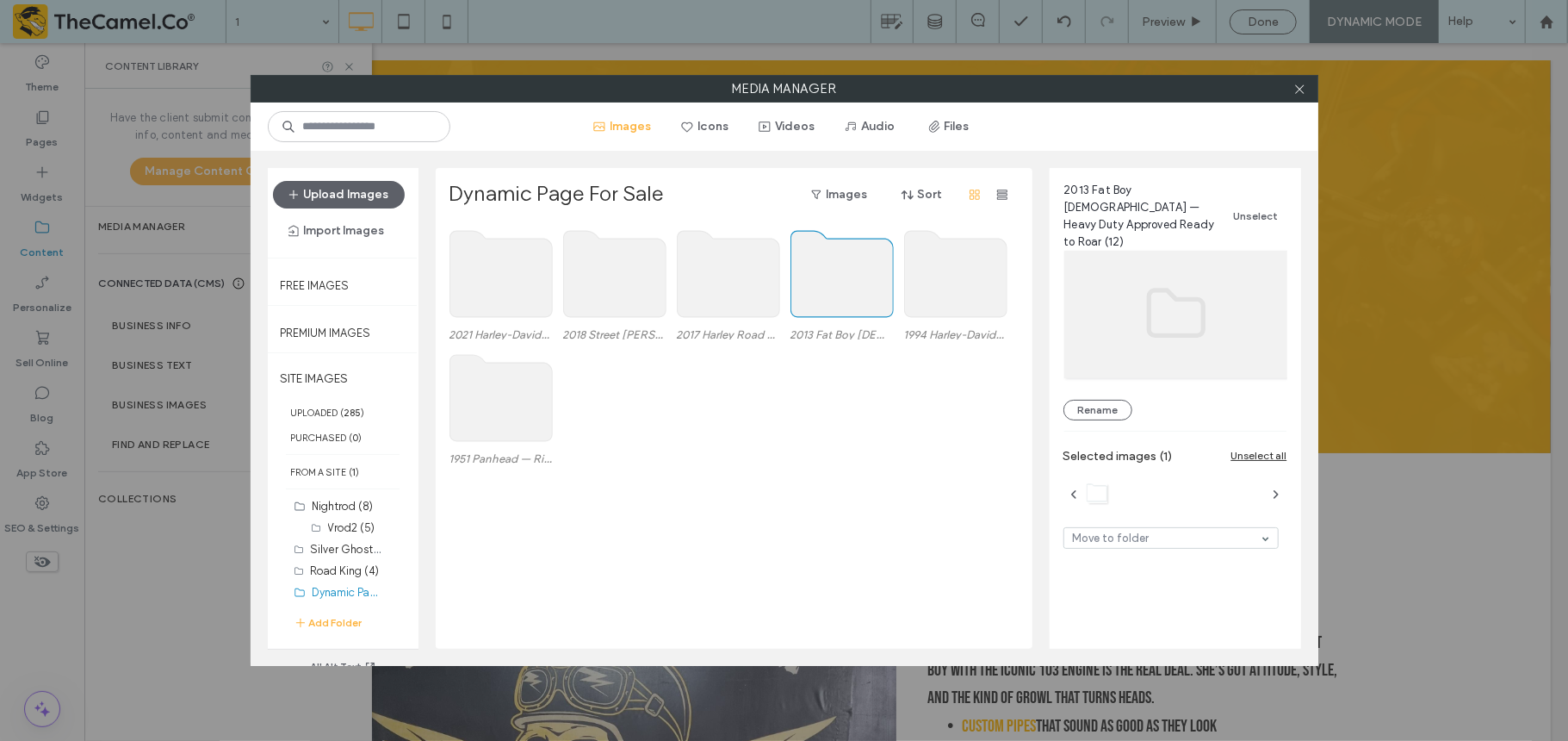
click at [852, 269] on use at bounding box center [842, 274] width 103 height 86
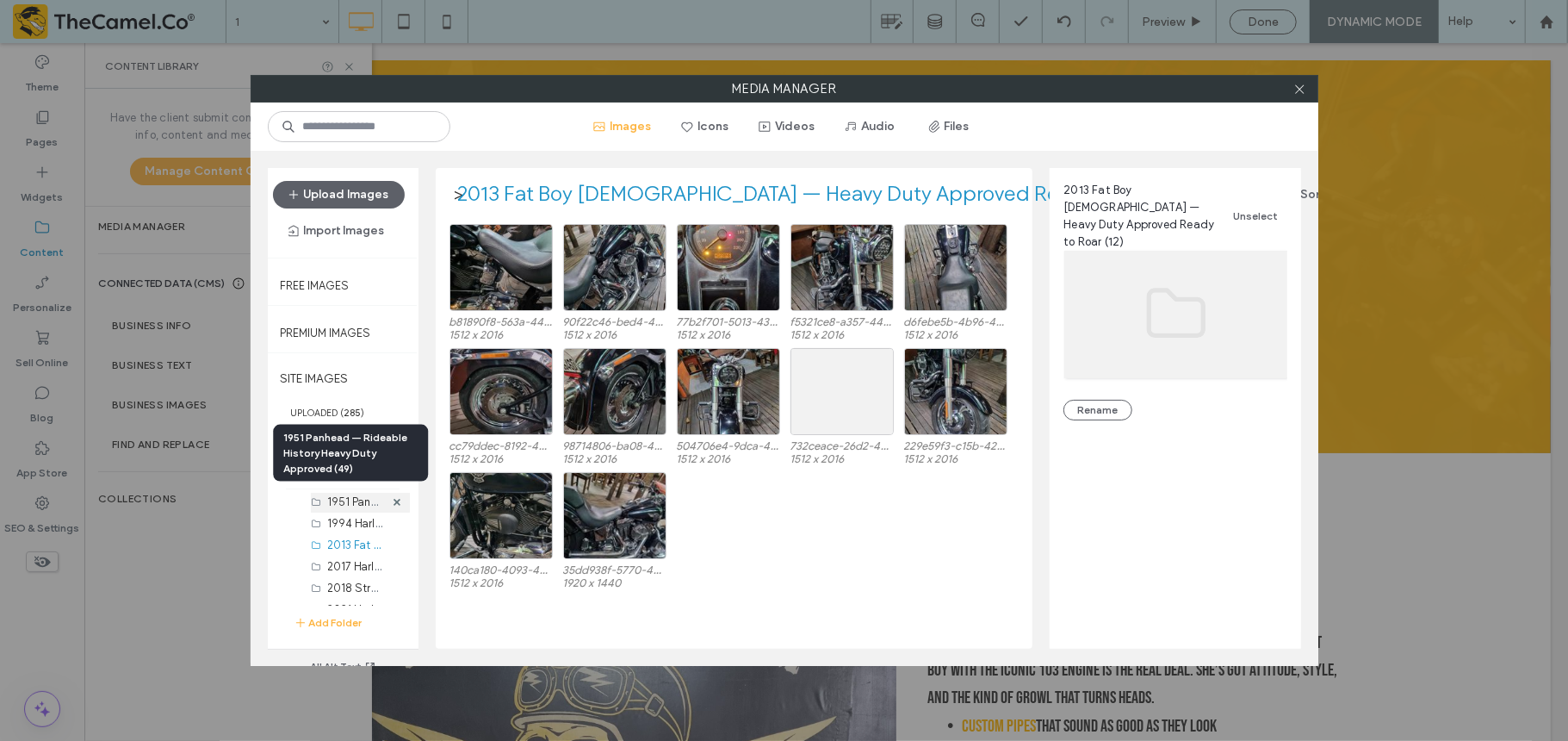
scroll to position [283, 0]
click at [843, 414] on div "Select" at bounding box center [842, 392] width 103 height 87
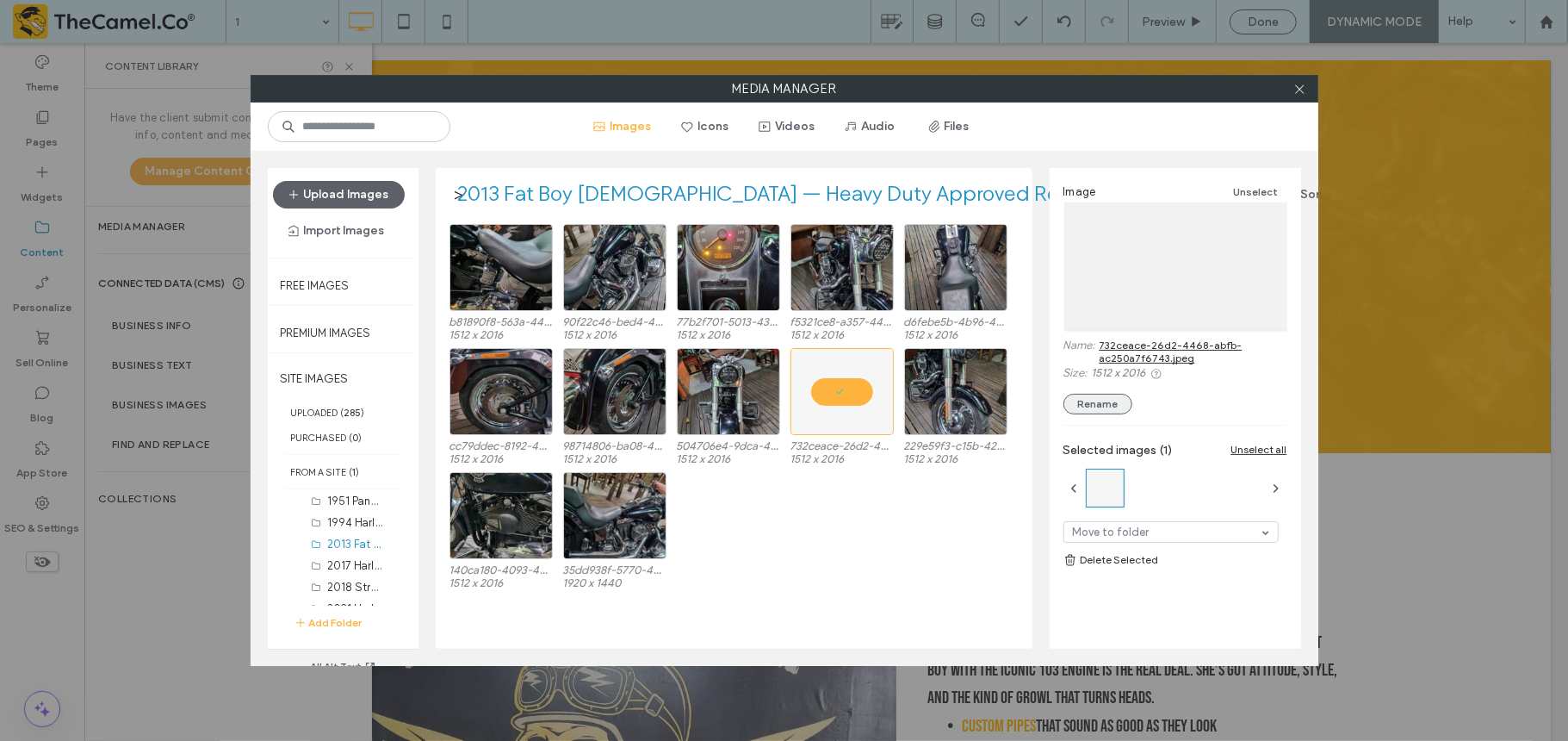
click at [1107, 394] on button "Rename" at bounding box center [1097, 404] width 69 height 21
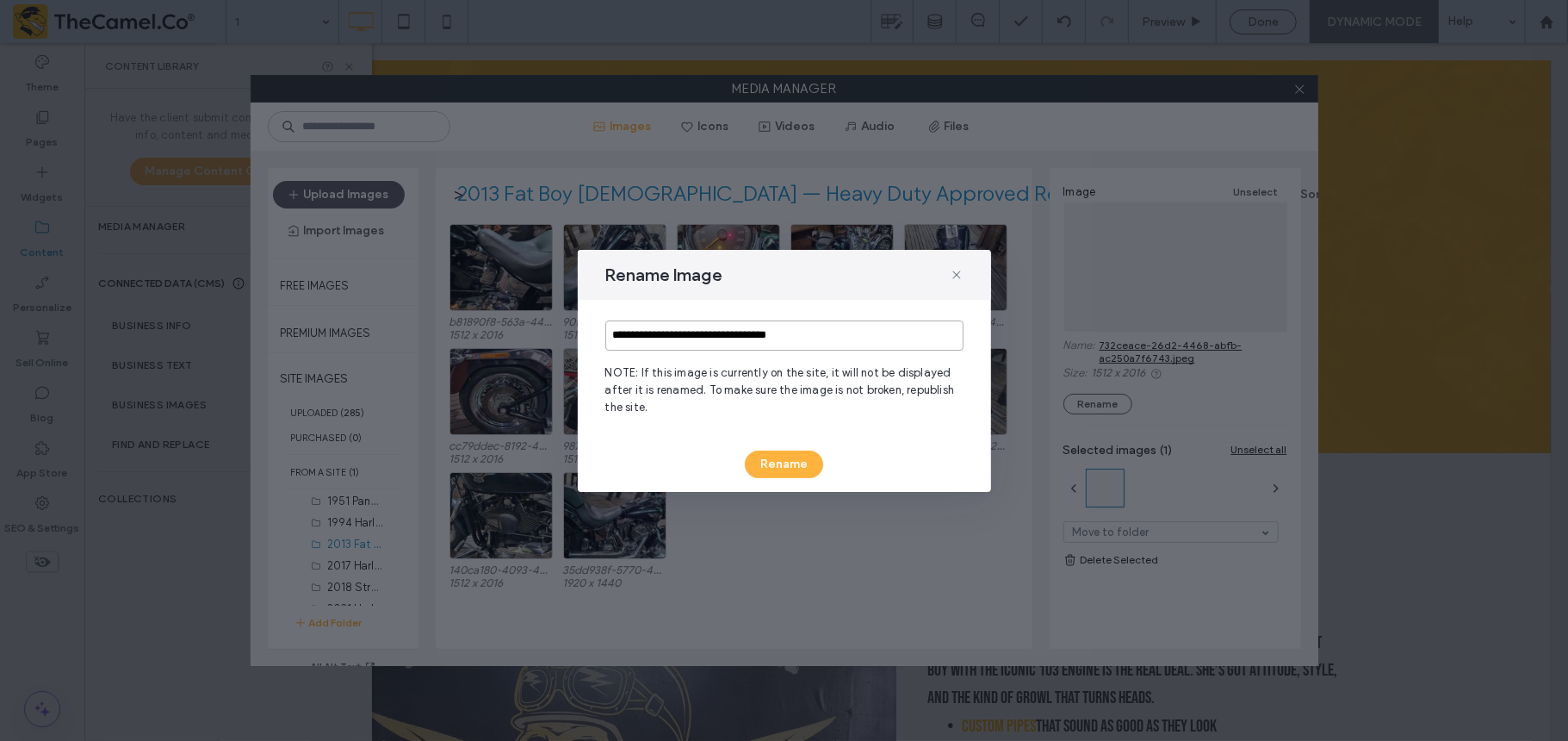
click at [858, 332] on input "**********" at bounding box center [784, 335] width 358 height 30
type input "**********"
click at [789, 454] on button "Rename" at bounding box center [784, 464] width 78 height 28
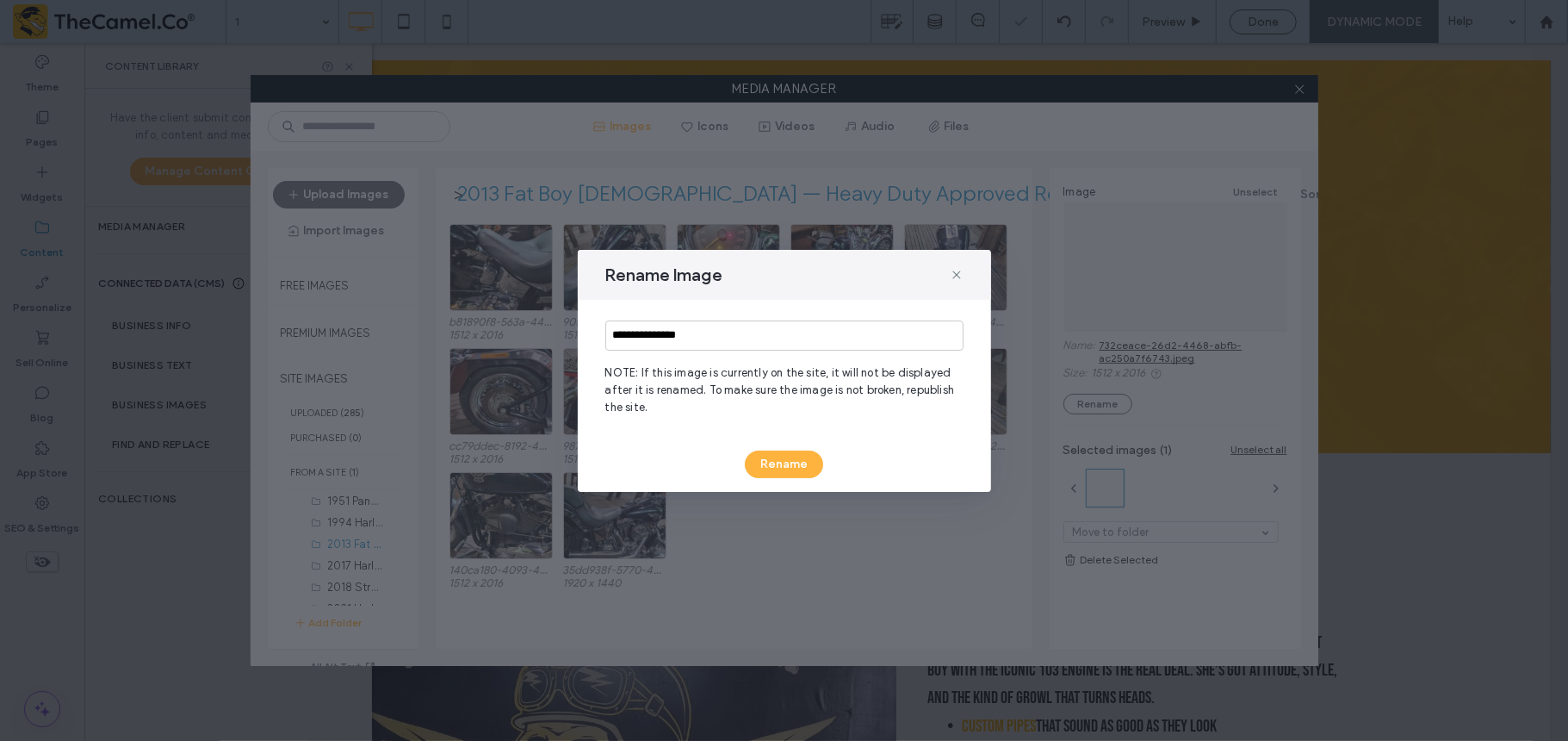
click at [849, 551] on div "**********" at bounding box center [784, 370] width 1568 height 741
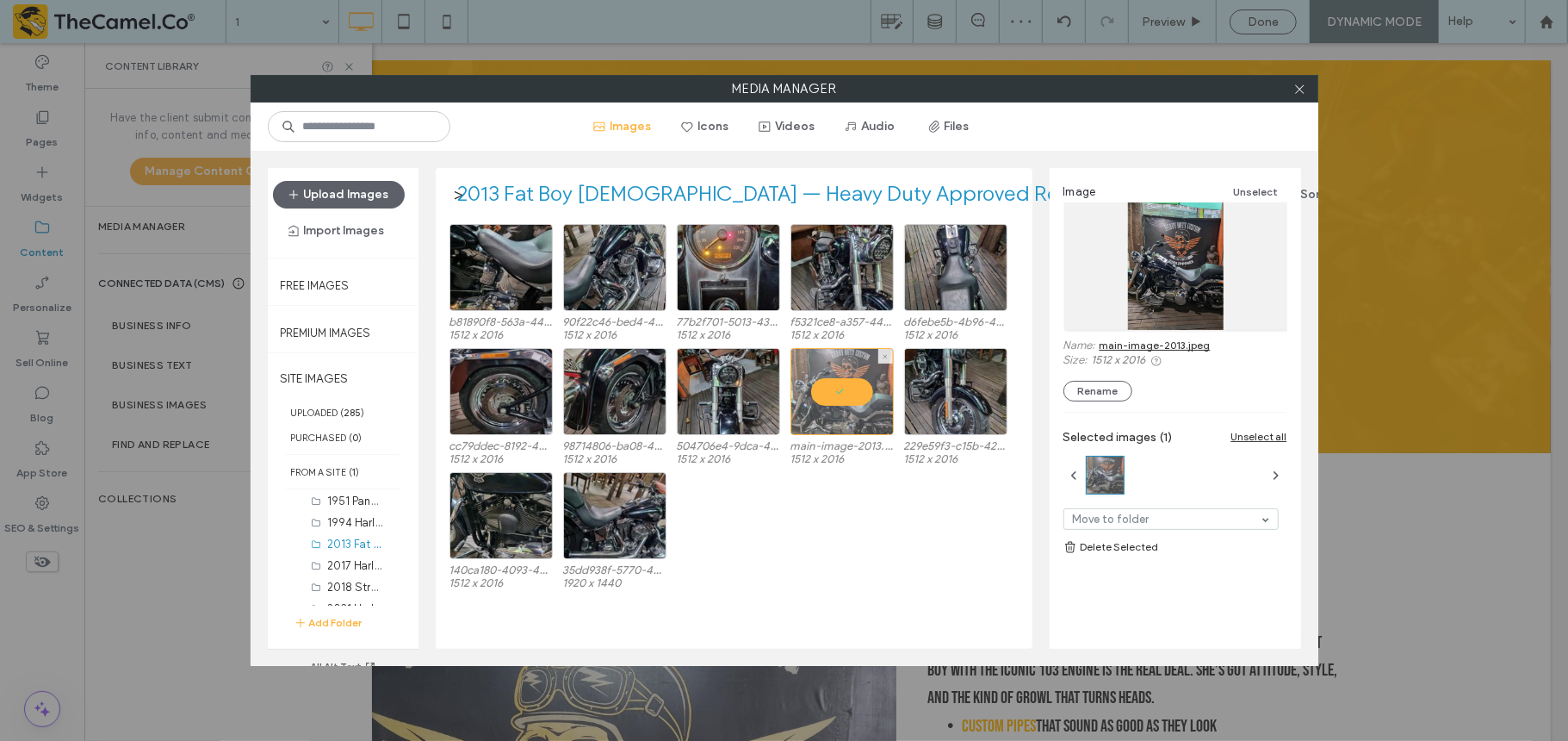
click at [837, 386] on div at bounding box center [842, 392] width 103 height 87
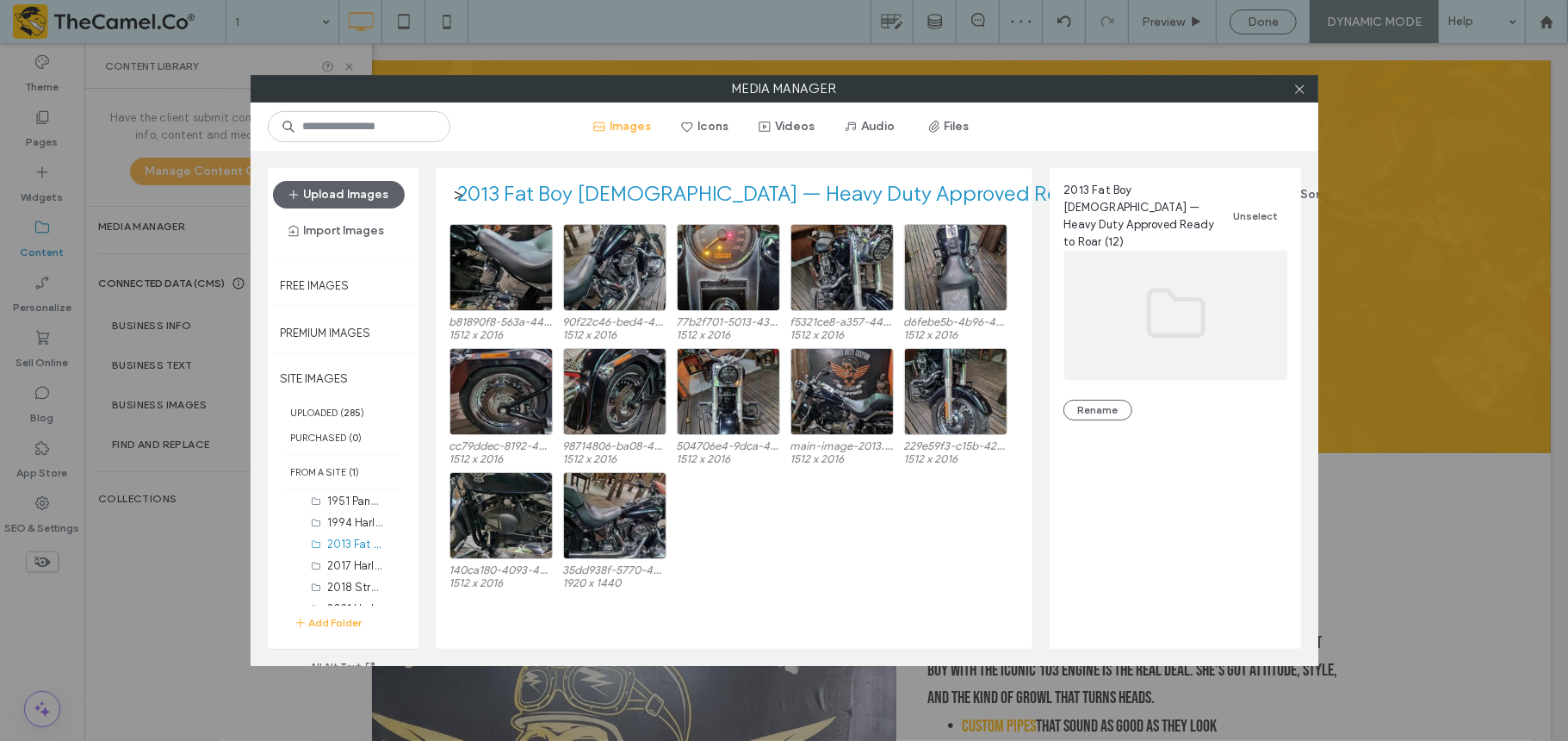
click at [839, 554] on div "140ca180-4093-4546-8fab-7ad7421683ba.jpeg 1512 x 2016 35dd938f-5770-40cc-a358-7…" at bounding box center [739, 533] width 579 height 124
click at [314, 382] on label "SITE IMAGES" at bounding box center [342, 378] width 150 height 43
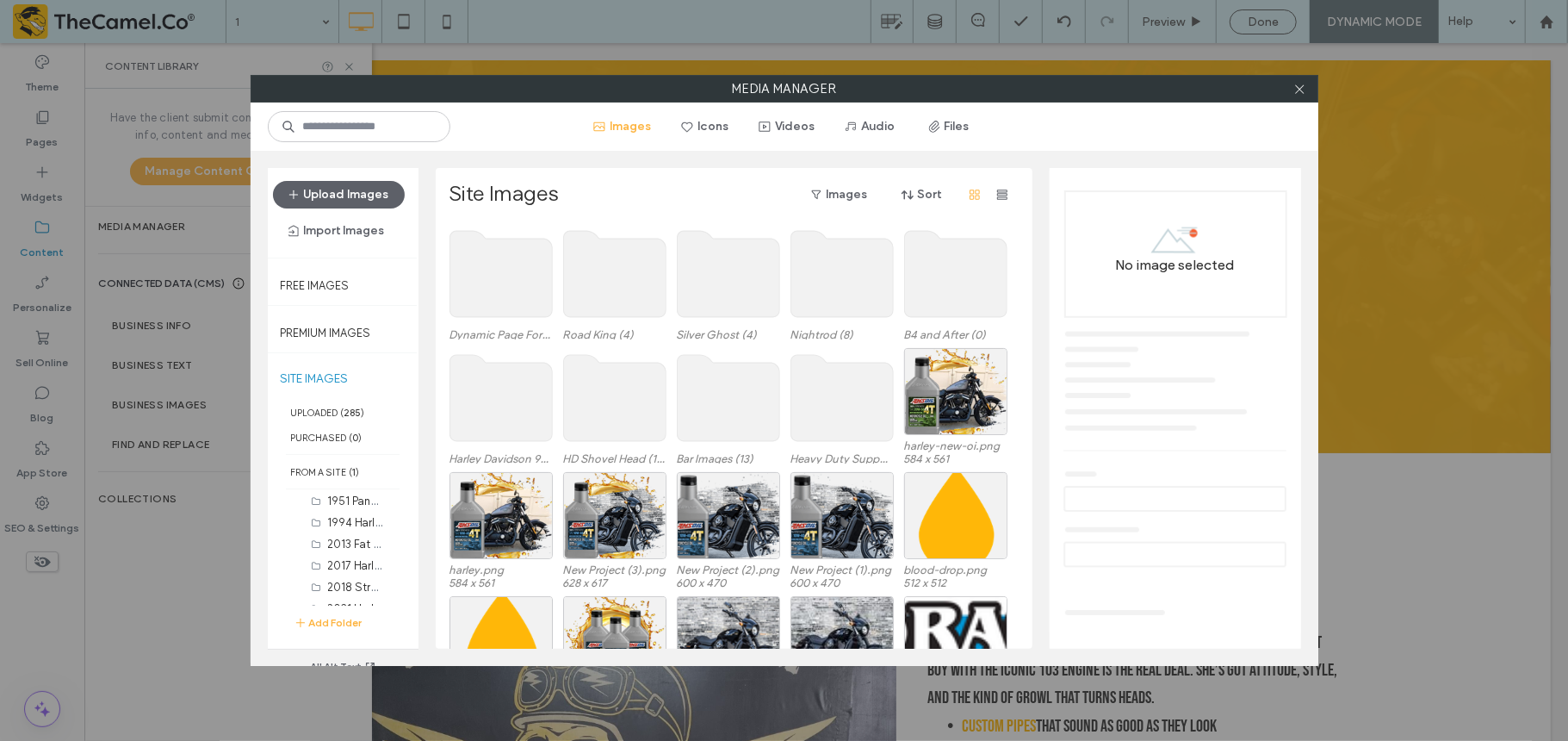
click at [473, 255] on use at bounding box center [501, 274] width 103 height 86
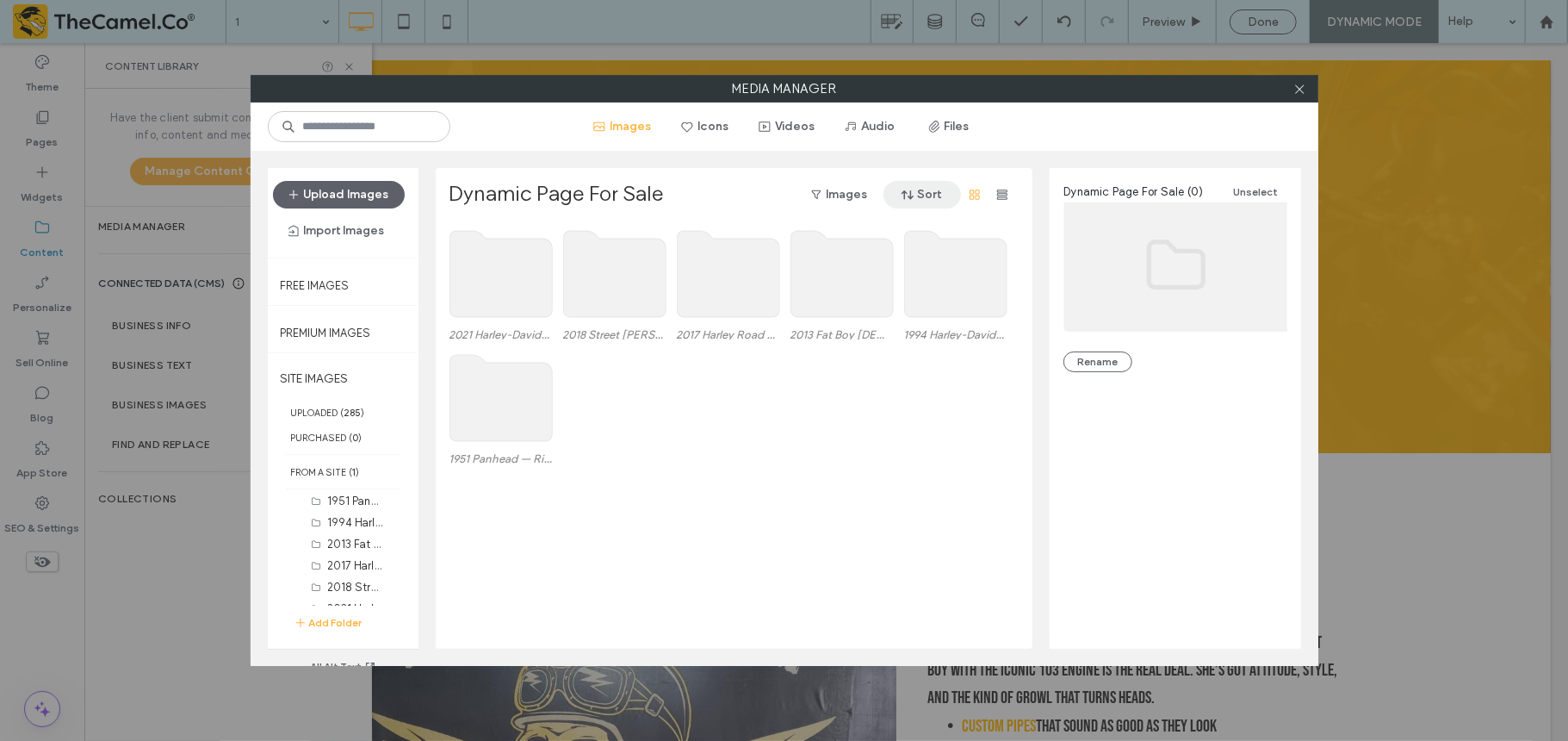
click at [910, 183] on span "button" at bounding box center [910, 195] width 17 height 26
click at [882, 305] on span "Name (A-Z)" at bounding box center [866, 306] width 61 height 17
click at [815, 469] on div "2021 Harley-Davidson Pan America 1250 Special — Adventure Unleashed (4)" at bounding box center [739, 410] width 579 height 124
click at [824, 277] on use at bounding box center [842, 274] width 103 height 86
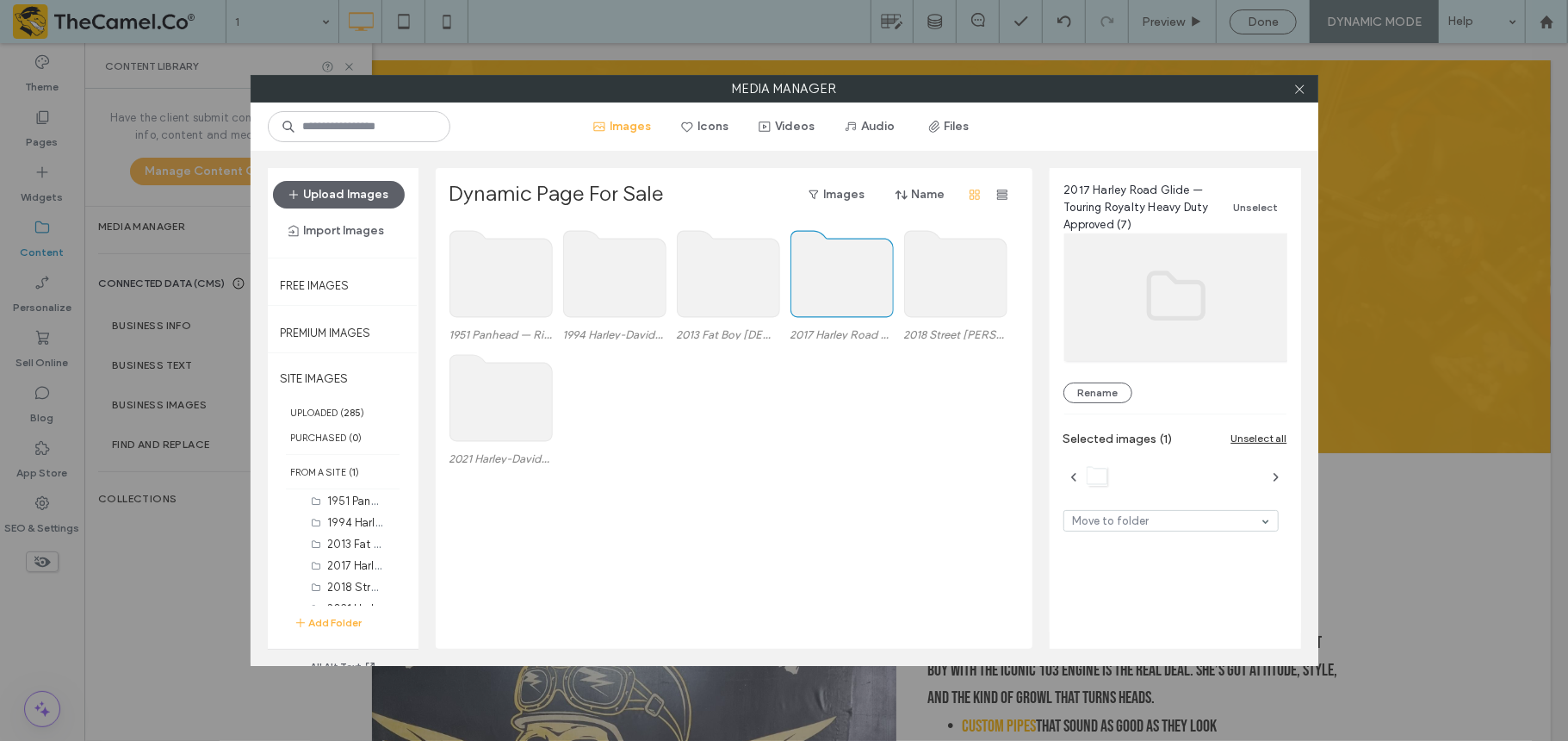
click at [824, 277] on use at bounding box center [842, 274] width 103 height 86
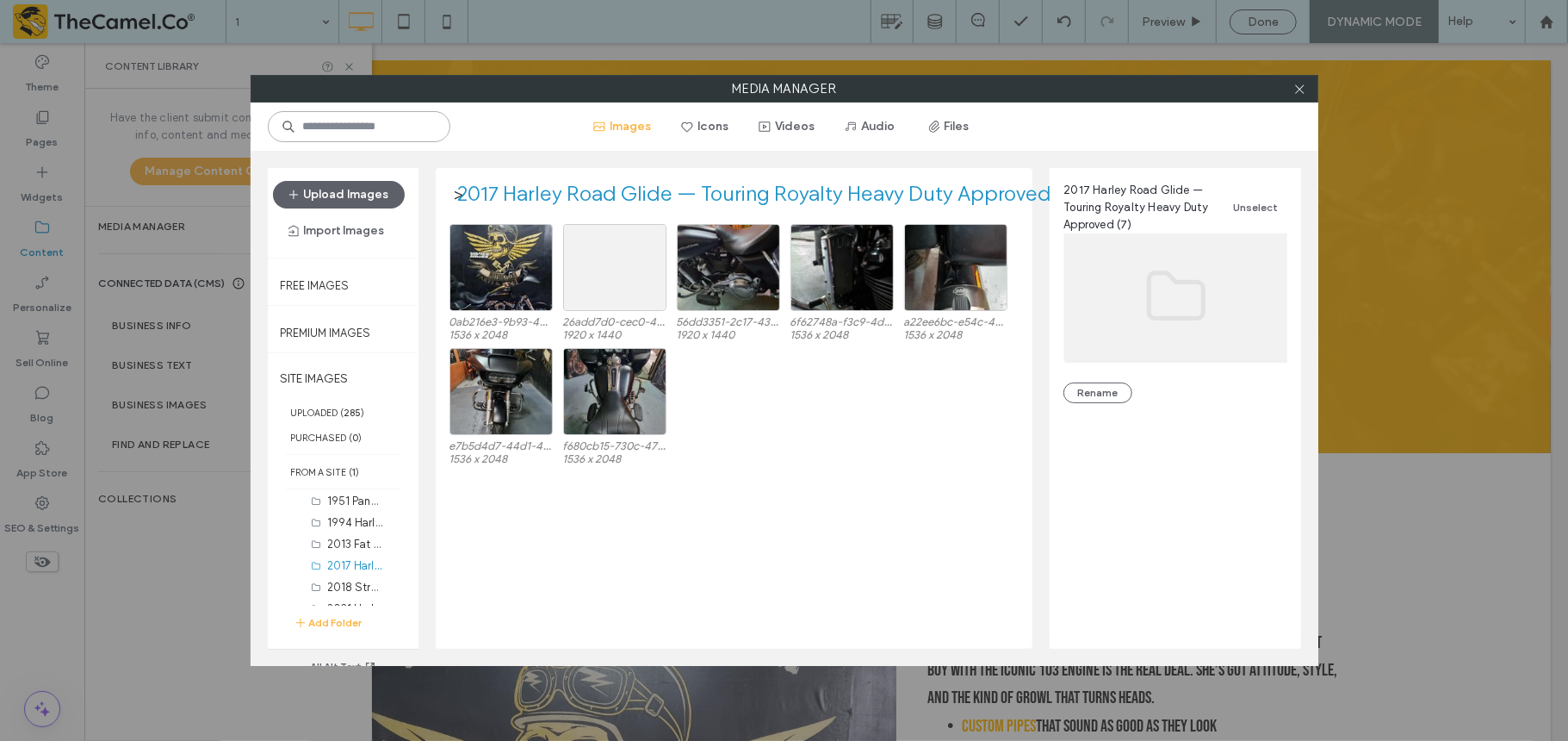
paste input "**********"
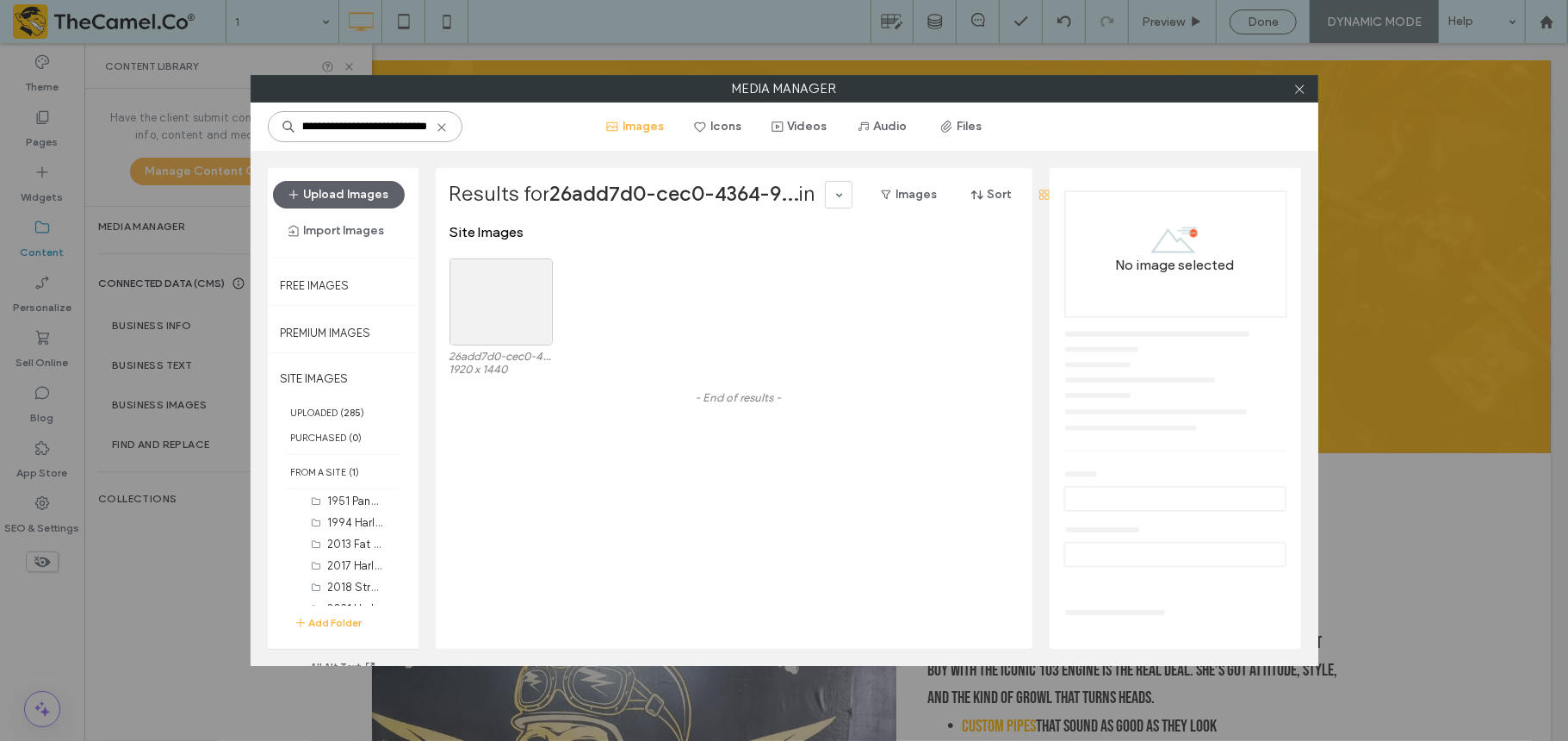
type input "**********"
click at [435, 129] on icon at bounding box center [442, 128] width 14 height 14
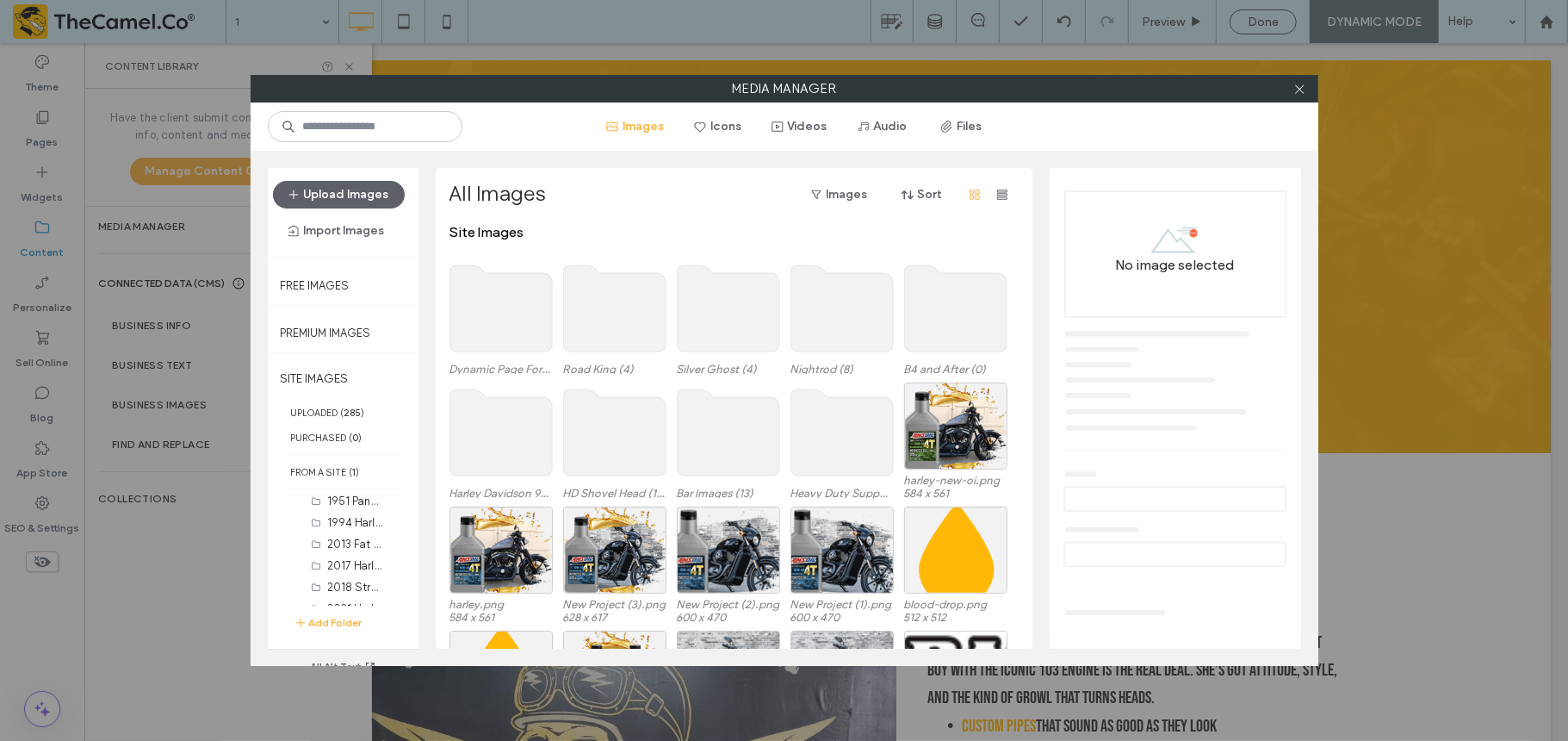
click at [511, 301] on use at bounding box center [501, 308] width 103 height 86
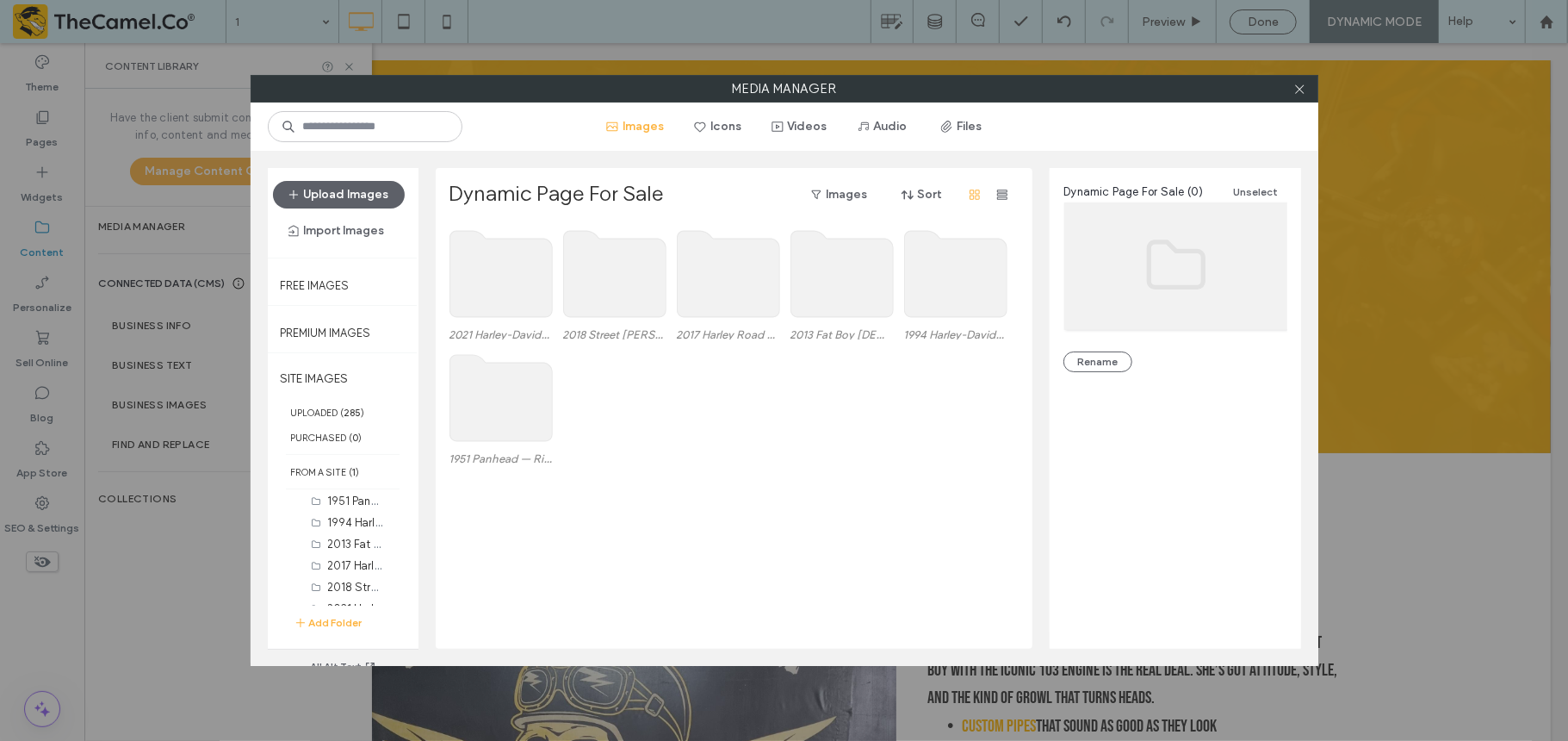
click at [765, 281] on use at bounding box center [728, 274] width 103 height 86
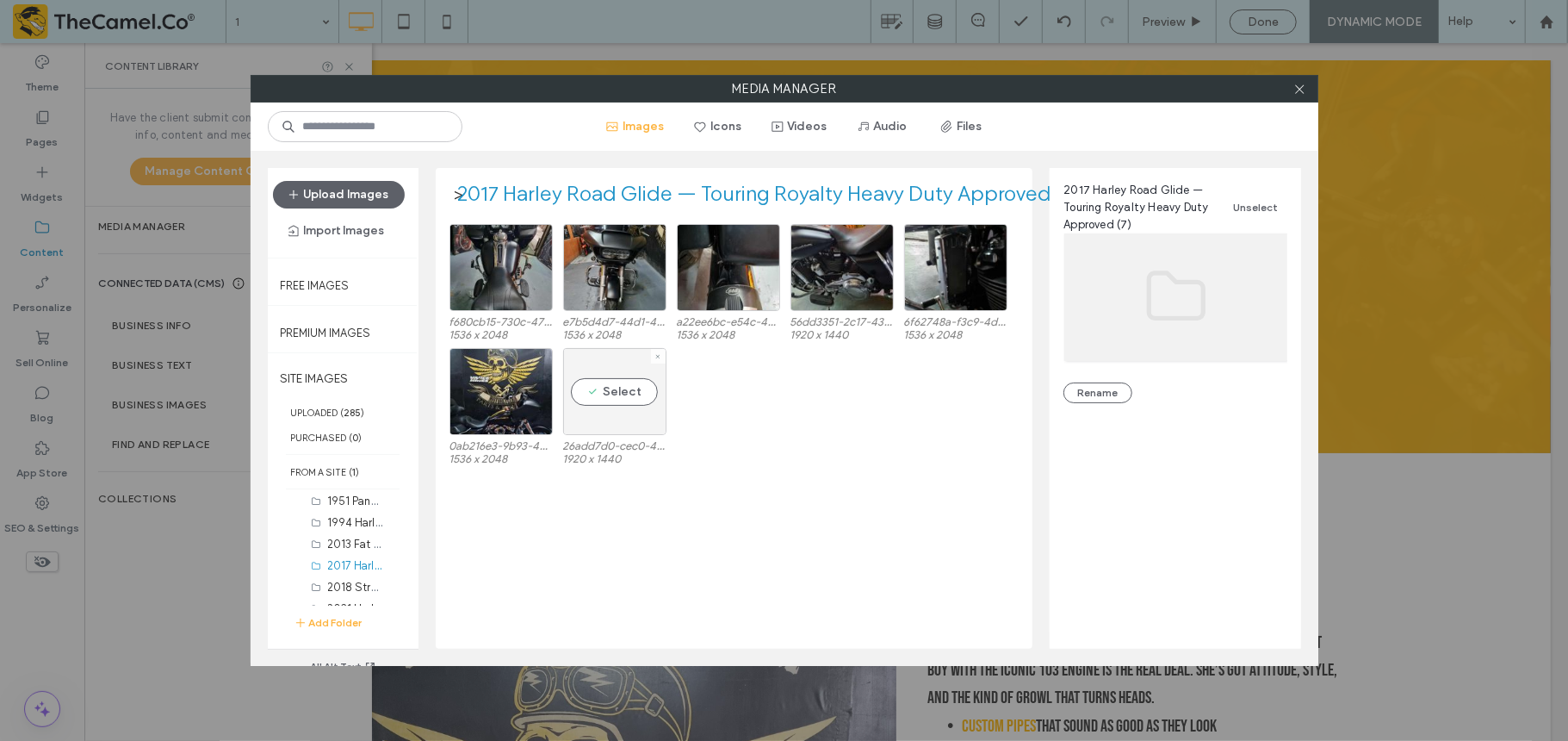
click at [598, 379] on div "Select" at bounding box center [614, 392] width 103 height 87
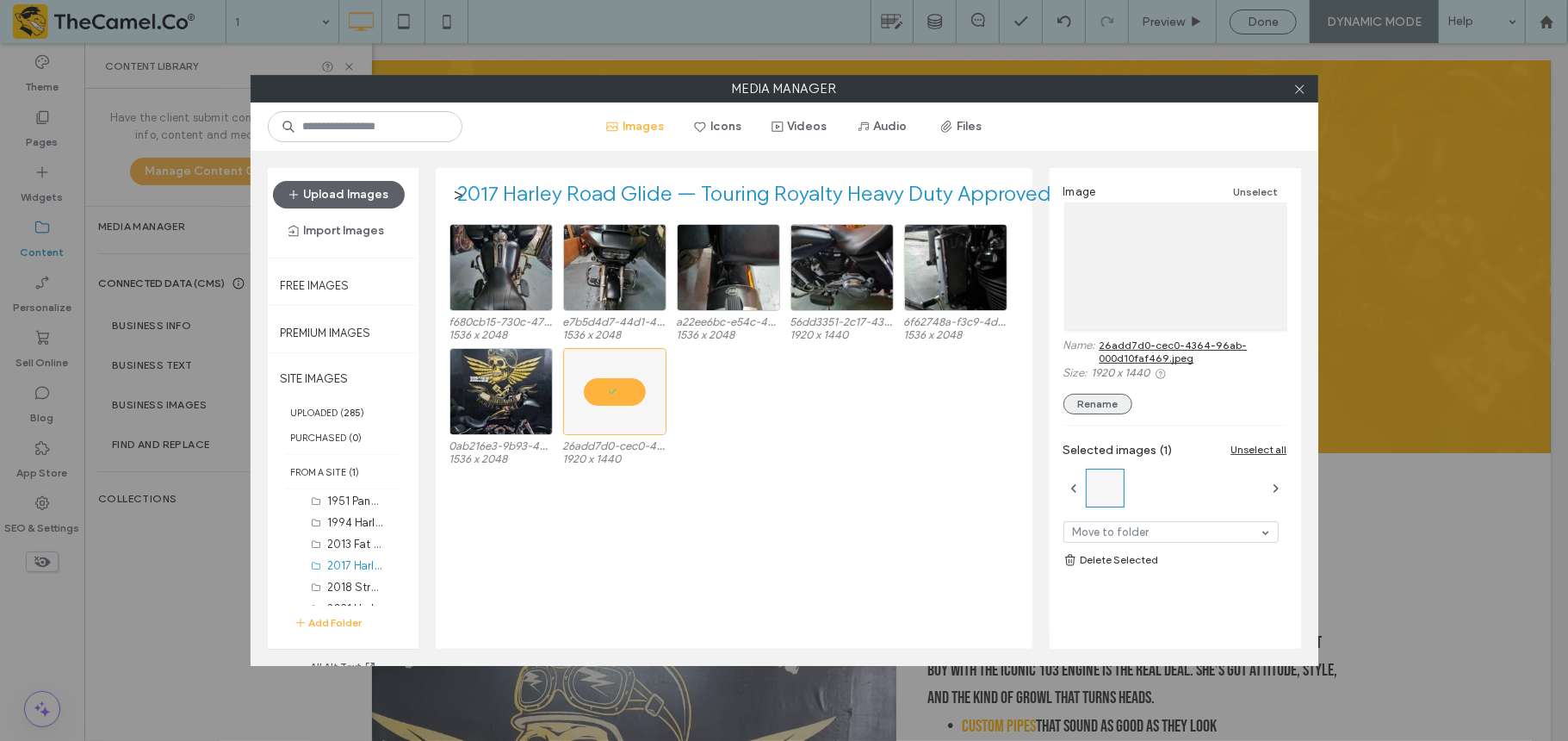
click at [1103, 410] on button "Rename" at bounding box center [1097, 404] width 69 height 21
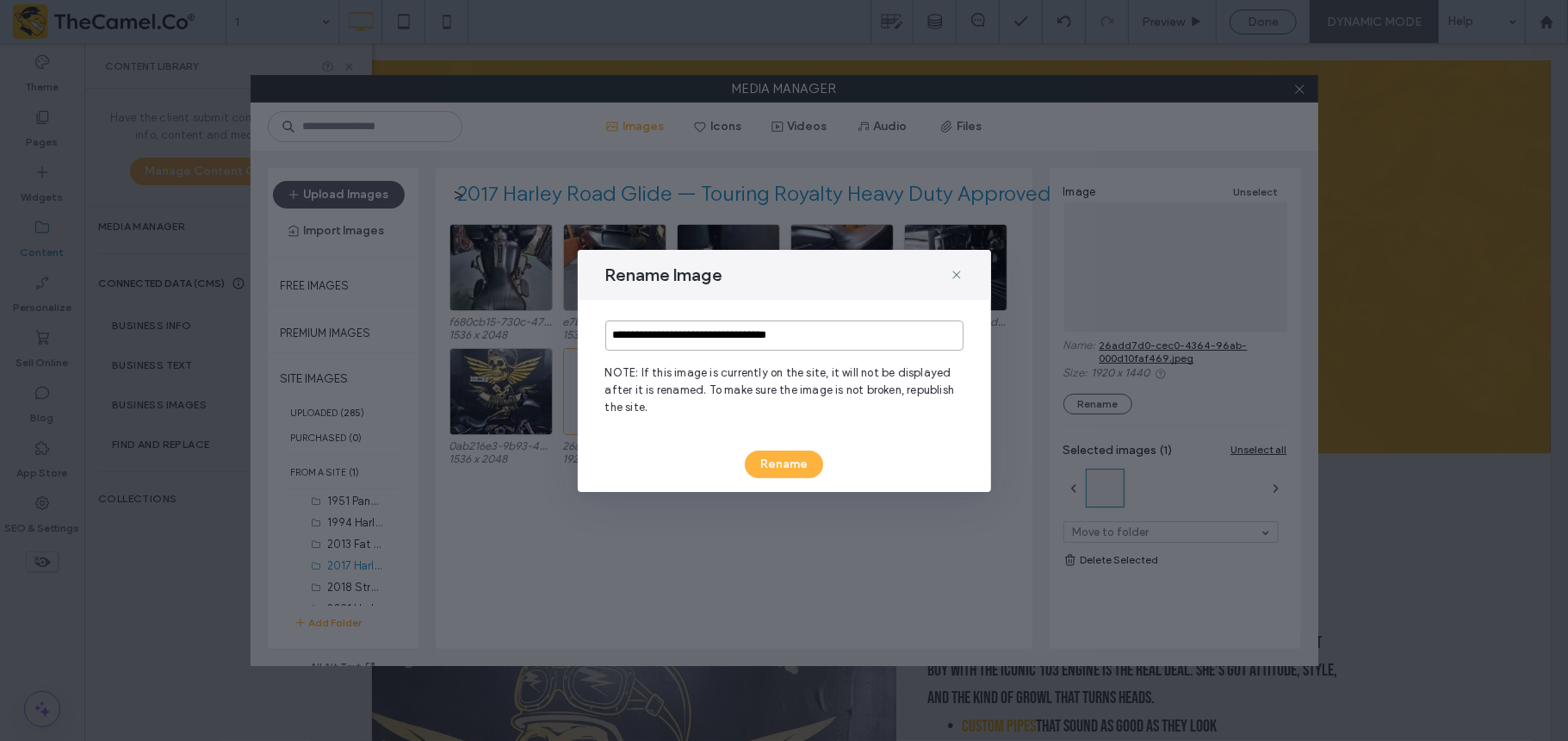
click at [920, 326] on input "**********" at bounding box center [784, 335] width 358 height 30
type input "**********"
click at [777, 460] on button "Rename" at bounding box center [784, 464] width 78 height 28
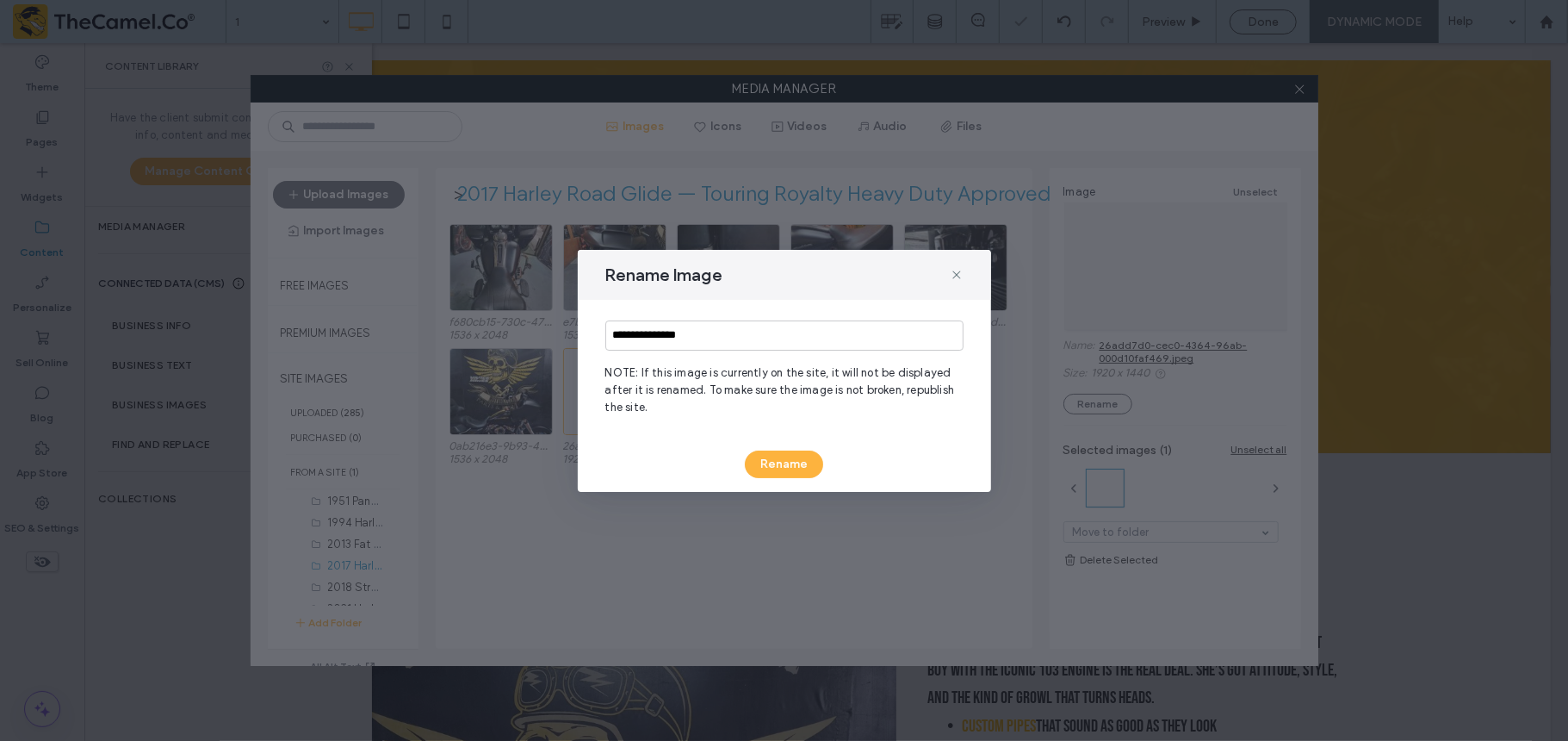
click at [852, 476] on div "Rename" at bounding box center [784, 464] width 358 height 28
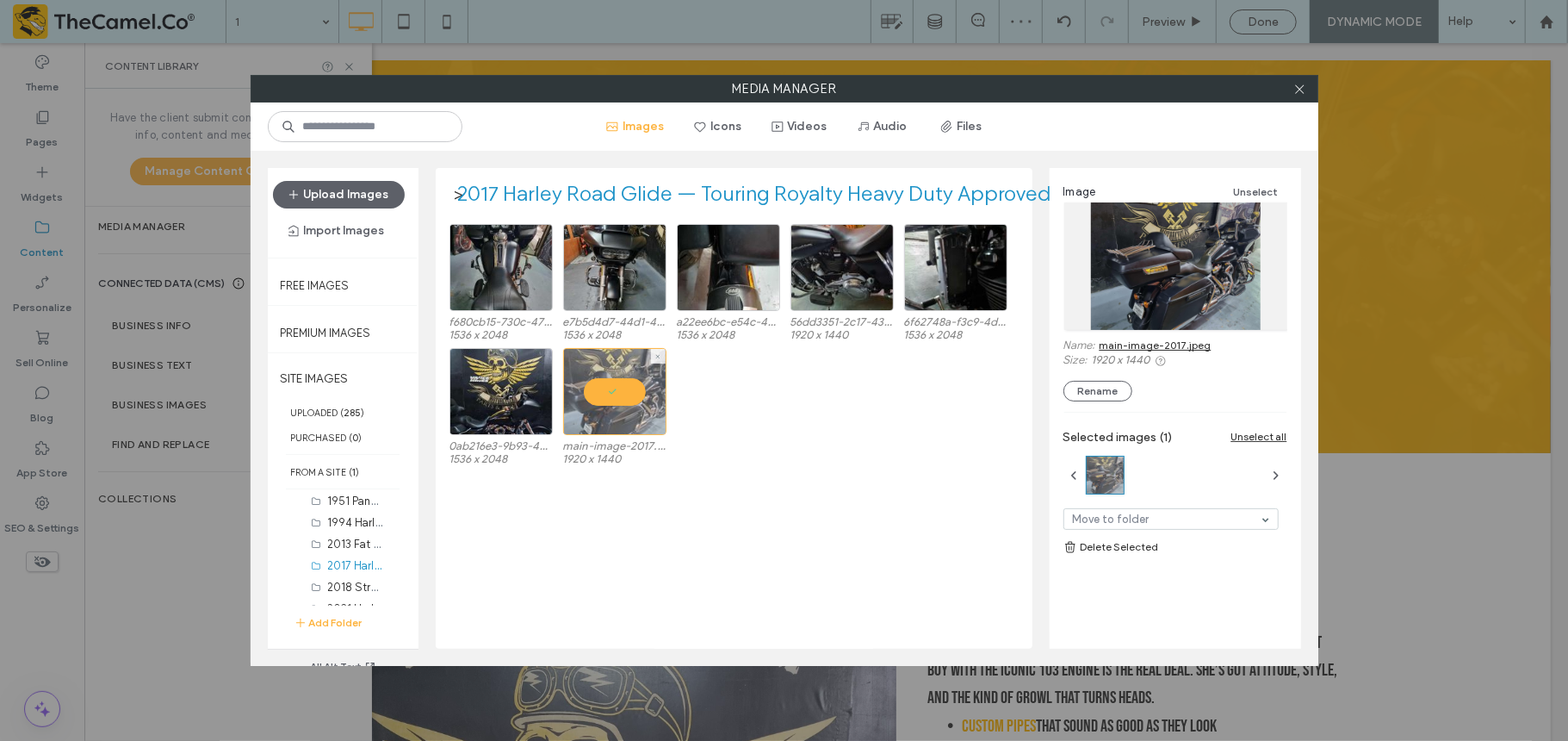
click at [625, 394] on div at bounding box center [614, 392] width 103 height 87
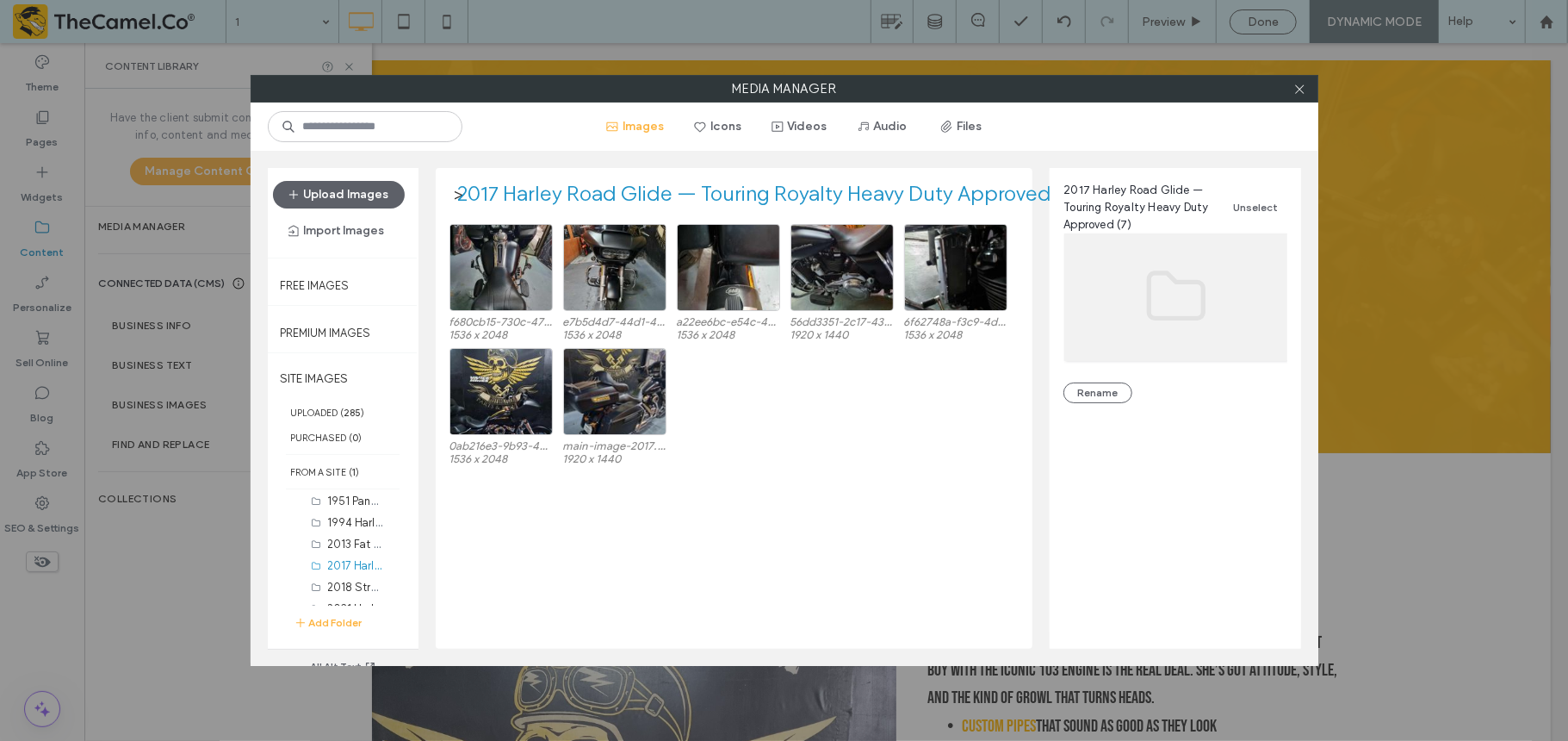
click at [903, 539] on div "f680cb15-730c-47f3-ac84-009166332864.jpeg 1536 x 2048 e7b5d4d7-44d1-430b-bb0b-b…" at bounding box center [739, 436] width 579 height 425
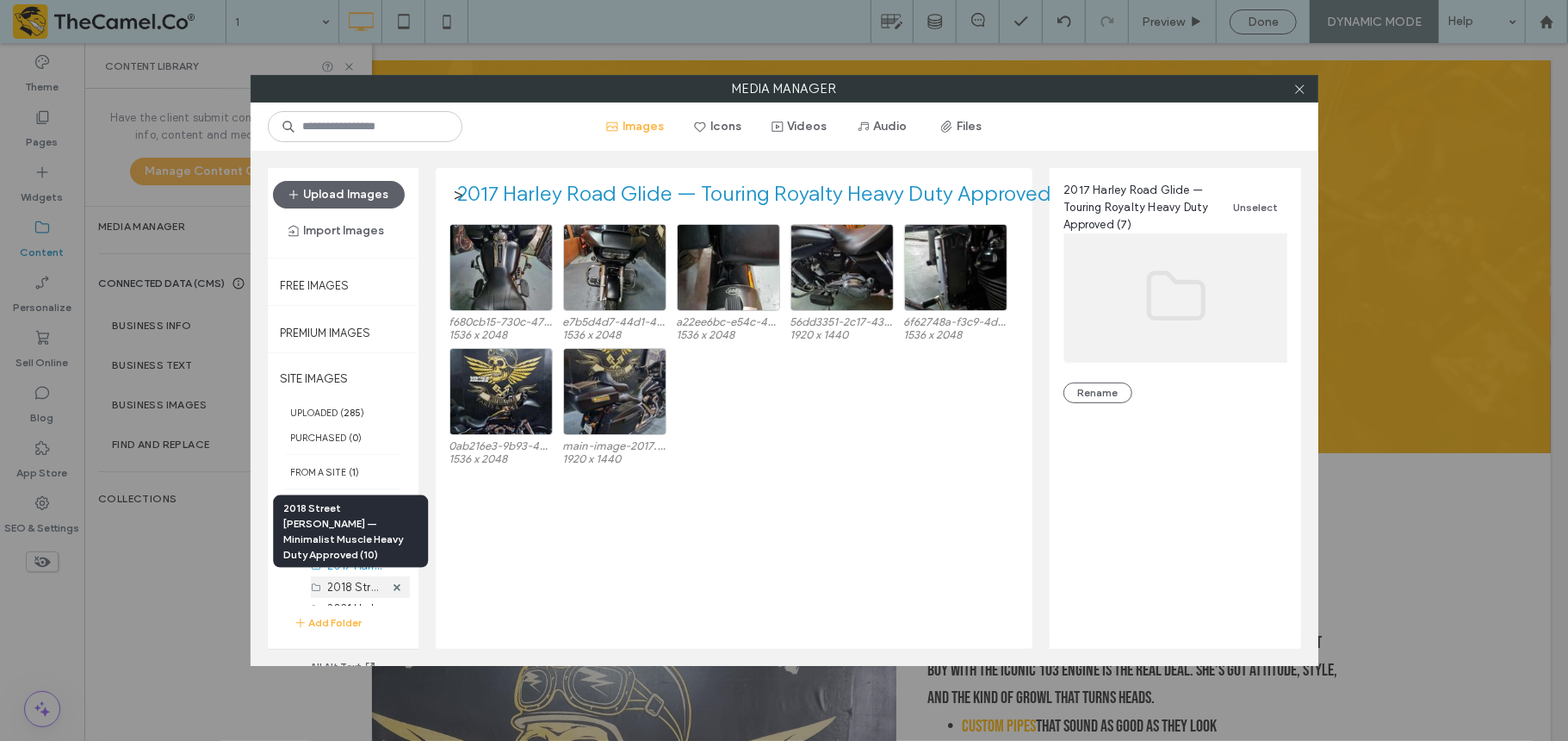
click at [342, 554] on label "2018 Street [PERSON_NAME] — Minimalist Muscle Heavy Duty Approved (10)" at bounding box center [522, 586] width 387 height 17
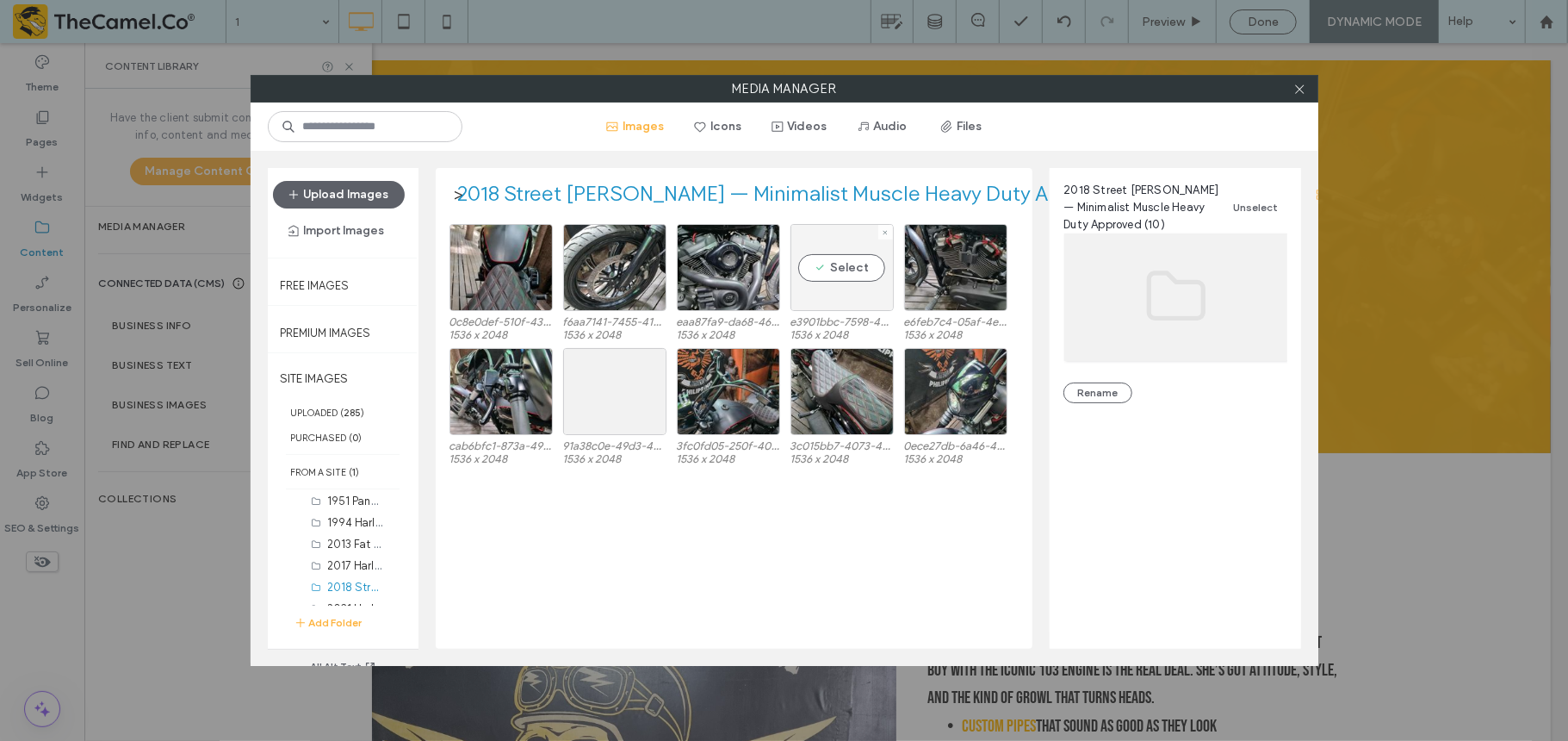
click at [810, 289] on div "Select" at bounding box center [842, 268] width 103 height 87
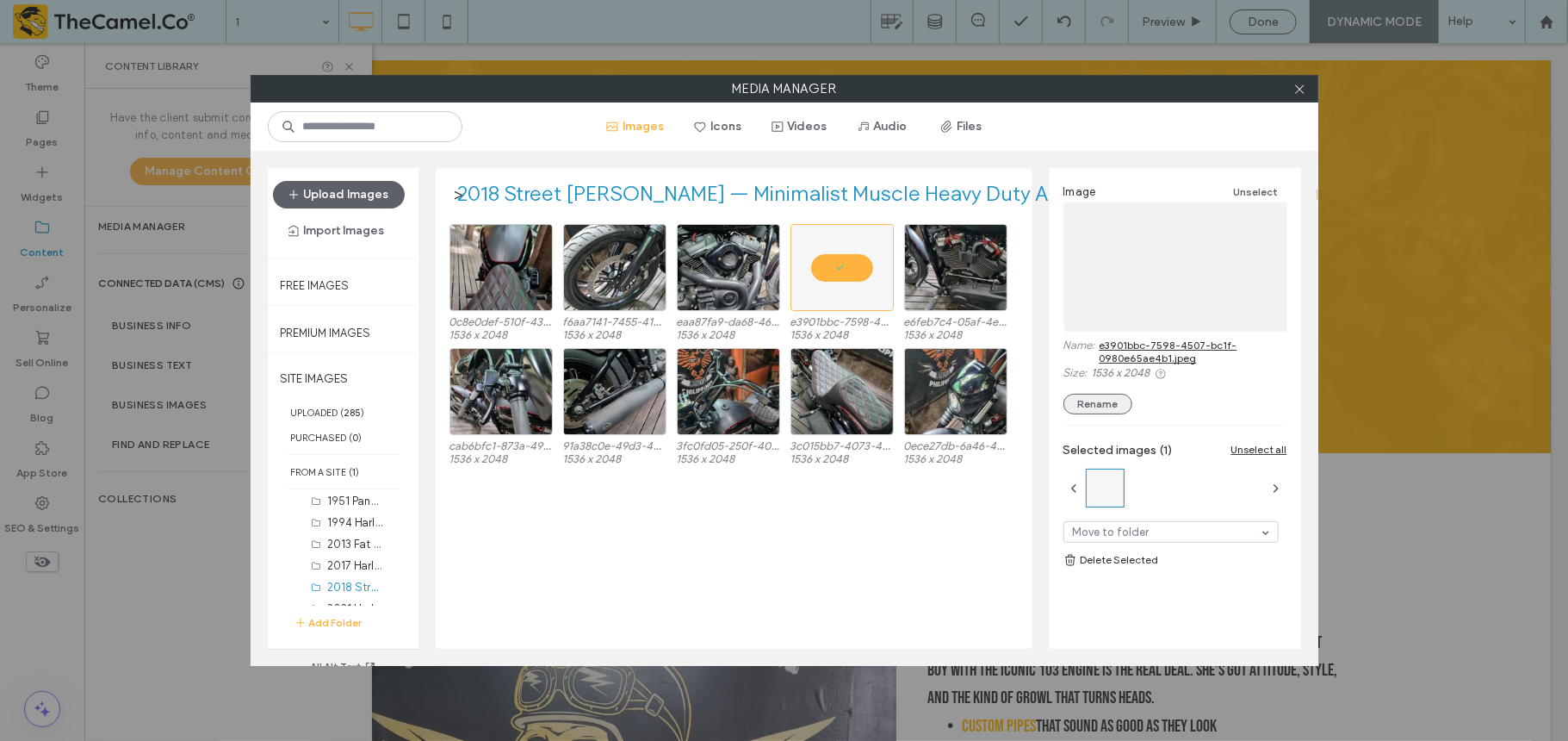
click at [1099, 396] on button "Rename" at bounding box center [1097, 404] width 69 height 21
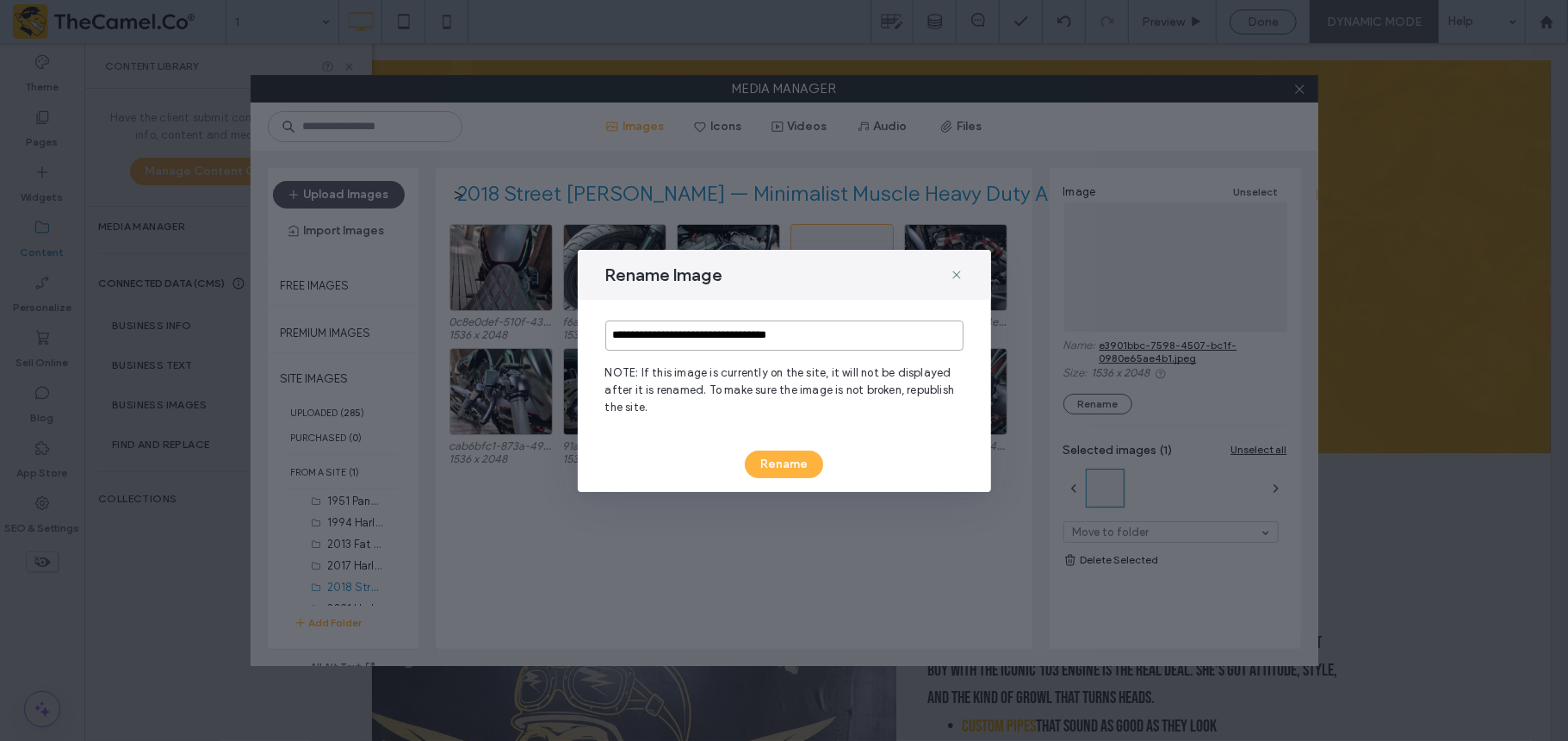
click at [866, 336] on input "**********" at bounding box center [784, 335] width 358 height 30
type input "**********"
click at [785, 461] on button "Rename" at bounding box center [784, 464] width 78 height 28
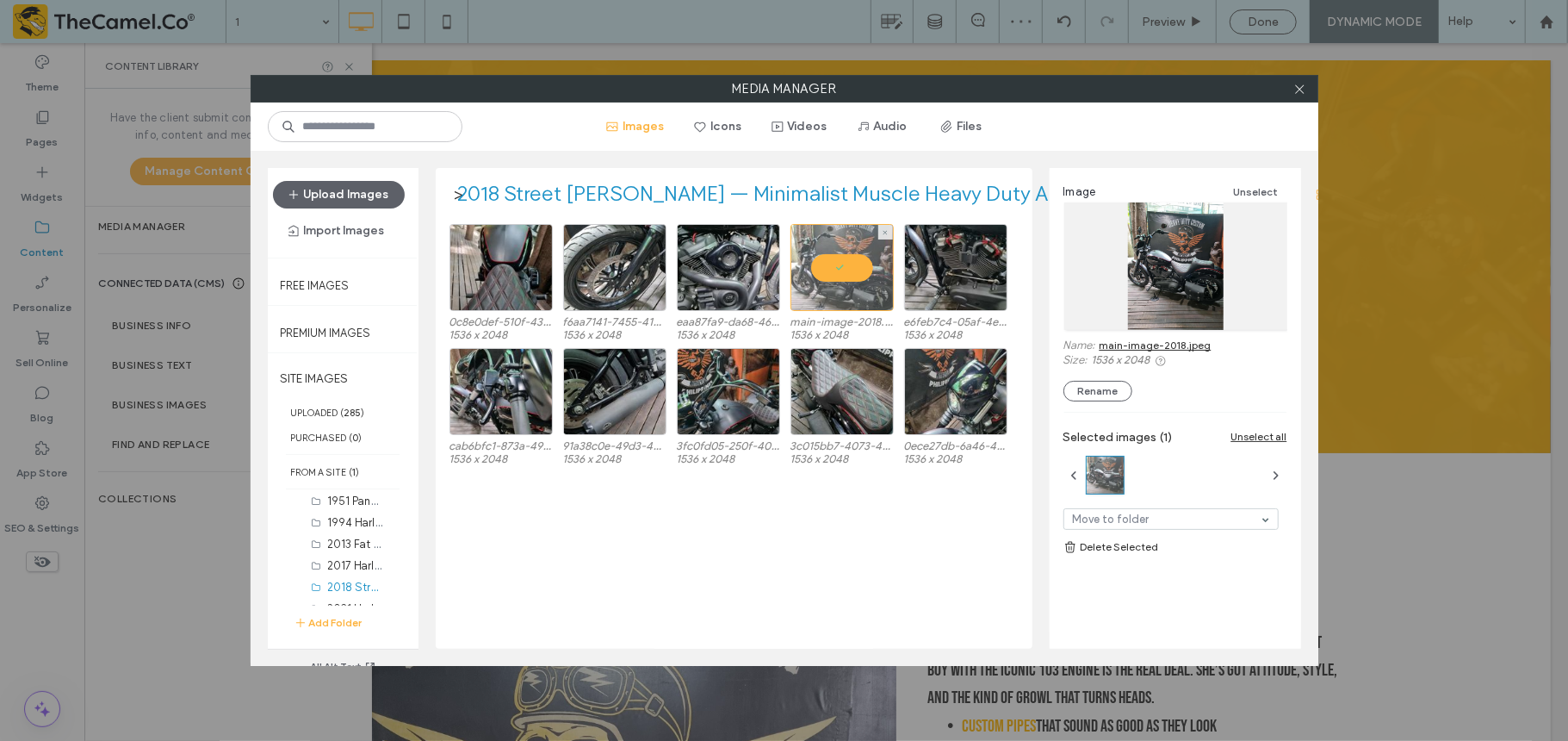
click at [824, 242] on div at bounding box center [842, 268] width 103 height 87
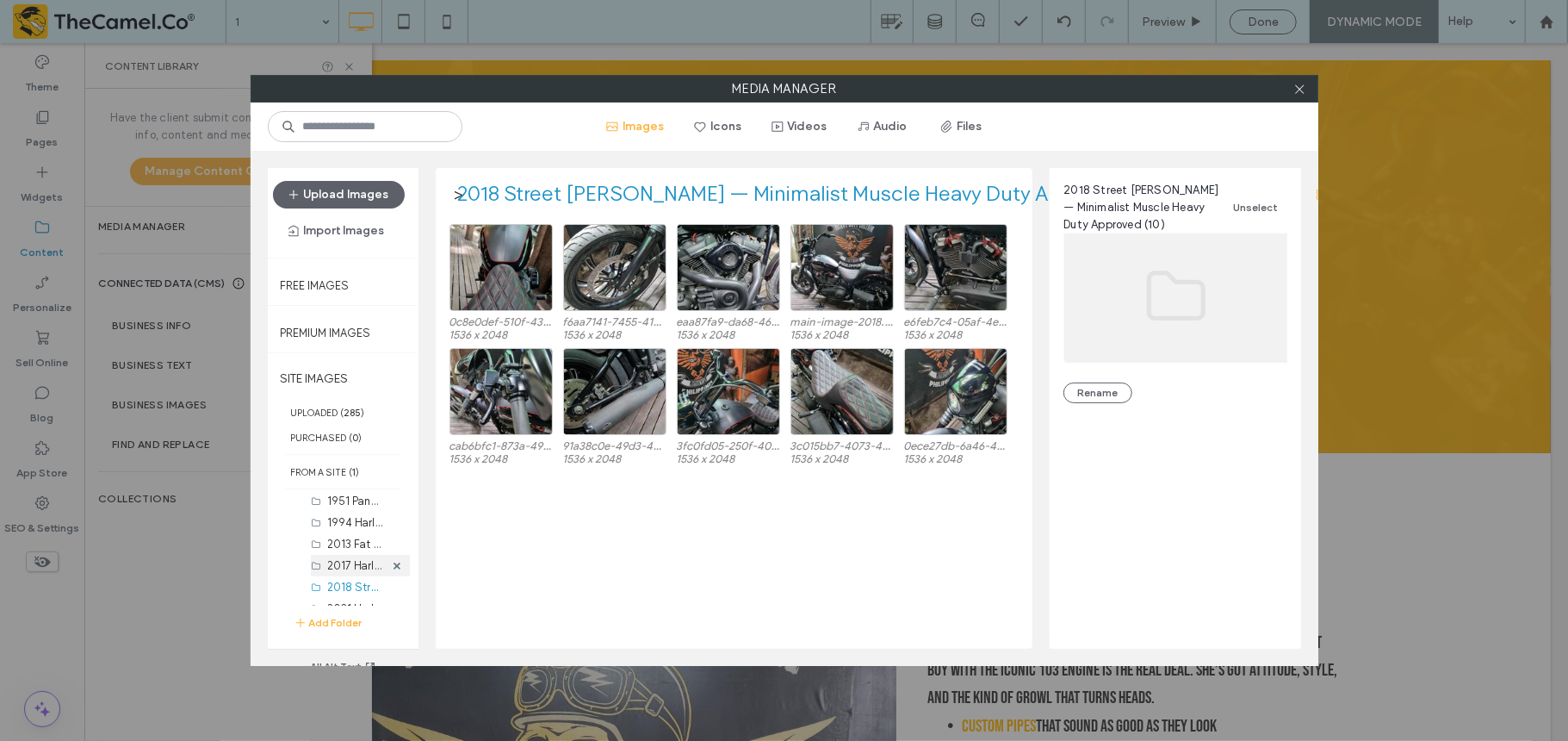
scroll to position [298, 0]
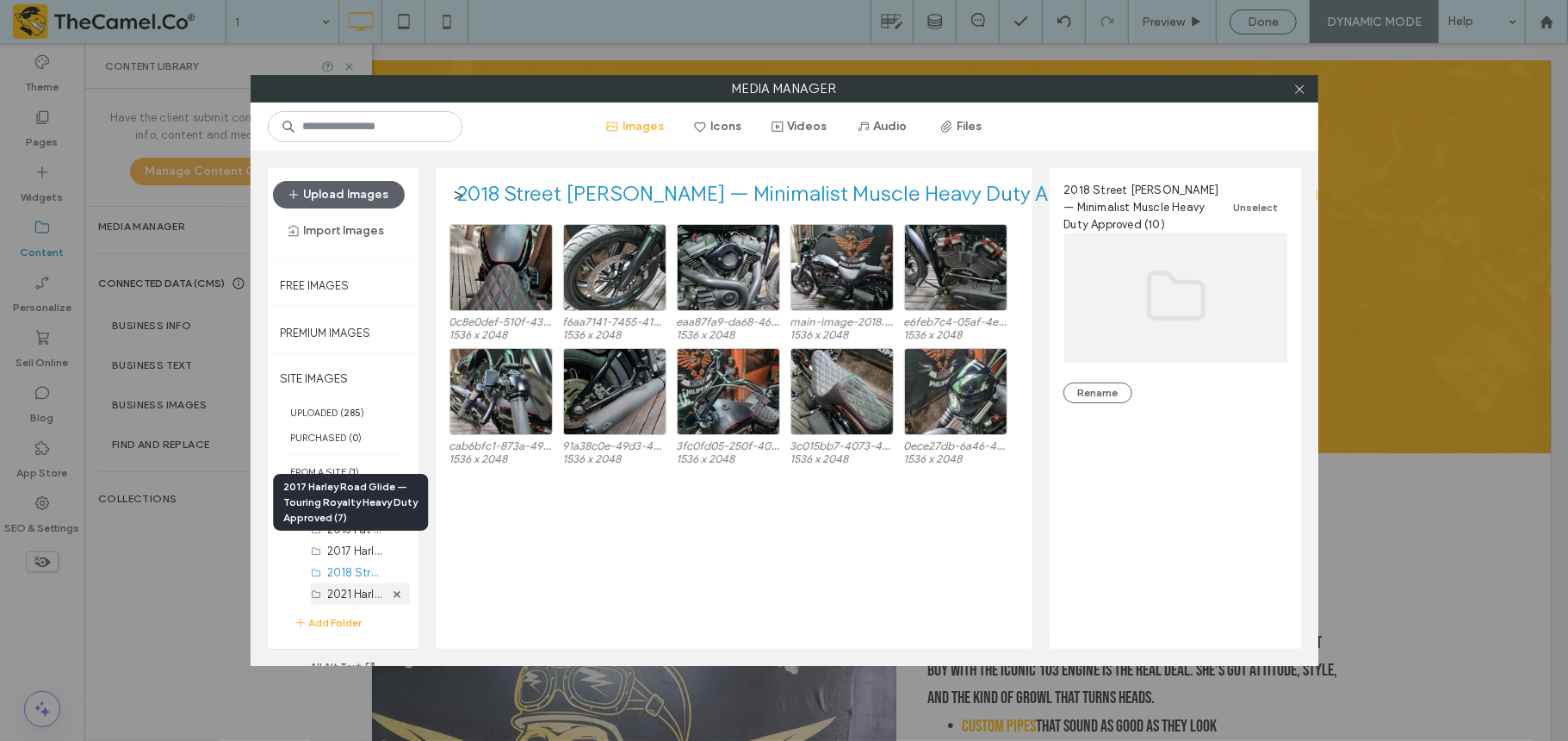
click at [329, 554] on label "2021 Harley-Davidson Pan America 1250 Special — Adventure Unleashed (4)" at bounding box center [521, 592] width 386 height 17
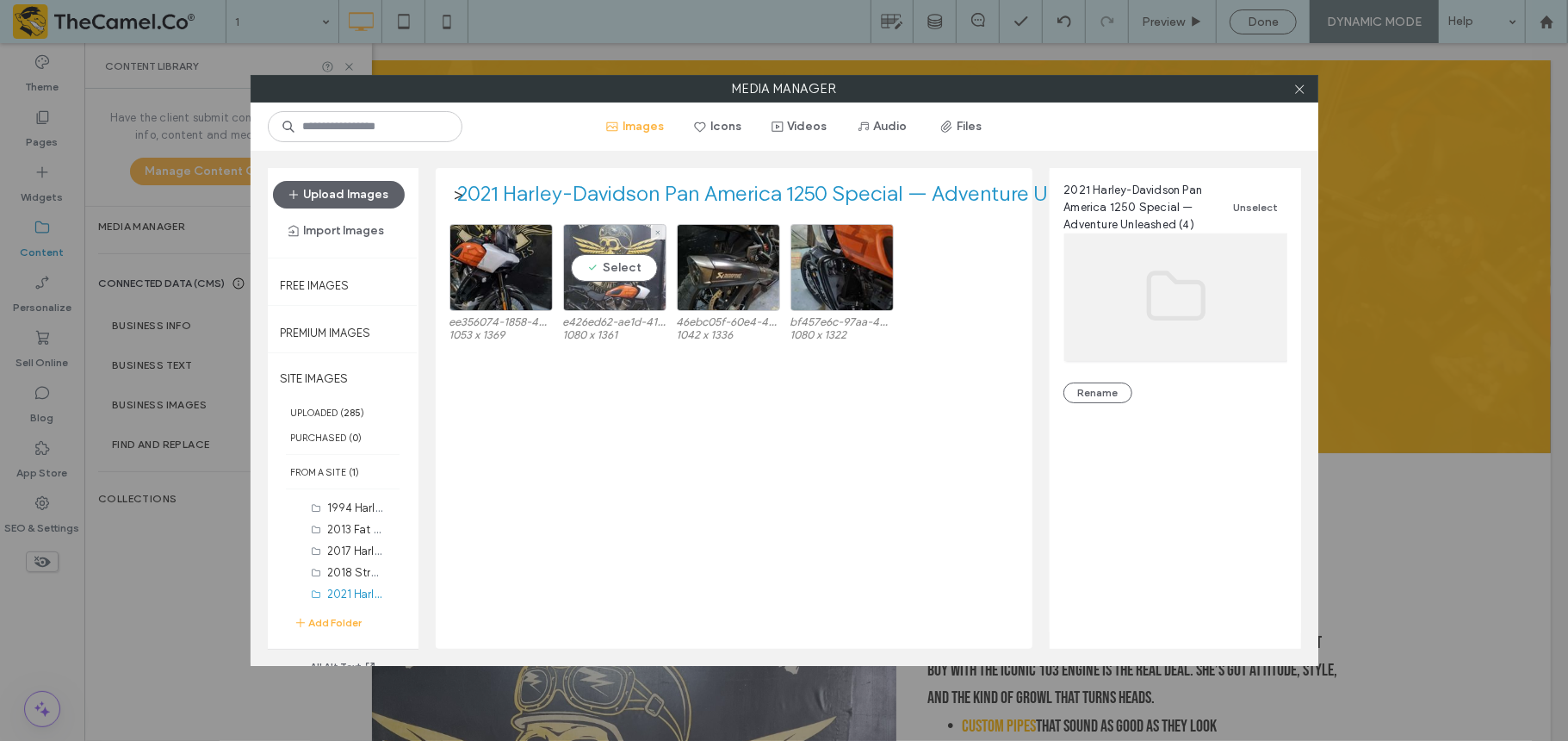
click at [596, 267] on div "Select" at bounding box center [614, 268] width 103 height 87
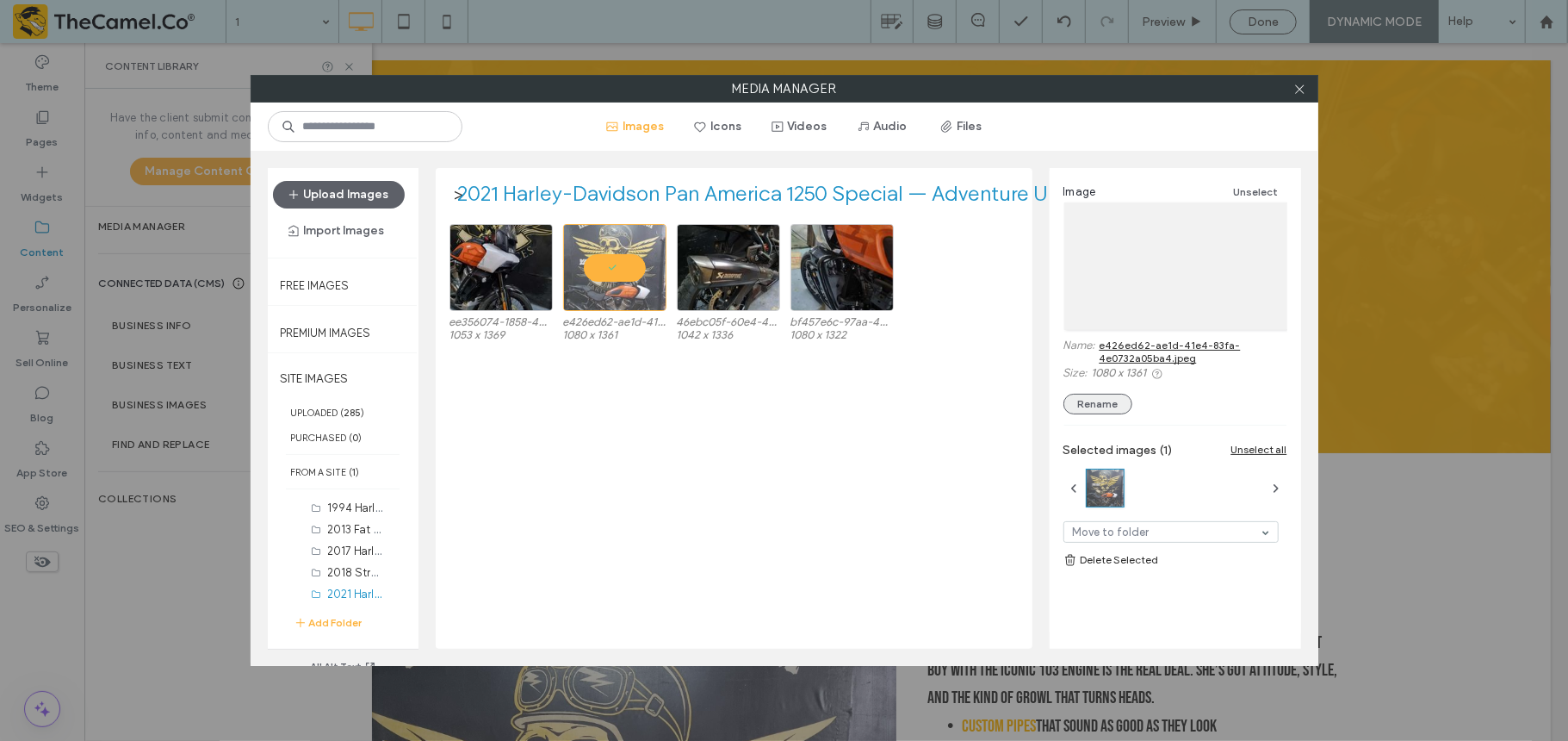
click at [1104, 396] on button "Rename" at bounding box center [1097, 404] width 69 height 21
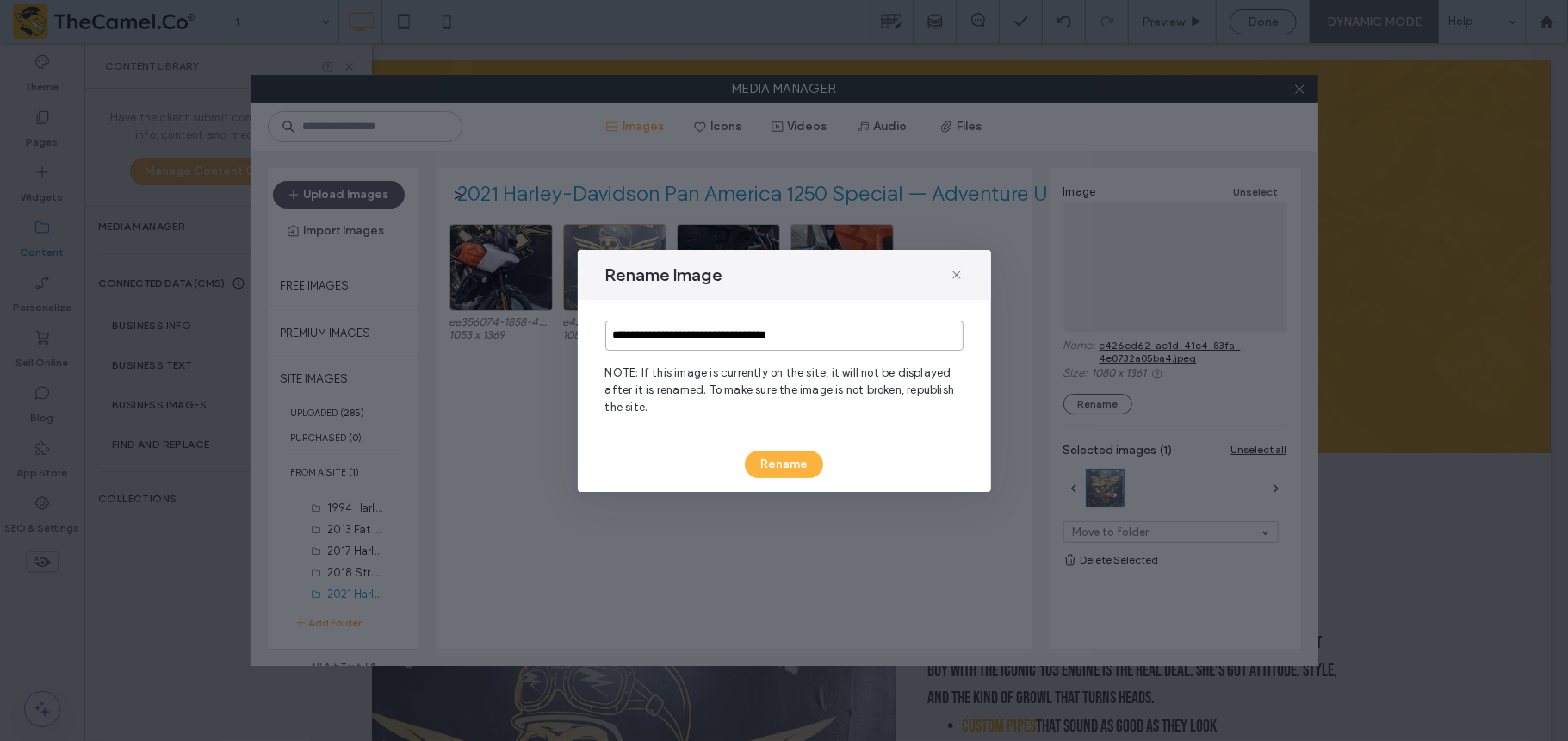
click at [794, 342] on input "**********" at bounding box center [784, 335] width 358 height 30
type input "**********"
click at [777, 466] on button "Rename" at bounding box center [784, 464] width 78 height 28
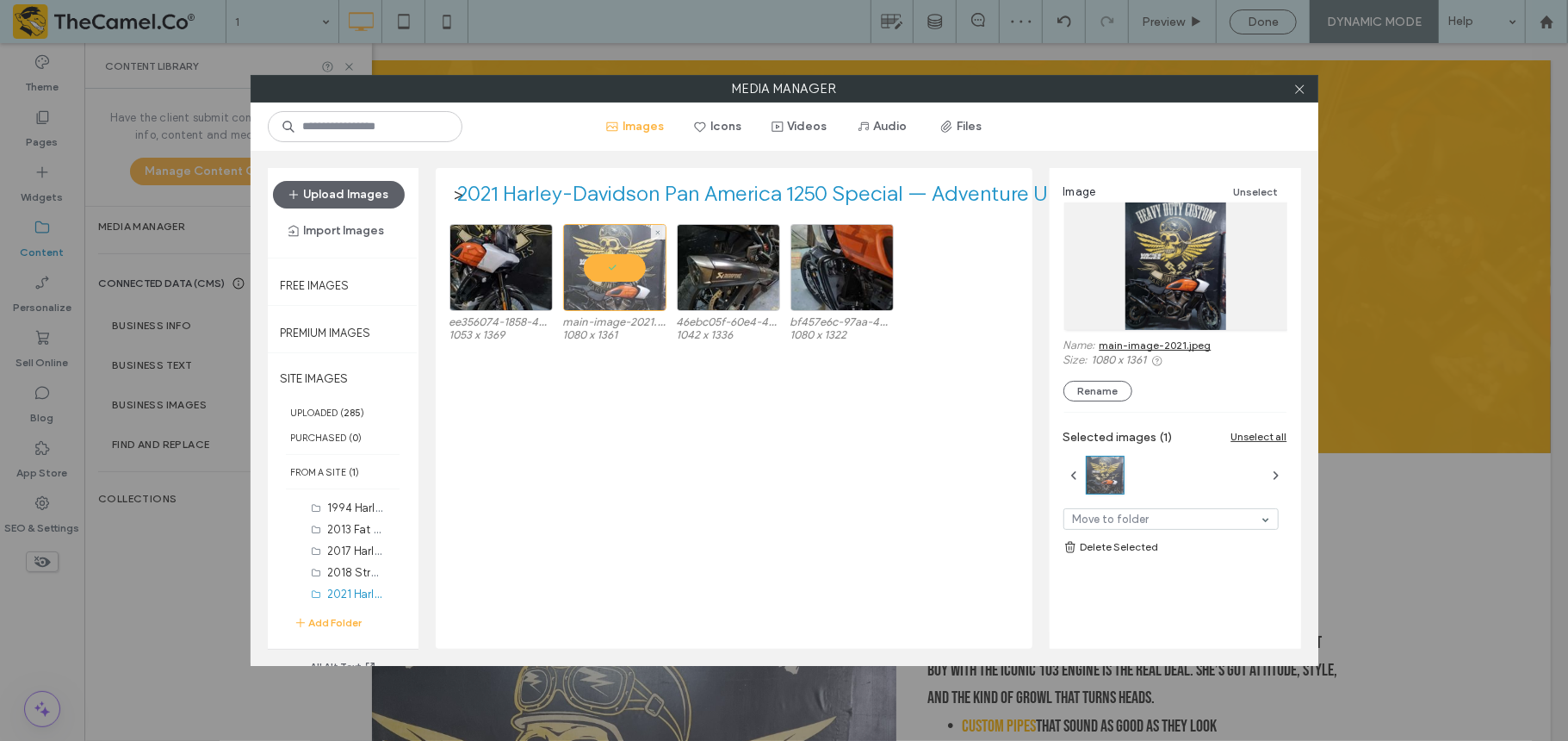
click at [605, 274] on div at bounding box center [614, 268] width 103 height 87
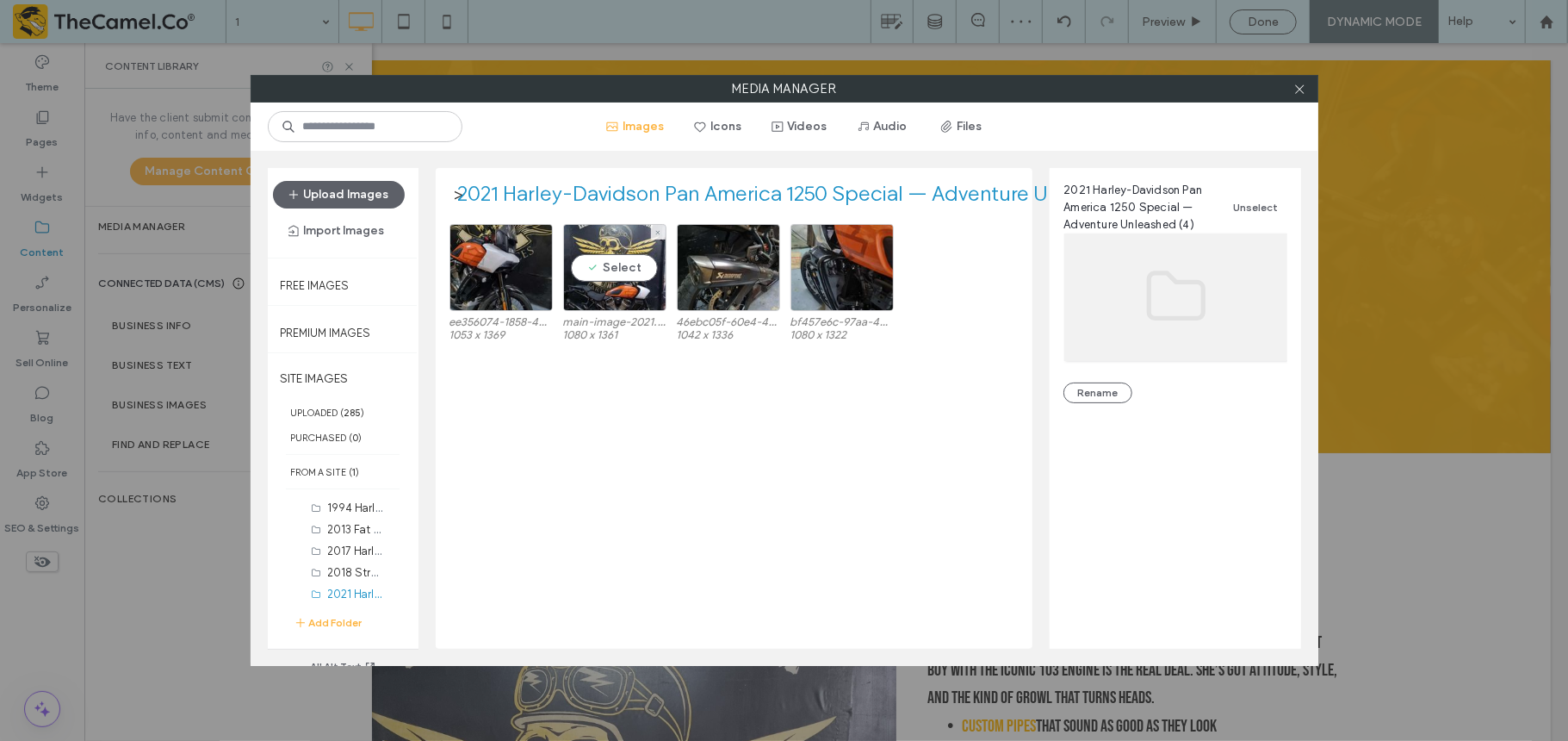
click at [682, 400] on div "ee356074-1858-46e4-bca2-9b59626403da.jpeg 1053 x 1369 Select main-image-2021.jp…" at bounding box center [739, 436] width 579 height 425
click at [1175, 93] on icon at bounding box center [1300, 89] width 13 height 13
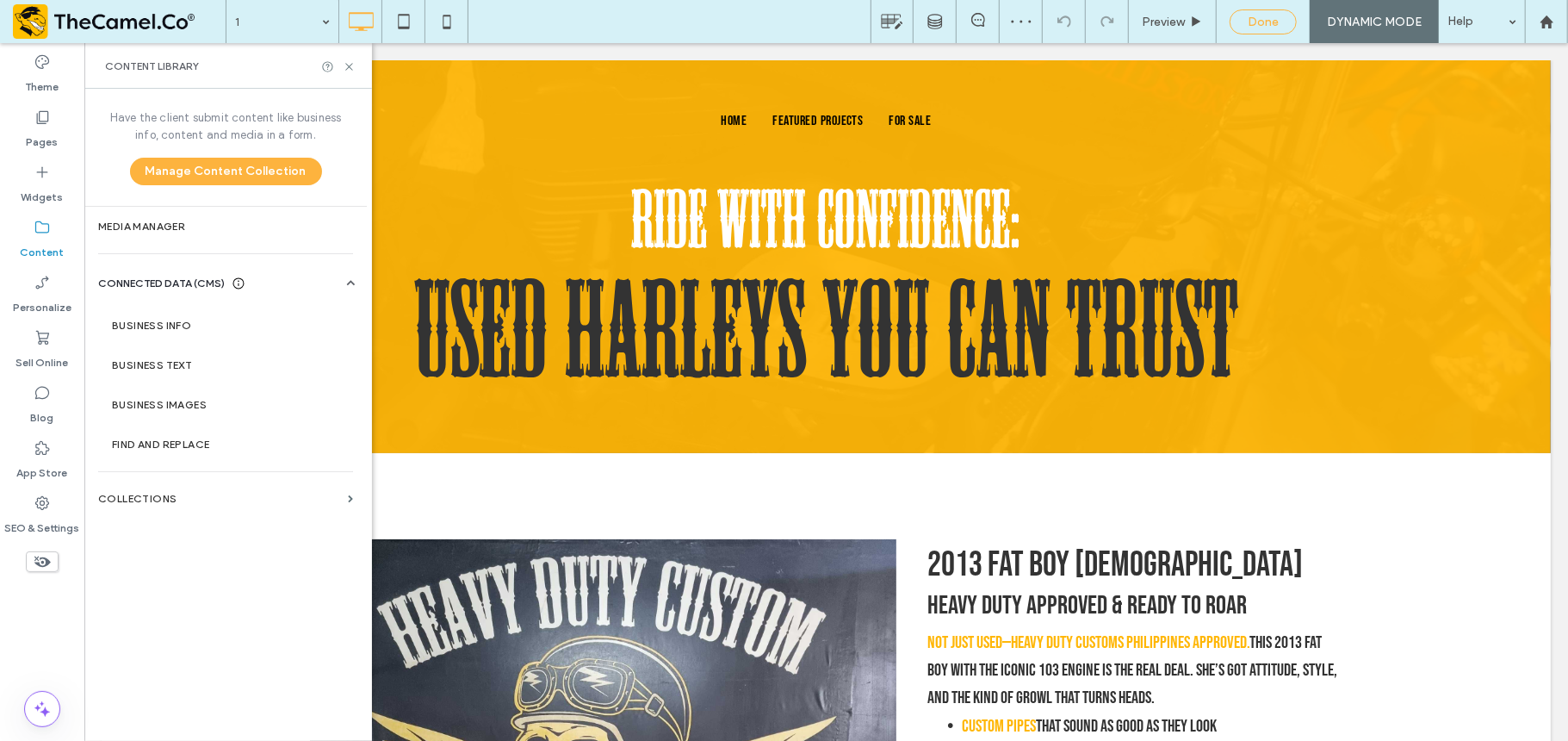
click at [1175, 22] on div "Done" at bounding box center [1263, 22] width 65 height 15
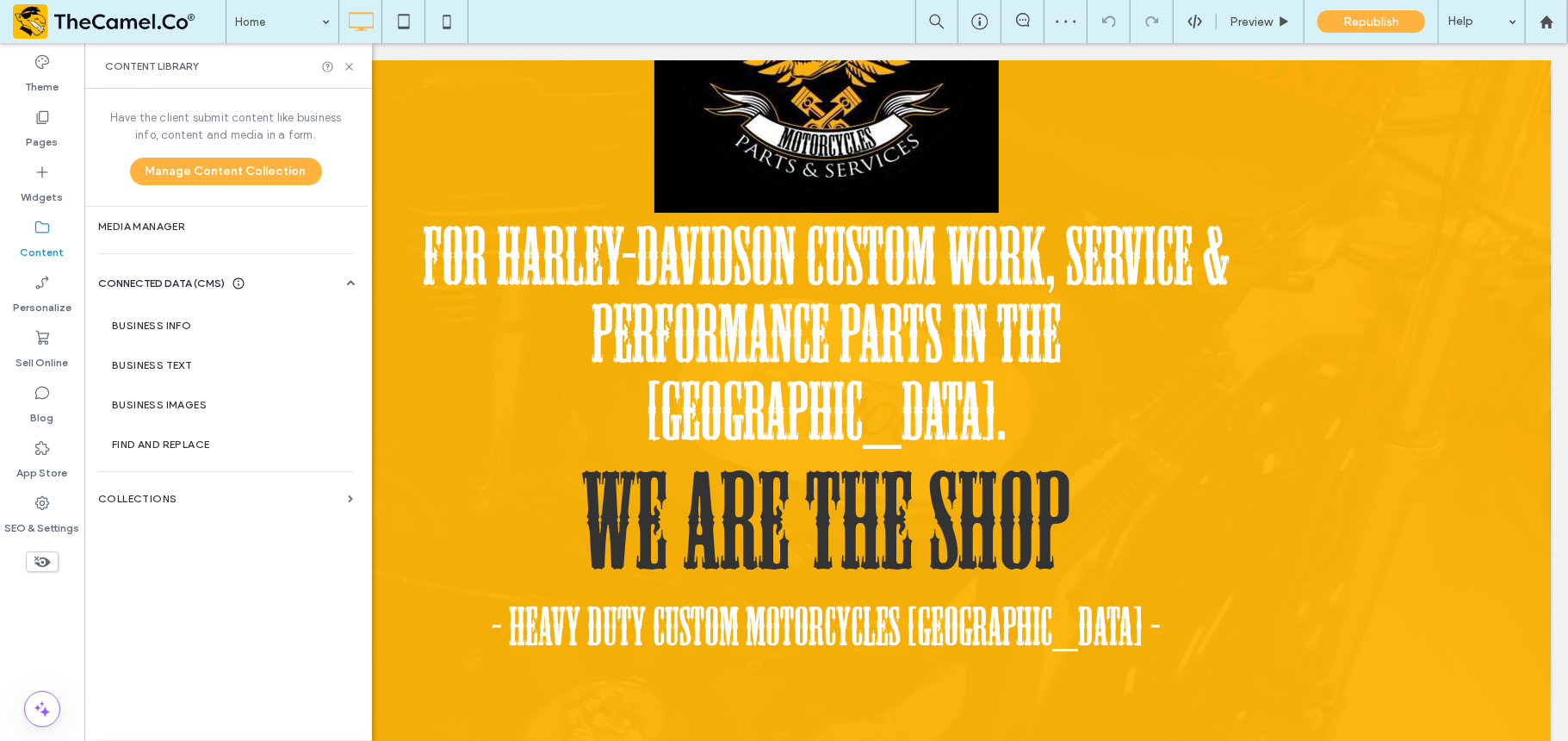
scroll to position [314, 0]
click at [172, 475] on div "Have the client submit content like business info, content and media in a form.…" at bounding box center [225, 413] width 282 height 649
click at [167, 491] on section "Collections" at bounding box center [225, 499] width 282 height 40
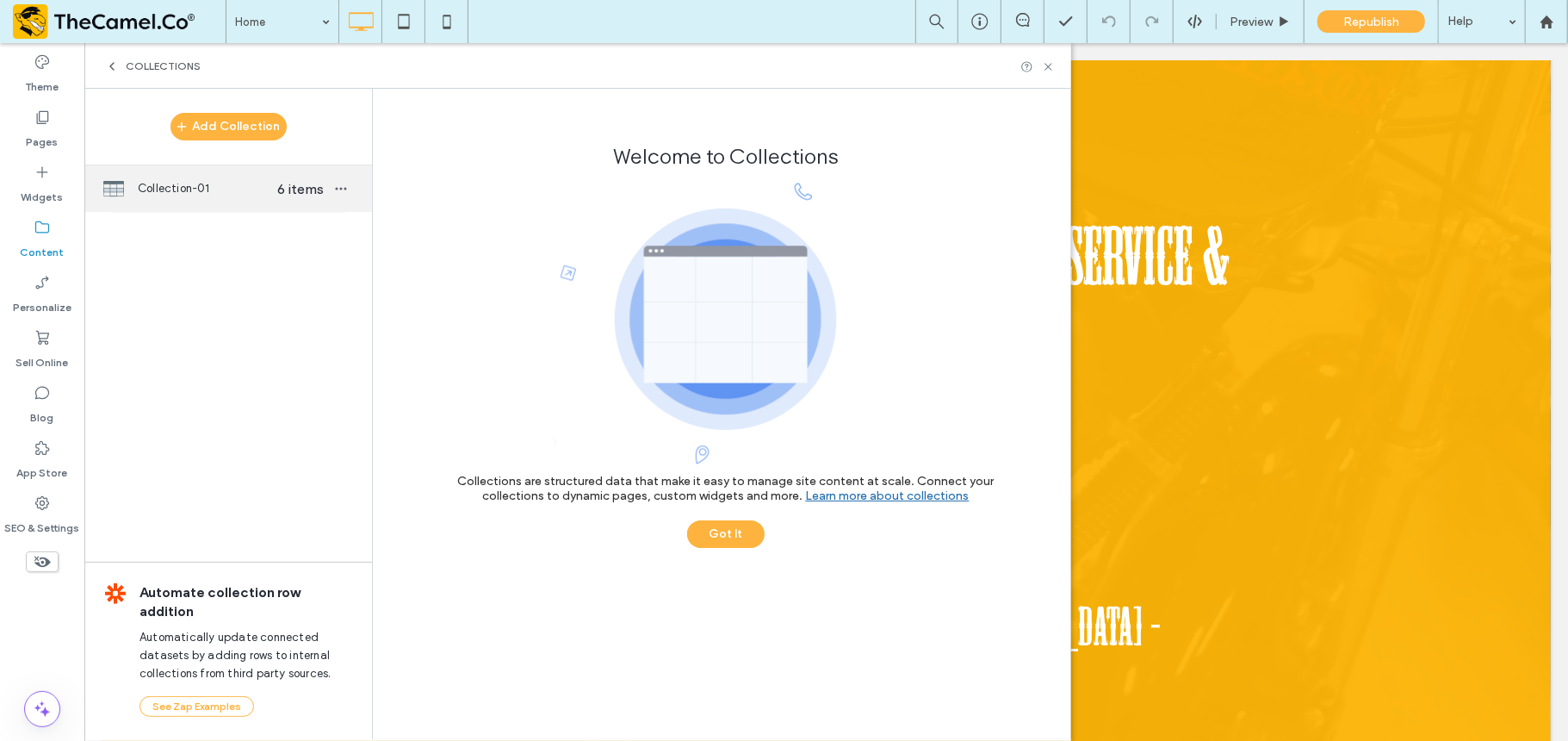
click at [289, 205] on div "Collection-01 6 items" at bounding box center [228, 189] width 288 height 47
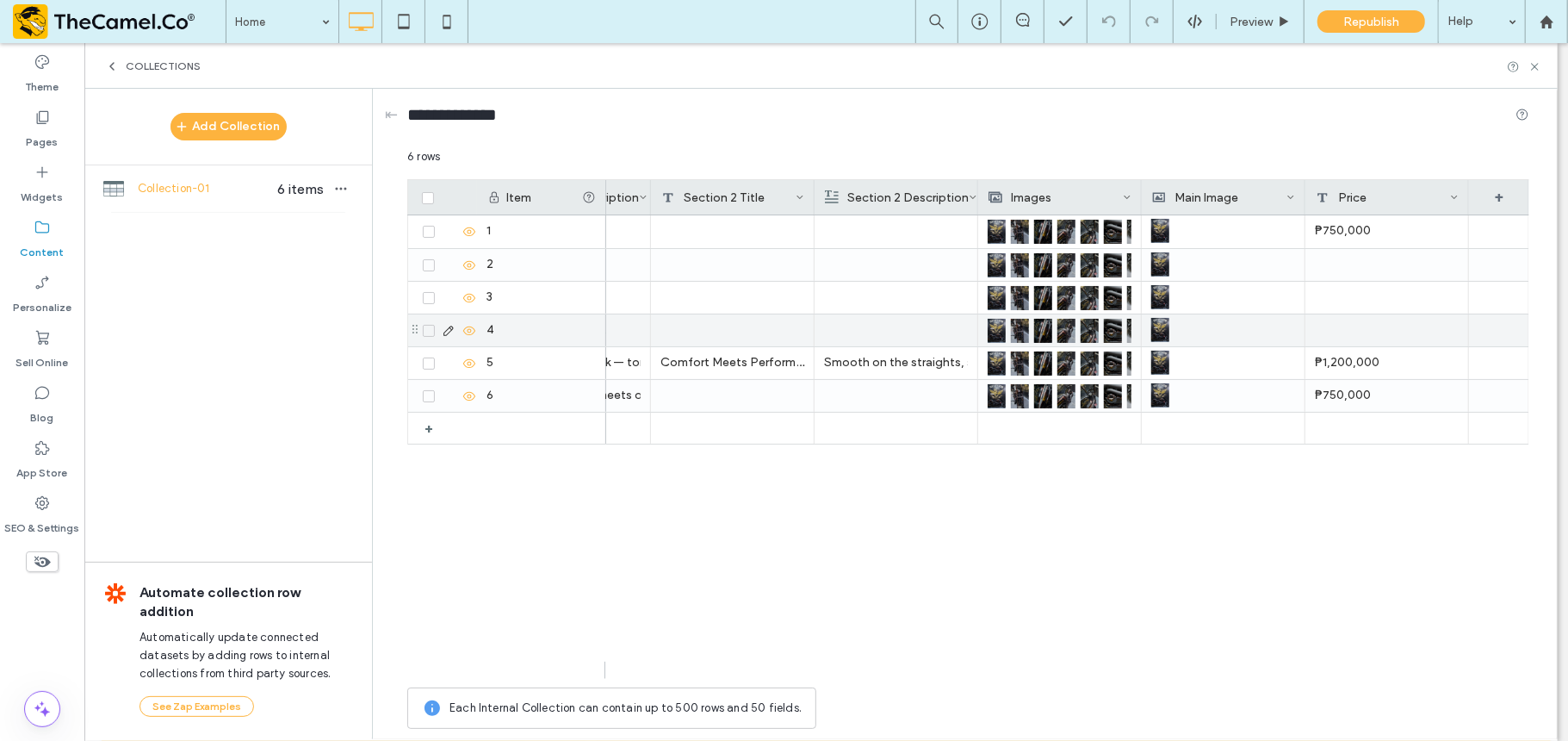
scroll to position [0, 936]
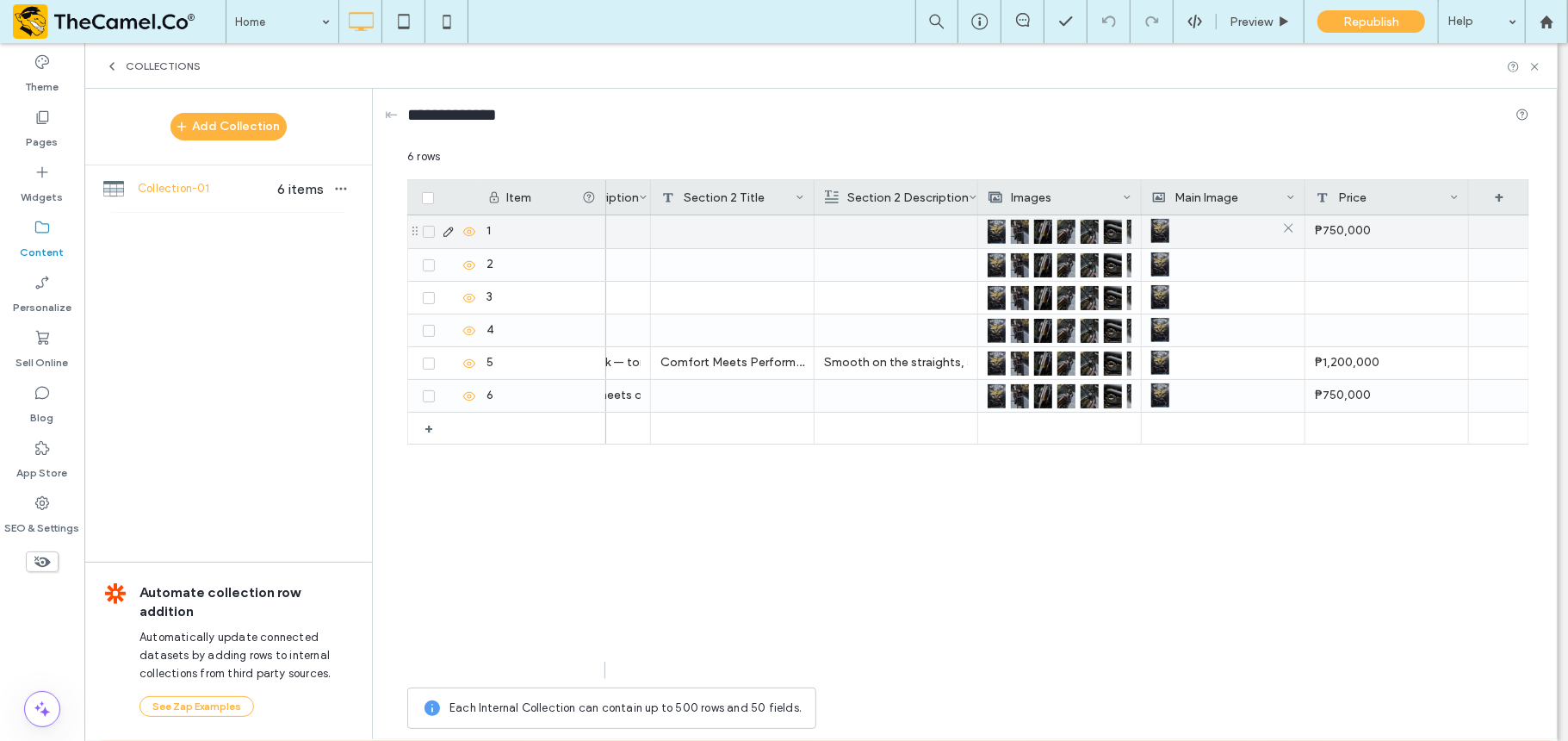
click at [1175, 233] on div at bounding box center [1223, 231] width 144 height 31
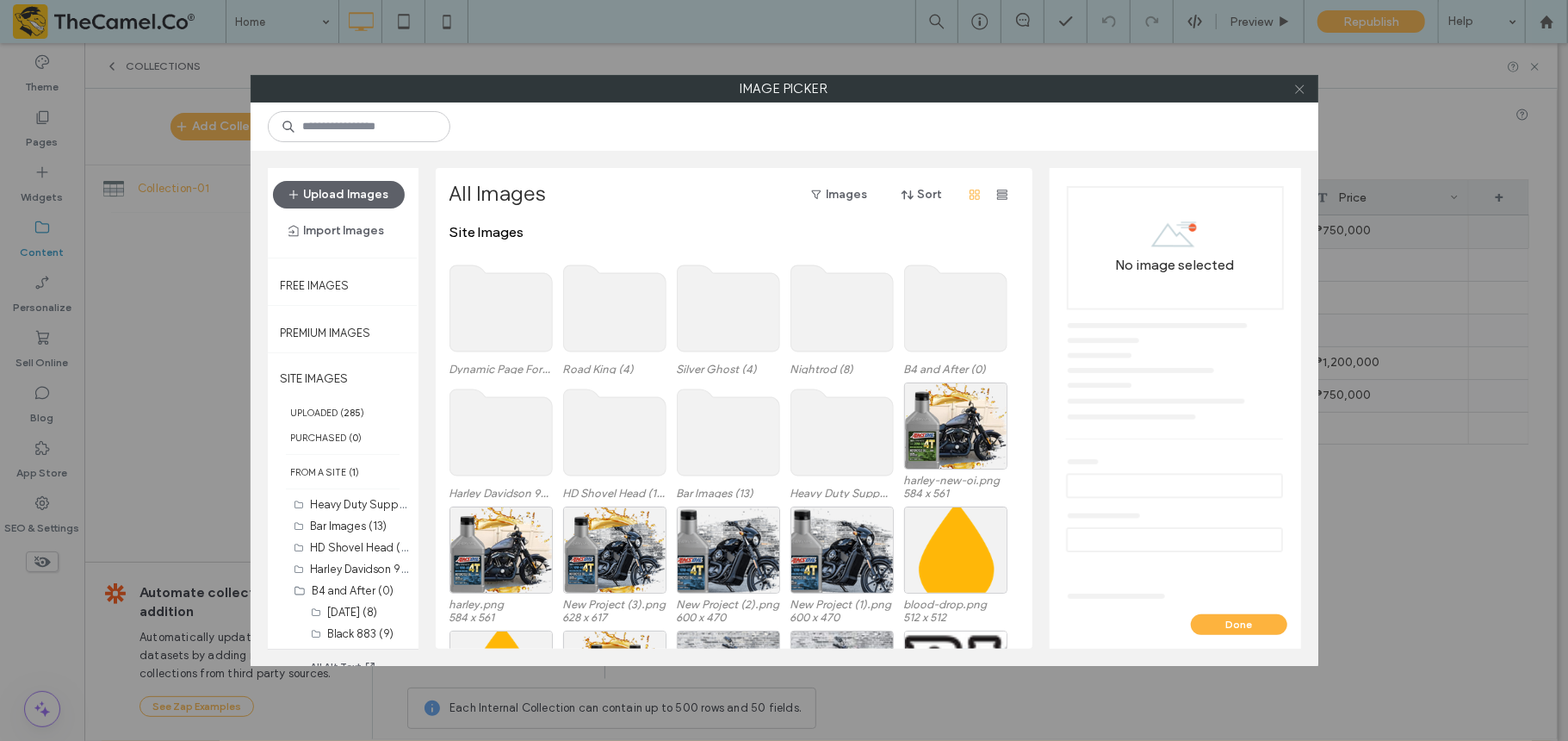
click at [1175, 86] on icon at bounding box center [1300, 89] width 13 height 13
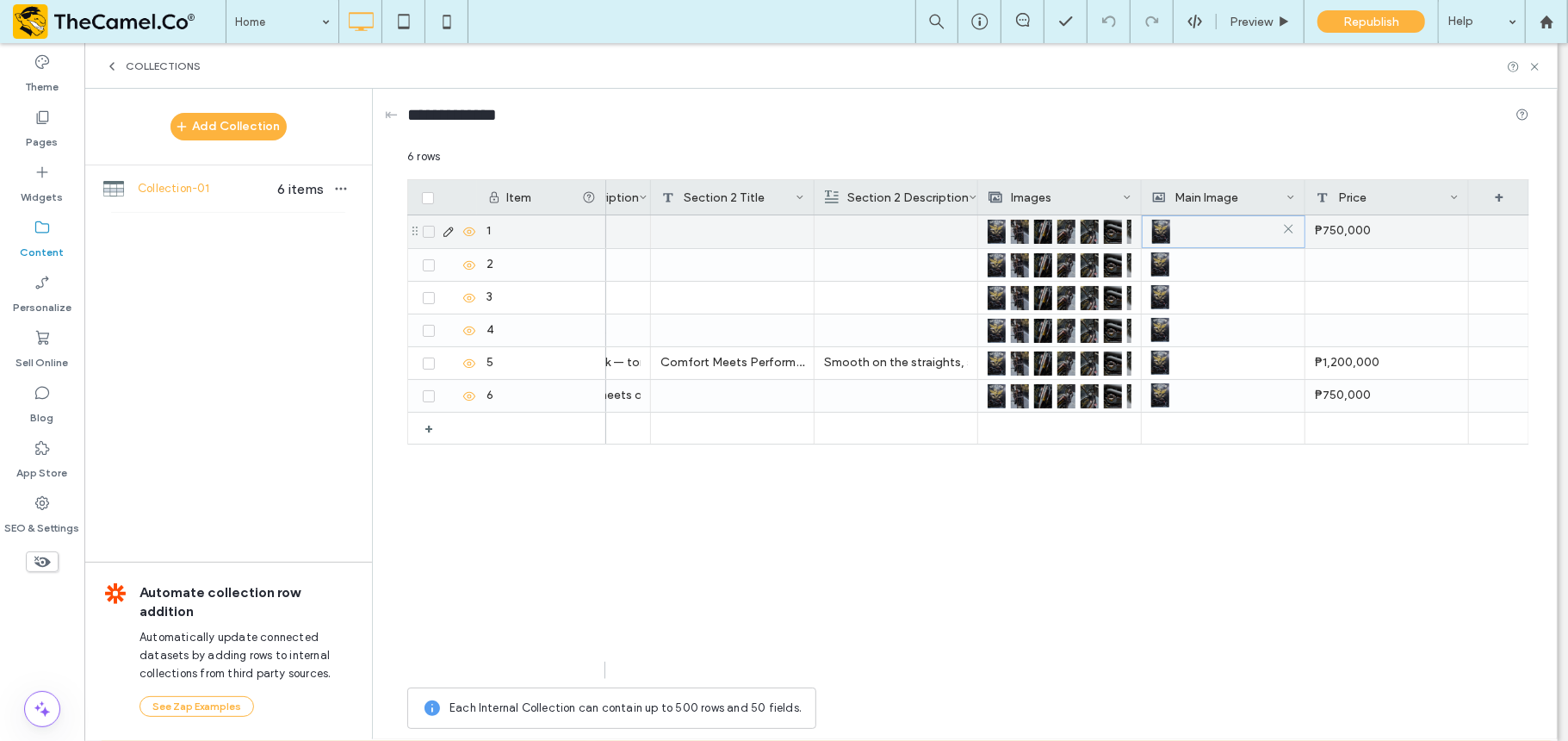
click at [1175, 228] on div at bounding box center [1223, 232] width 143 height 31
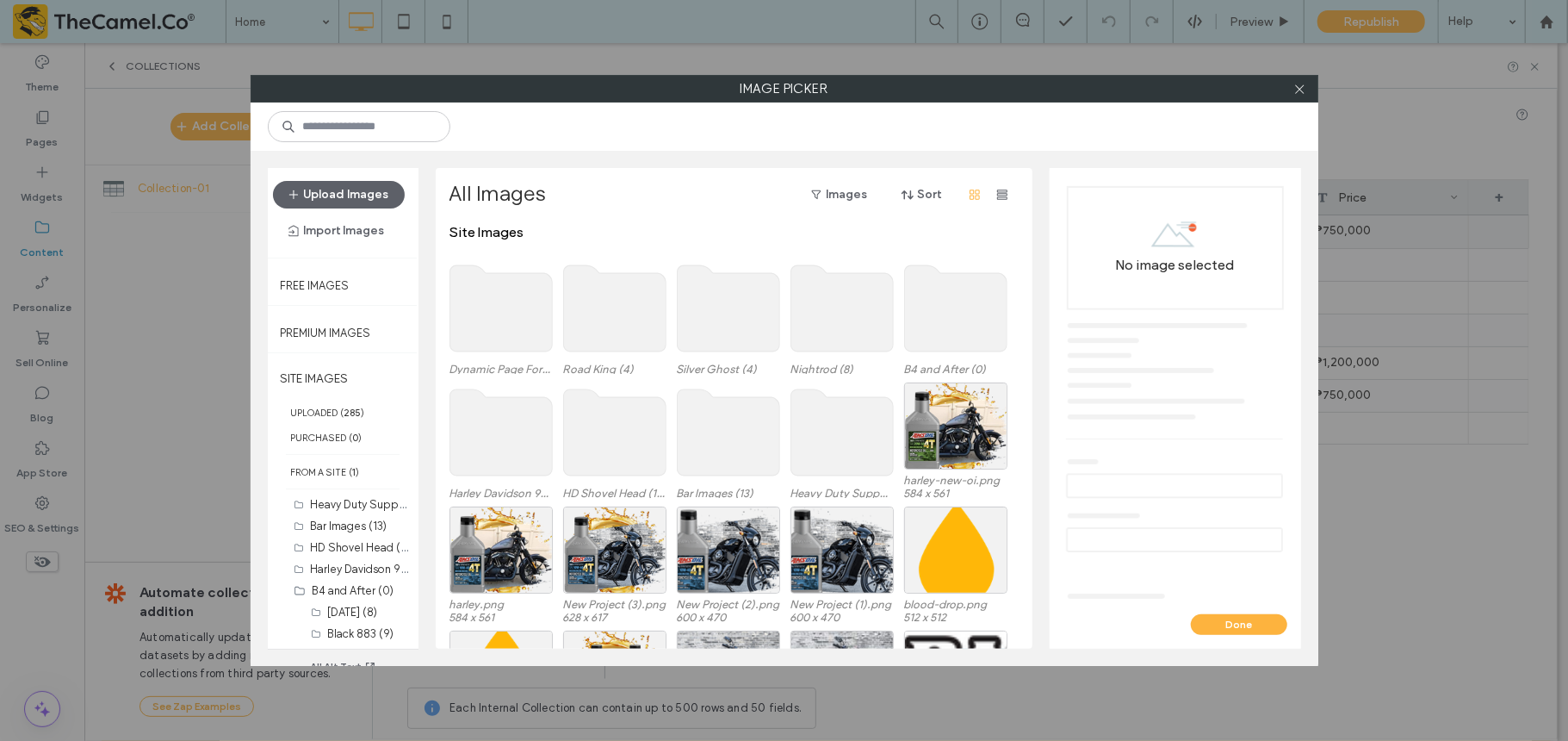
click at [487, 329] on use at bounding box center [501, 308] width 103 height 86
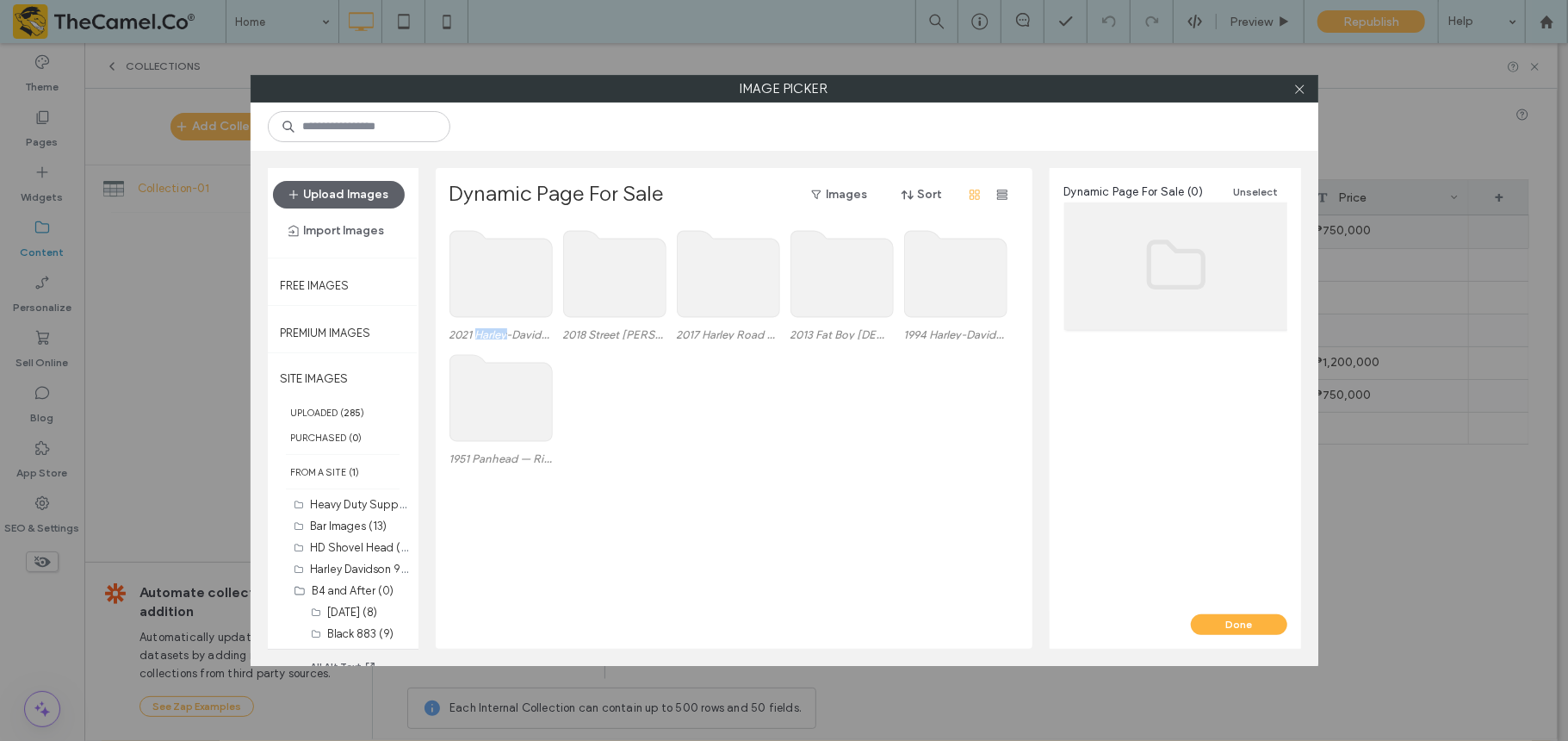
click at [487, 329] on label "2021 Harley-Davidson Pan America 1250 Special — Adventure Unleashed (4)" at bounding box center [501, 334] width 103 height 13
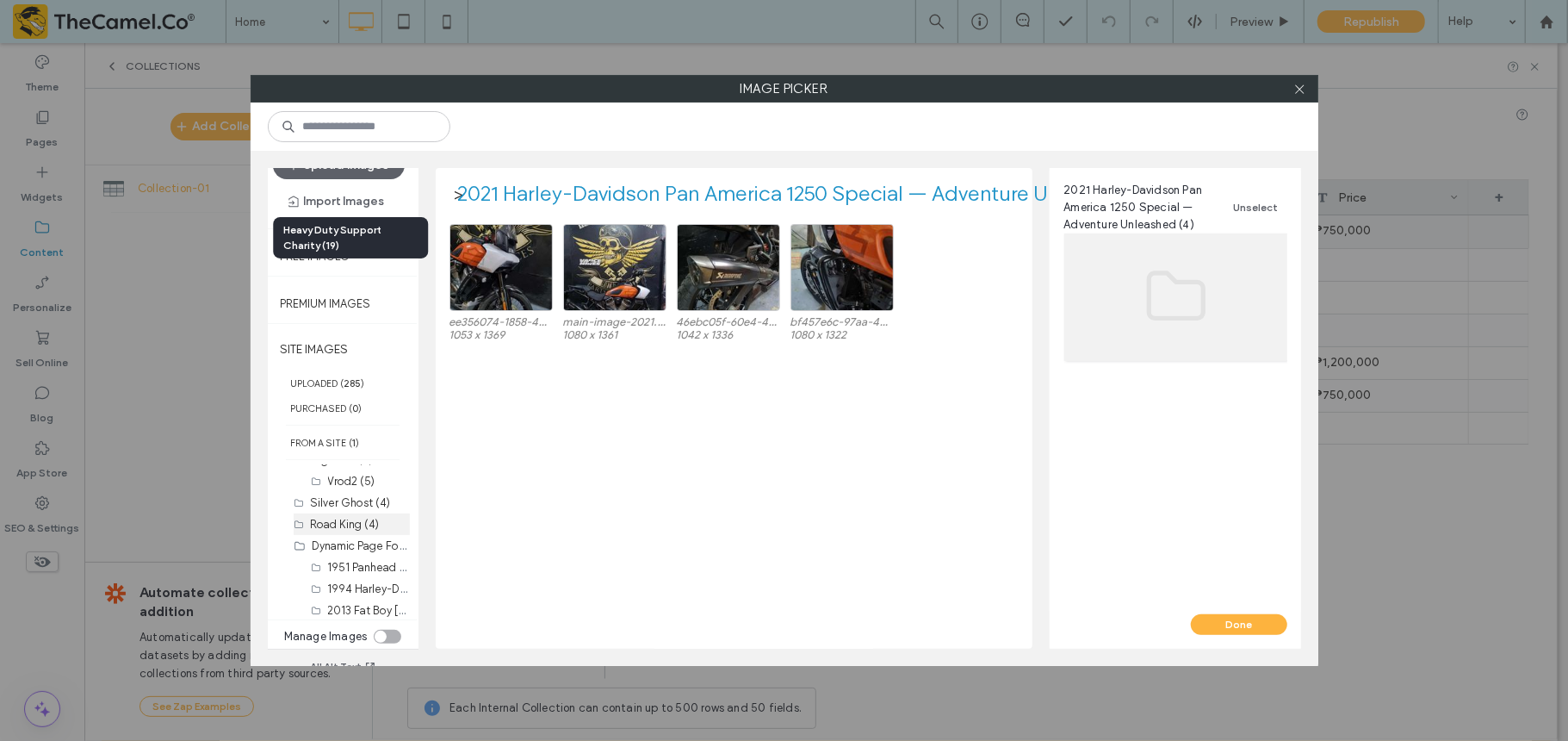
scroll to position [196, 0]
click at [332, 539] on label "Dynamic Page For Sale (0)" at bounding box center [380, 536] width 135 height 17
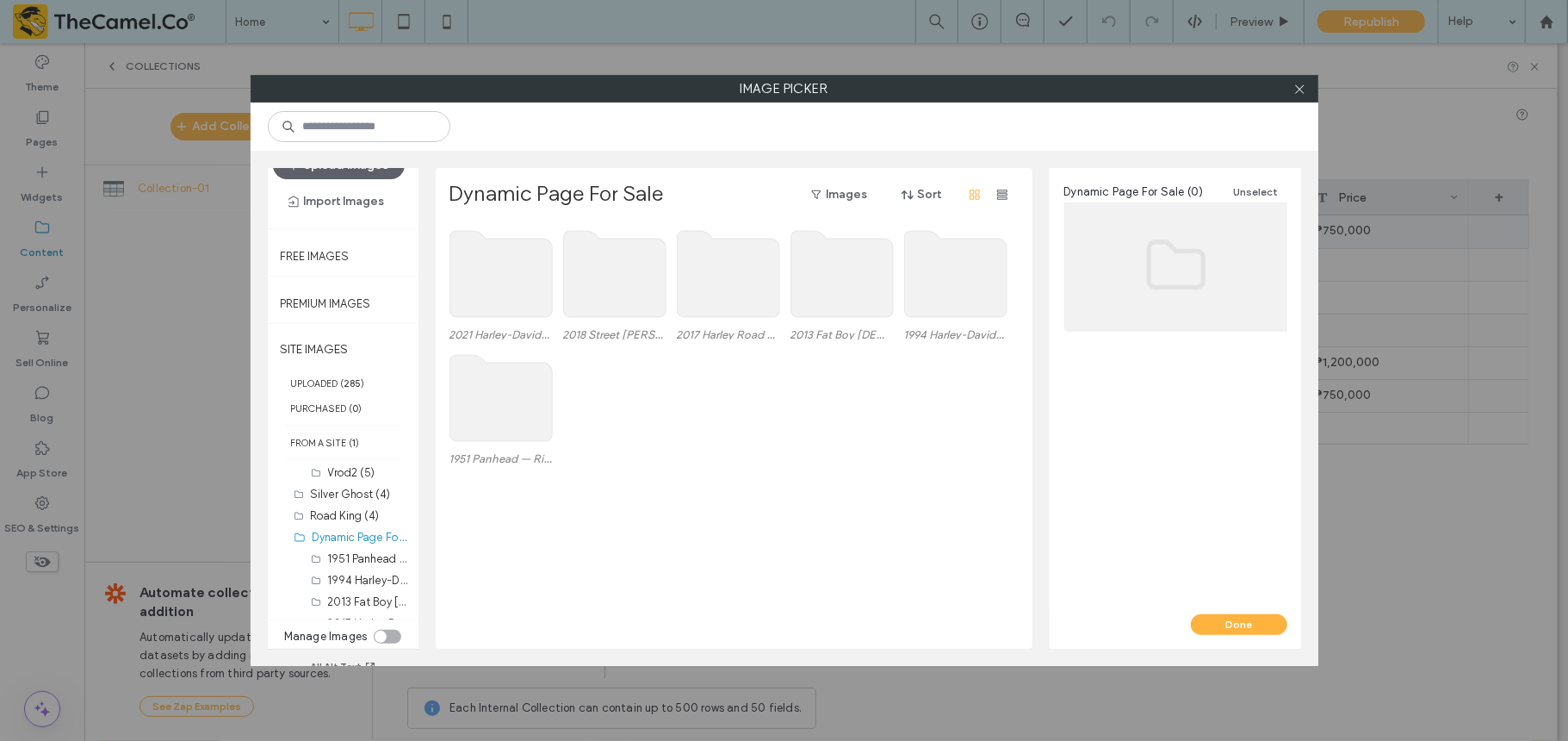
click at [879, 268] on use at bounding box center [842, 274] width 103 height 86
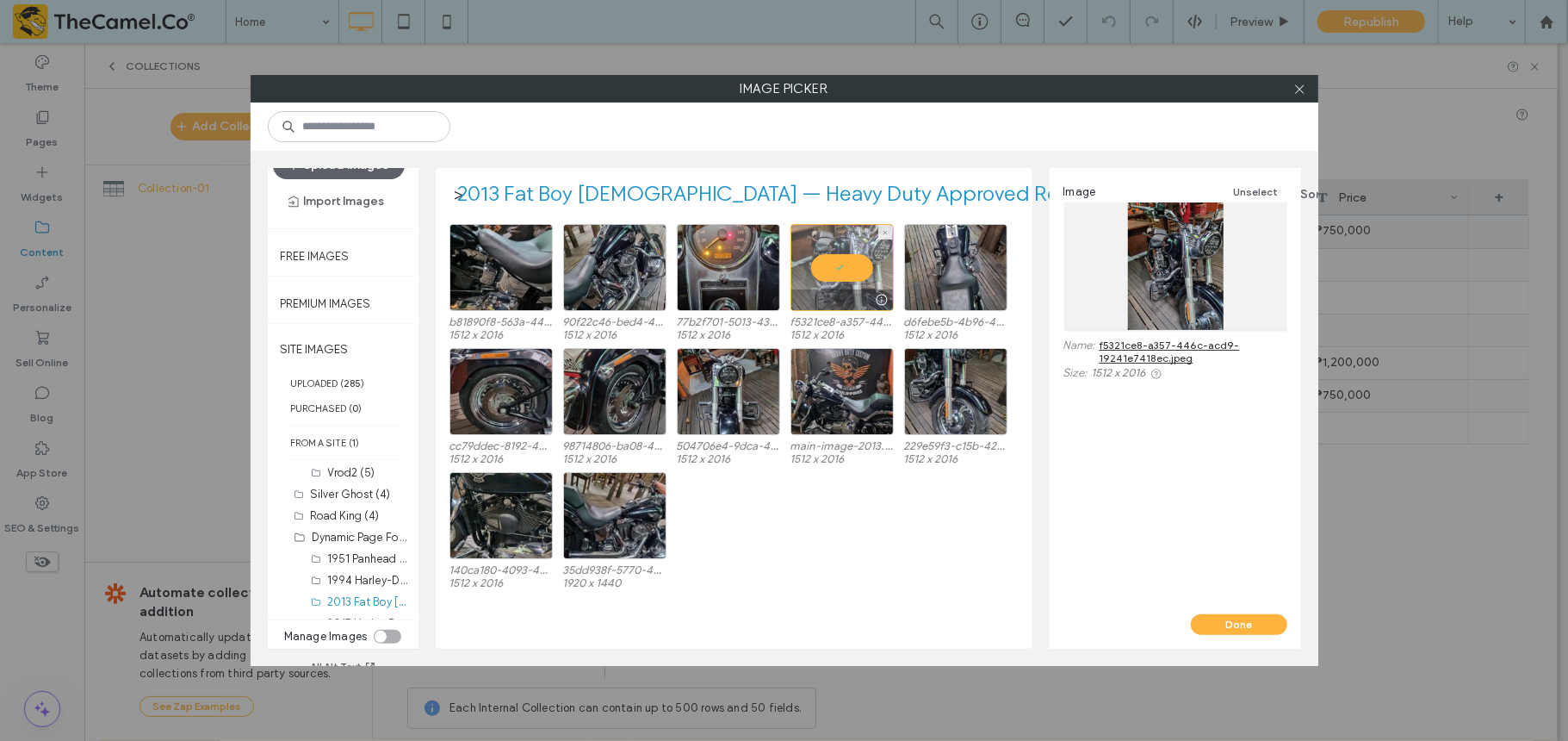
click at [837, 262] on div at bounding box center [842, 268] width 103 height 87
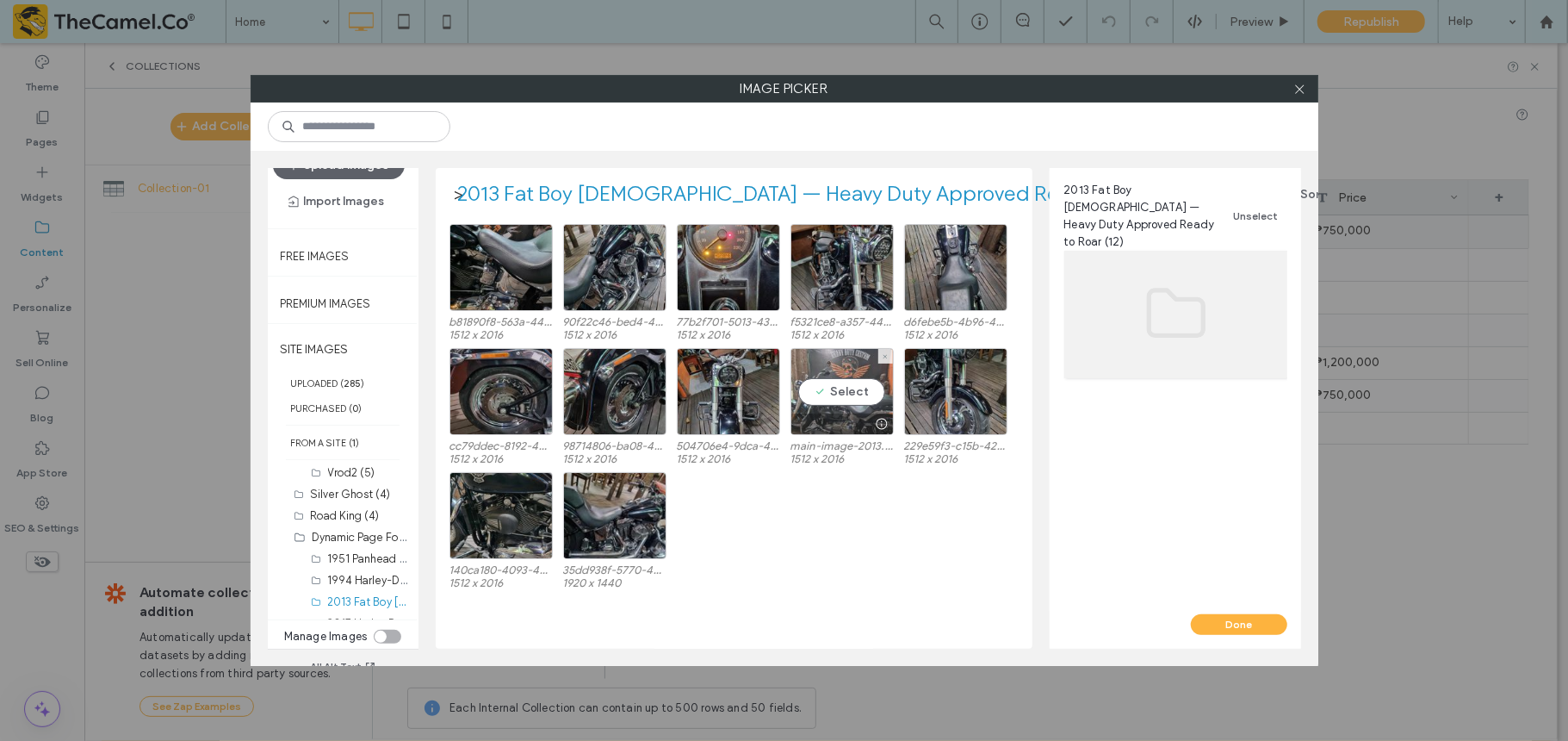
click at [842, 424] on div at bounding box center [842, 424] width 102 height 21
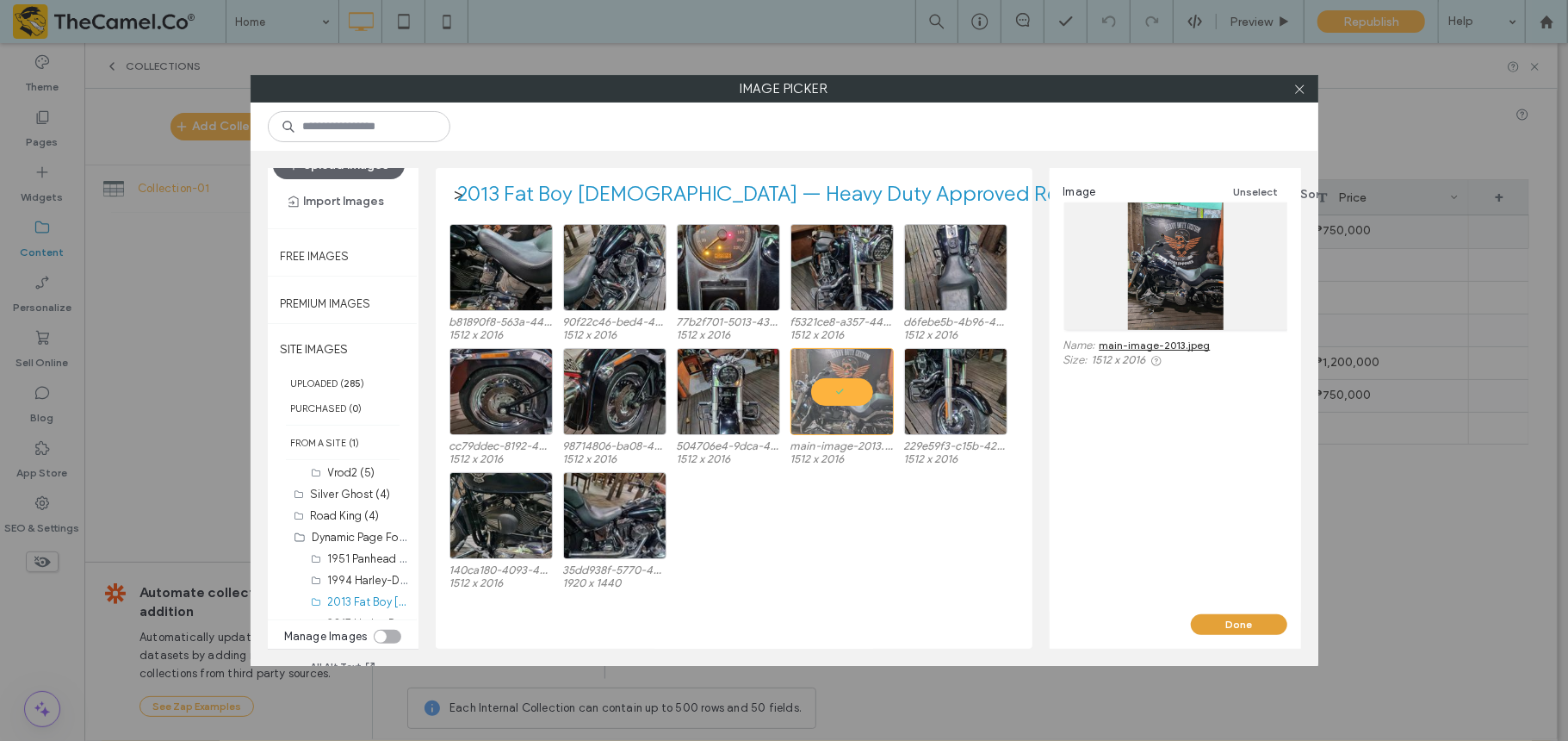
click at [1175, 554] on button "Done" at bounding box center [1239, 625] width 96 height 21
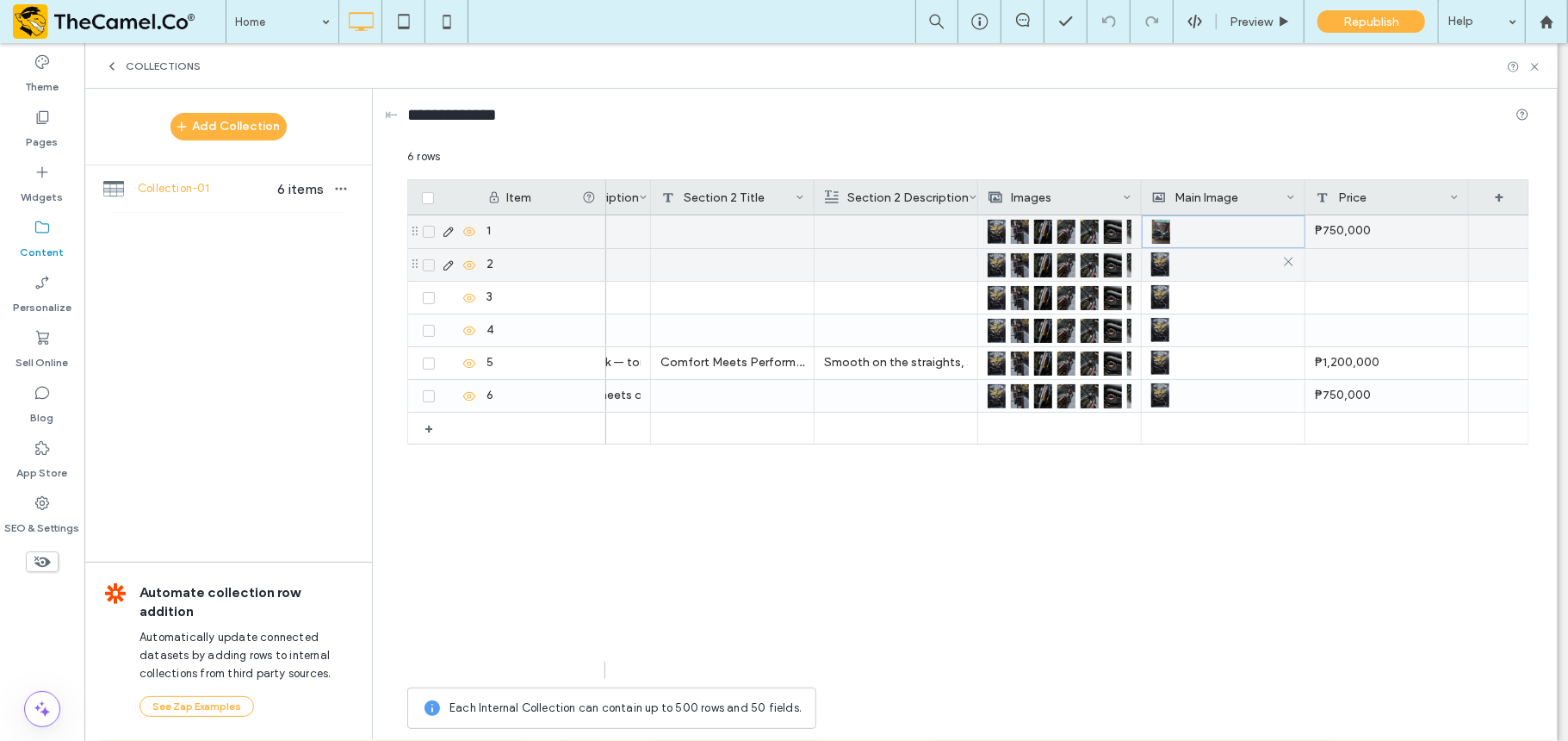
click at [1175, 266] on div at bounding box center [1223, 265] width 144 height 31
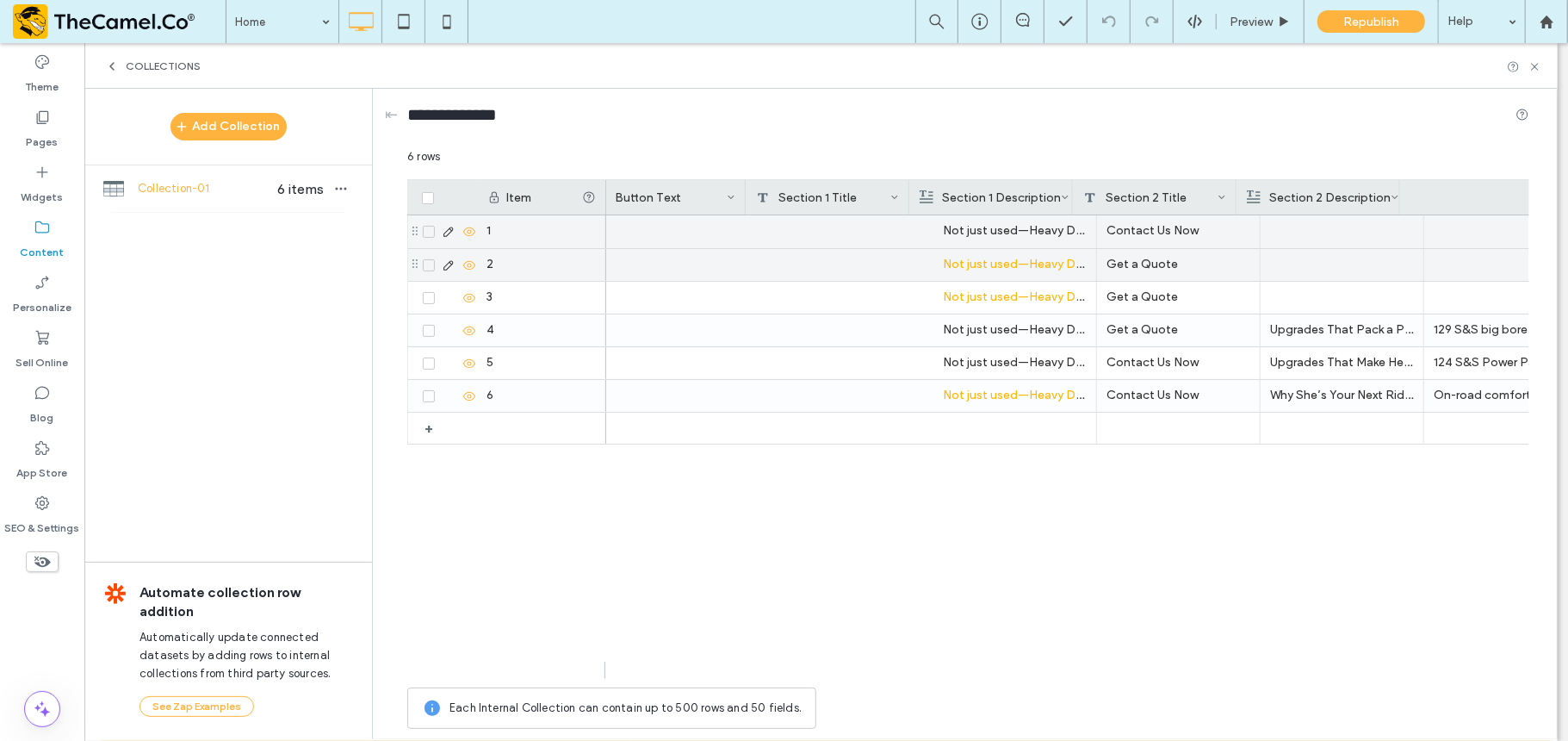
scroll to position [0, 936]
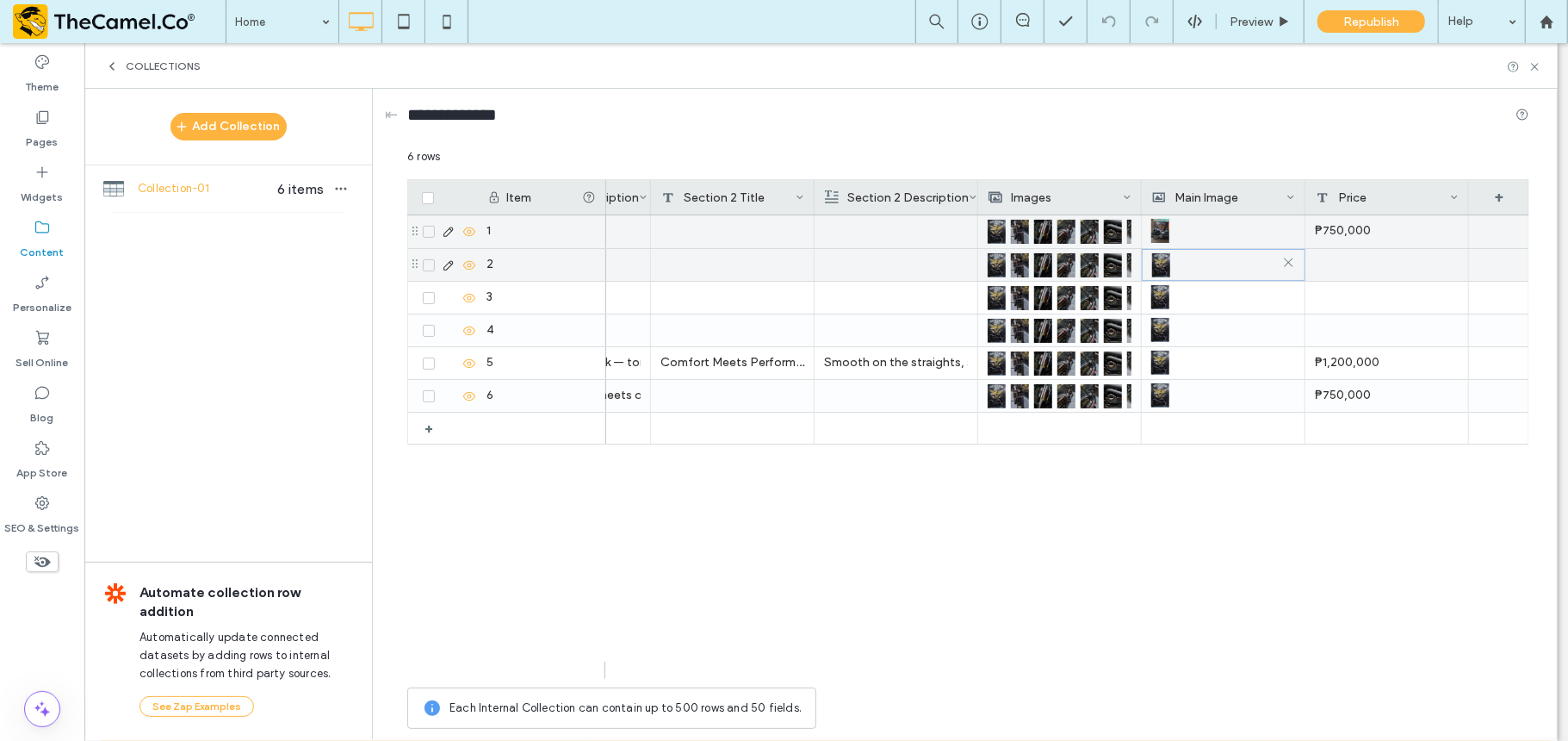
click at [1175, 265] on div at bounding box center [1223, 266] width 143 height 31
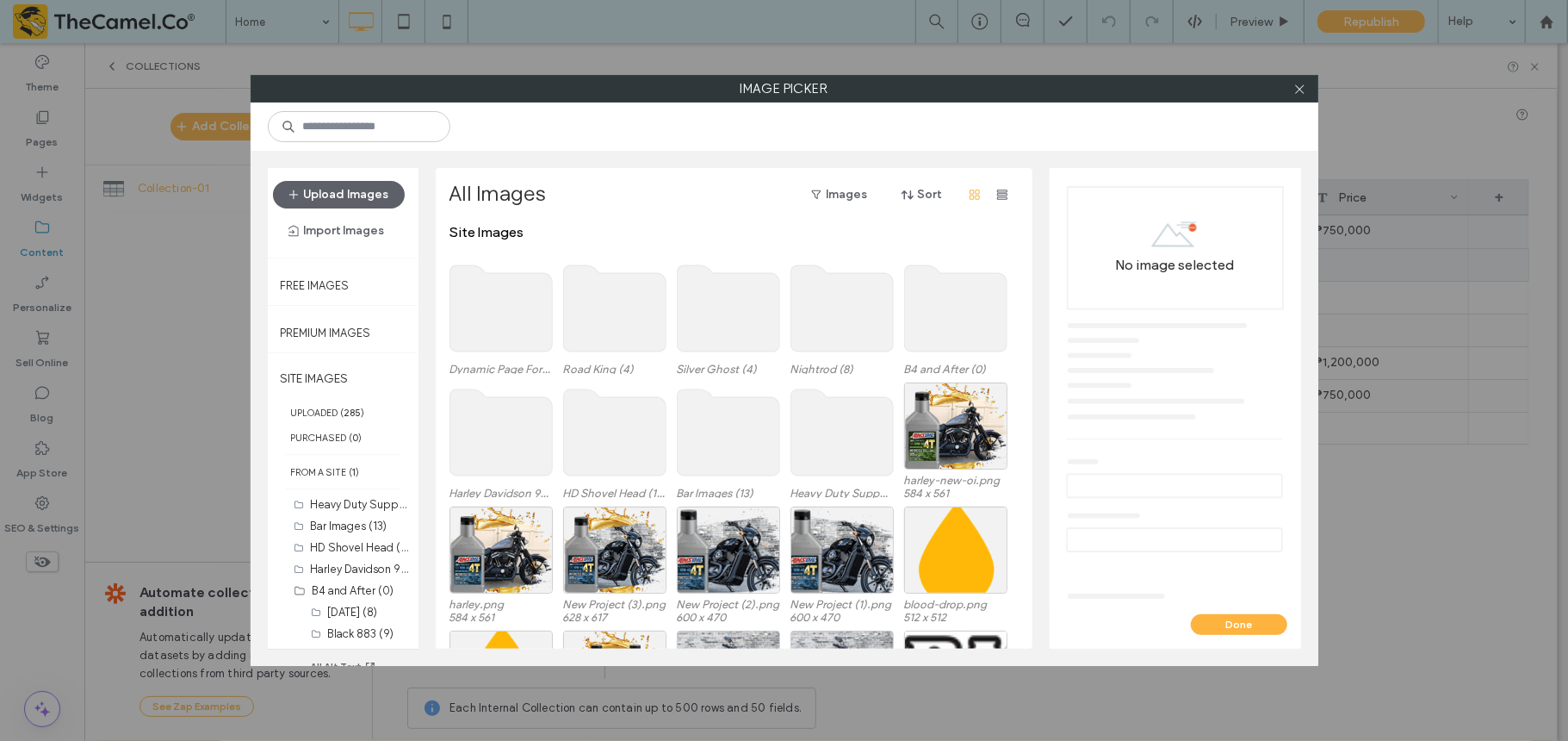
click at [494, 314] on use at bounding box center [501, 308] width 103 height 86
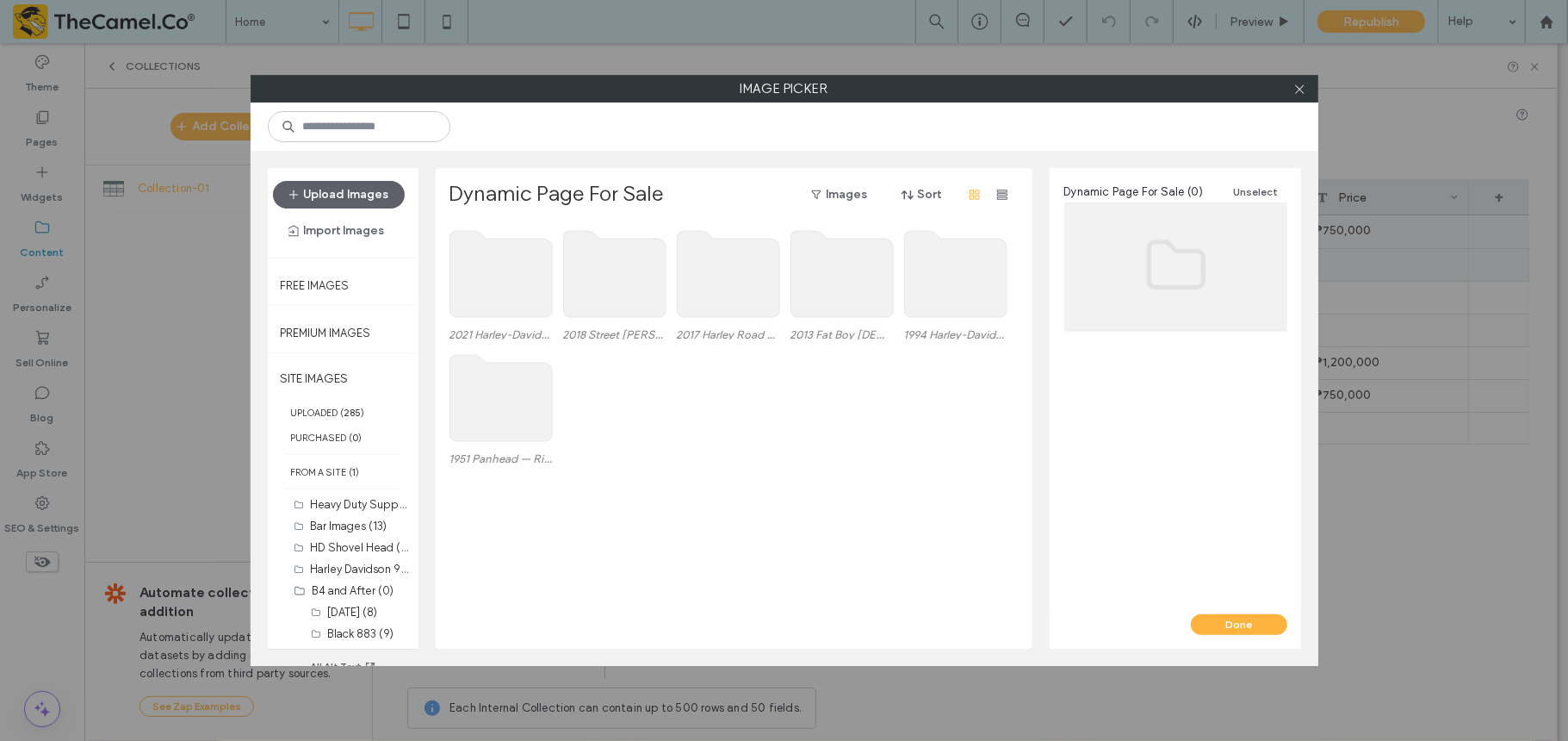
click at [459, 390] on use at bounding box center [501, 397] width 103 height 86
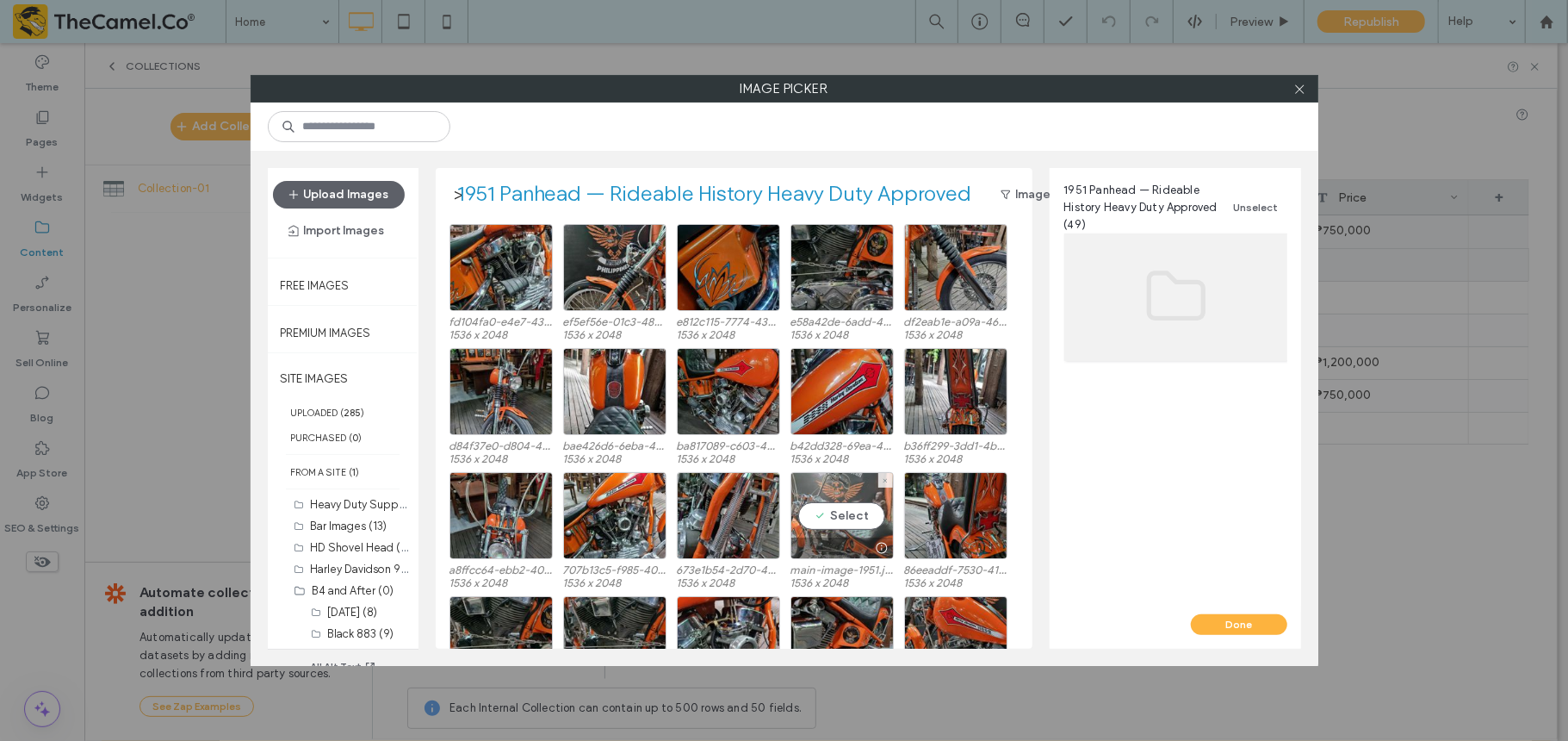
click at [845, 505] on div "Select" at bounding box center [842, 515] width 103 height 87
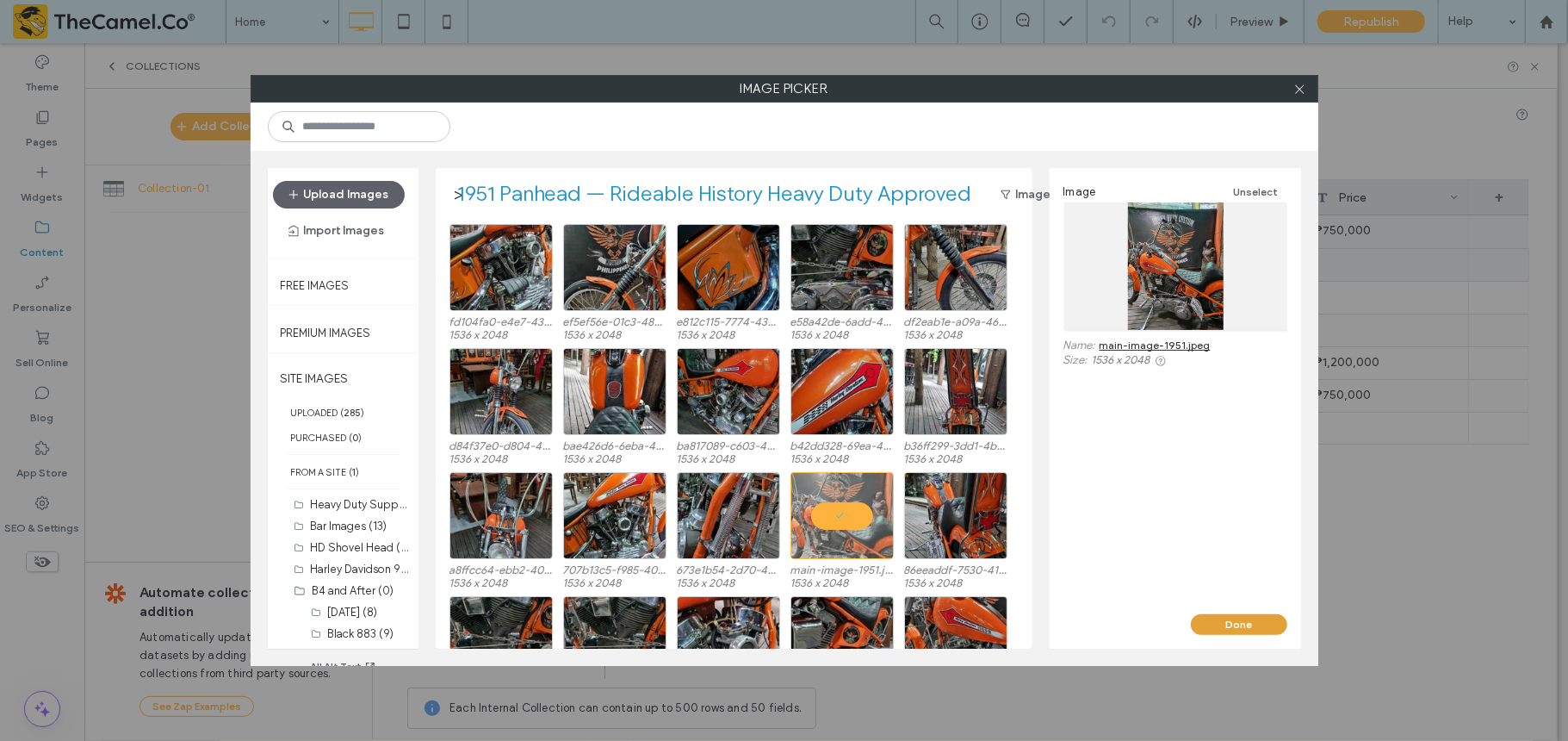
click at [1175, 554] on button "Done" at bounding box center [1239, 625] width 96 height 21
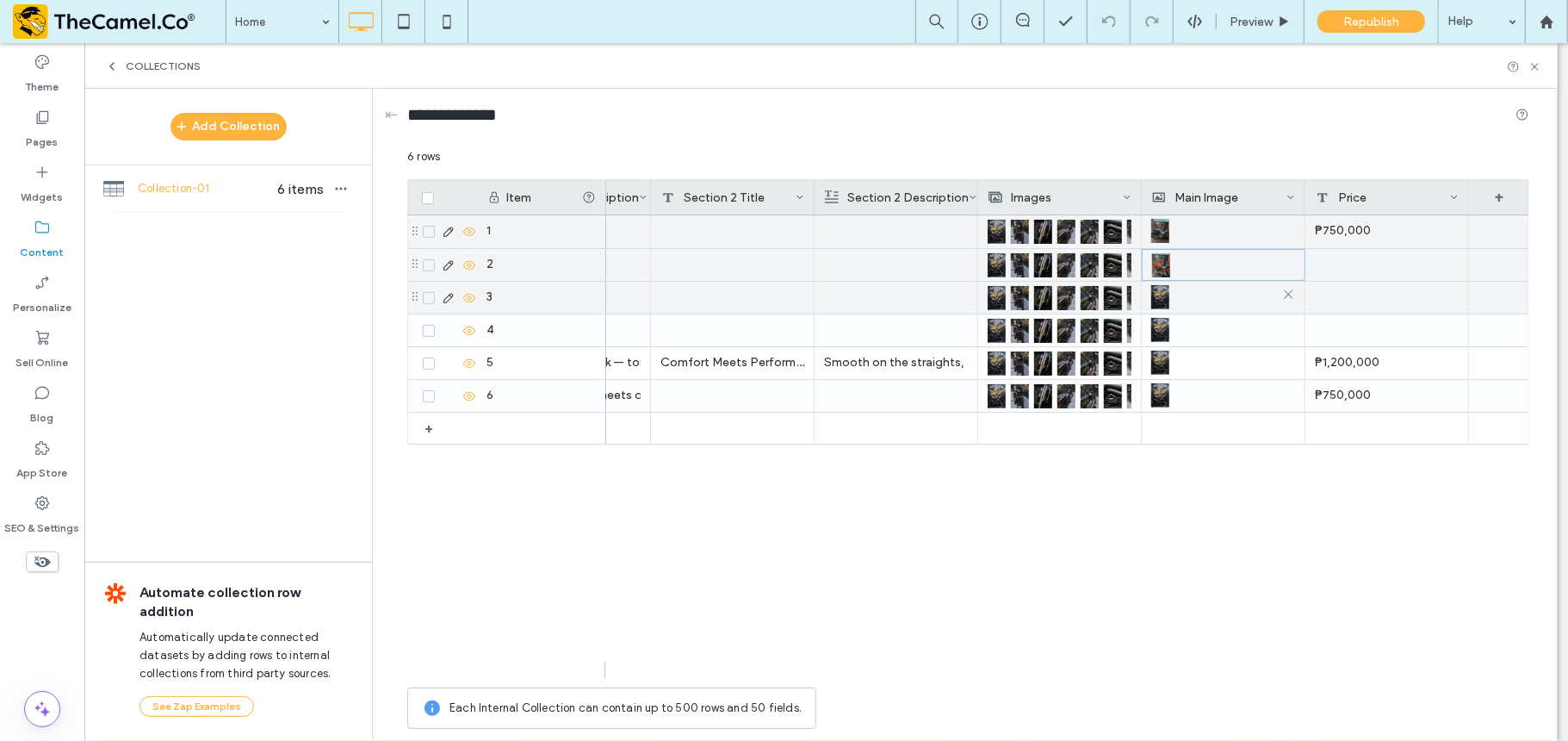
click at [1175, 298] on div at bounding box center [1223, 297] width 144 height 31
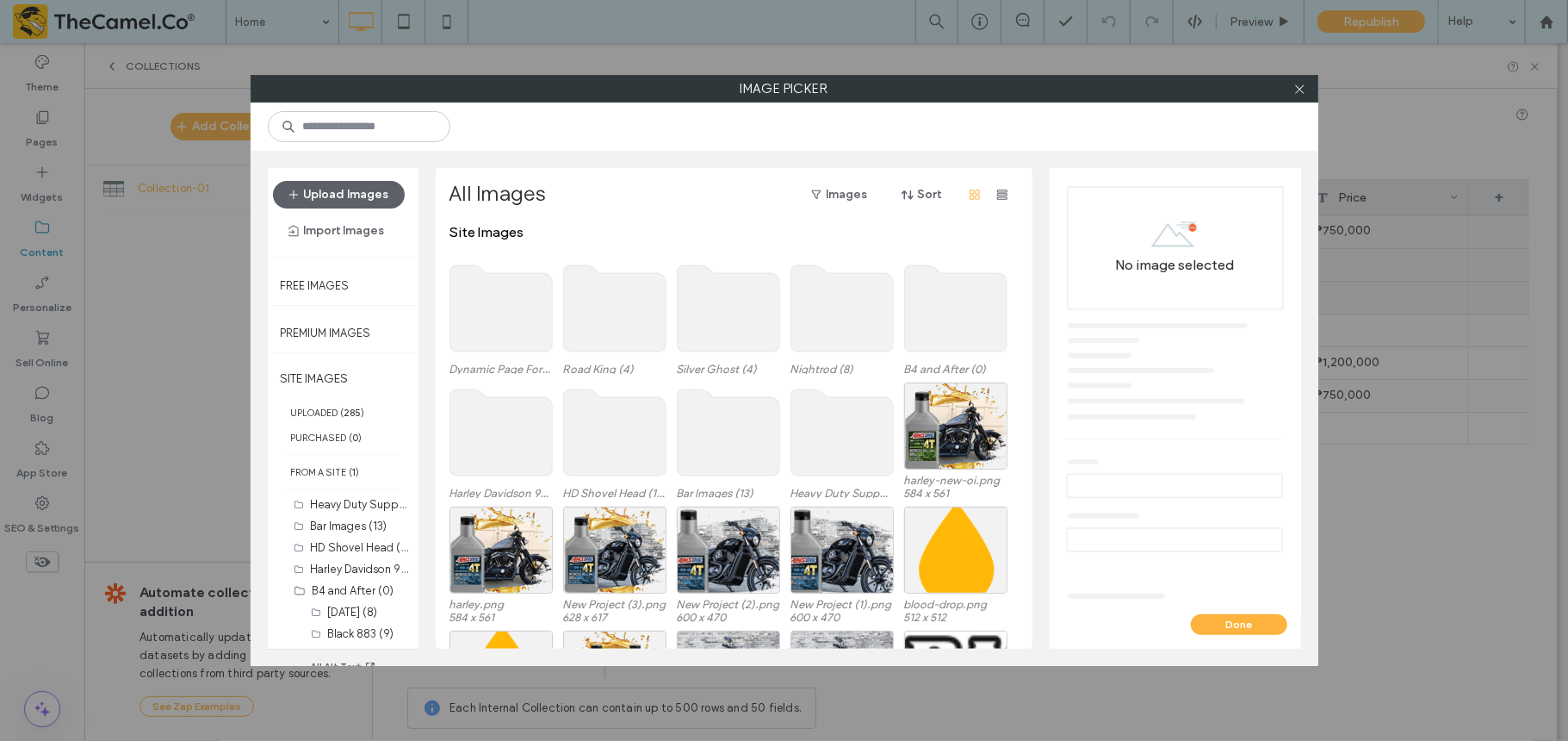
click at [489, 342] on use at bounding box center [501, 308] width 103 height 86
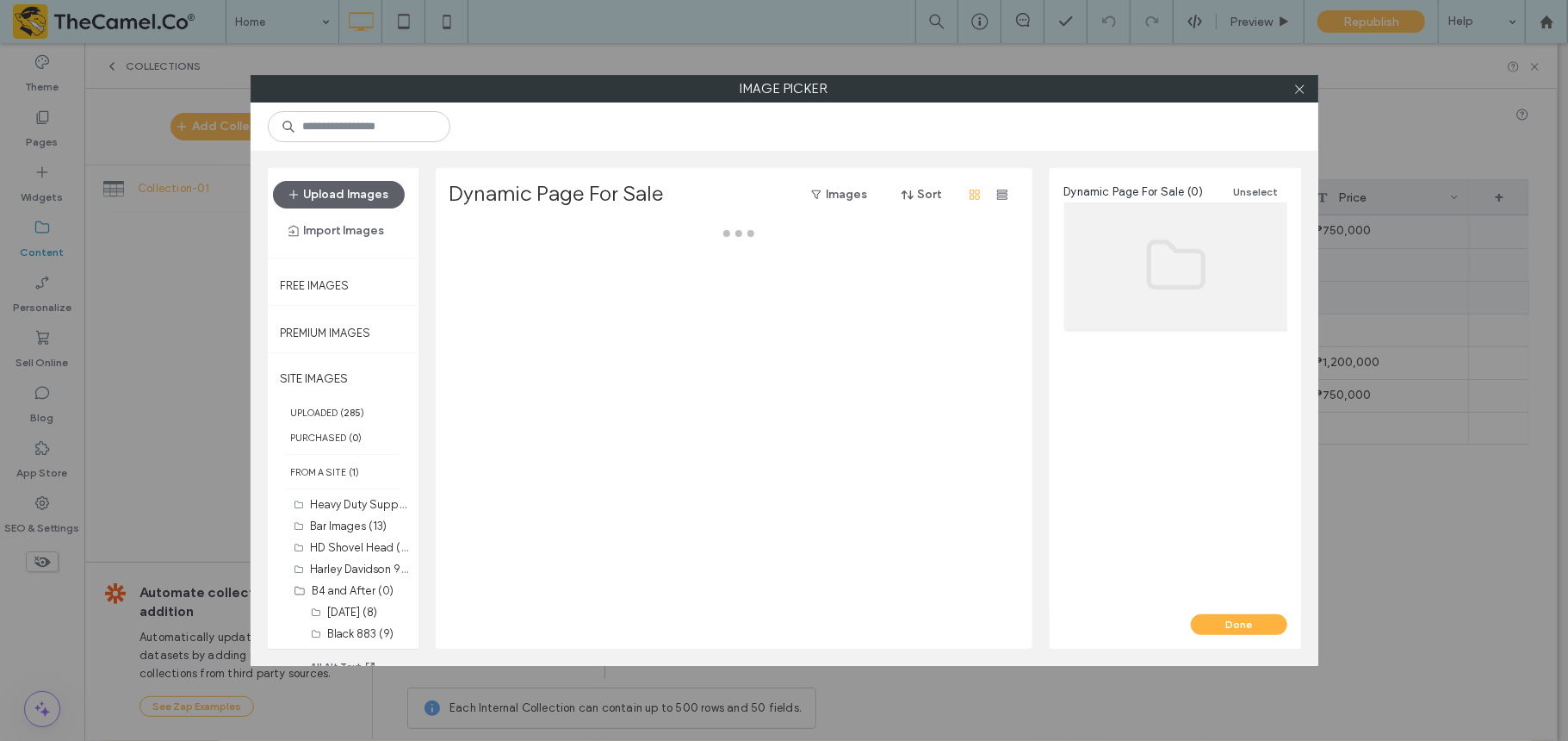
click at [489, 342] on div at bounding box center [739, 436] width 579 height 425
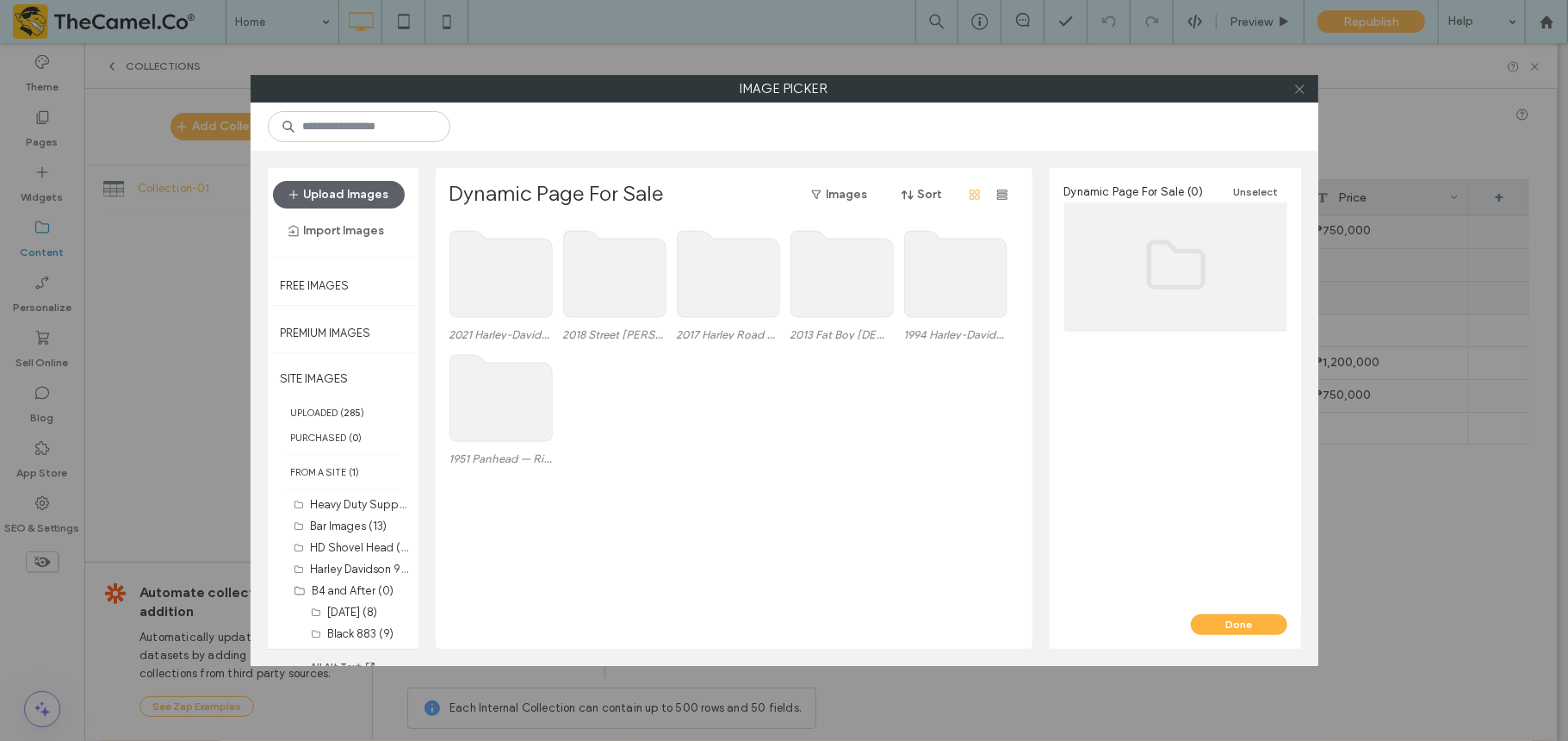
click at [1175, 87] on use at bounding box center [1300, 89] width 9 height 9
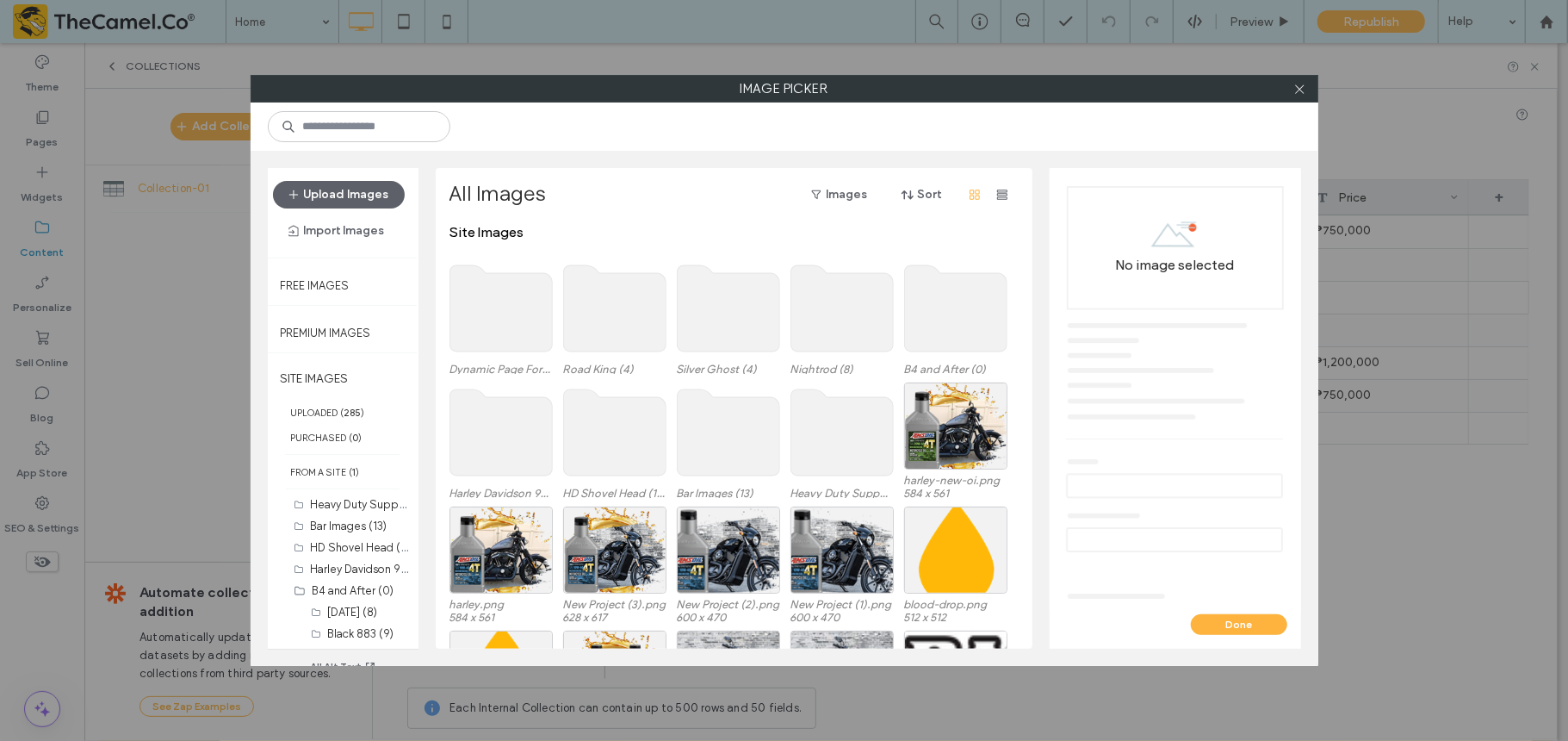
click at [517, 321] on use at bounding box center [501, 308] width 103 height 86
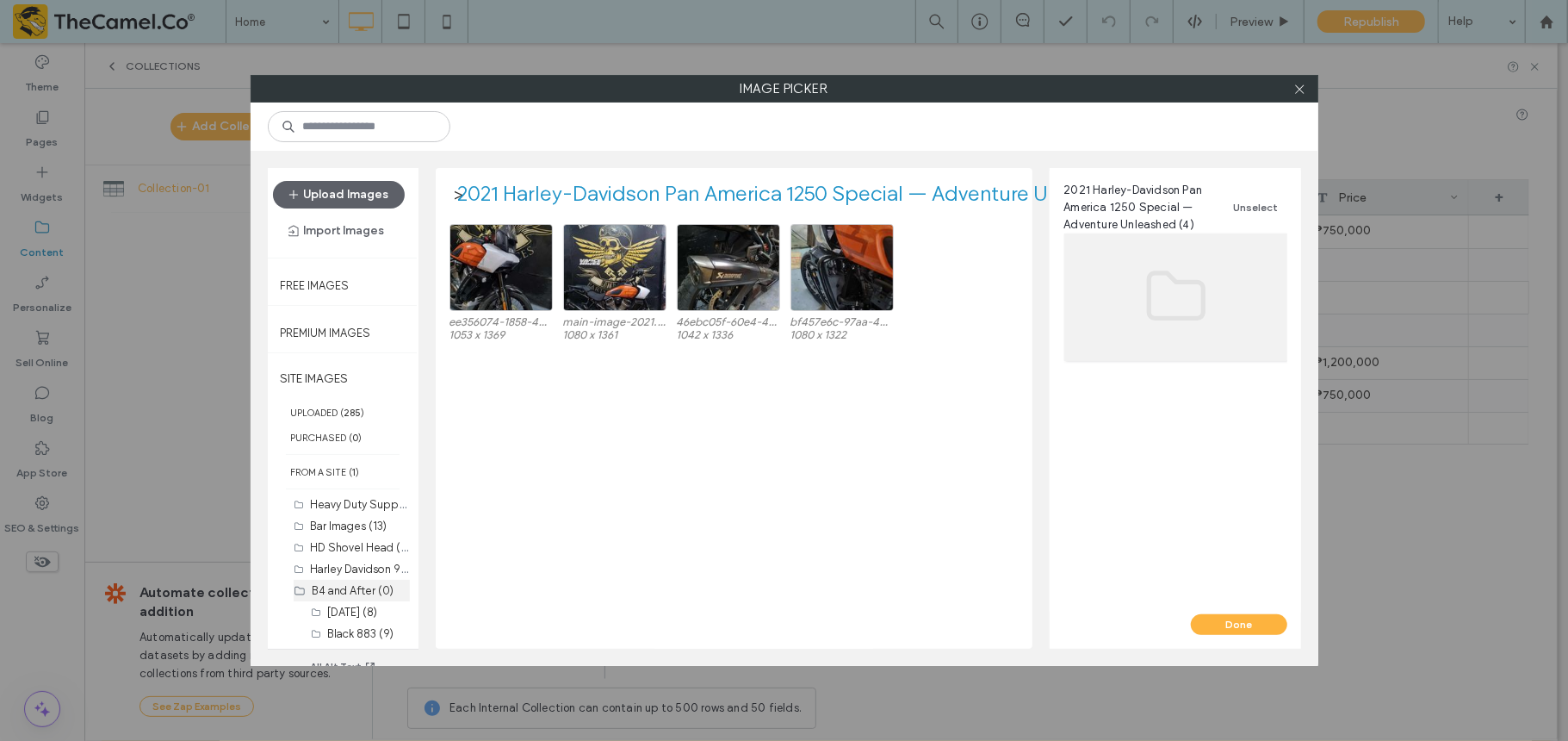
scroll to position [255, 0]
click at [352, 548] on label "1994 Harley-Davidson Low Rider — First Bike Full Swagger (9)" at bounding box center [483, 549] width 310 height 17
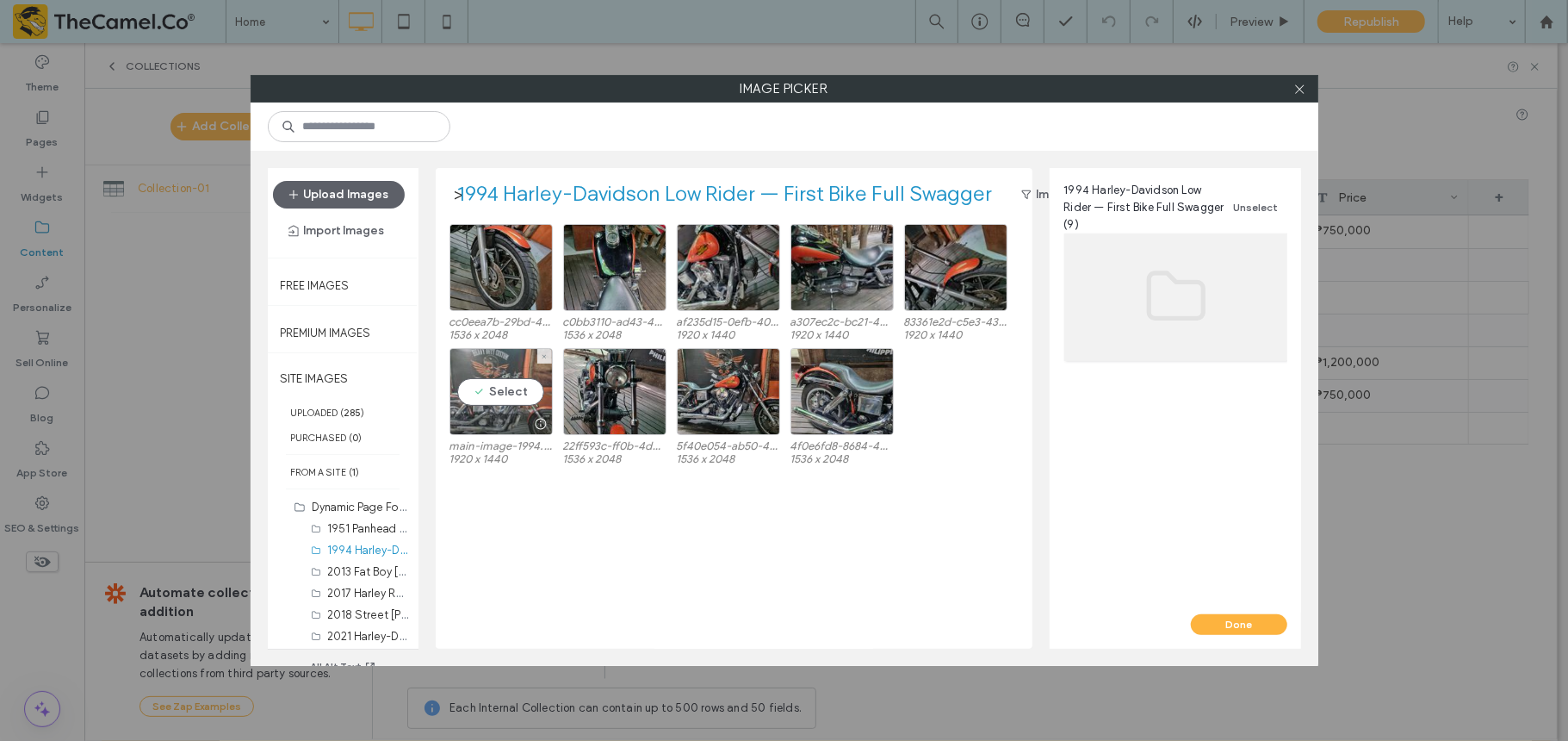
click at [512, 387] on div "Select" at bounding box center [501, 392] width 103 height 87
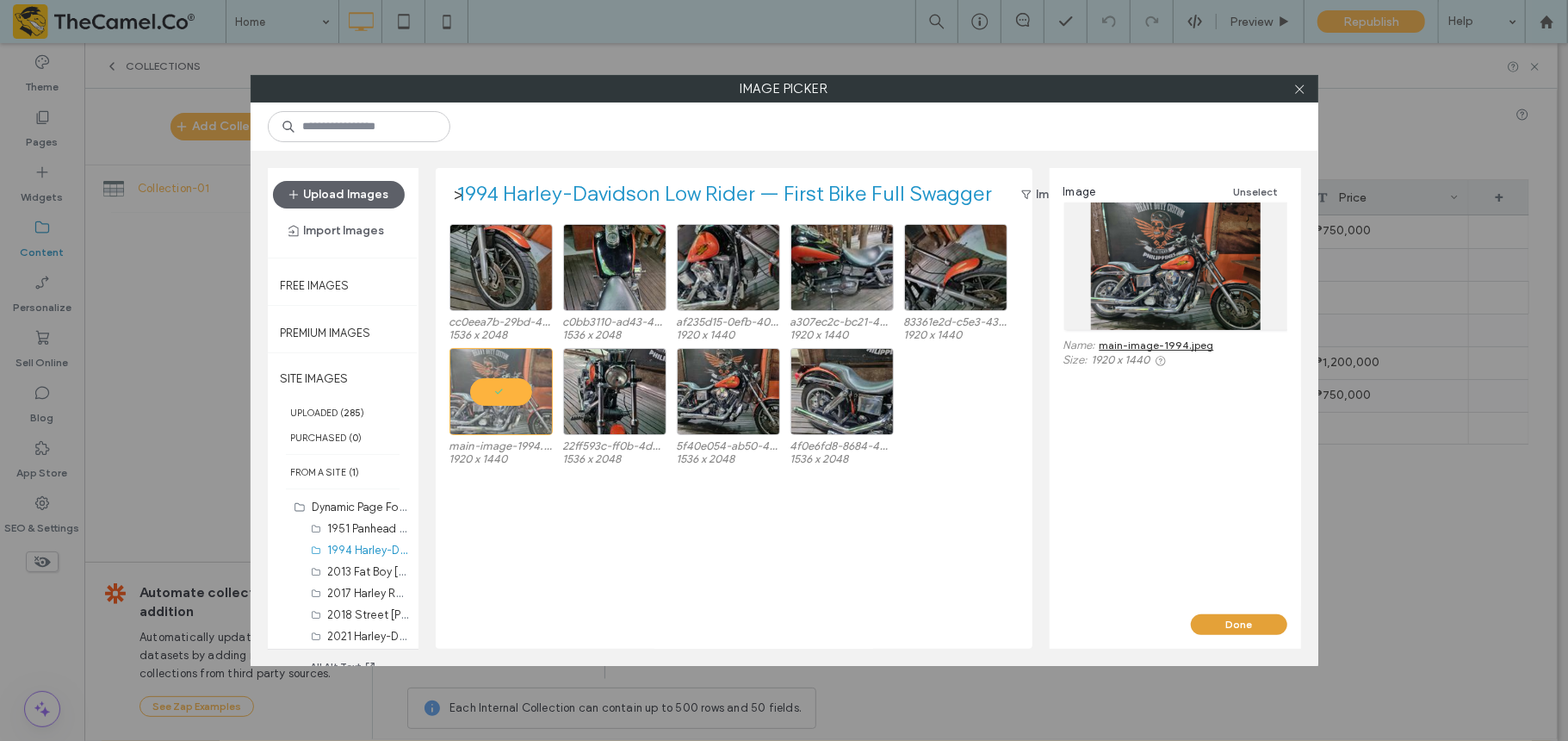
click at [1175, 554] on button "Done" at bounding box center [1239, 625] width 96 height 21
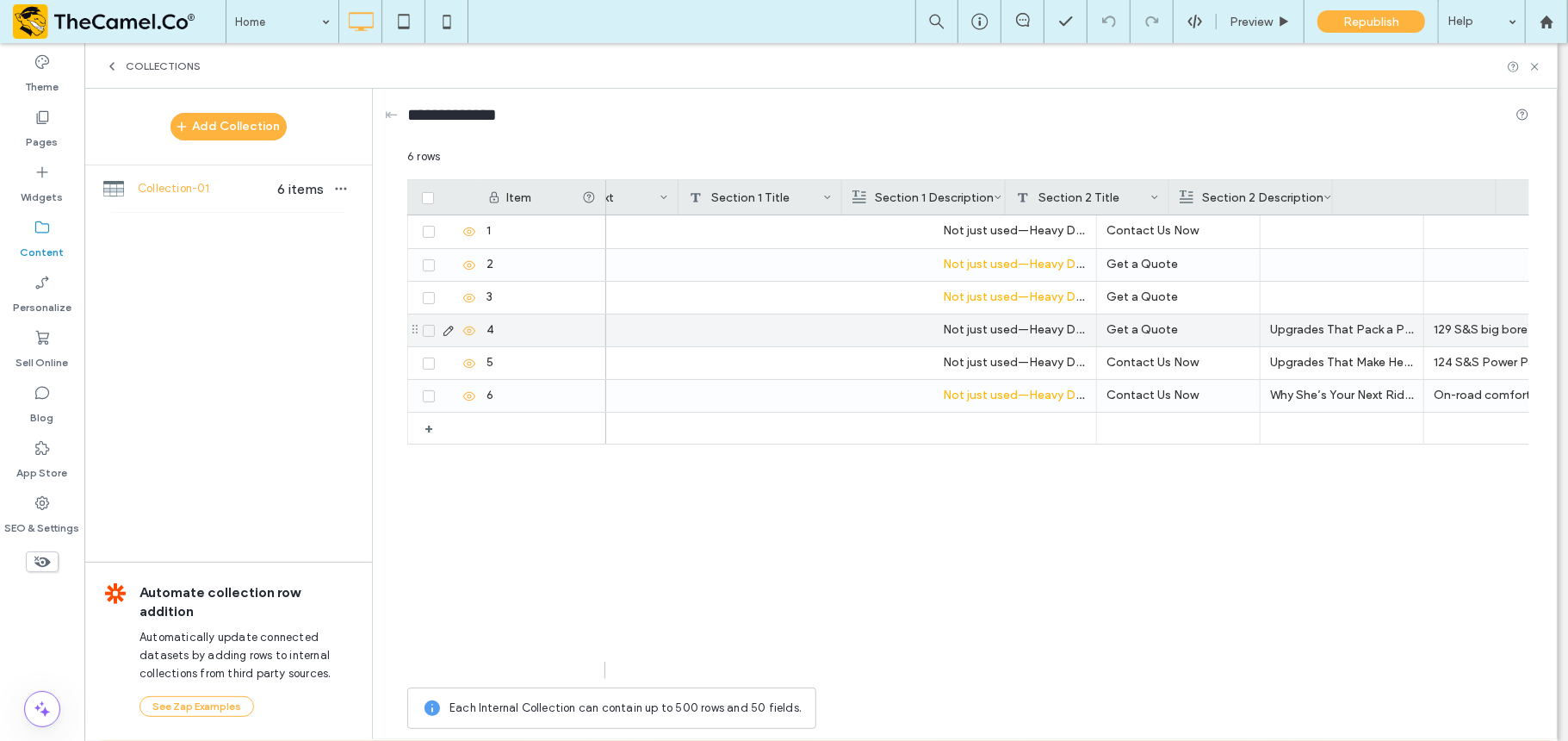
scroll to position [0, 936]
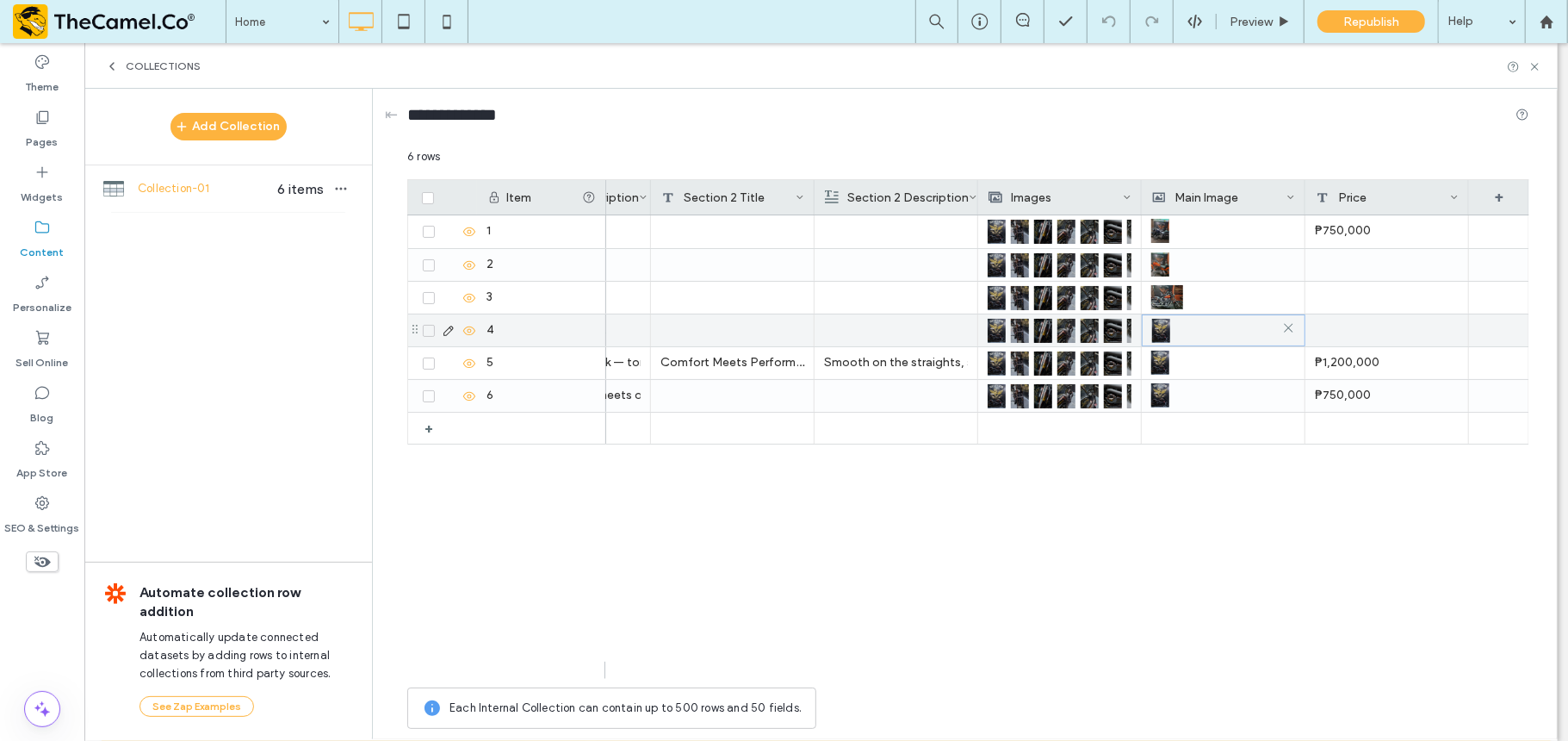
click at [1175, 336] on div at bounding box center [1223, 331] width 143 height 31
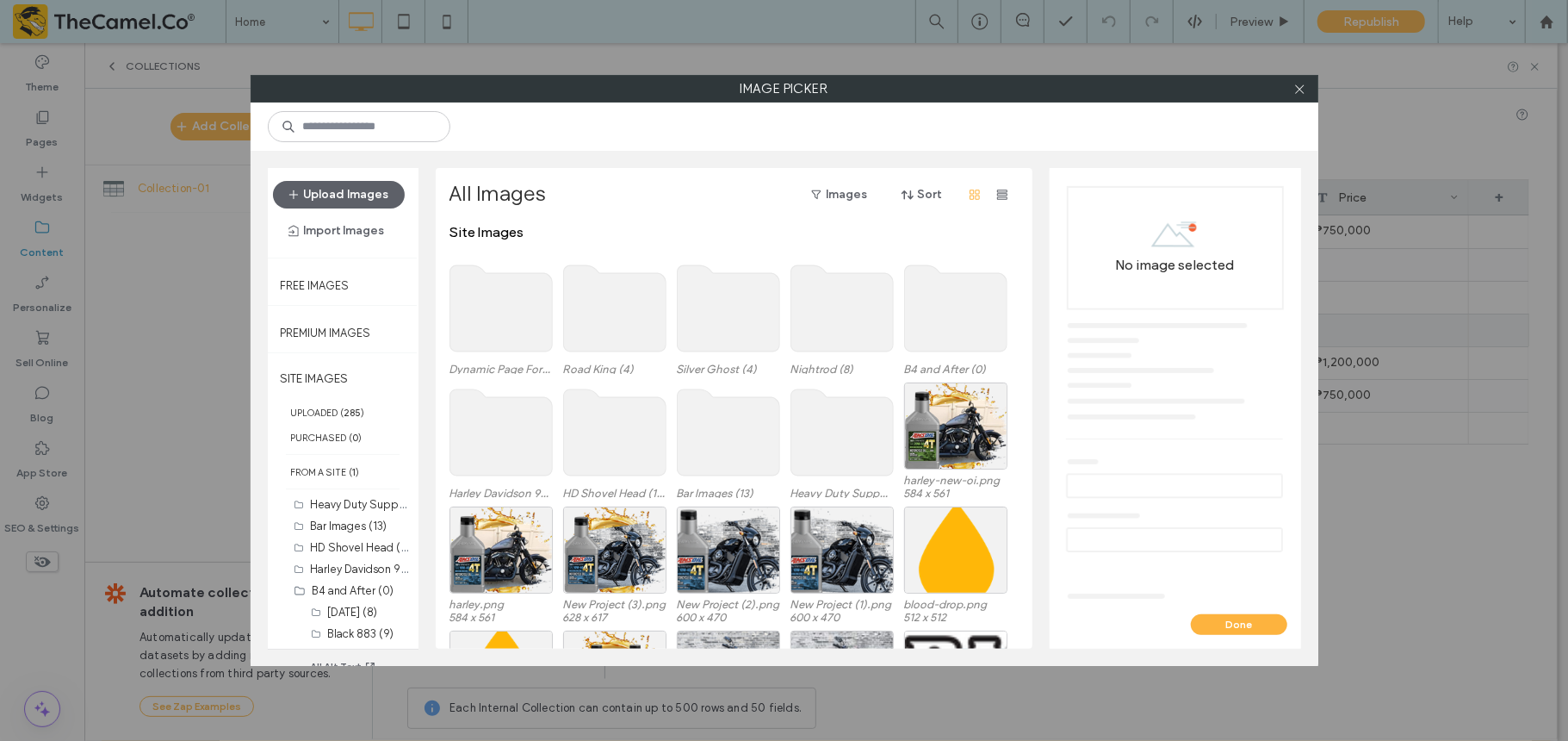
click at [510, 319] on use at bounding box center [501, 308] width 103 height 86
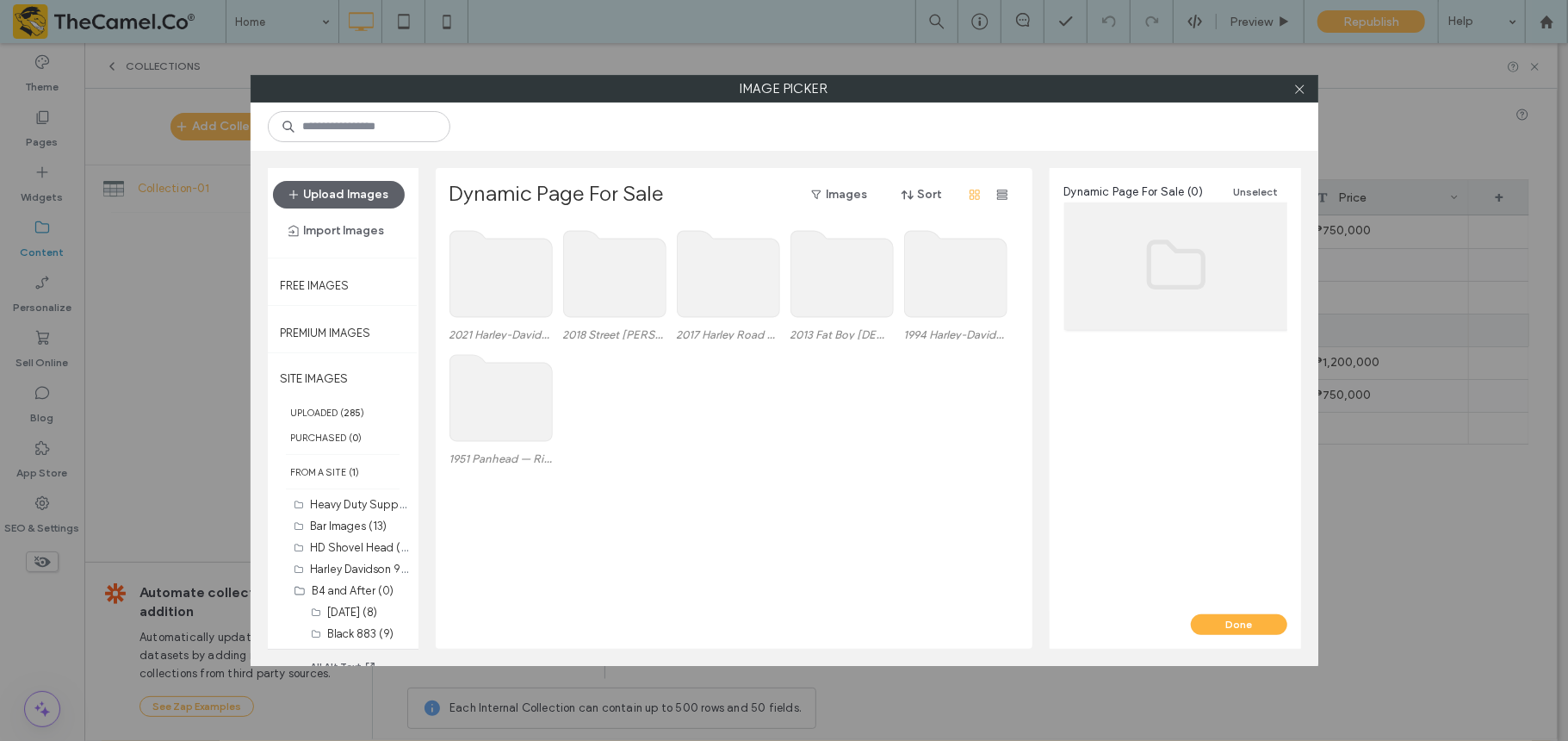
click at [612, 266] on use at bounding box center [614, 274] width 103 height 86
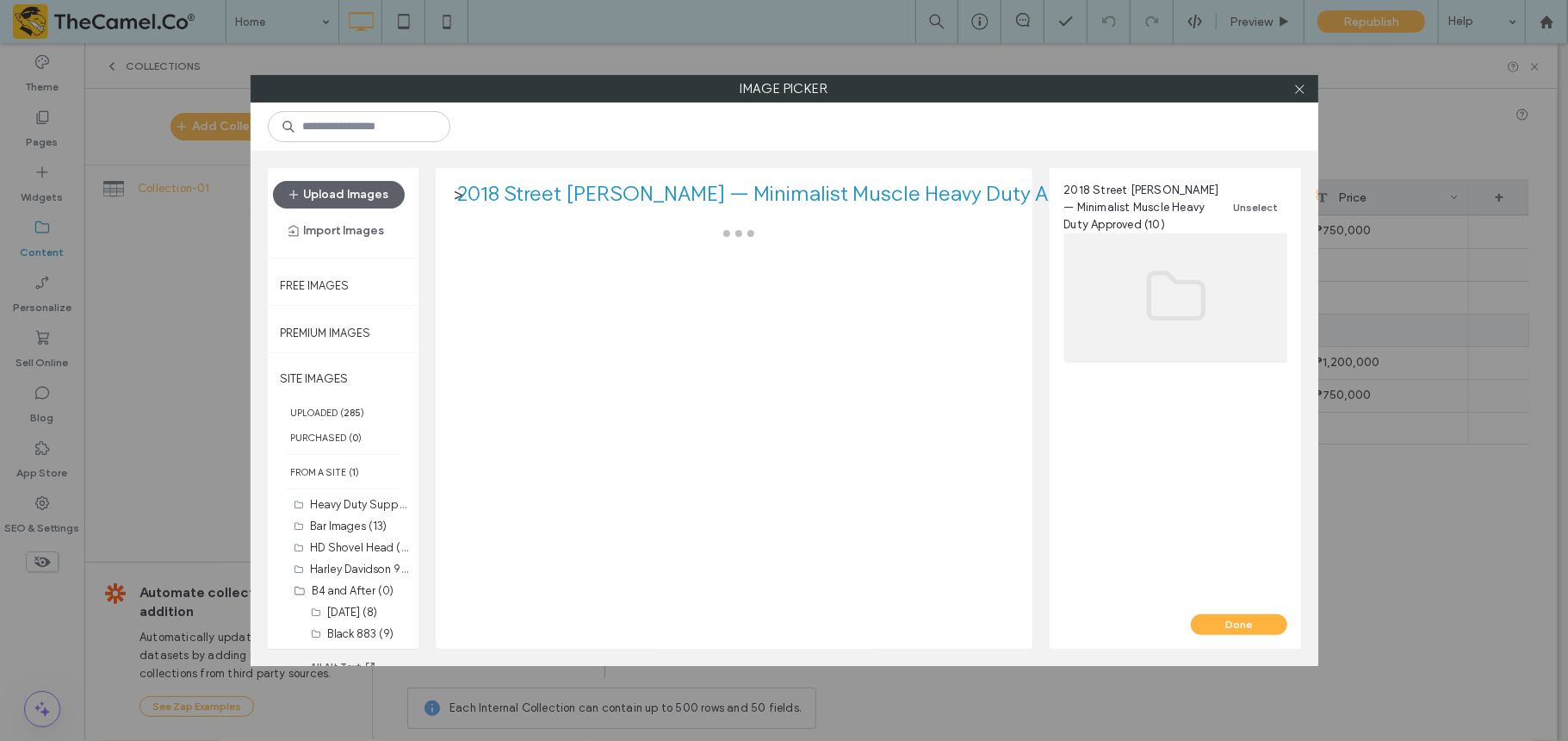
click at [612, 266] on div at bounding box center [739, 436] width 579 height 425
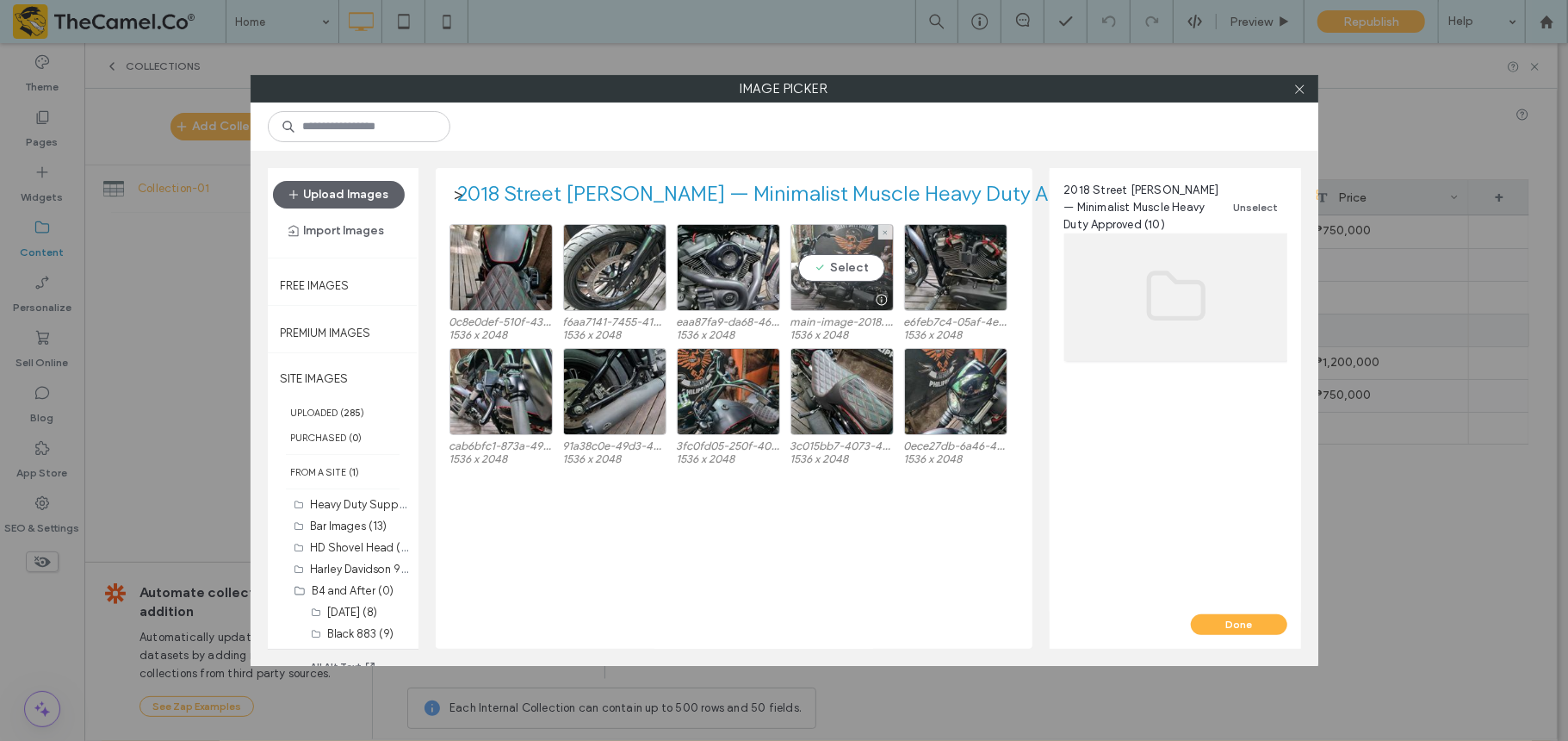
click at [834, 286] on div "Select" at bounding box center [842, 268] width 103 height 87
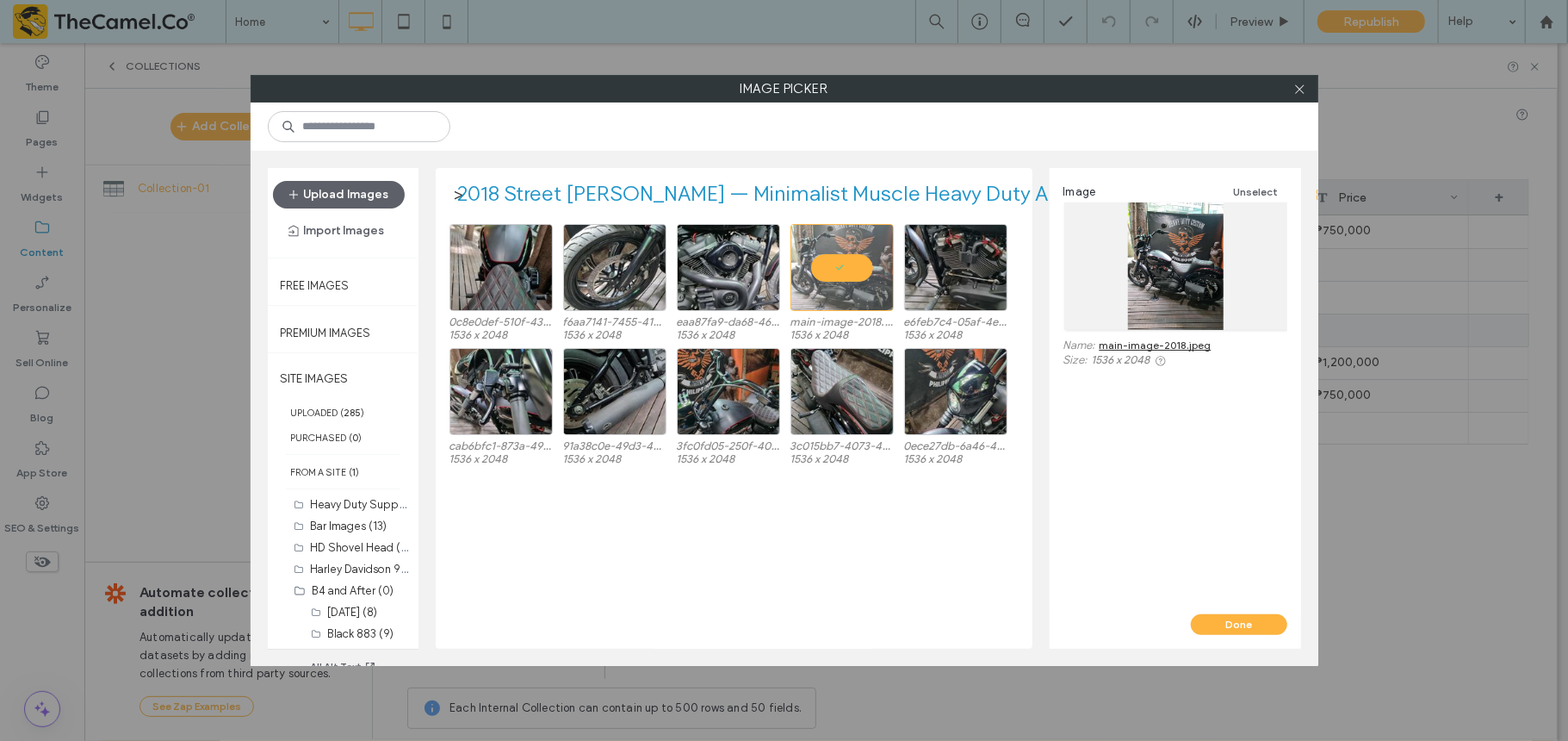
click at [1175, 554] on div "Done" at bounding box center [1174, 632] width 251 height 35
click at [1175, 554] on button "Done" at bounding box center [1239, 625] width 96 height 21
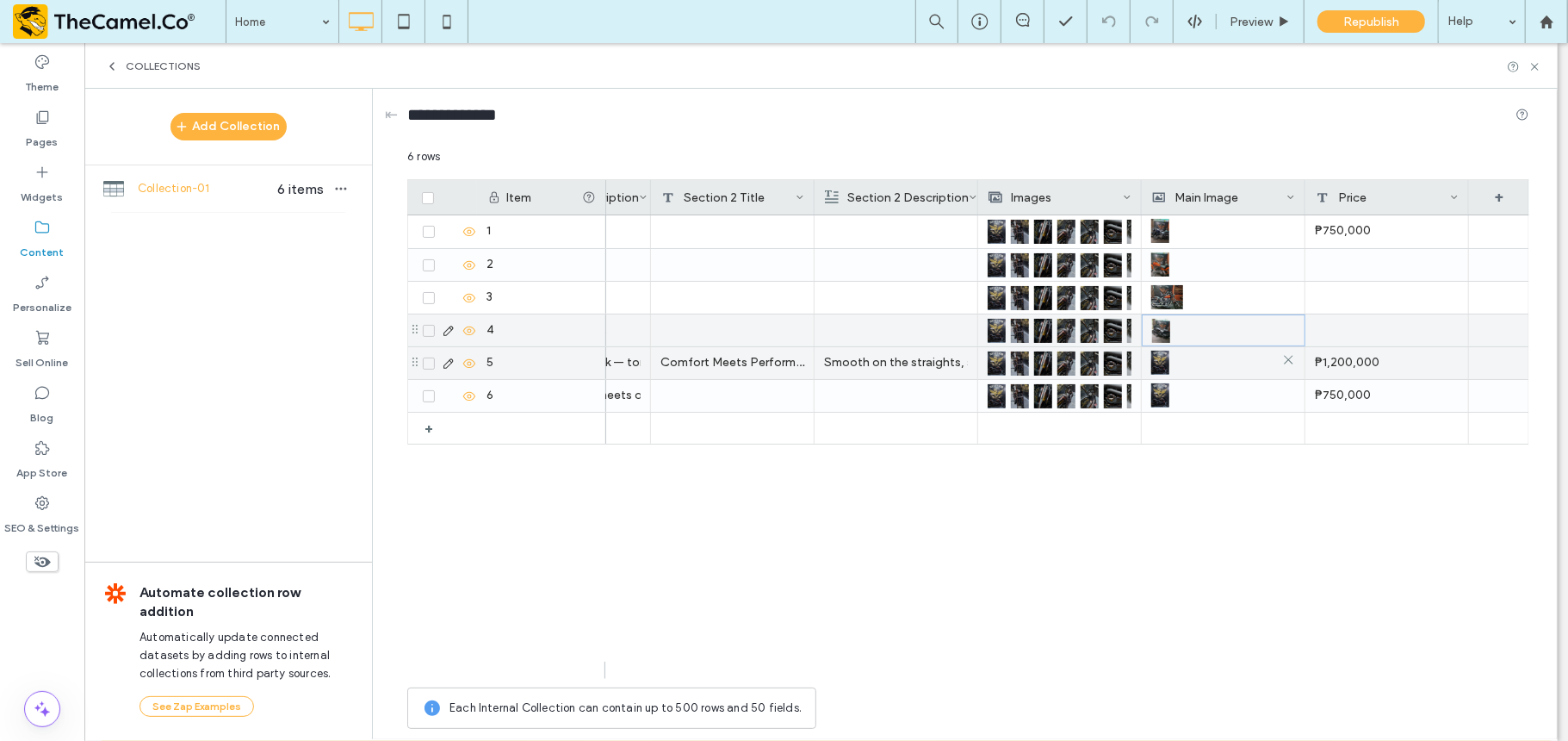
click at [1175, 374] on div at bounding box center [1223, 363] width 144 height 31
click at [1175, 369] on div at bounding box center [1223, 364] width 143 height 31
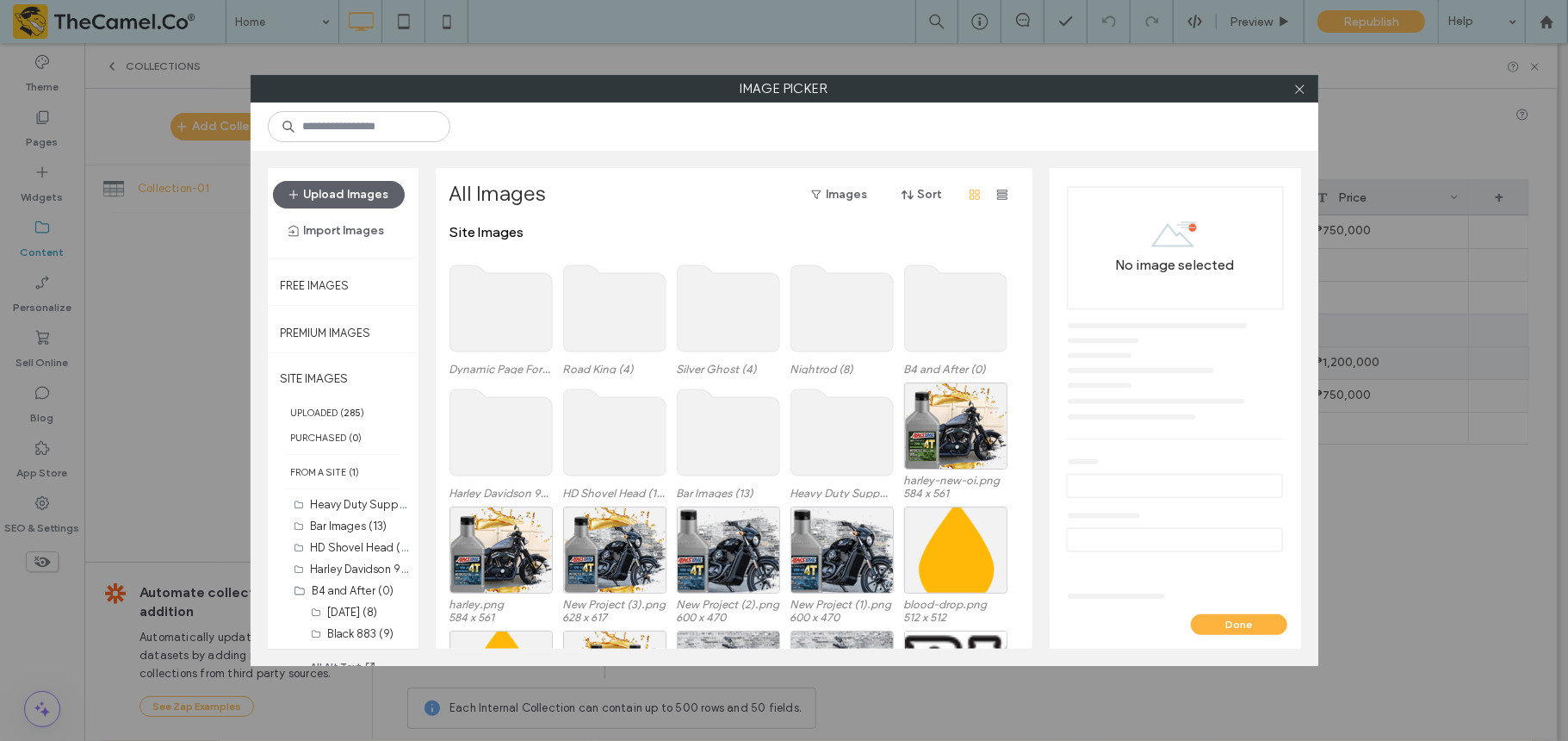
click at [515, 300] on use at bounding box center [501, 308] width 103 height 86
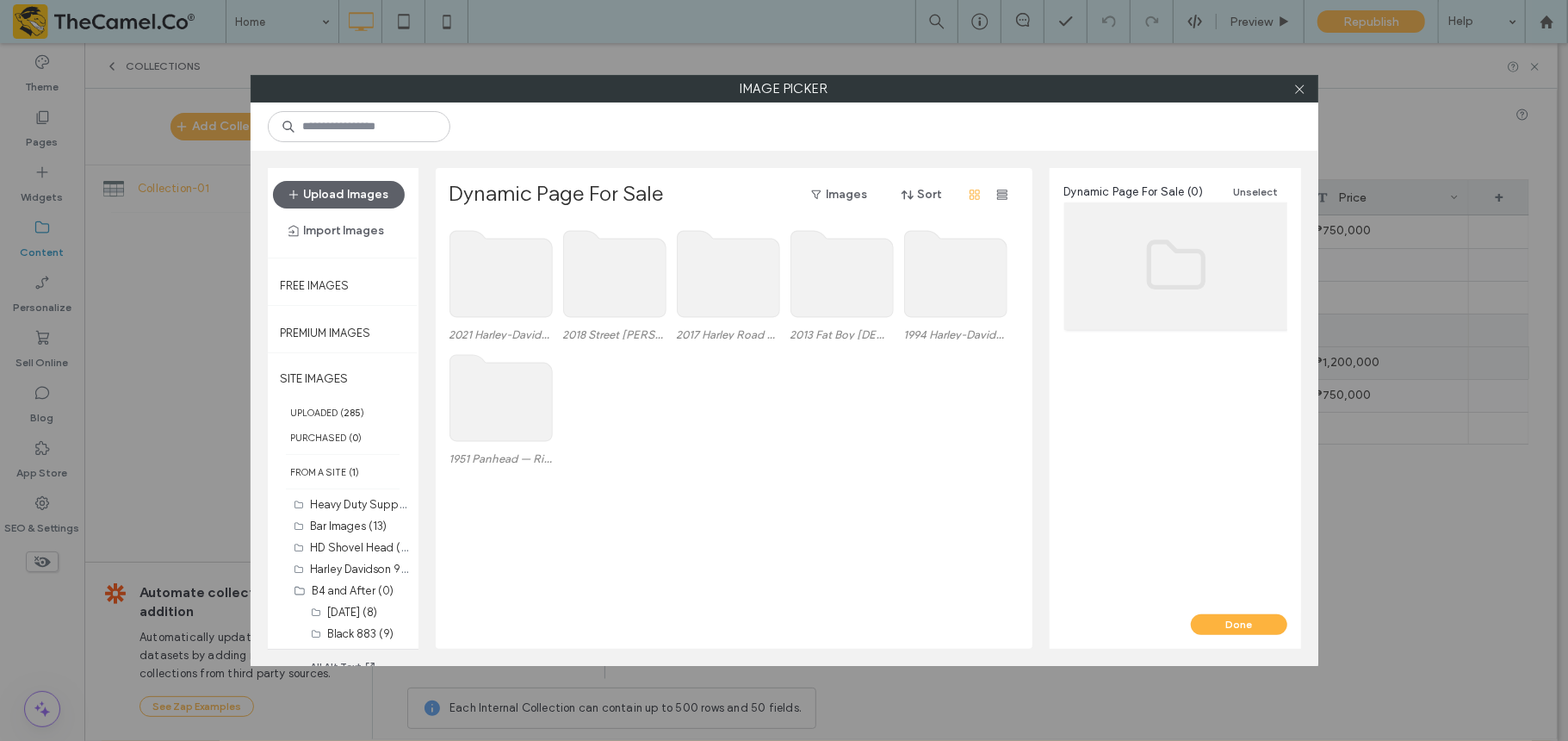
click at [718, 290] on use at bounding box center [728, 274] width 103 height 86
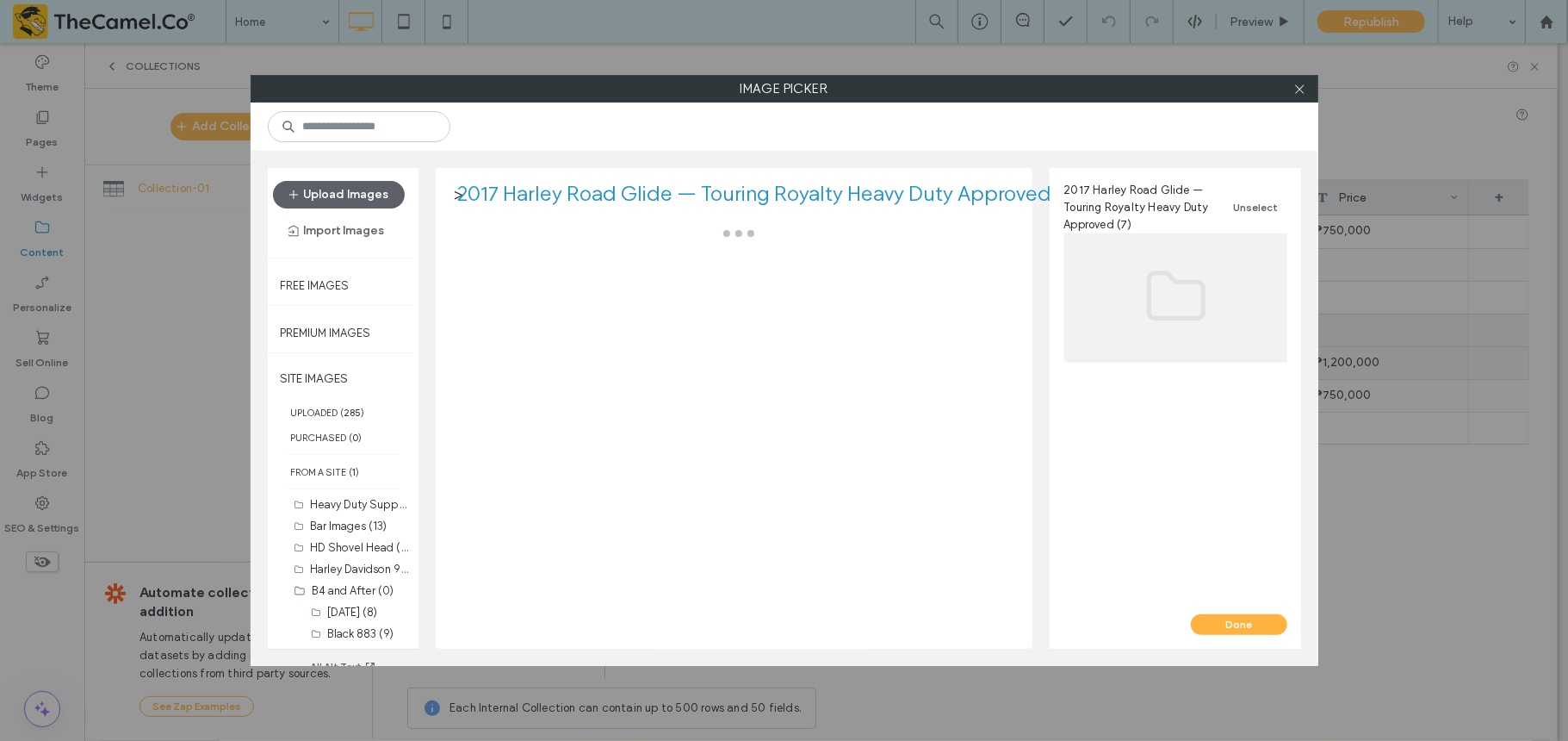
click at [718, 290] on div at bounding box center [739, 436] width 579 height 425
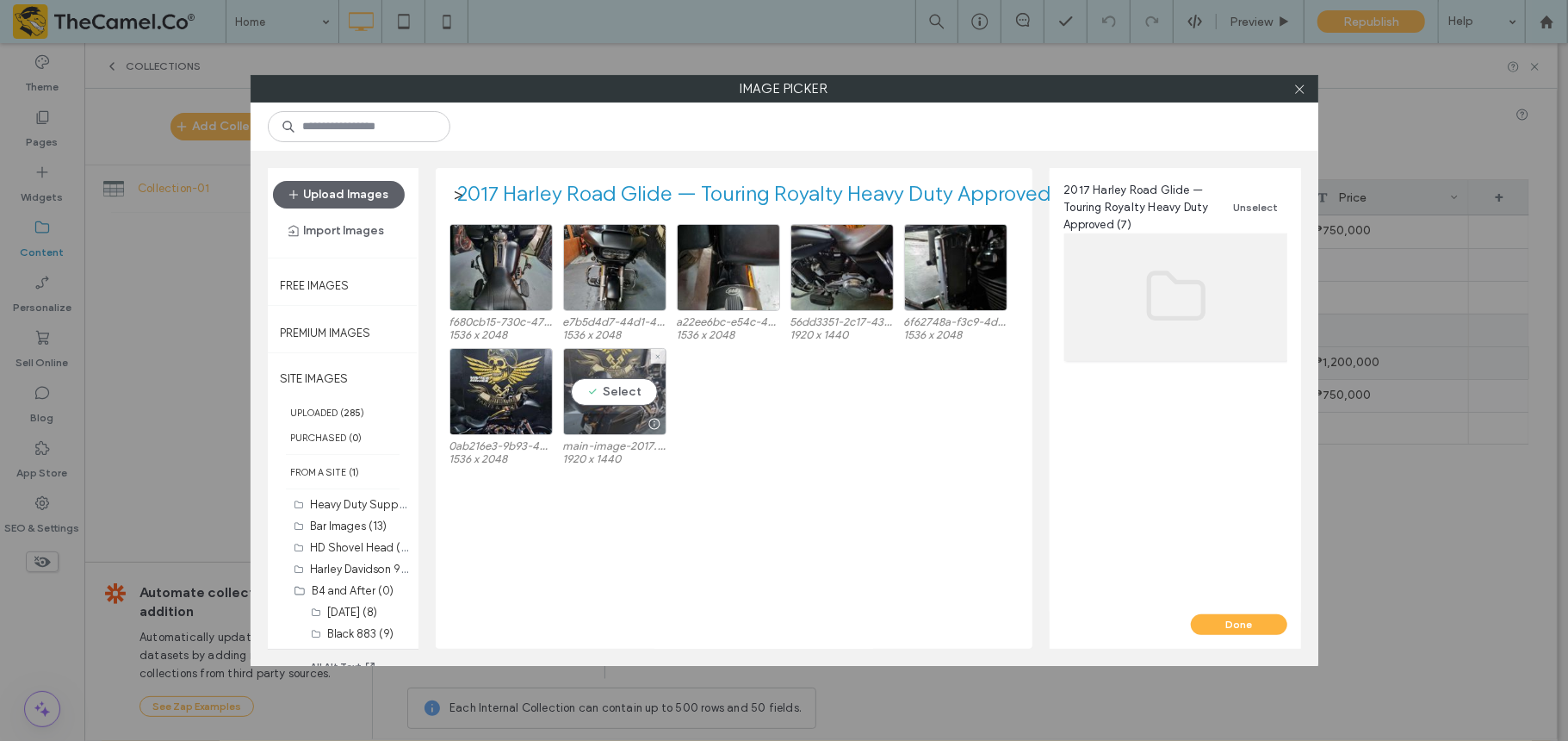
click at [621, 414] on div at bounding box center [614, 424] width 102 height 21
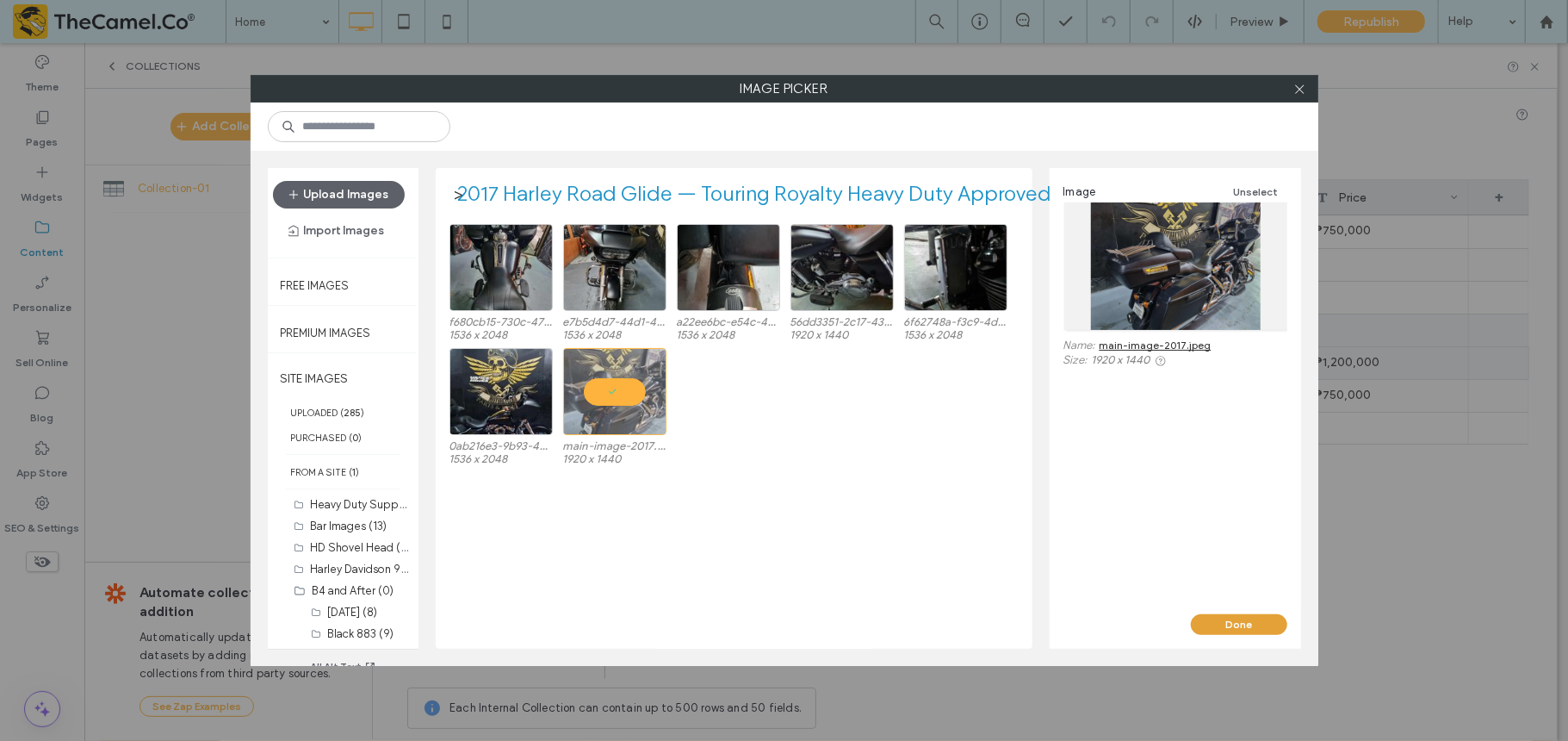
click at [1175, 554] on button "Done" at bounding box center [1239, 625] width 96 height 21
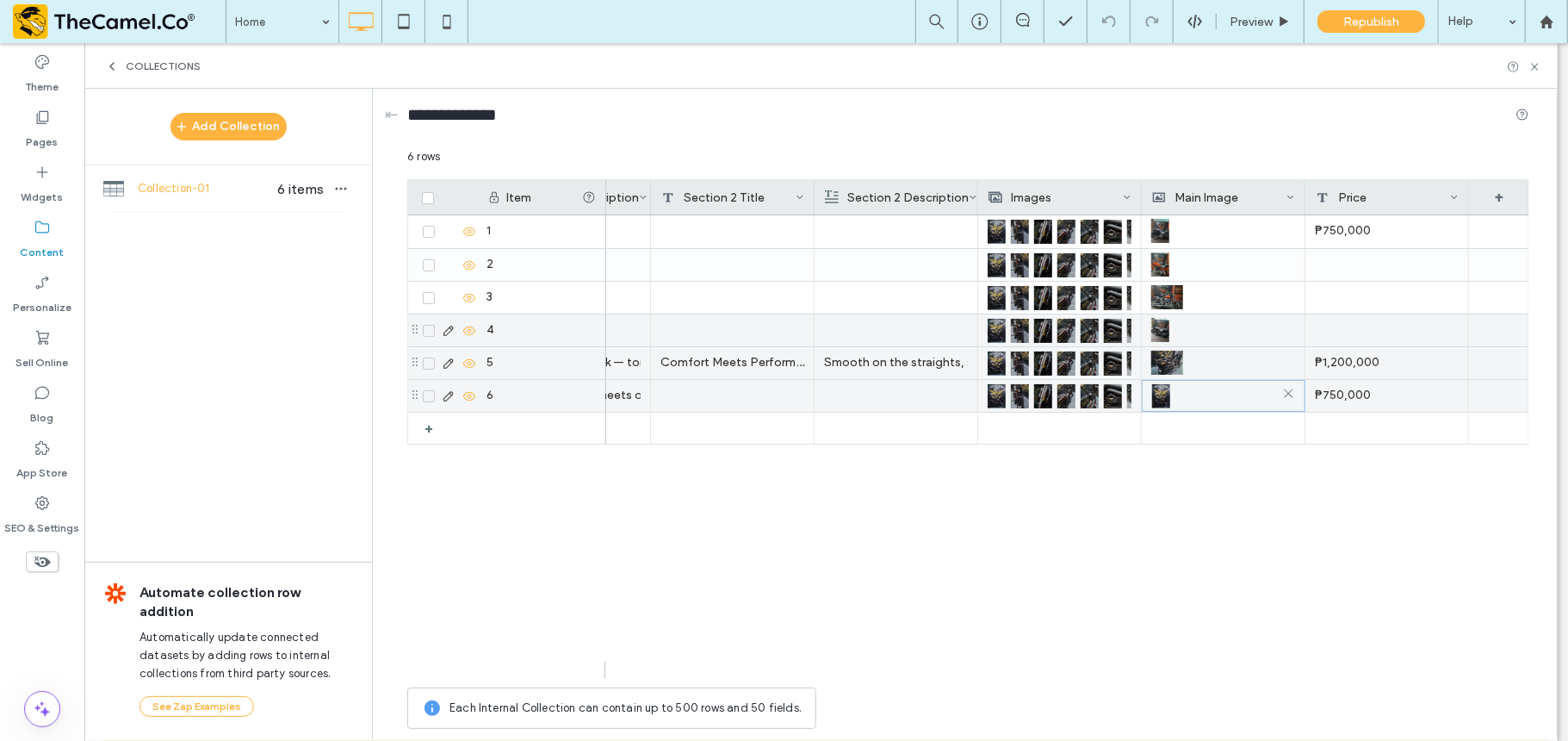
click at [1175, 397] on div at bounding box center [1223, 396] width 143 height 31
click at [1175, 387] on div at bounding box center [1225, 396] width 143 height 31
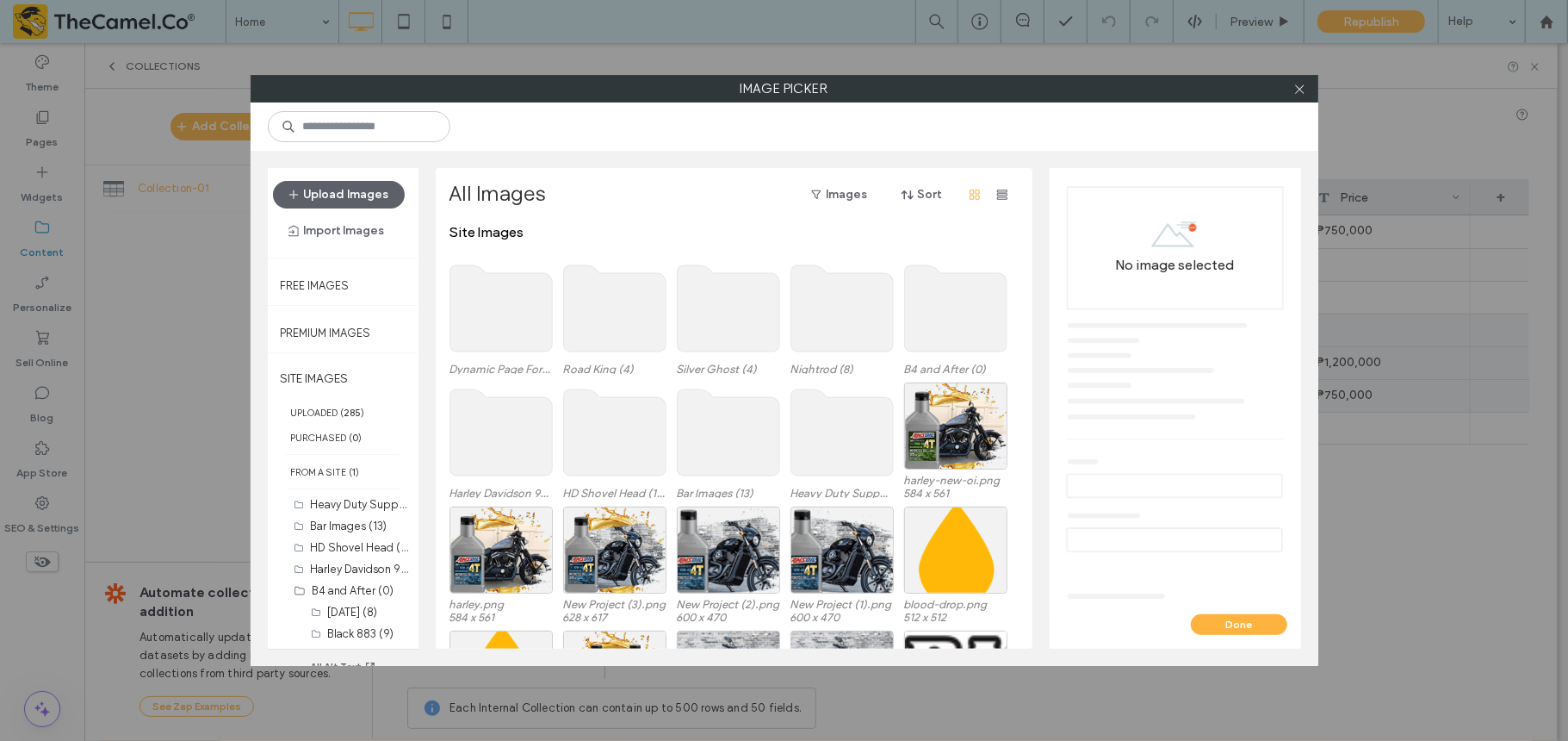
click at [465, 310] on use at bounding box center [501, 308] width 103 height 86
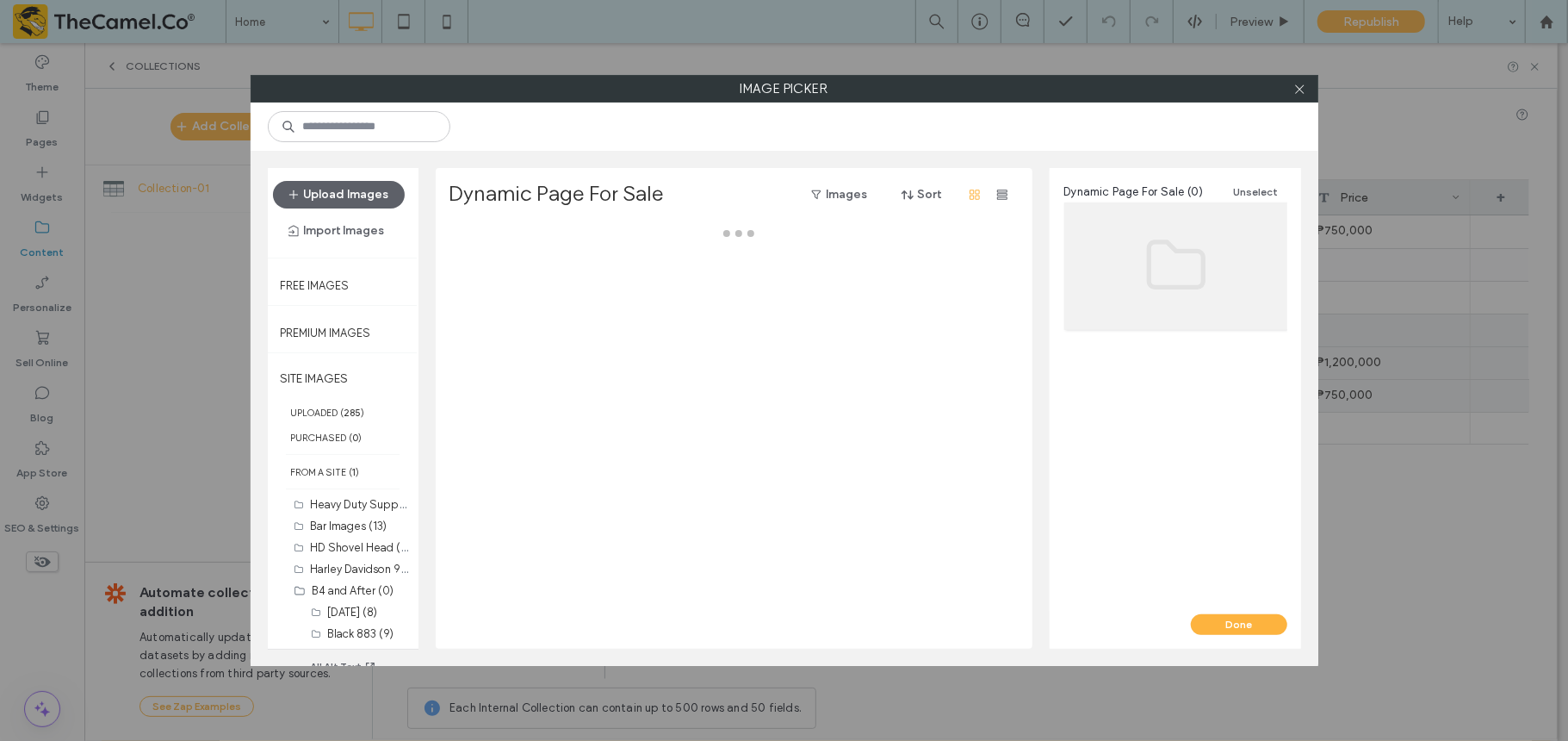
click at [465, 310] on div at bounding box center [739, 436] width 579 height 425
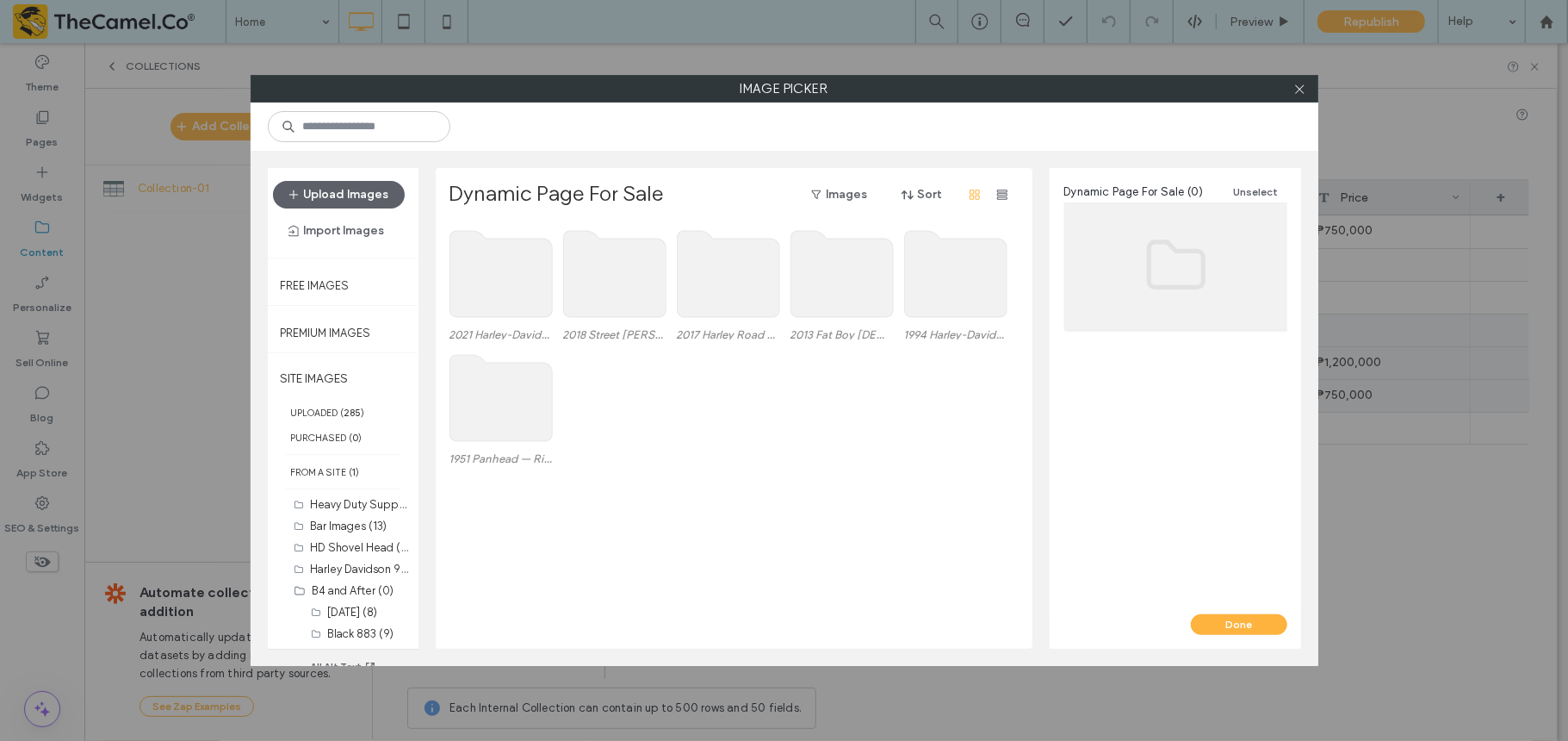
click at [508, 288] on use at bounding box center [501, 274] width 103 height 86
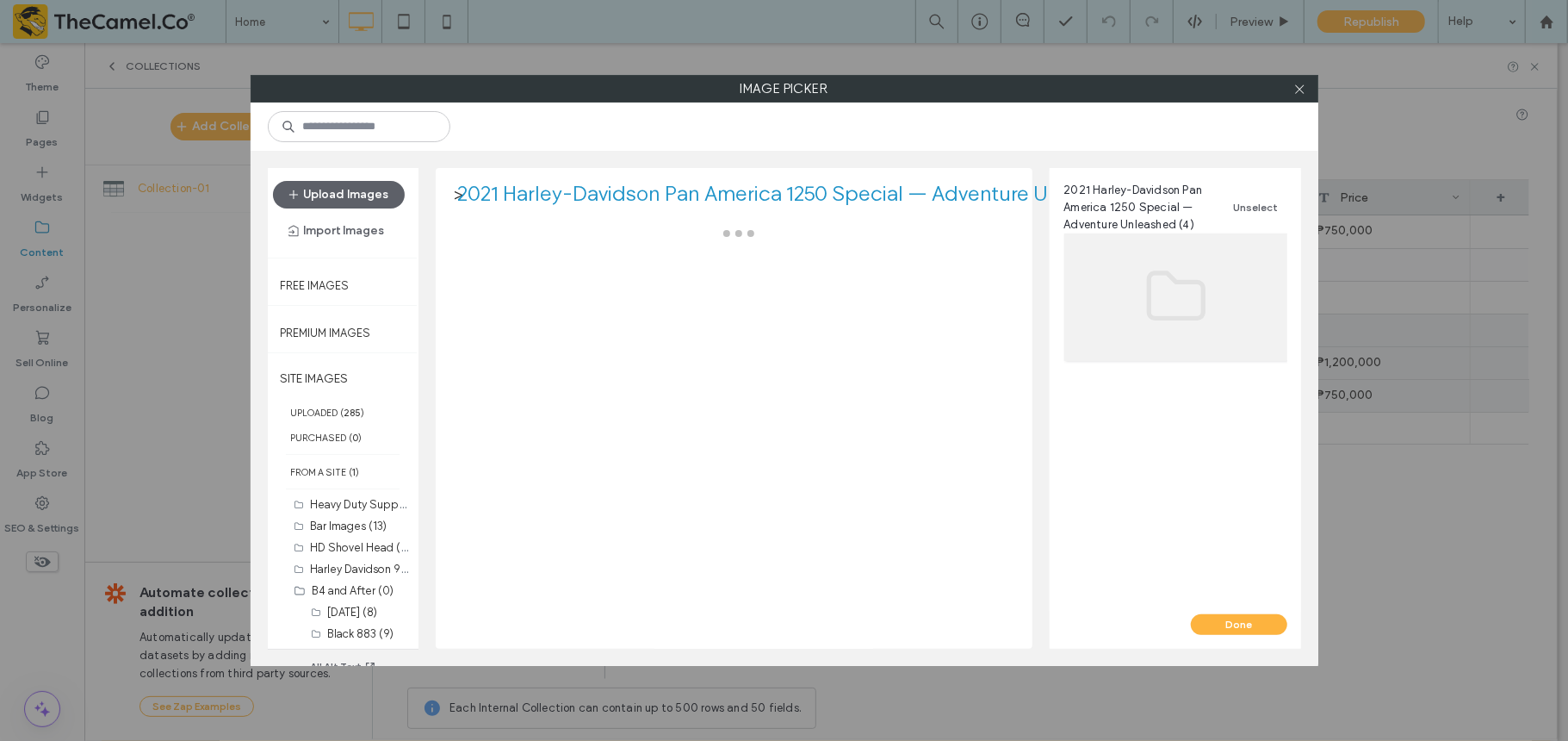
click at [508, 288] on div at bounding box center [739, 436] width 579 height 425
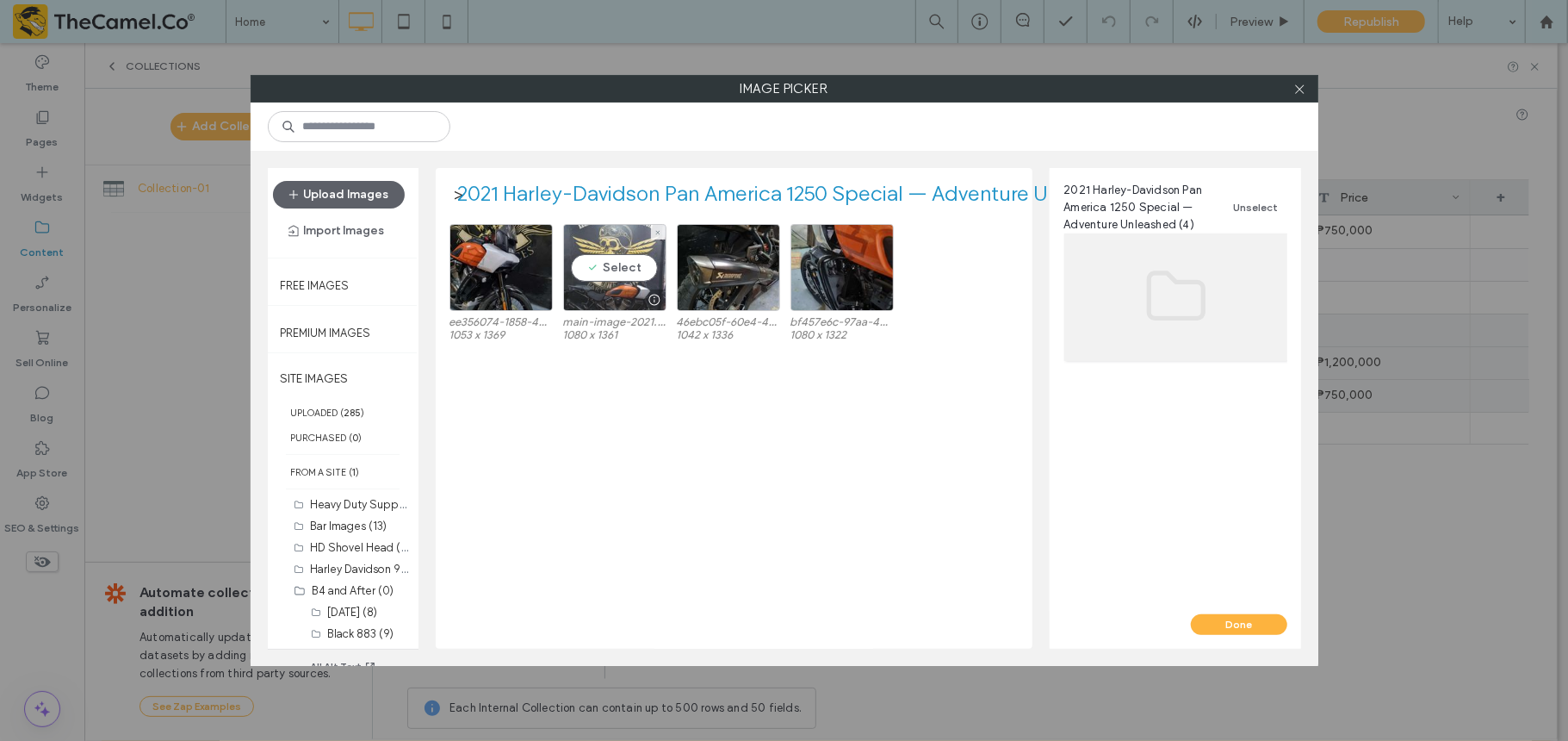
click at [645, 297] on div at bounding box center [655, 300] width 22 height 14
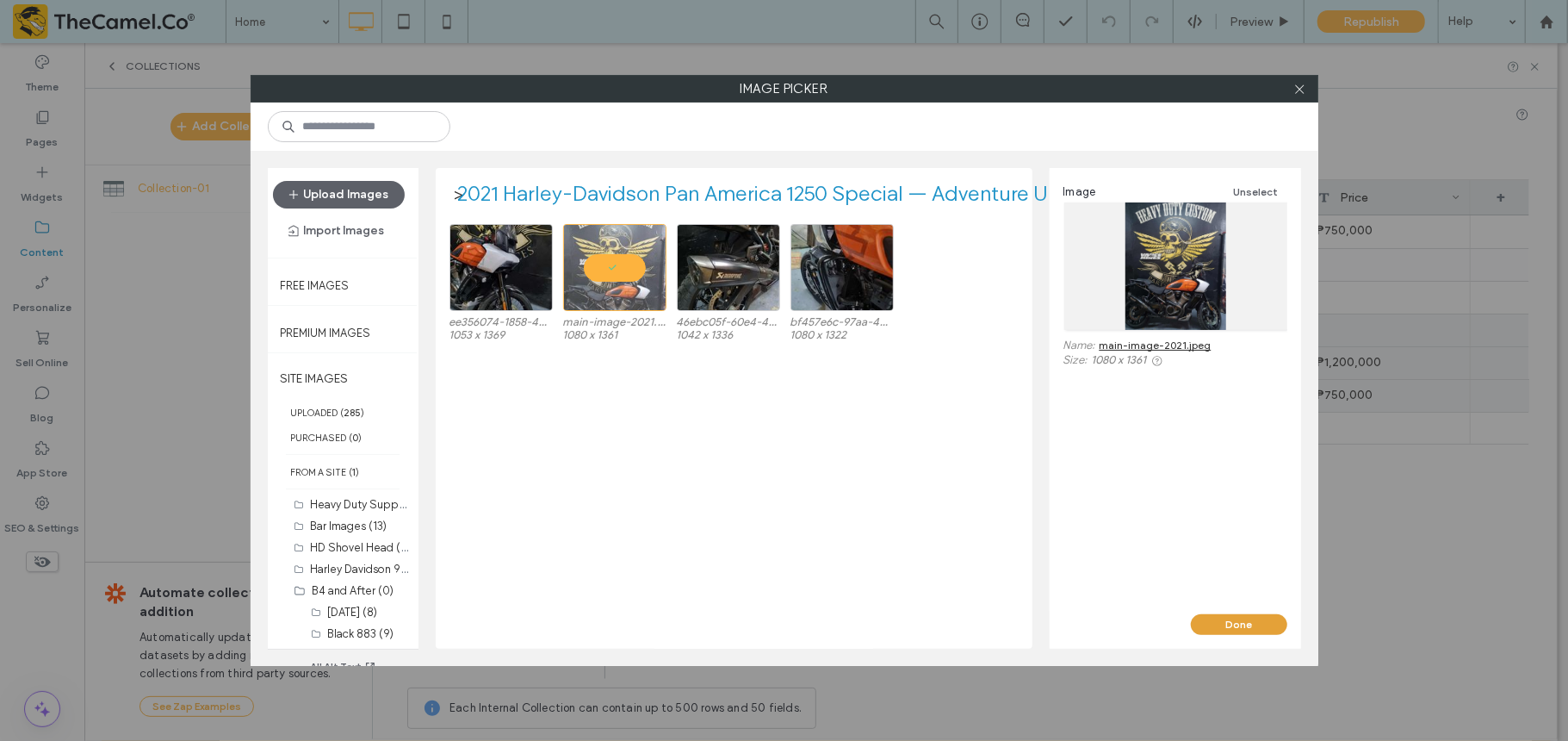
click at [1175, 554] on button "Done" at bounding box center [1239, 625] width 96 height 21
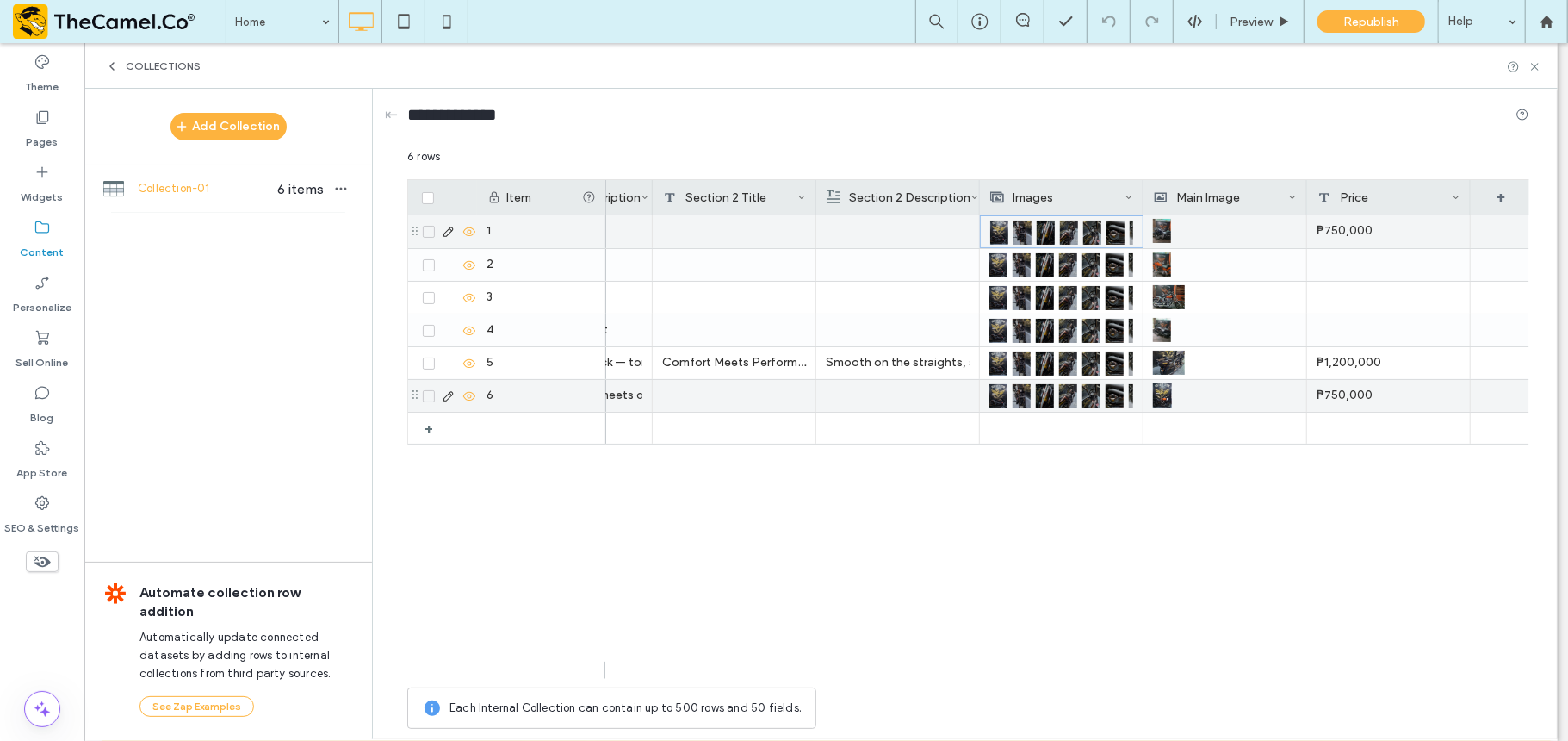
click at [1058, 236] on div at bounding box center [1062, 232] width 143 height 31
click at [1058, 236] on div at bounding box center [1049, 232] width 23 height 31
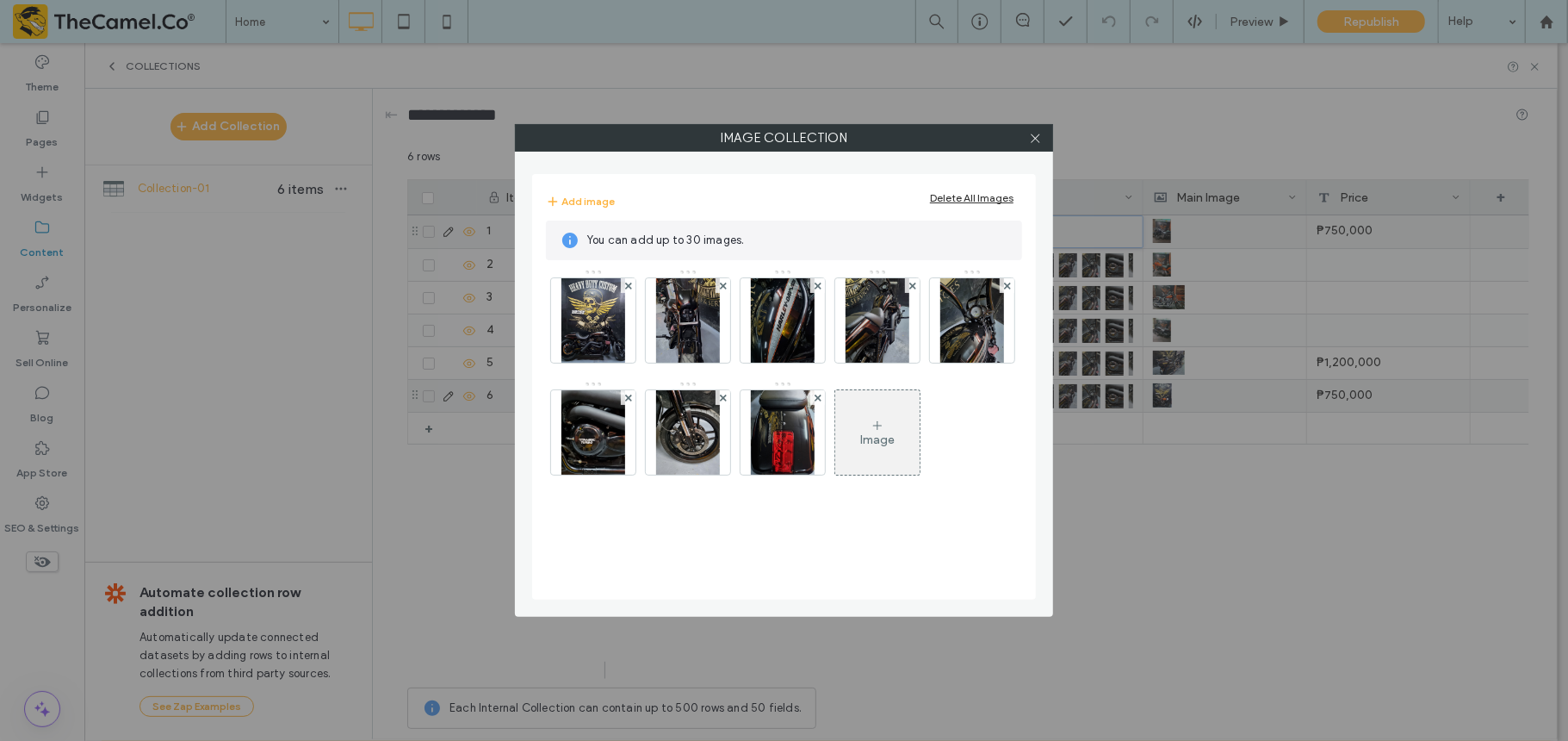
click at [972, 200] on div "Delete All Images" at bounding box center [972, 197] width 83 height 13
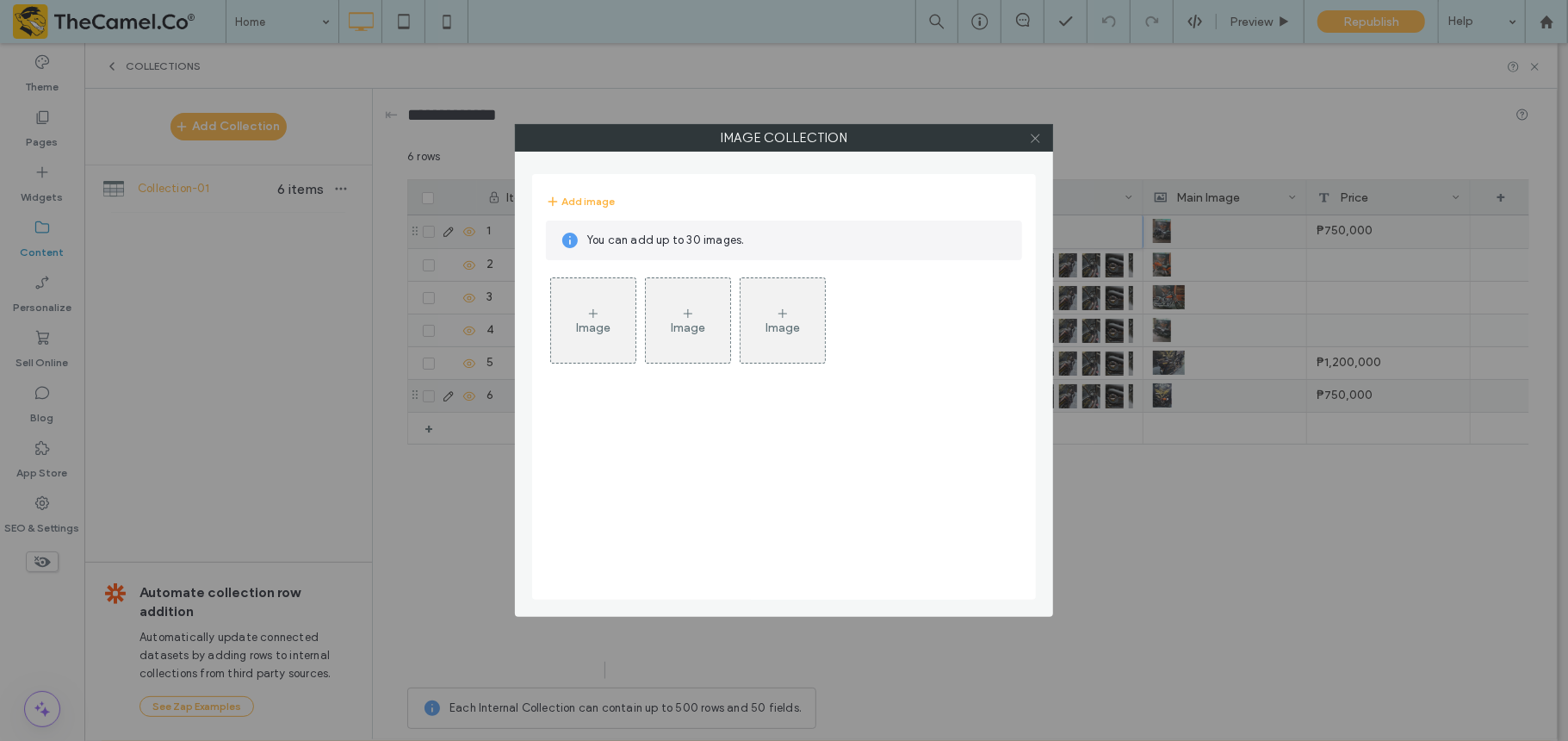
click at [1037, 139] on icon at bounding box center [1035, 138] width 13 height 13
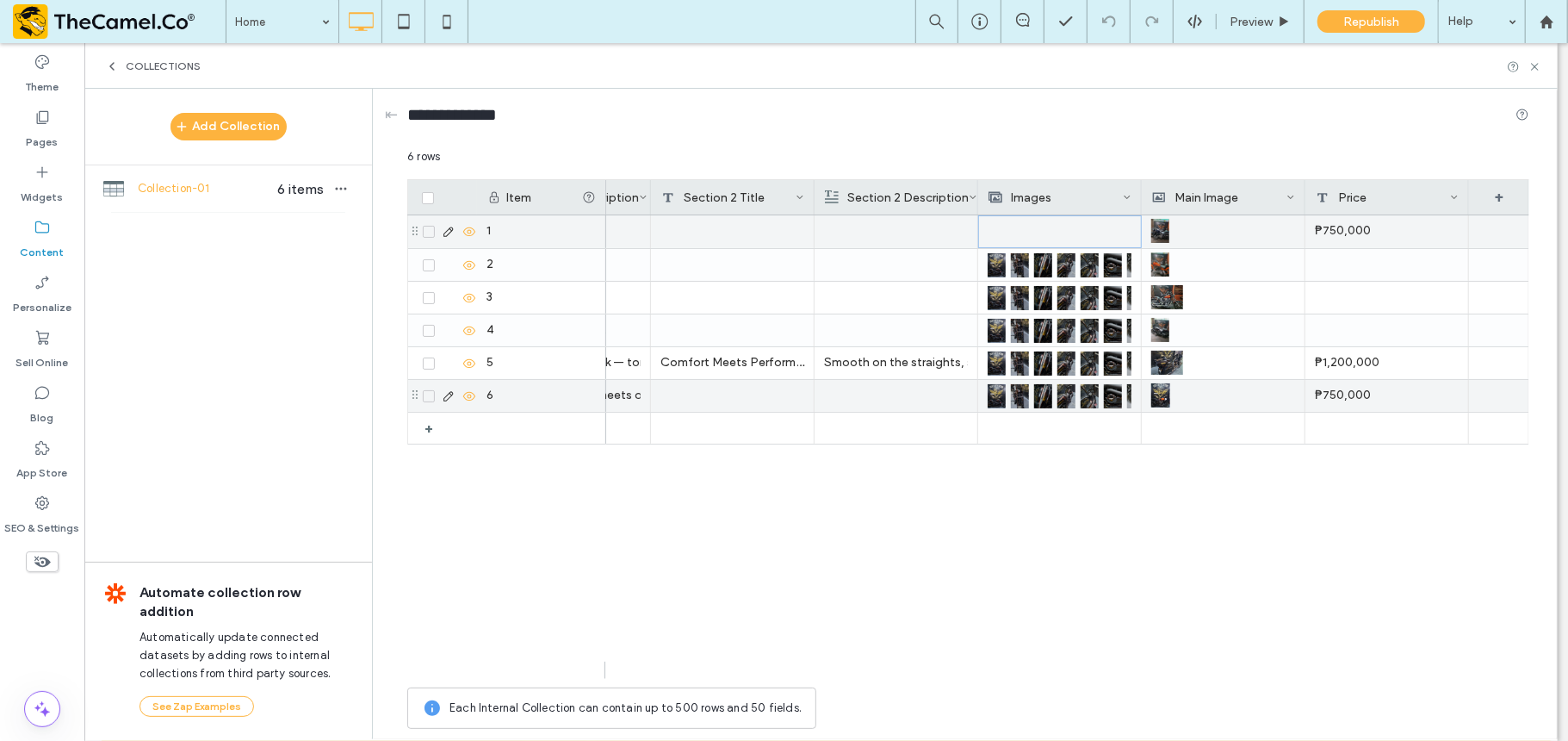
click at [1062, 235] on div at bounding box center [1060, 232] width 143 height 31
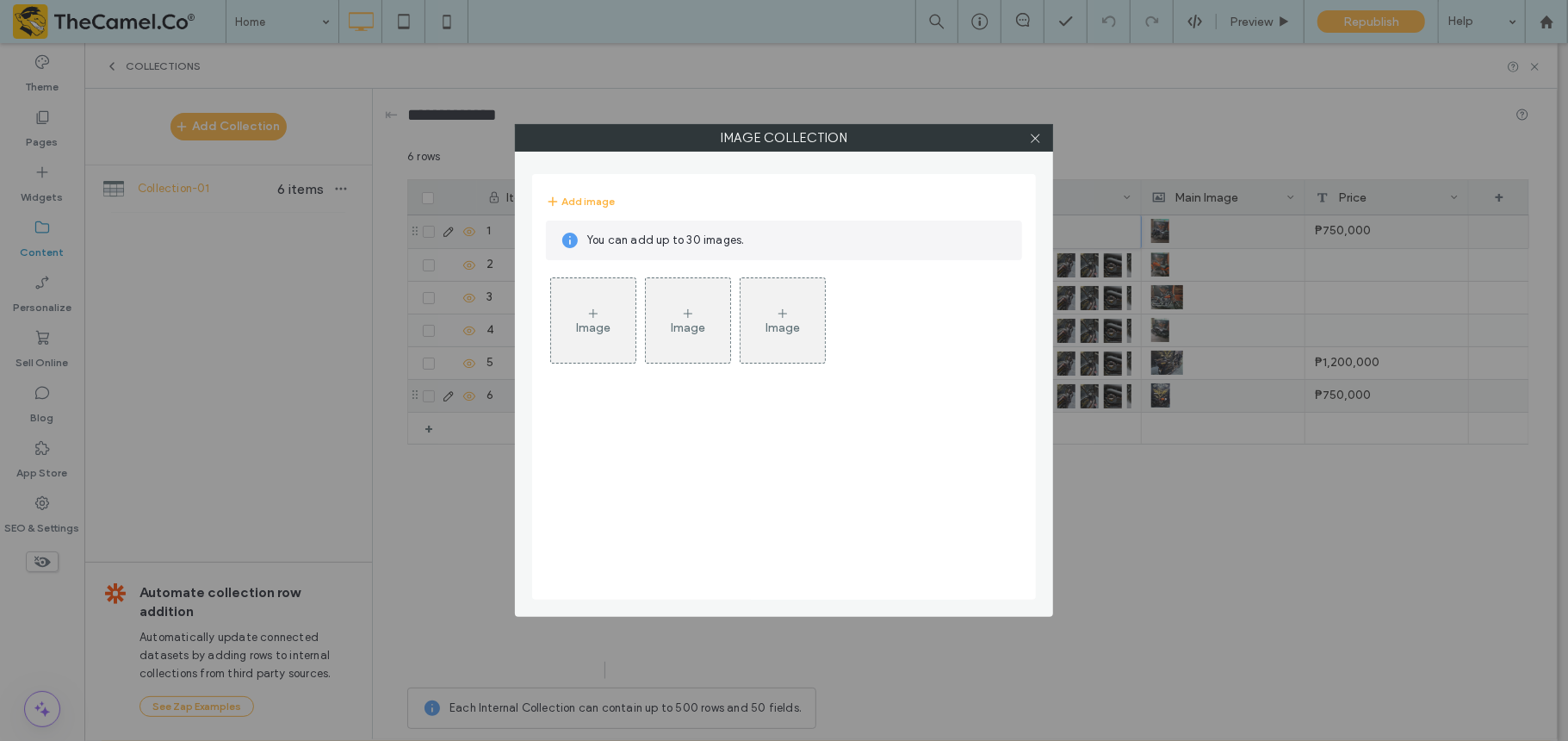
click at [599, 300] on div "Image" at bounding box center [592, 320] width 84 height 81
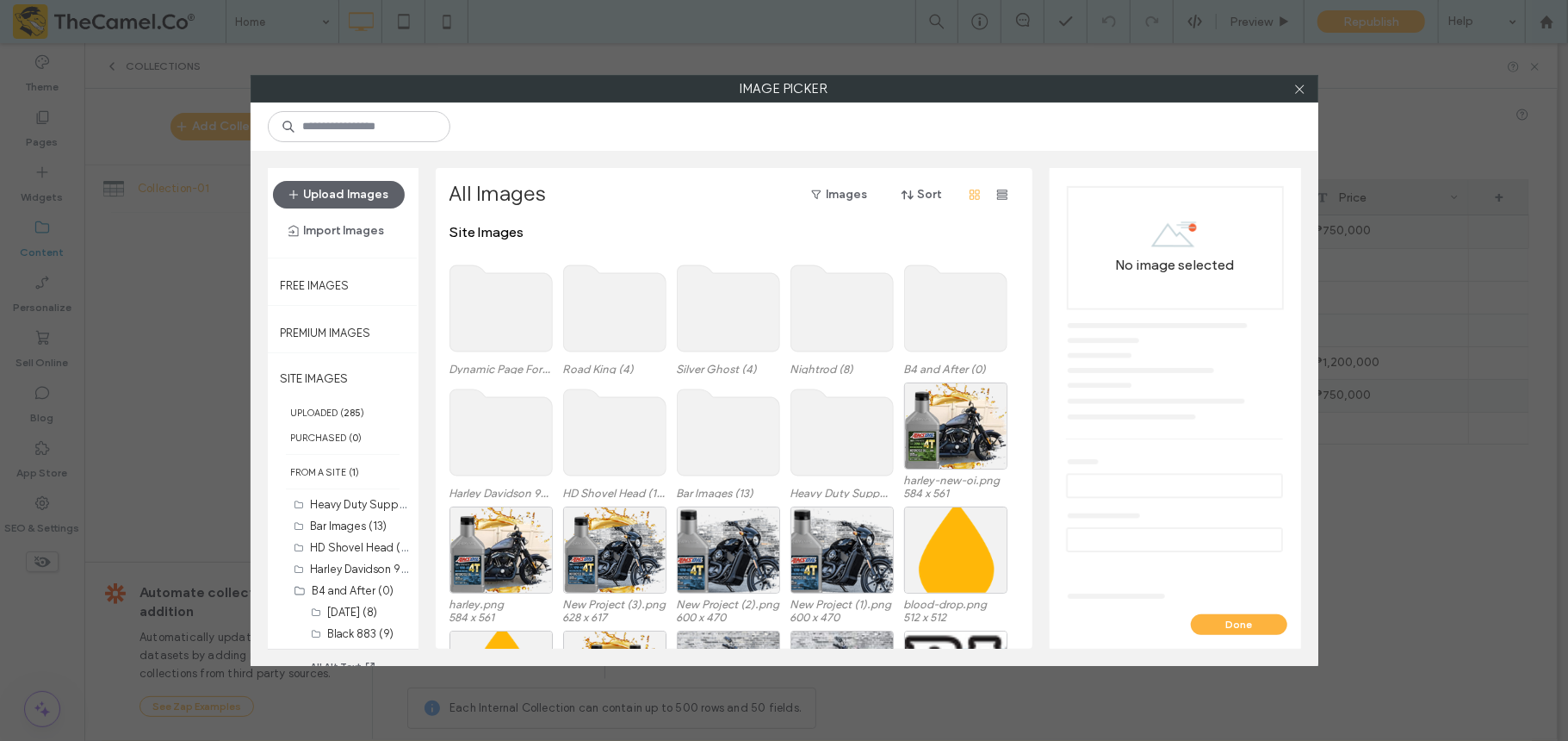
click at [508, 317] on use at bounding box center [501, 308] width 103 height 86
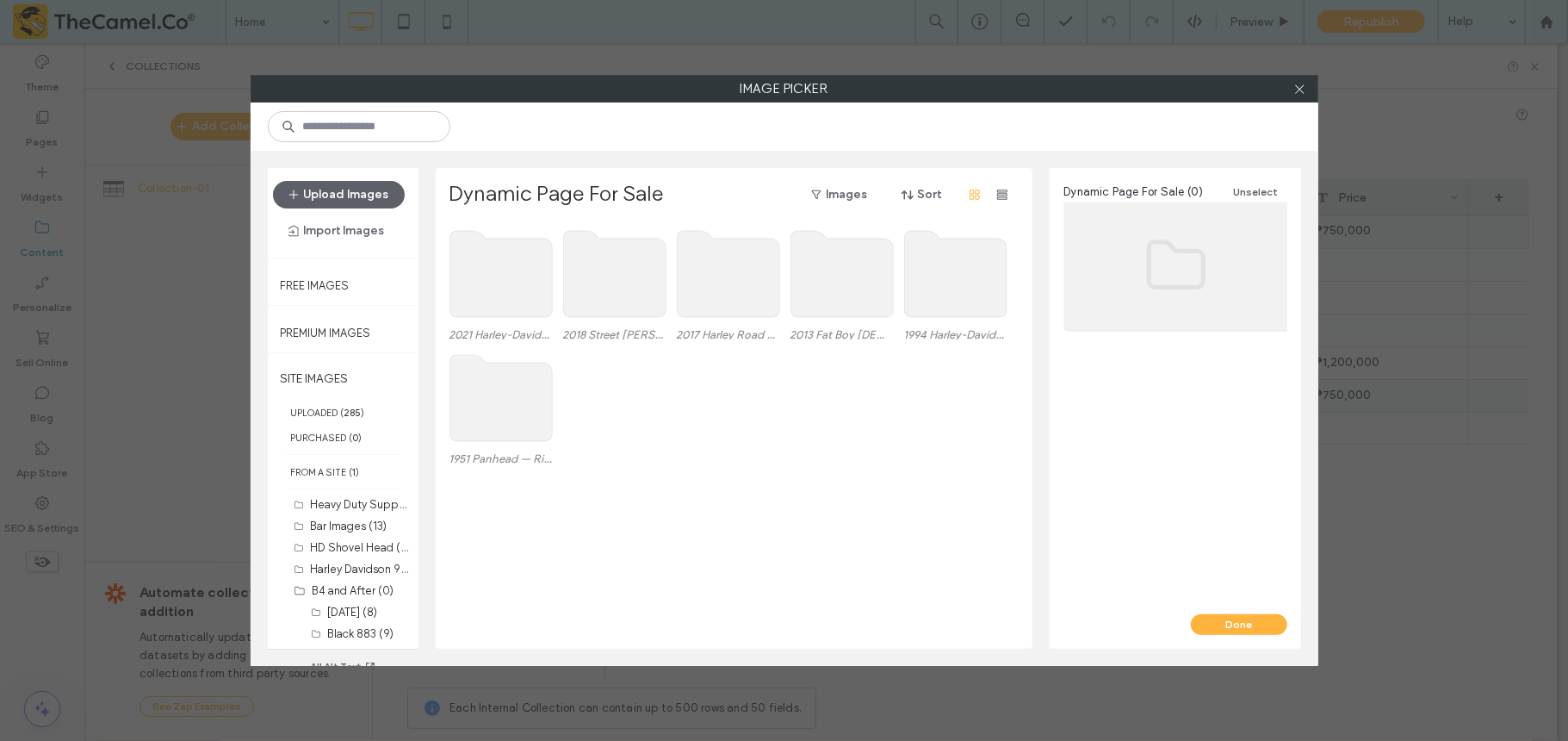
click at [858, 283] on use at bounding box center [842, 274] width 103 height 86
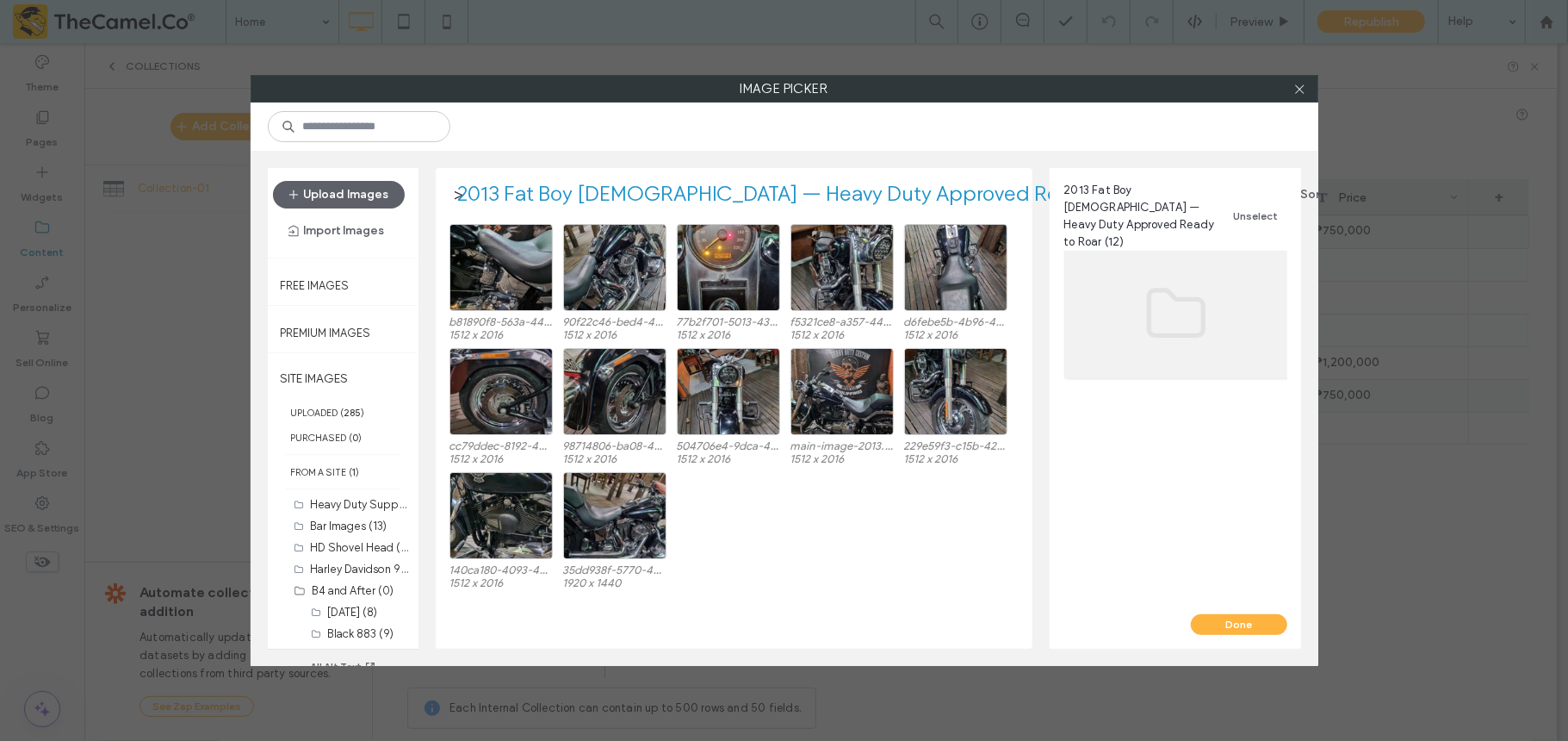
scroll to position [2041, 0]
click at [517, 253] on div "Select" at bounding box center [501, 268] width 103 height 87
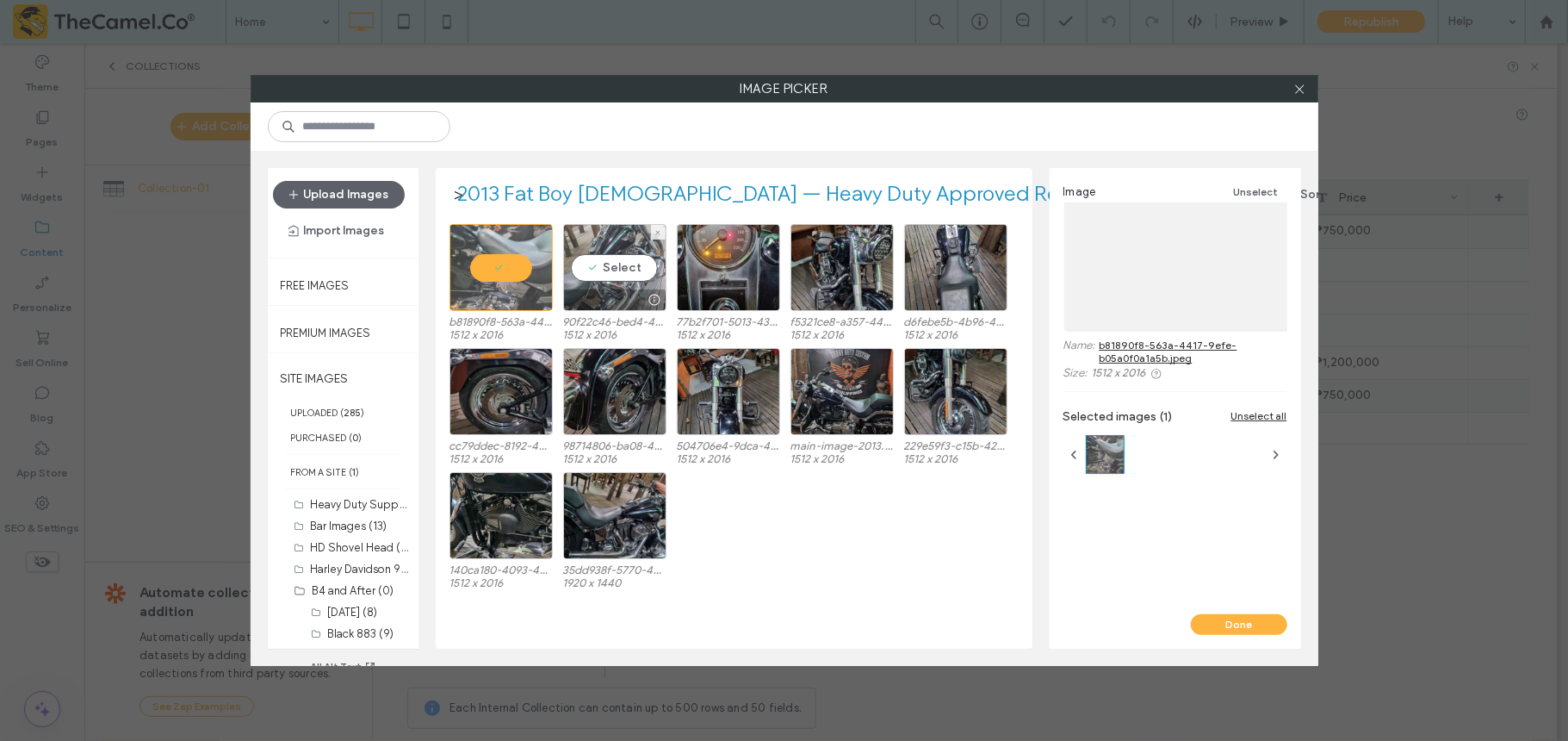
click at [608, 261] on div "Select" at bounding box center [614, 268] width 103 height 87
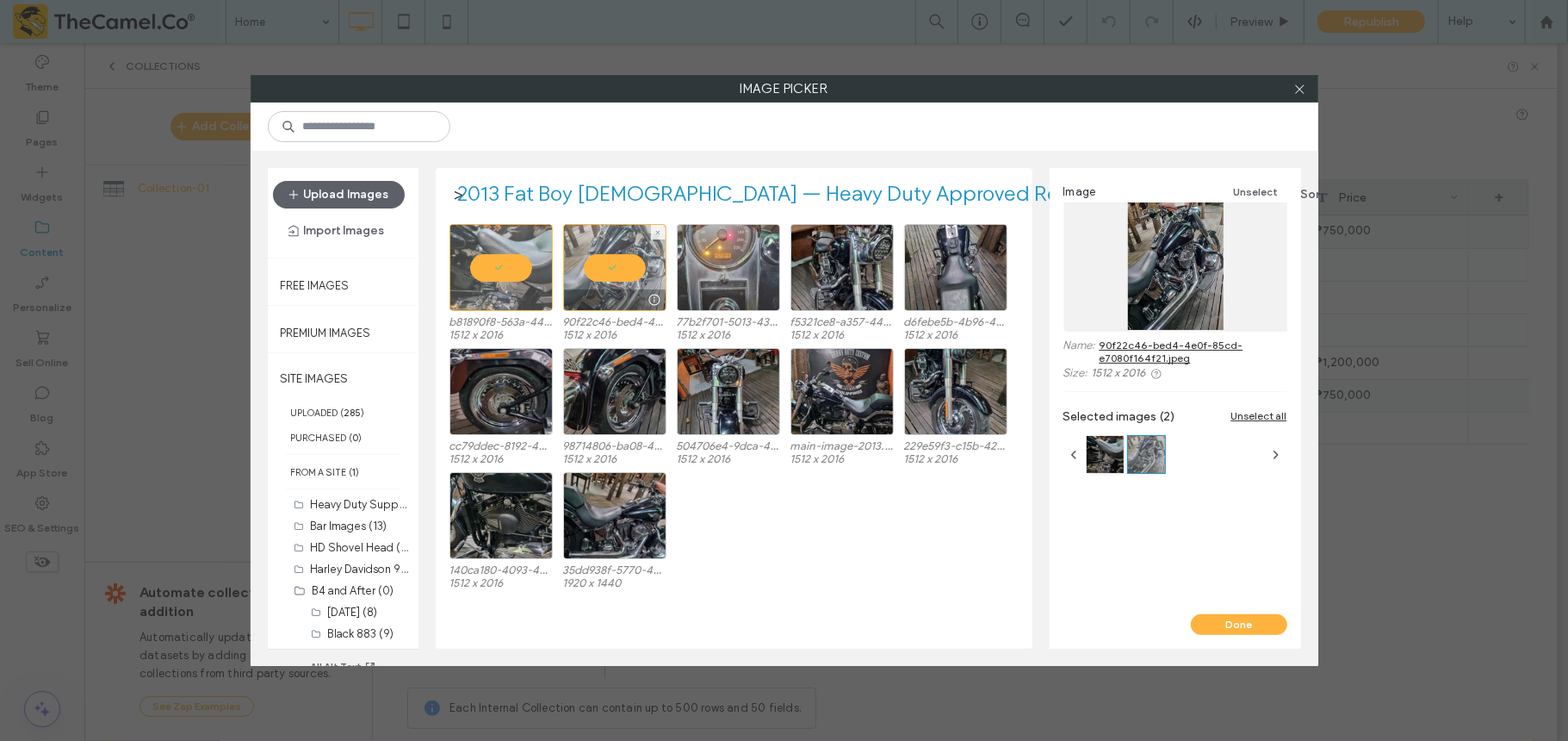
click at [729, 243] on div at bounding box center [728, 268] width 103 height 87
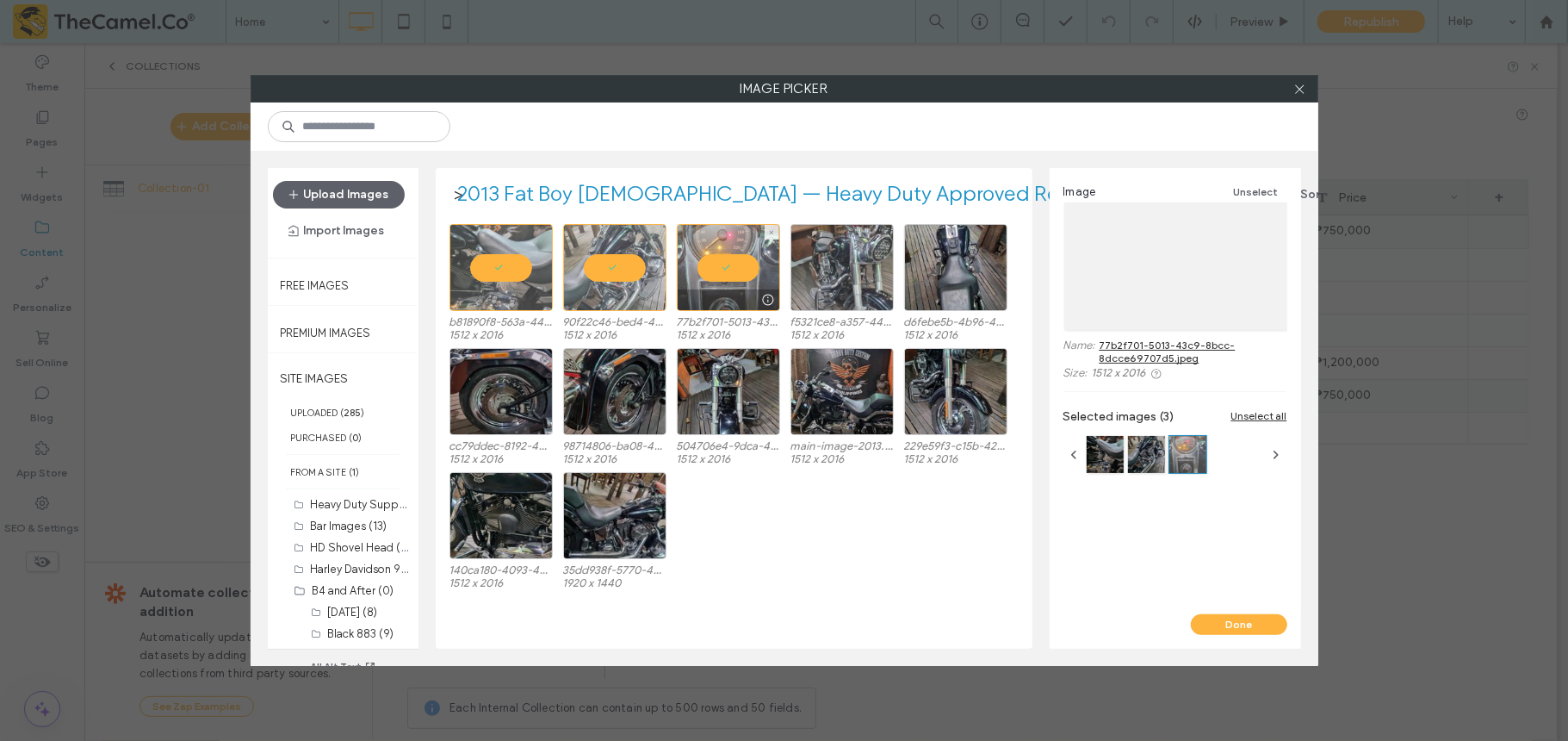
click at [829, 252] on div at bounding box center [842, 268] width 103 height 87
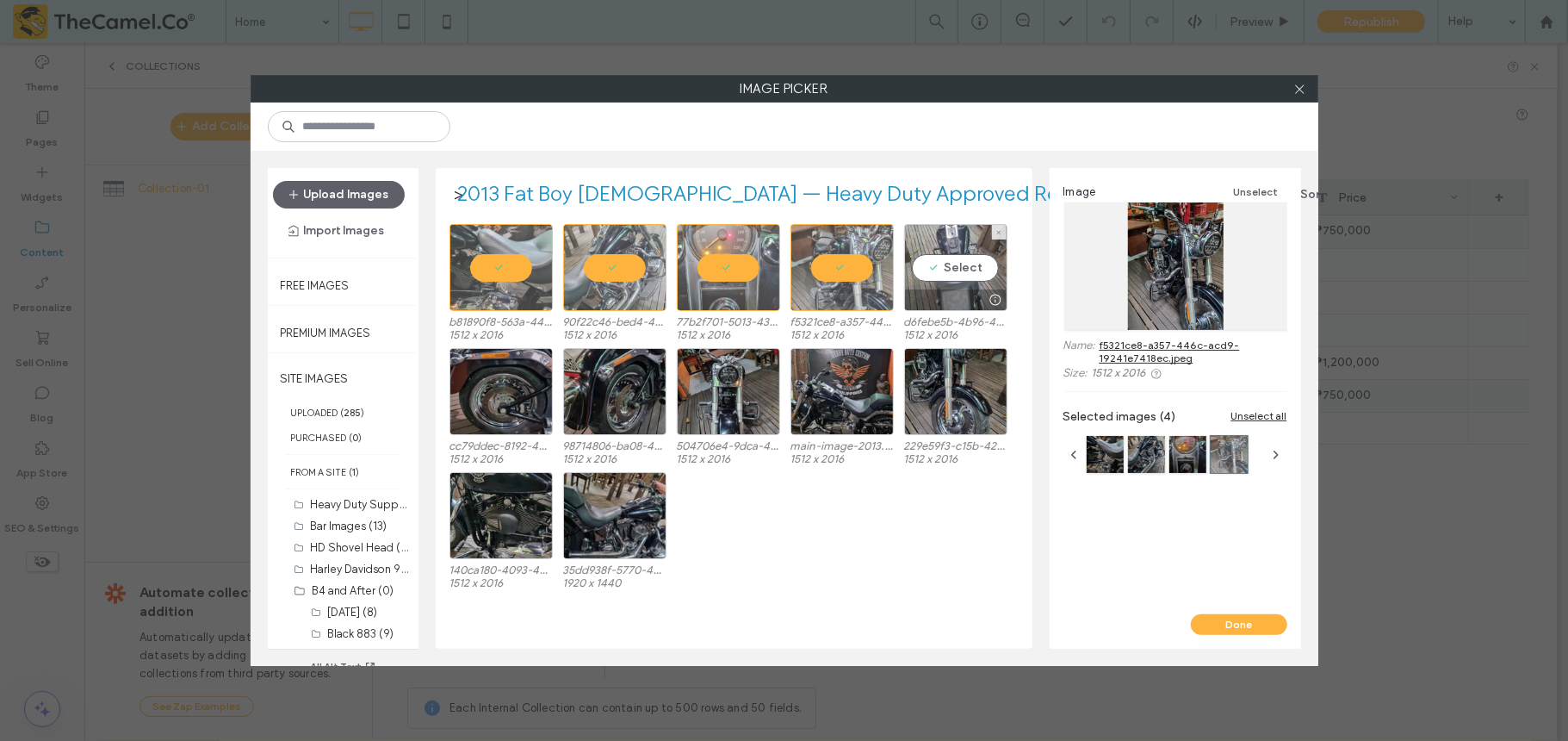
click at [946, 251] on div "Select" at bounding box center [956, 268] width 103 height 87
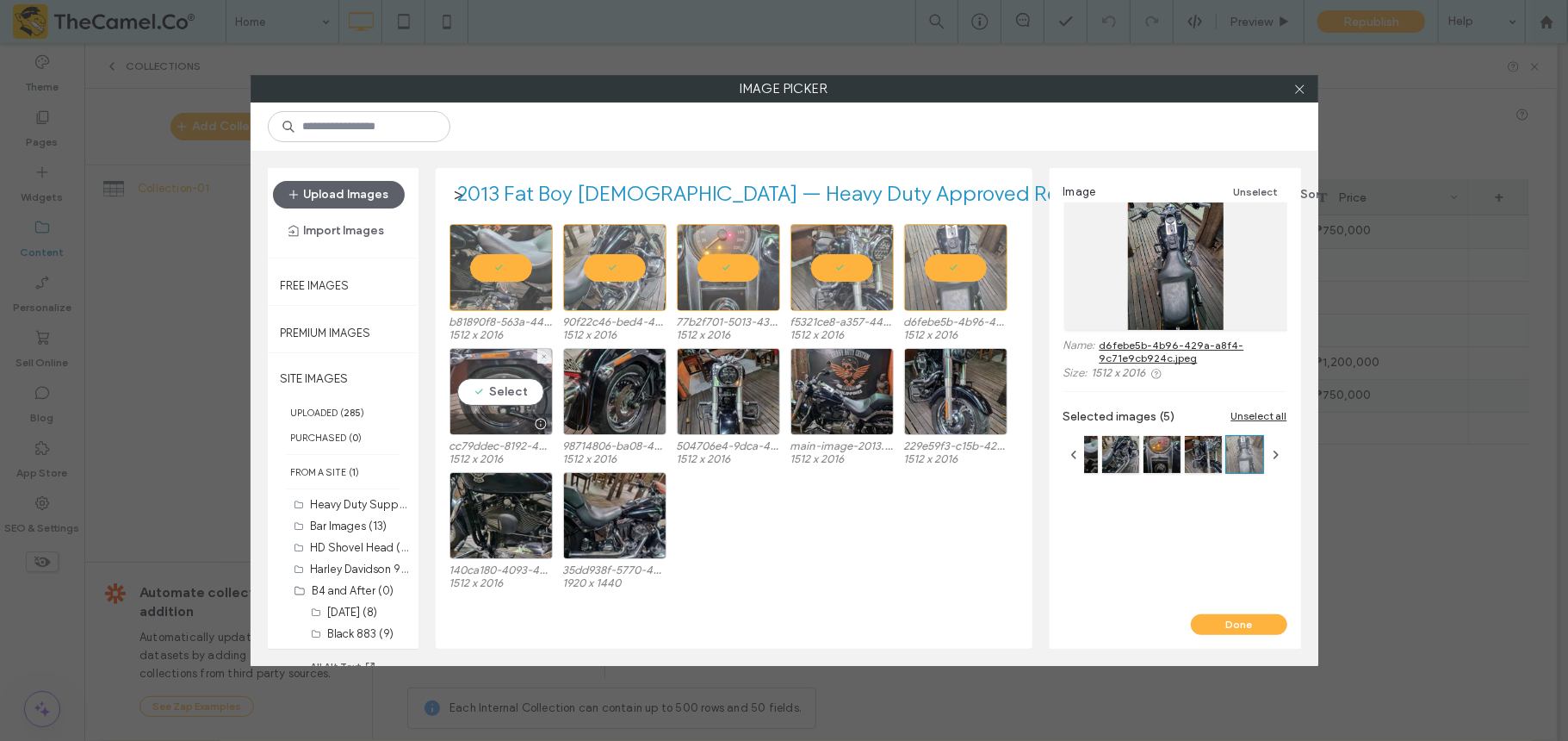
click at [521, 393] on div "Select" at bounding box center [501, 392] width 103 height 87
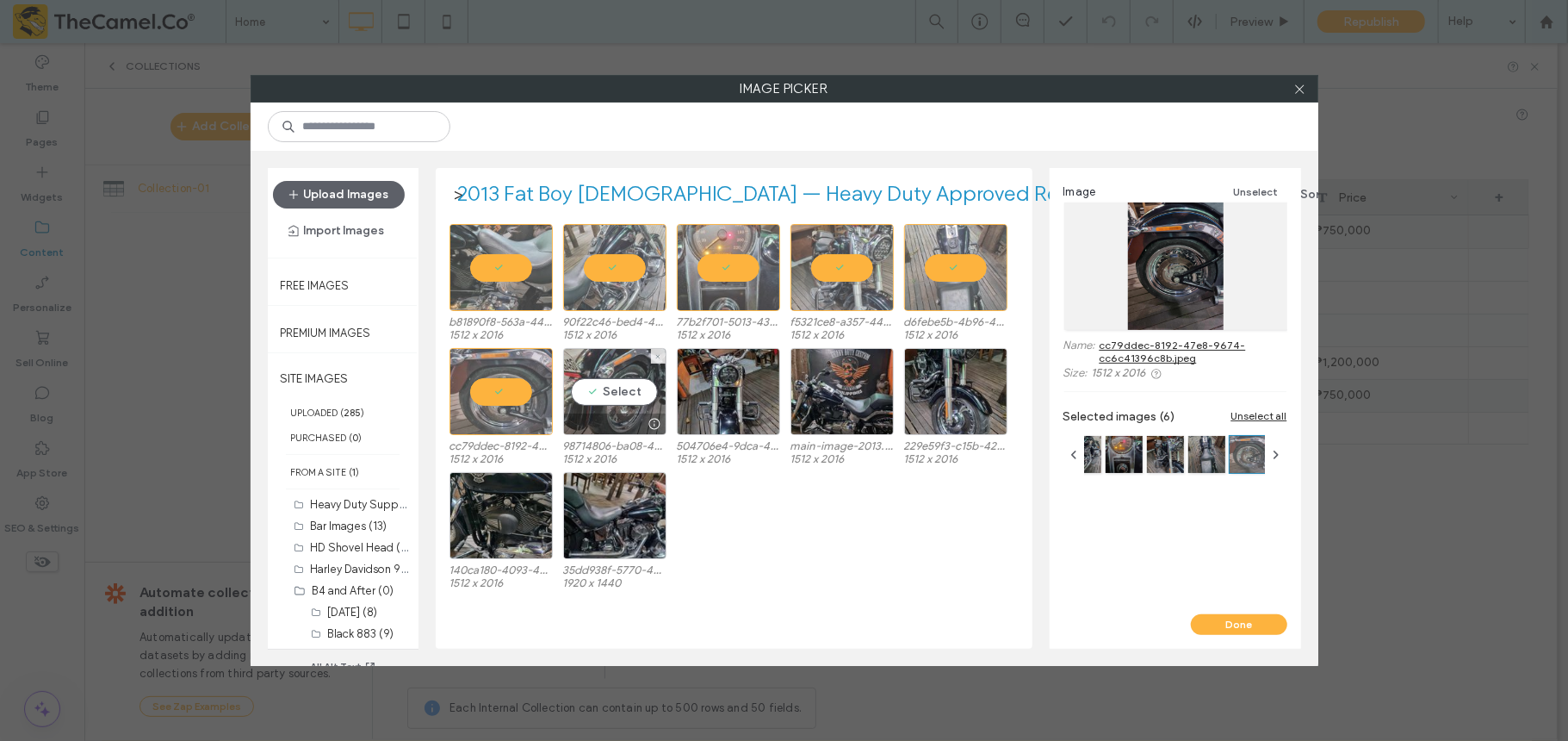
click at [614, 401] on div "Select" at bounding box center [614, 392] width 103 height 87
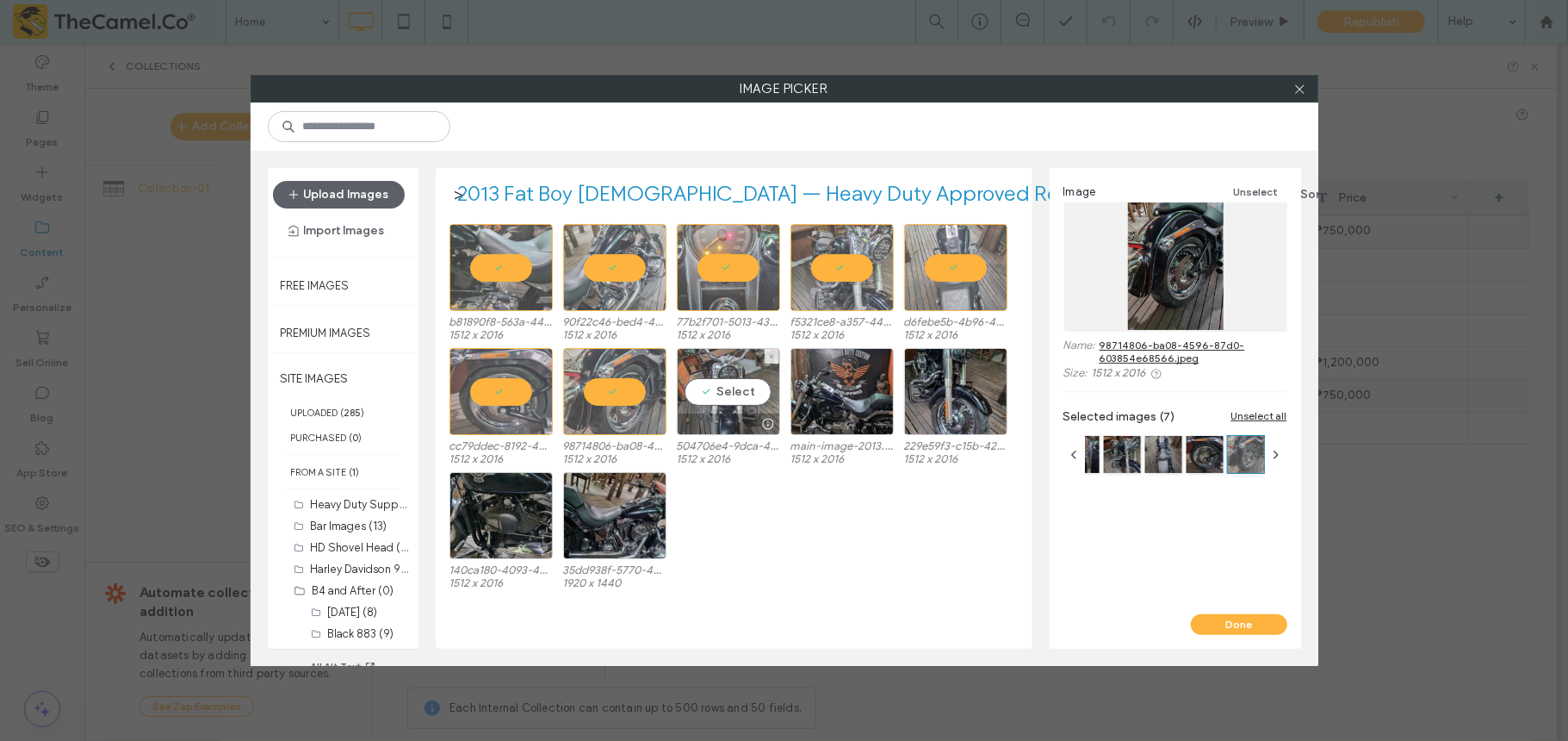
click at [734, 403] on div "Select" at bounding box center [728, 392] width 103 height 87
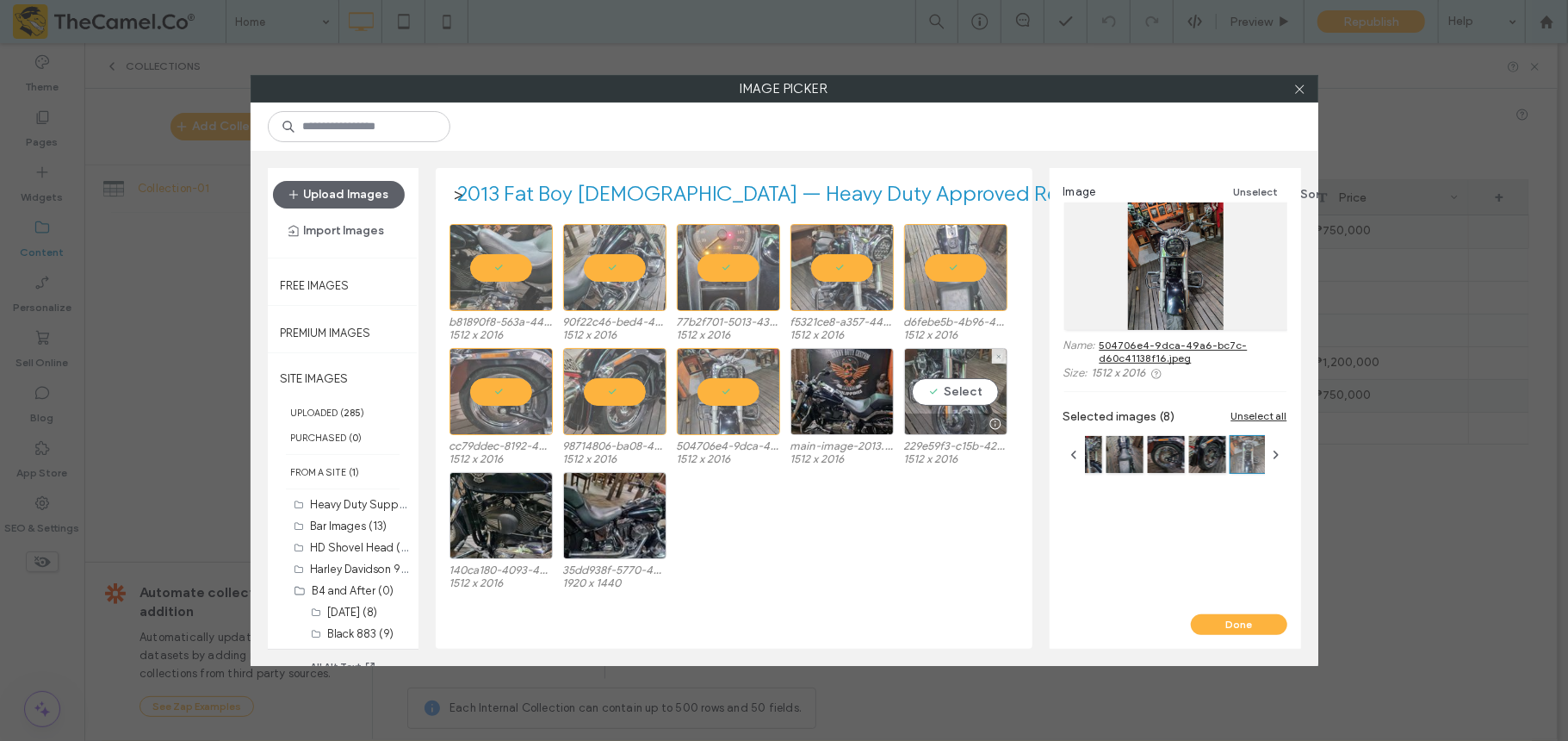
click at [950, 386] on div "Select" at bounding box center [956, 392] width 103 height 87
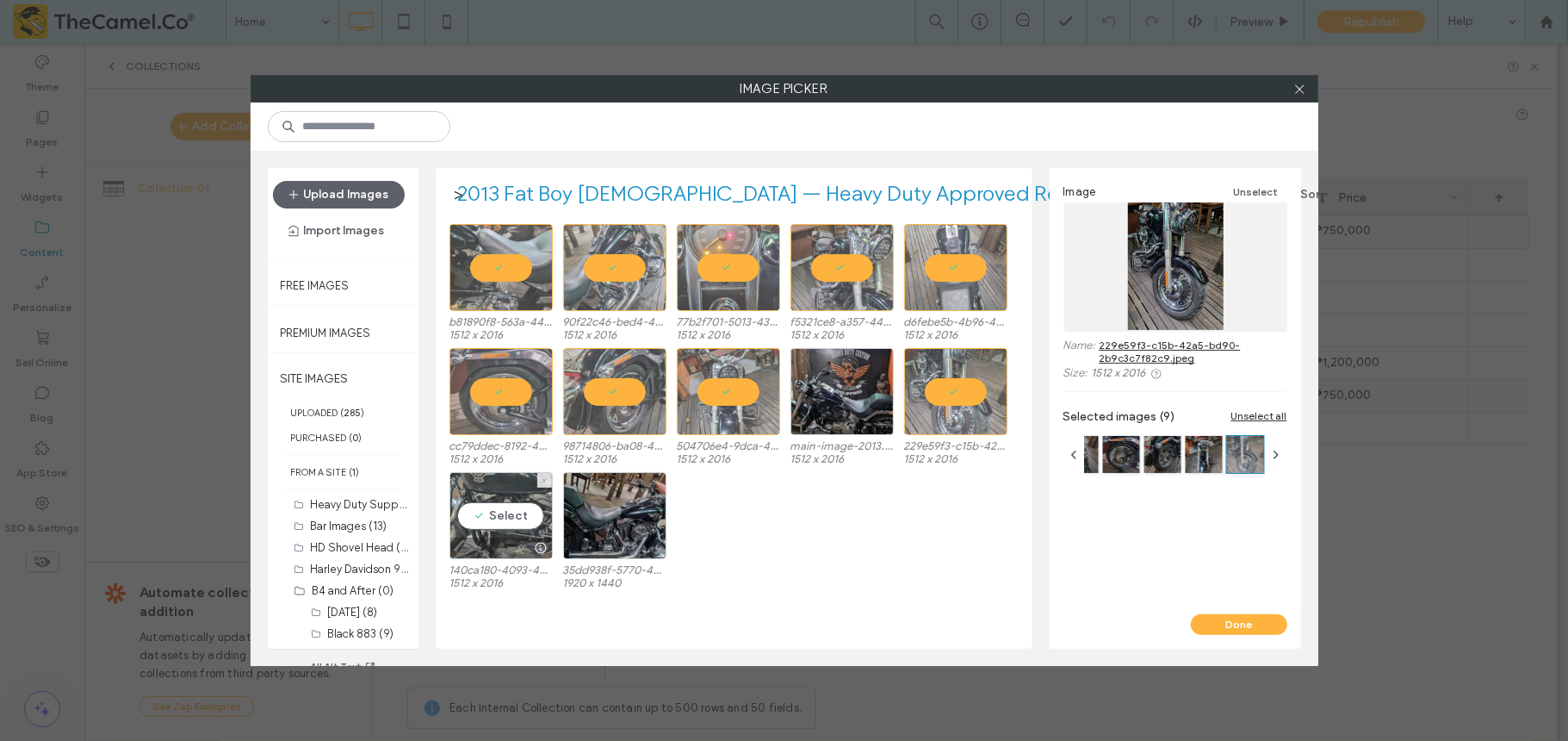
click at [546, 531] on div "Select" at bounding box center [501, 515] width 103 height 87
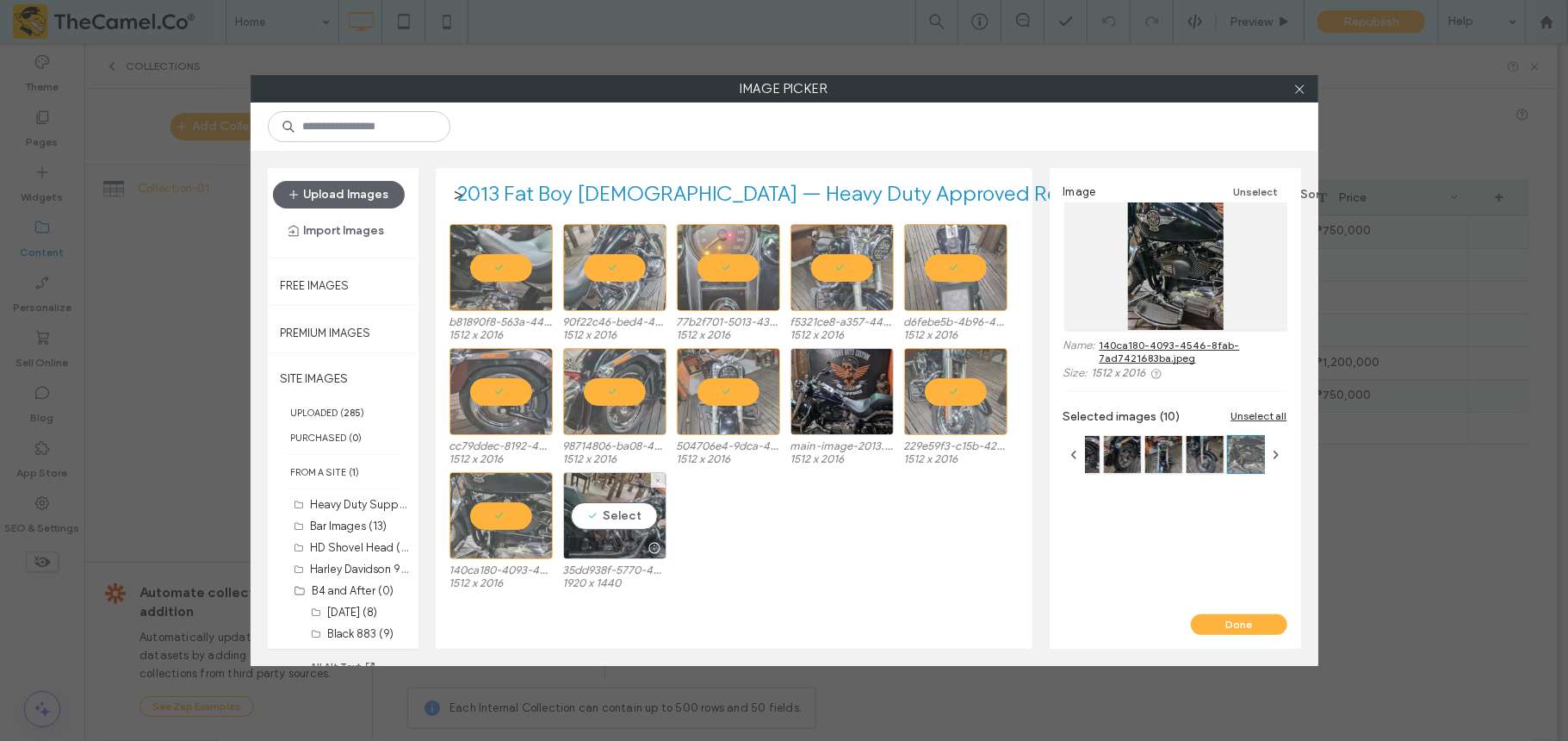
click at [606, 531] on div "Select" at bounding box center [614, 515] width 103 height 87
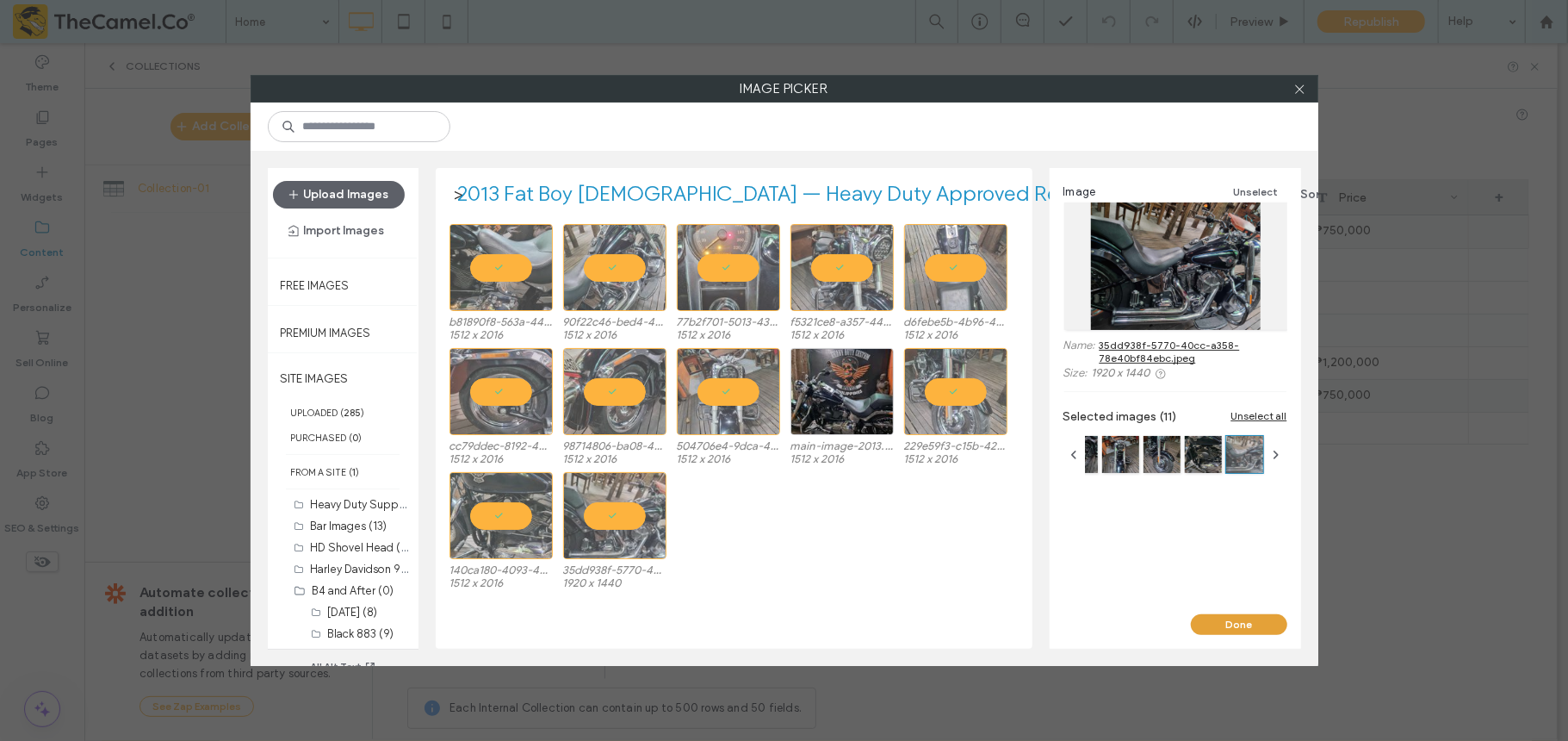
click at [1175, 554] on button "Done" at bounding box center [1239, 625] width 96 height 21
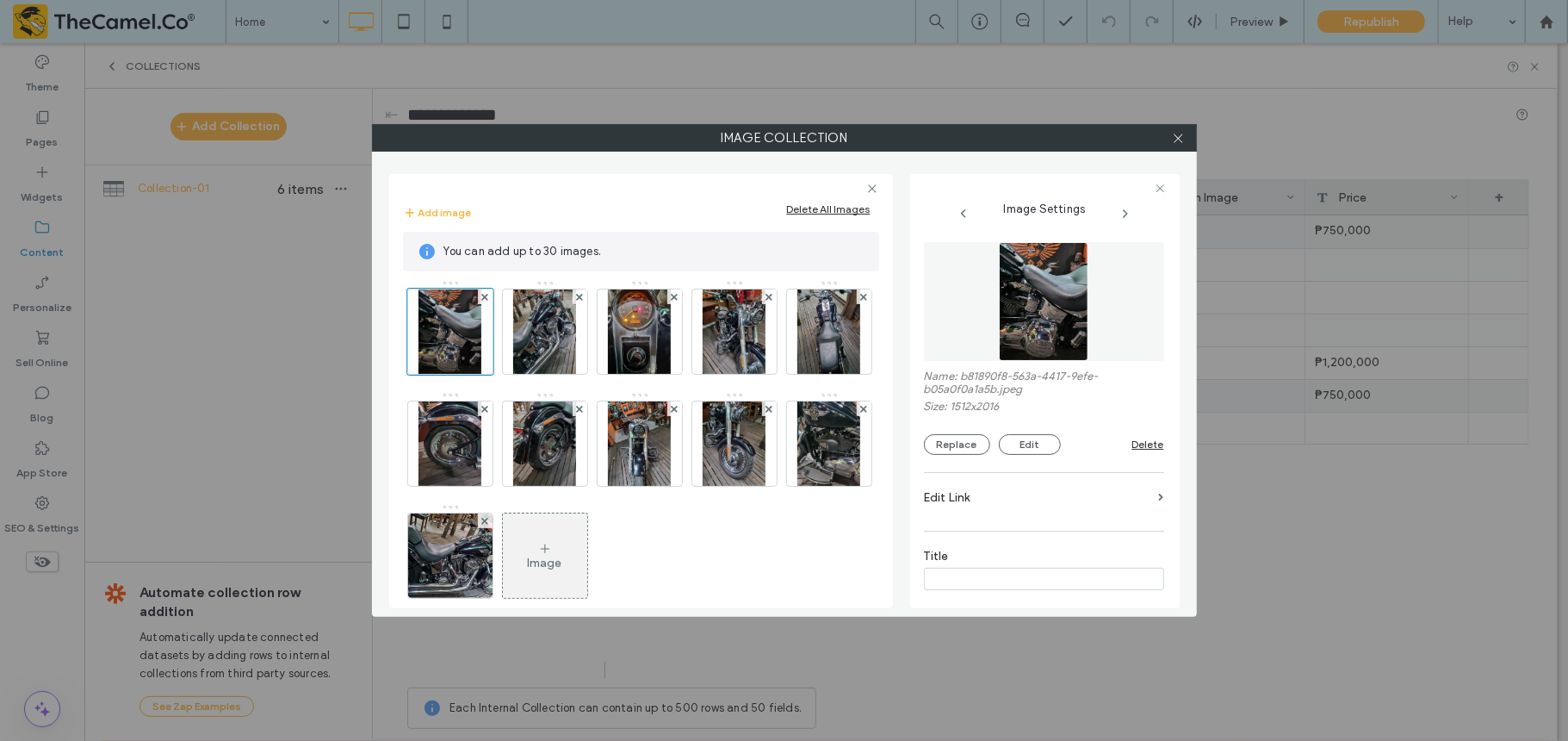
scroll to position [355, 0]
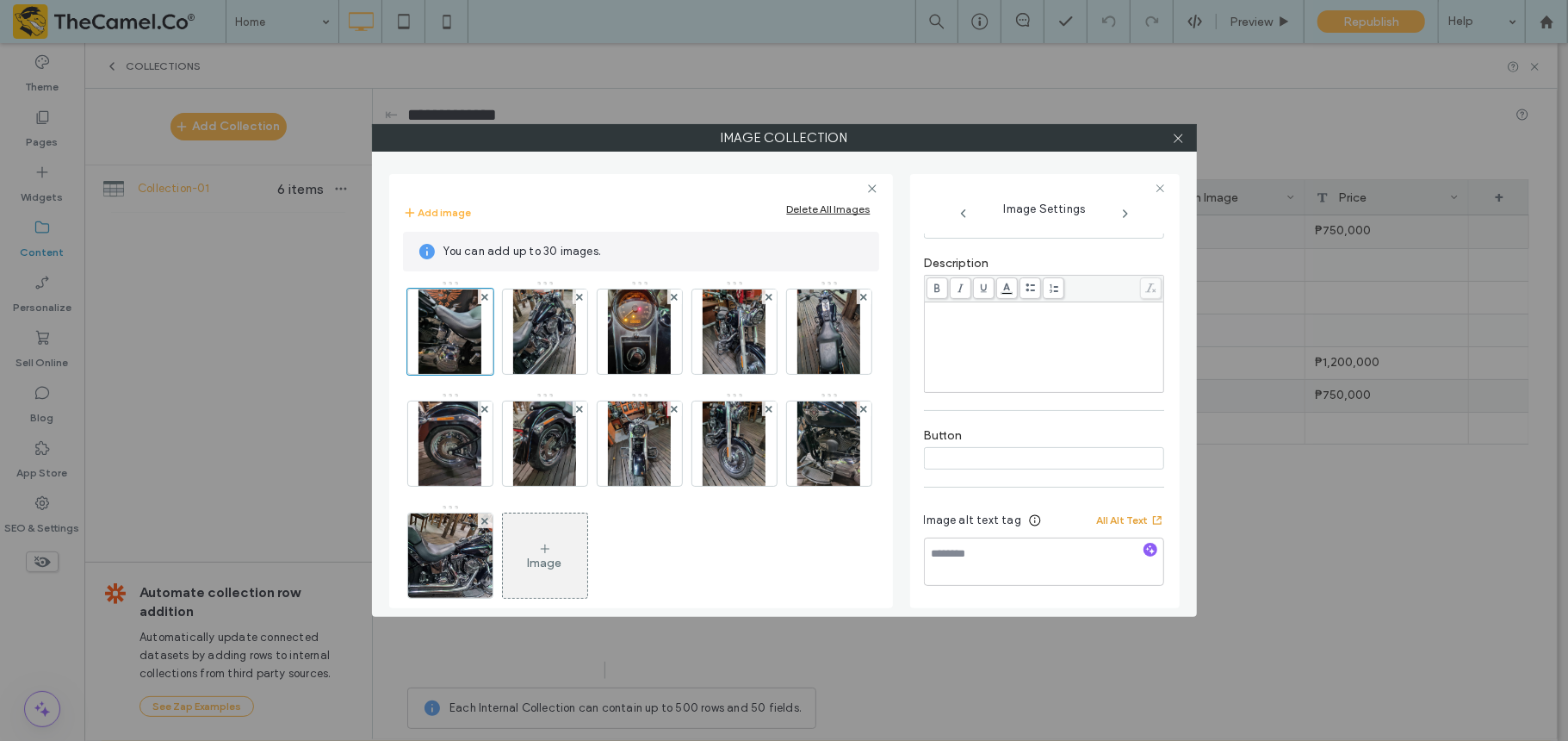
click at [1103, 521] on button "All Alt Text" at bounding box center [1130, 520] width 67 height 21
click at [1175, 143] on icon at bounding box center [1178, 138] width 13 height 13
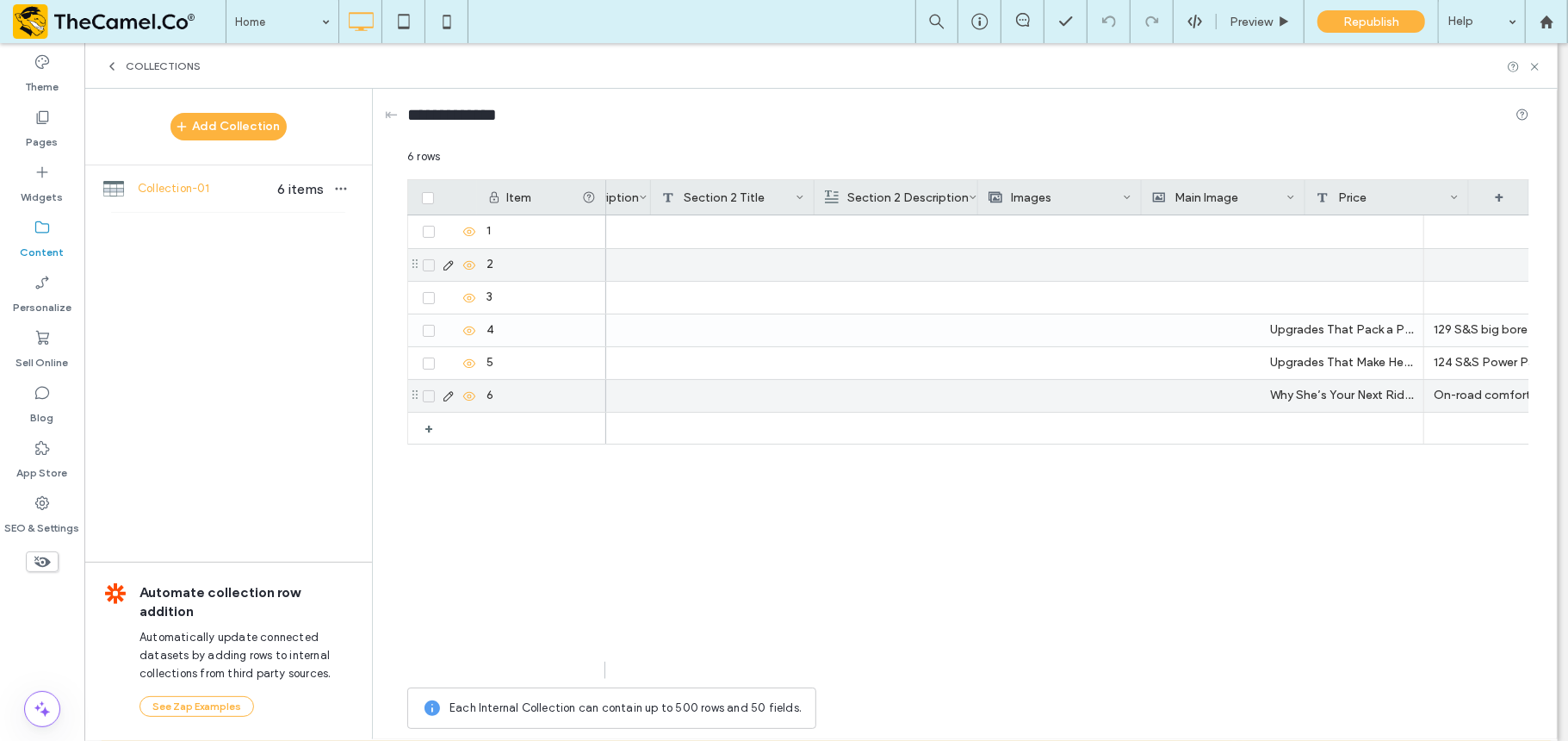
scroll to position [0, 936]
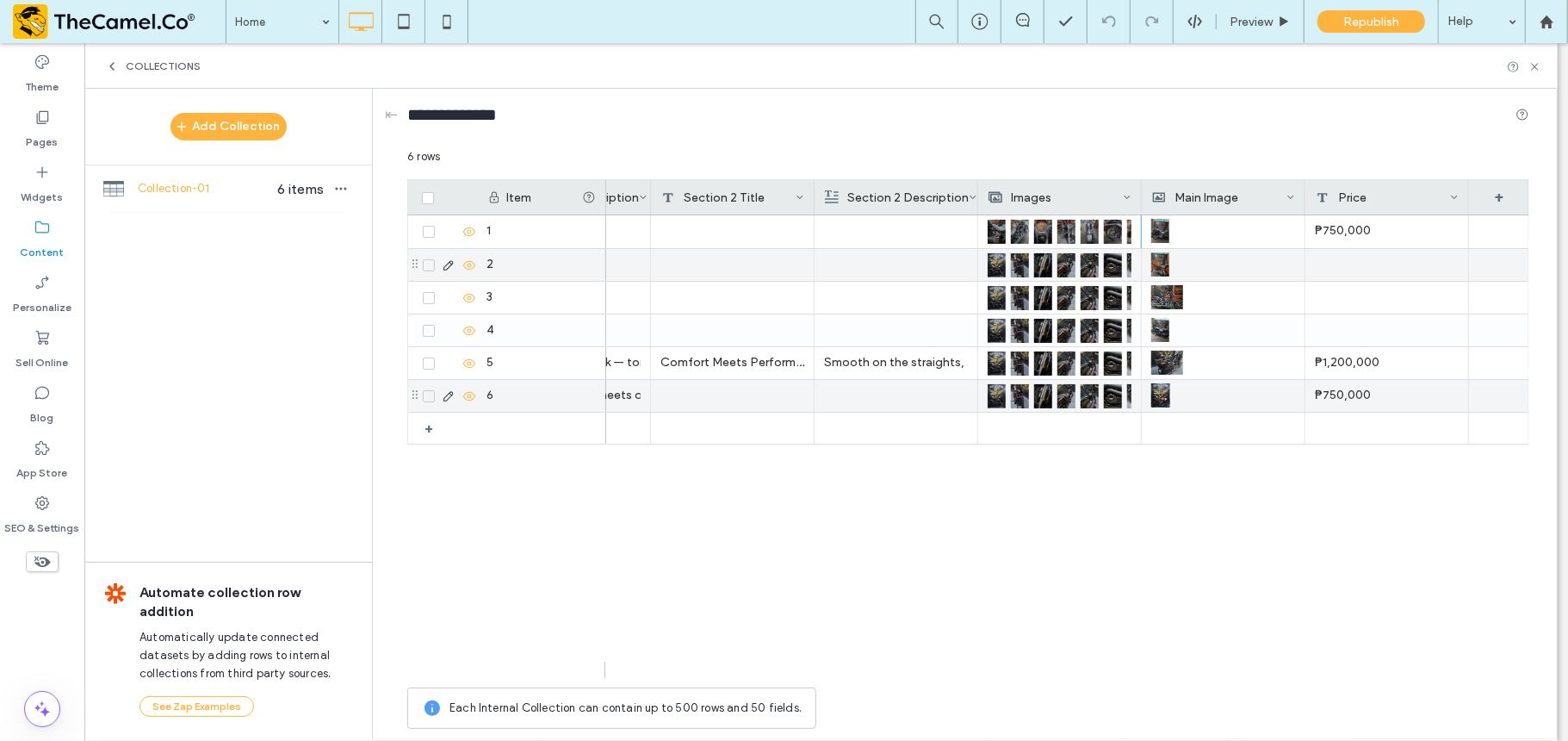
click at [1028, 262] on img at bounding box center [1020, 265] width 18 height 24
click at [1028, 262] on img at bounding box center [1021, 266] width 18 height 24
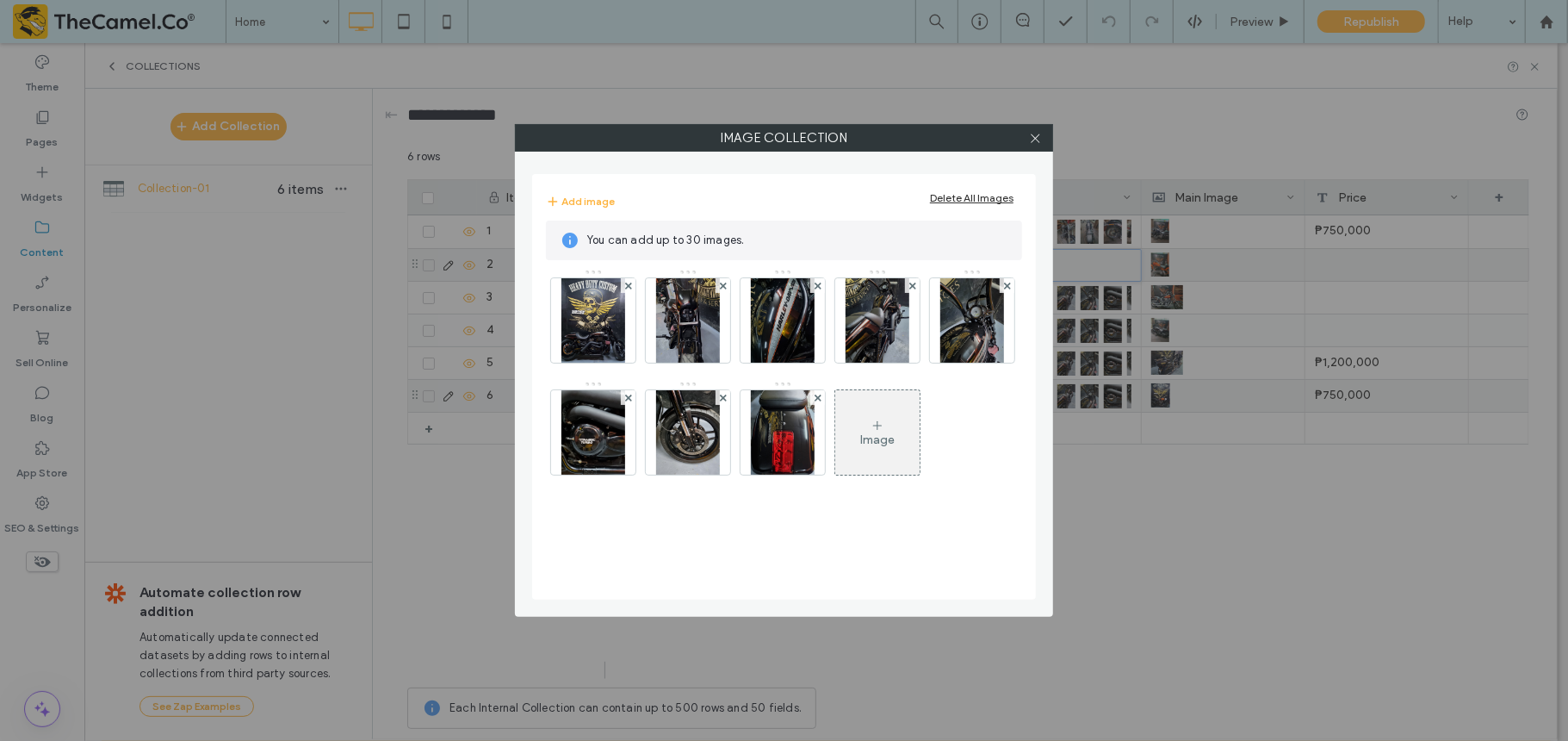
click at [959, 194] on div "Delete All Images" at bounding box center [972, 197] width 83 height 13
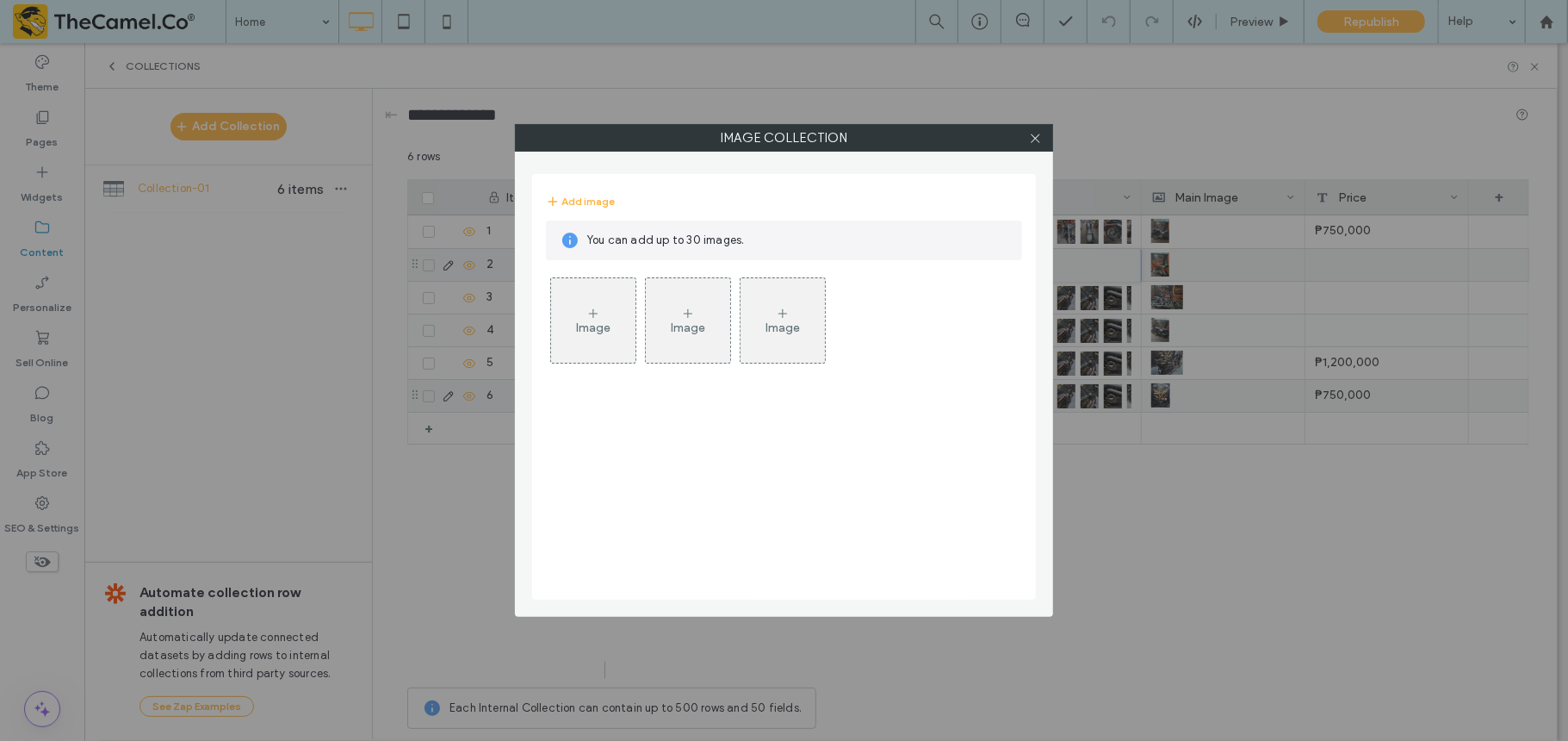
click at [1042, 139] on div at bounding box center [1035, 138] width 26 height 26
click at [1030, 135] on icon at bounding box center [1035, 138] width 13 height 13
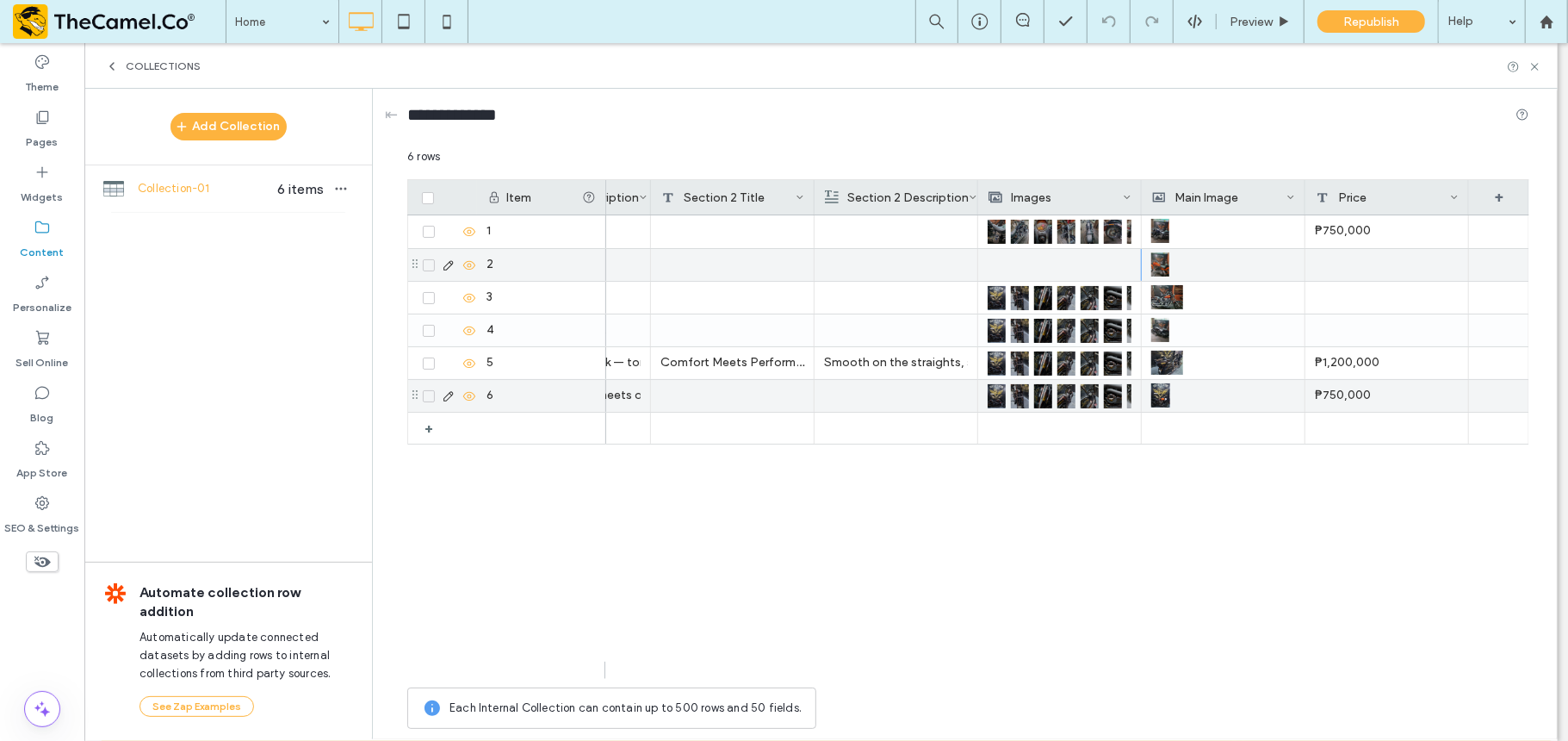
click at [1041, 262] on div at bounding box center [1060, 265] width 144 height 32
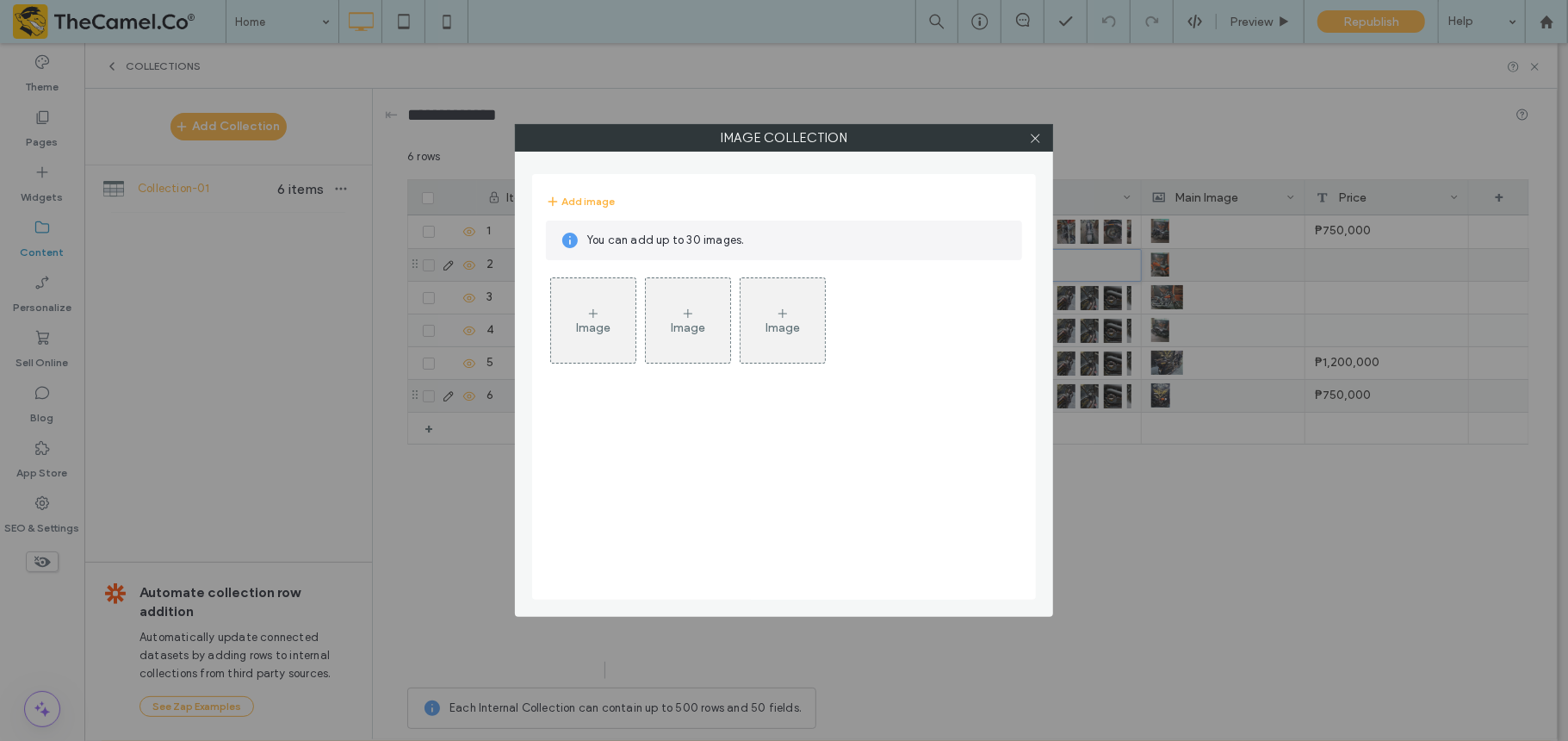
click at [586, 314] on icon at bounding box center [593, 314] width 14 height 14
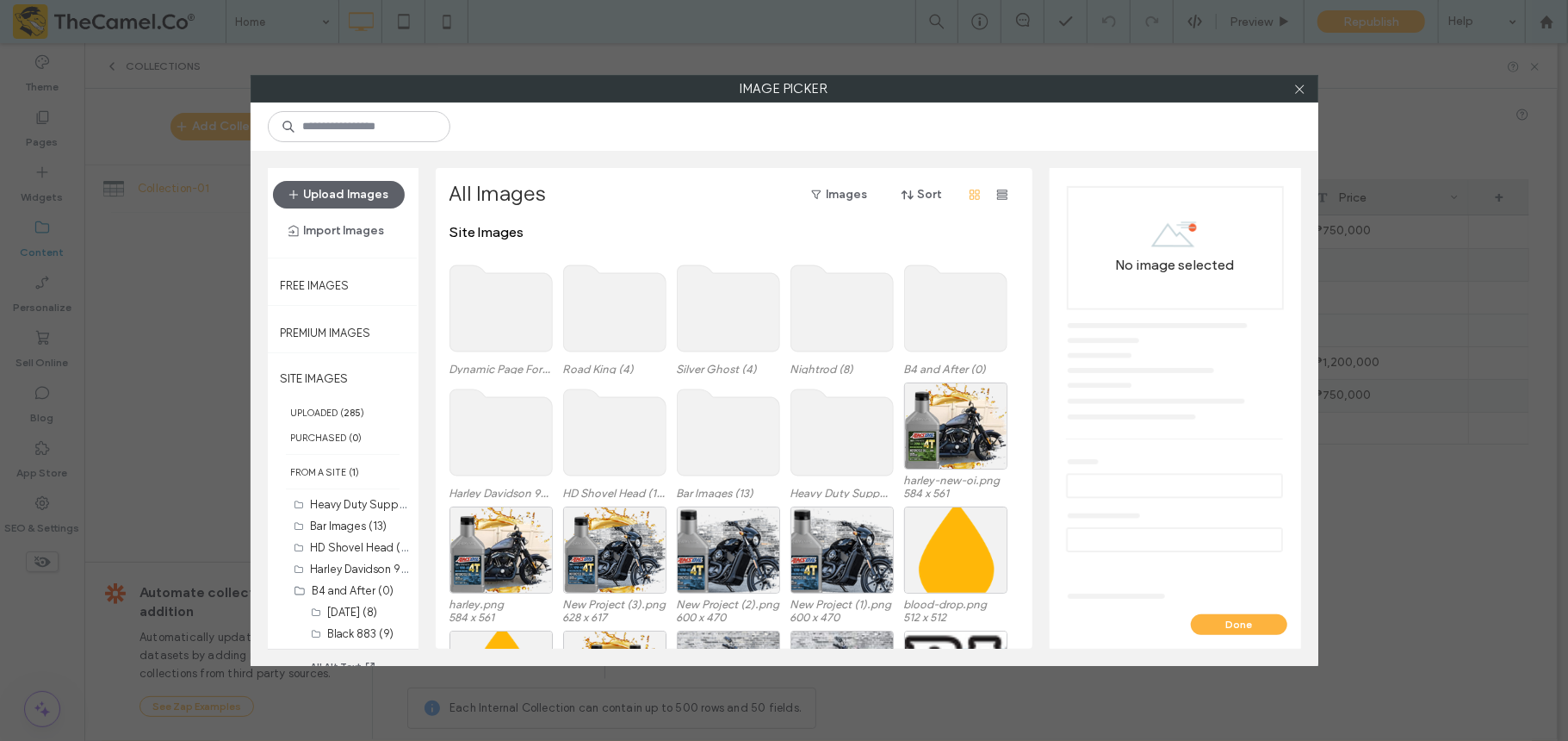
click at [510, 294] on use at bounding box center [501, 308] width 103 height 86
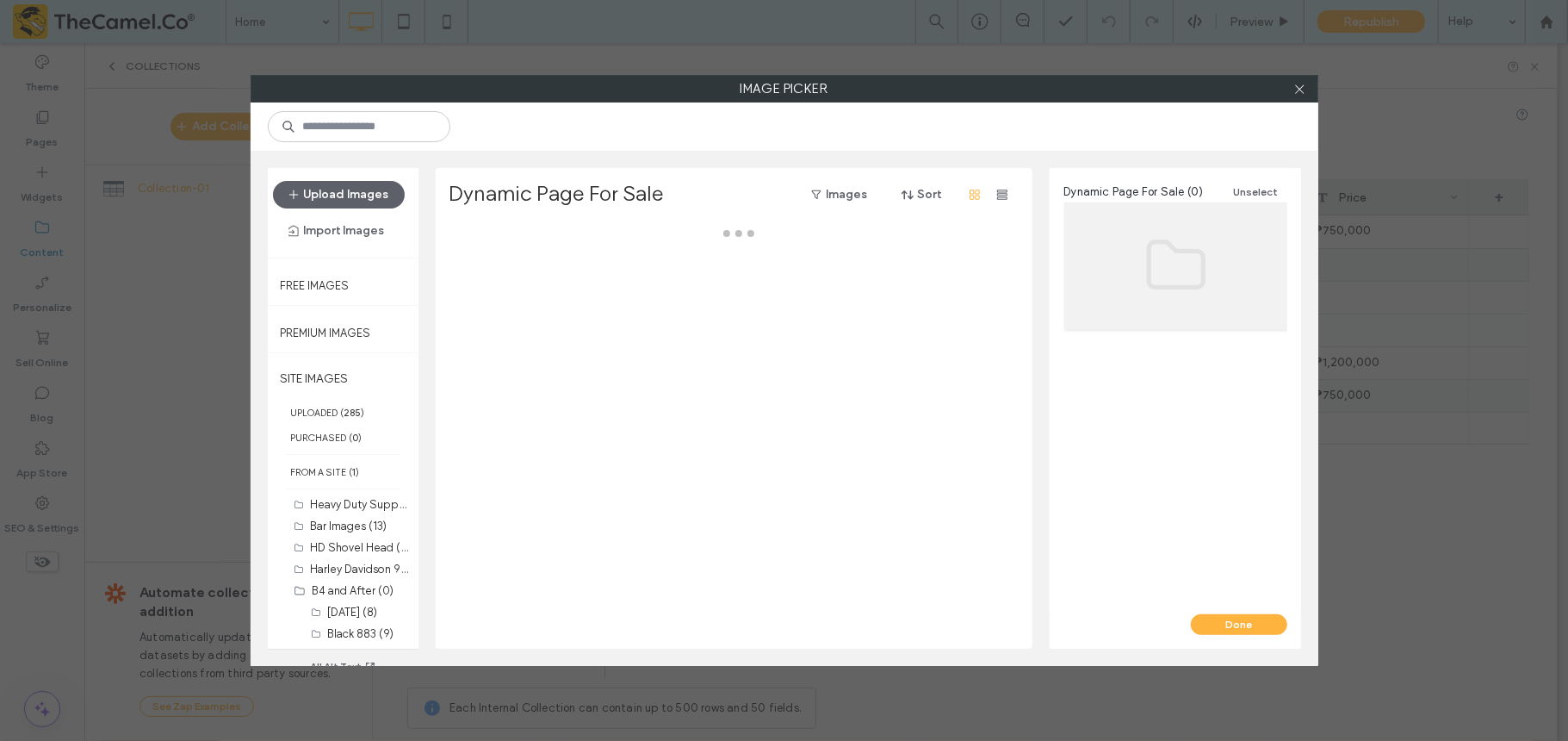
click at [510, 294] on div at bounding box center [739, 436] width 579 height 425
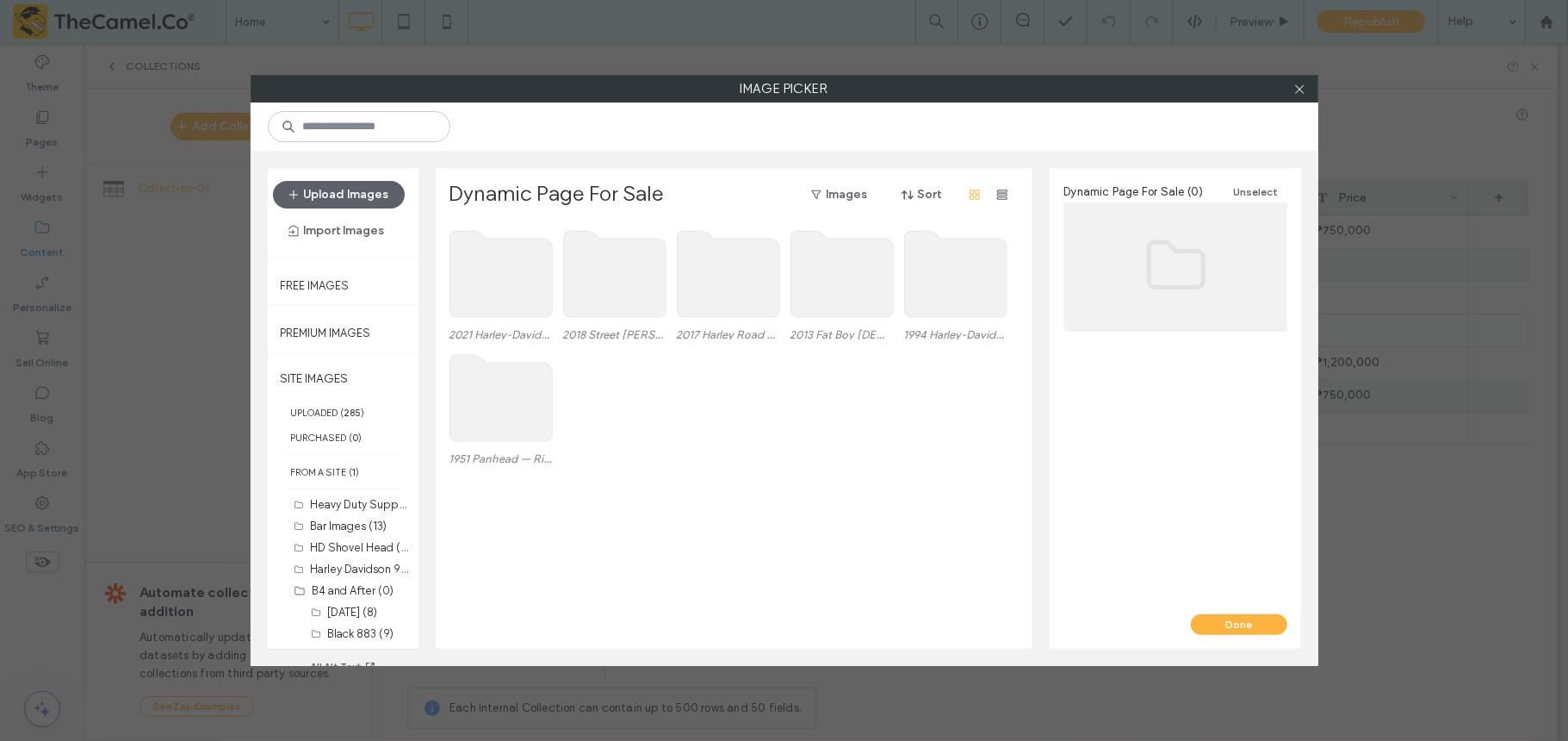
click at [517, 414] on use at bounding box center [501, 397] width 103 height 86
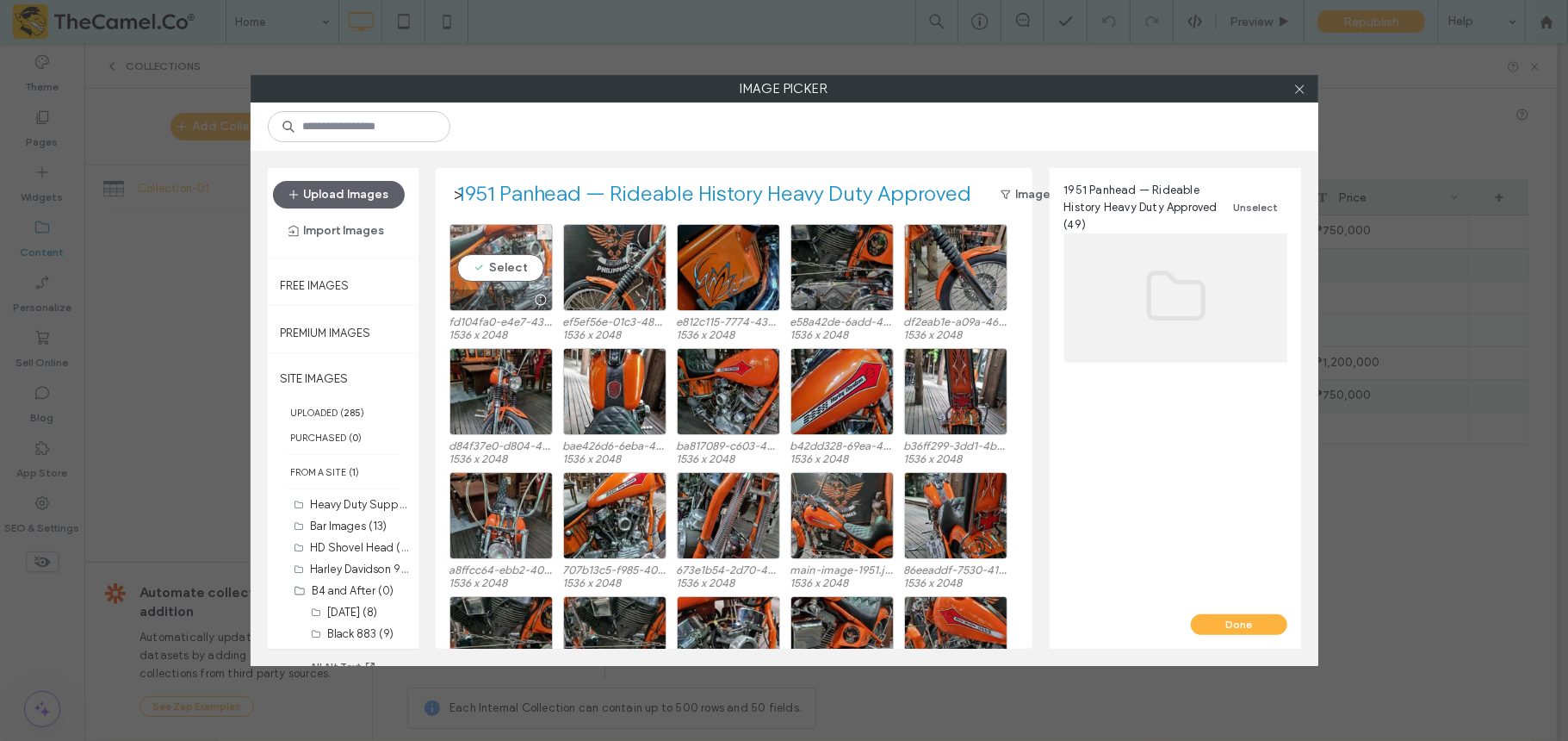
click at [506, 270] on div "Select" at bounding box center [501, 268] width 103 height 87
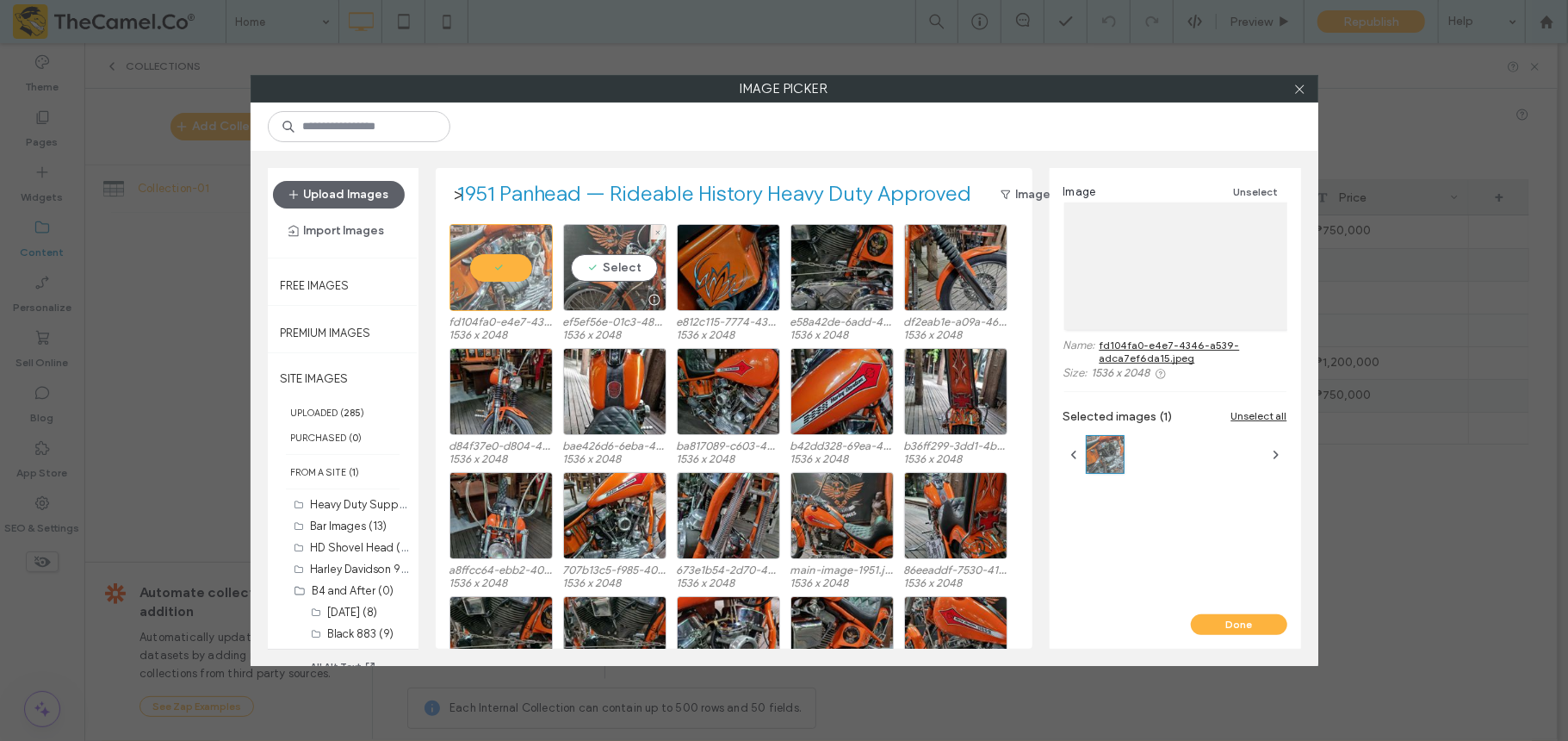
click at [603, 270] on div "Select" at bounding box center [614, 268] width 103 height 87
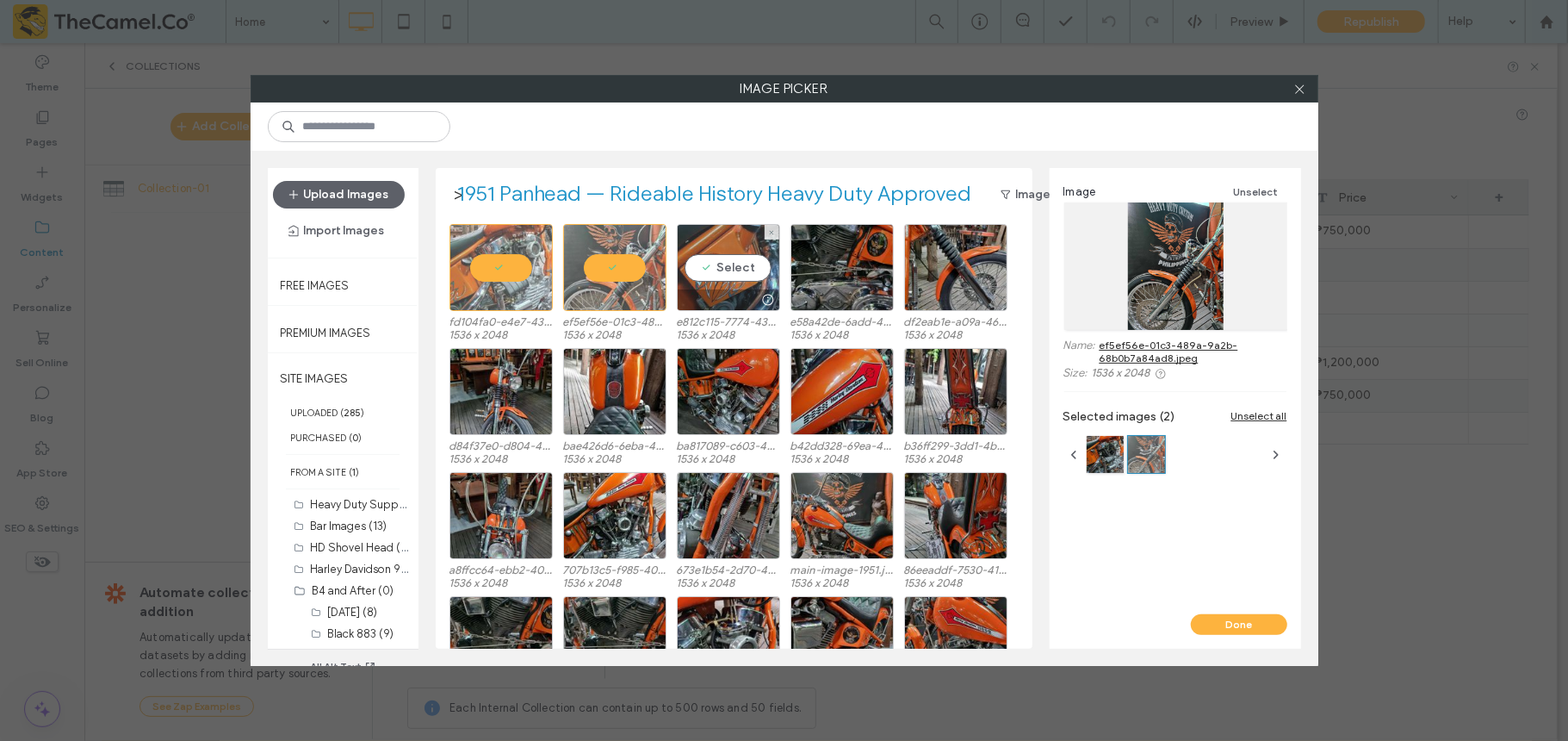
click at [706, 260] on div "Select" at bounding box center [728, 268] width 103 height 87
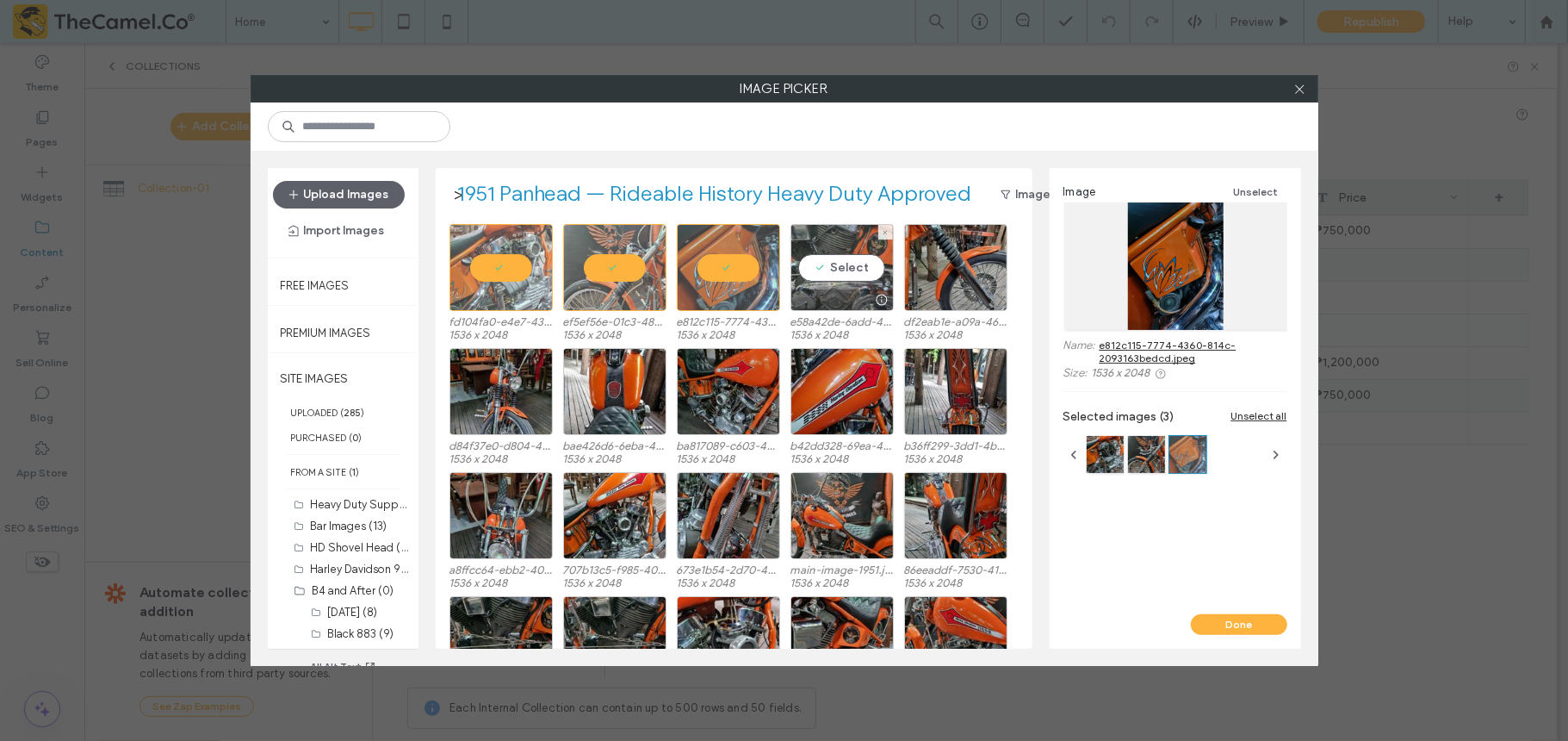
click at [834, 262] on div "Select" at bounding box center [842, 268] width 103 height 87
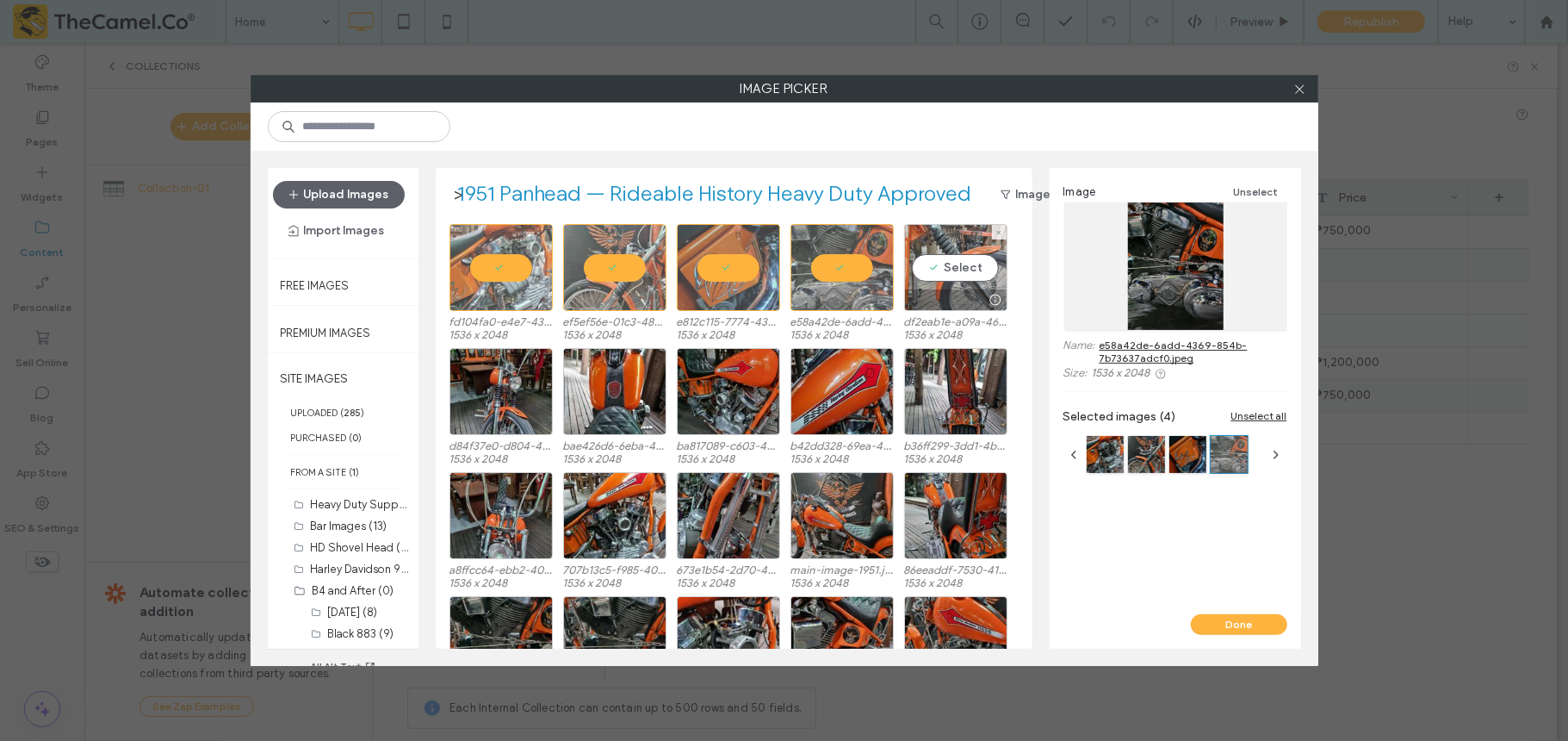
click at [929, 263] on div "Select" at bounding box center [956, 268] width 103 height 87
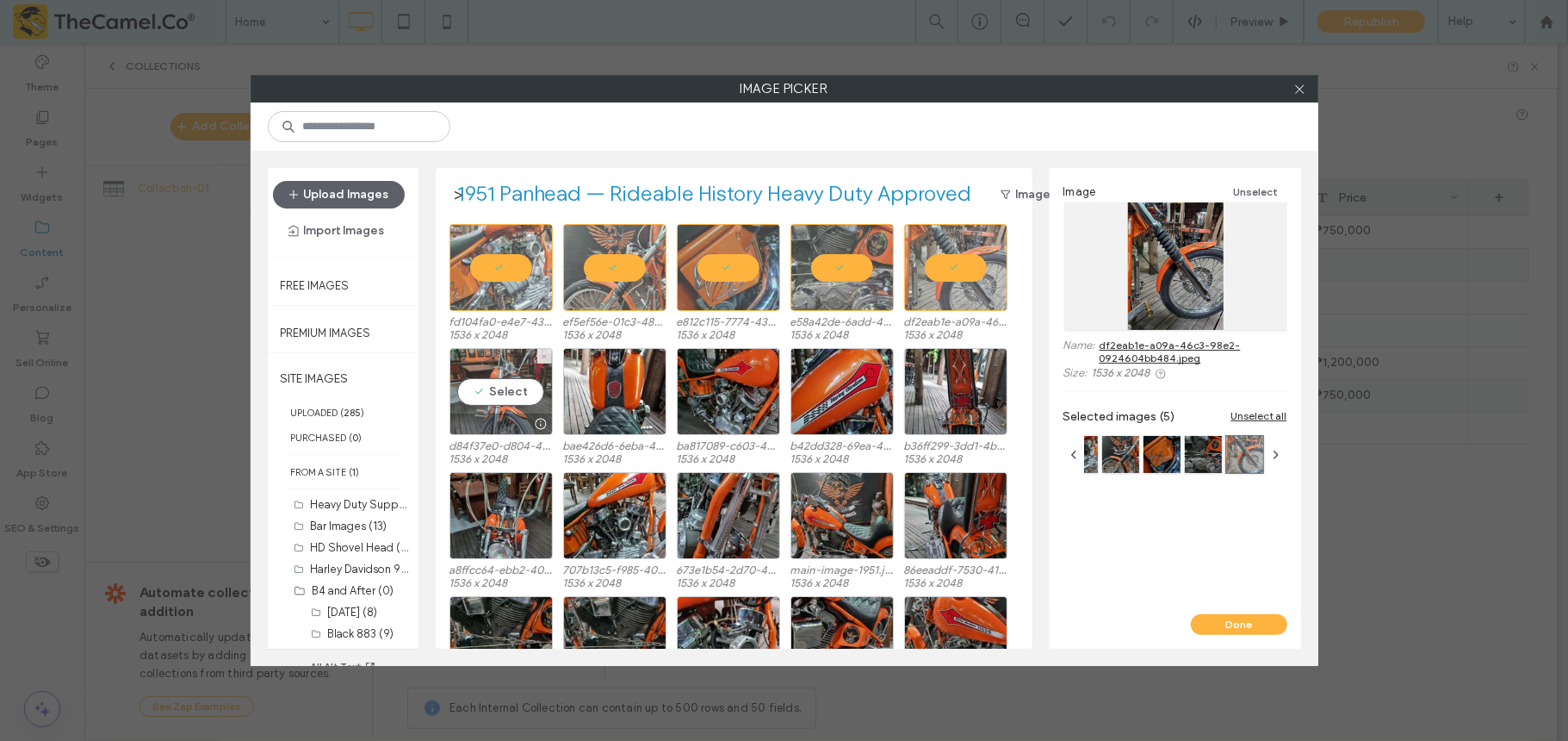
click at [511, 398] on div "Select" at bounding box center [501, 392] width 103 height 87
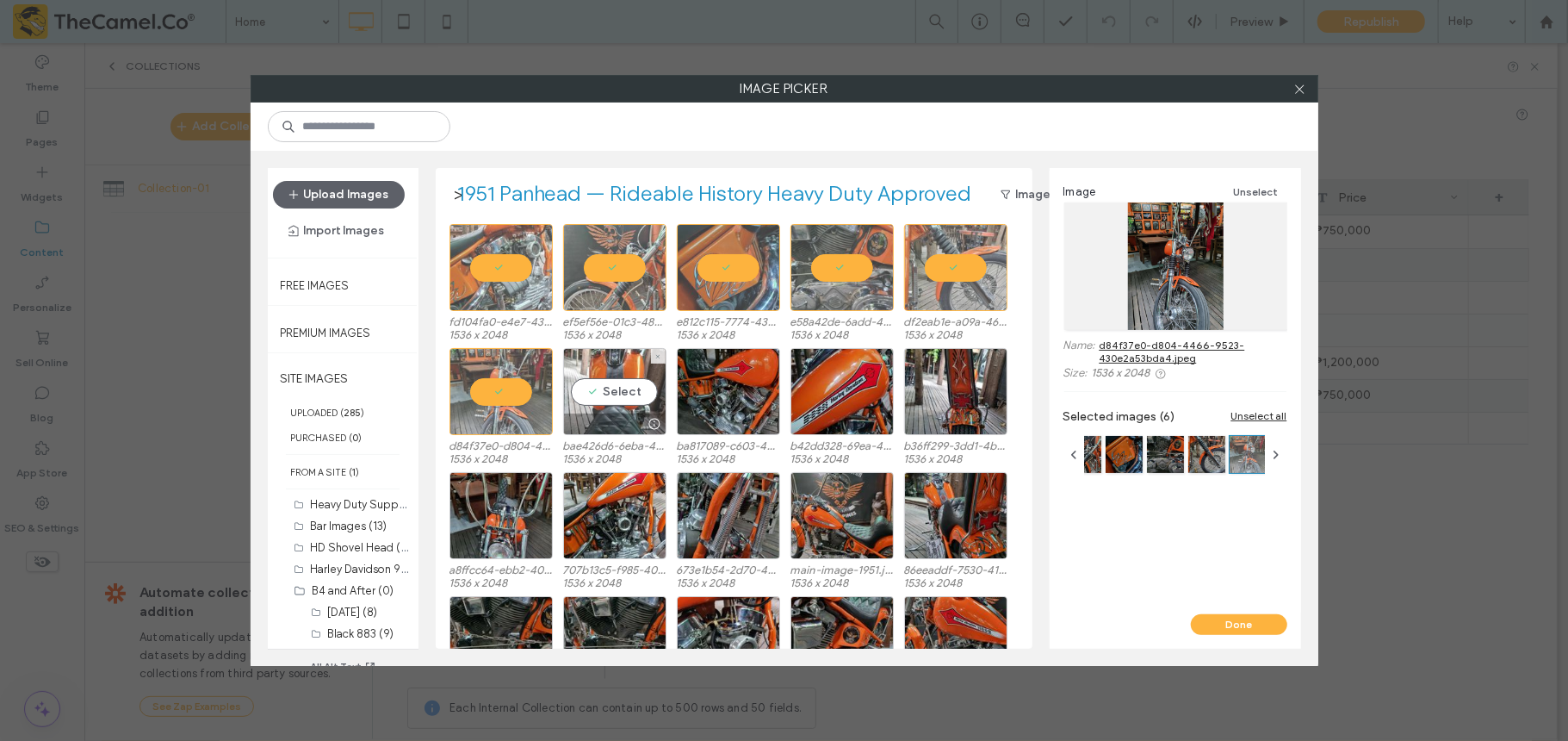
click at [610, 394] on div "Select" at bounding box center [614, 392] width 103 height 87
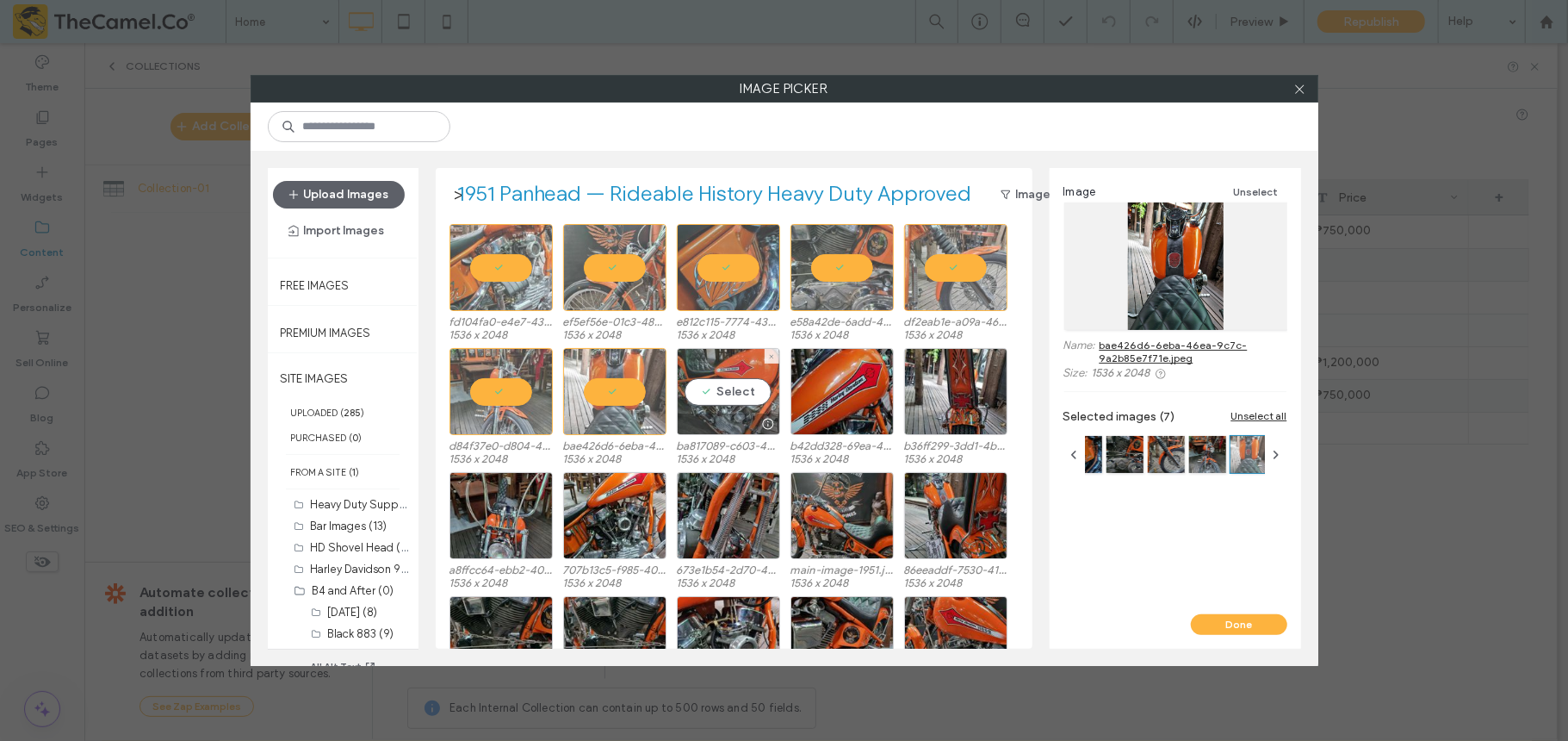
click at [734, 394] on div "Select" at bounding box center [728, 392] width 103 height 87
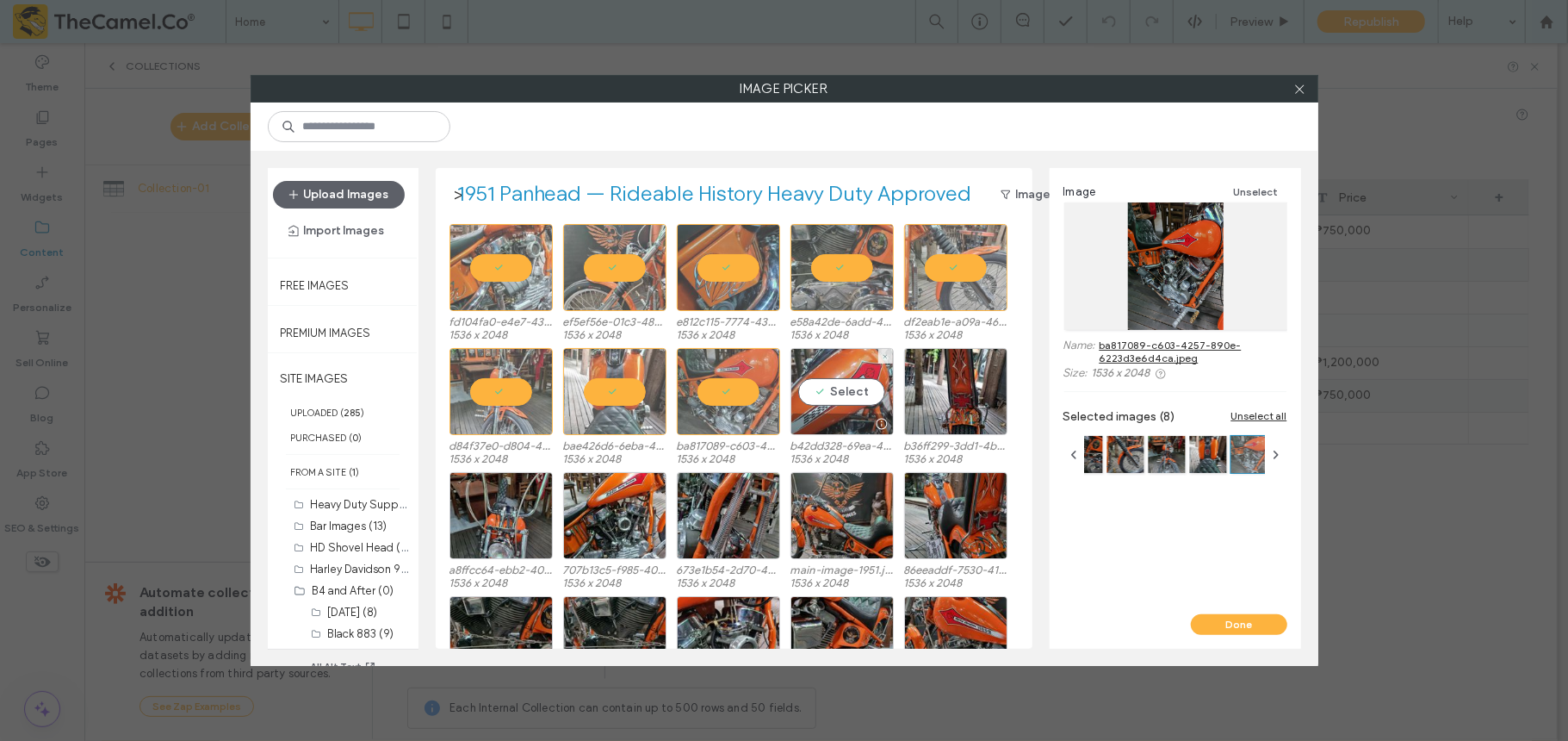
click at [838, 387] on div "Select" at bounding box center [842, 392] width 103 height 87
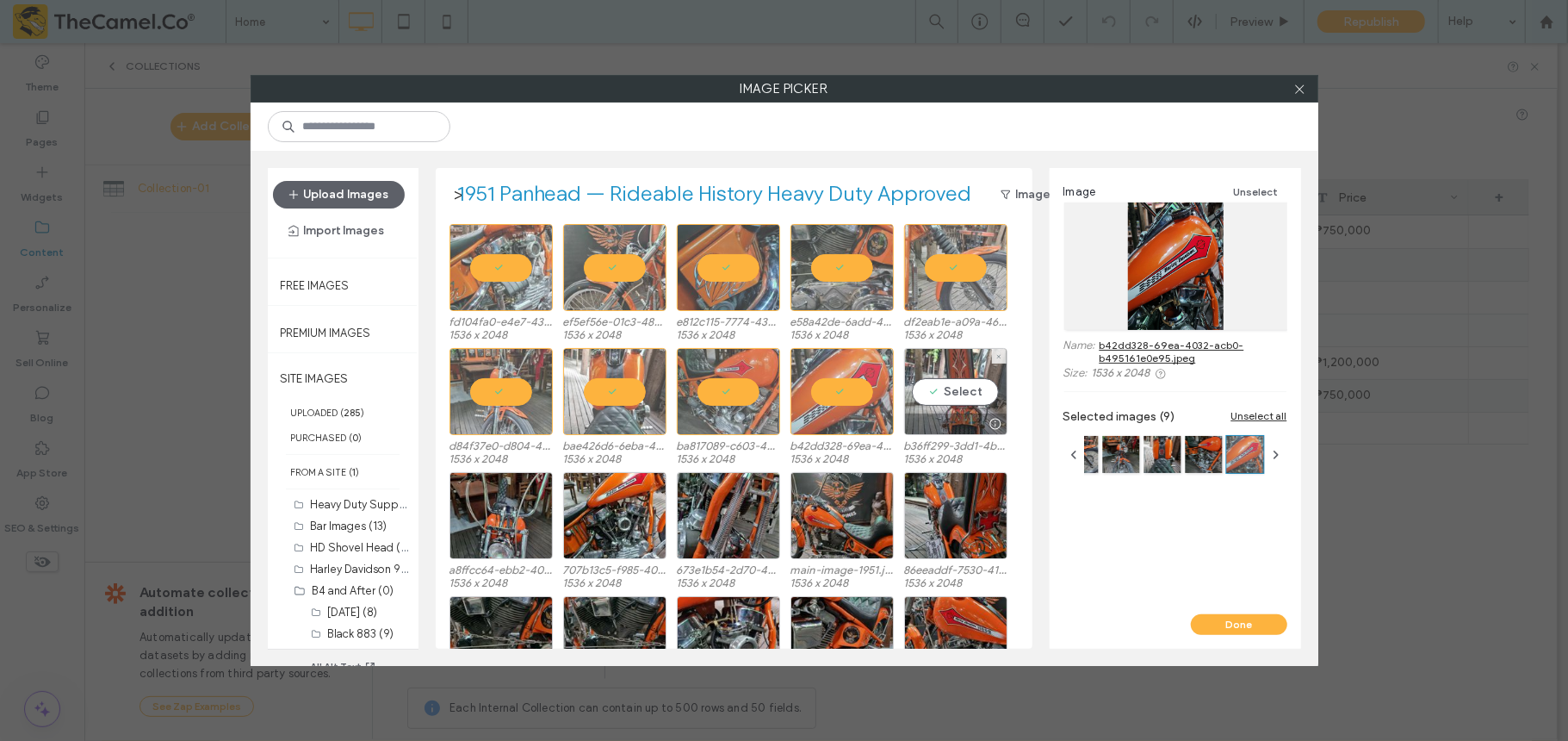
click at [969, 377] on div "Select" at bounding box center [956, 392] width 103 height 87
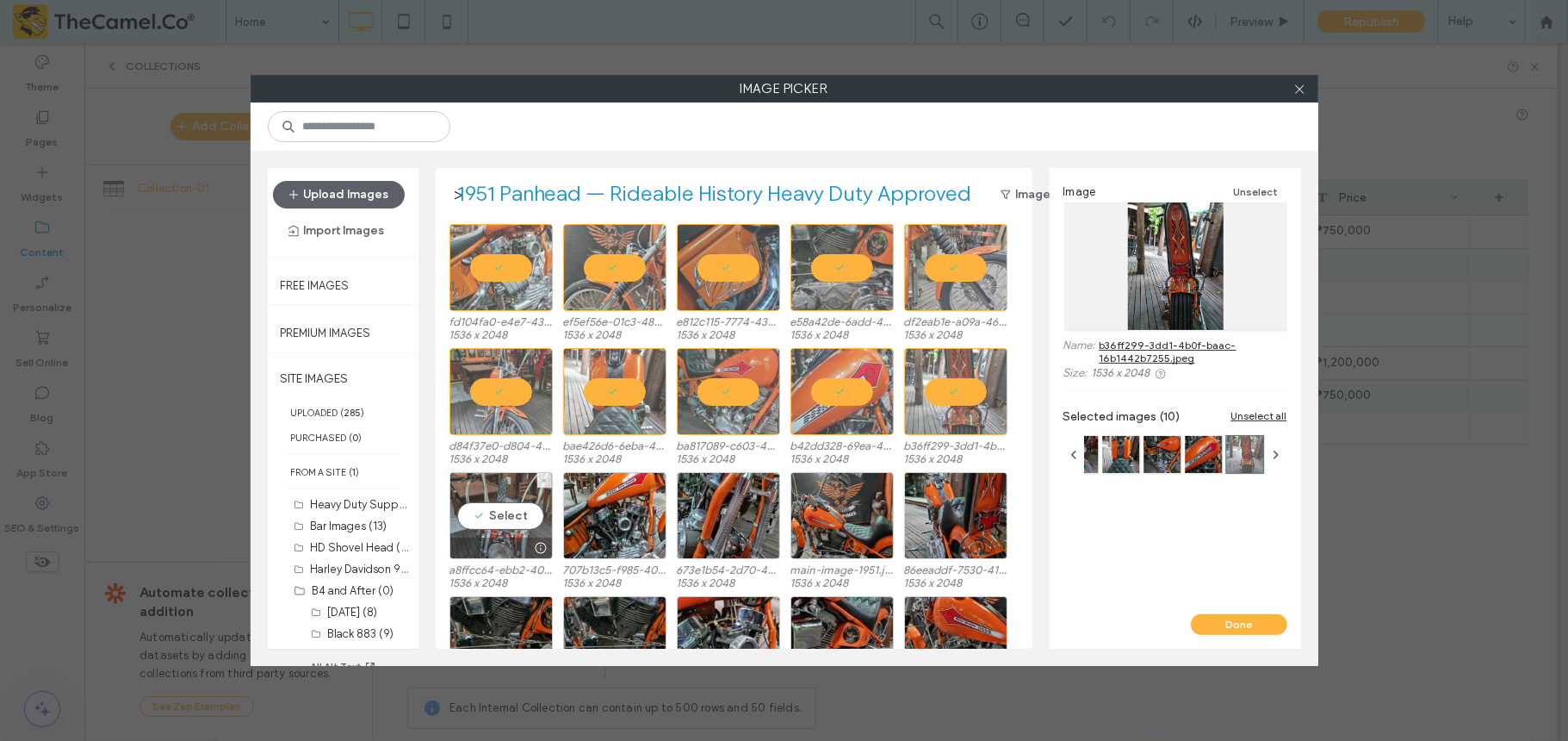
click at [514, 519] on div "Select" at bounding box center [501, 515] width 103 height 87
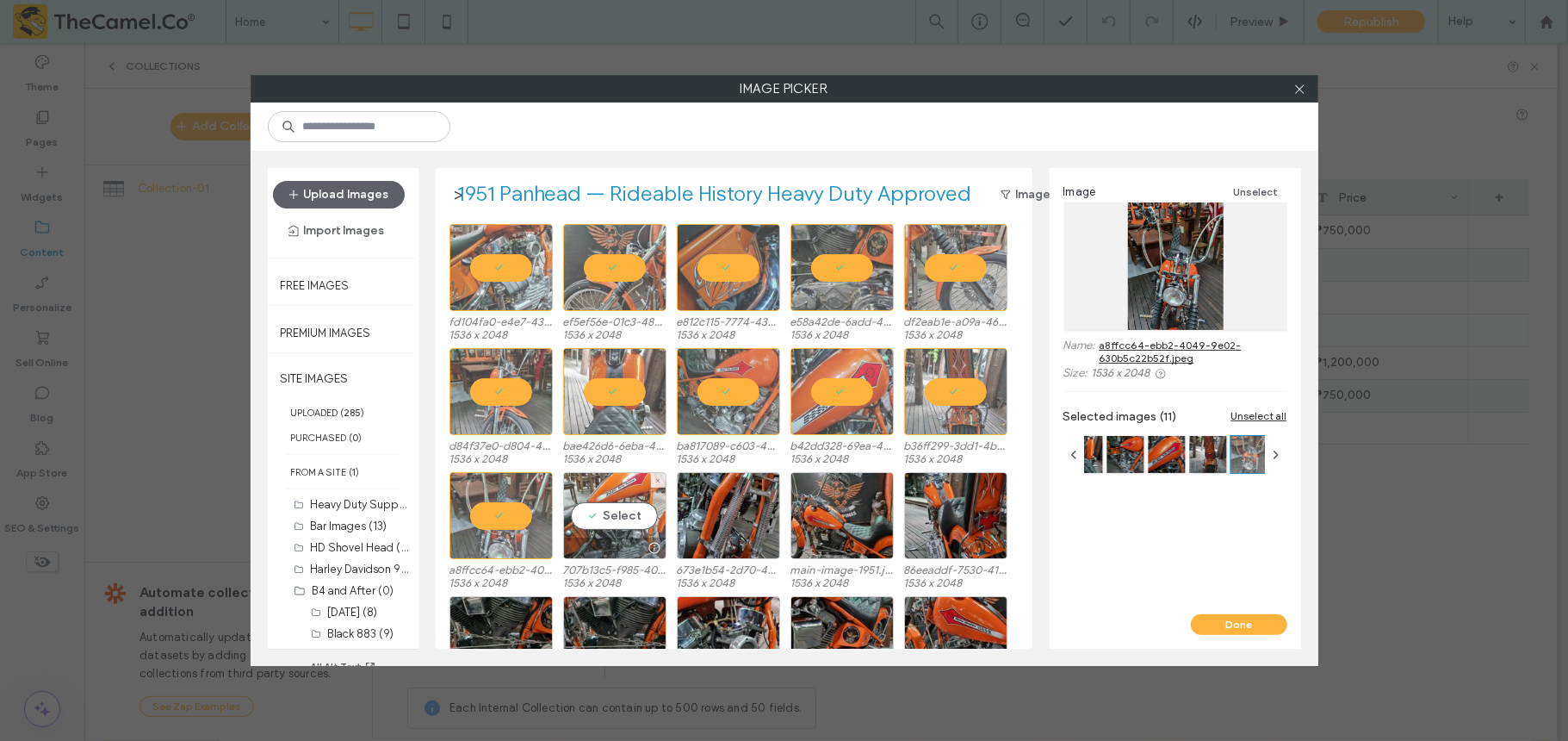
click at [632, 513] on div "Select" at bounding box center [614, 515] width 103 height 87
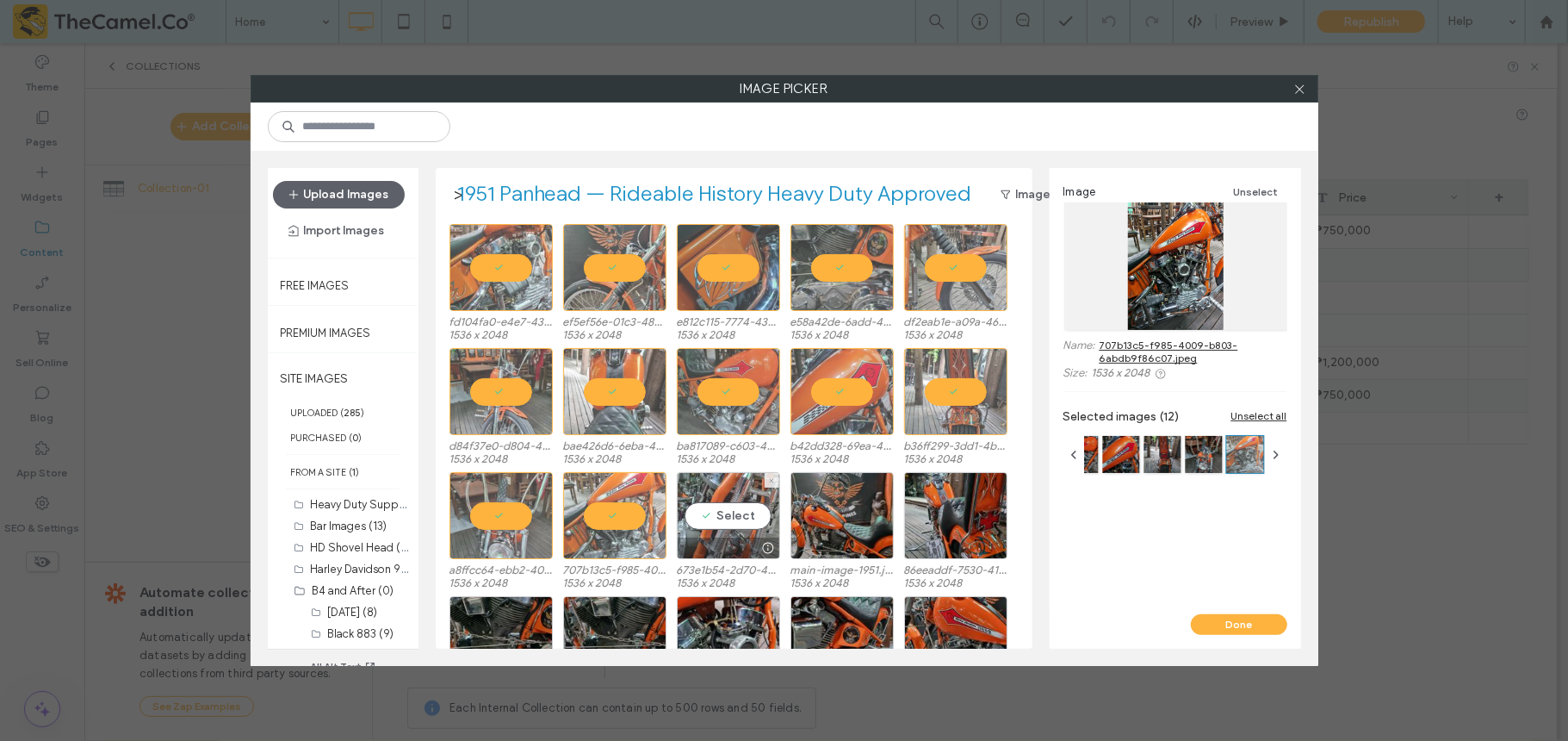
click at [724, 515] on div "Select" at bounding box center [728, 515] width 103 height 87
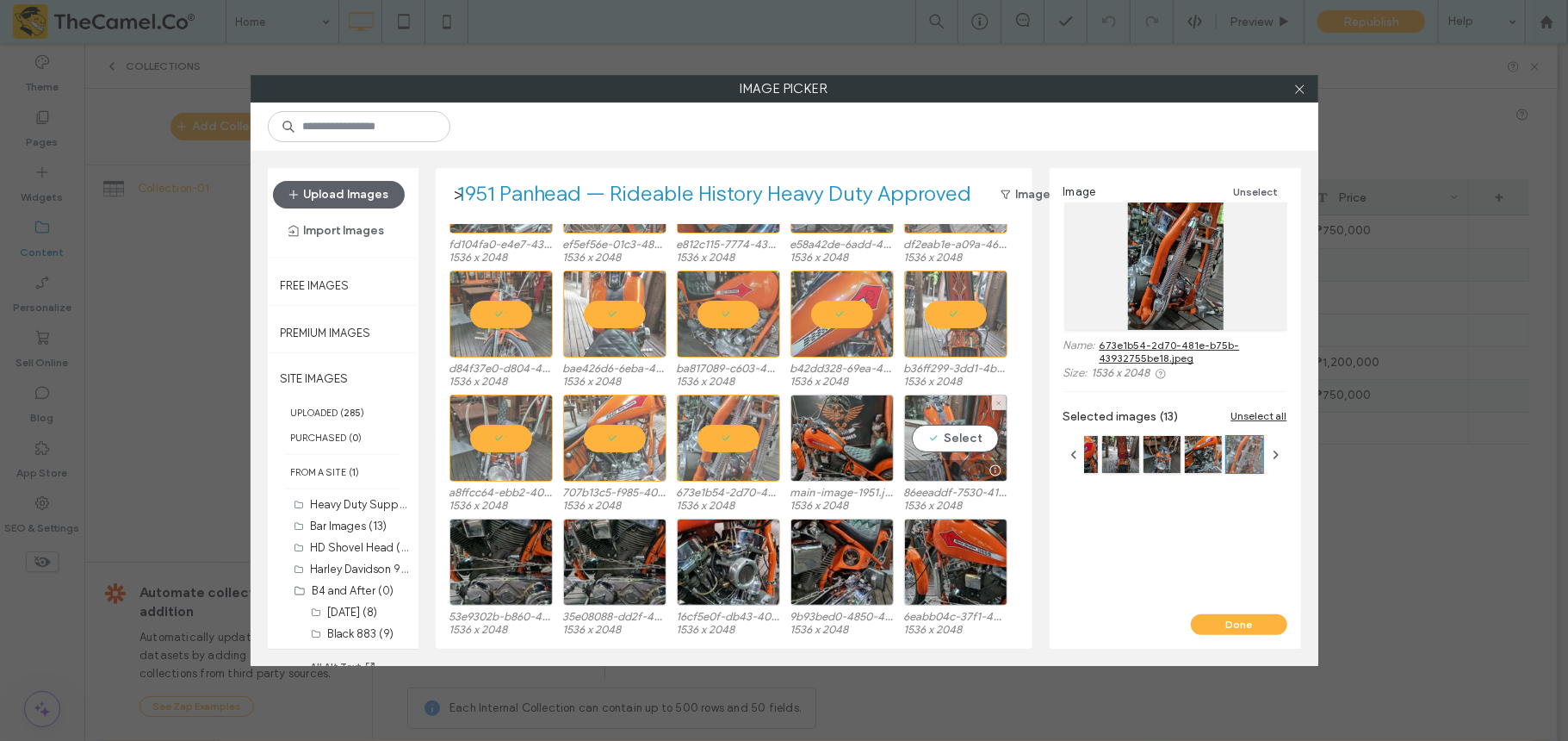
click at [949, 431] on div "Select" at bounding box center [956, 438] width 103 height 87
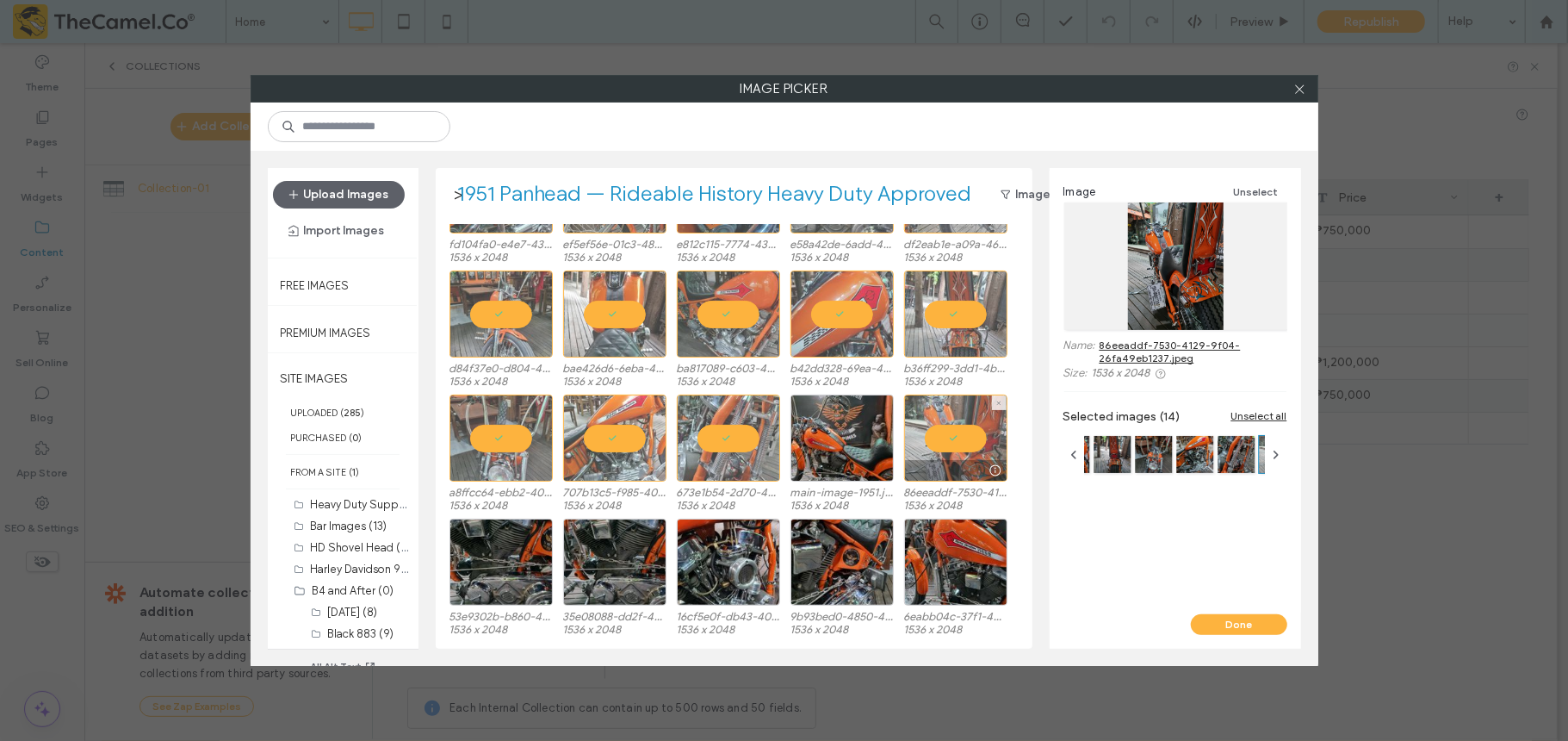
scroll to position [77, 0]
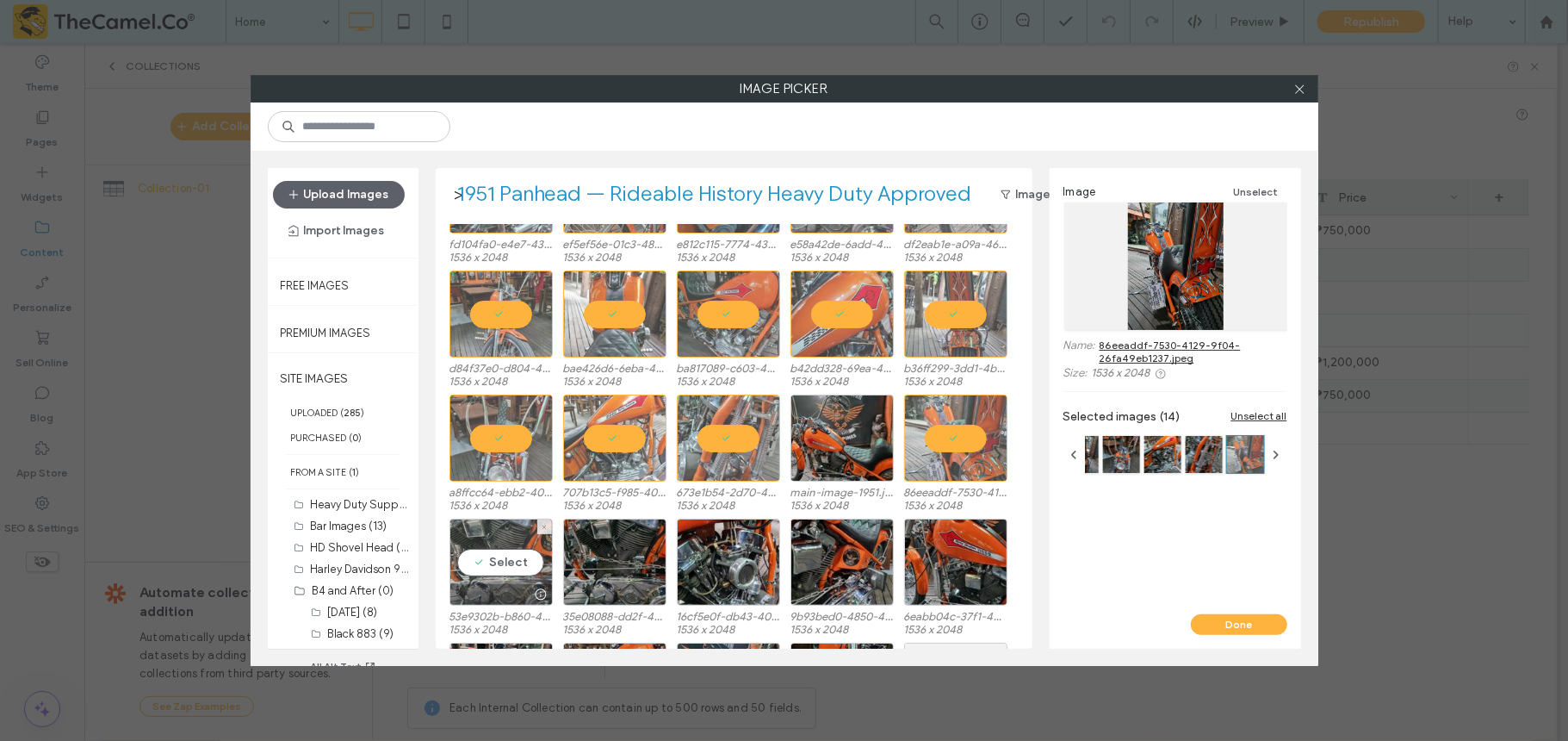
click at [496, 554] on div "Select" at bounding box center [501, 562] width 103 height 87
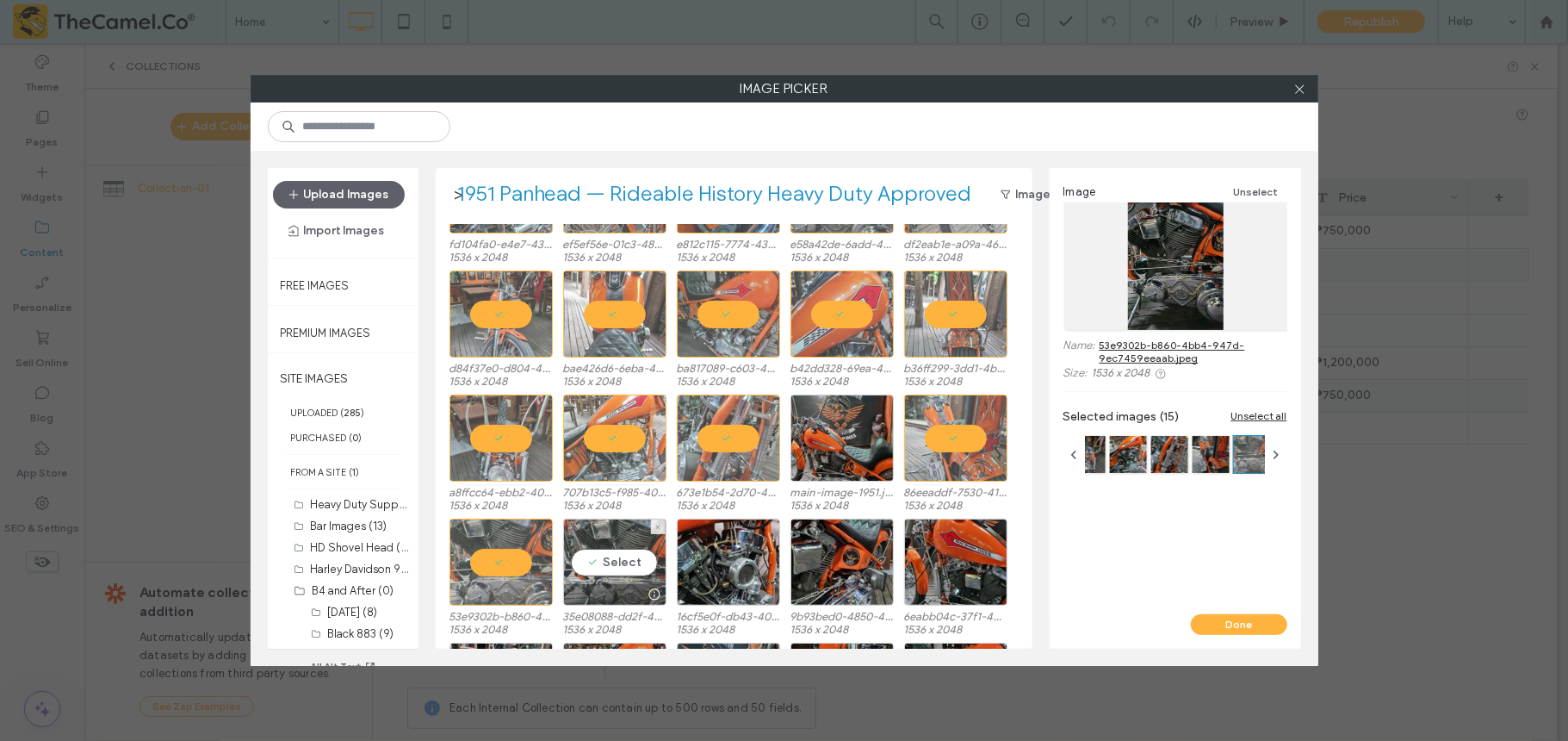
click at [591, 554] on div "Select" at bounding box center [614, 562] width 103 height 87
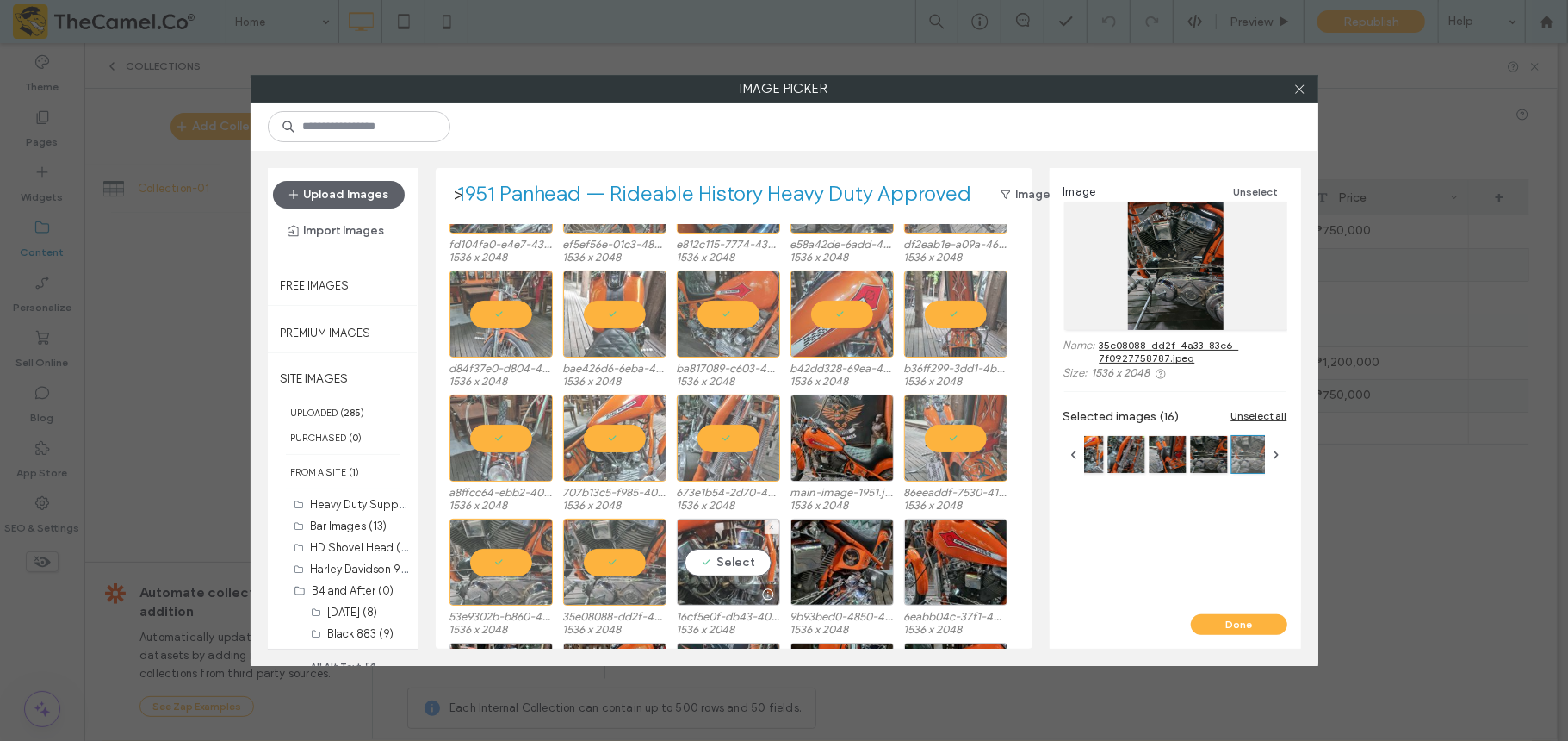
click at [724, 554] on div "Select" at bounding box center [728, 562] width 103 height 87
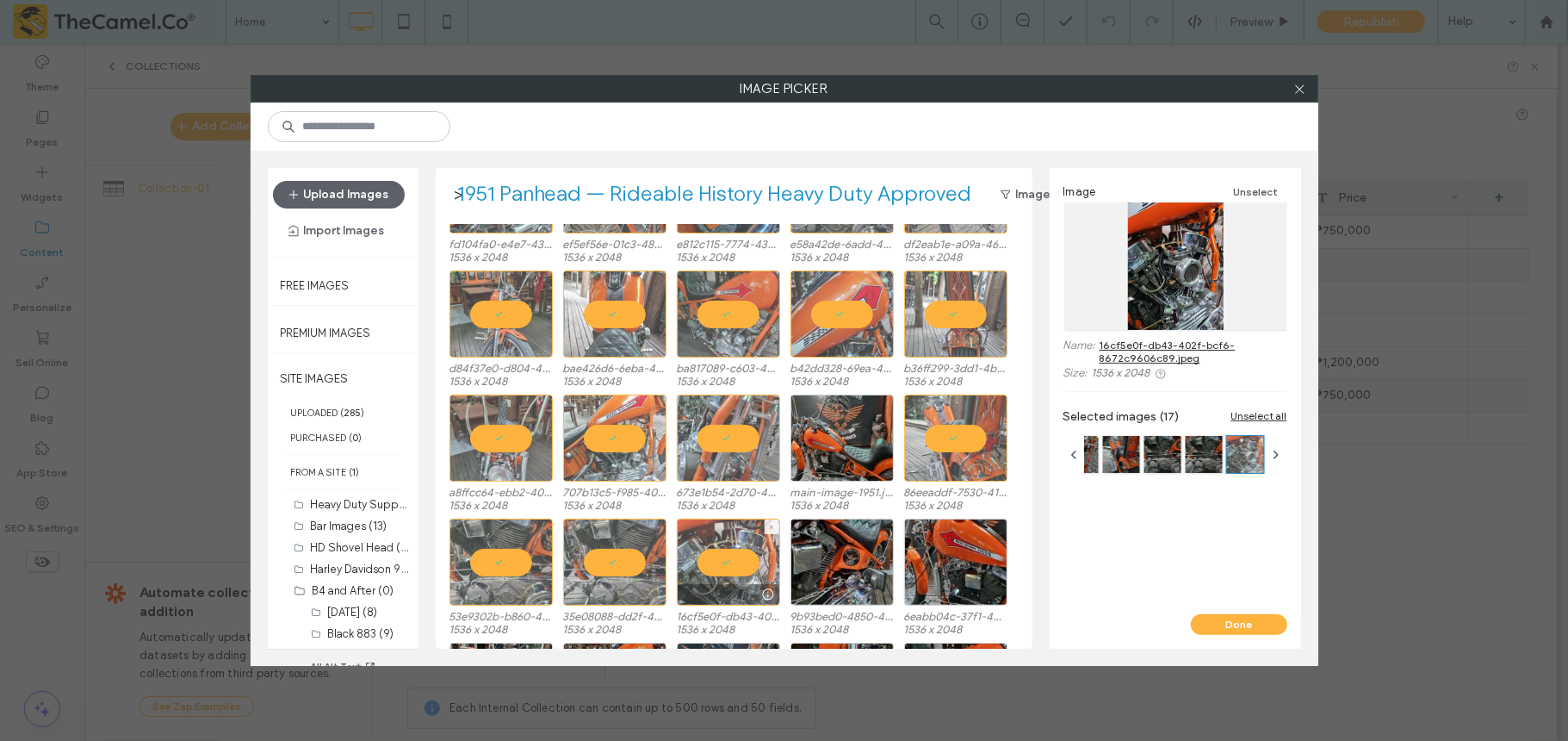
scroll to position [193, 0]
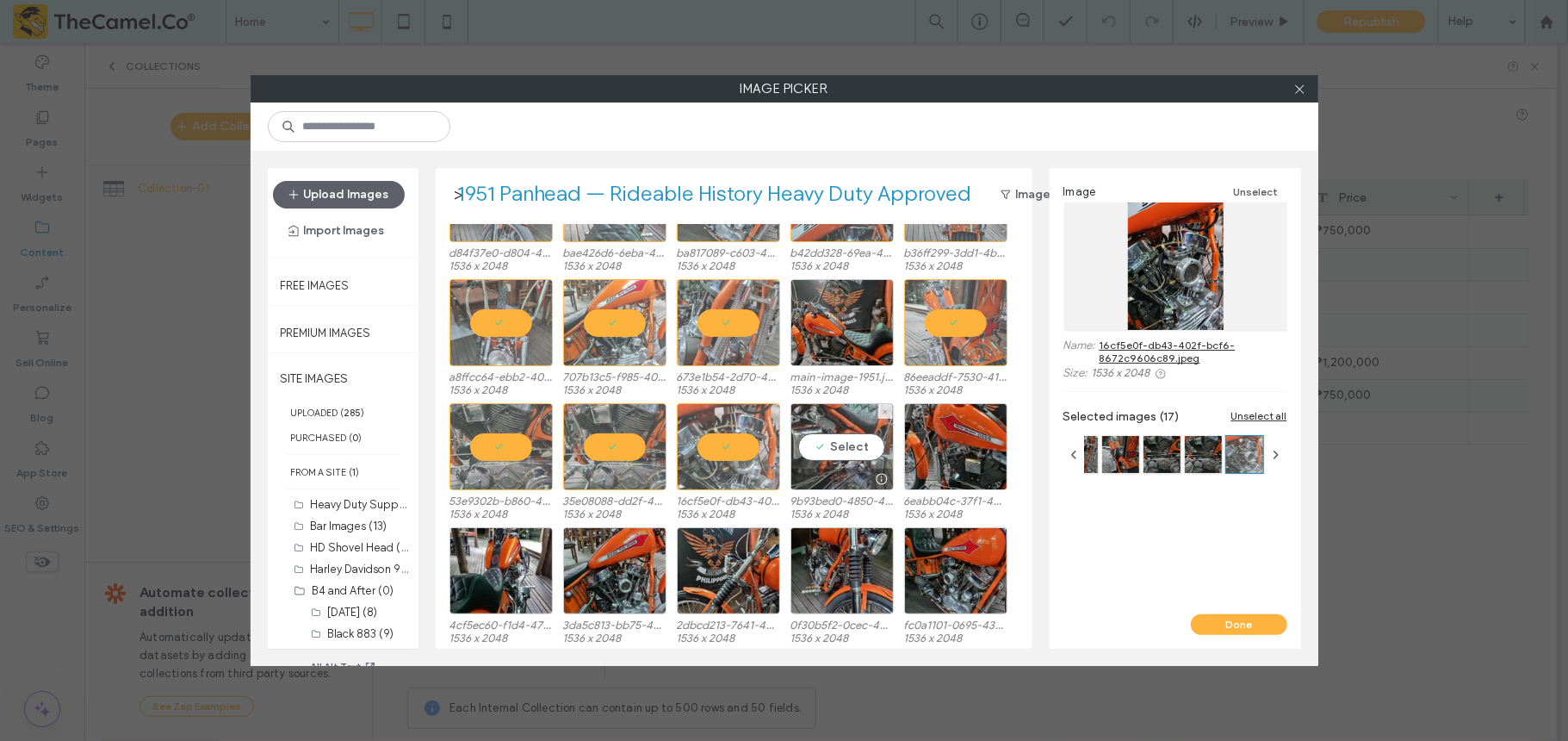
click at [841, 455] on div "Select" at bounding box center [842, 447] width 103 height 87
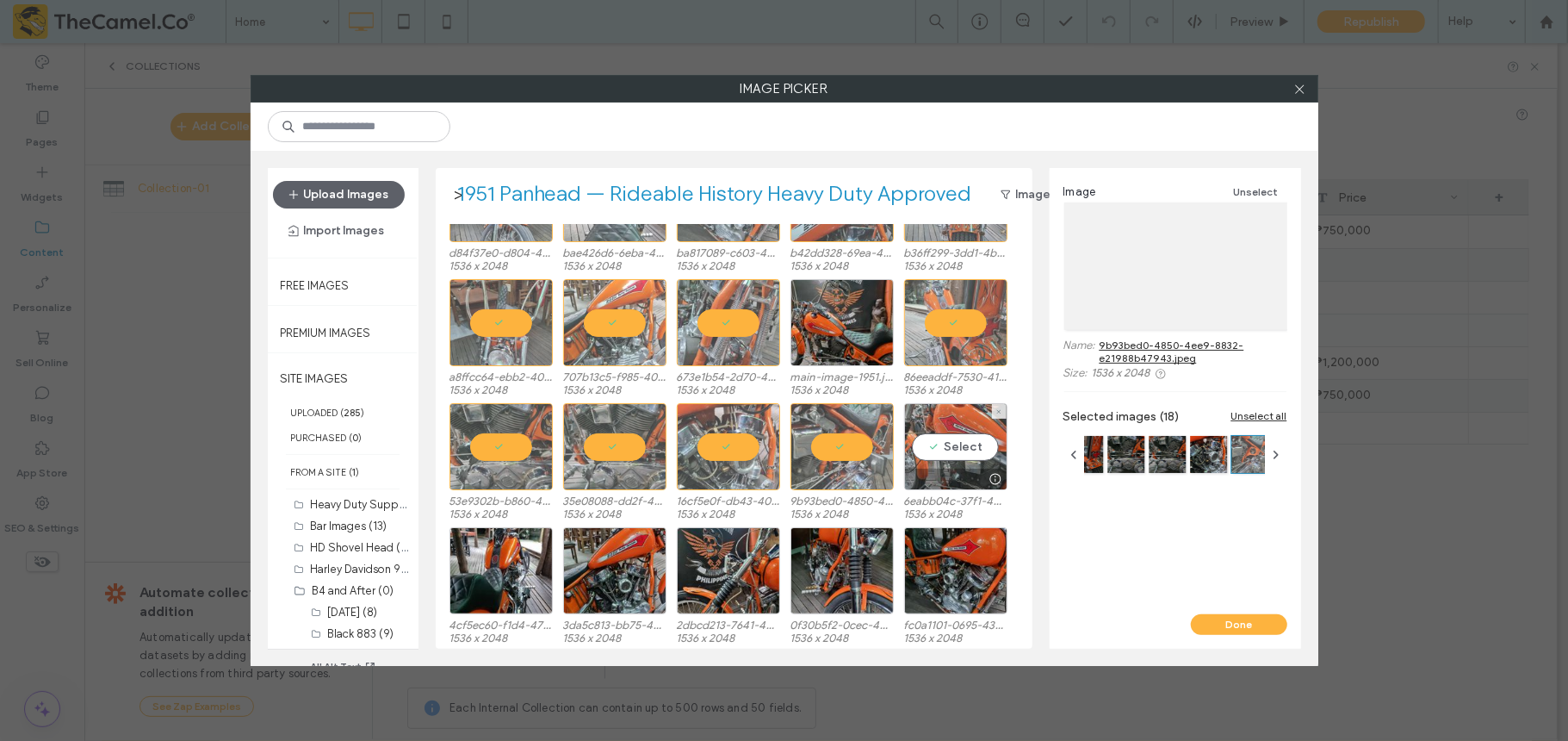
click at [941, 455] on div "Select" at bounding box center [956, 447] width 103 height 87
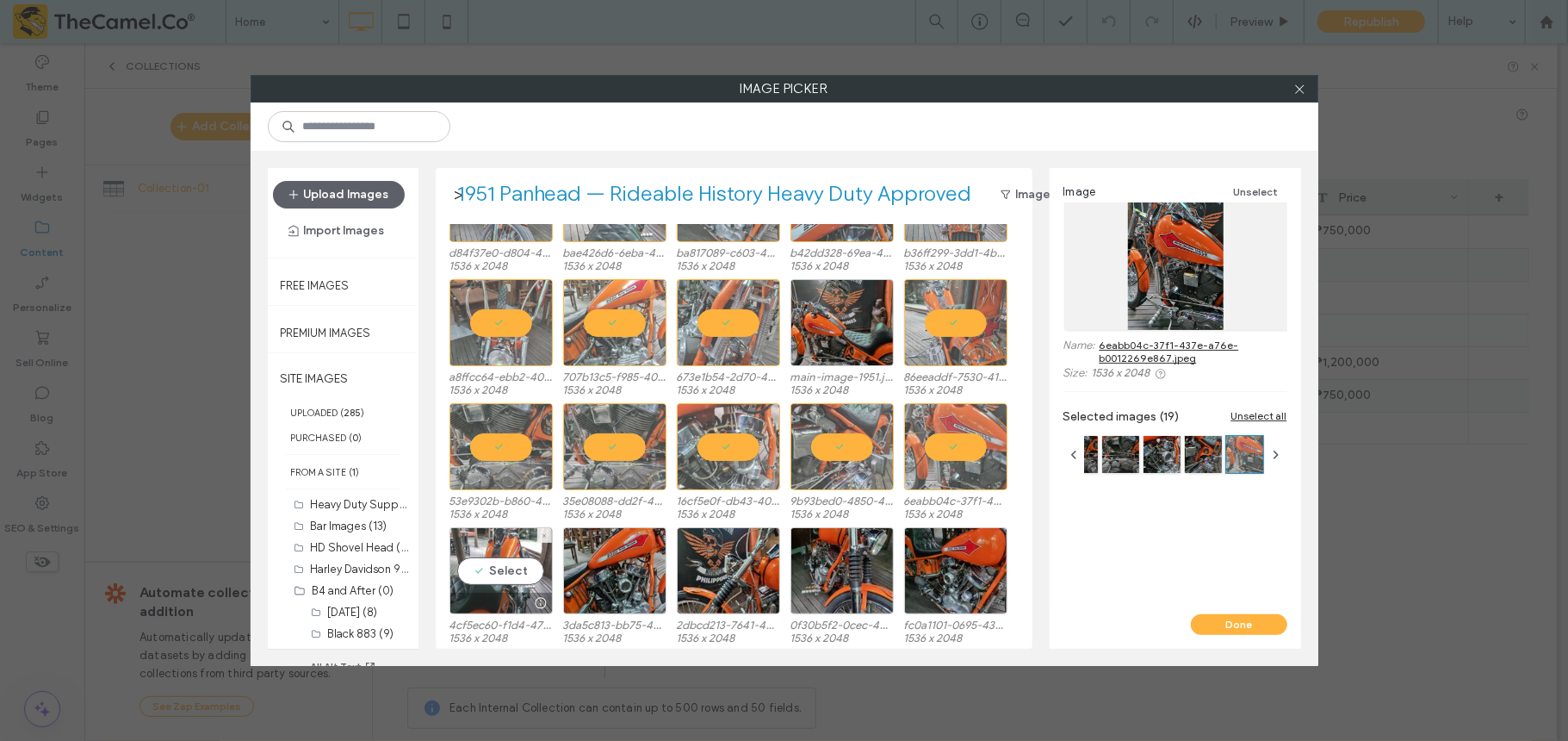
click at [477, 554] on div "Select" at bounding box center [501, 571] width 103 height 87
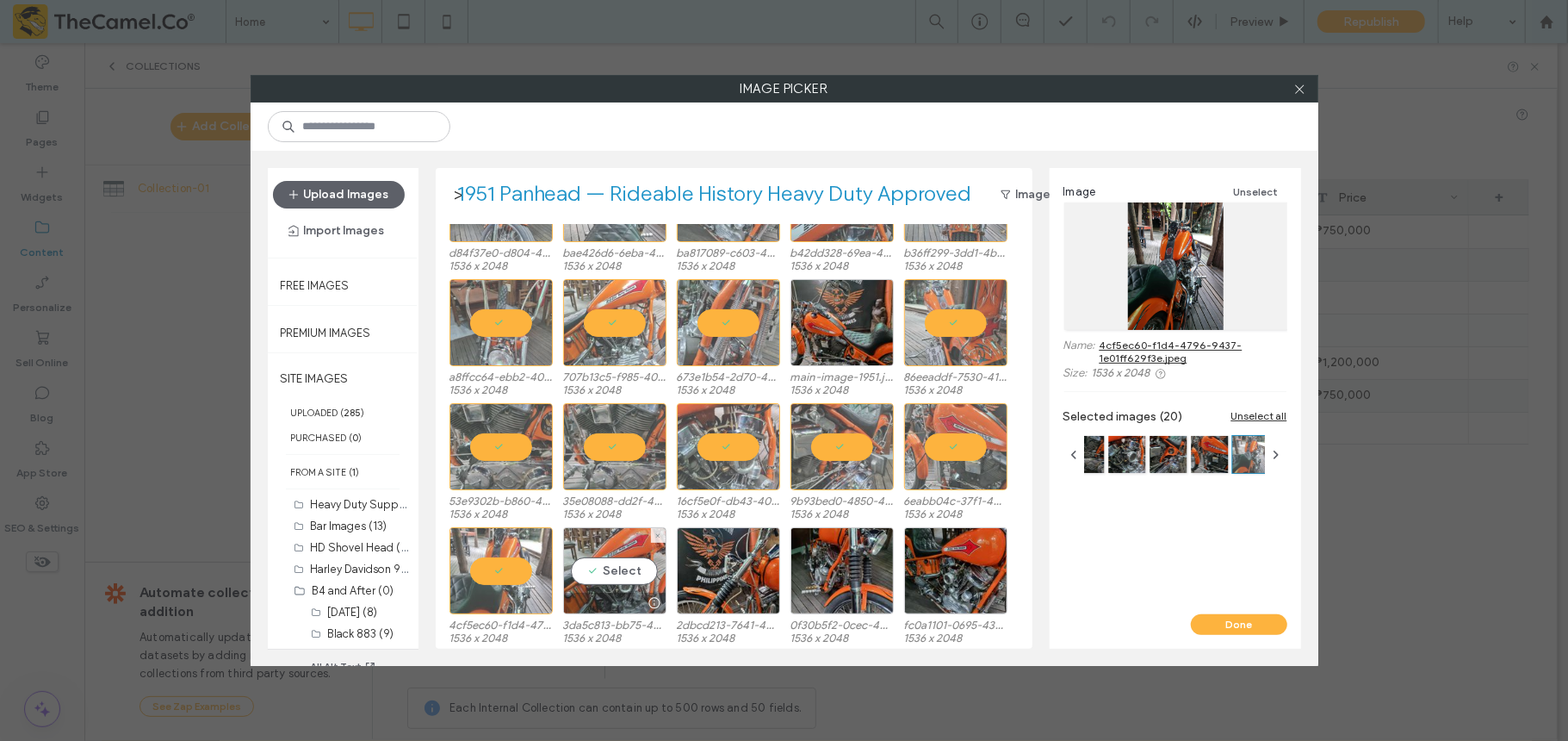
click at [589, 554] on div "Select" at bounding box center [614, 571] width 103 height 87
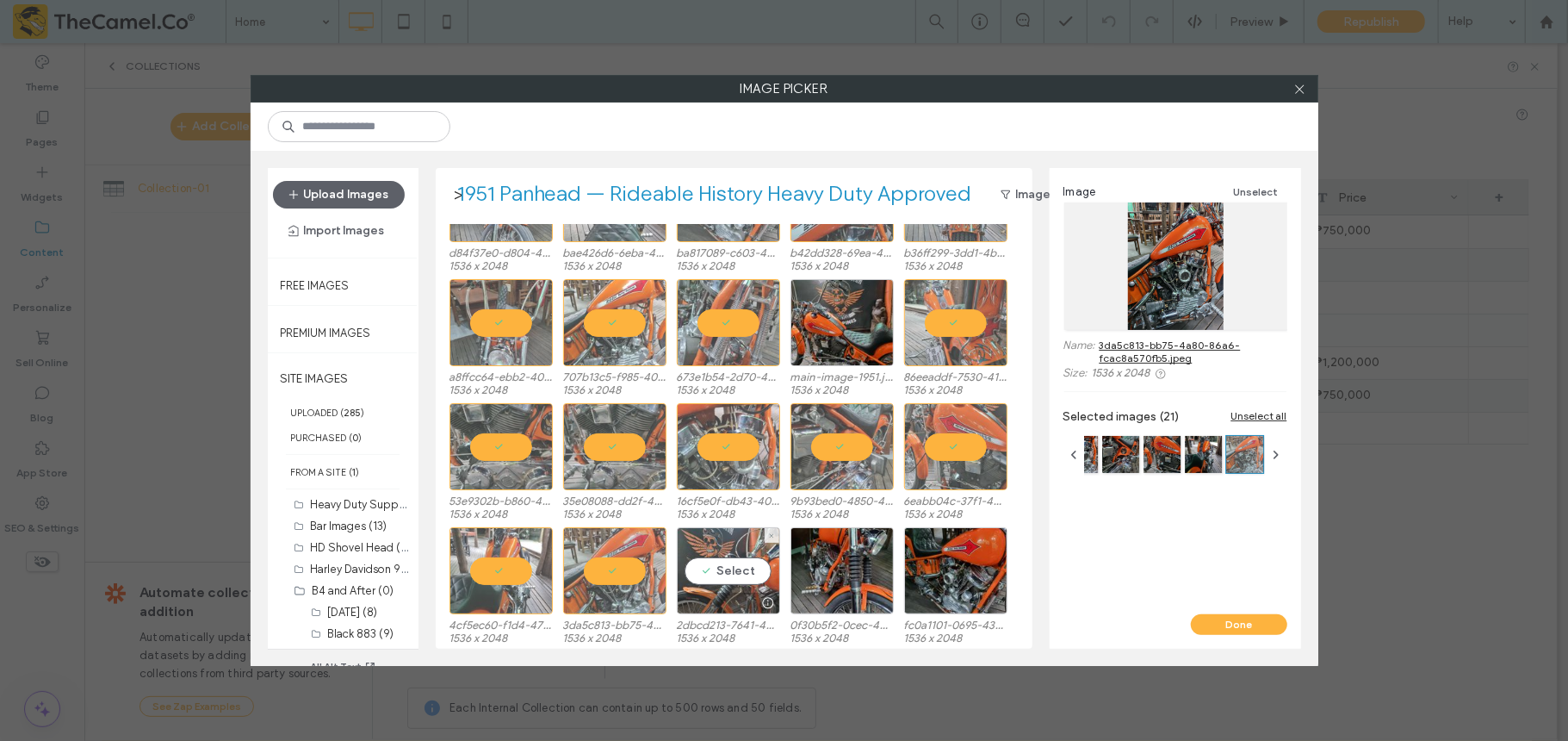
click at [734, 554] on div "Select" at bounding box center [728, 571] width 103 height 87
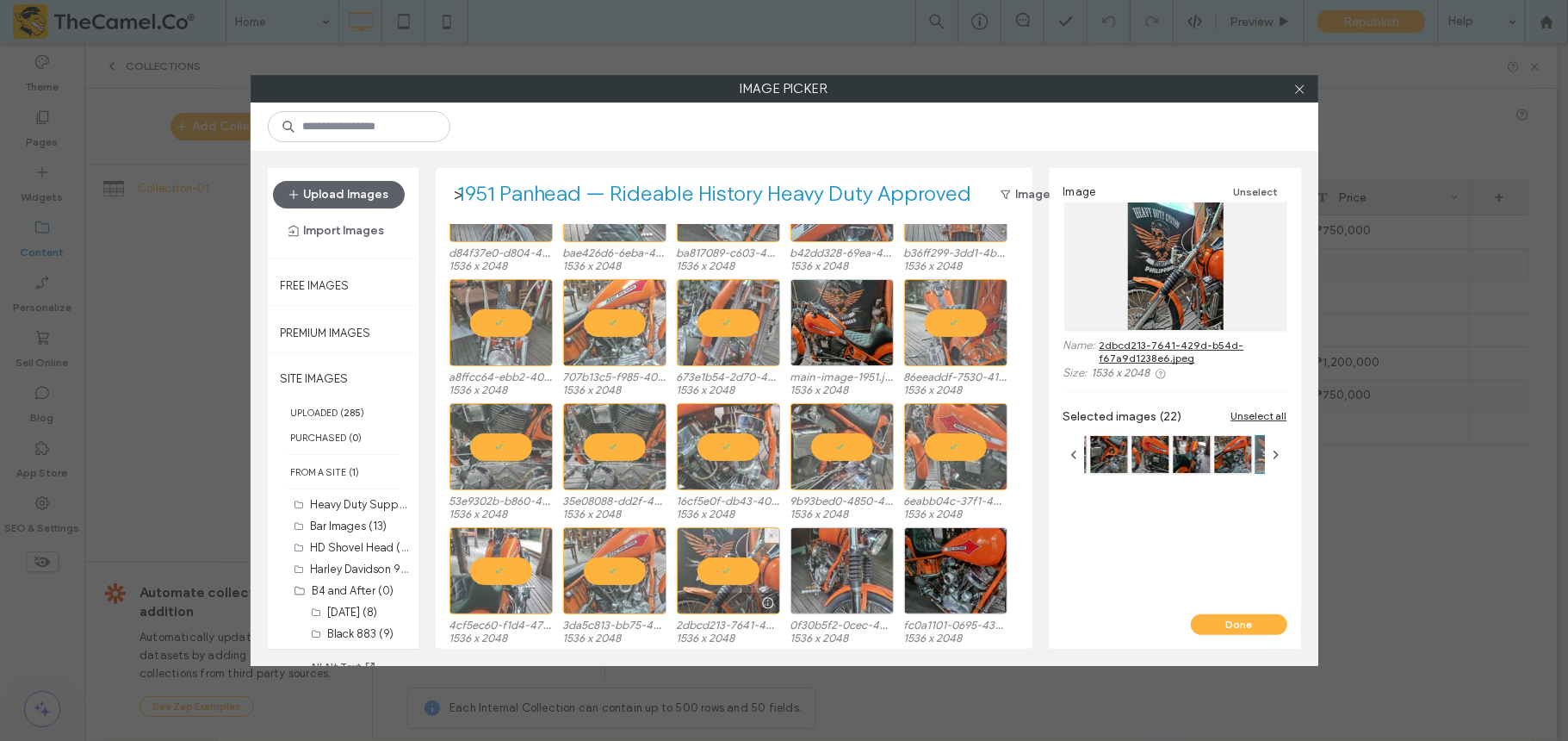
click at [856, 554] on div at bounding box center [842, 571] width 103 height 87
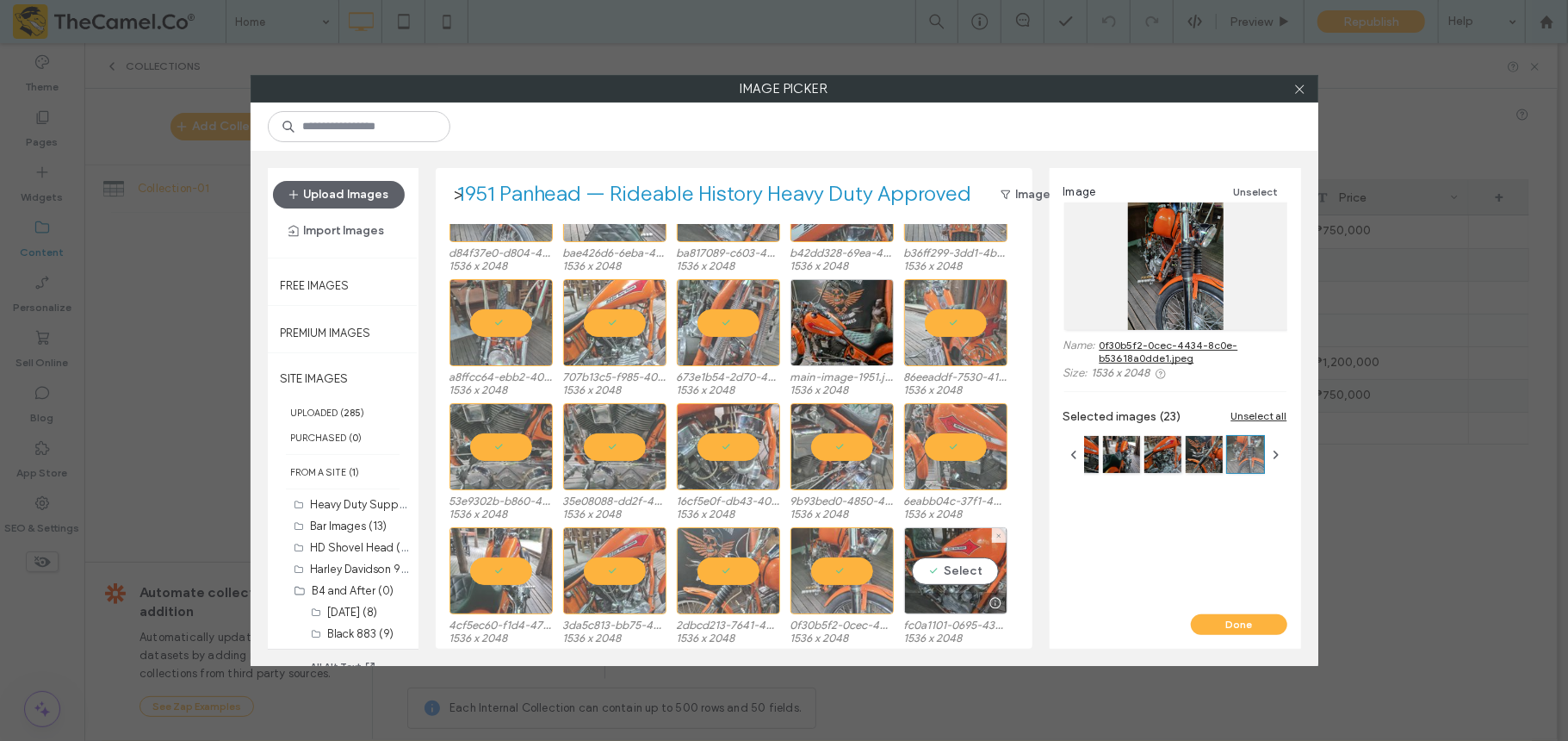
click at [943, 554] on div "Select" at bounding box center [956, 571] width 103 height 87
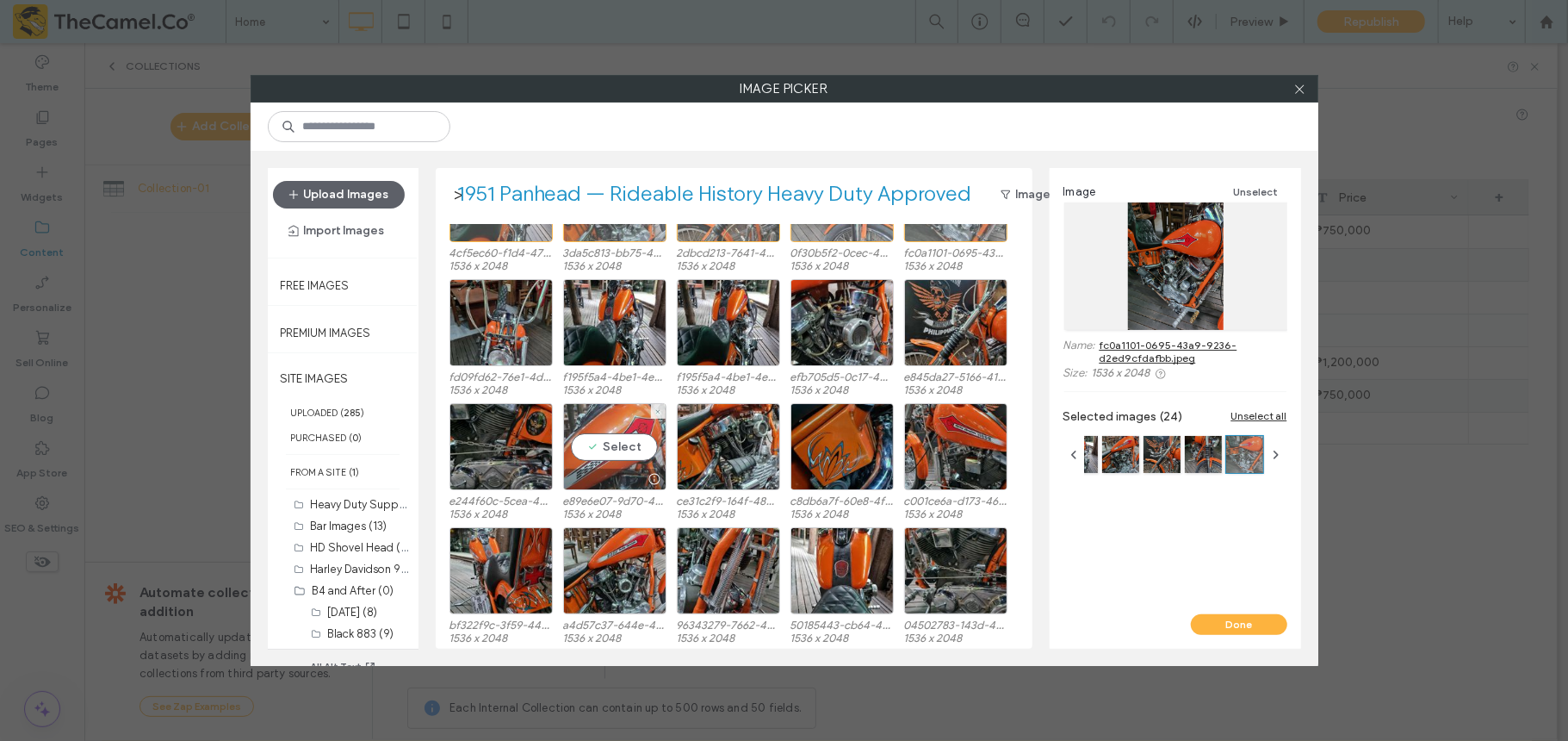
scroll to position [486, 0]
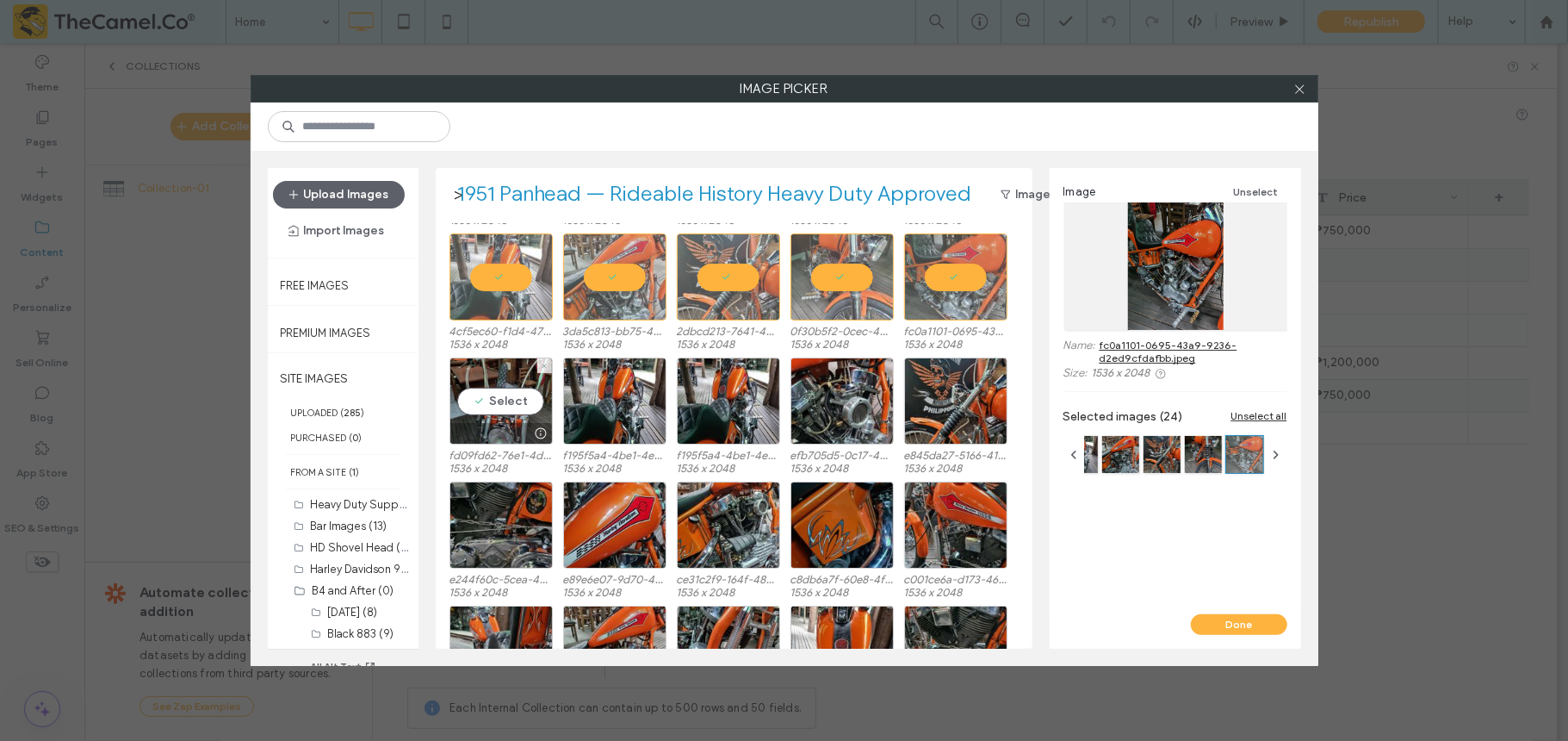
click at [501, 408] on div "Select" at bounding box center [501, 400] width 103 height 87
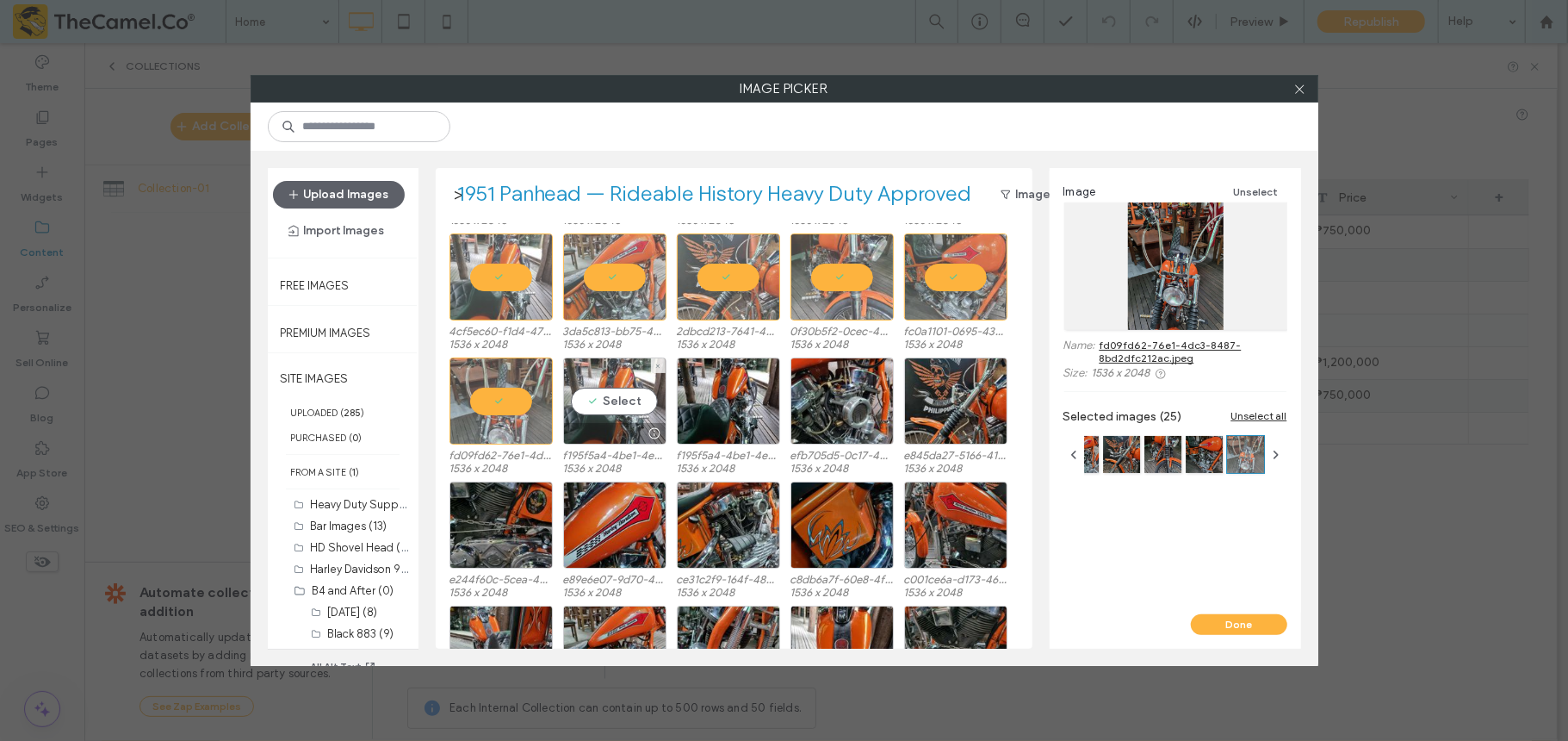
click at [619, 405] on div "Select" at bounding box center [614, 400] width 103 height 87
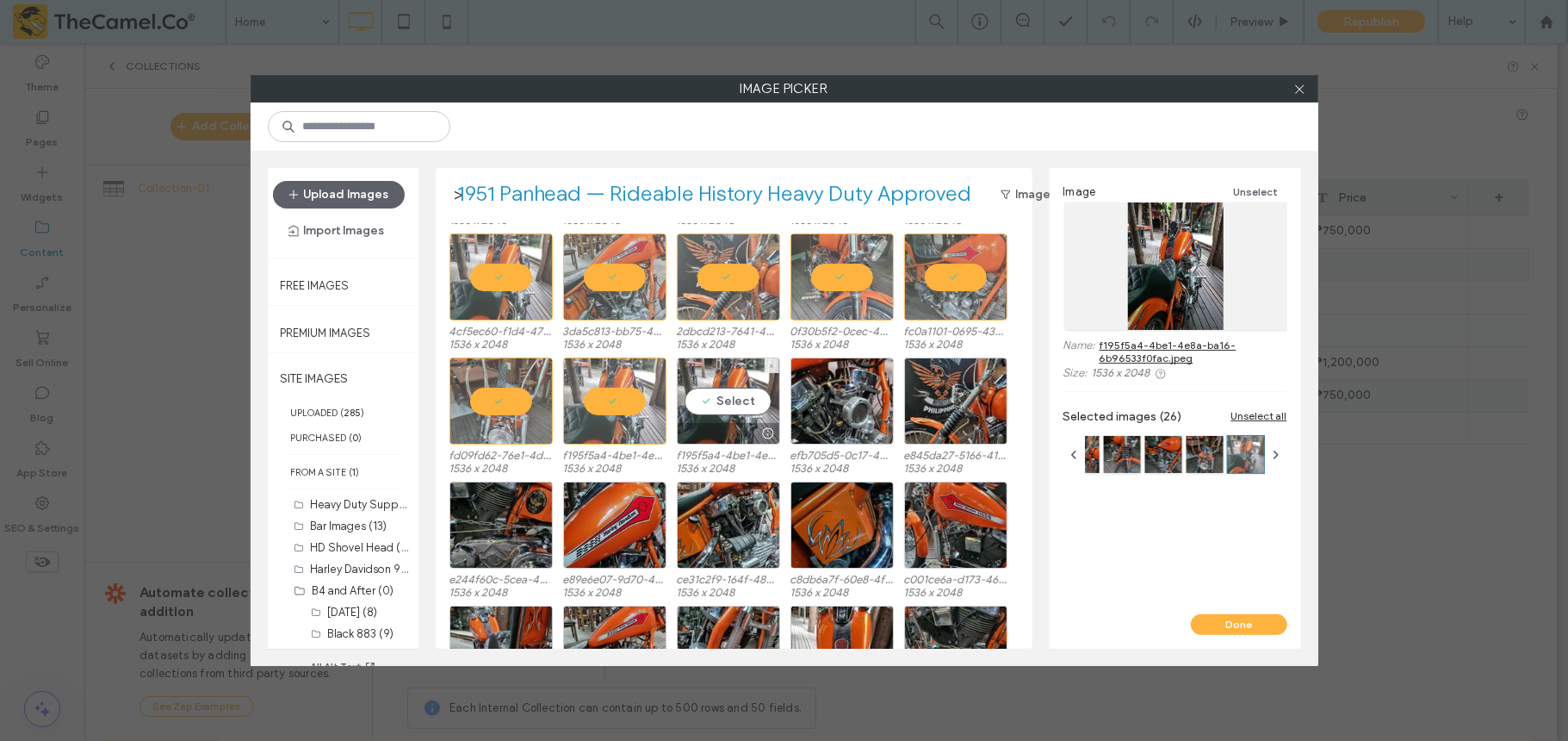
click at [708, 400] on div "Select" at bounding box center [728, 400] width 103 height 87
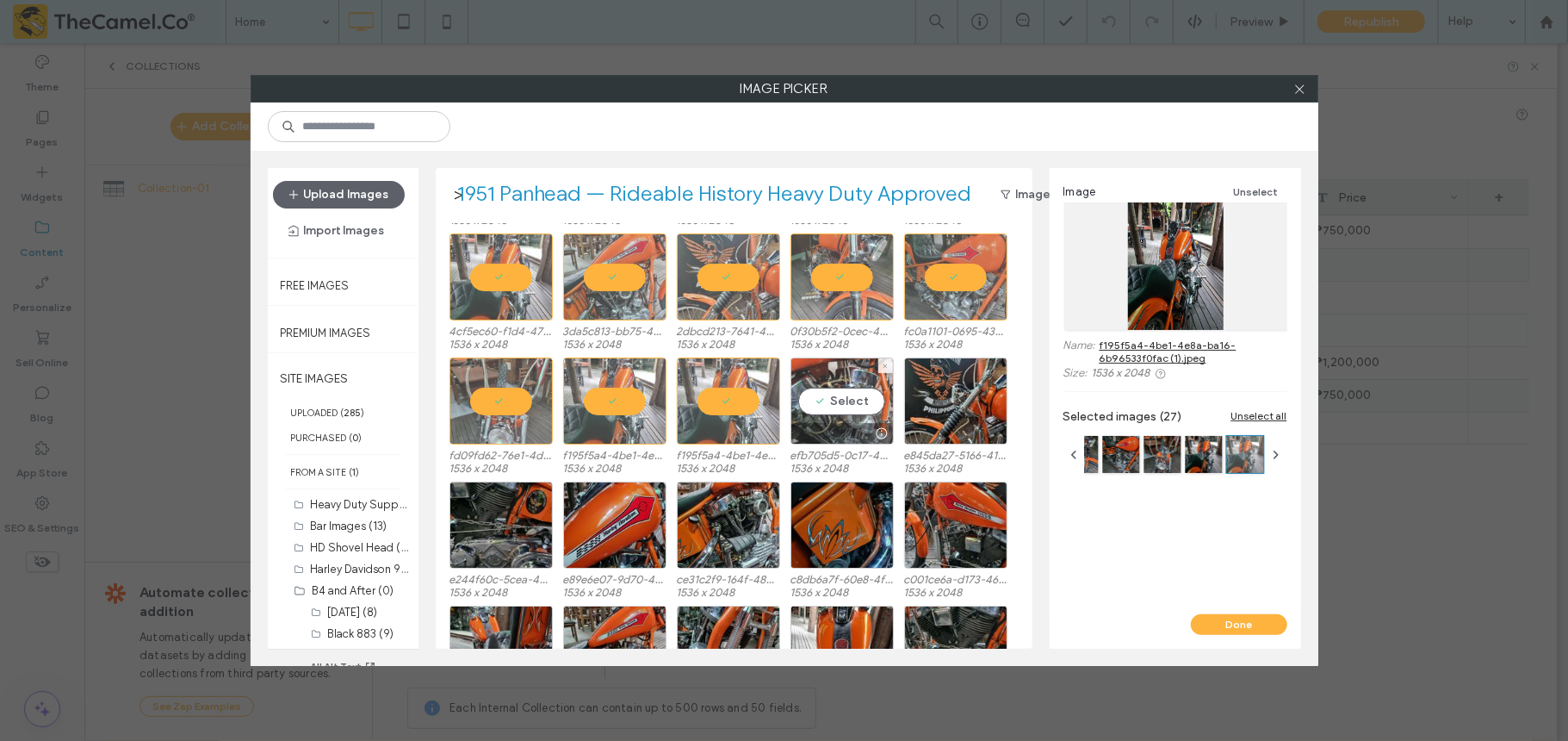
click at [862, 390] on div "Select" at bounding box center [842, 400] width 103 height 87
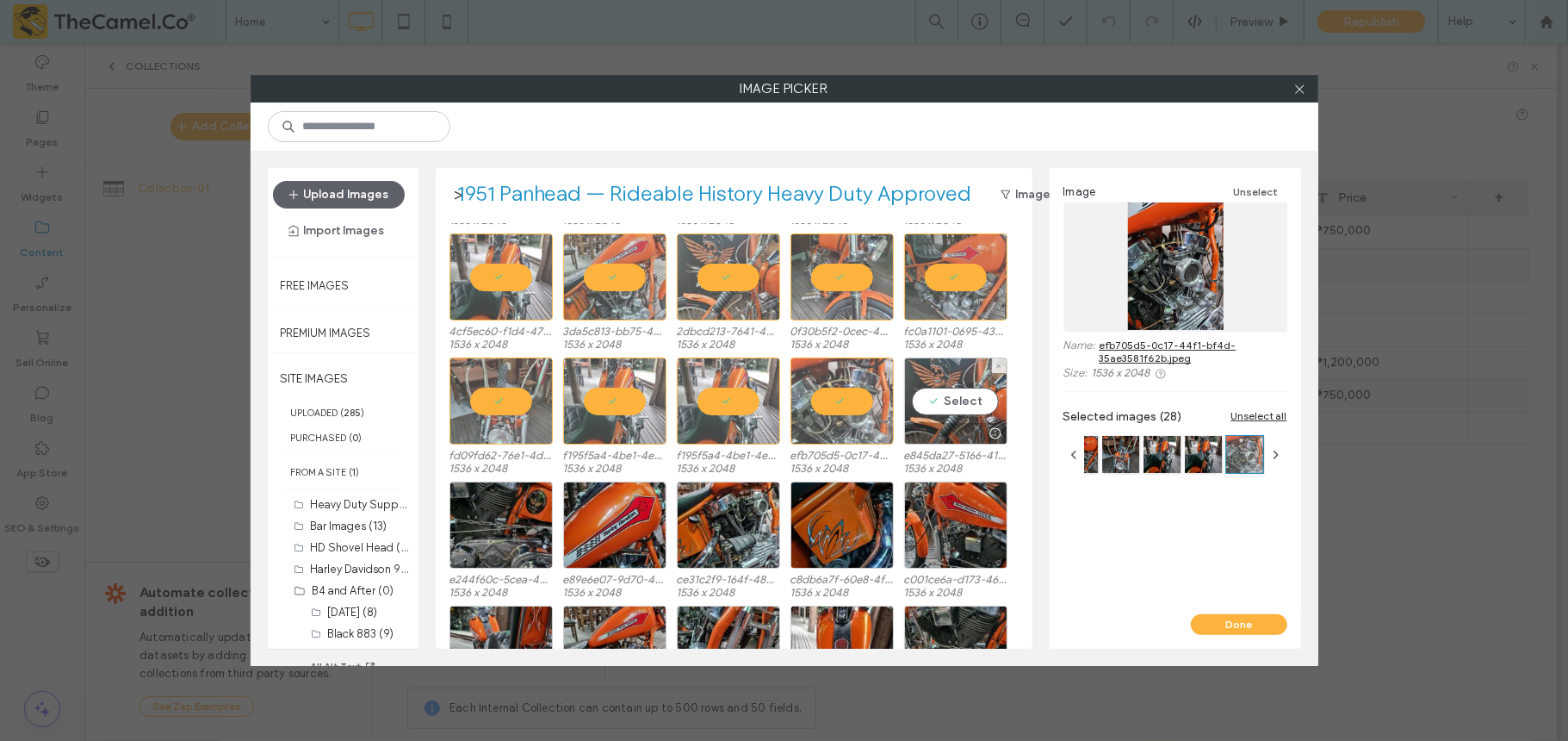
click at [987, 390] on div "Select" at bounding box center [956, 400] width 103 height 87
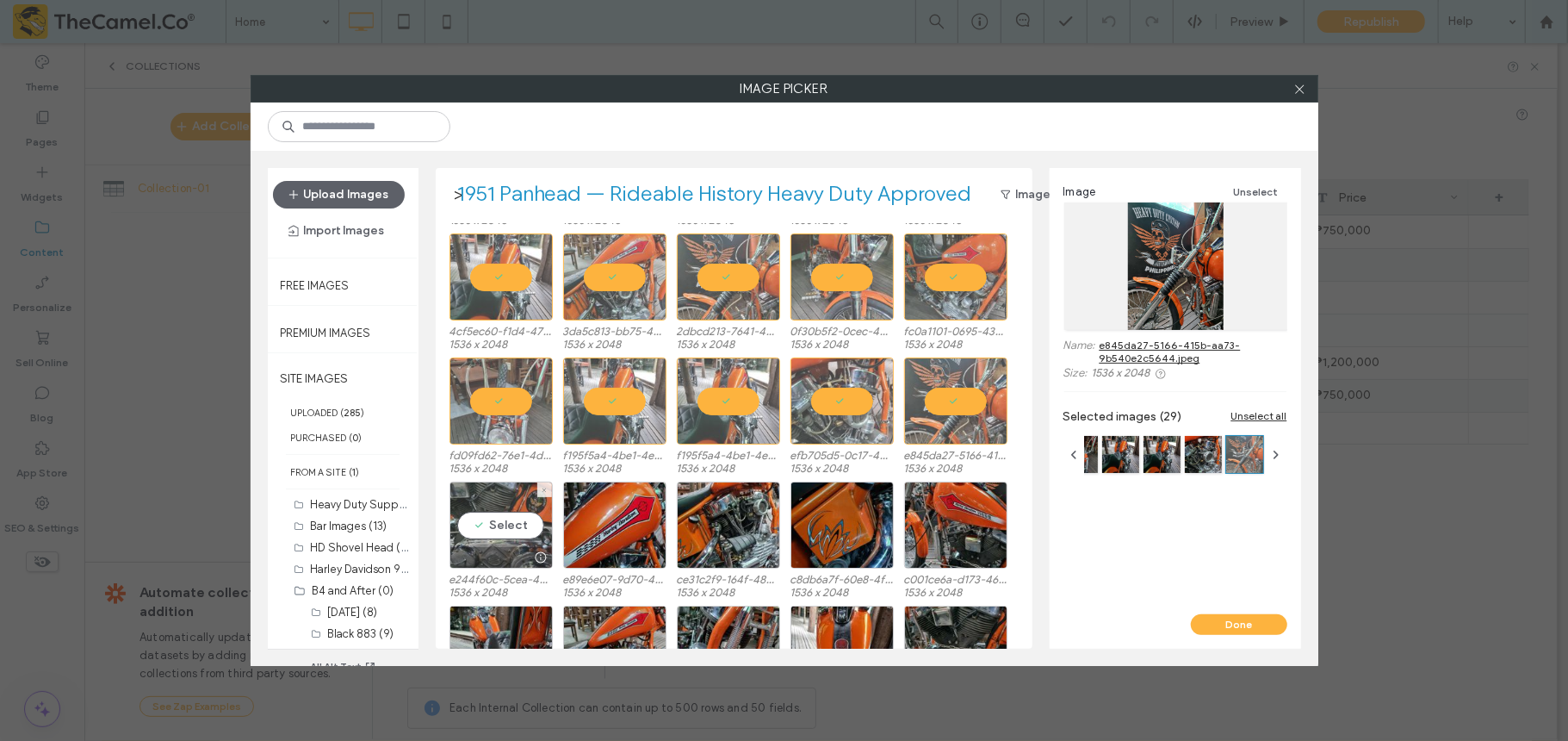
click at [500, 522] on div "Select" at bounding box center [501, 525] width 103 height 87
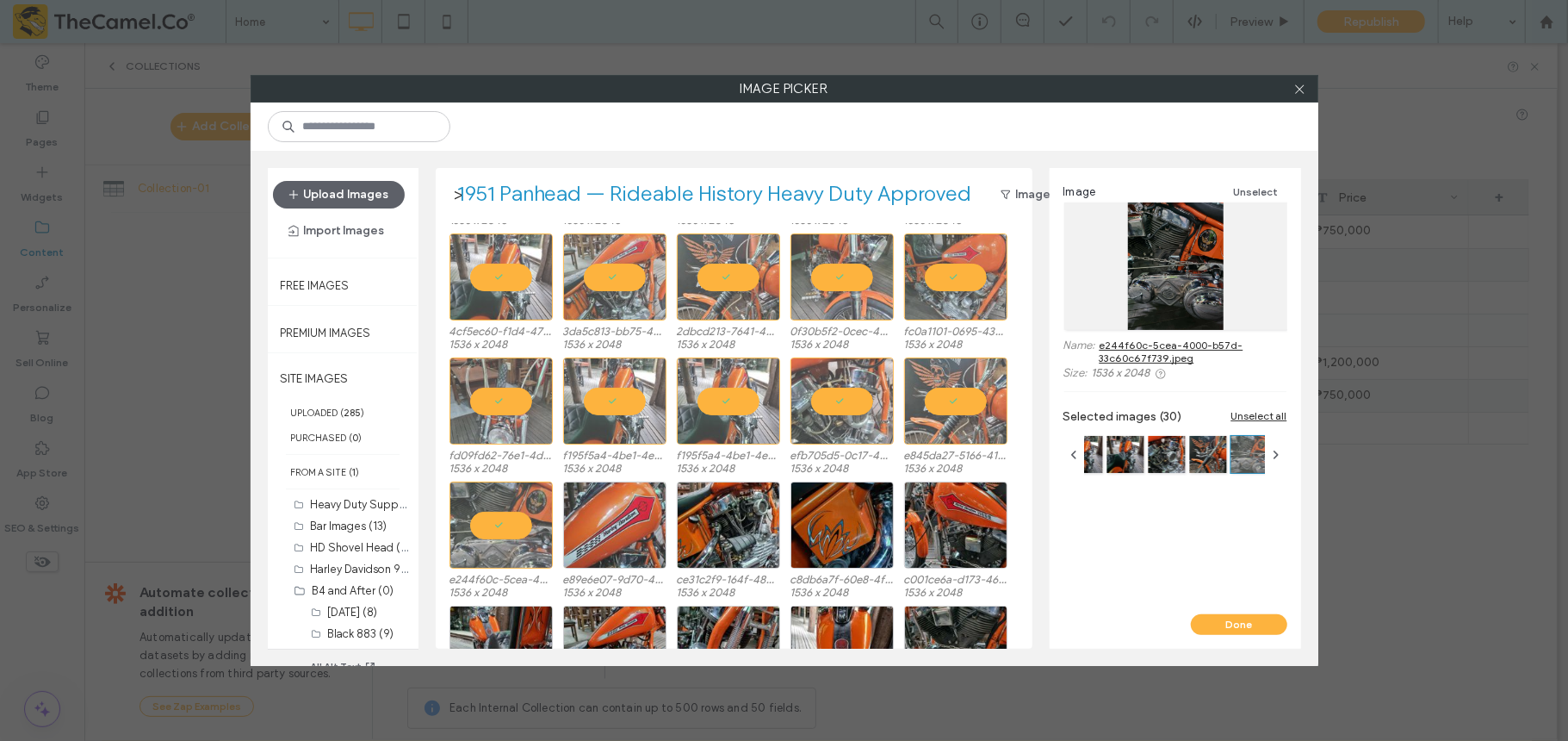
click at [636, 526] on div at bounding box center [614, 525] width 103 height 87
click at [620, 528] on div at bounding box center [614, 525] width 103 height 87
click at [628, 531] on div at bounding box center [614, 525] width 103 height 87
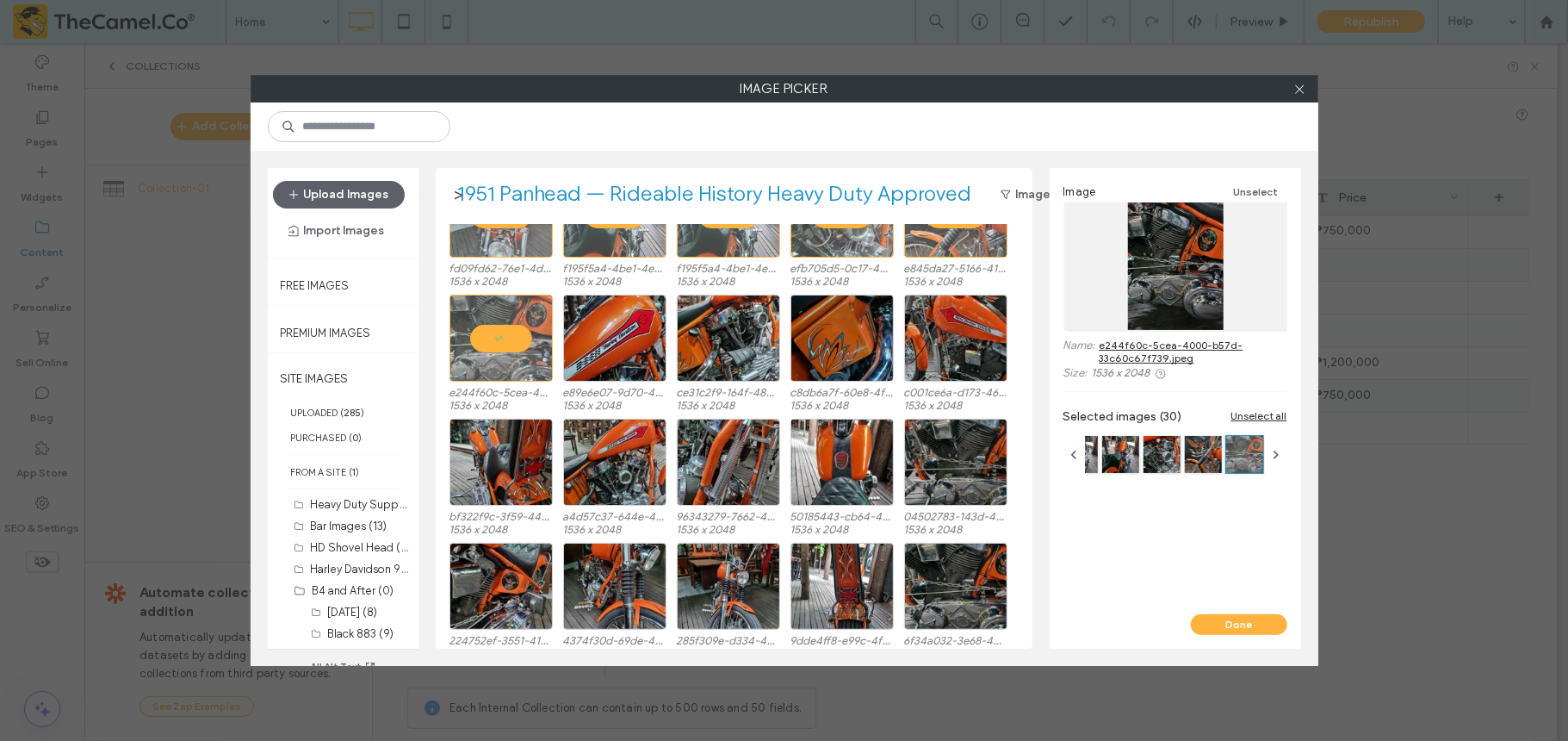
scroll to position [672, 0]
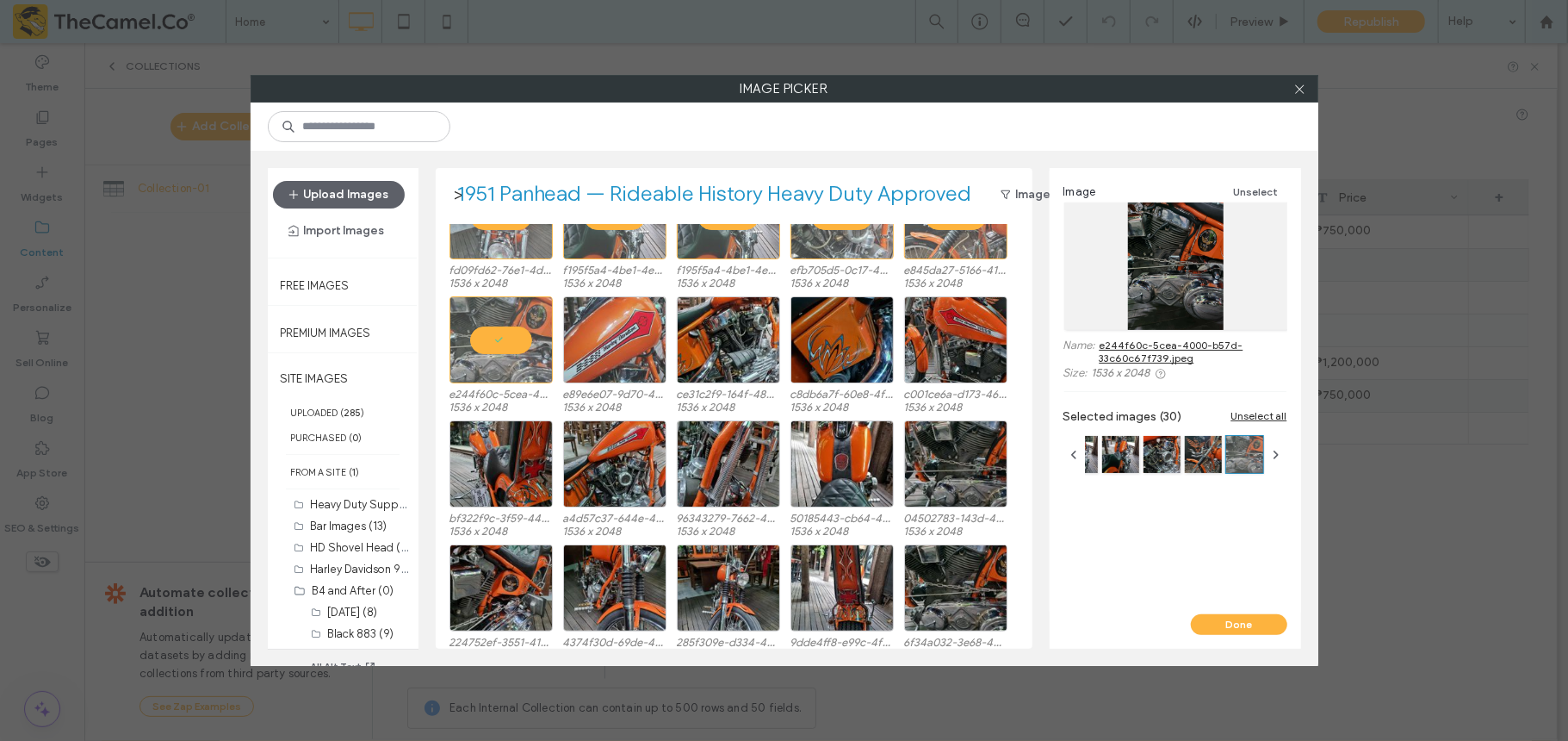
click at [615, 350] on div at bounding box center [614, 340] width 103 height 87
click at [1175, 554] on button "Done" at bounding box center [1239, 625] width 96 height 21
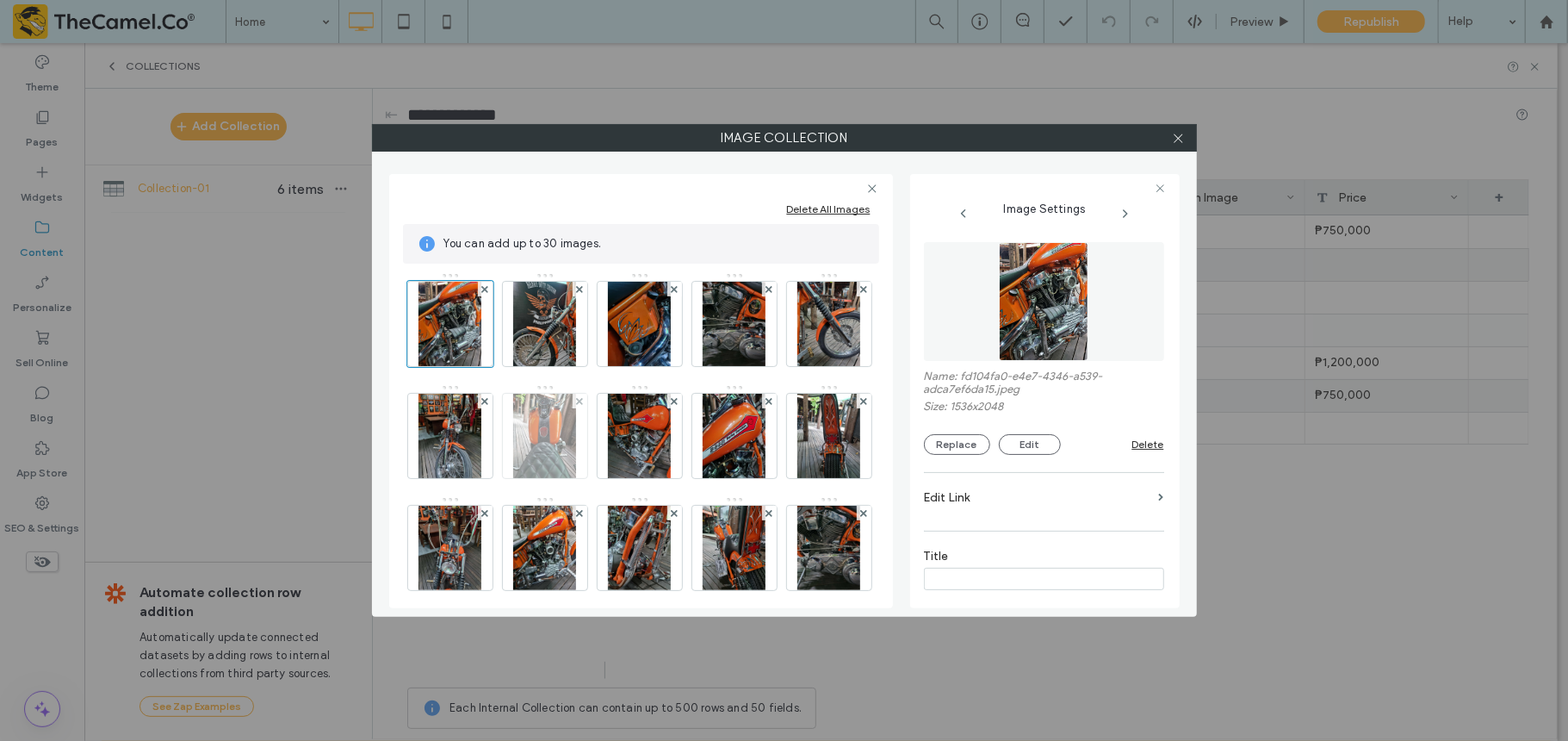
scroll to position [583, 0]
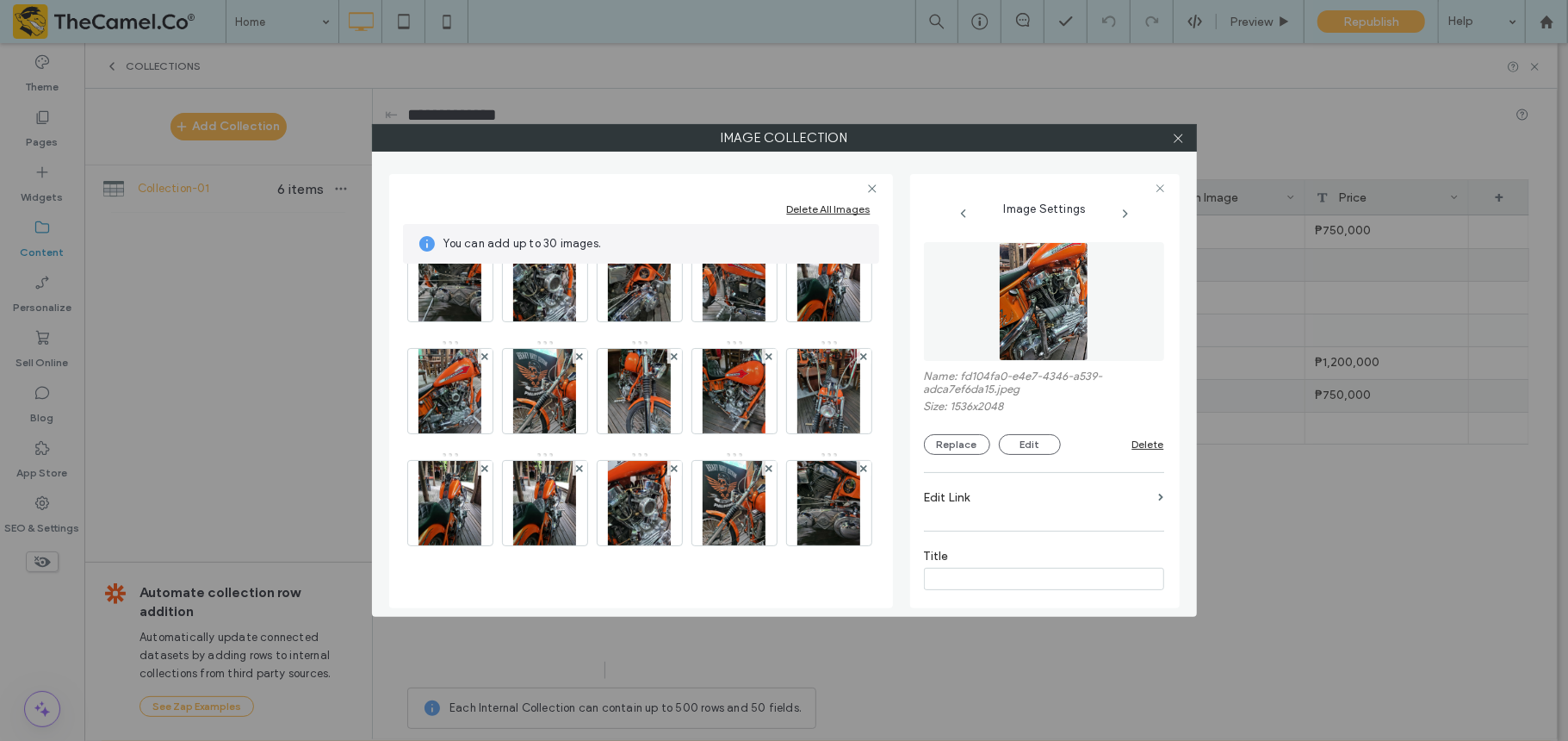
click at [610, 533] on div at bounding box center [640, 240] width 474 height 698
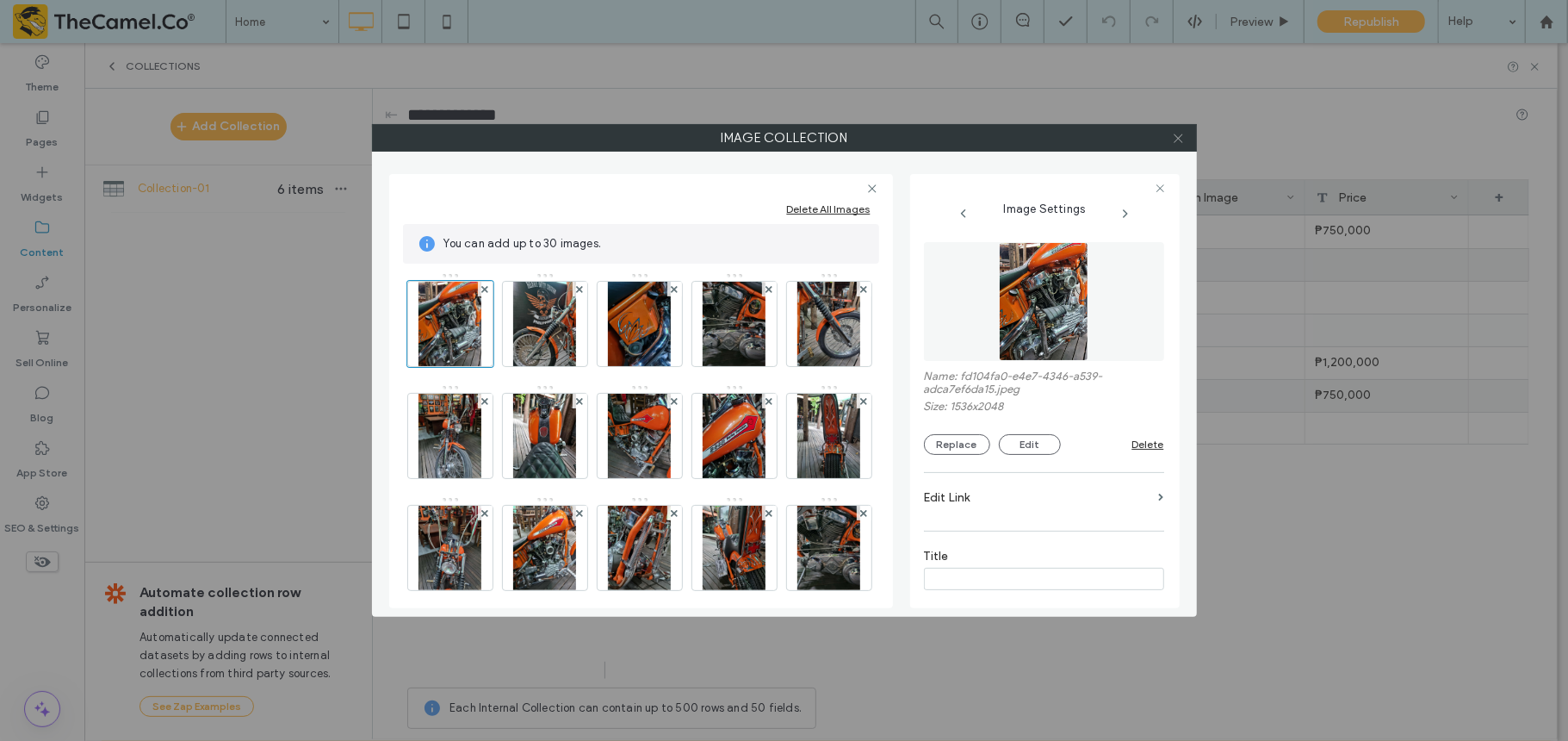
click at [1174, 138] on icon at bounding box center [1178, 138] width 13 height 13
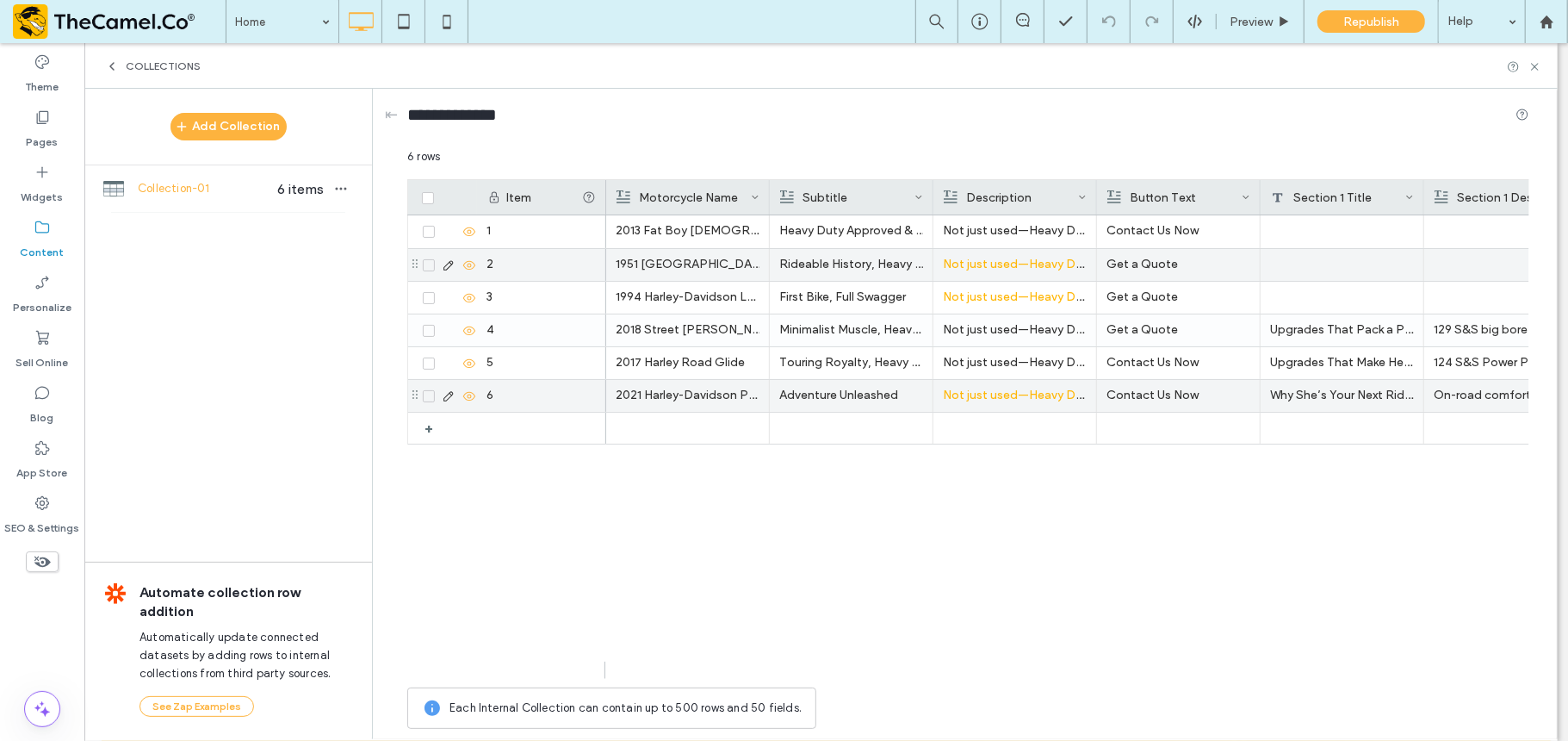
click at [658, 261] on p "1951 Panhead" at bounding box center [688, 265] width 144 height 31
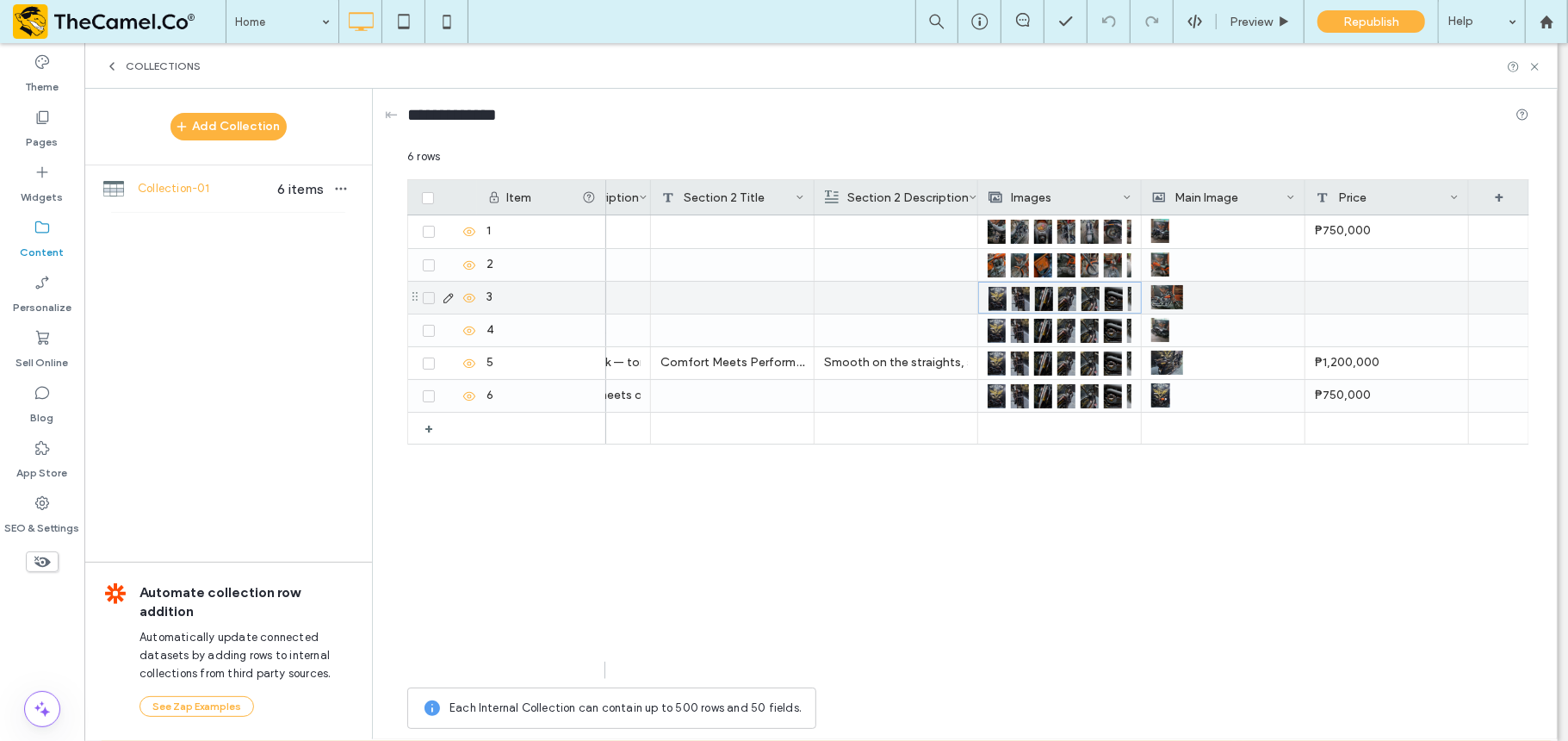
click at [1044, 290] on img at bounding box center [1044, 299] width 18 height 24
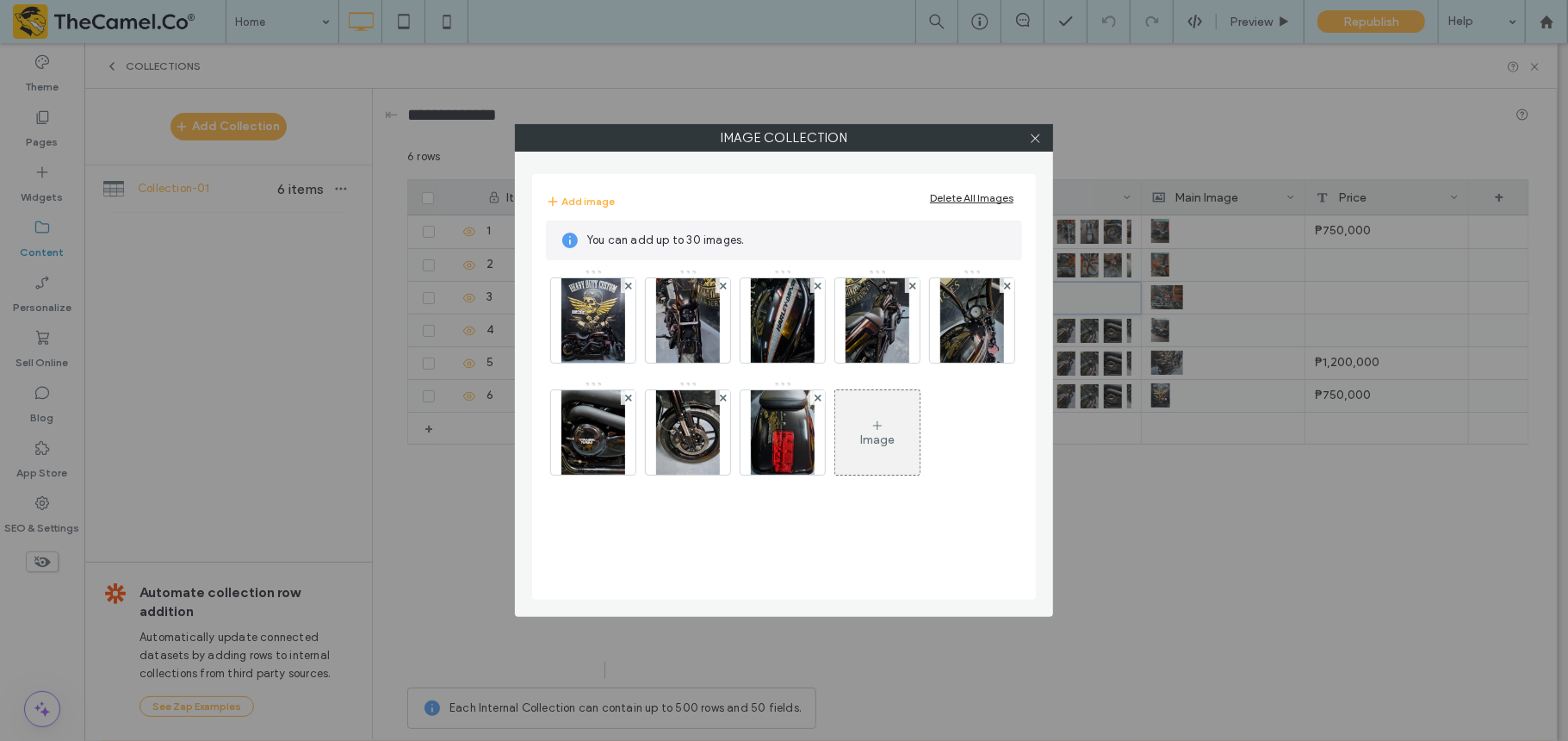
click at [973, 193] on div "Delete All Images" at bounding box center [972, 197] width 83 height 13
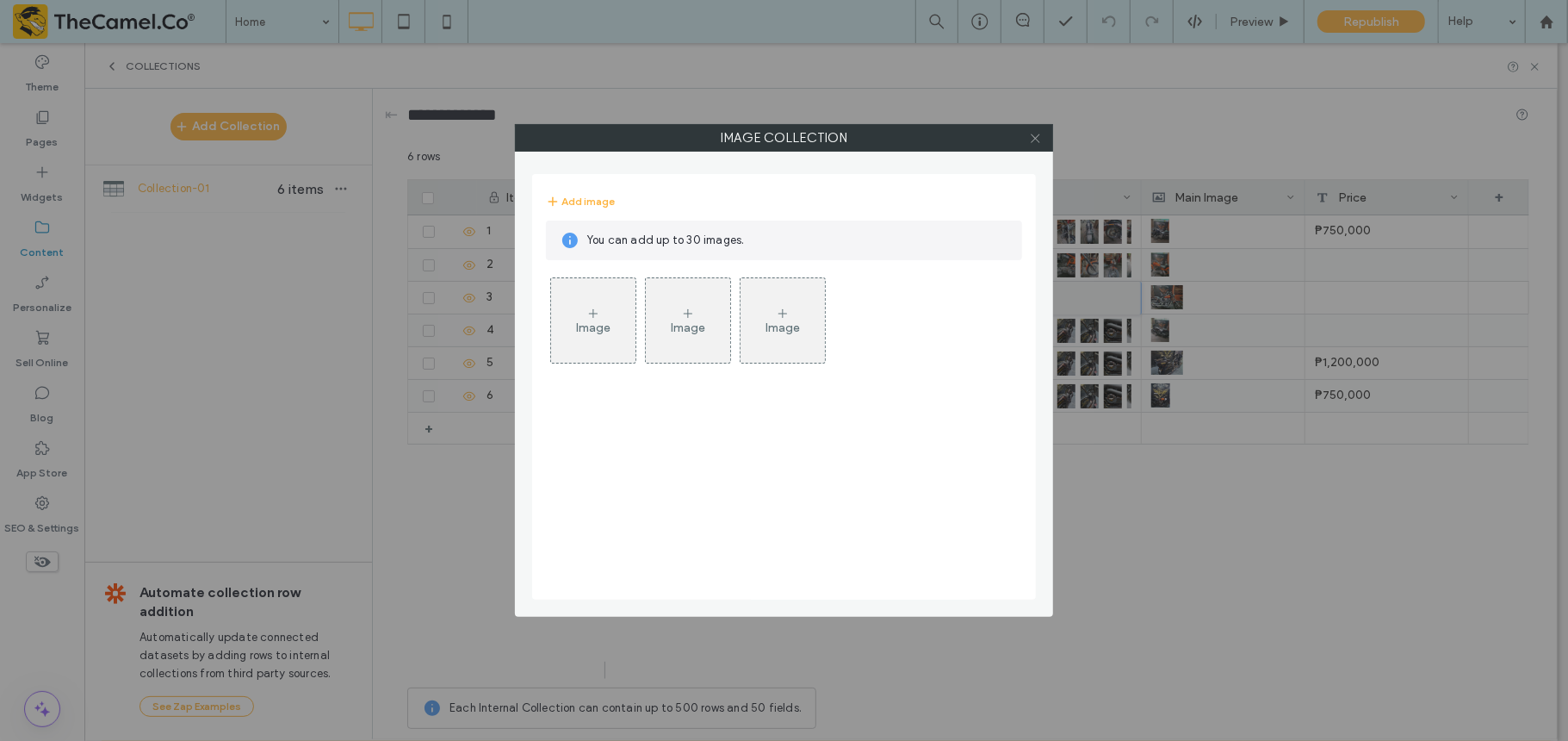
click at [1034, 139] on icon at bounding box center [1035, 138] width 13 height 13
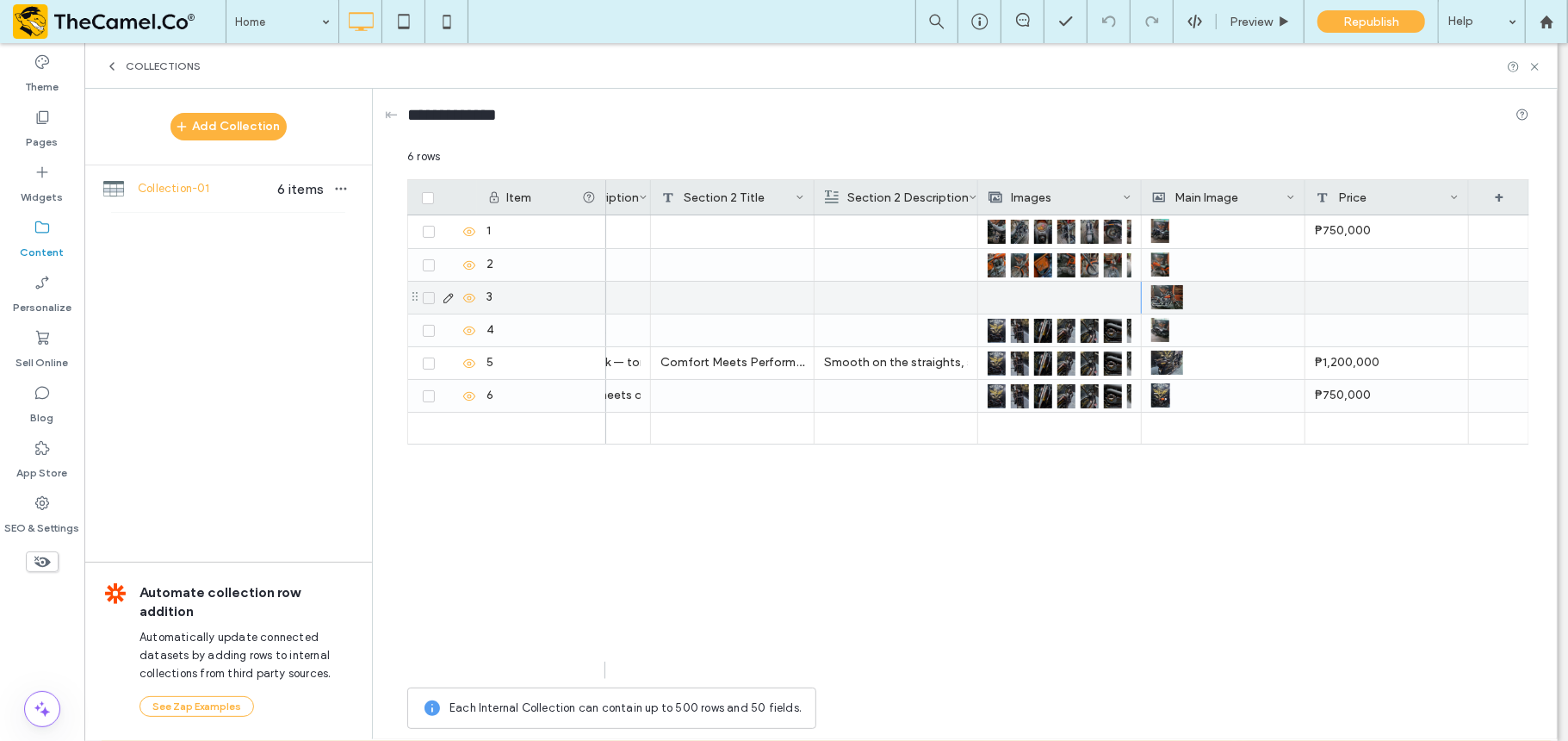
click at [957, 300] on div at bounding box center [896, 297] width 144 height 32
click at [1035, 300] on div at bounding box center [1060, 297] width 144 height 32
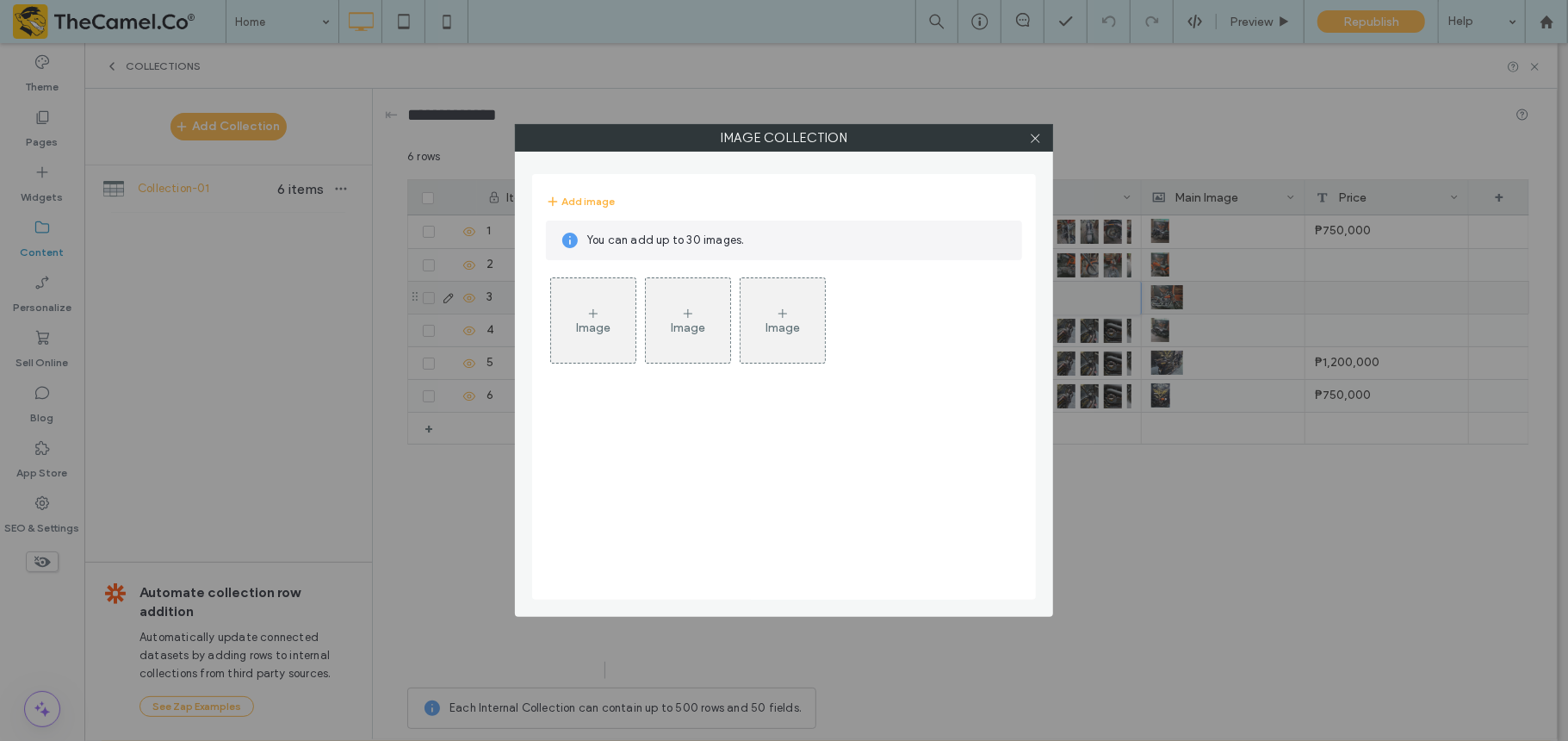
click at [589, 331] on div "Image" at bounding box center [593, 327] width 35 height 15
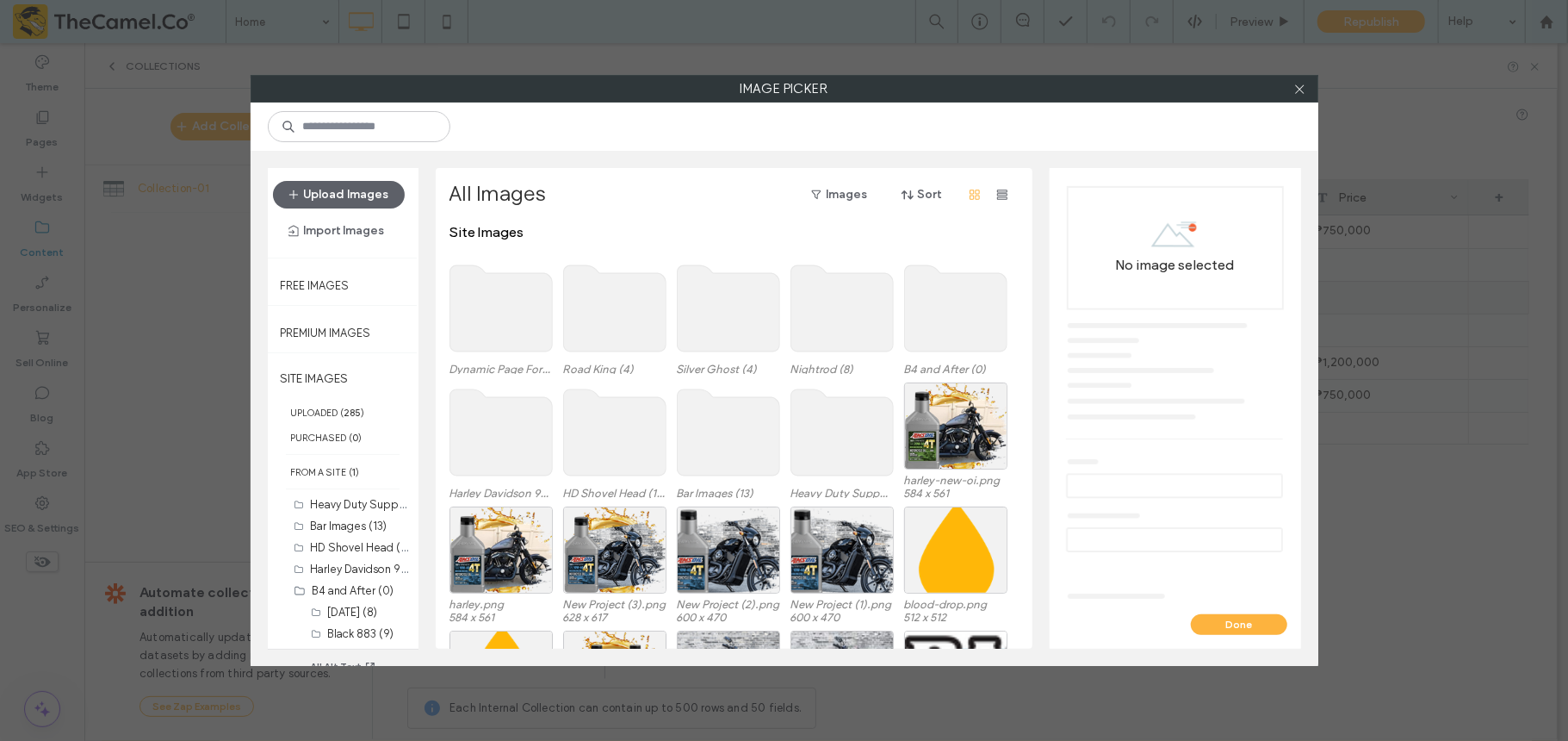
click at [528, 301] on use at bounding box center [501, 308] width 103 height 86
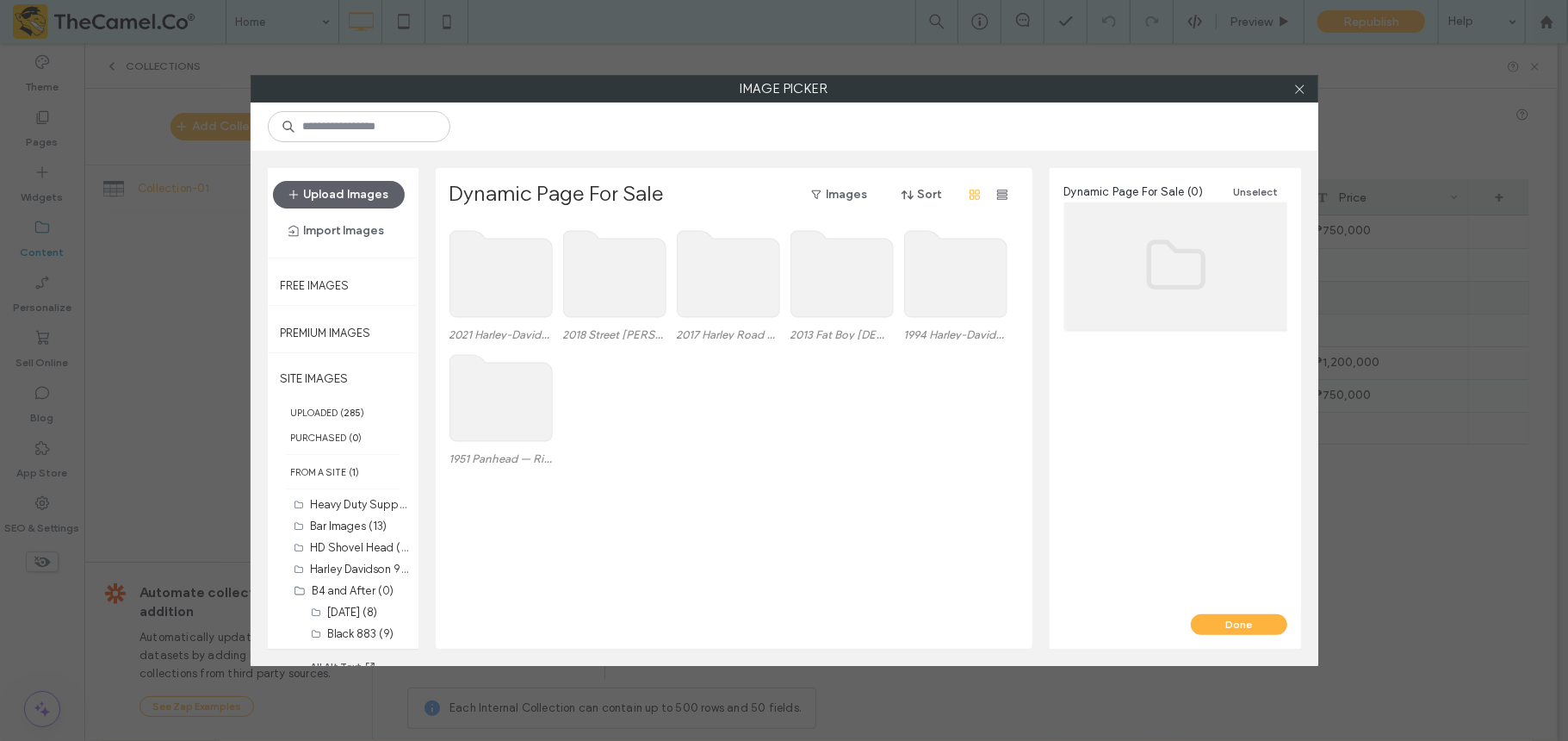
click at [932, 287] on use at bounding box center [956, 274] width 103 height 86
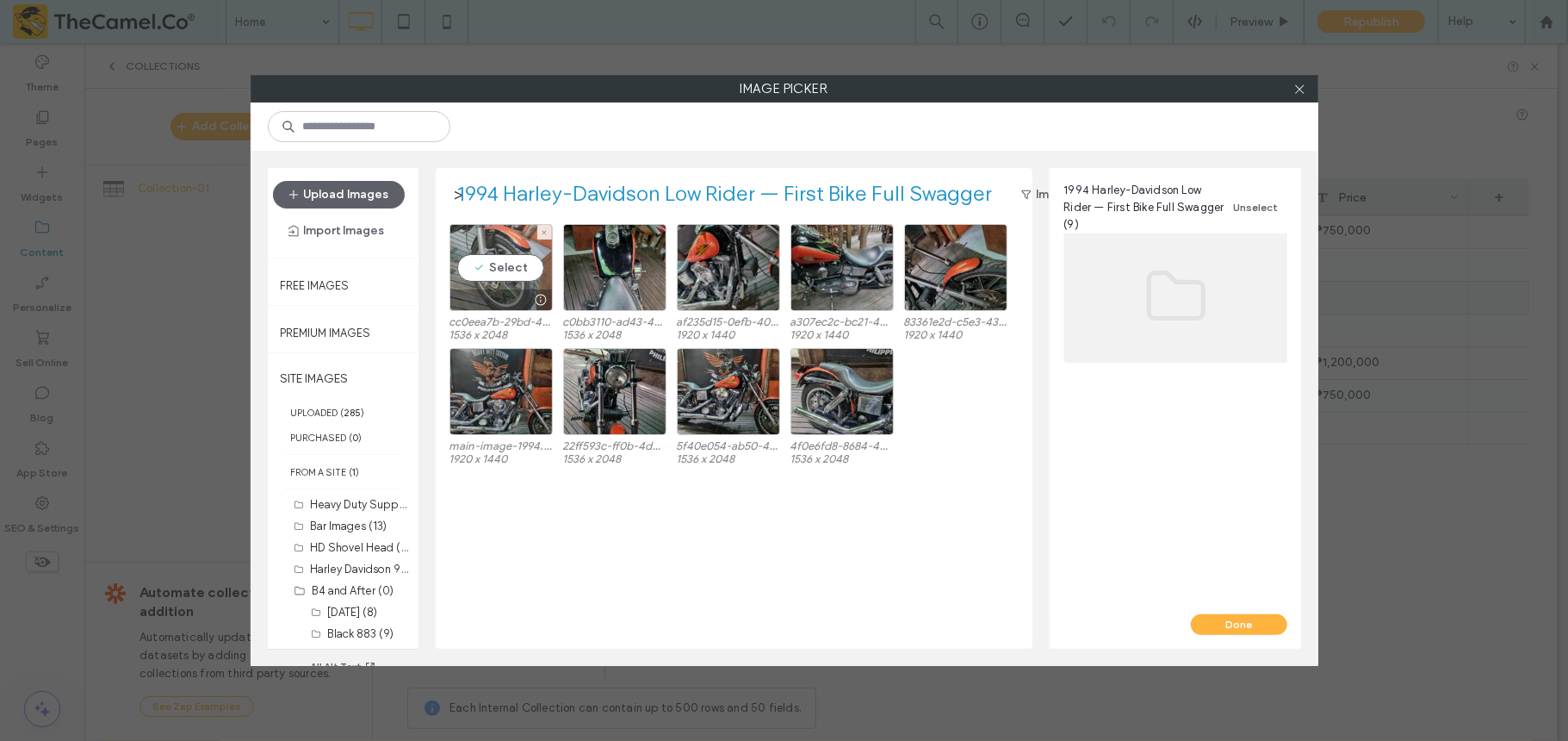
click at [487, 267] on div "Select" at bounding box center [501, 268] width 103 height 87
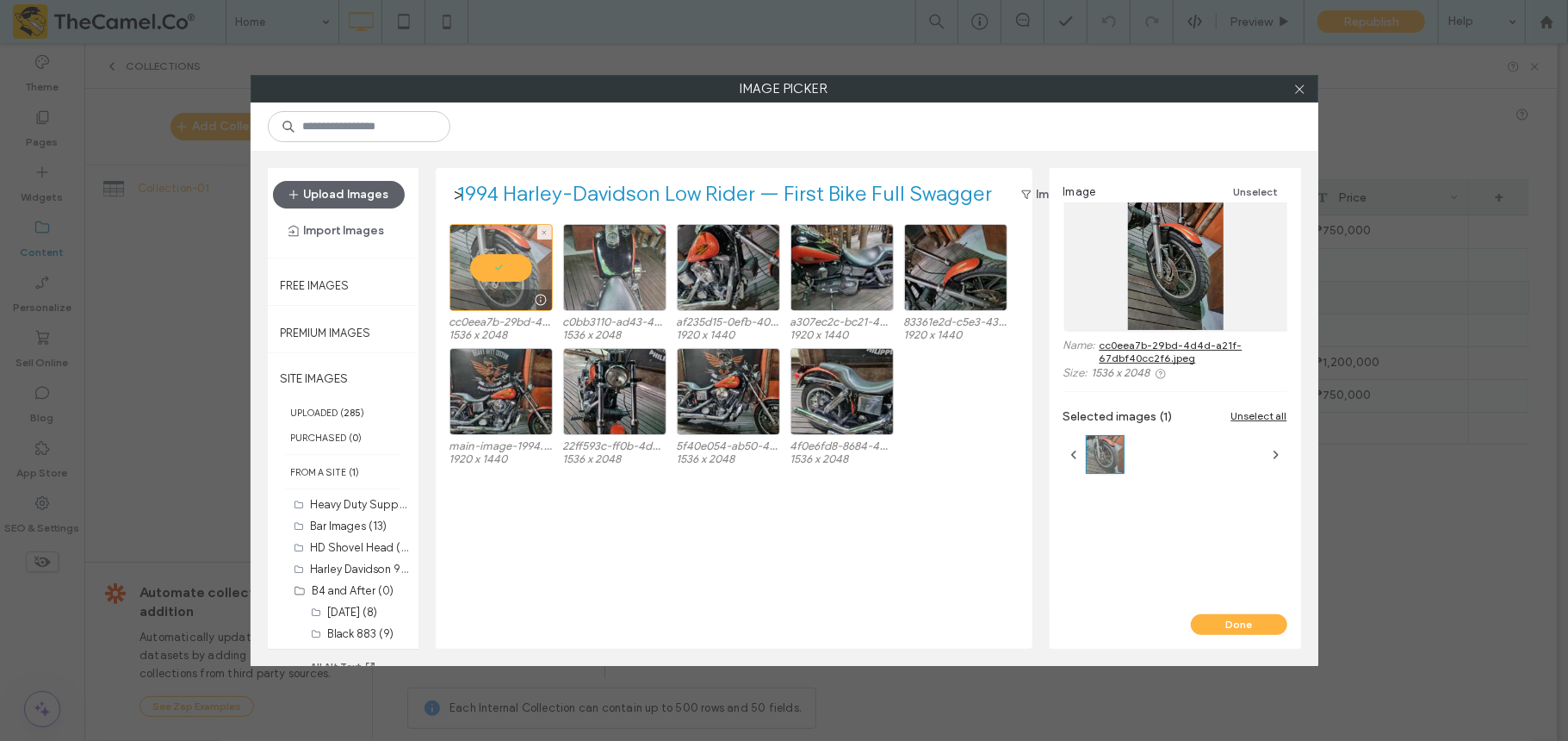
click at [583, 266] on div at bounding box center [614, 268] width 103 height 87
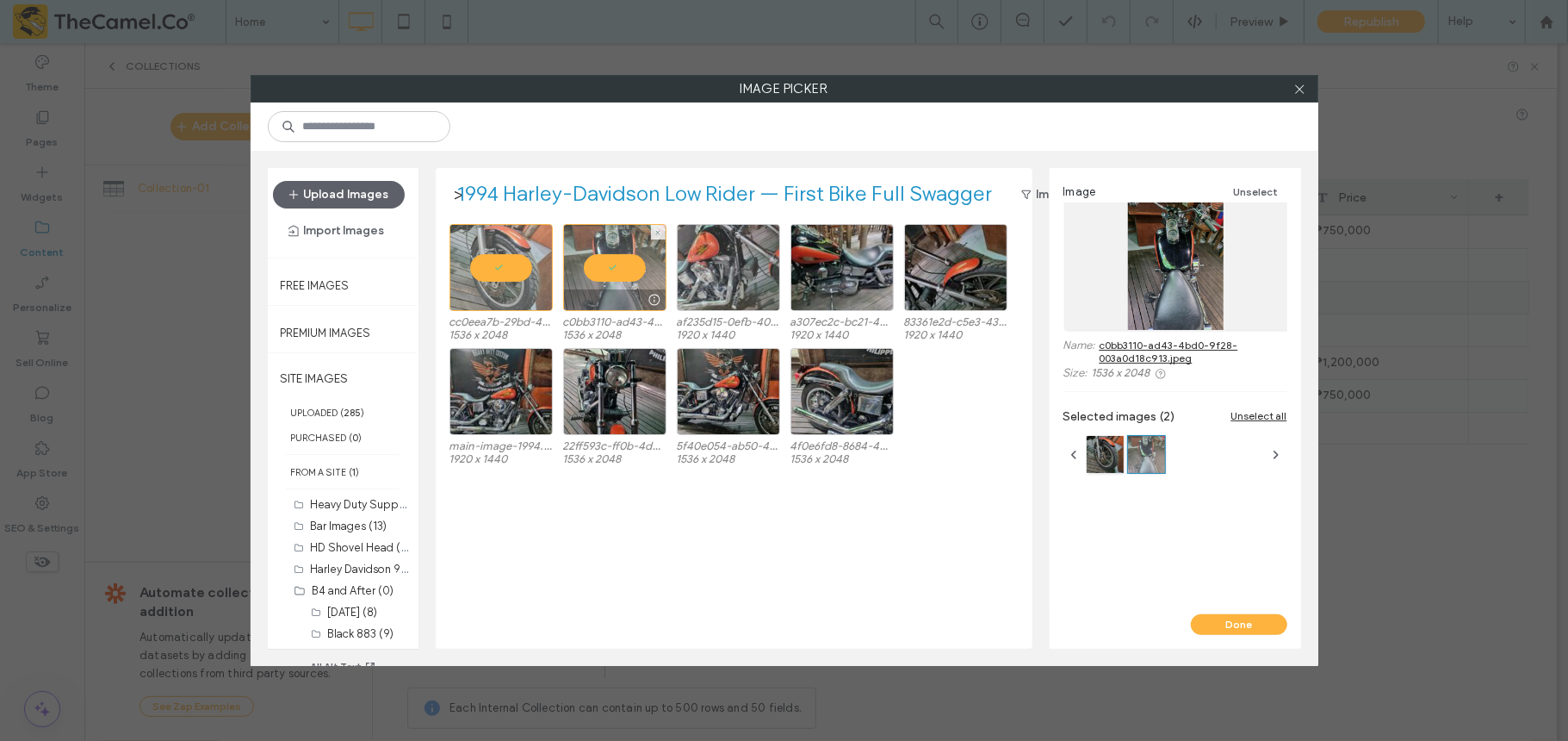
click at [729, 272] on div at bounding box center [728, 268] width 103 height 87
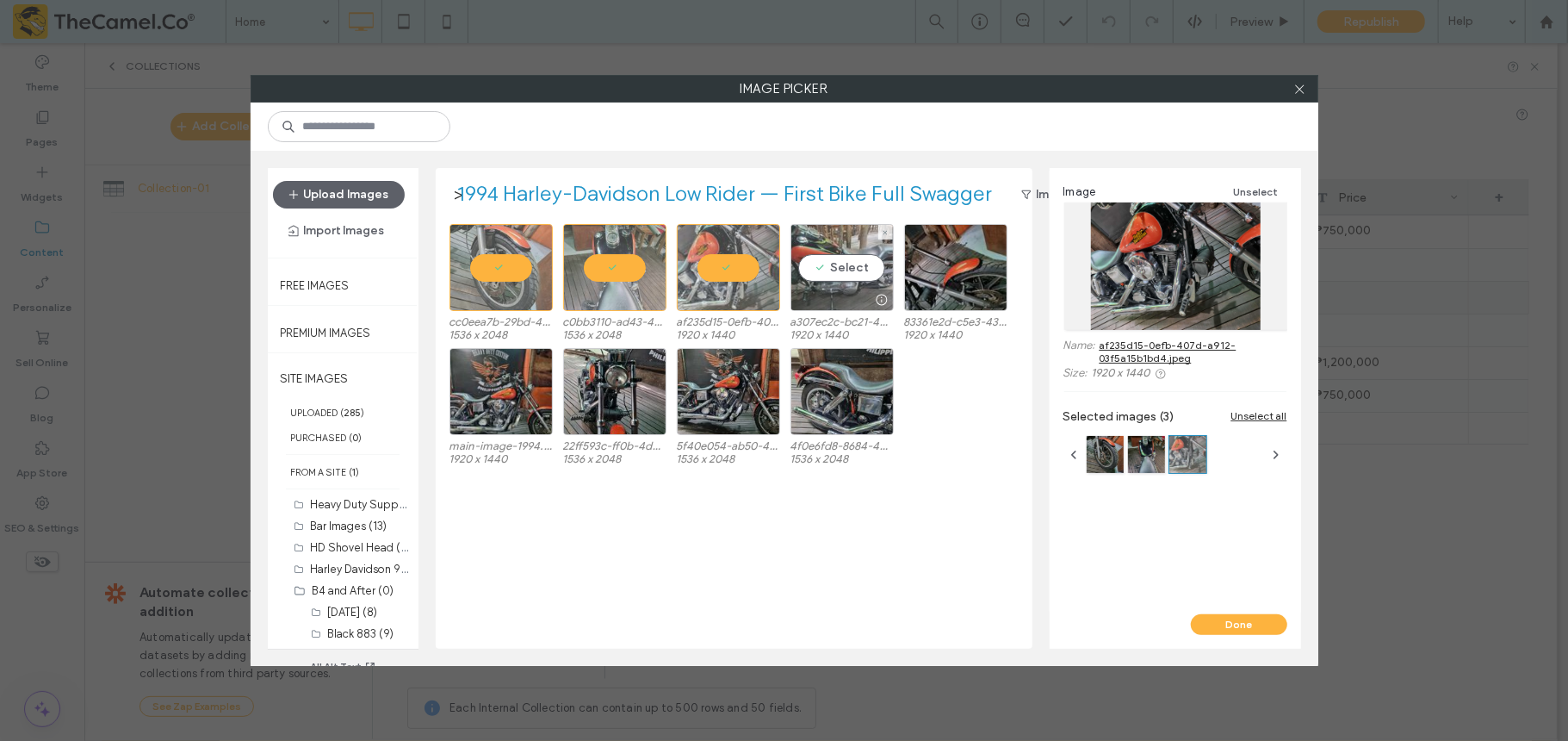
click at [836, 275] on div "Select" at bounding box center [842, 268] width 103 height 87
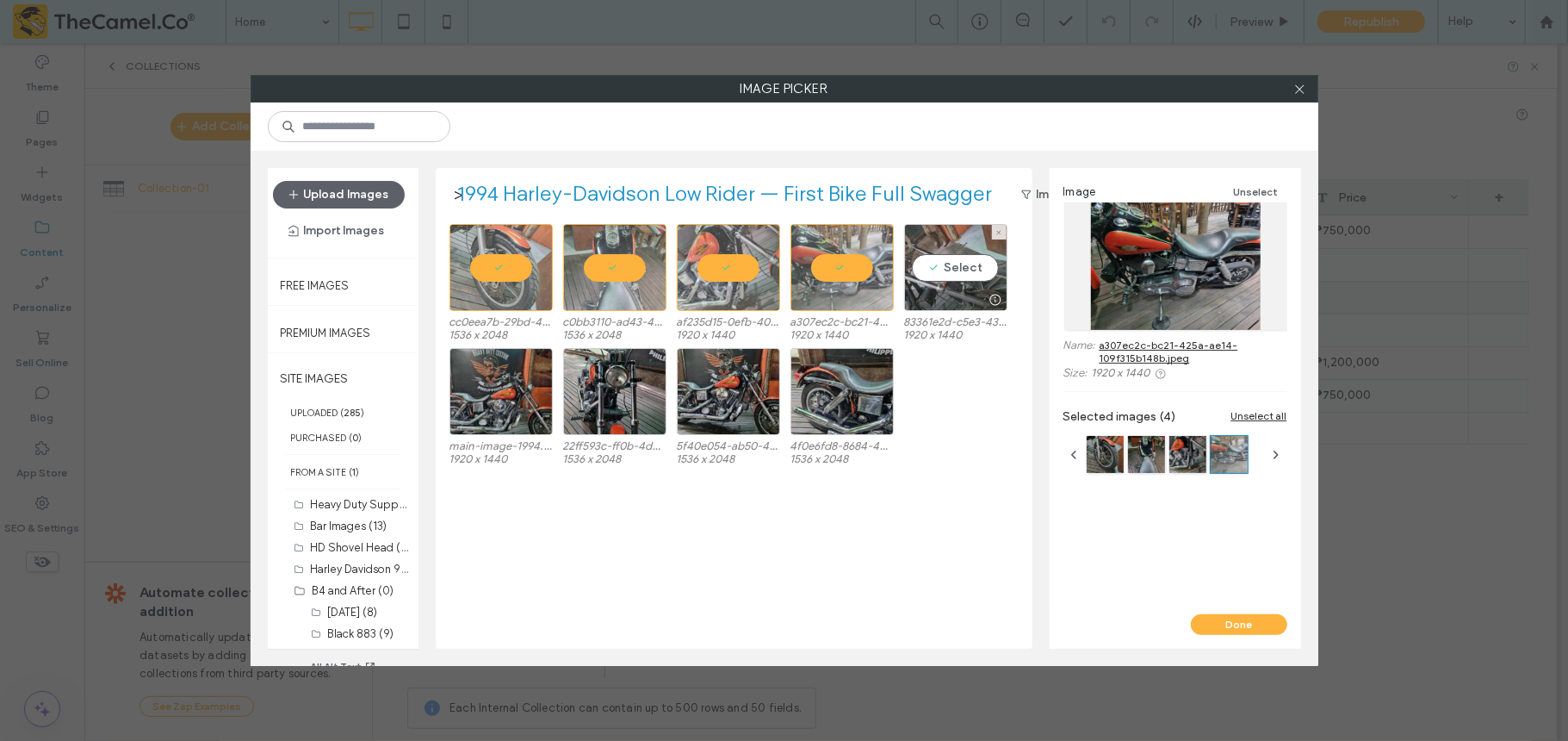
click at [955, 279] on div "Select" at bounding box center [956, 268] width 103 height 87
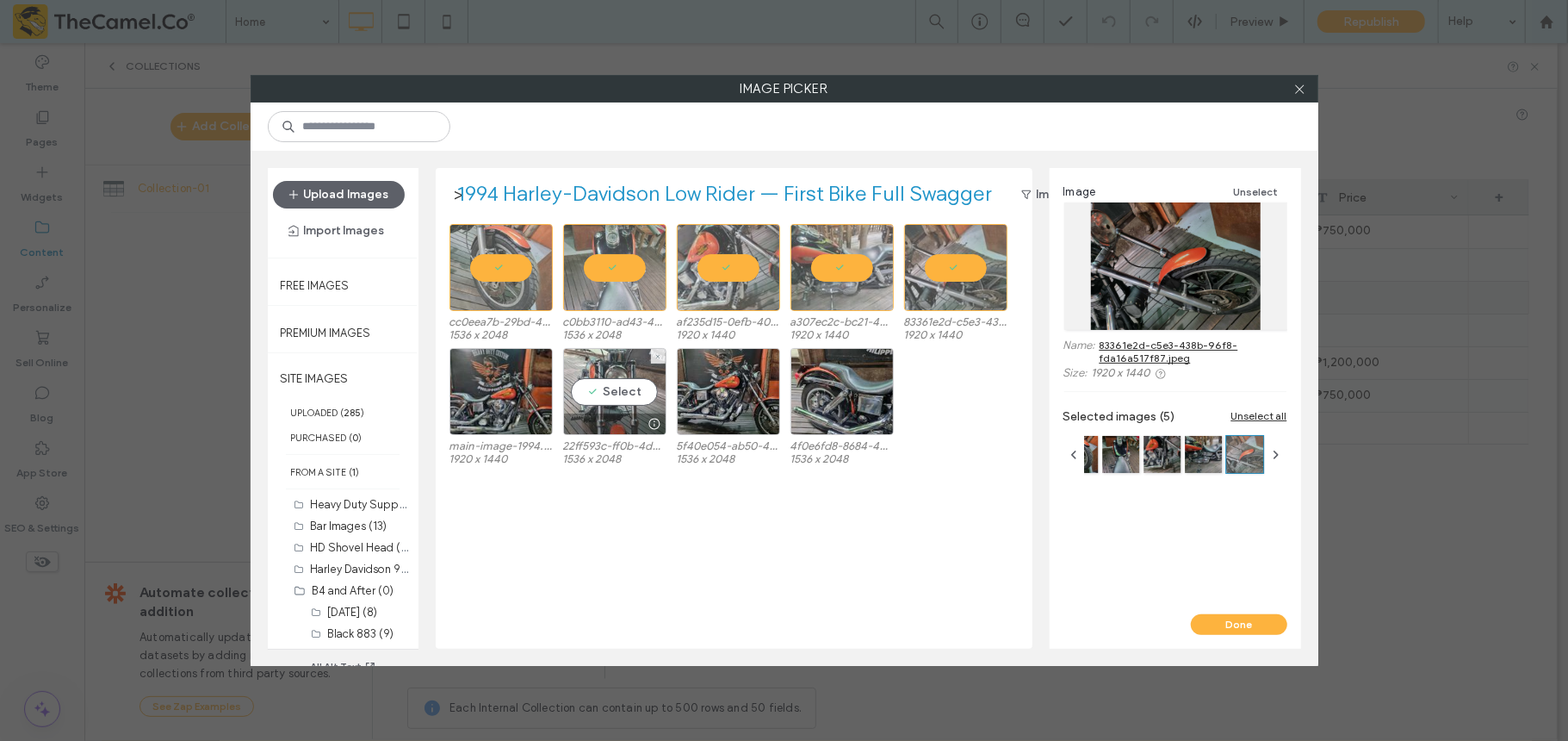
click at [642, 380] on div "Select" at bounding box center [614, 392] width 103 height 87
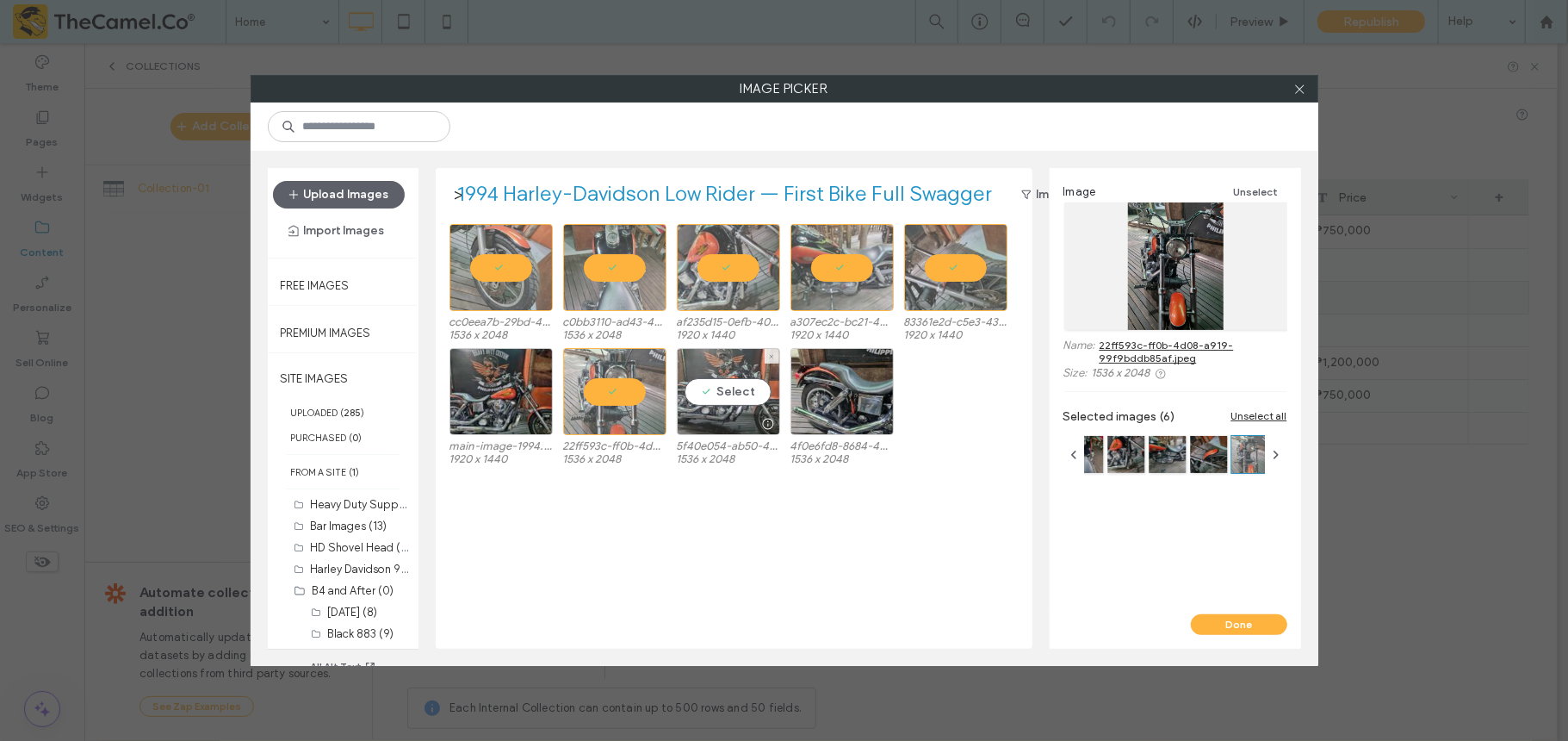
click at [717, 387] on div "Select" at bounding box center [728, 392] width 103 height 87
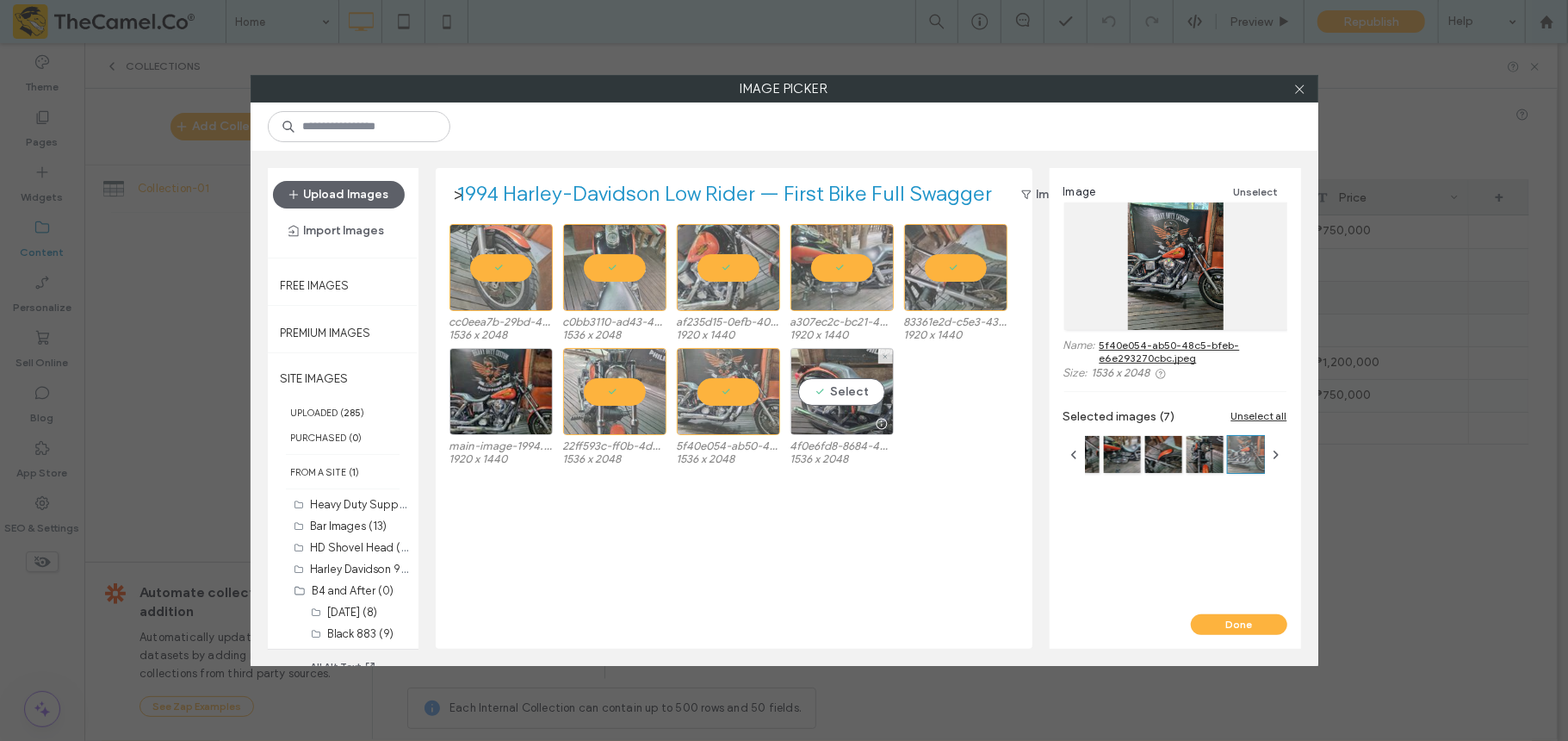
click at [817, 386] on div "Select" at bounding box center [842, 392] width 103 height 87
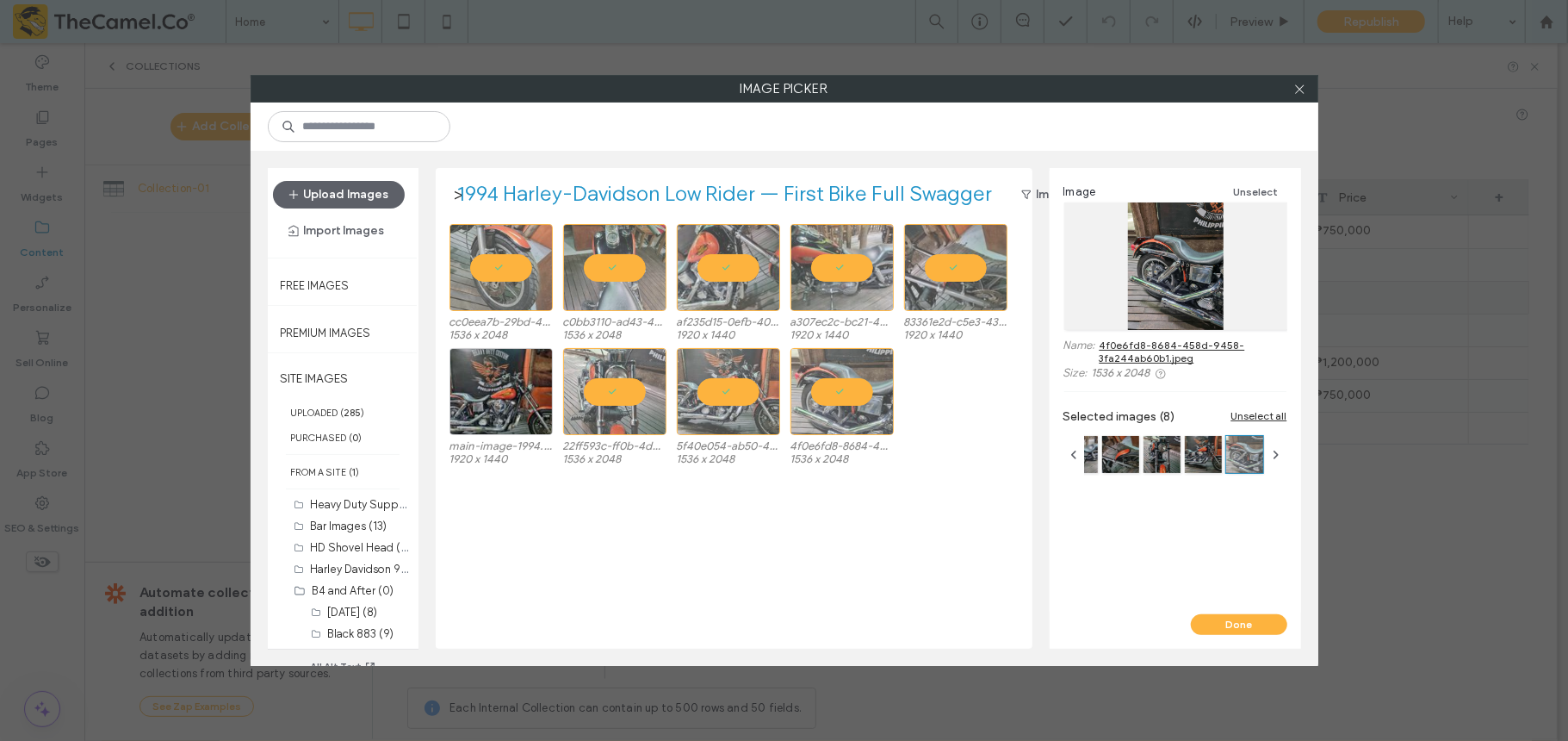
click at [1175, 554] on div "Image Unselect Name: 4f0e6fd8-8684-458d-9458-3fa244ab60b1.jpeg Size: 1536 x 204…" at bounding box center [1174, 391] width 251 height 447
click at [1175, 554] on button "Done" at bounding box center [1239, 625] width 96 height 21
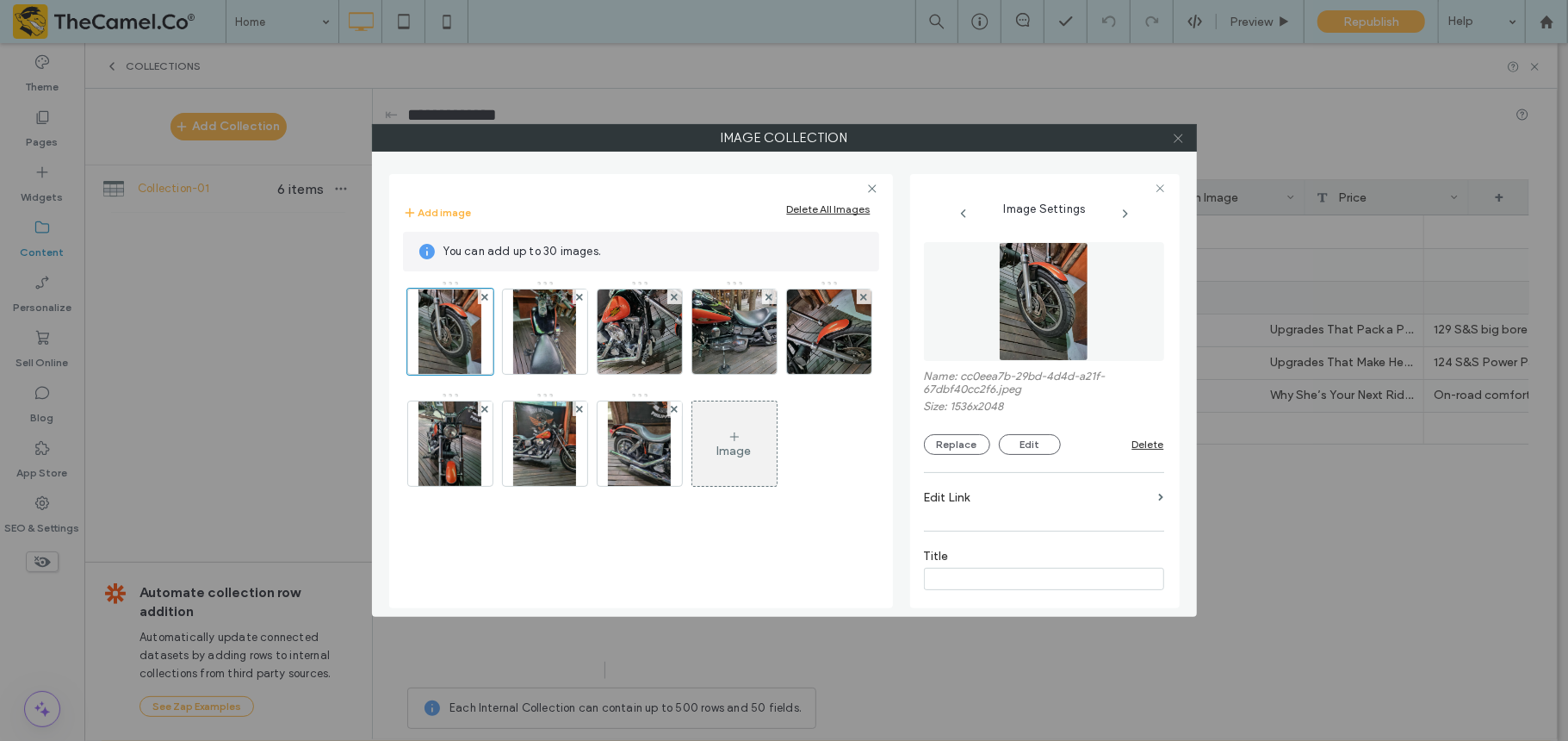
click at [1176, 132] on icon at bounding box center [1178, 138] width 13 height 13
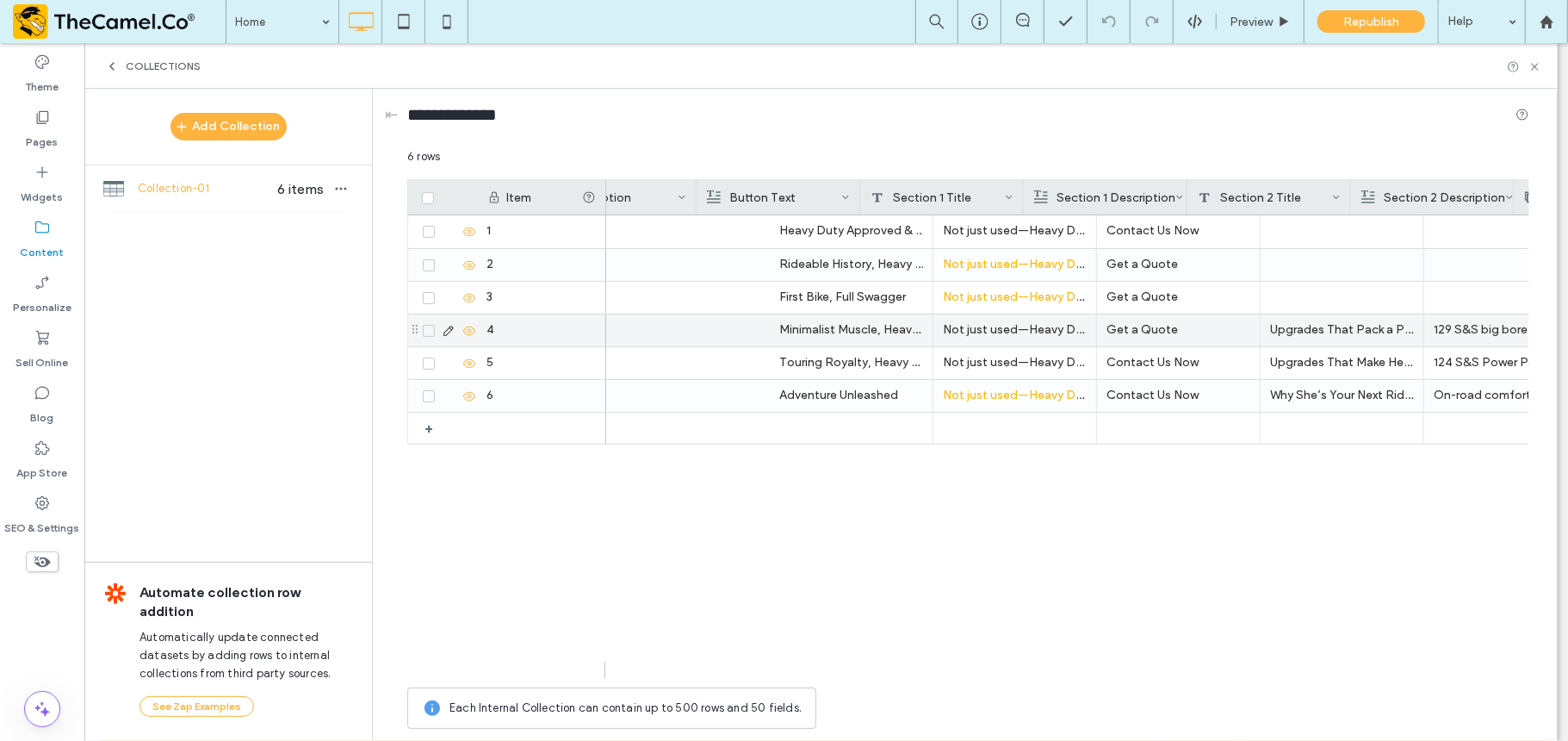
scroll to position [0, 936]
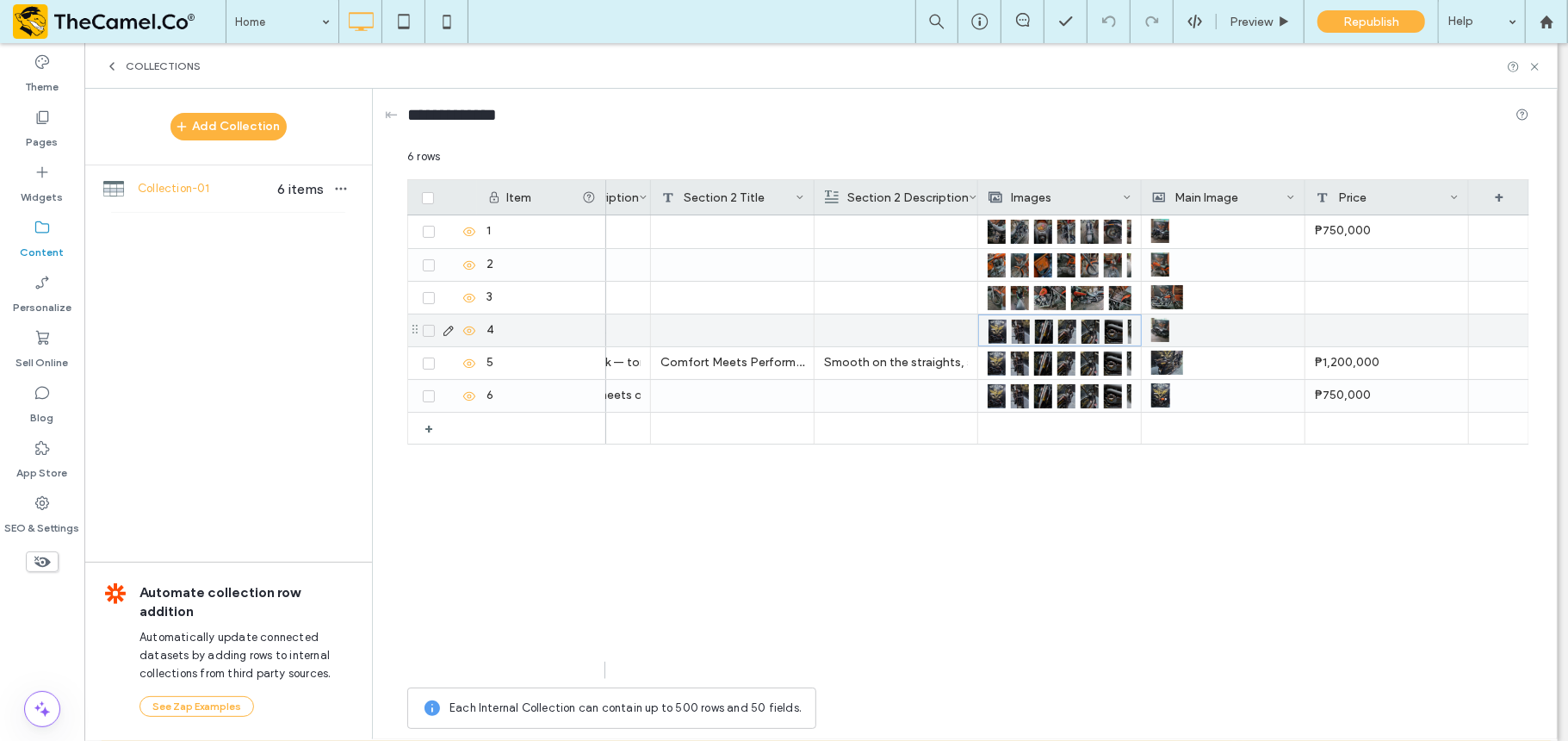
click at [1055, 317] on div at bounding box center [1047, 331] width 23 height 31
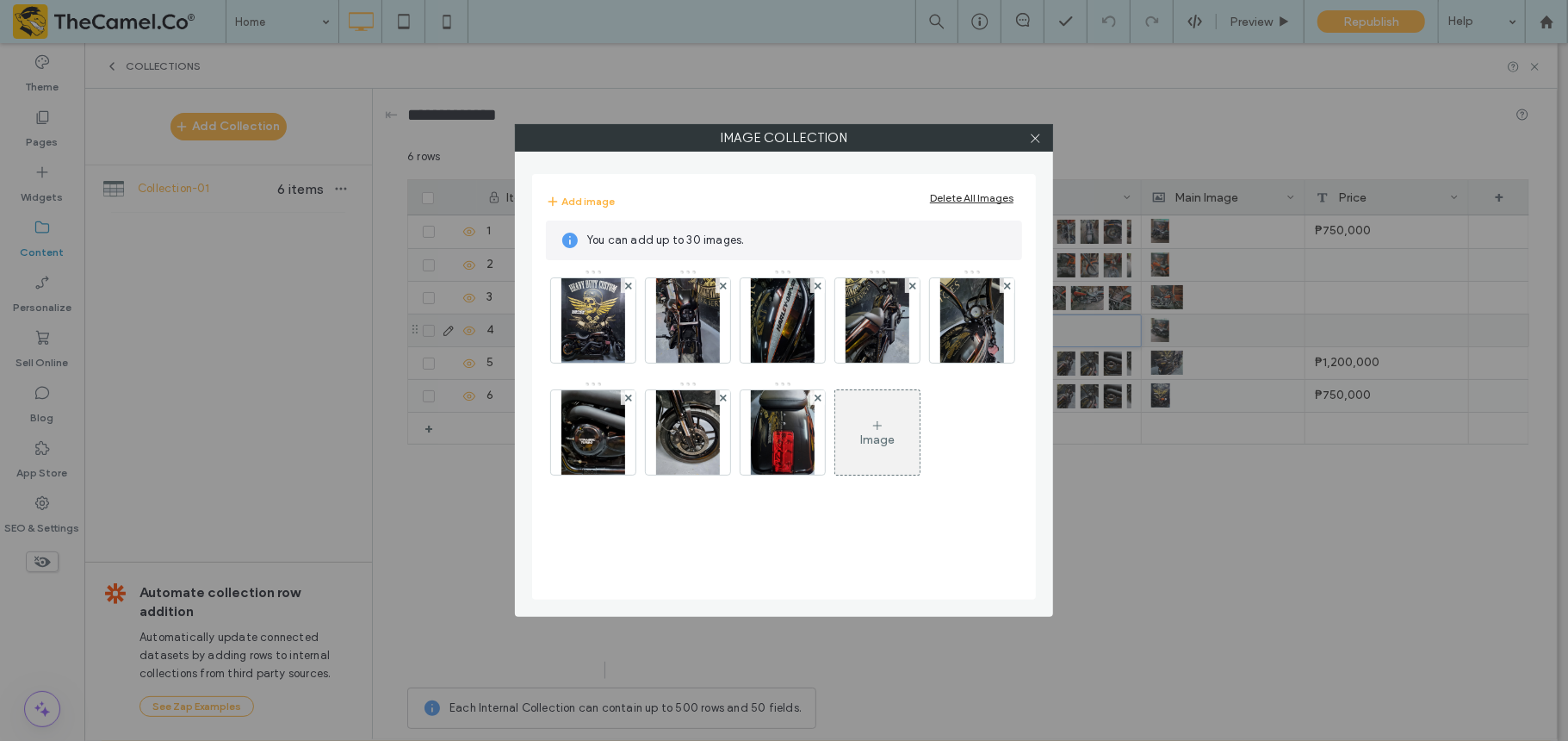
click at [989, 202] on div "Delete All Images" at bounding box center [972, 197] width 83 height 13
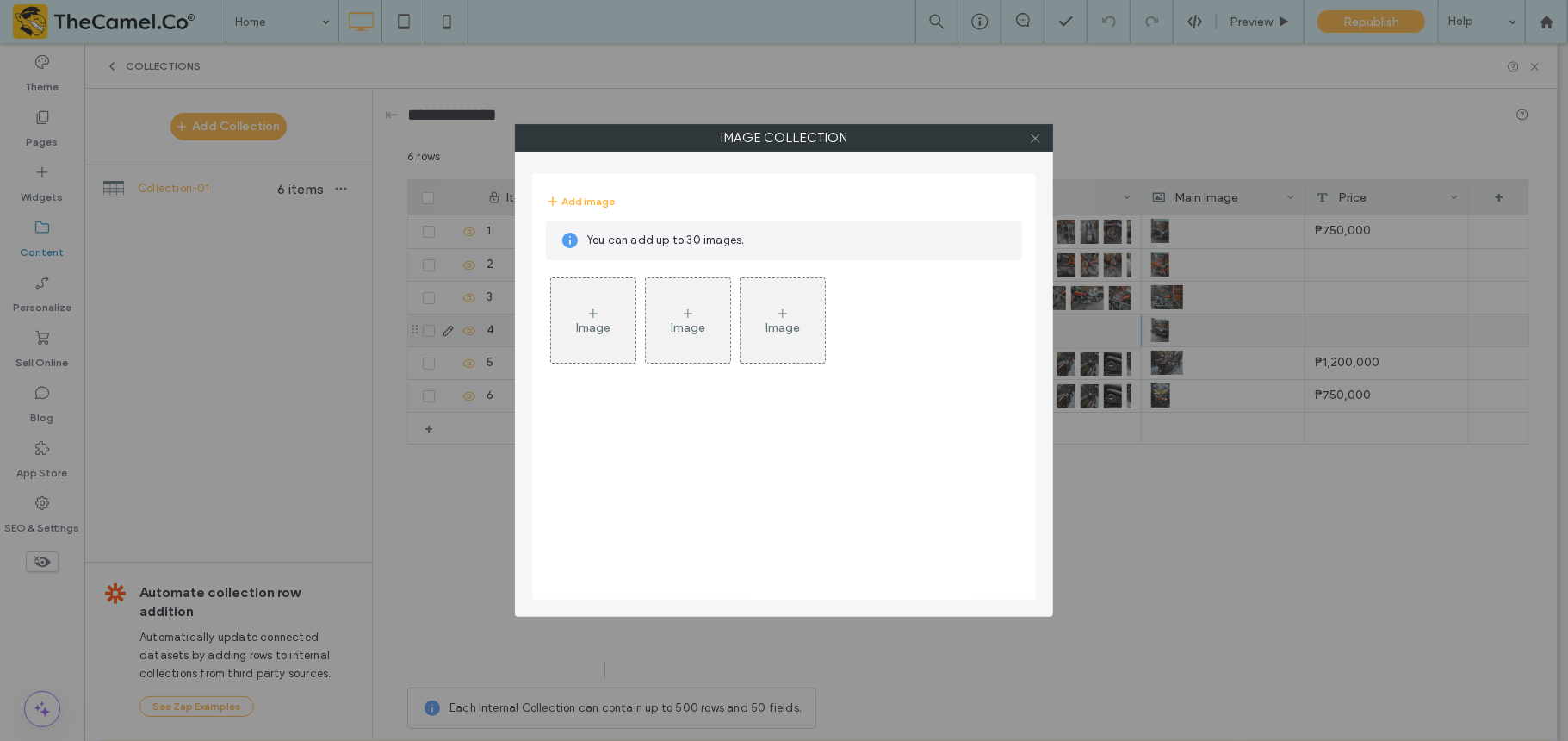
click at [1038, 139] on icon at bounding box center [1035, 138] width 13 height 13
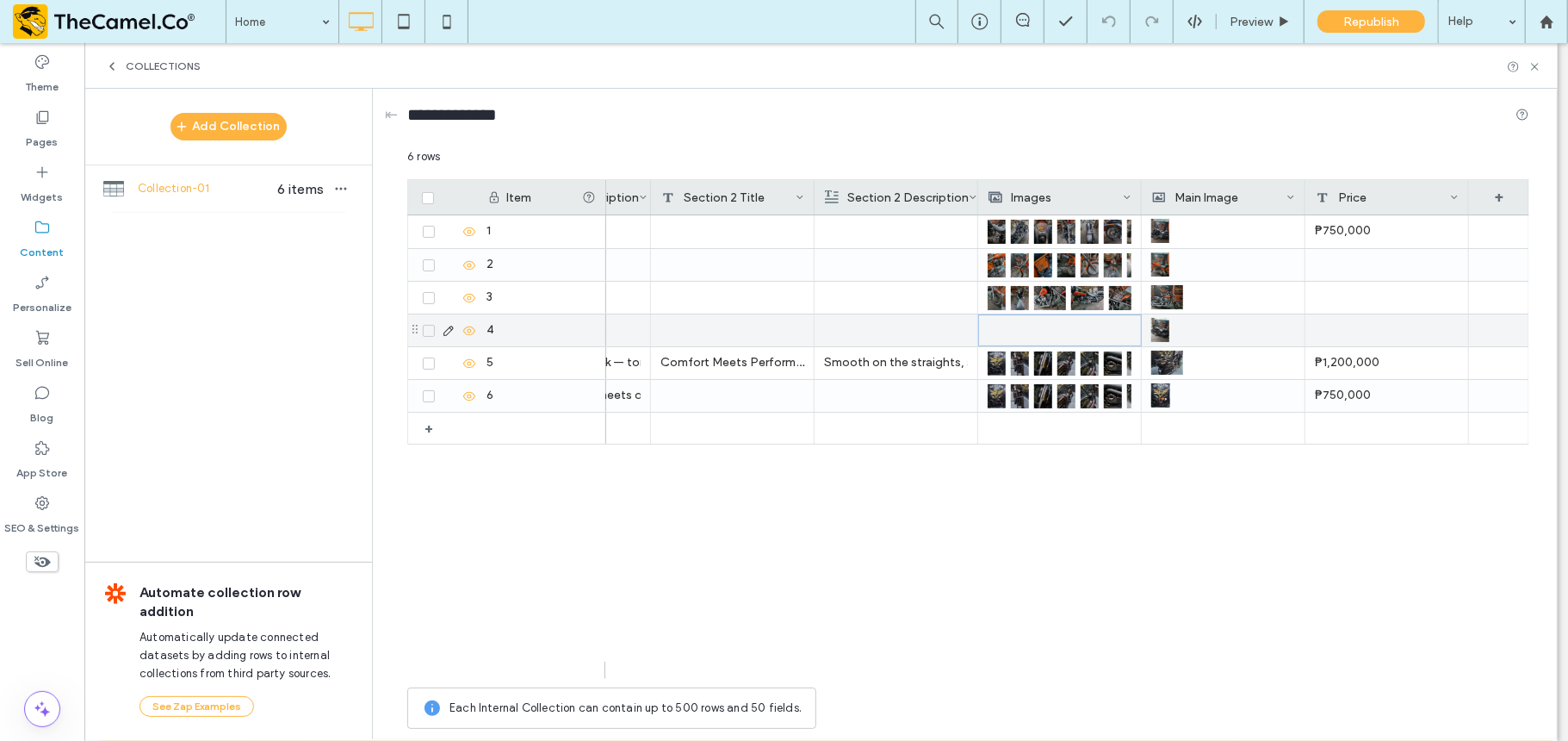
click at [1059, 341] on div at bounding box center [1060, 330] width 143 height 30
click at [1086, 335] on div at bounding box center [1060, 330] width 143 height 30
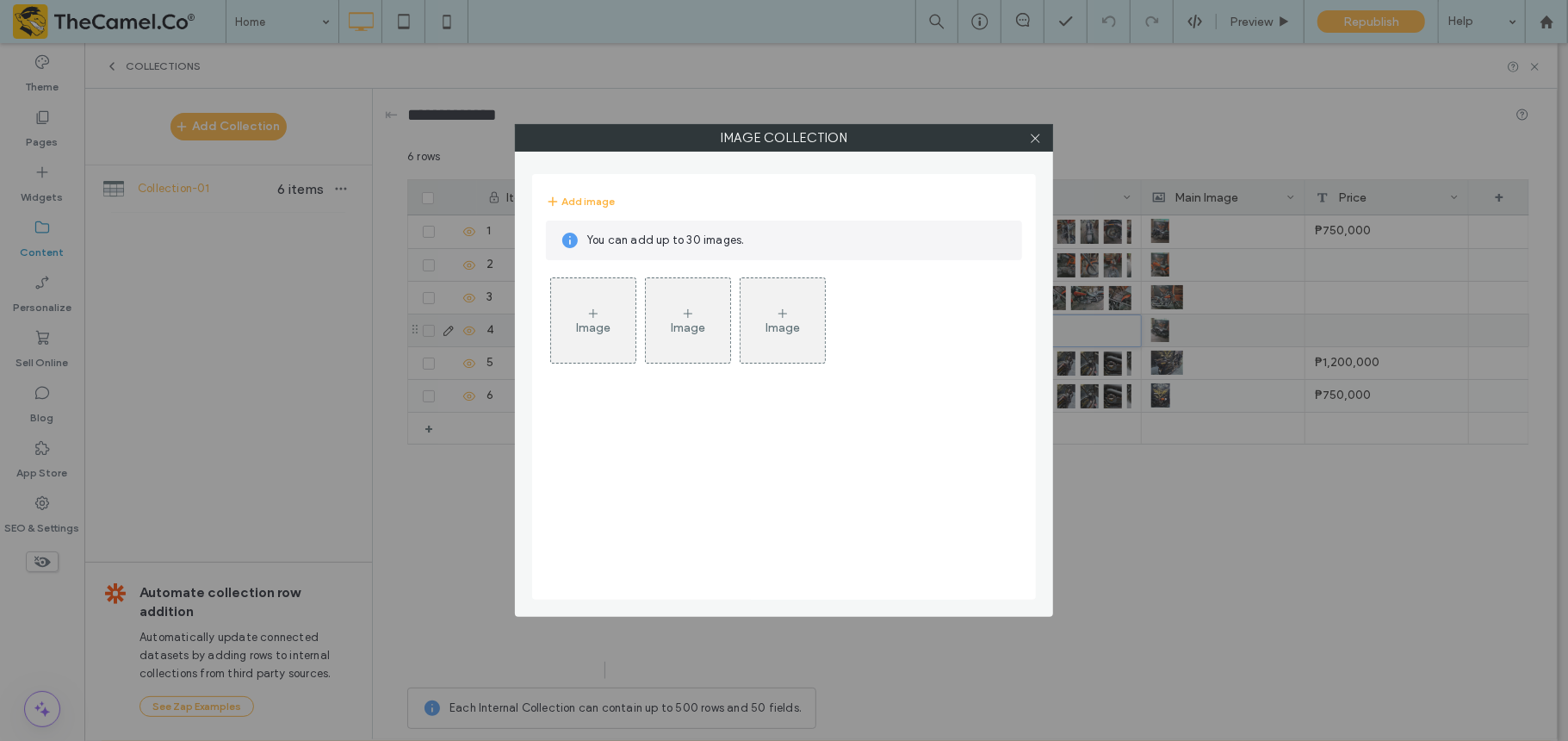
click at [621, 321] on div "Image" at bounding box center [592, 320] width 84 height 81
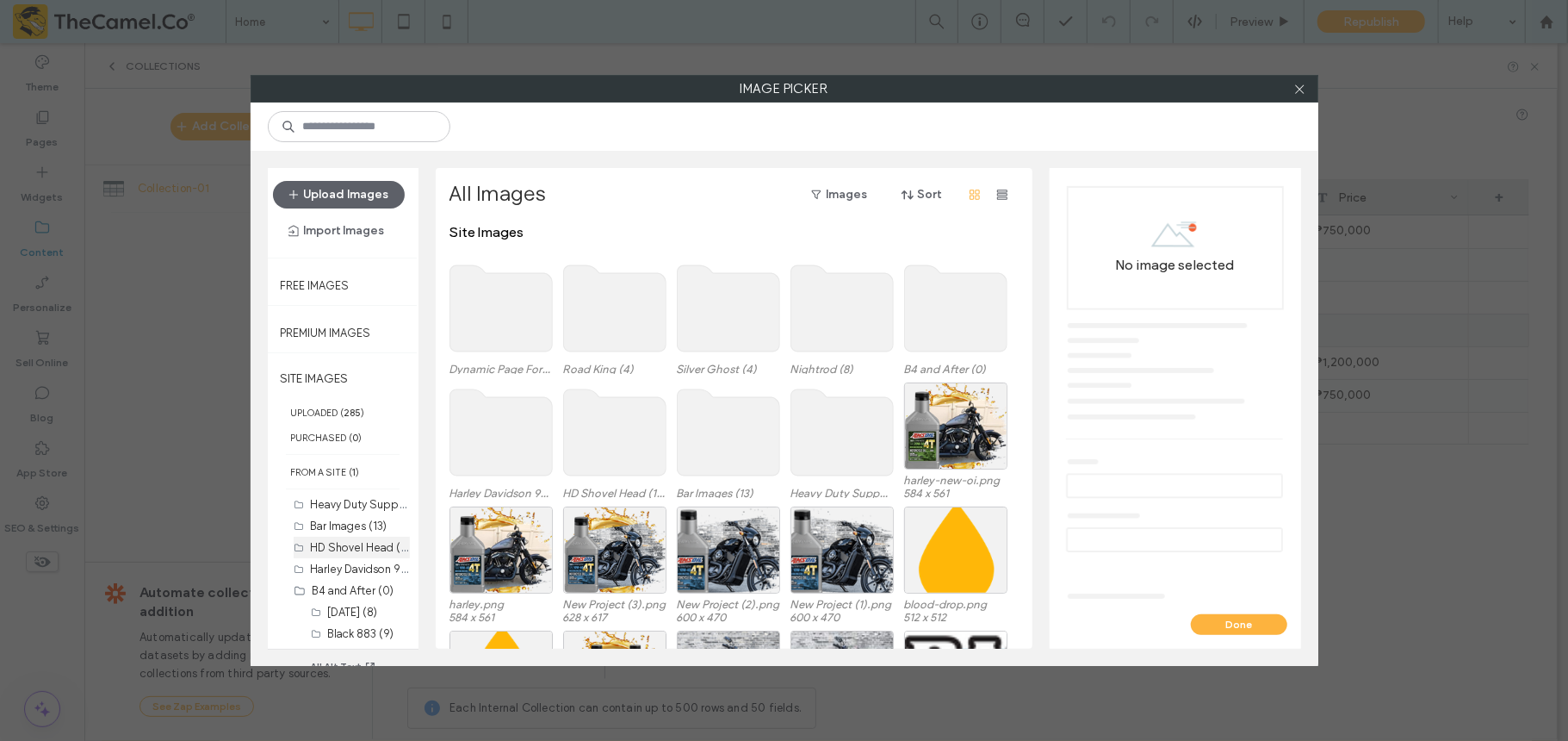
scroll to position [255, 0]
click at [351, 622] on div "2018 Street [PERSON_NAME] — Minimalist Muscle Heavy Duty Approved (10)" at bounding box center [369, 614] width 82 height 18
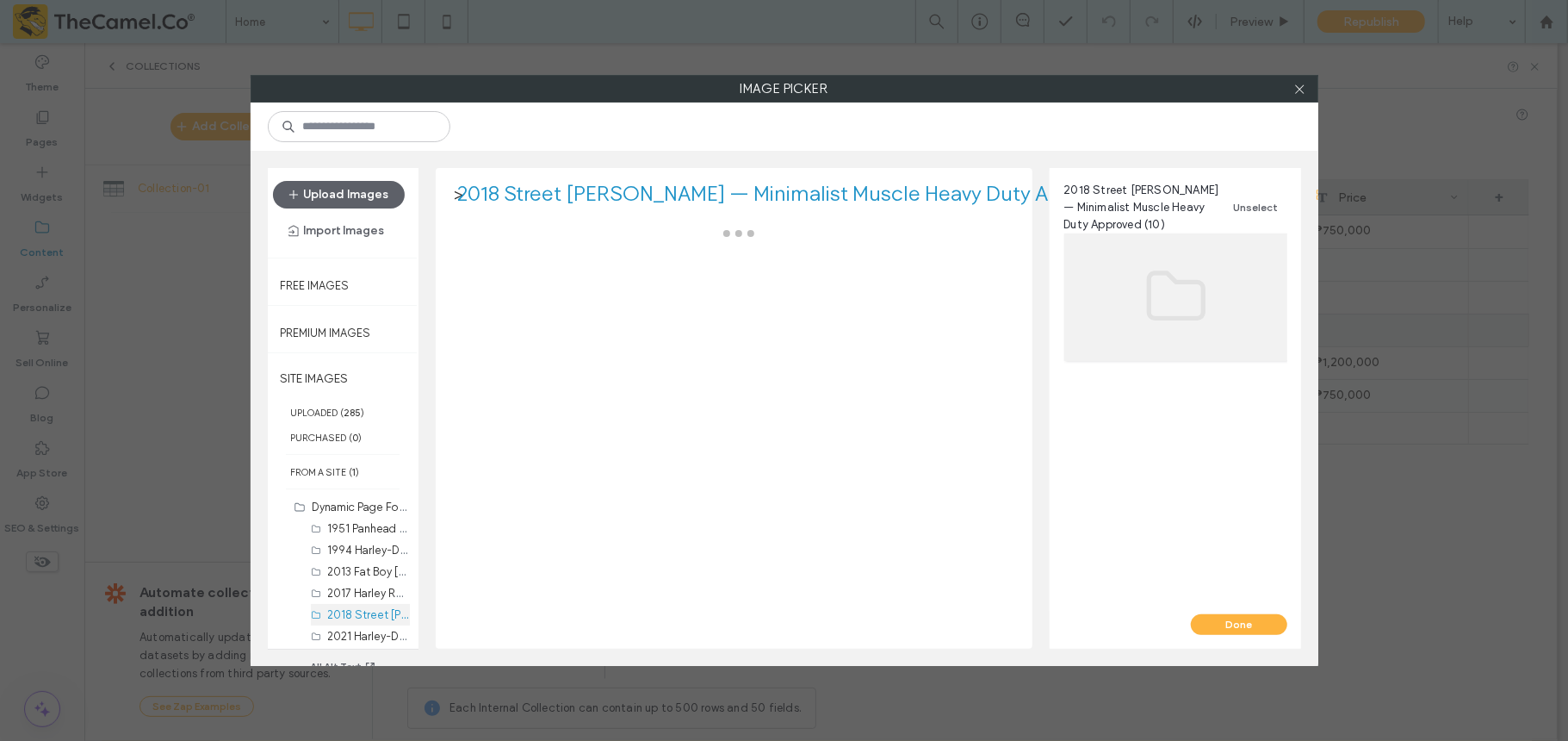
click at [351, 622] on div "2018 Street [PERSON_NAME] — Minimalist Muscle Heavy Duty Approved (10)" at bounding box center [369, 614] width 82 height 18
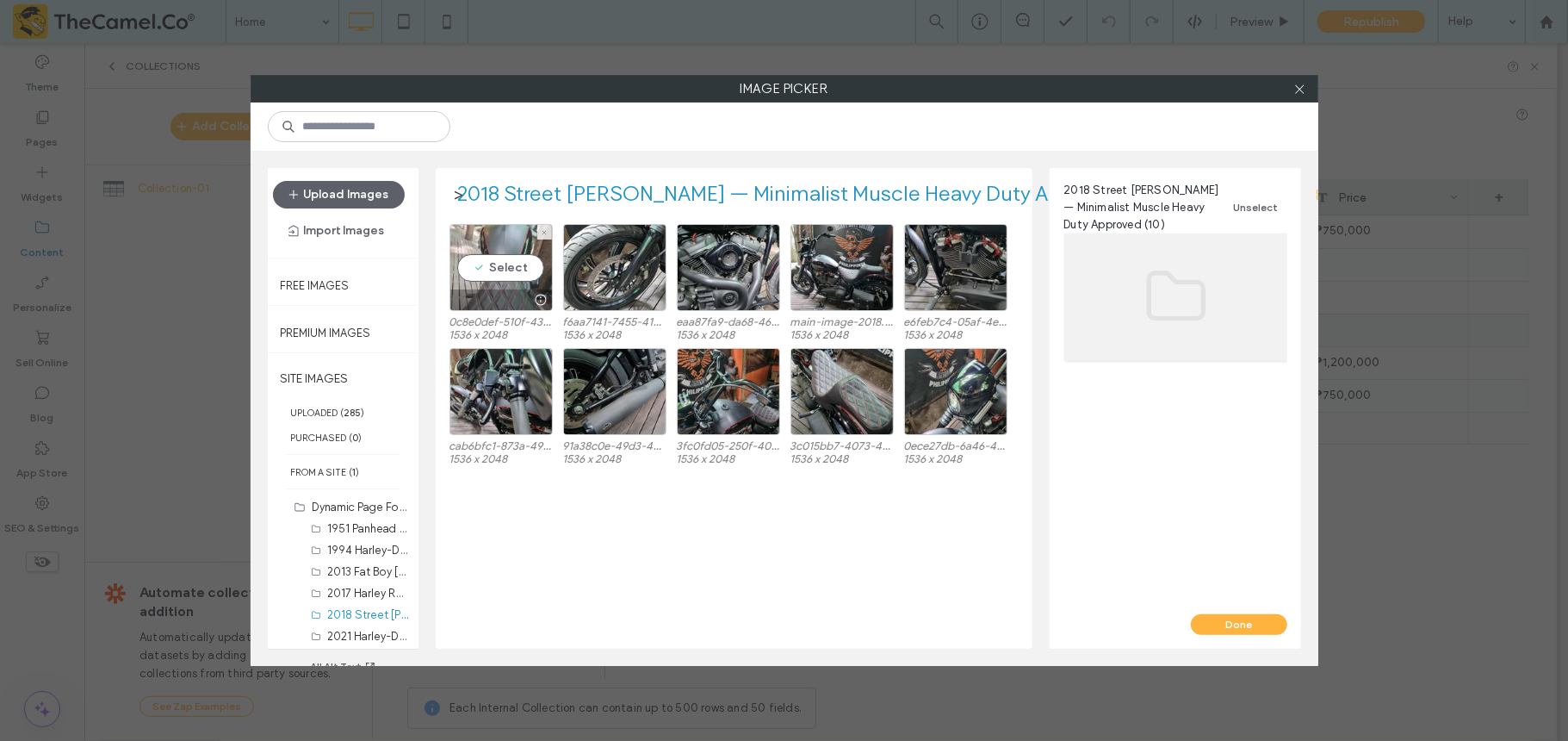
click at [518, 290] on div at bounding box center [500, 300] width 102 height 21
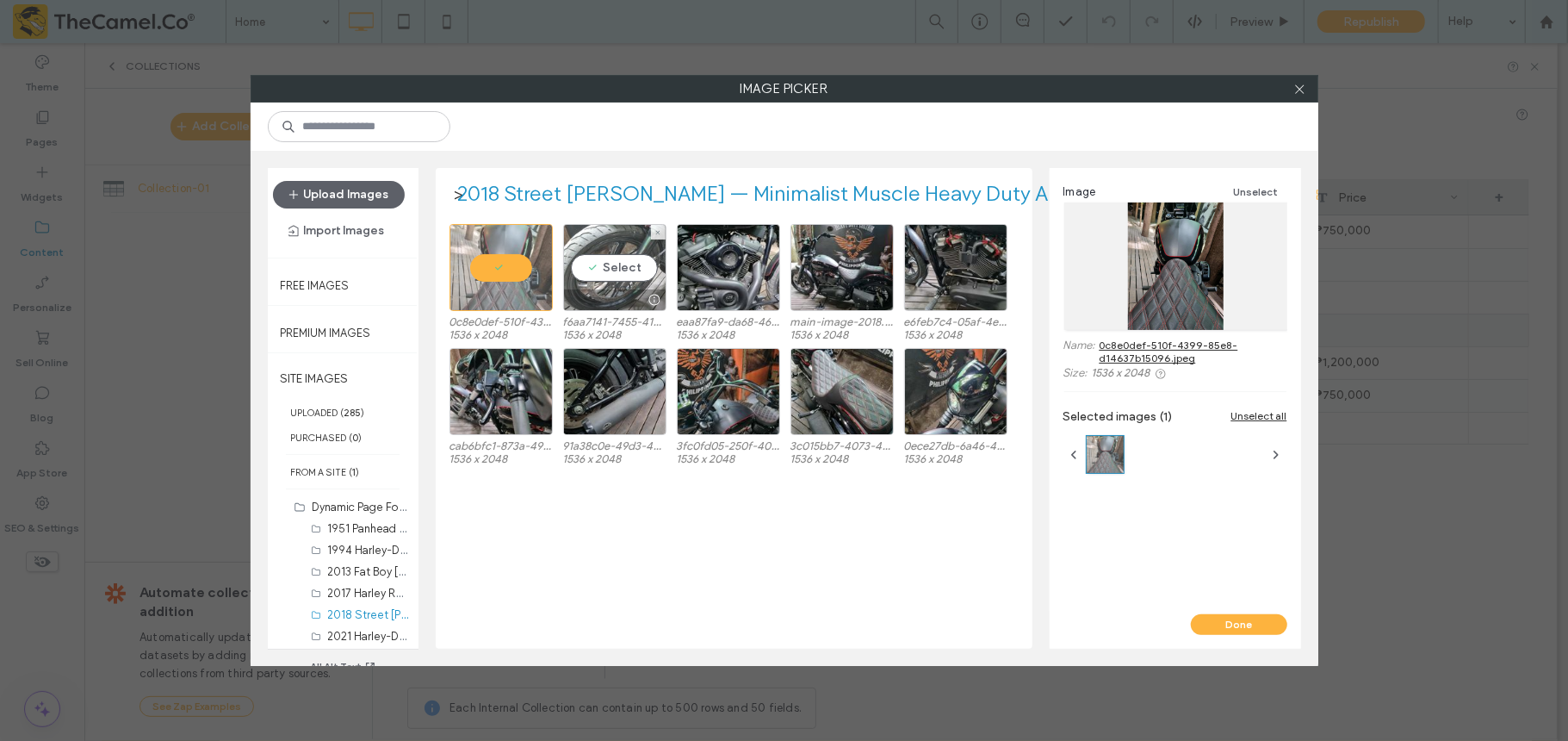
click at [597, 275] on div "Select" at bounding box center [614, 268] width 103 height 87
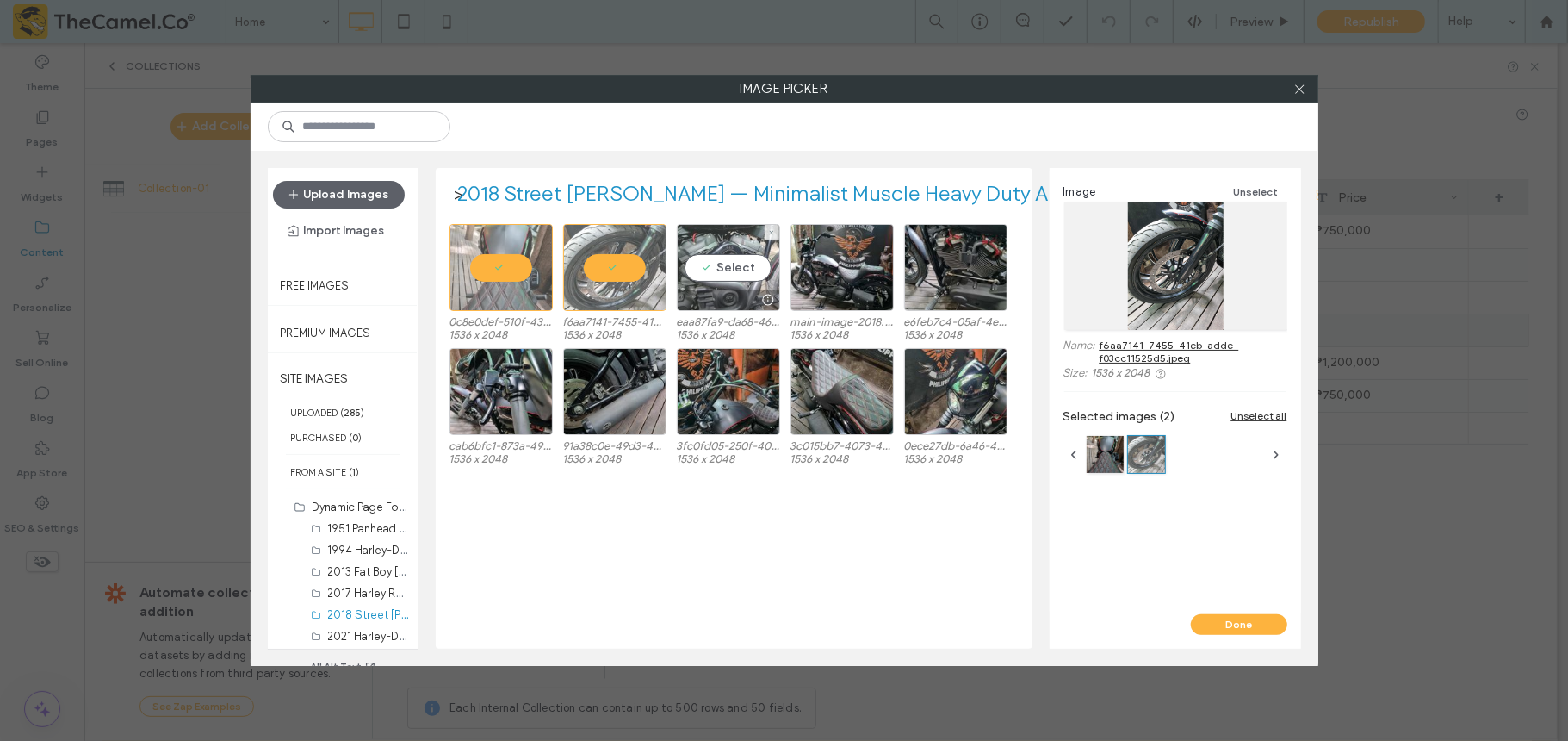
click at [746, 281] on div "Select" at bounding box center [728, 268] width 103 height 87
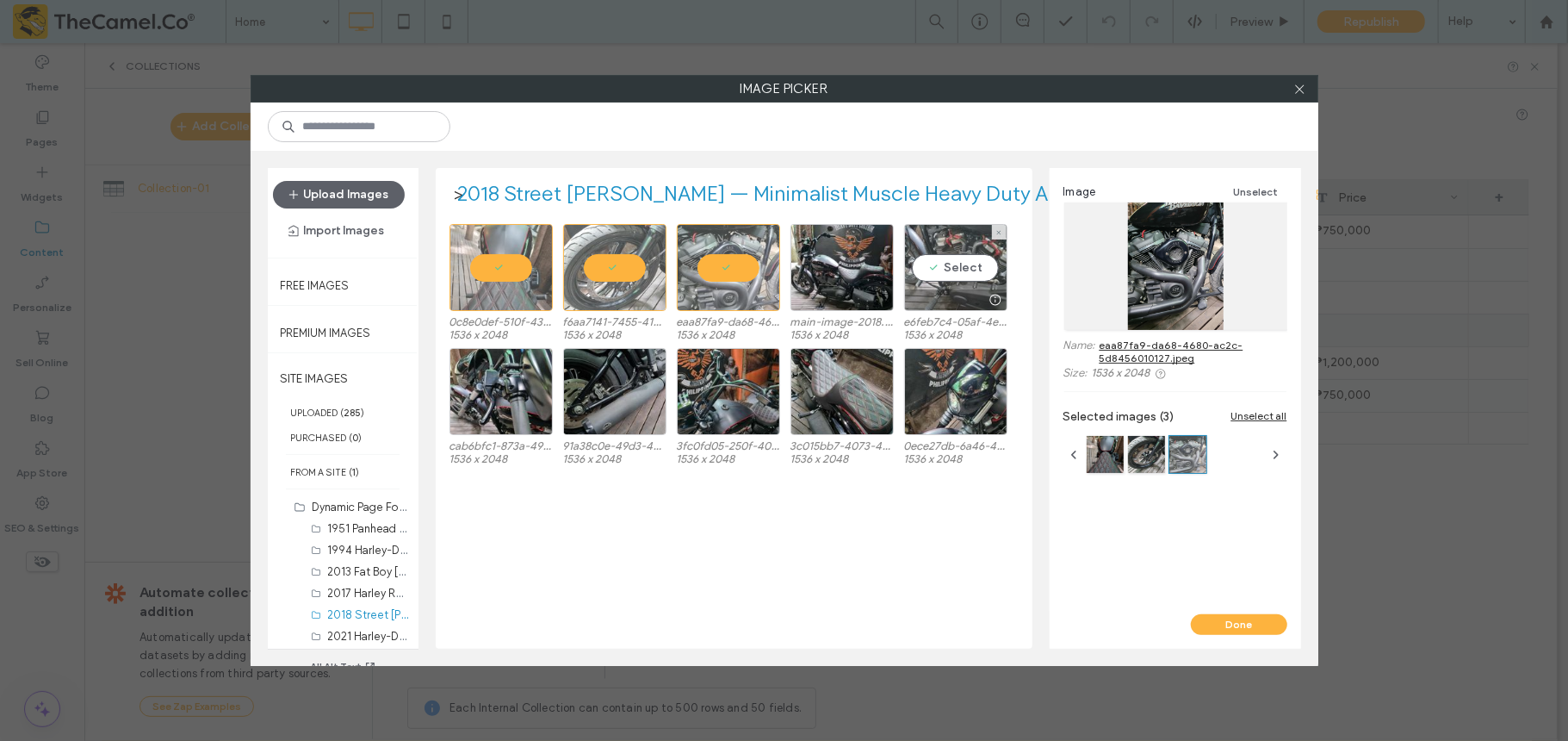
click at [973, 260] on div "Select" at bounding box center [956, 268] width 103 height 87
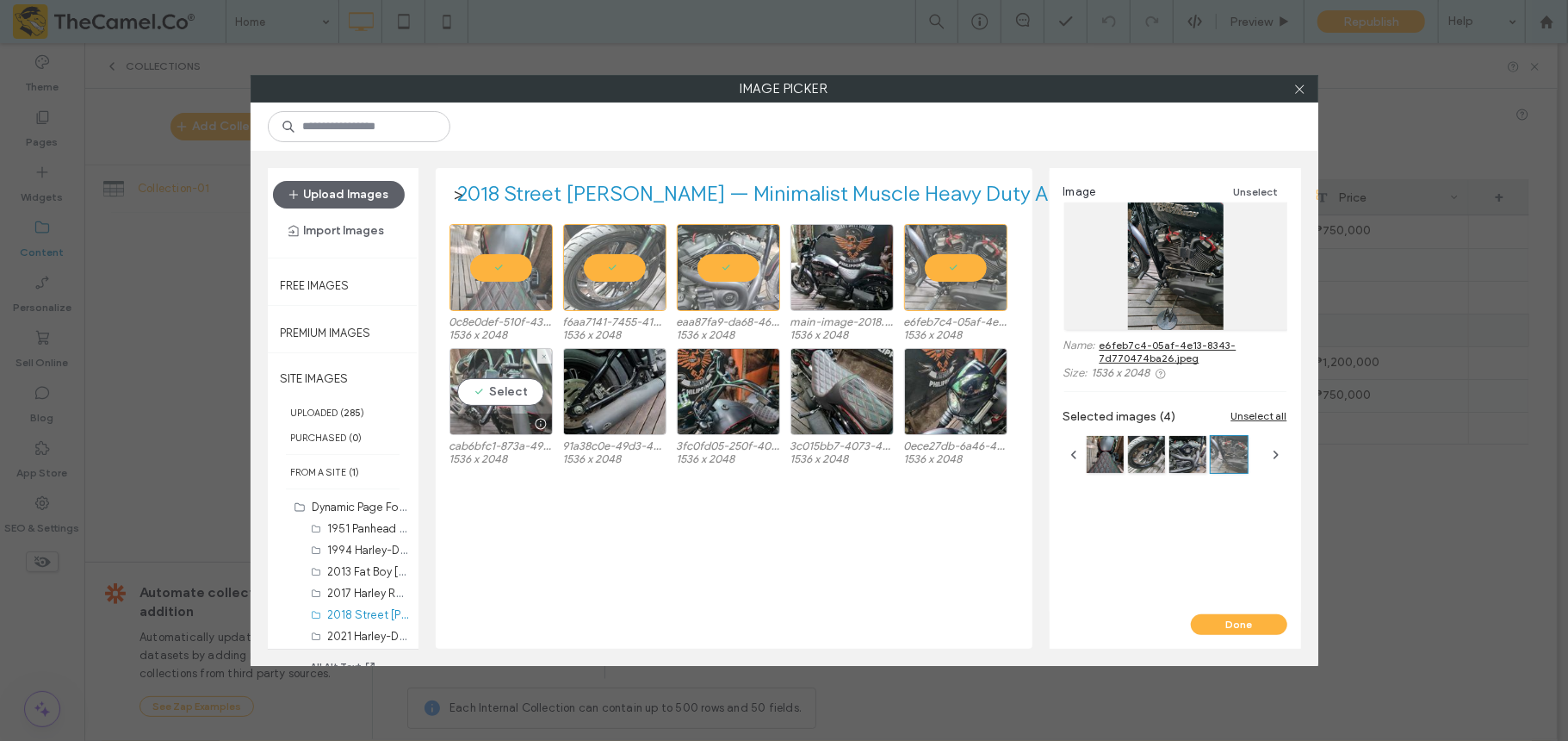
click at [531, 404] on div "Select" at bounding box center [501, 392] width 103 height 87
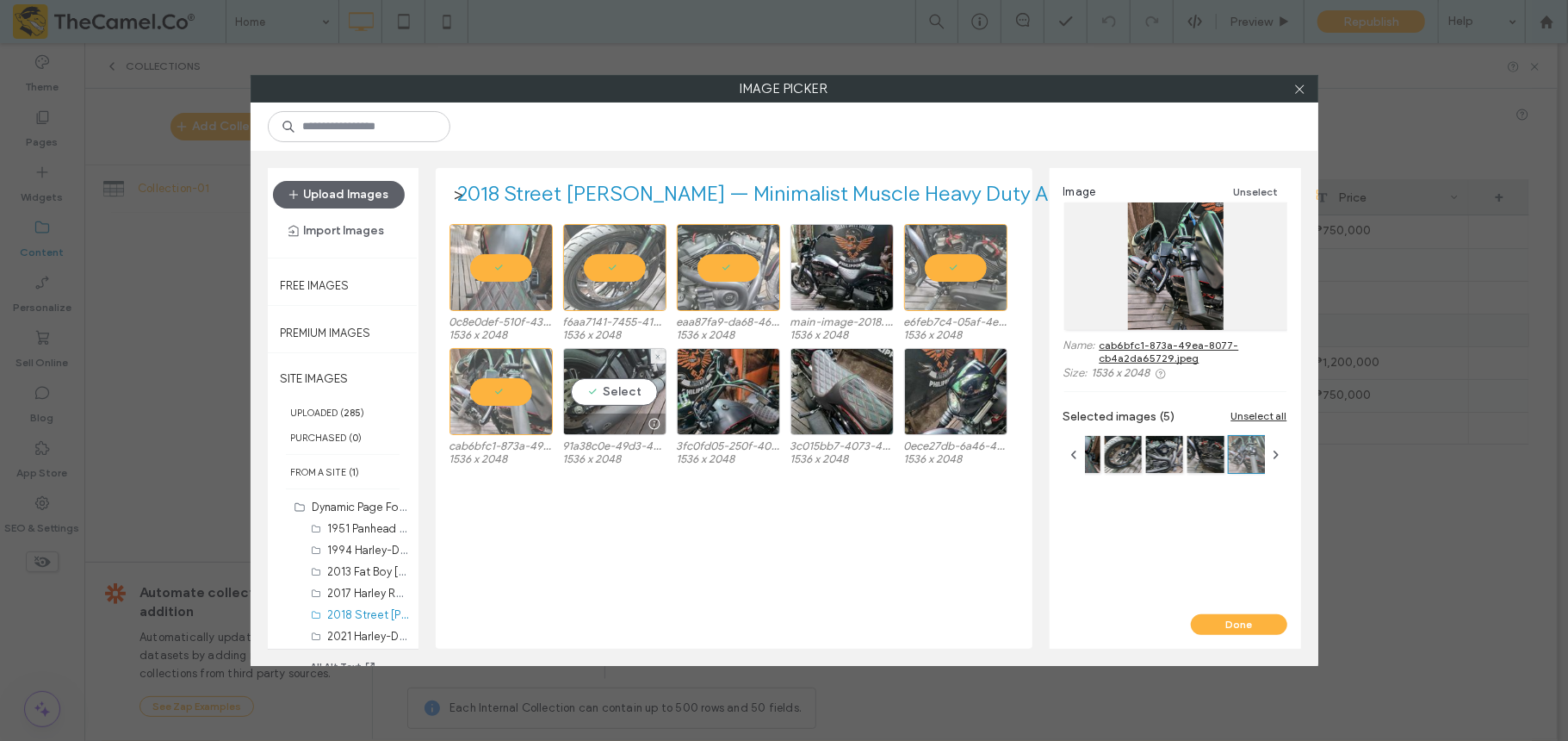
click at [656, 417] on div at bounding box center [655, 424] width 22 height 14
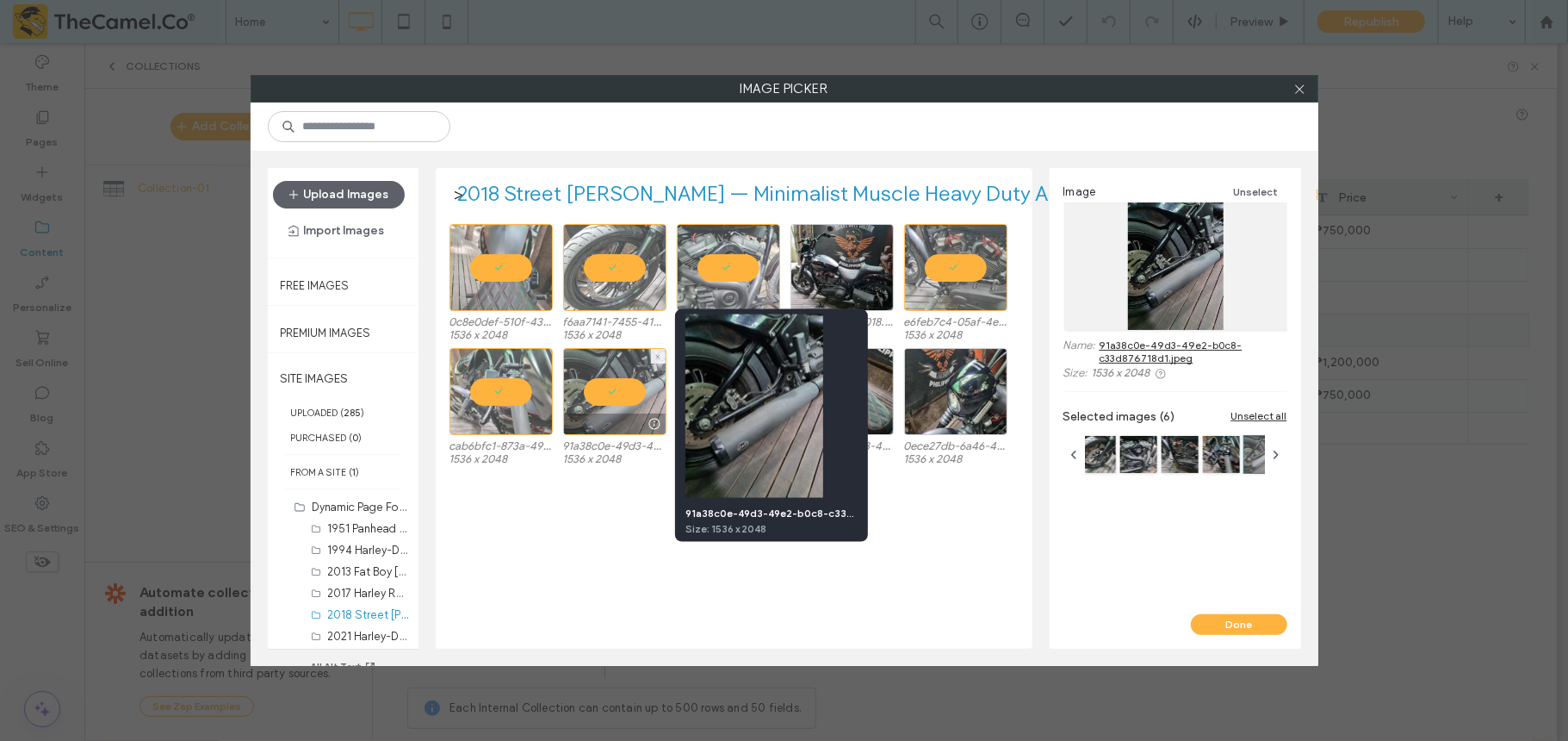
click at [754, 405] on img at bounding box center [754, 406] width 138 height 183
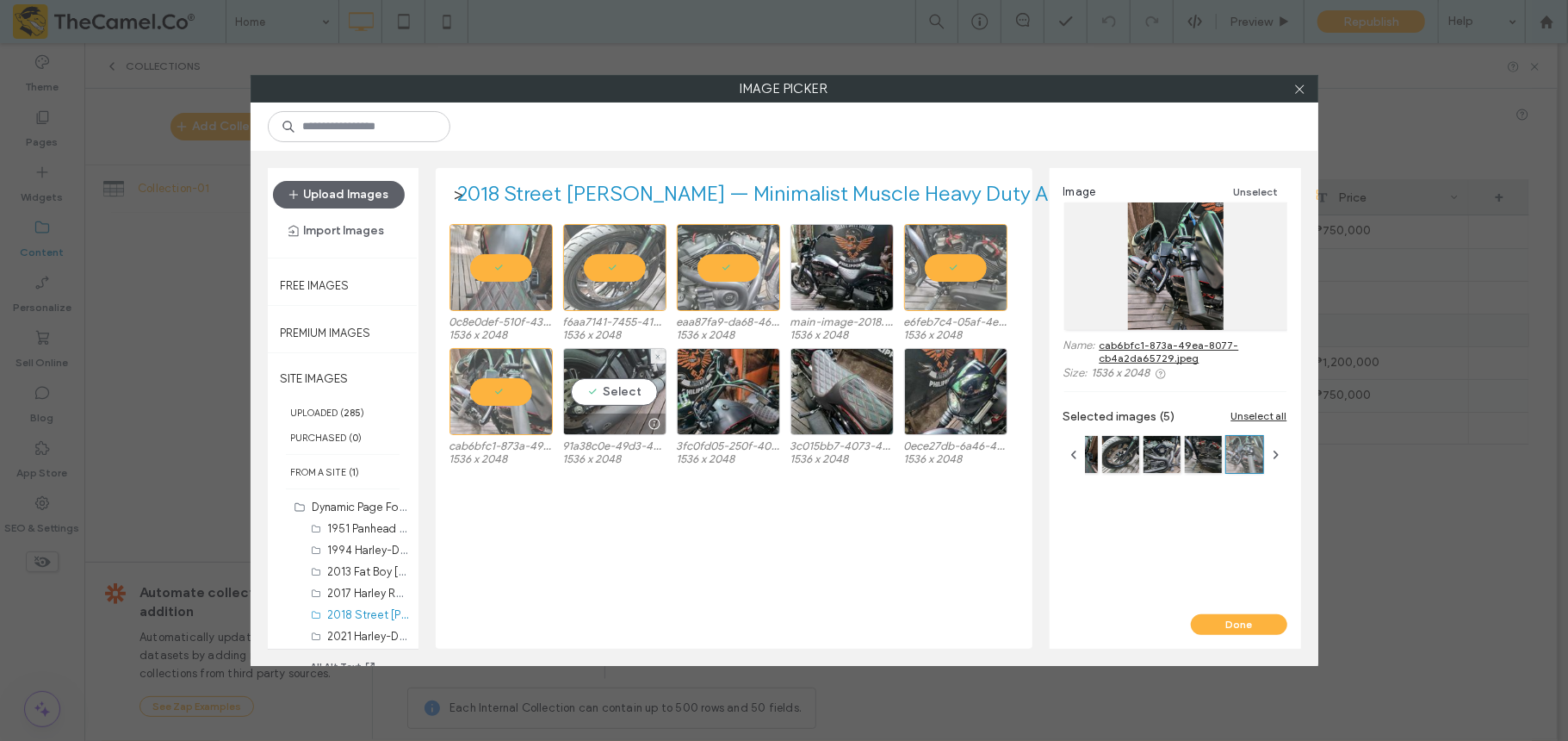
click at [628, 401] on div "Select" at bounding box center [614, 392] width 103 height 87
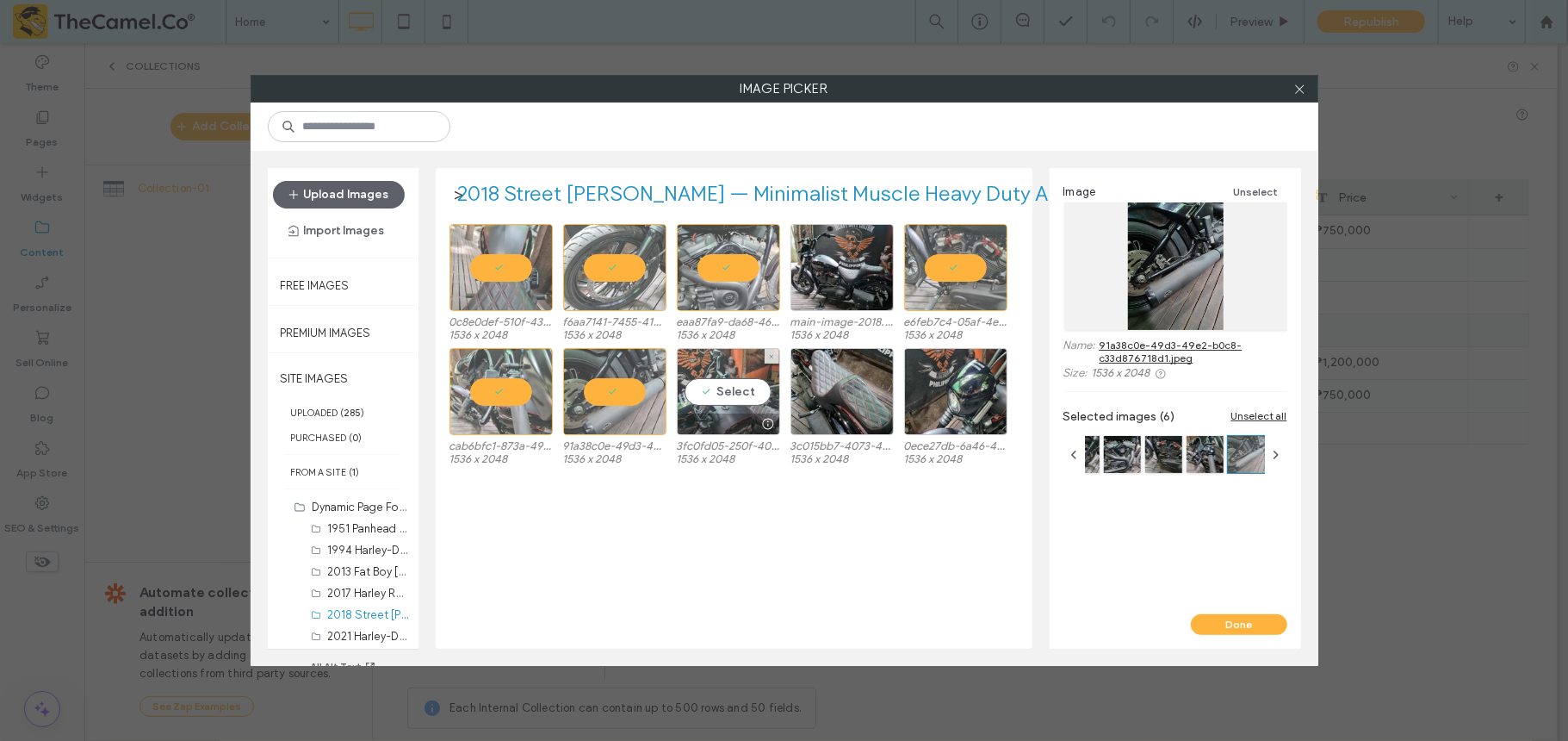
click at [735, 401] on div "Select" at bounding box center [728, 392] width 103 height 87
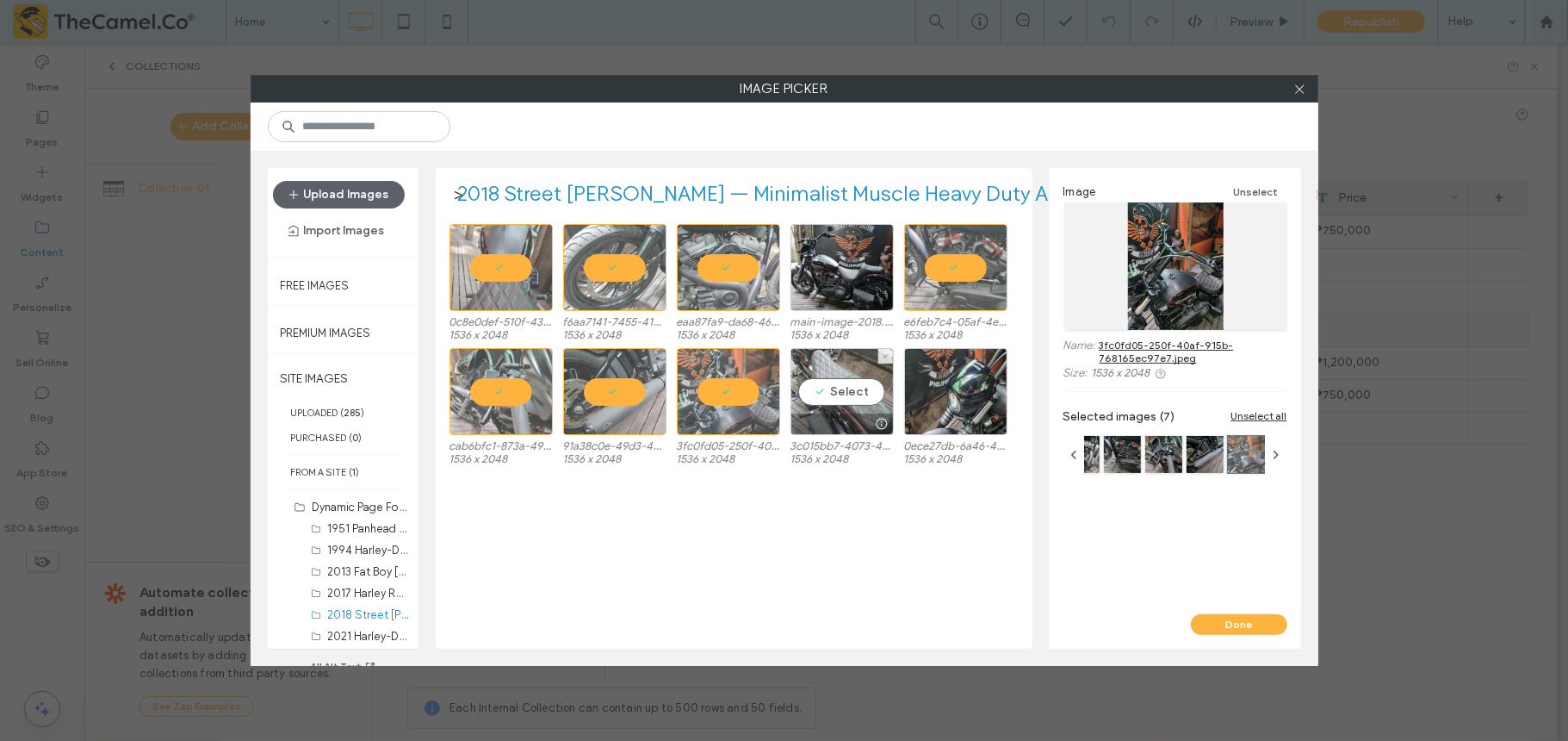
click at [804, 400] on div "Select" at bounding box center [842, 392] width 103 height 87
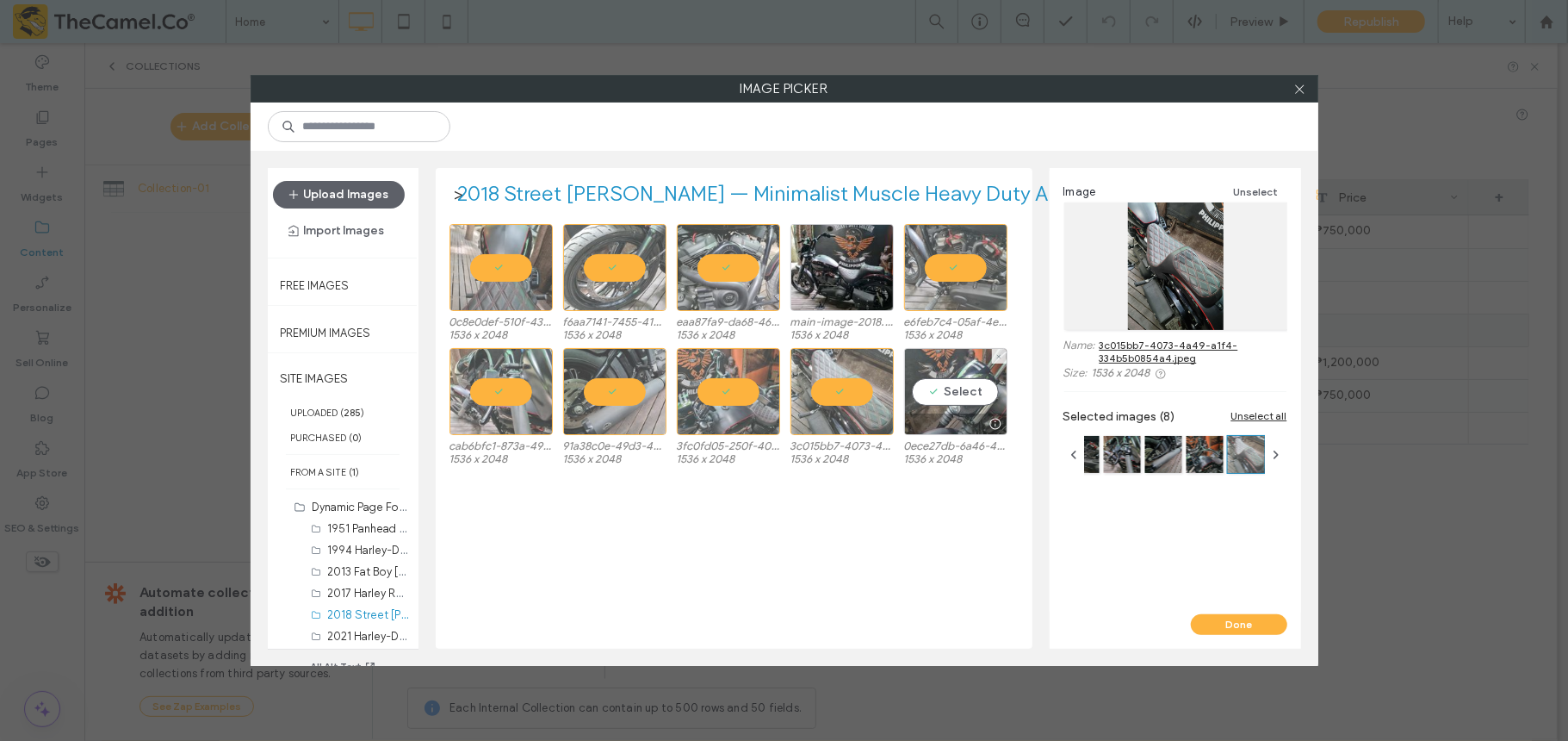
click at [922, 387] on div "Select" at bounding box center [956, 392] width 103 height 87
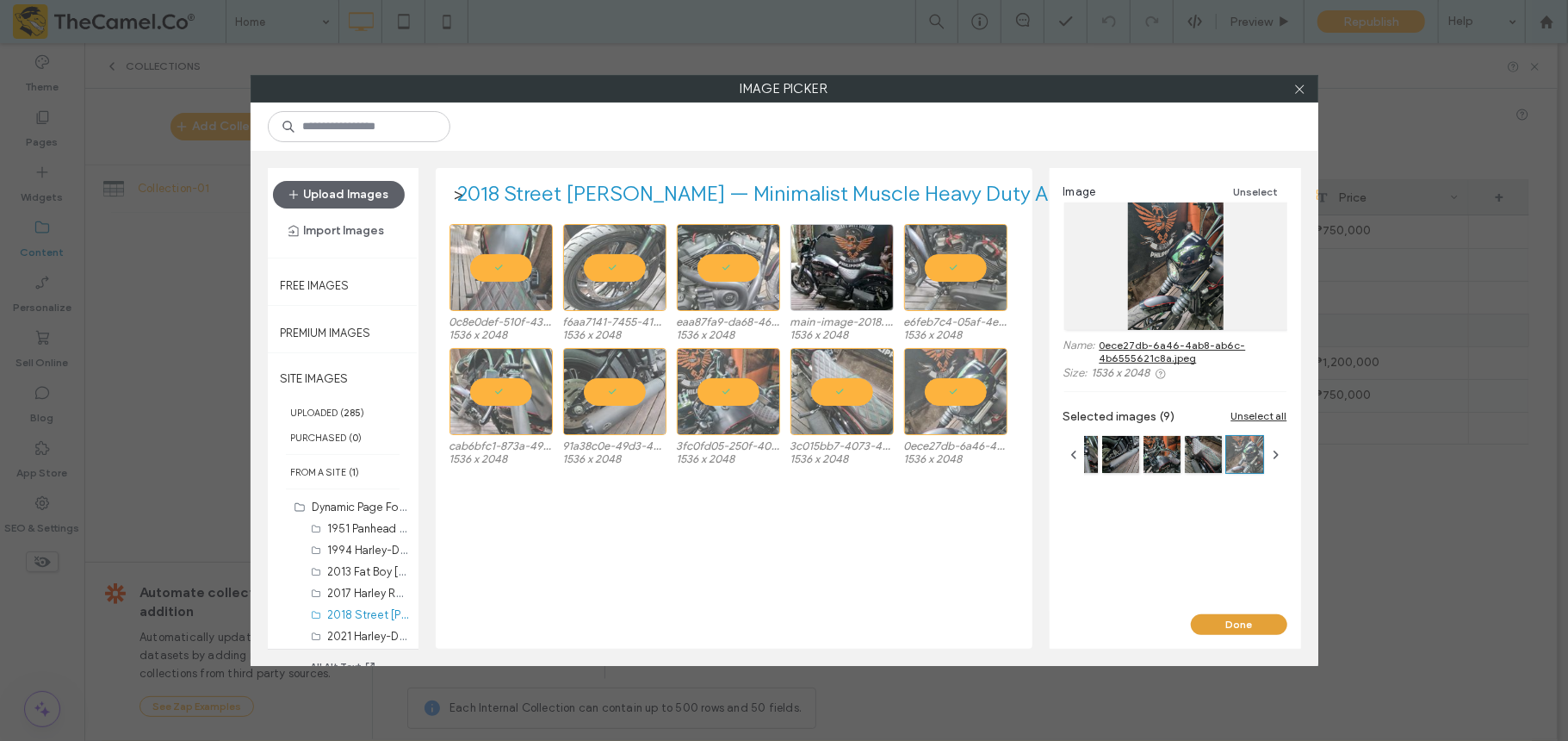
click at [1221, 618] on button "Done" at bounding box center [1239, 625] width 96 height 21
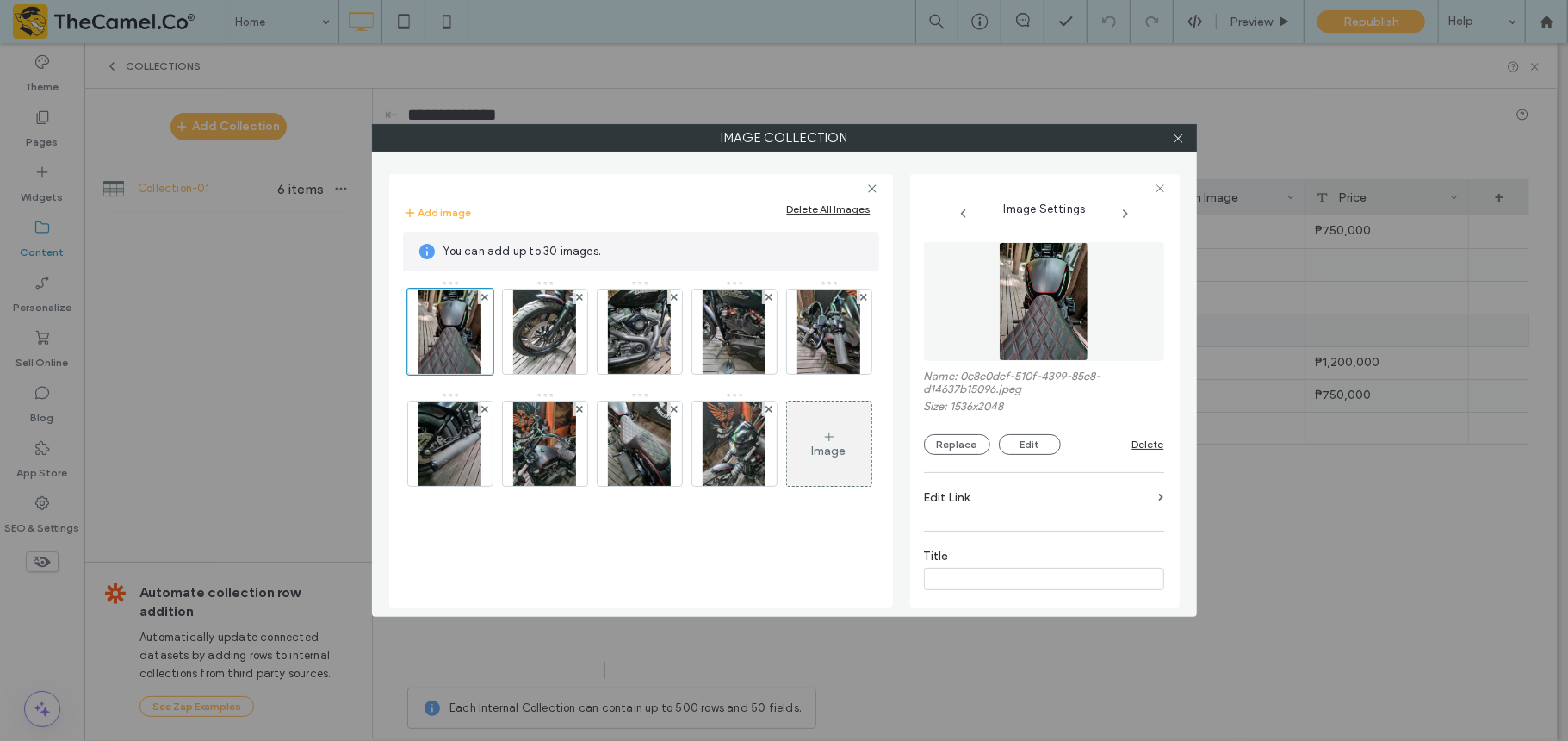
scroll to position [29, 0]
click at [1179, 138] on use at bounding box center [1178, 138] width 9 height 9
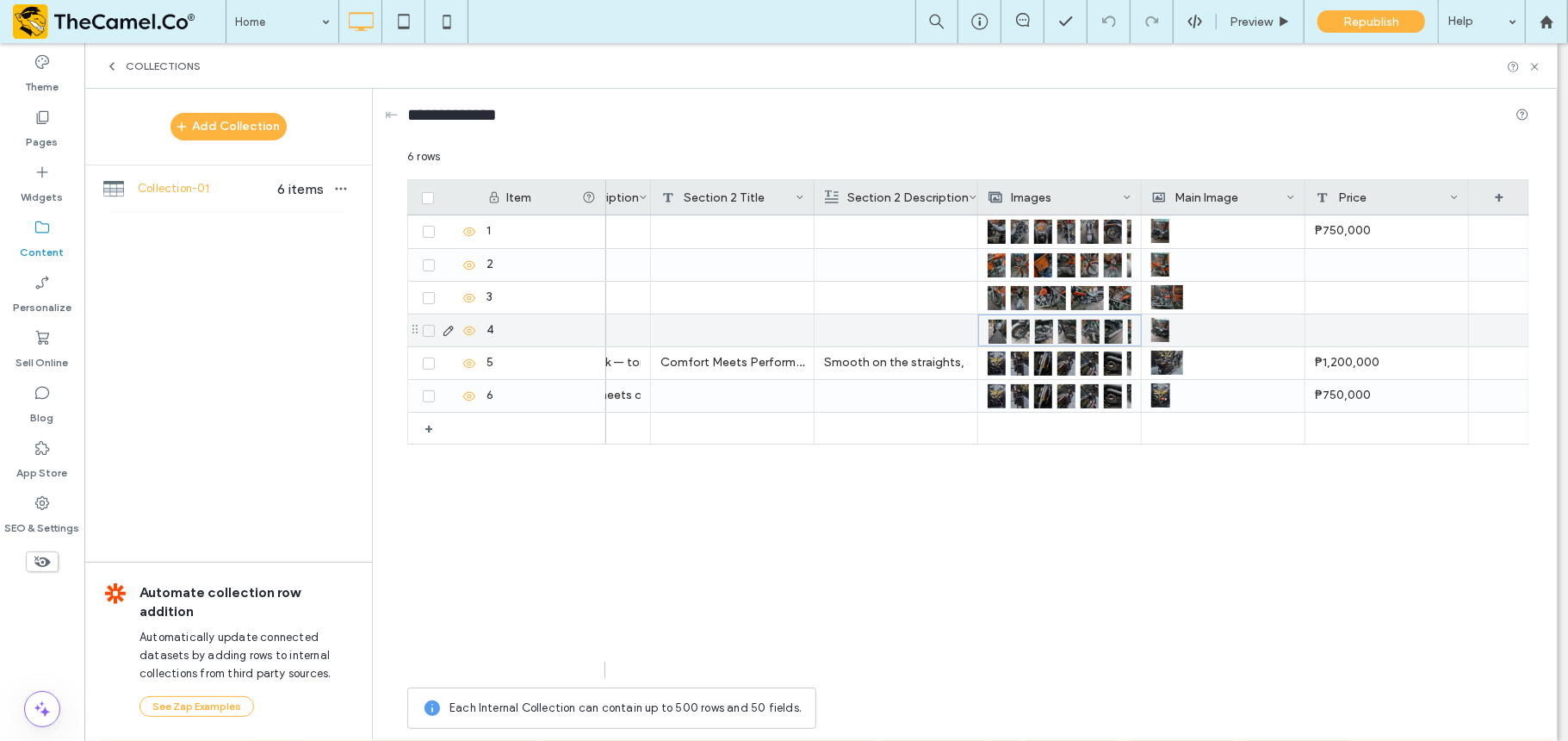
click at [1072, 335] on img at bounding box center [1067, 332] width 18 height 24
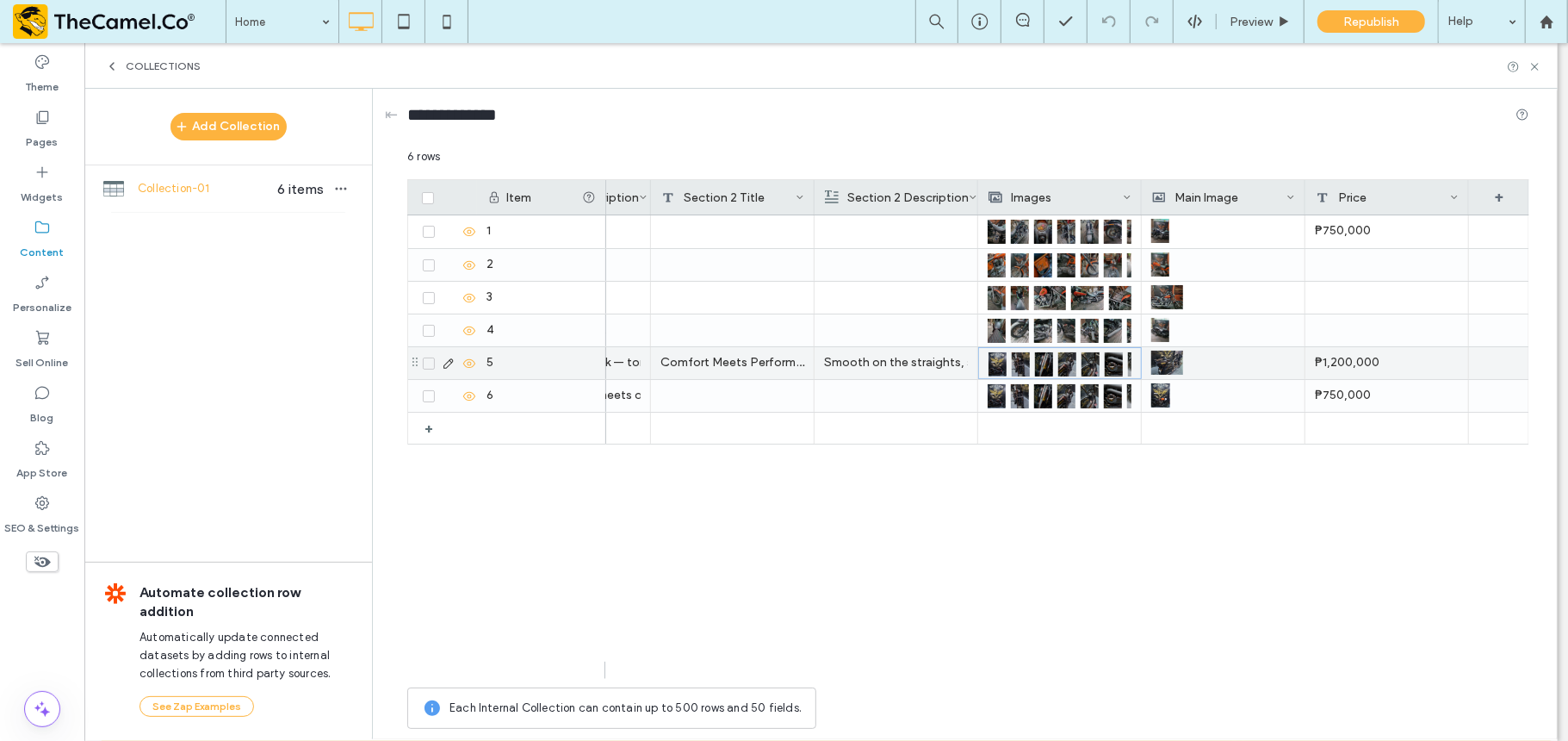
click at [1052, 358] on div at bounding box center [1047, 364] width 23 height 31
click at [1062, 359] on img at bounding box center [1068, 364] width 18 height 24
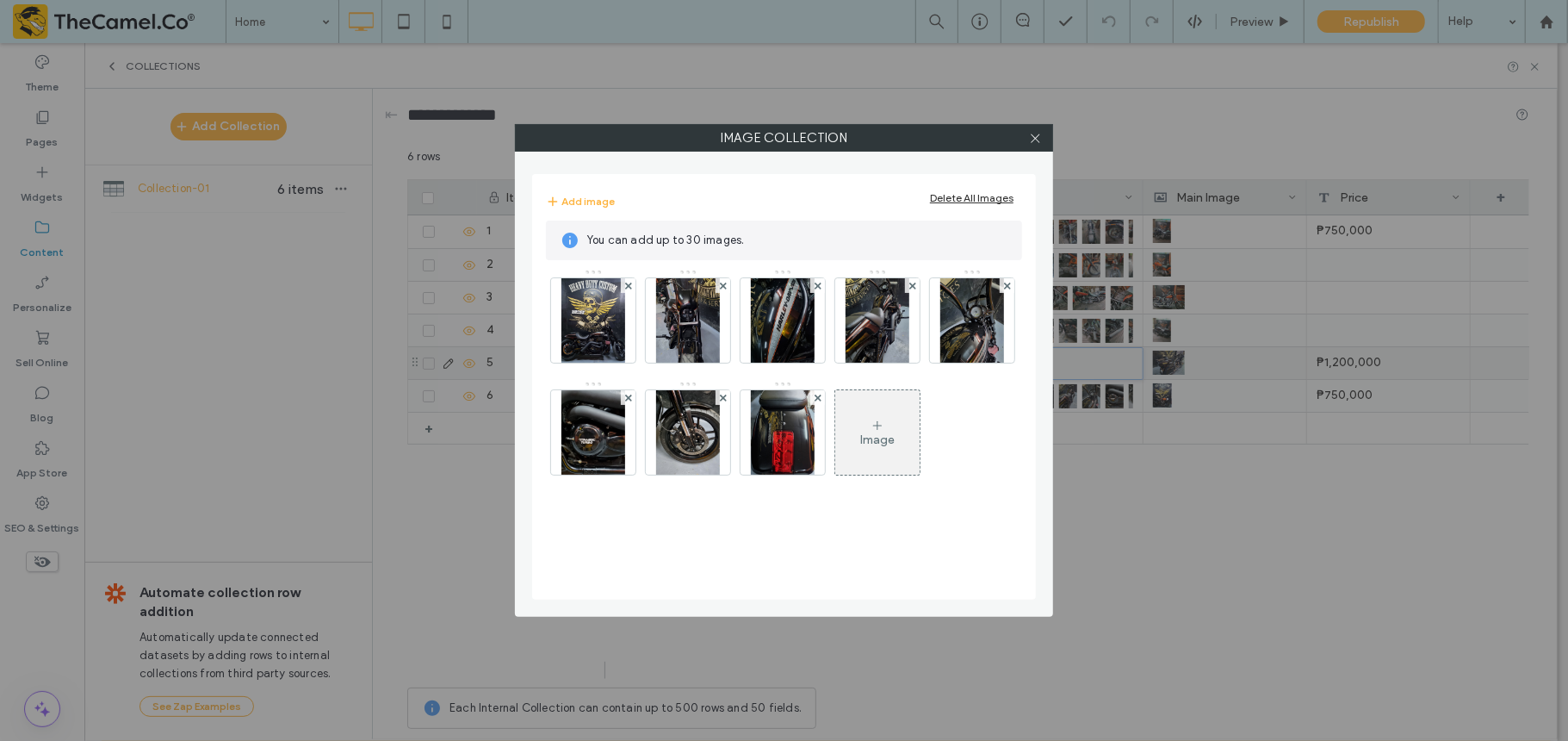
click at [955, 190] on div "Add image Delete All Images" at bounding box center [784, 202] width 476 height 38
click at [946, 200] on div "Delete All Images" at bounding box center [972, 197] width 83 height 13
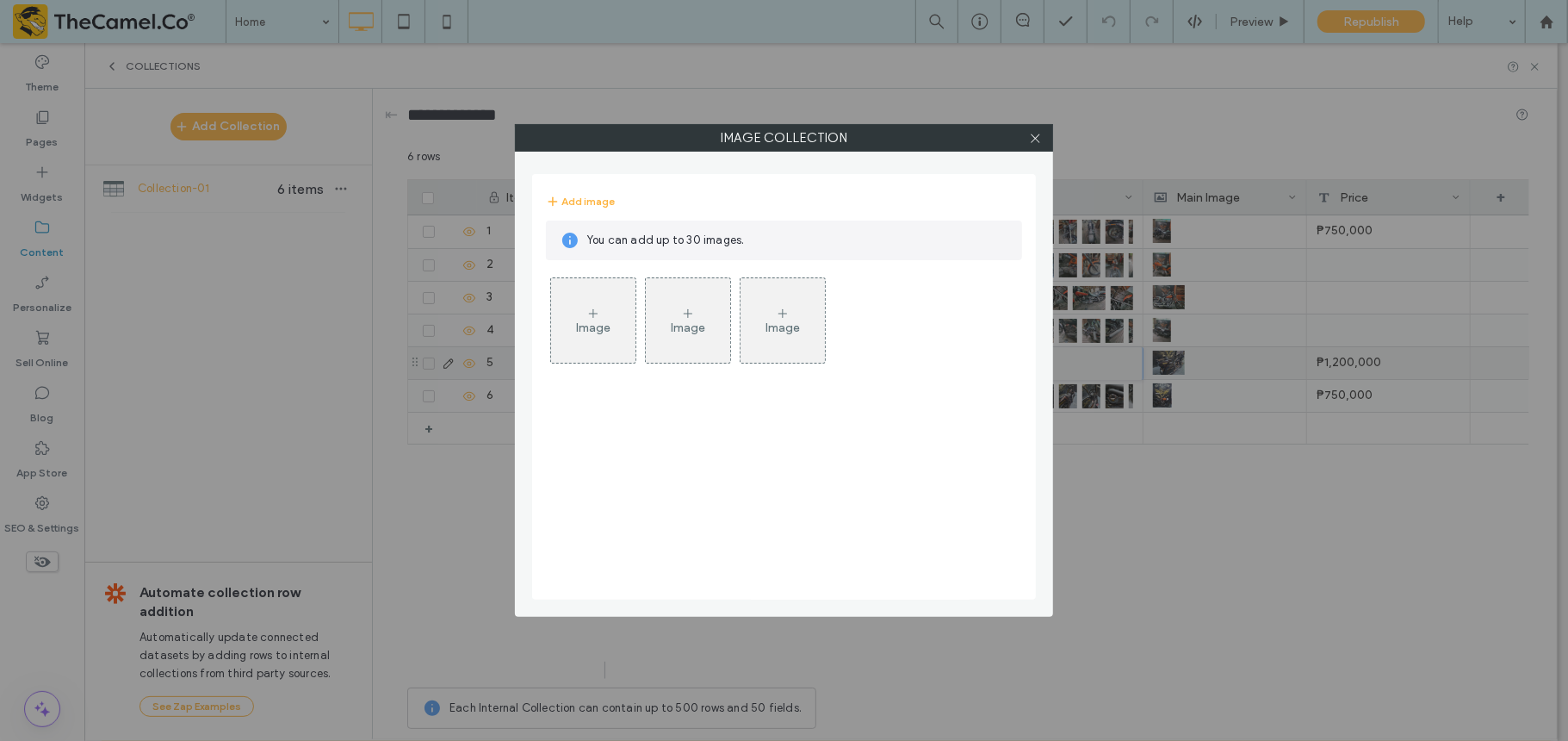
click at [599, 345] on div "Image" at bounding box center [592, 320] width 84 height 81
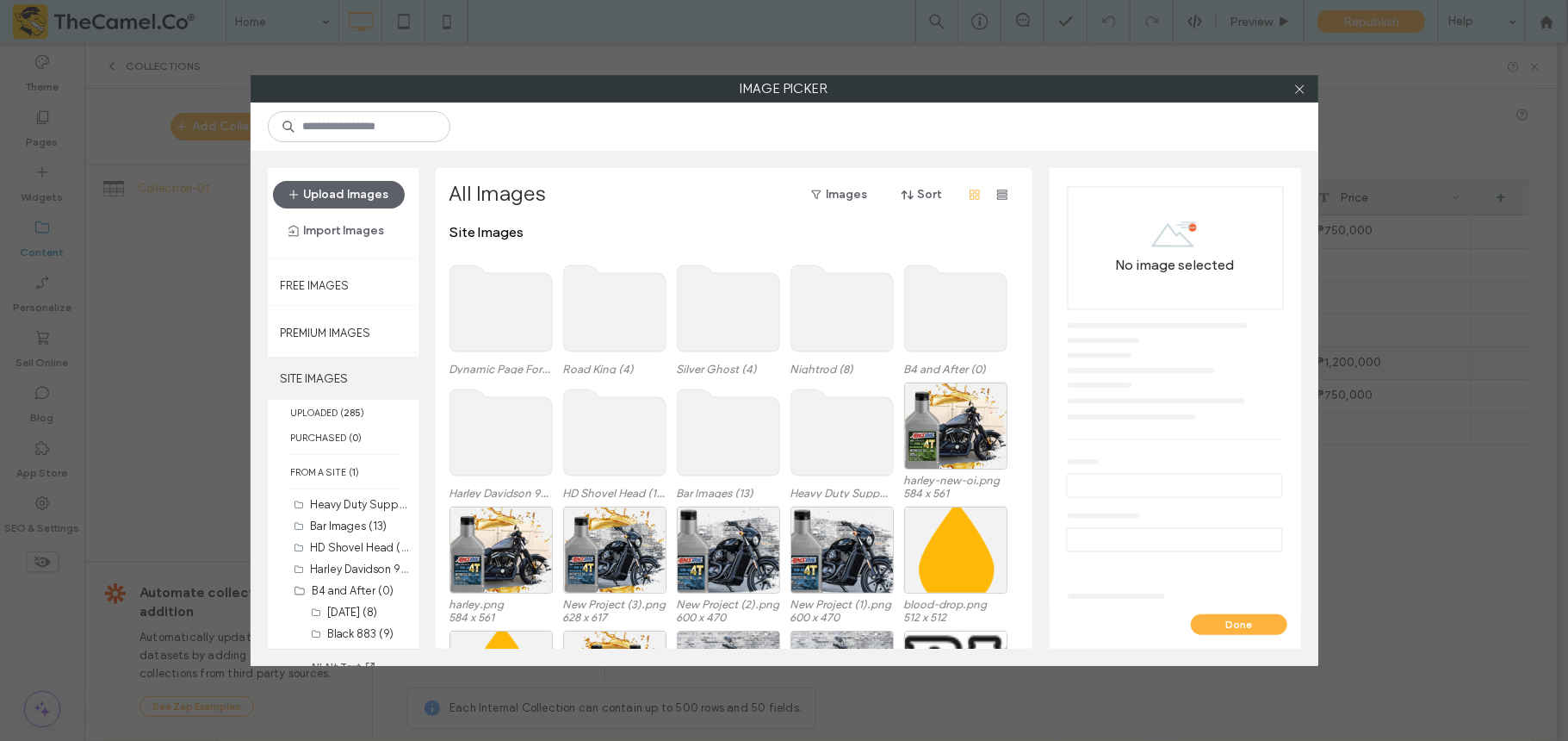
scroll to position [30, 0]
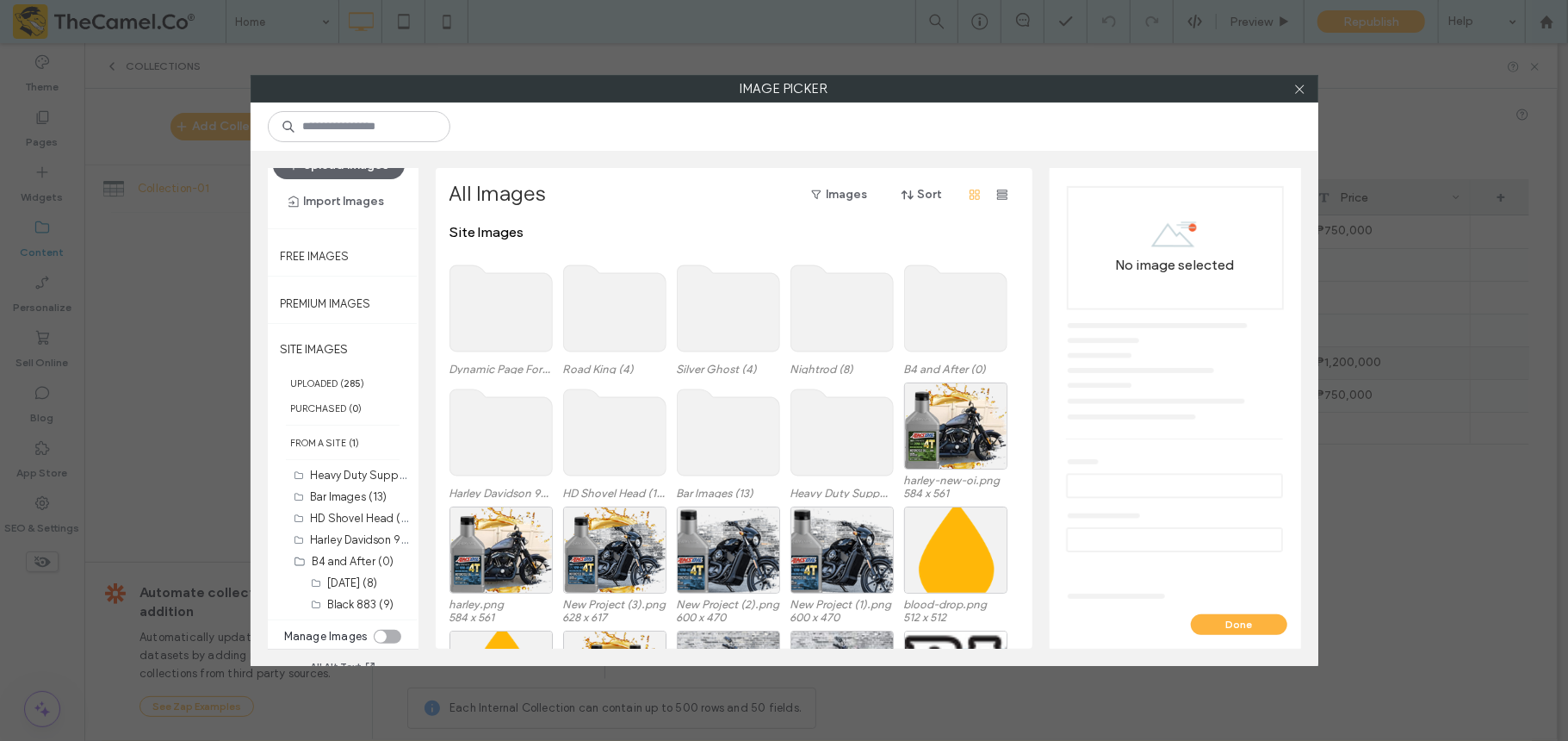
click at [504, 322] on use at bounding box center [501, 308] width 103 height 86
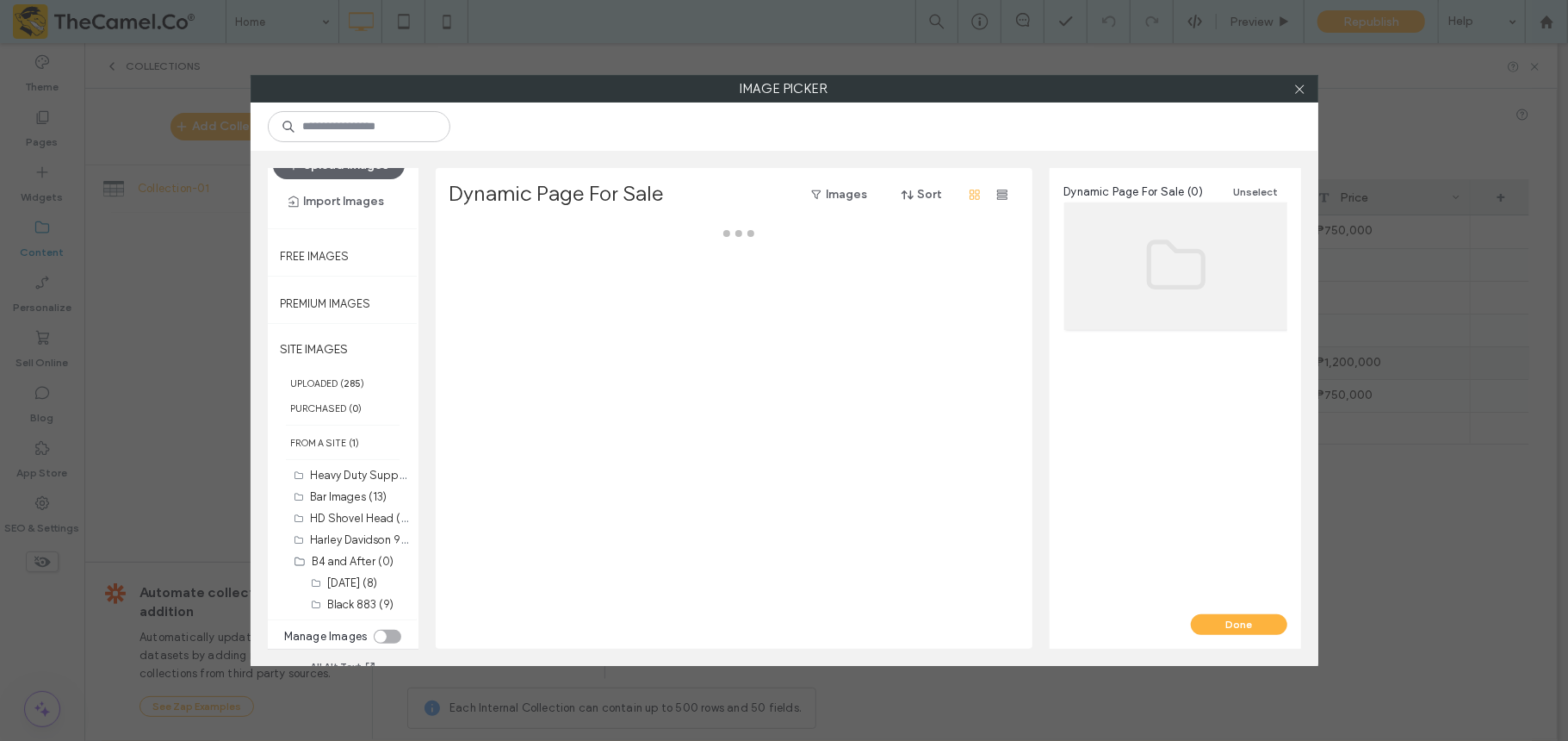
click at [504, 322] on div at bounding box center [739, 436] width 579 height 425
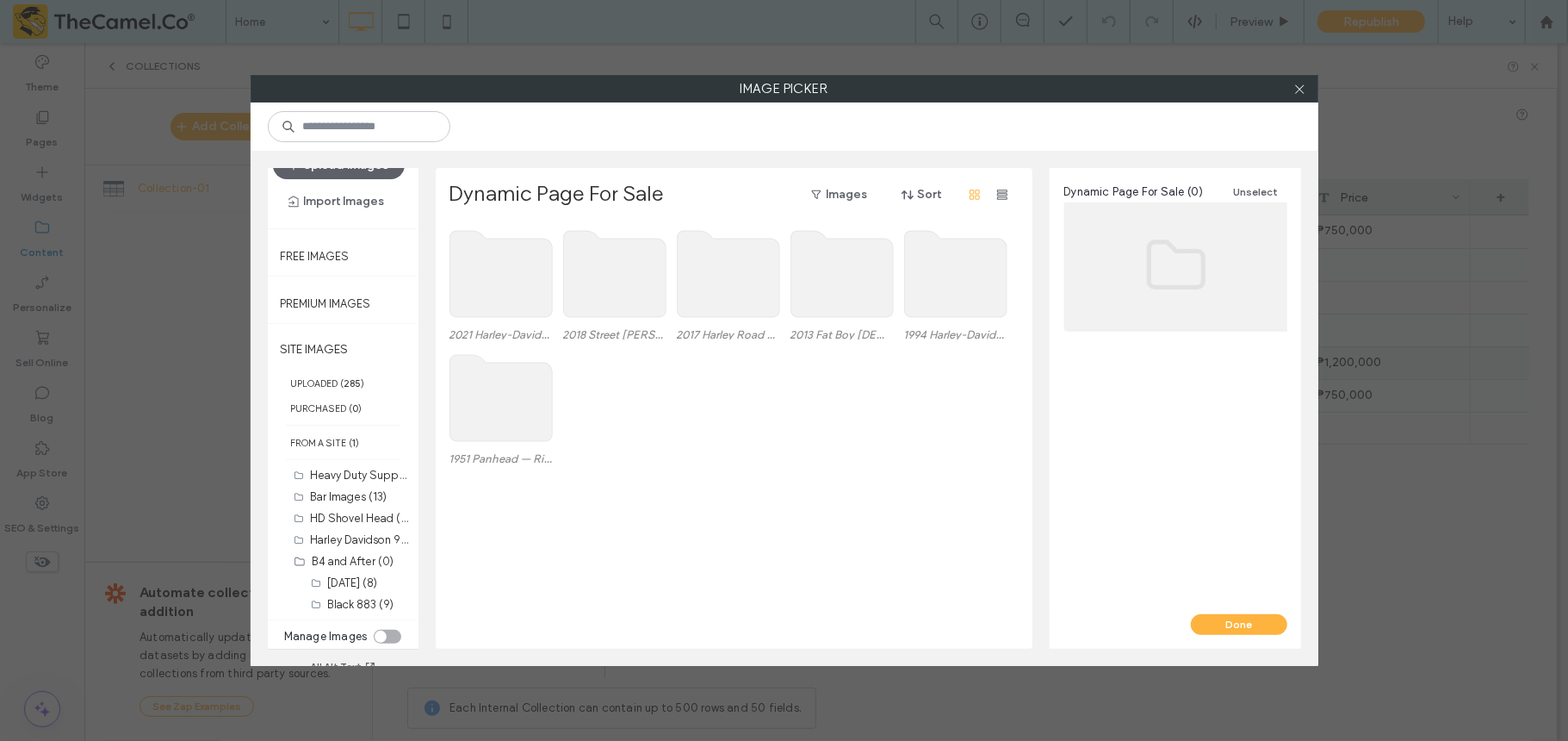
click at [718, 266] on use at bounding box center [728, 274] width 103 height 86
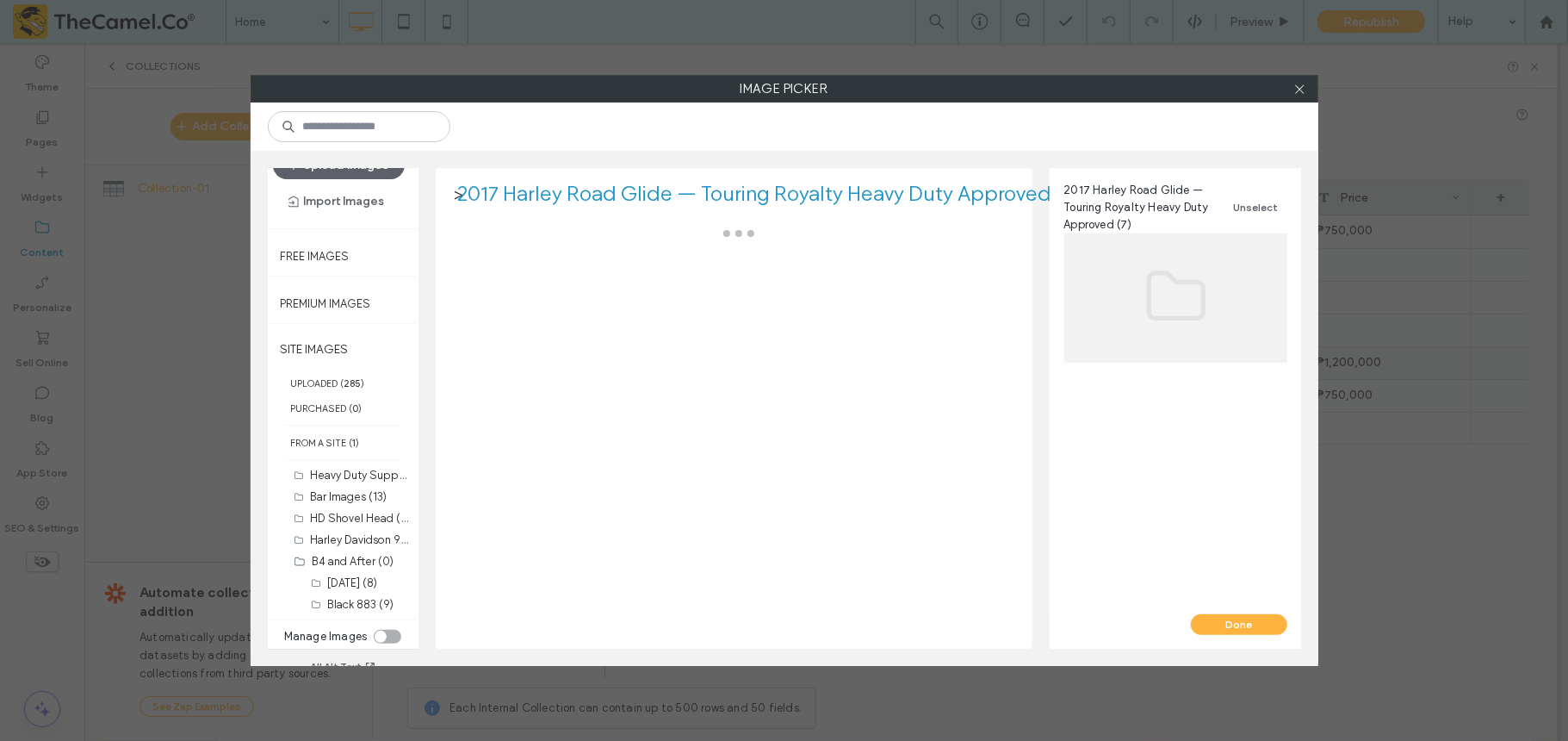
click at [718, 266] on div at bounding box center [739, 436] width 579 height 425
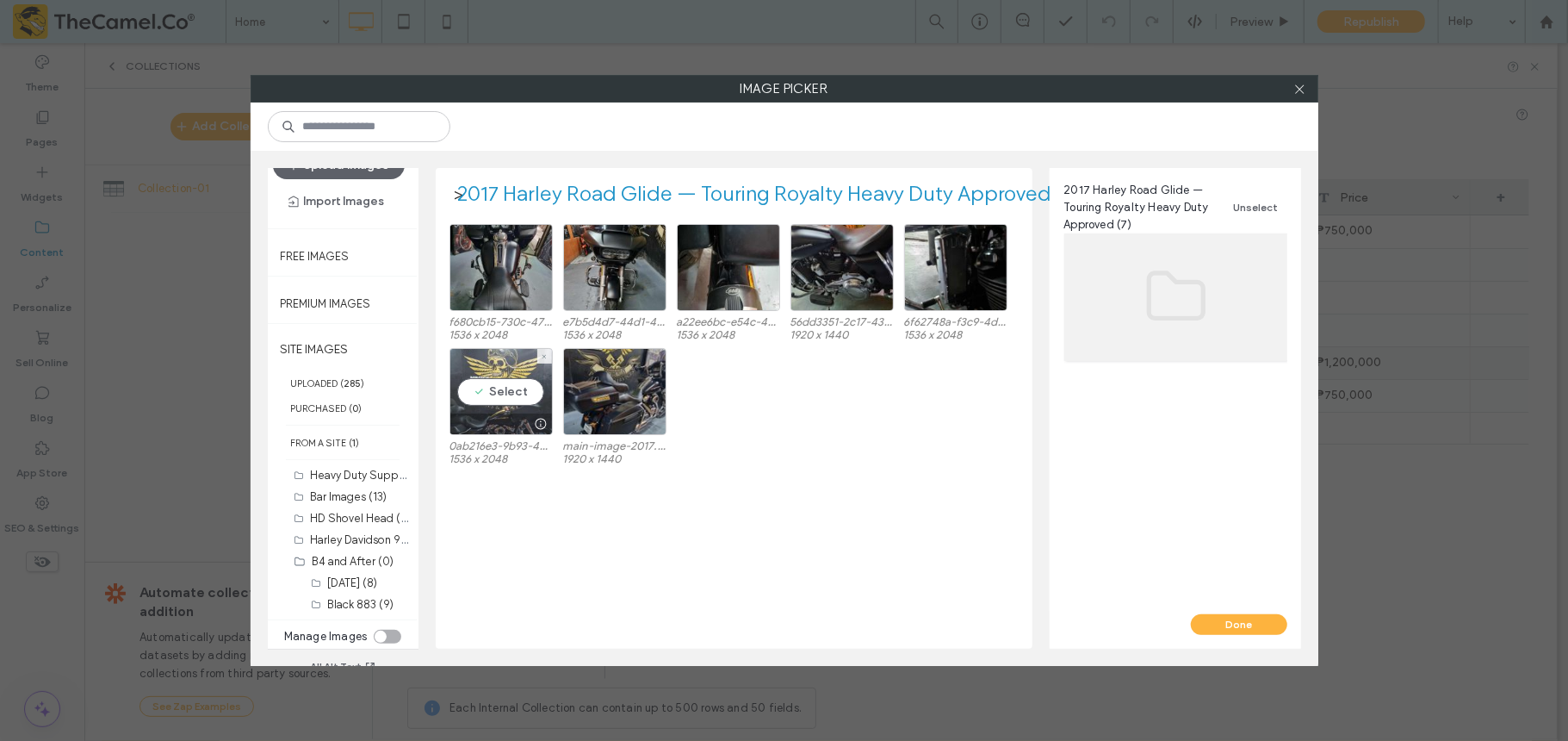
click at [475, 380] on div "Select" at bounding box center [501, 392] width 103 height 87
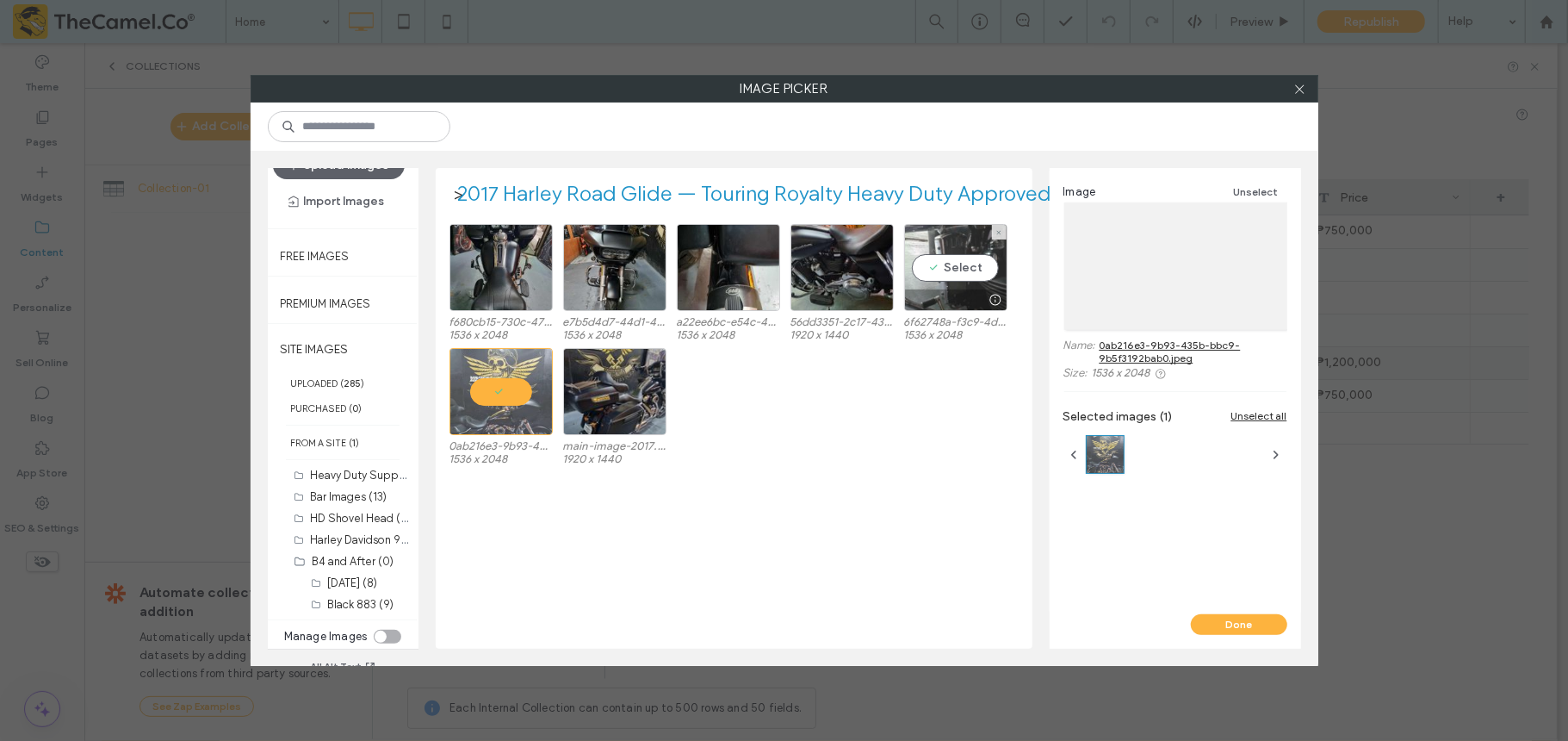
click at [949, 276] on div "Select" at bounding box center [956, 268] width 103 height 87
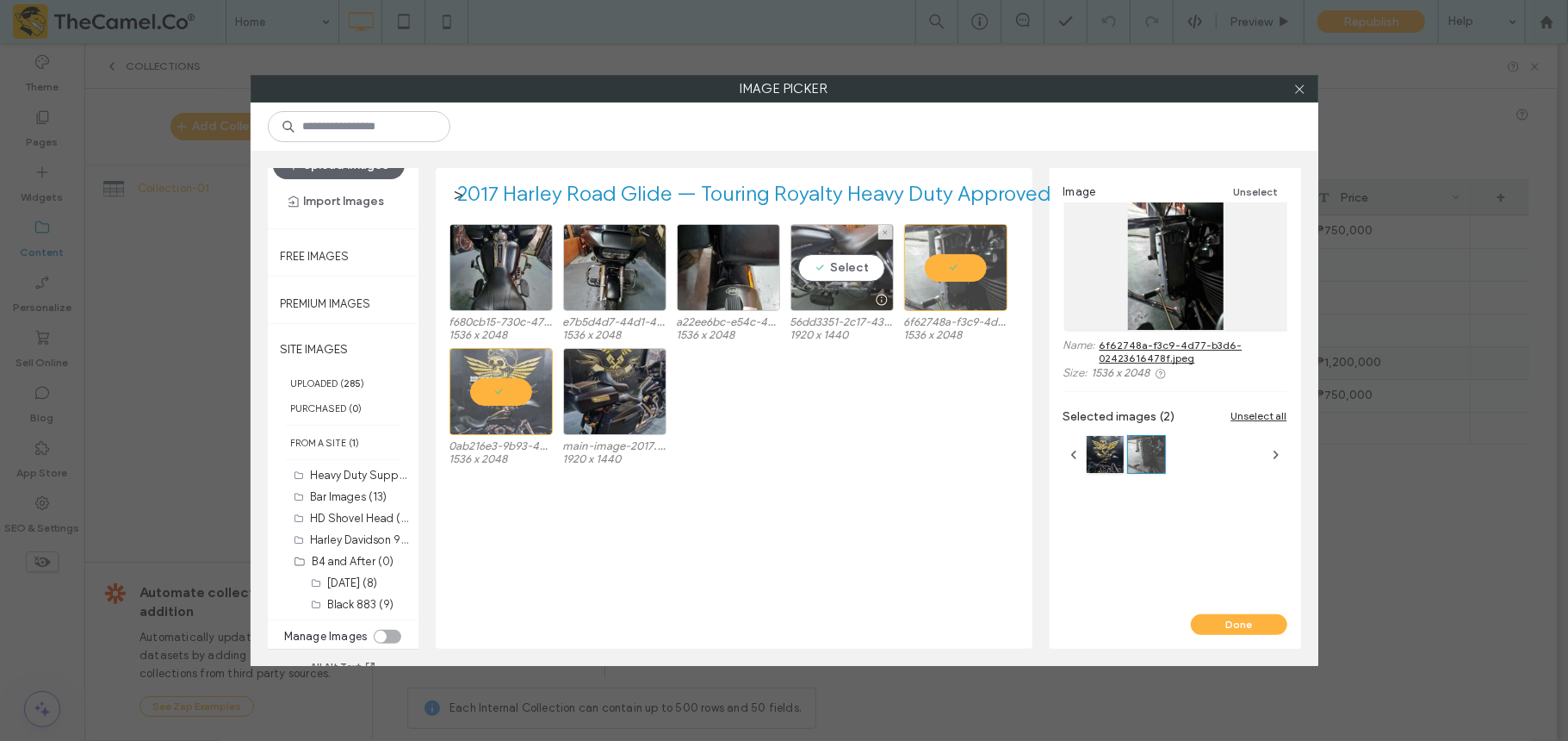
click at [848, 284] on div "Select" at bounding box center [842, 268] width 103 height 87
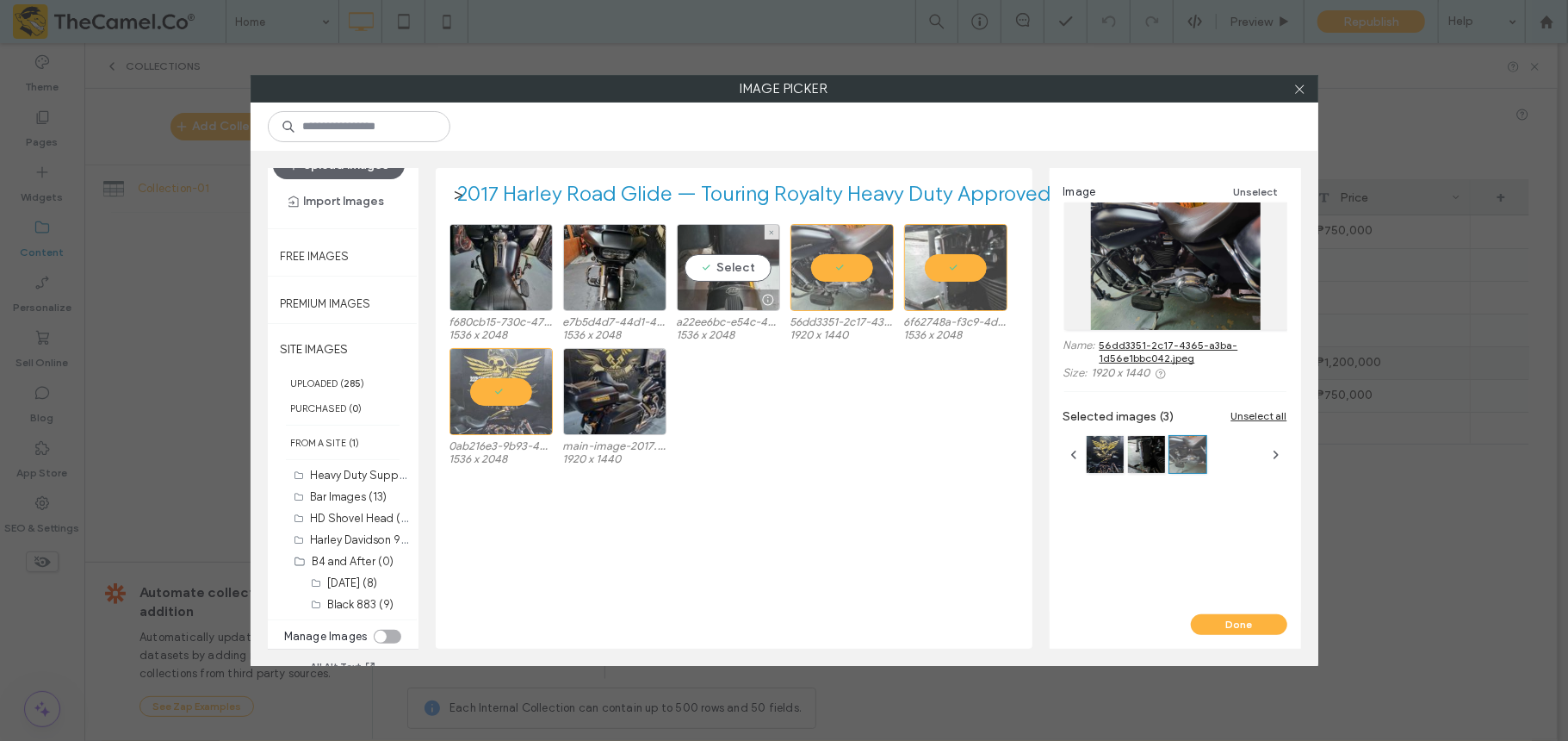
click at [750, 282] on div "Select" at bounding box center [728, 268] width 103 height 87
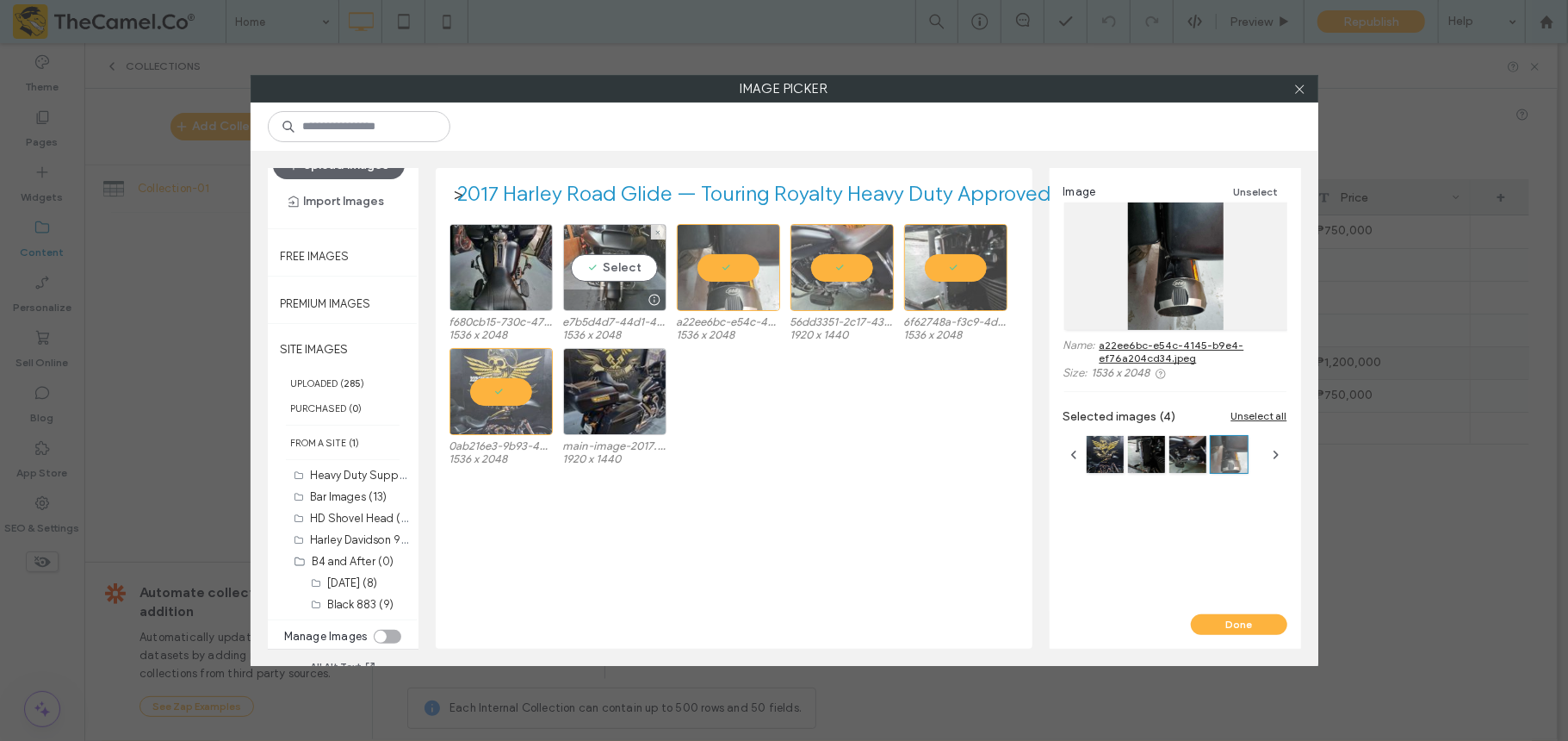
click at [631, 276] on div "Select" at bounding box center [614, 268] width 103 height 87
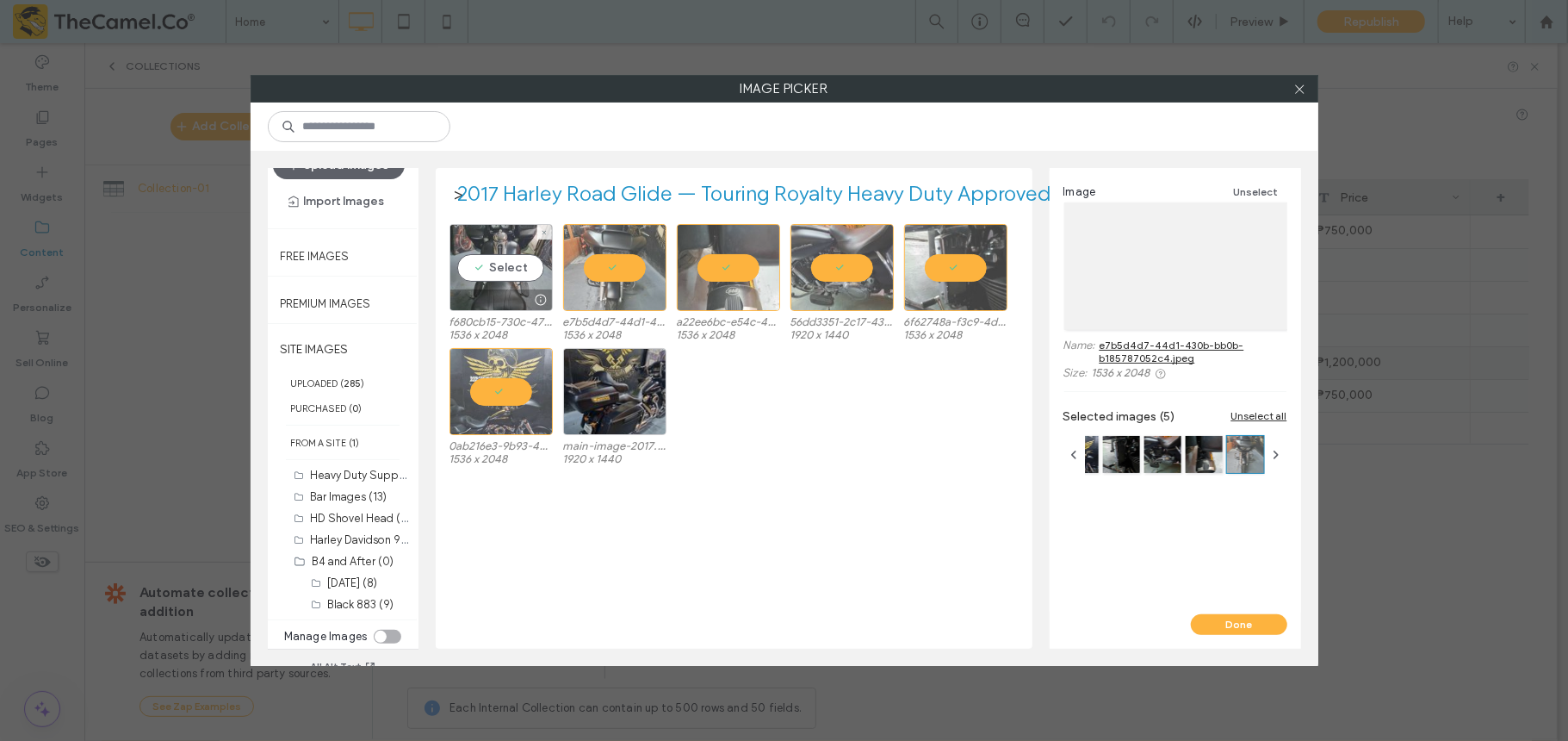
click at [512, 286] on div "Select" at bounding box center [501, 268] width 103 height 87
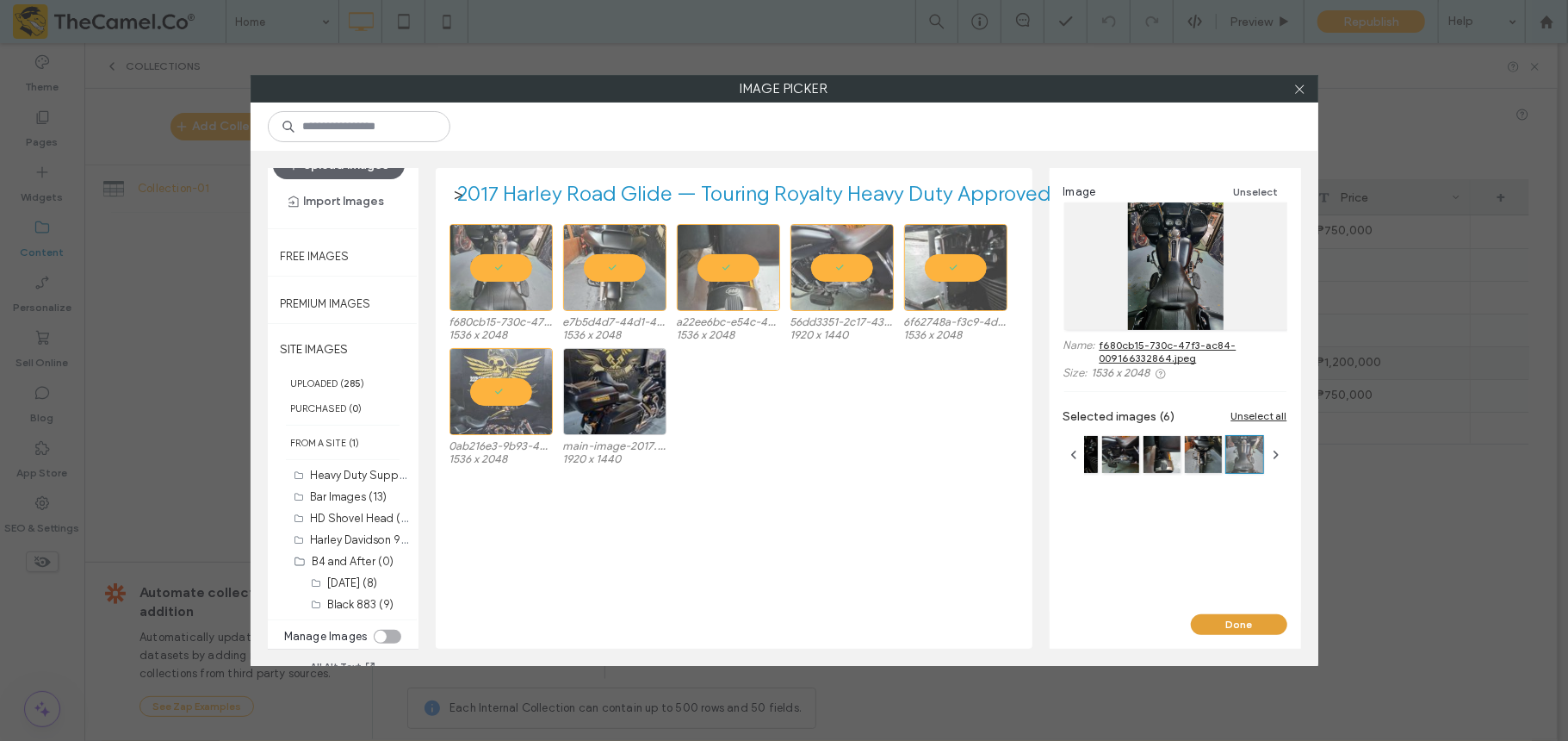
click at [1254, 622] on button "Done" at bounding box center [1239, 625] width 96 height 21
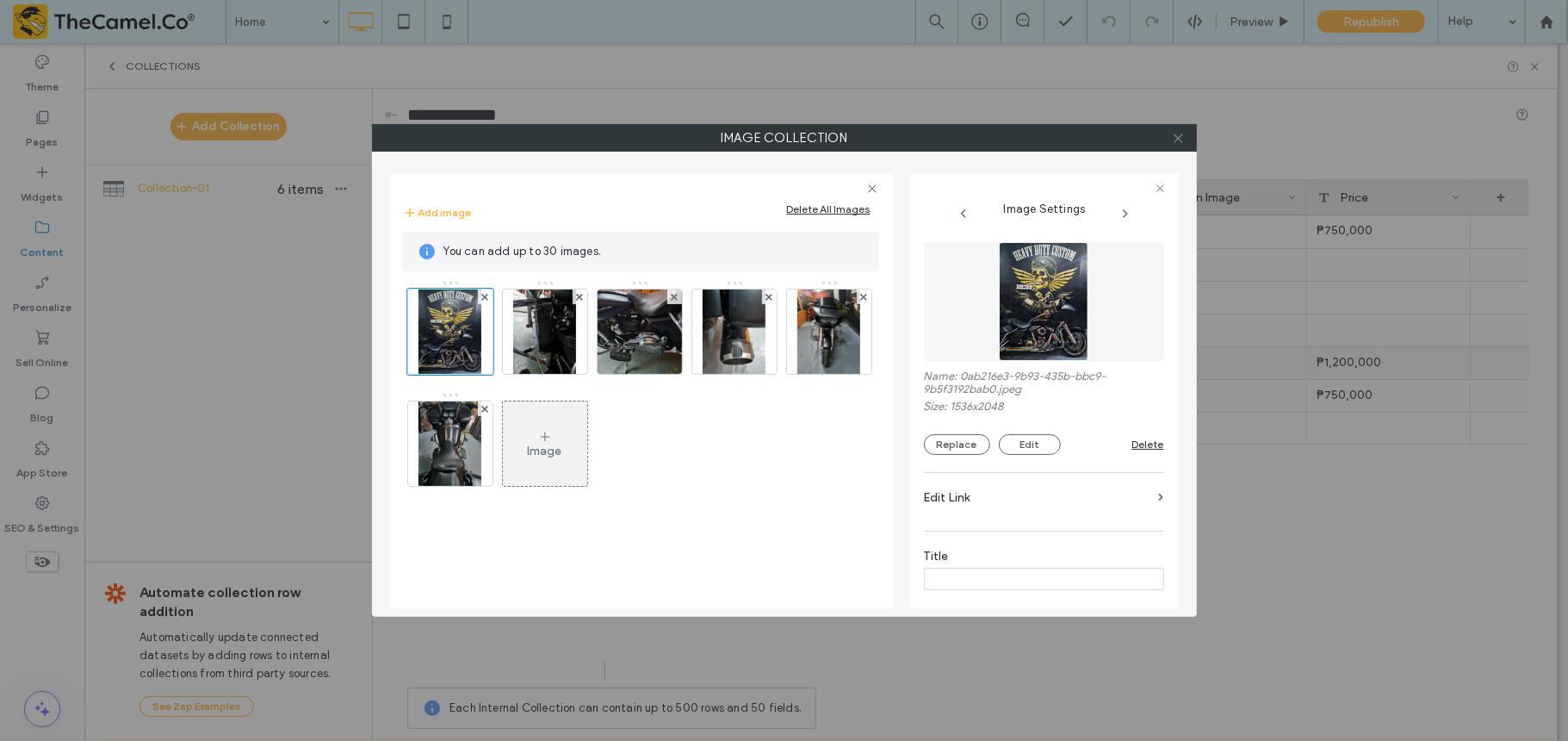
click at [1179, 142] on icon at bounding box center [1178, 138] width 13 height 13
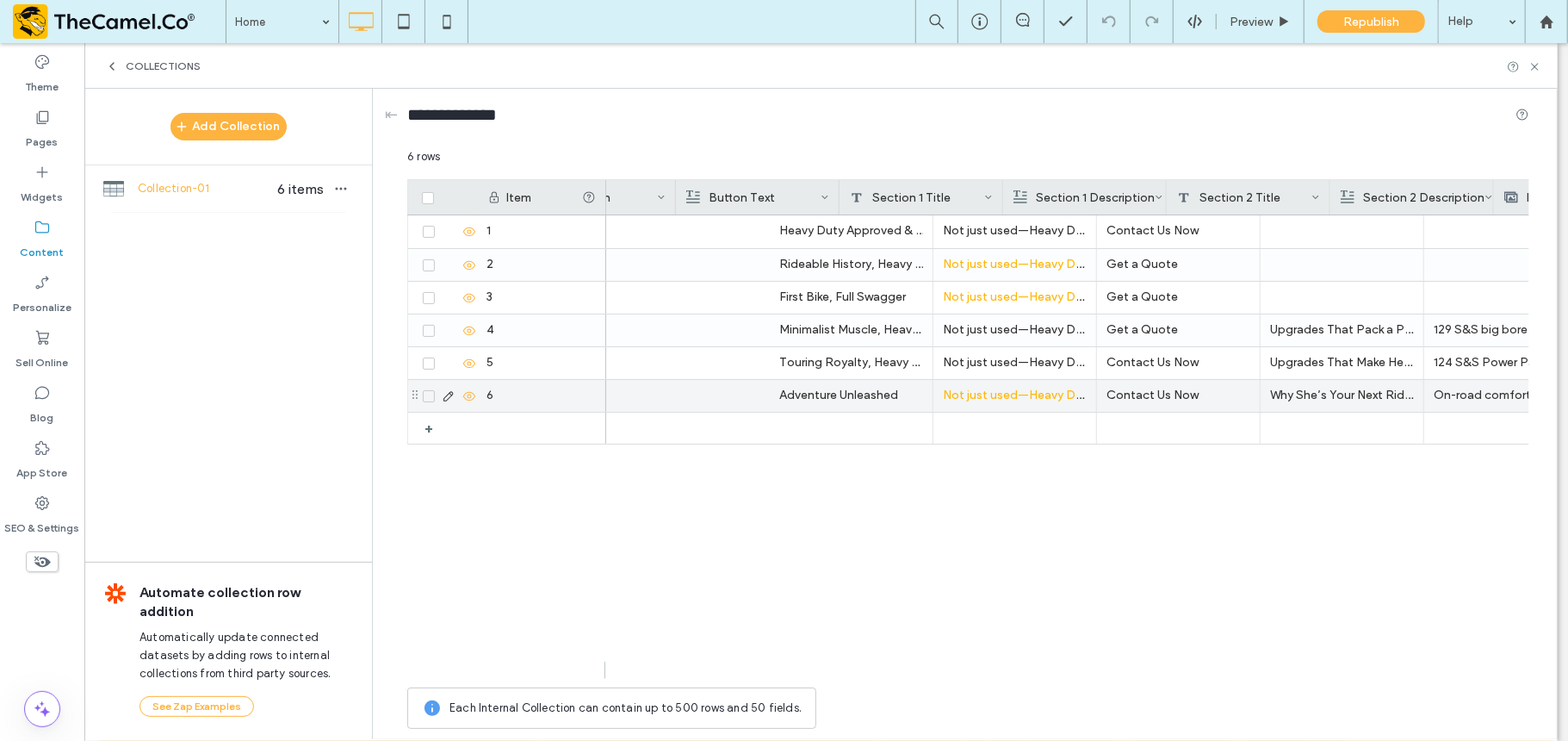
scroll to position [0, 936]
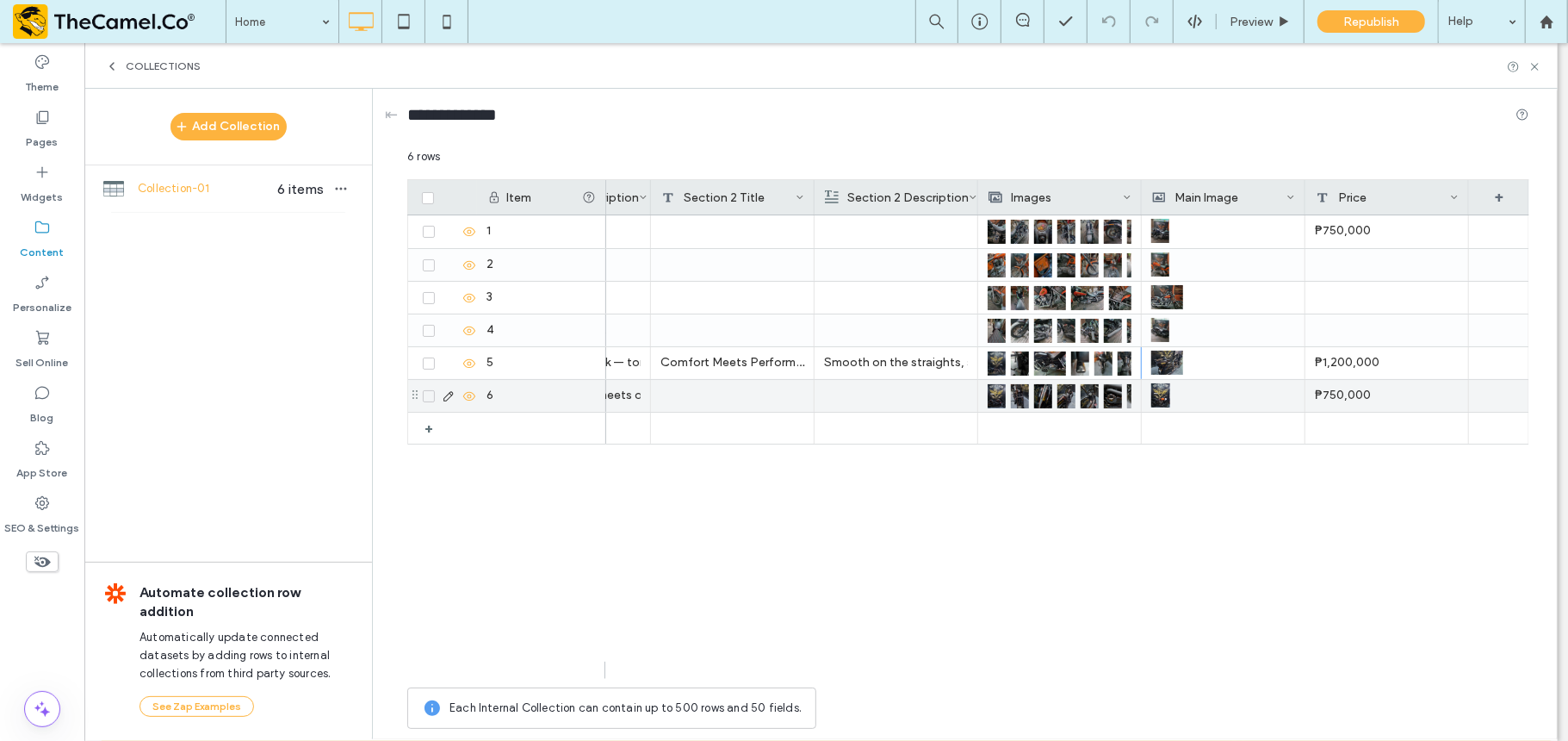
click at [1066, 398] on img at bounding box center [1066, 396] width 18 height 24
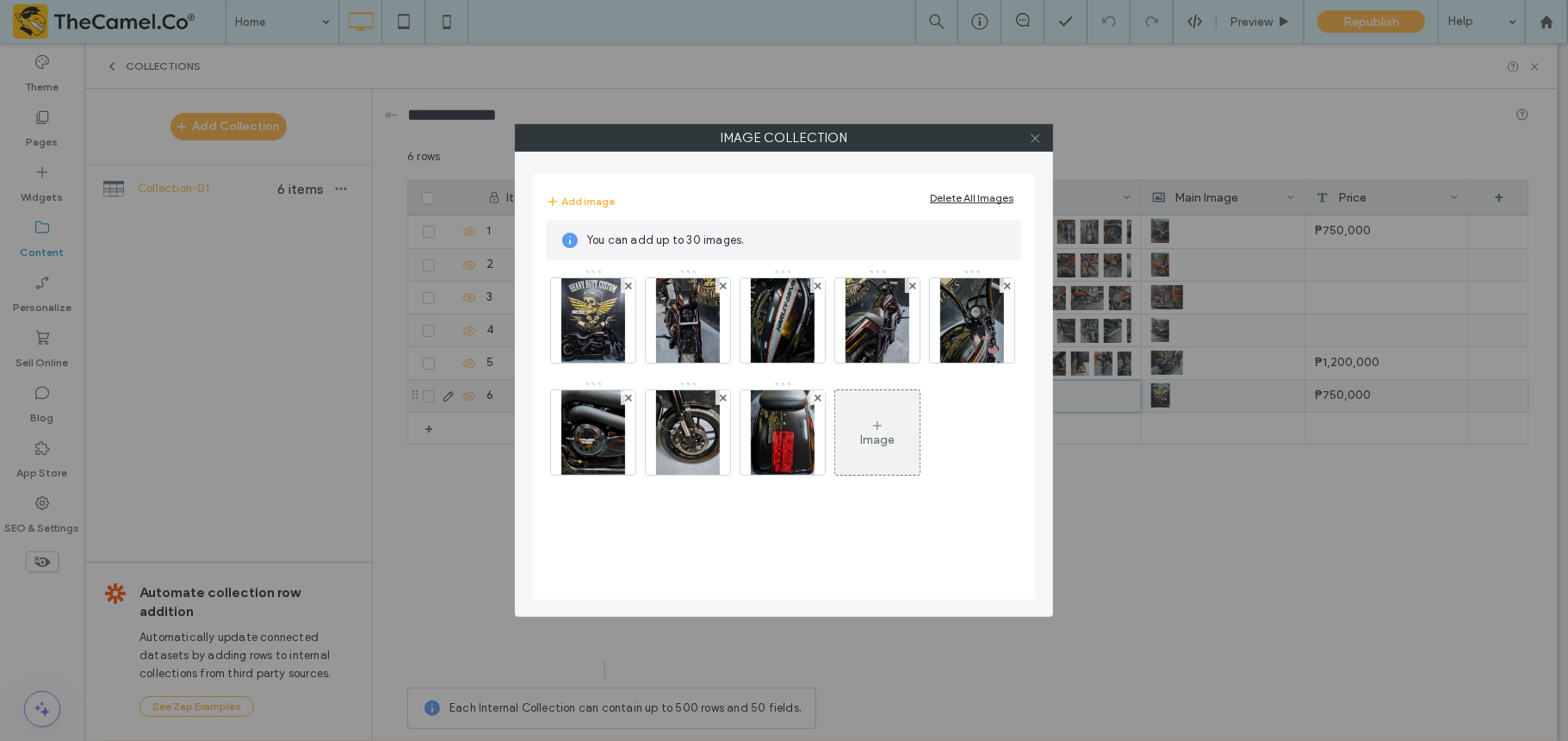
click at [1041, 139] on icon at bounding box center [1035, 138] width 13 height 13
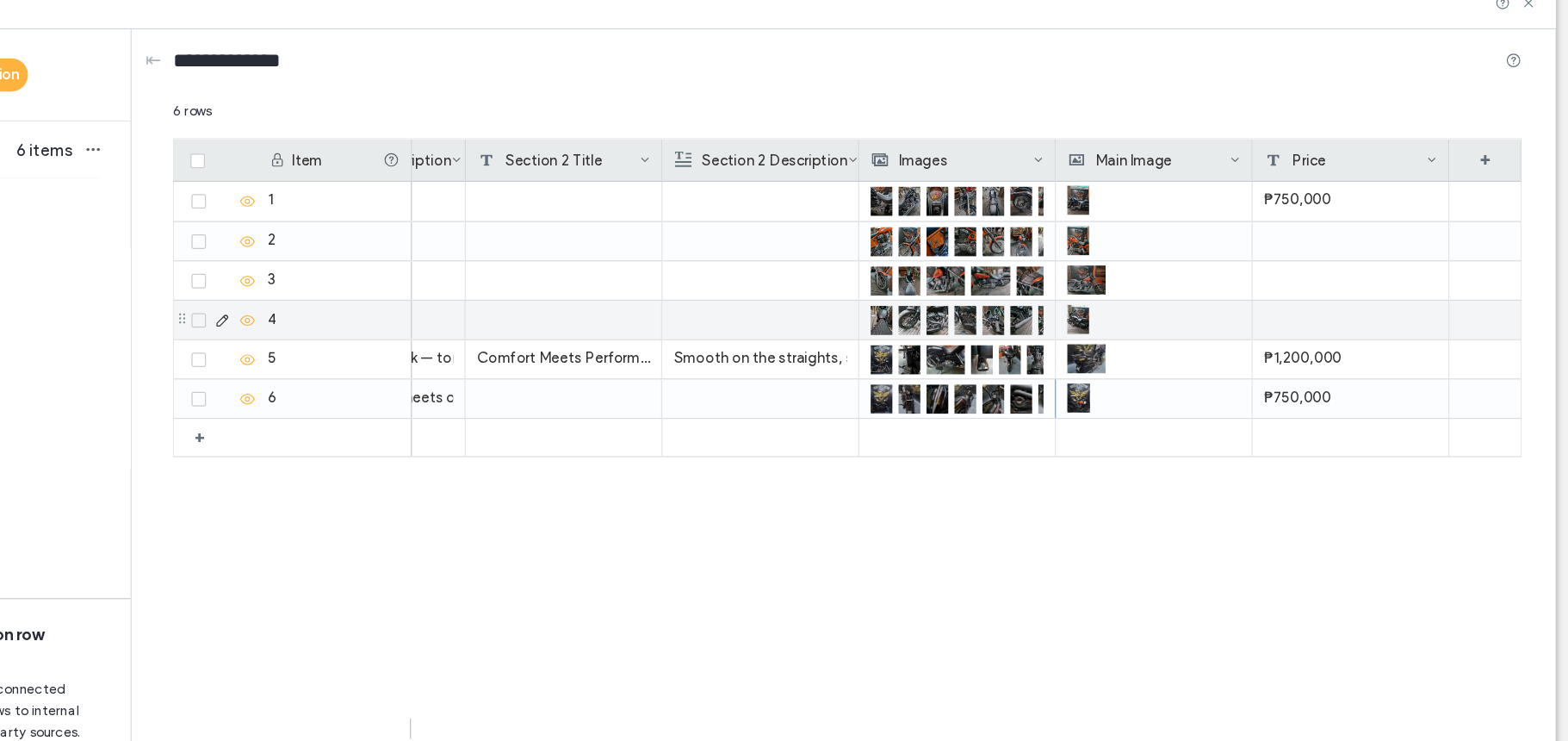
scroll to position [0, 0]
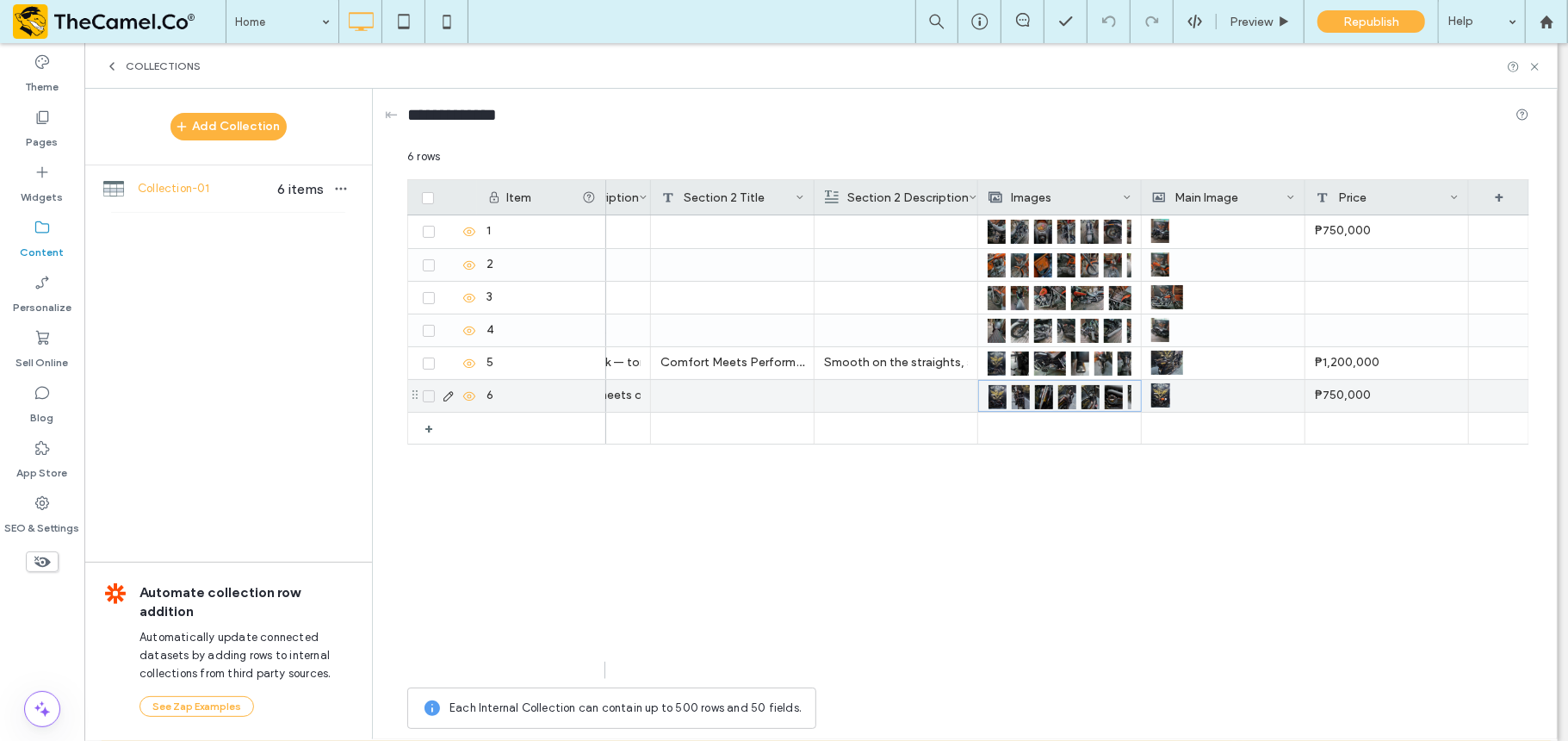
click at [1052, 394] on div at bounding box center [1047, 396] width 23 height 31
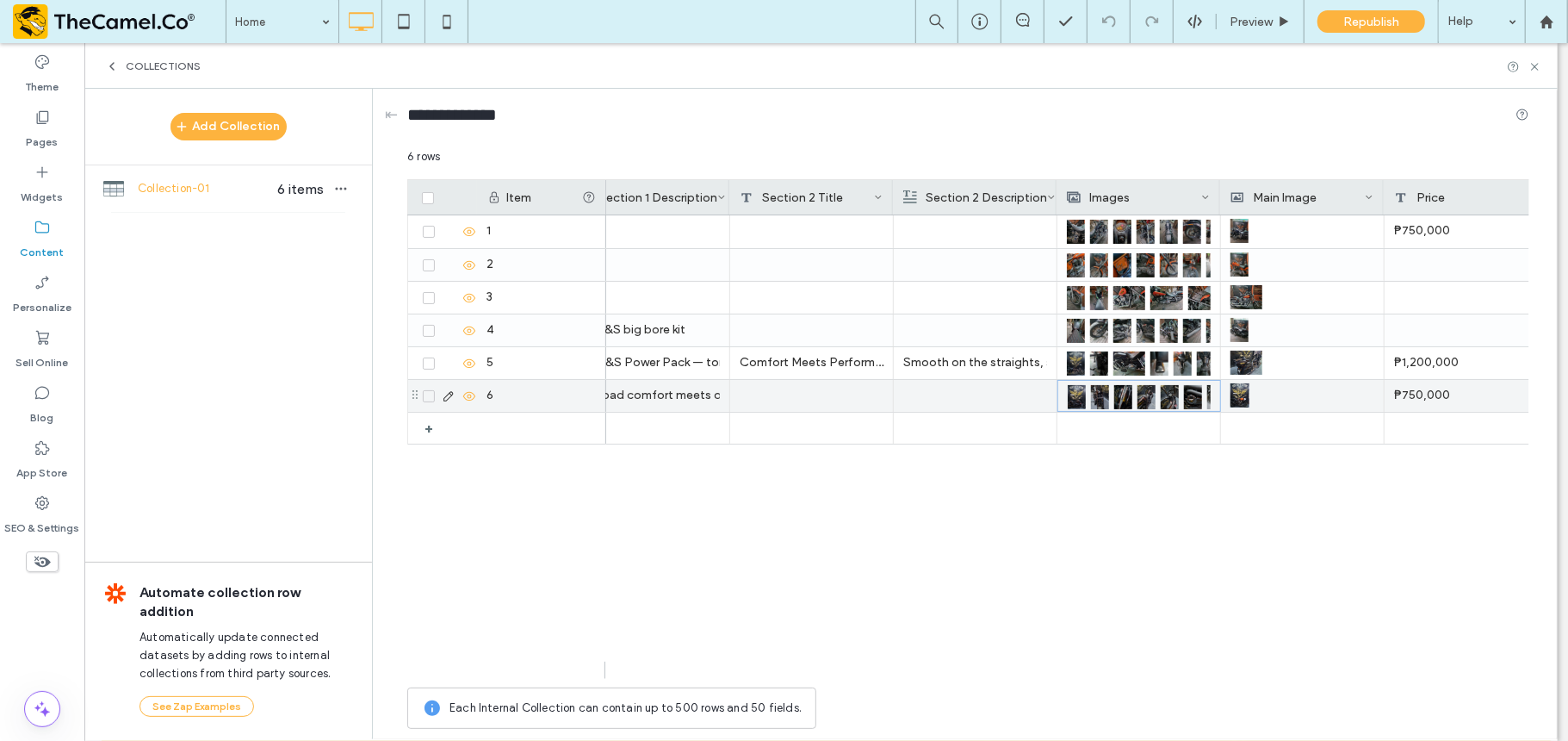
scroll to position [0, 858]
click at [1104, 397] on img at bounding box center [1099, 397] width 18 height 24
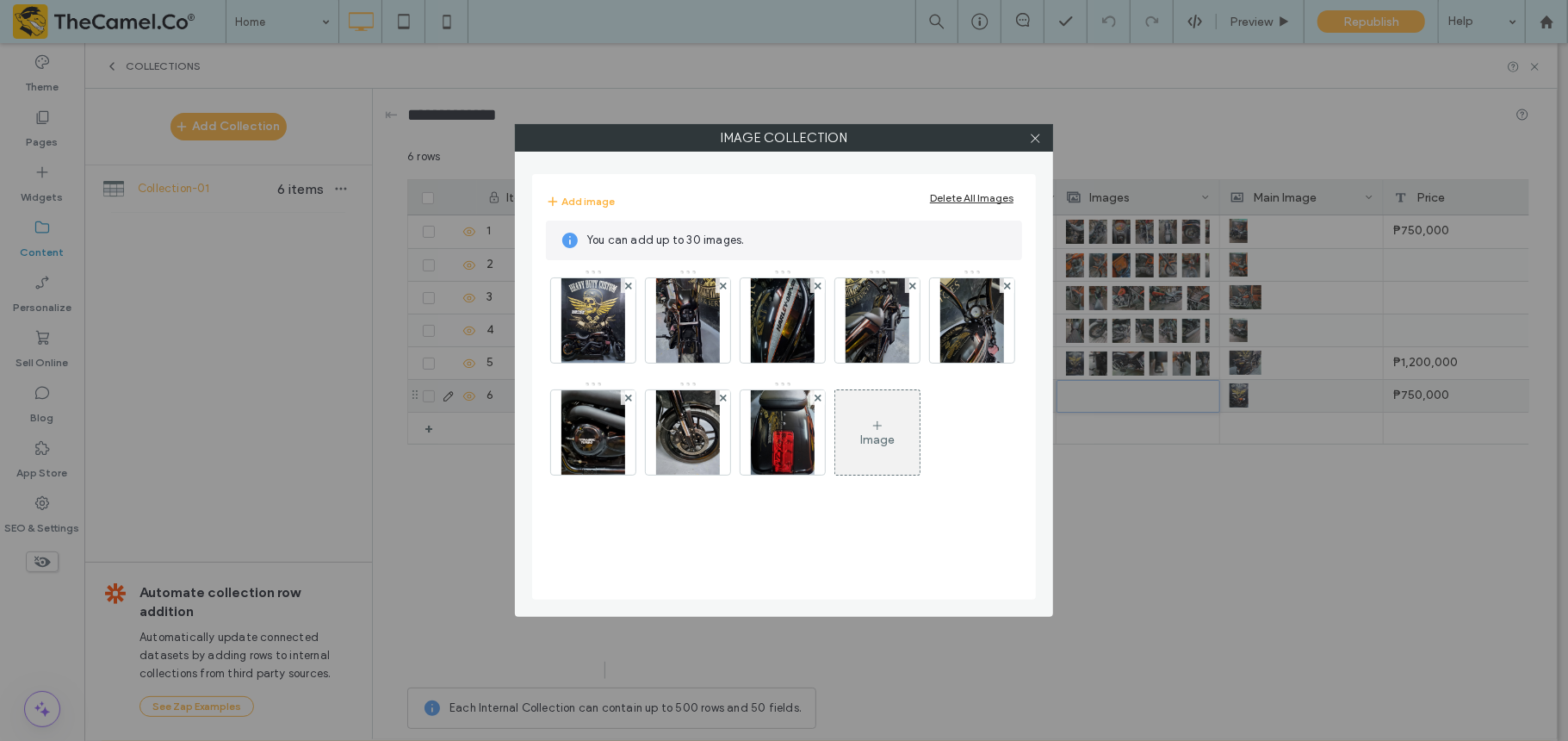
click at [973, 201] on div "Delete All Images" at bounding box center [972, 197] width 83 height 13
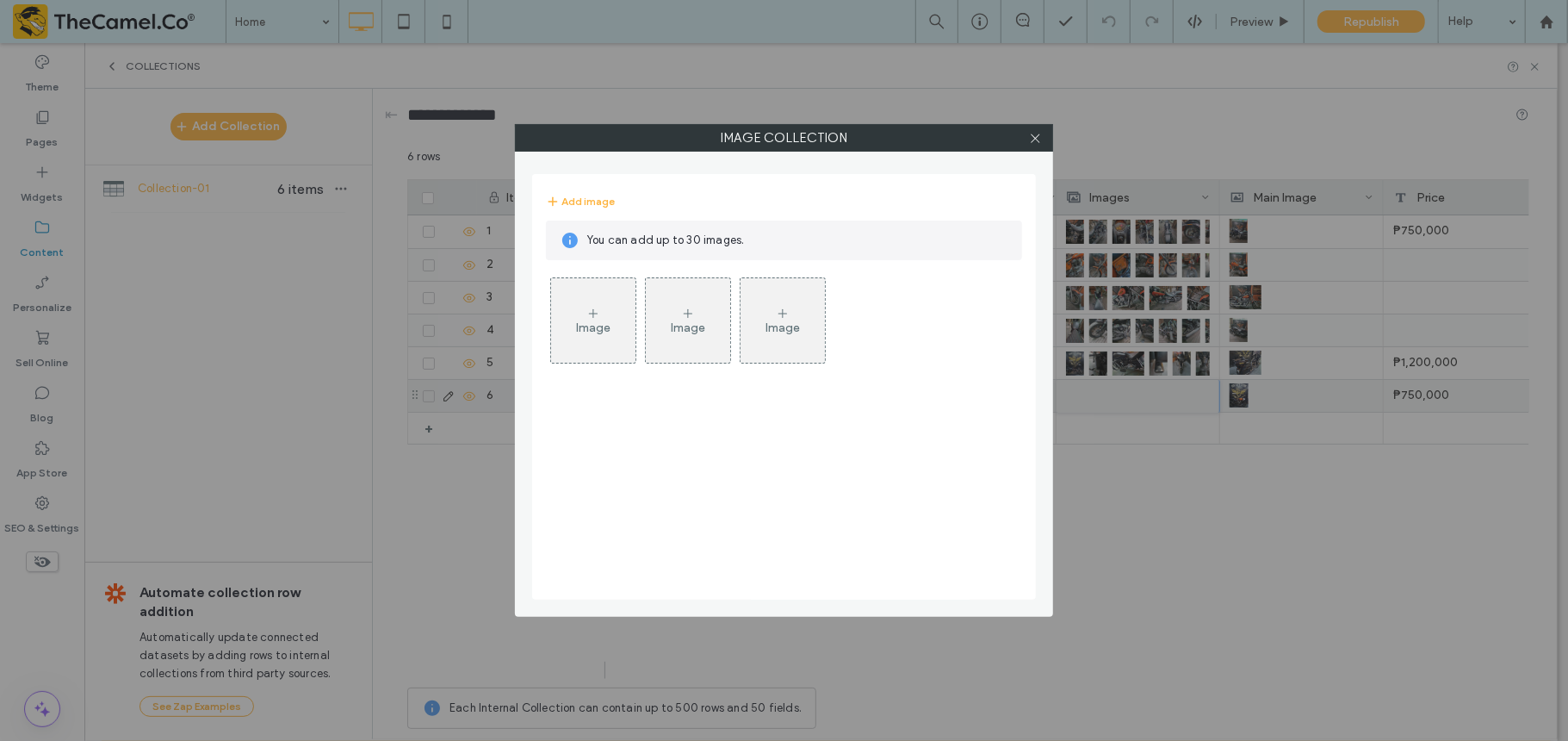
click at [589, 334] on div "Image" at bounding box center [593, 327] width 35 height 15
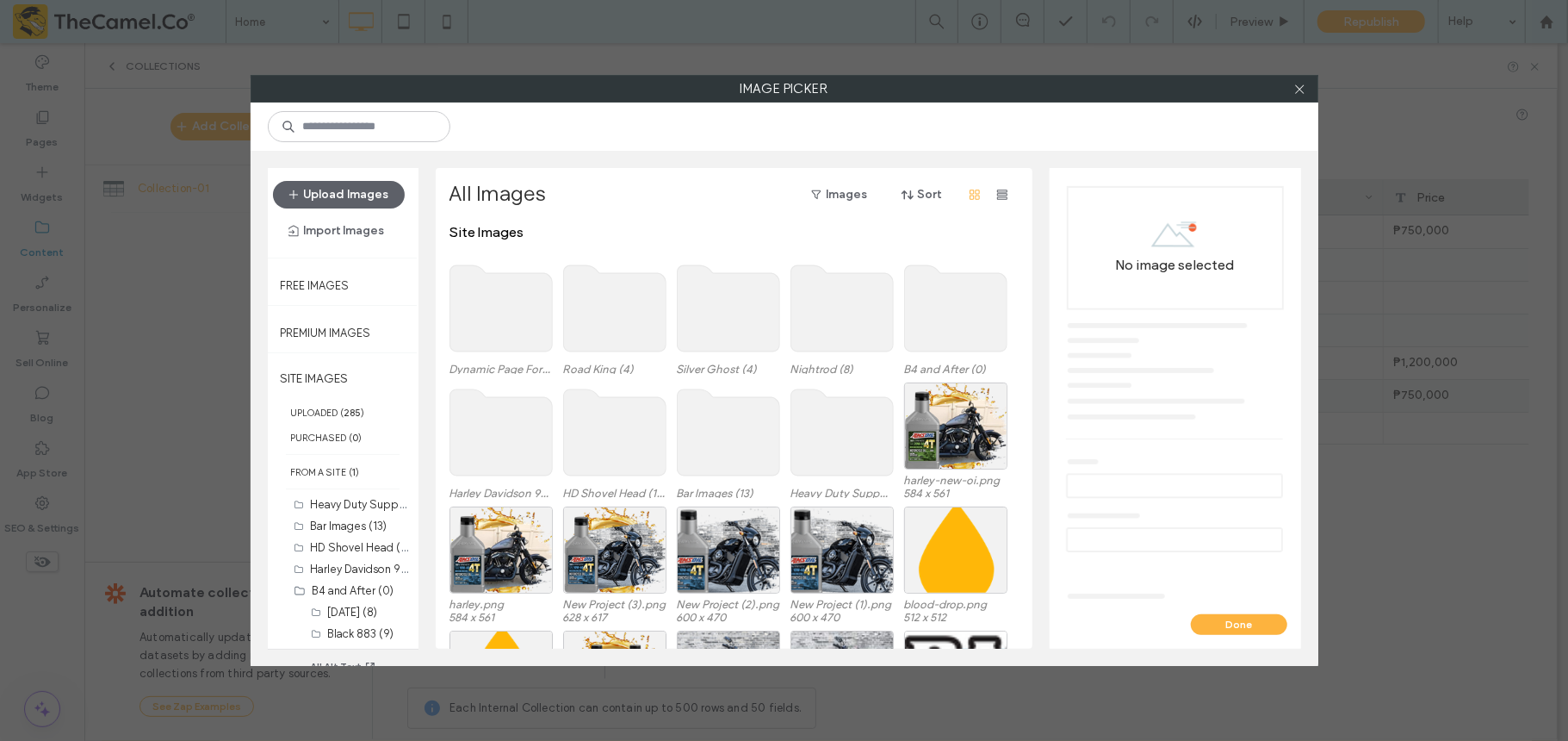
click at [480, 325] on use at bounding box center [501, 308] width 103 height 86
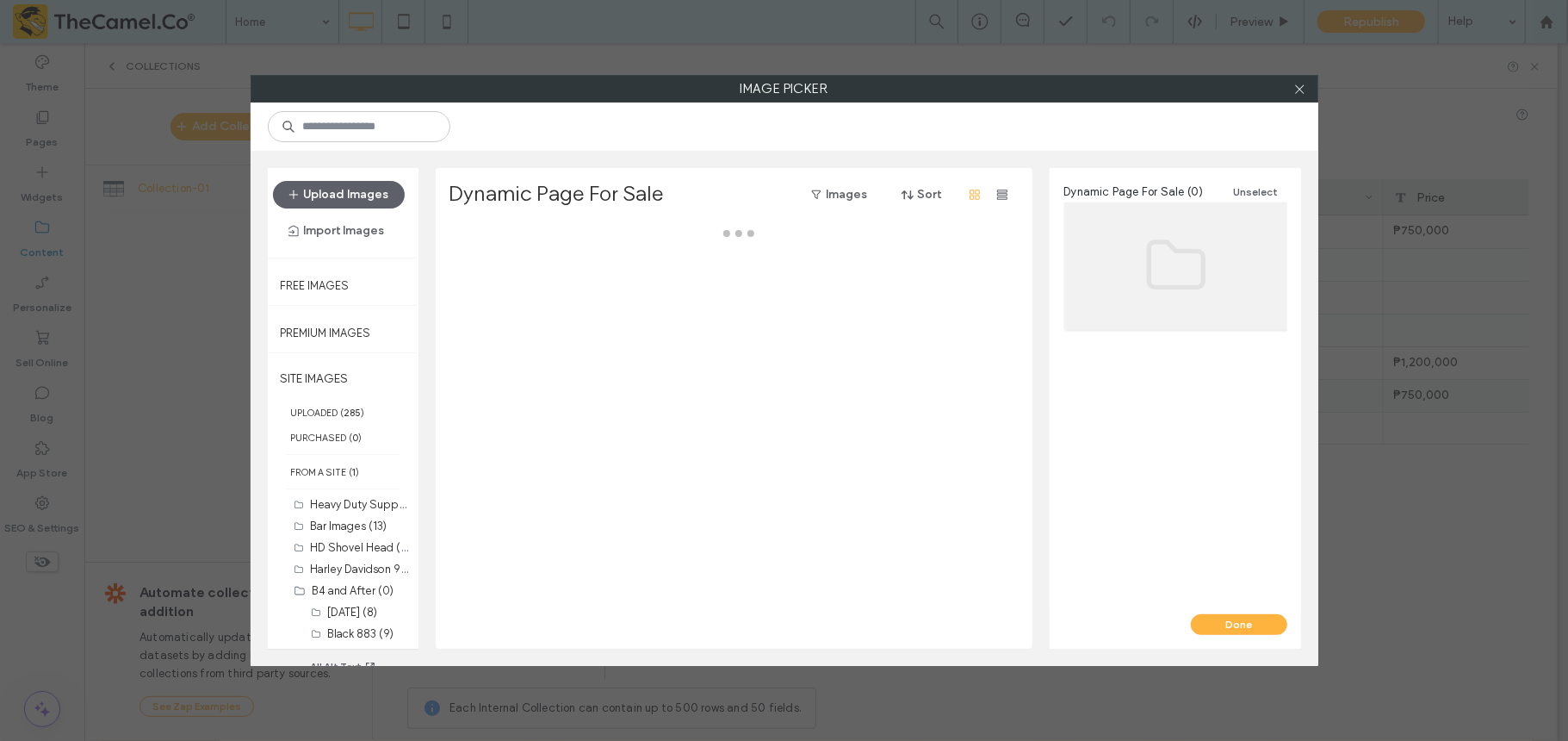
click at [480, 325] on div at bounding box center [739, 436] width 579 height 425
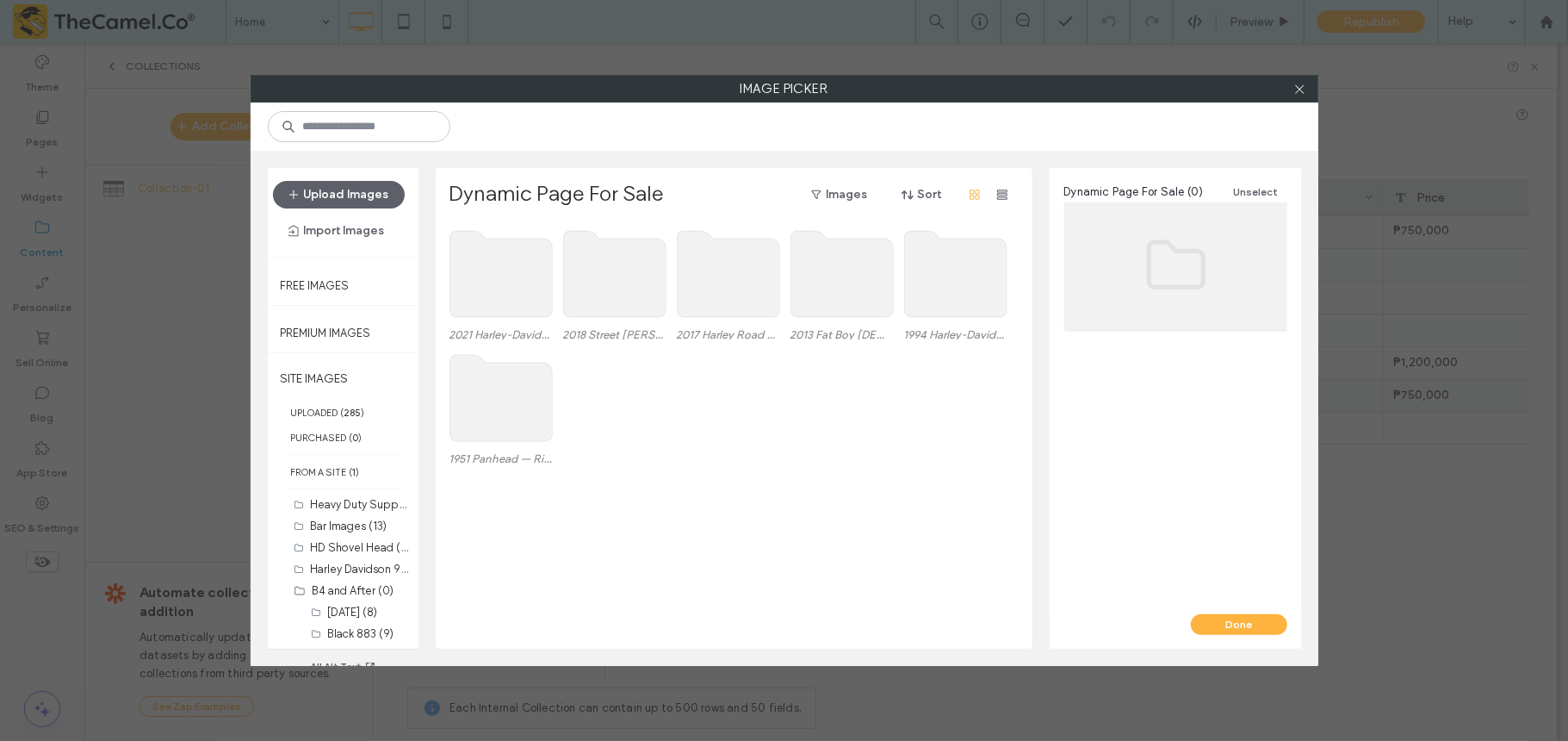
click at [505, 301] on use at bounding box center [501, 274] width 103 height 86
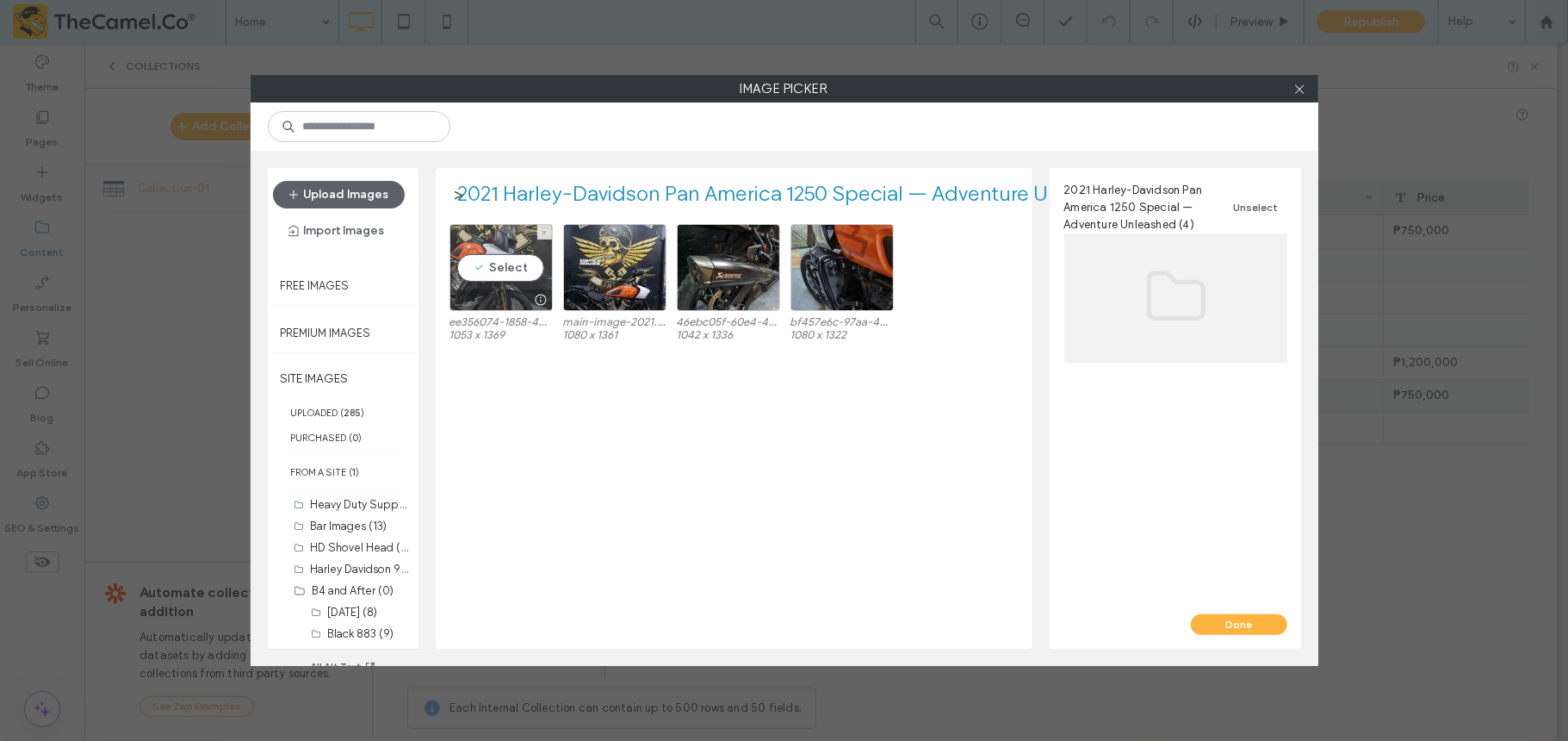
click at [510, 265] on div "Select" at bounding box center [501, 268] width 103 height 87
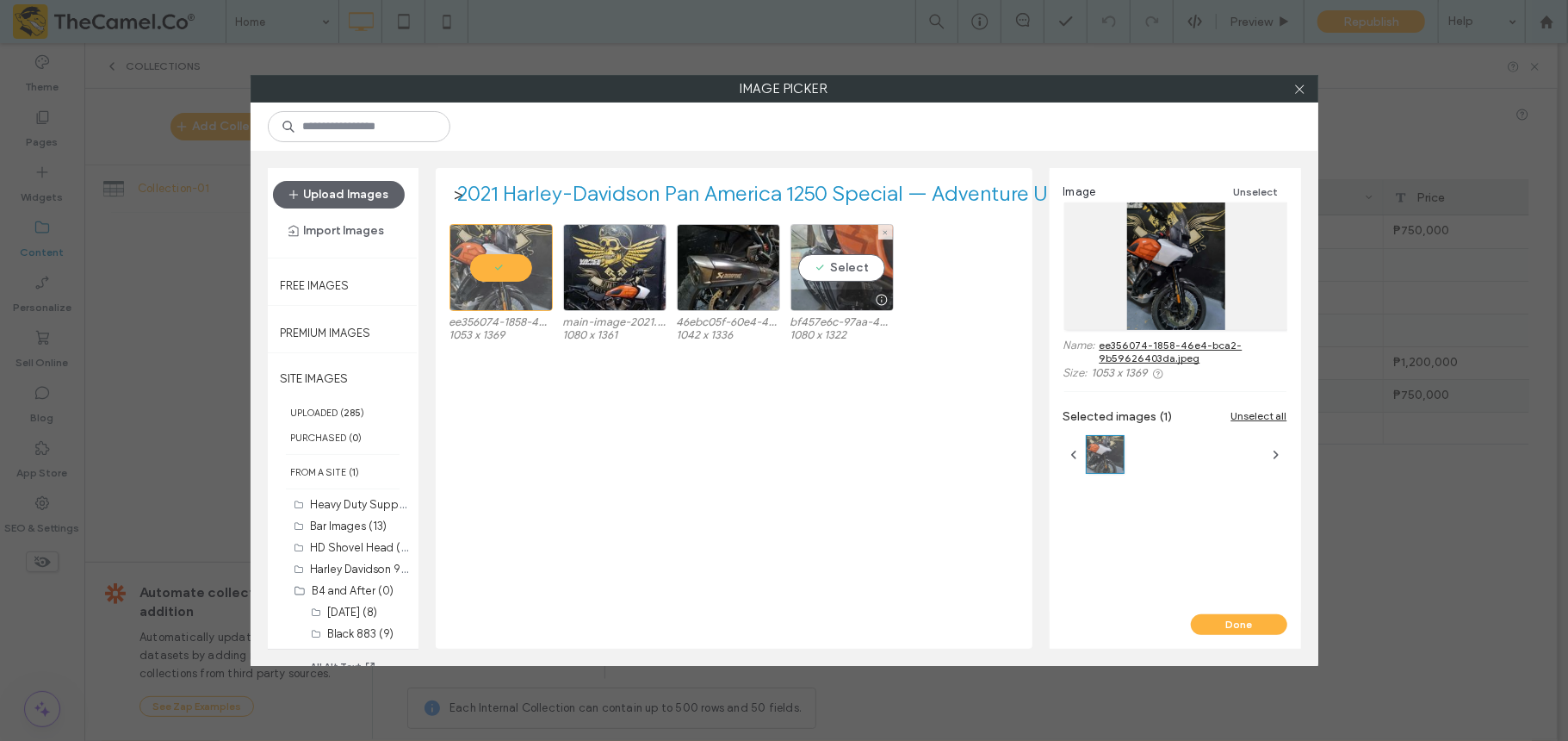
click at [822, 255] on div "Select" at bounding box center [842, 268] width 103 height 87
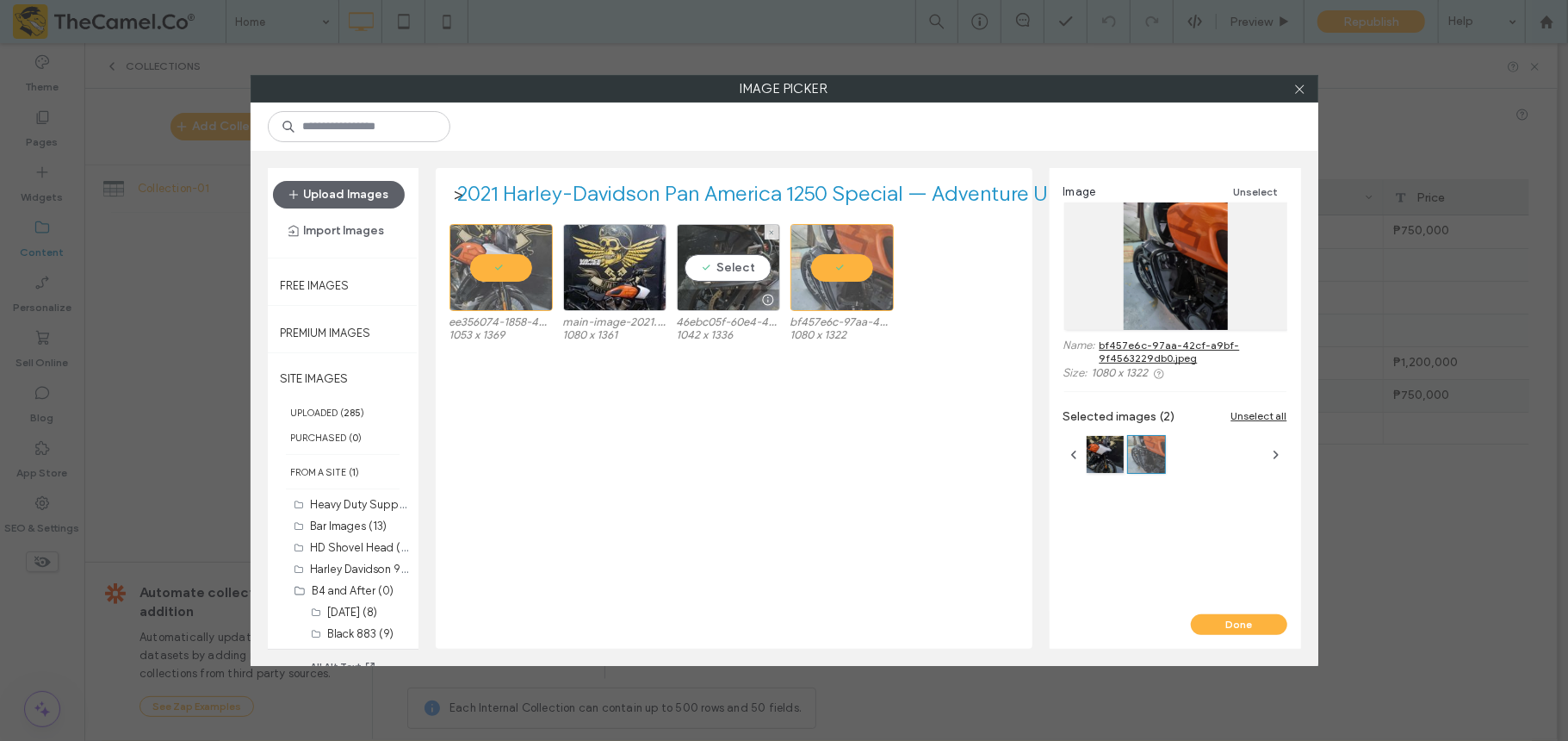
click at [755, 248] on div "Select" at bounding box center [728, 268] width 103 height 87
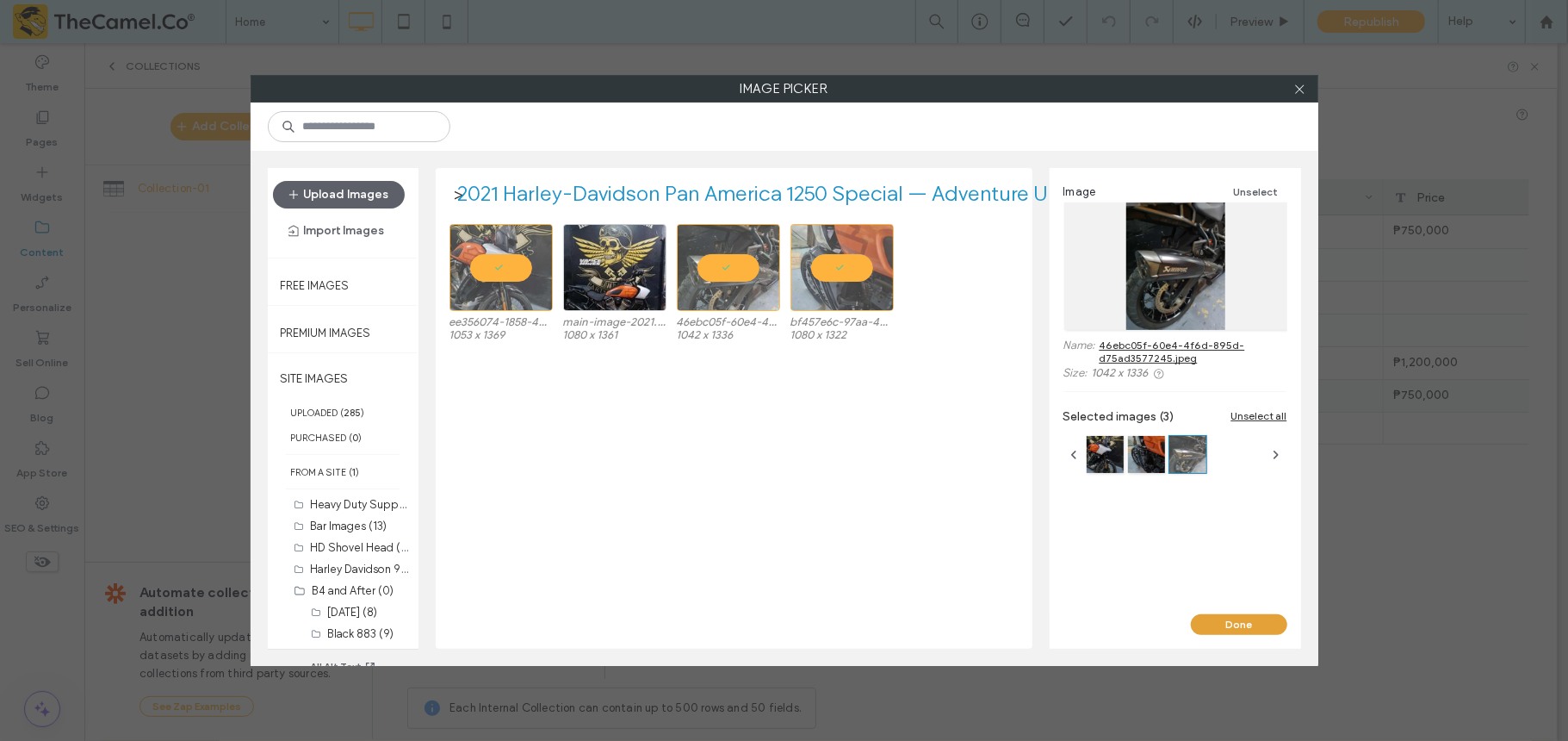
click at [1221, 617] on button "Done" at bounding box center [1239, 625] width 96 height 21
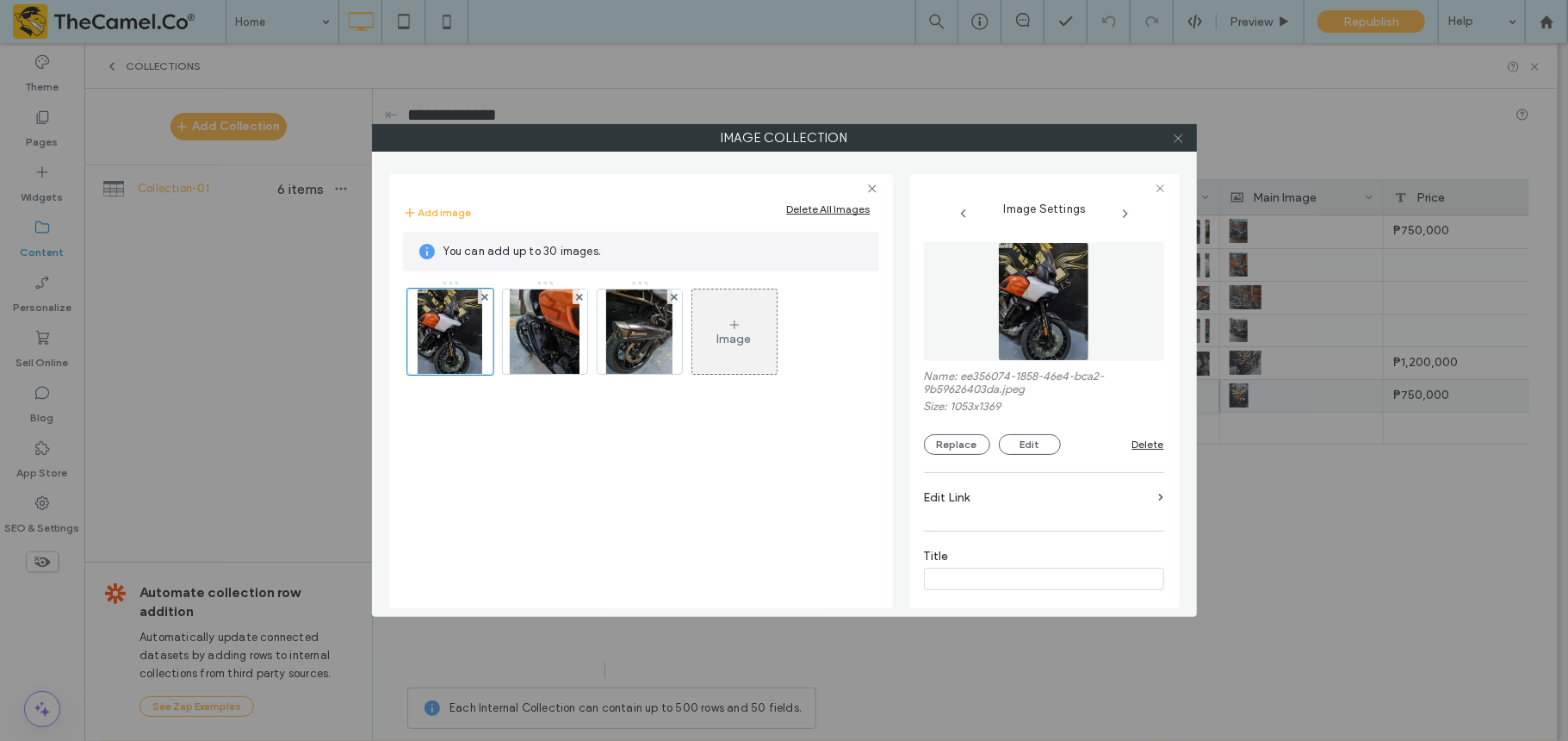
click at [1182, 139] on icon at bounding box center [1178, 138] width 13 height 13
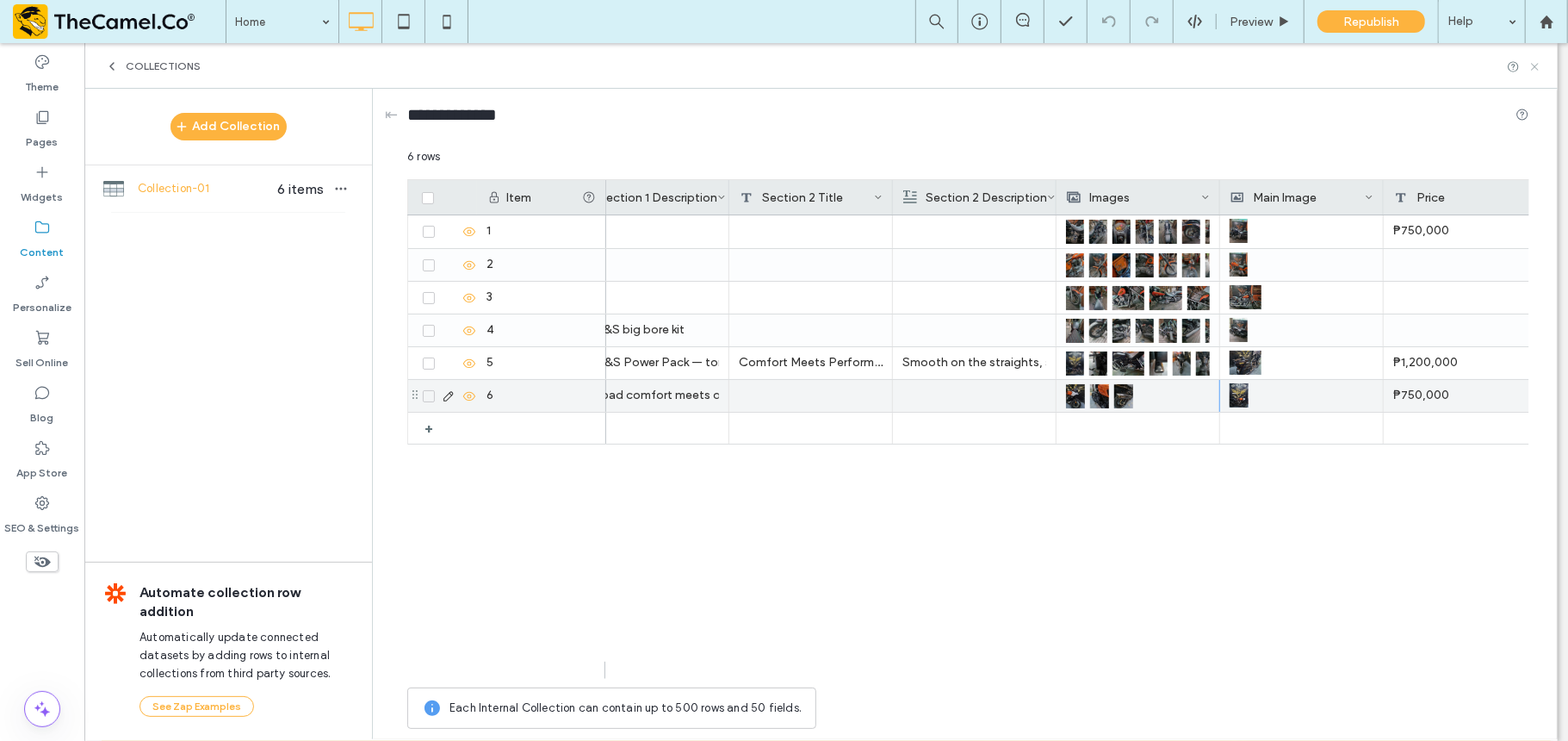
click at [1540, 65] on icon at bounding box center [1535, 66] width 13 height 13
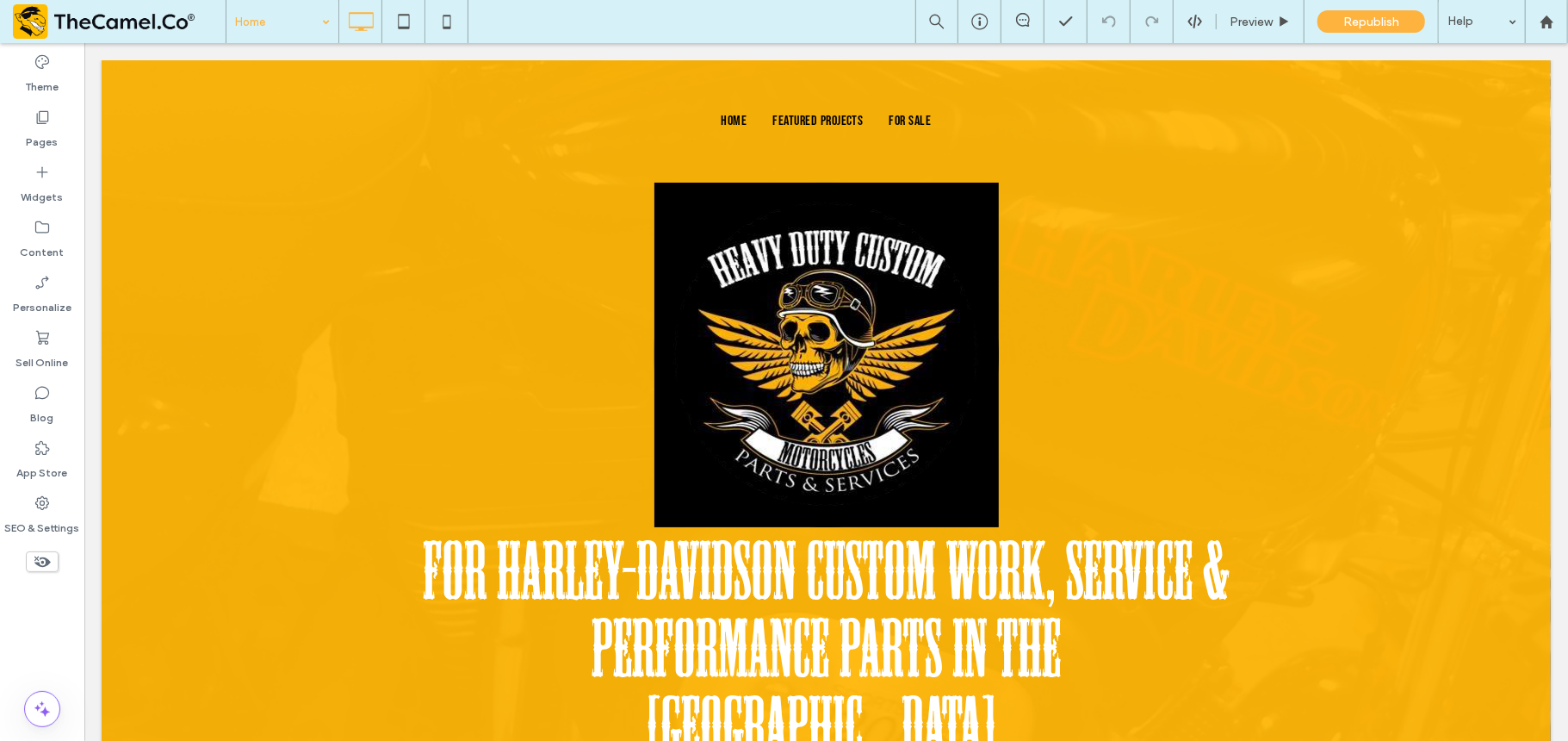
scroll to position [1, 0]
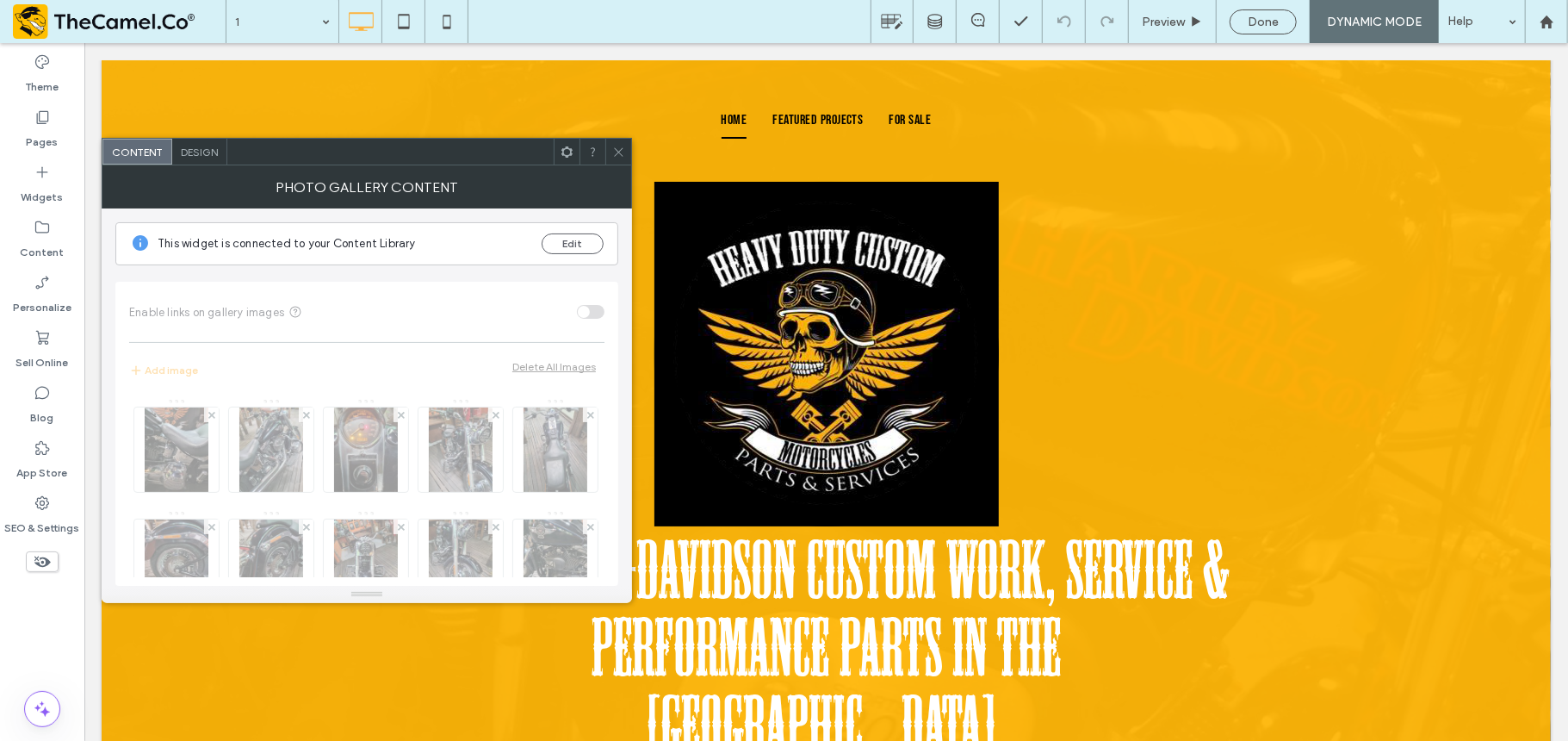
click at [193, 153] on span "Design" at bounding box center [199, 152] width 37 height 13
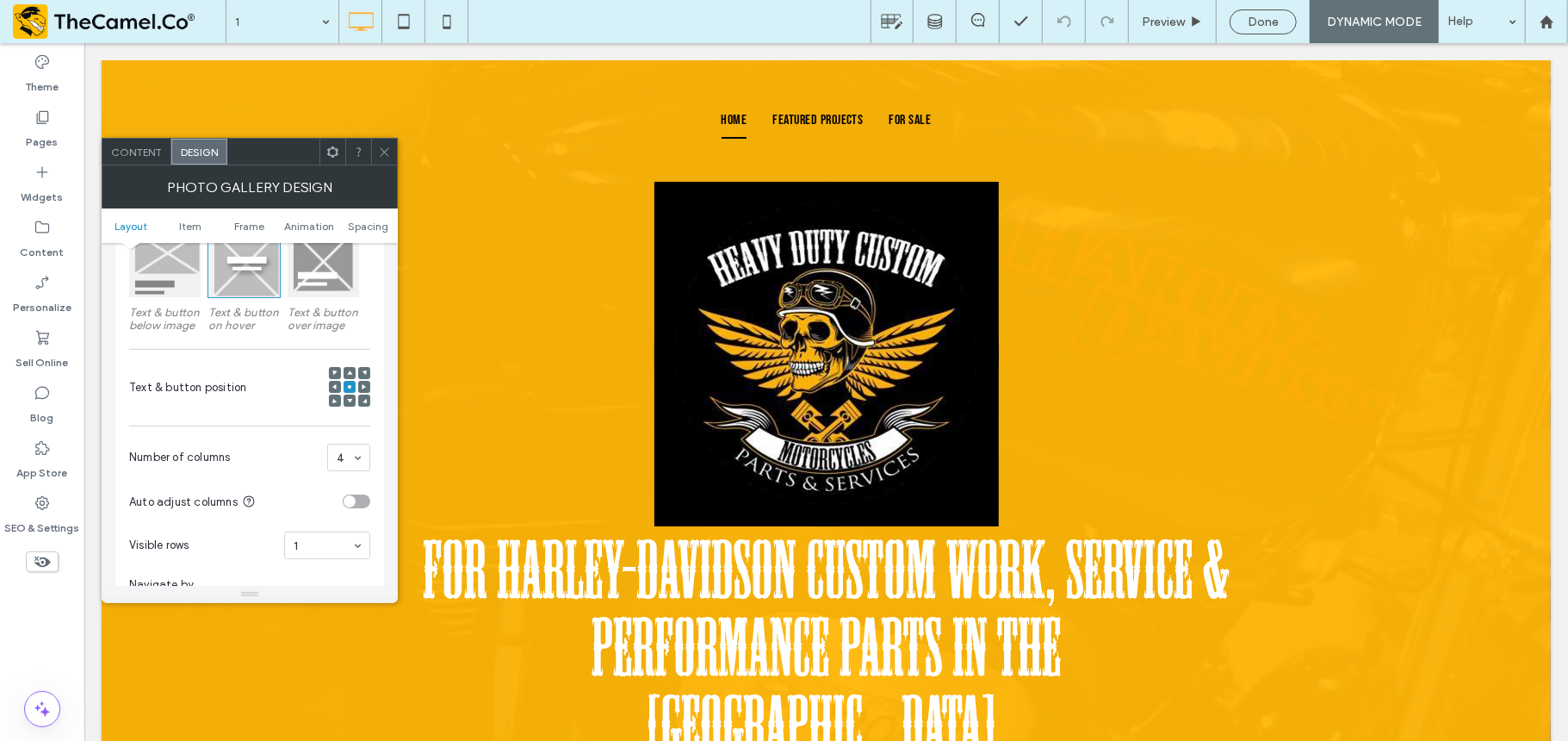
scroll to position [276, 0]
click at [386, 150] on use at bounding box center [384, 152] width 9 height 9
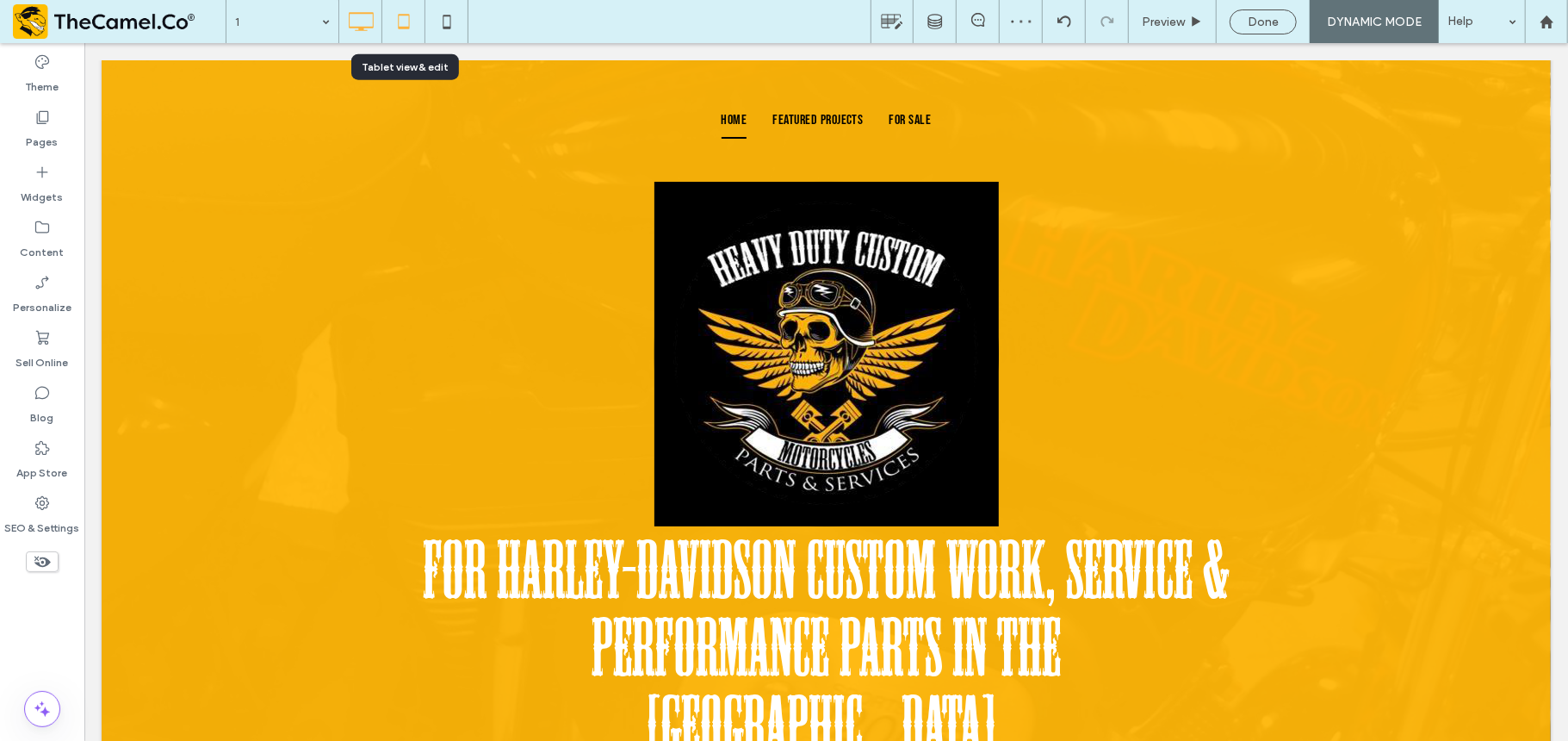
click at [407, 28] on use at bounding box center [403, 21] width 11 height 15
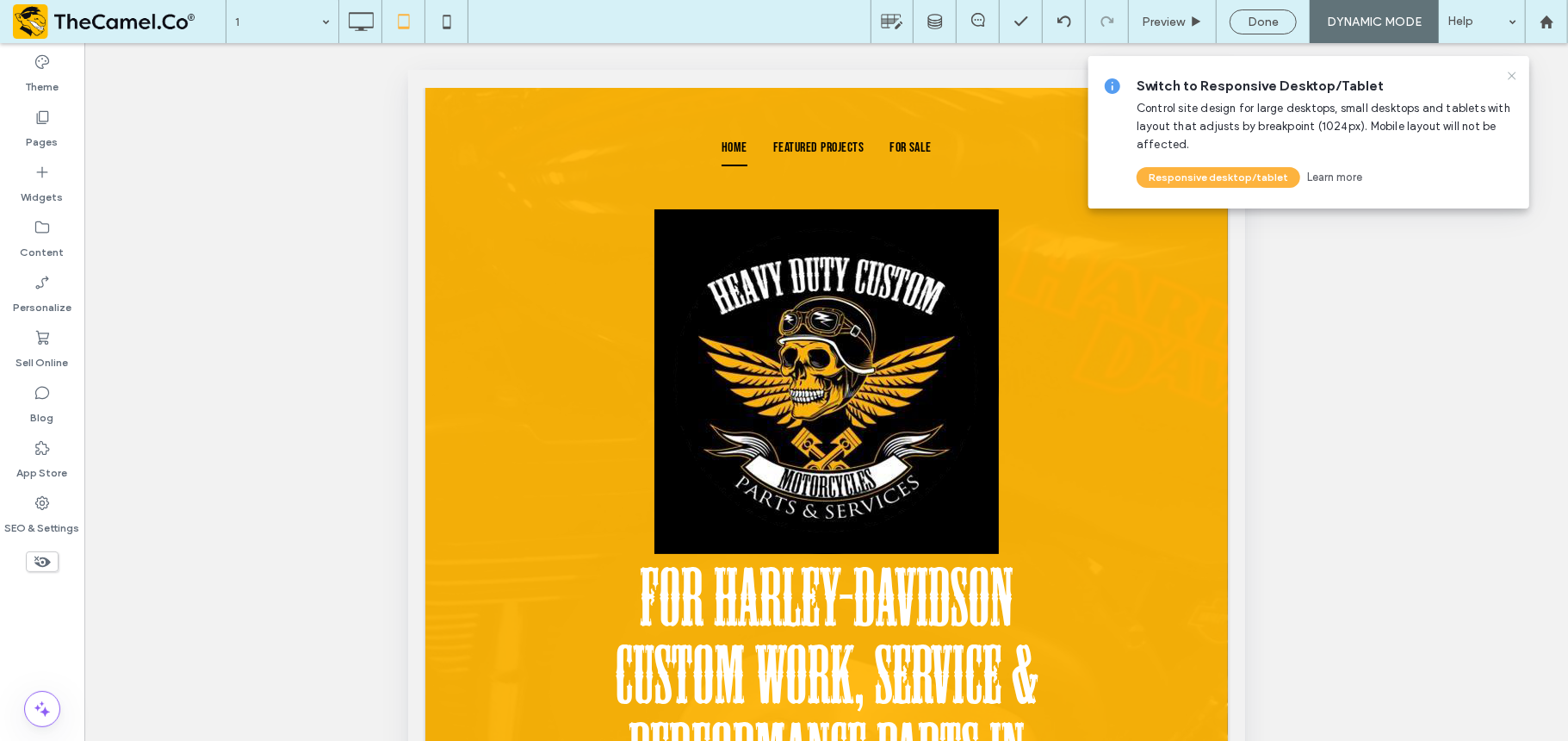
click at [1518, 72] on icon at bounding box center [1512, 76] width 14 height 14
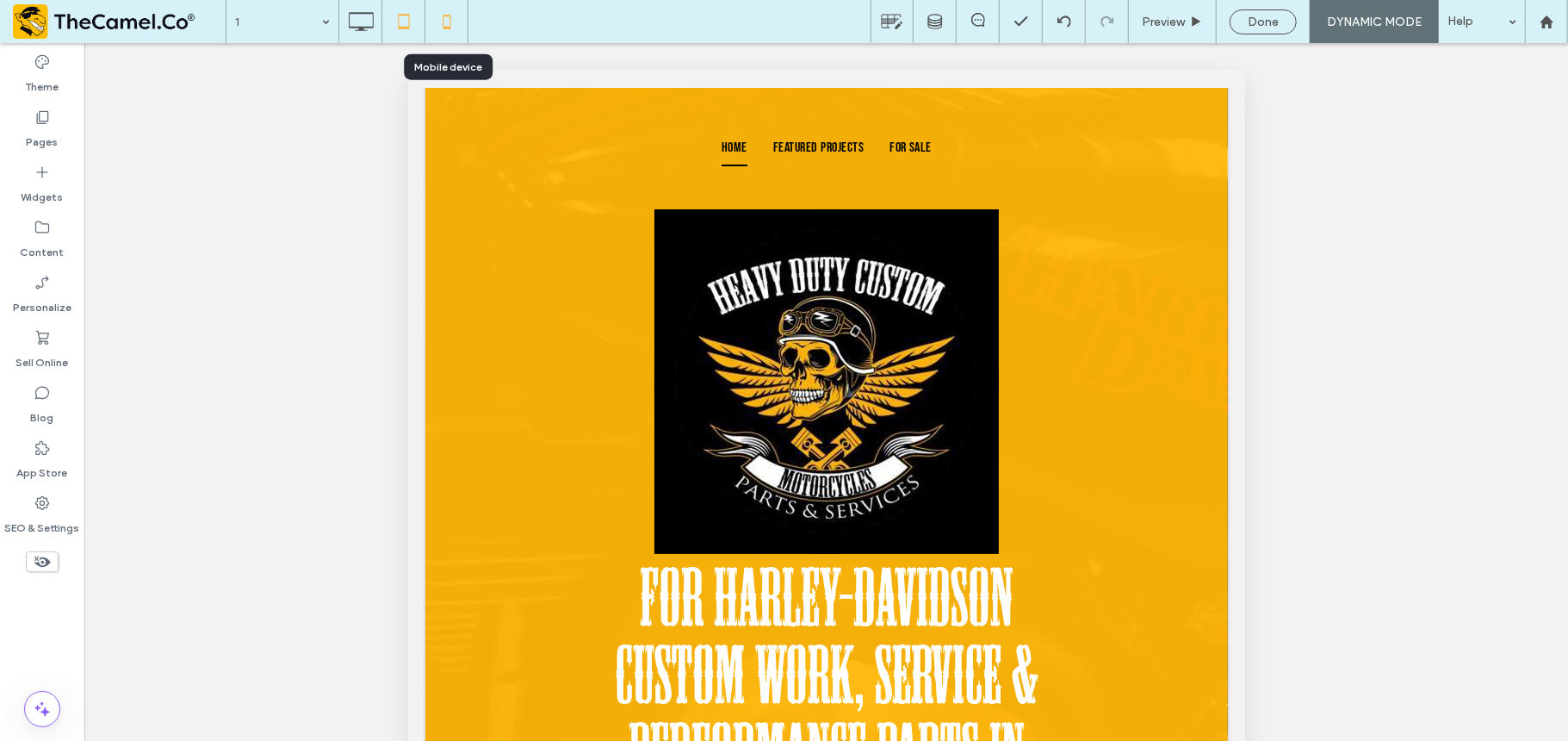
click at [454, 21] on icon at bounding box center [447, 22] width 35 height 35
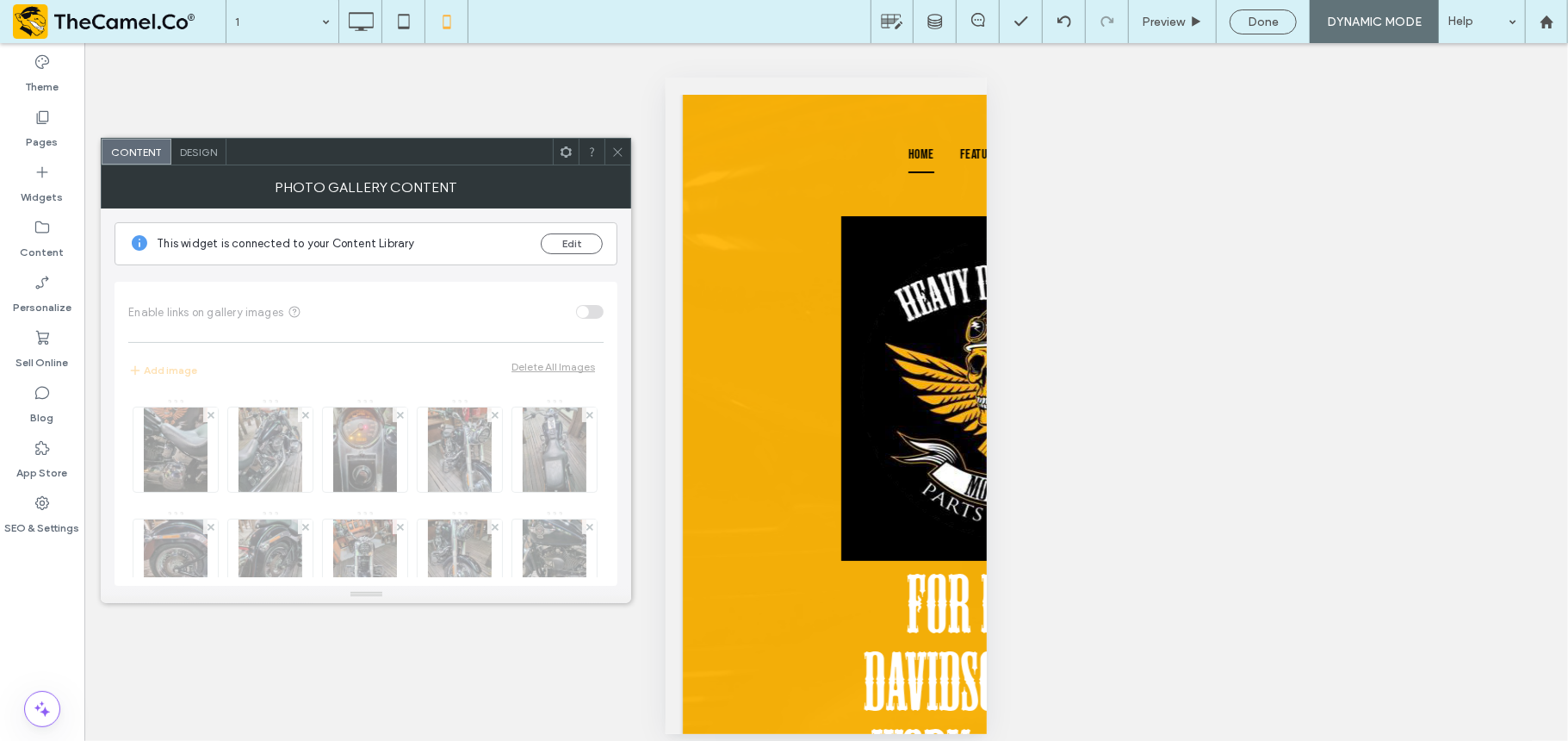
click at [217, 153] on span "Design" at bounding box center [198, 152] width 37 height 13
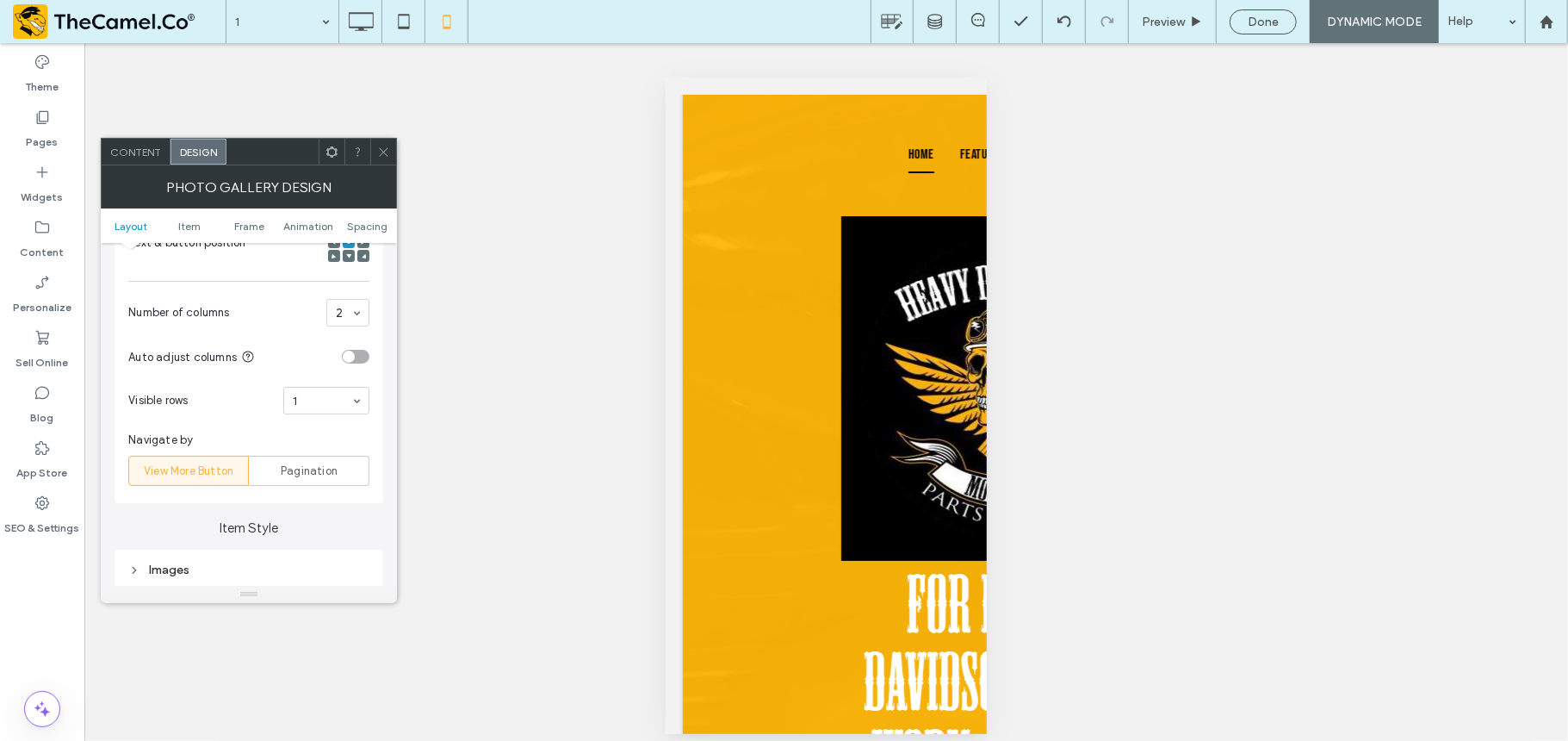
scroll to position [421, 0]
click at [386, 147] on icon at bounding box center [383, 152] width 13 height 13
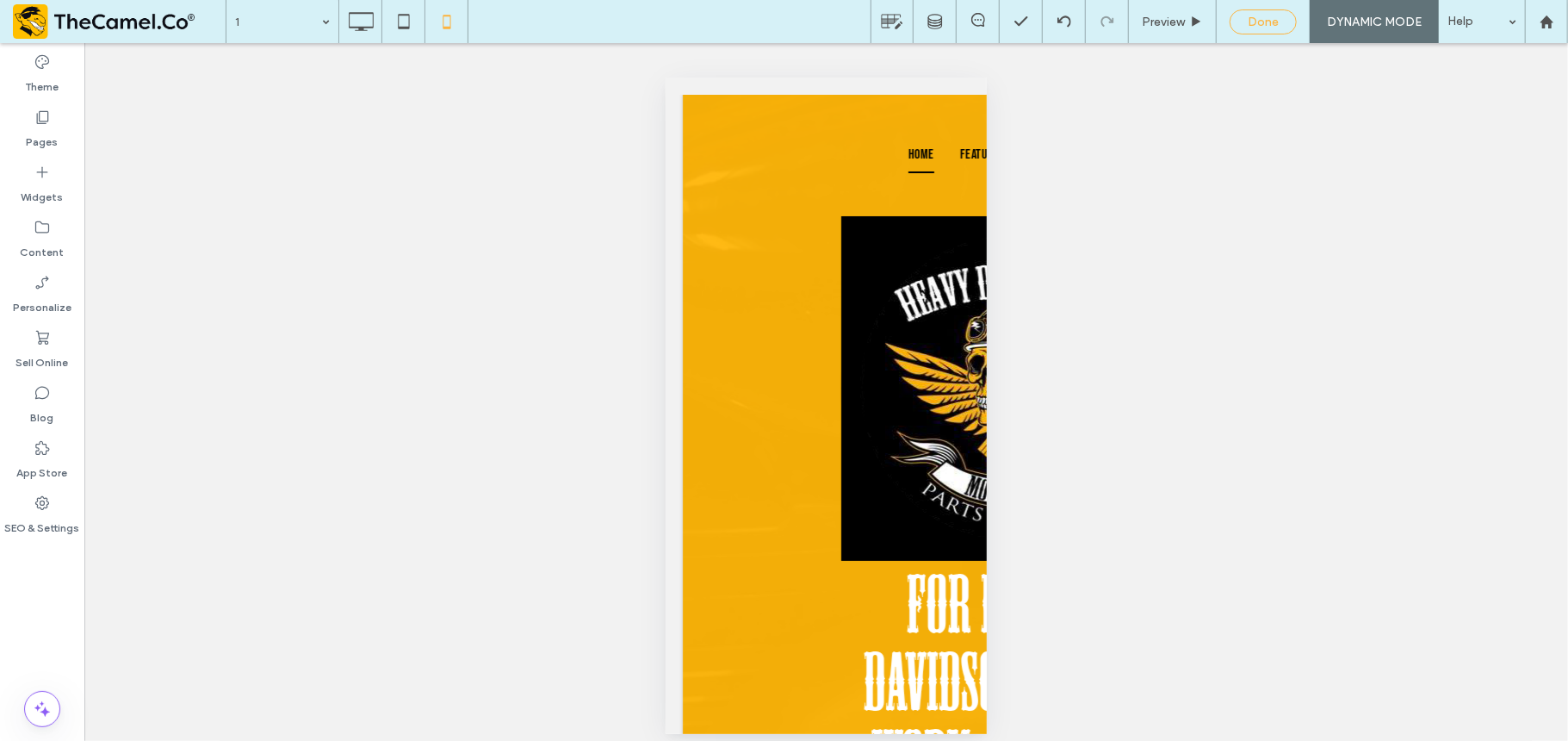
click at [1230, 19] on div "Done" at bounding box center [1263, 22] width 67 height 25
